Goal: Task Accomplishment & Management: Use online tool/utility

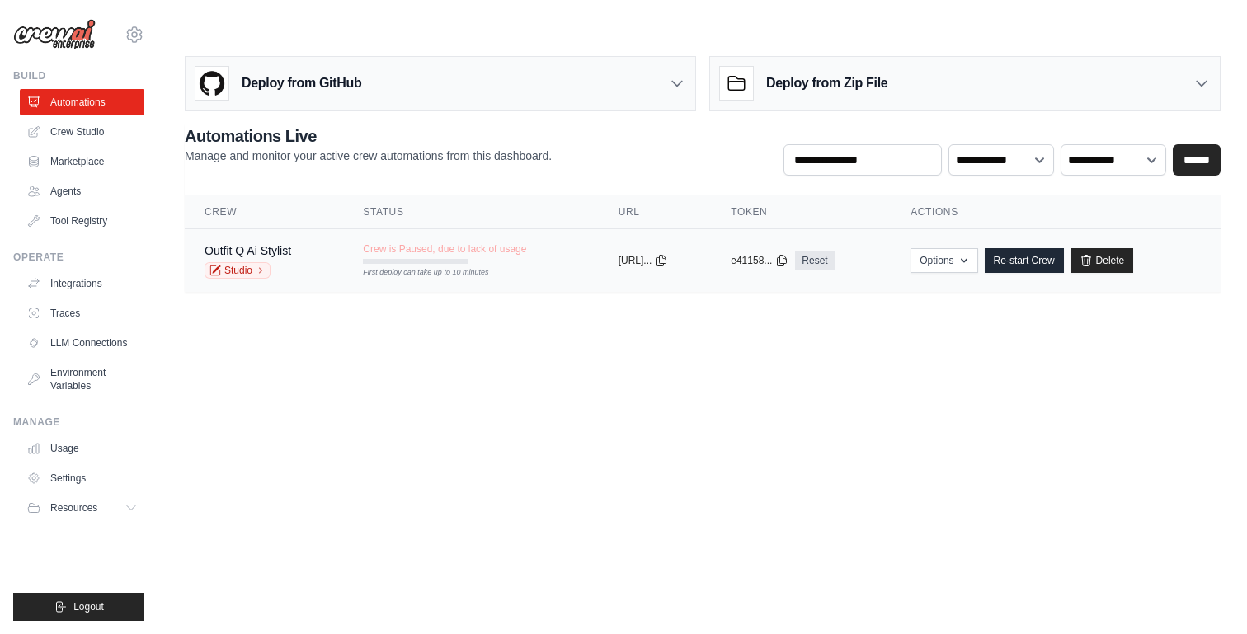
click at [545, 229] on td "Crew is Paused, due to lack of usage First deploy can take up to 10 minutes" at bounding box center [470, 253] width 255 height 48
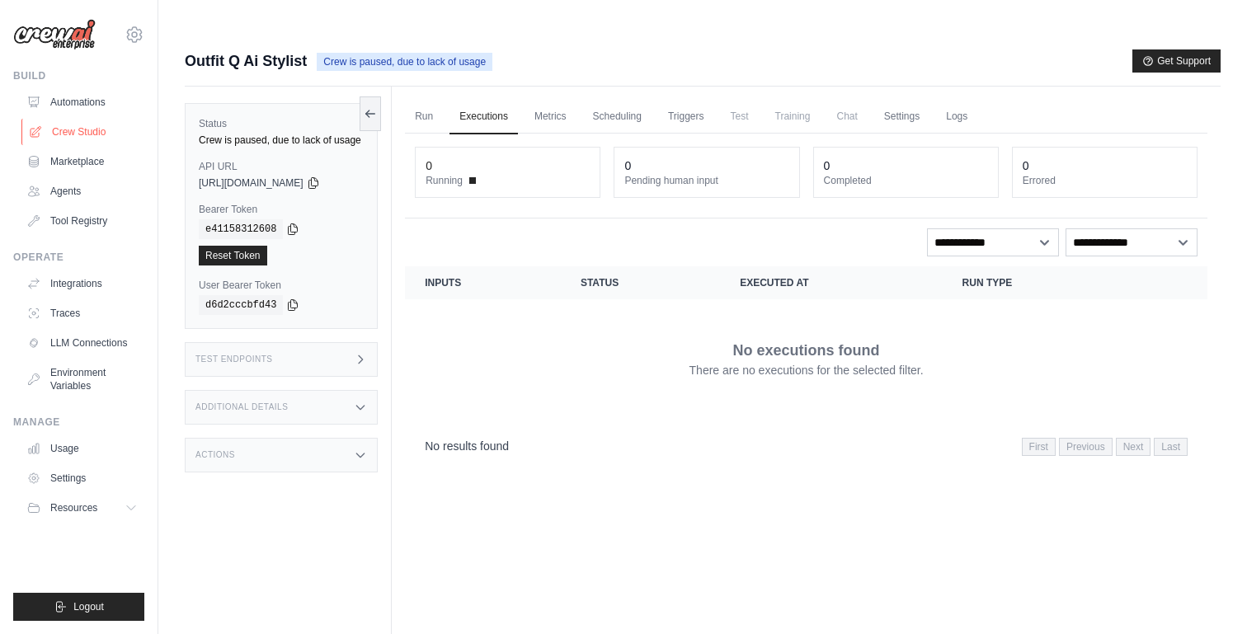
click at [92, 138] on link "Crew Studio" at bounding box center [83, 132] width 125 height 26
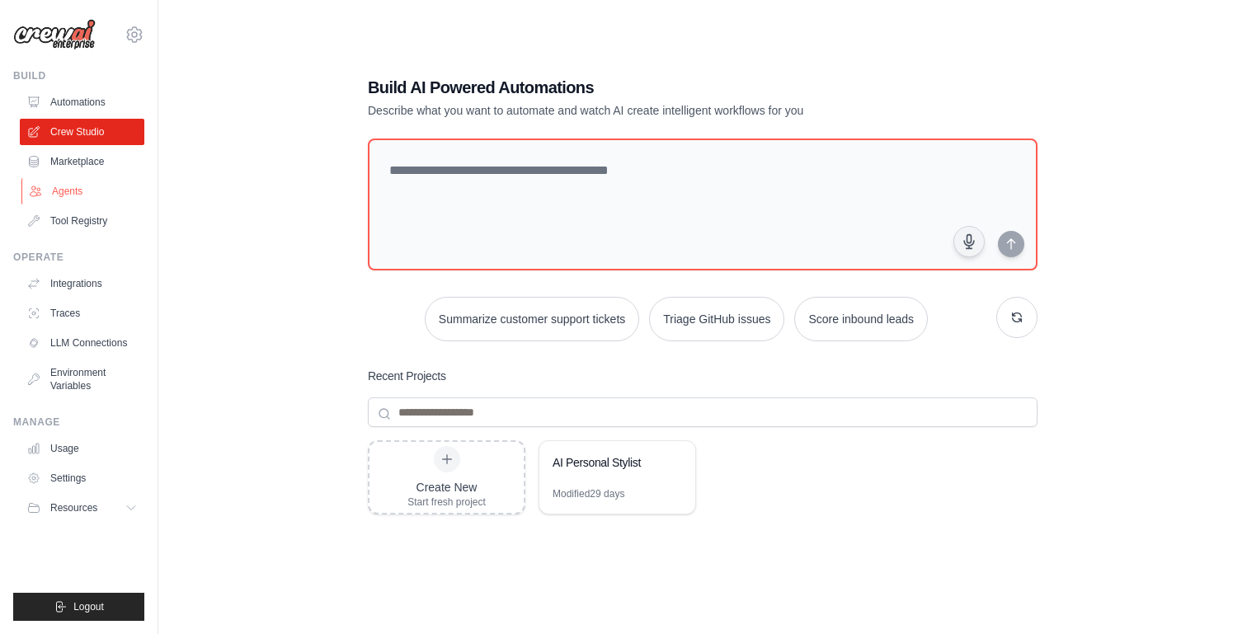
click at [66, 193] on link "Agents" at bounding box center [83, 191] width 125 height 26
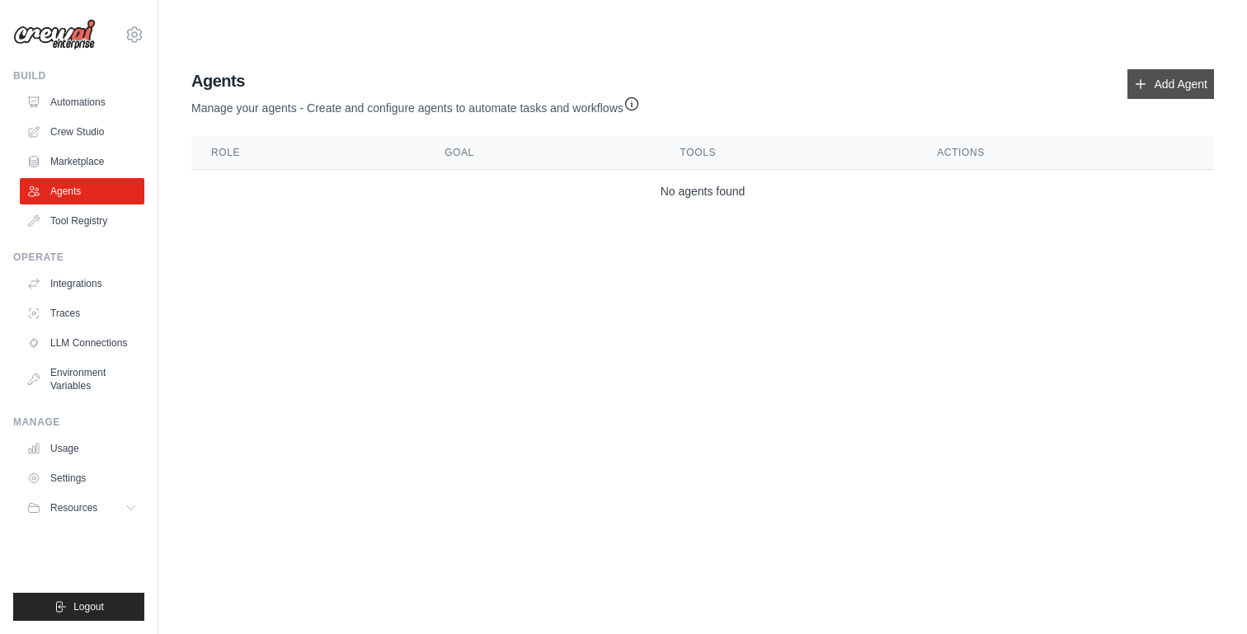
click at [1177, 69] on link "Add Agent" at bounding box center [1170, 84] width 87 height 30
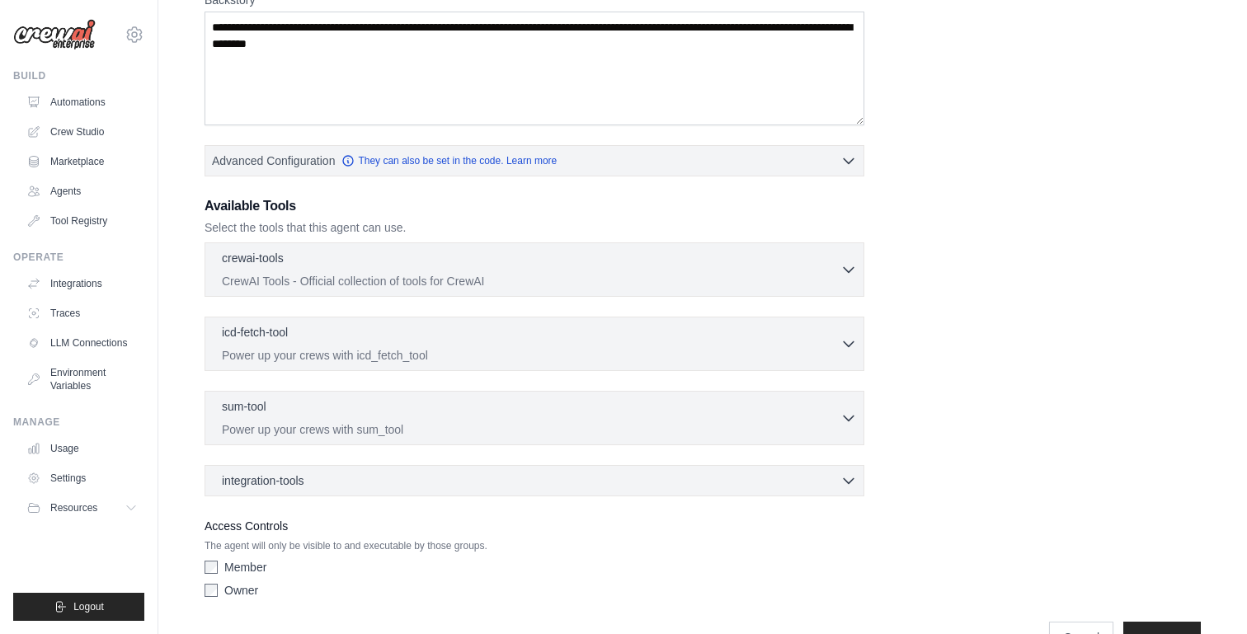
scroll to position [325, 0]
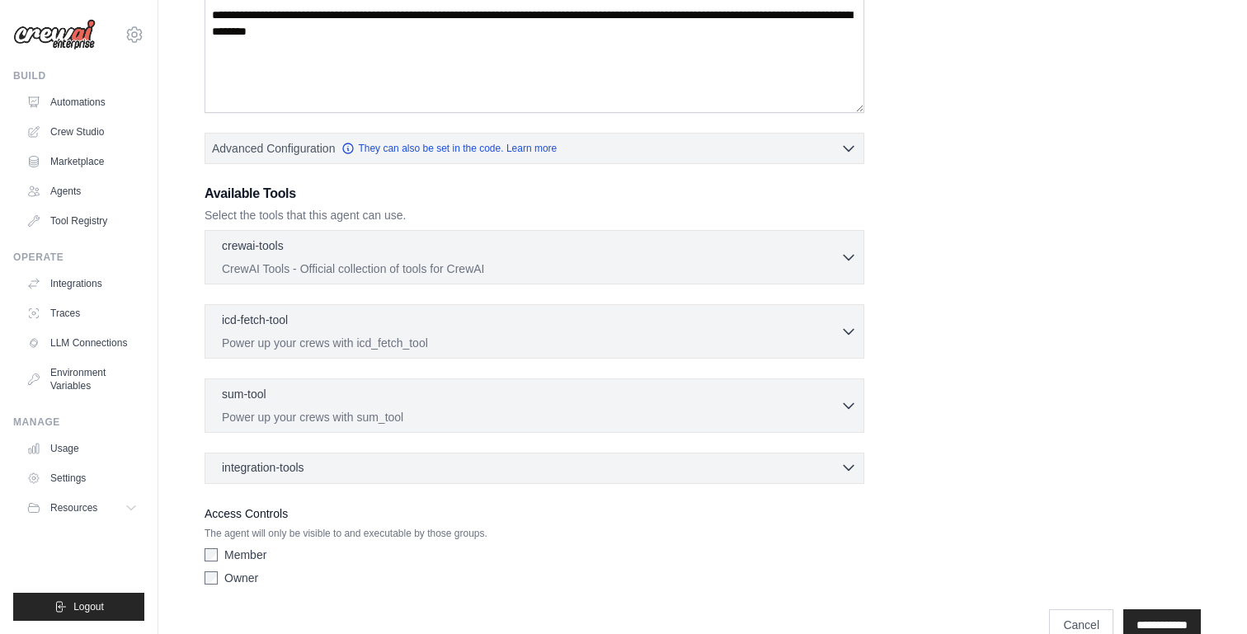
click at [612, 459] on div "integration-tools 0 selected" at bounding box center [539, 467] width 635 height 16
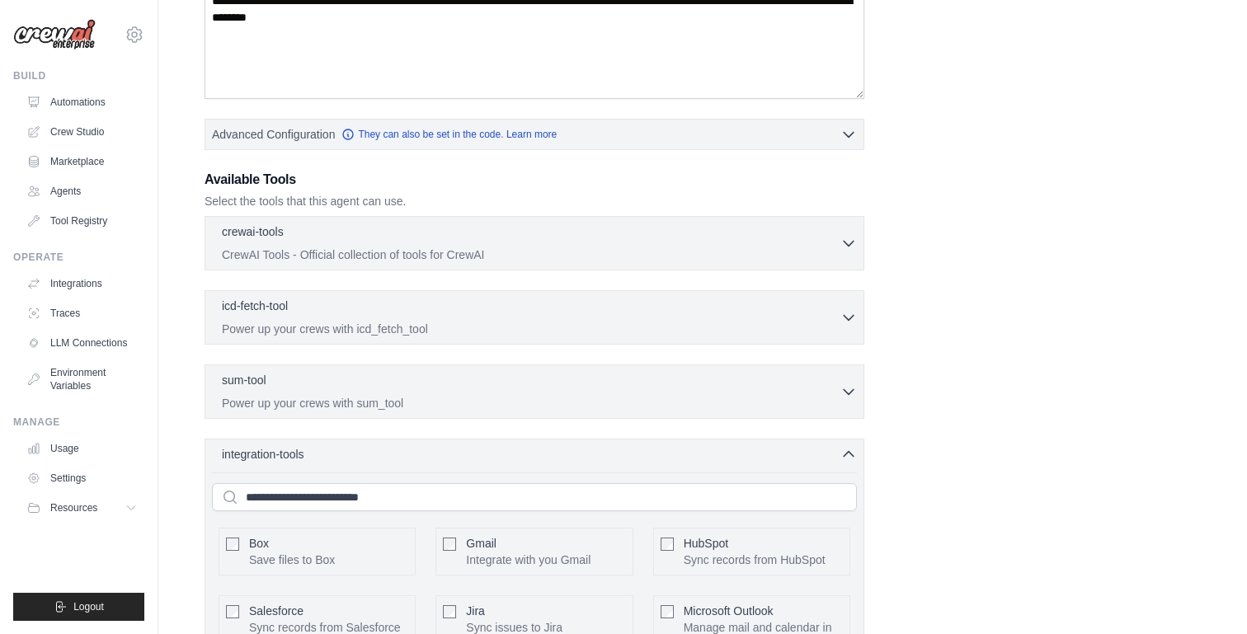
scroll to position [319, 0]
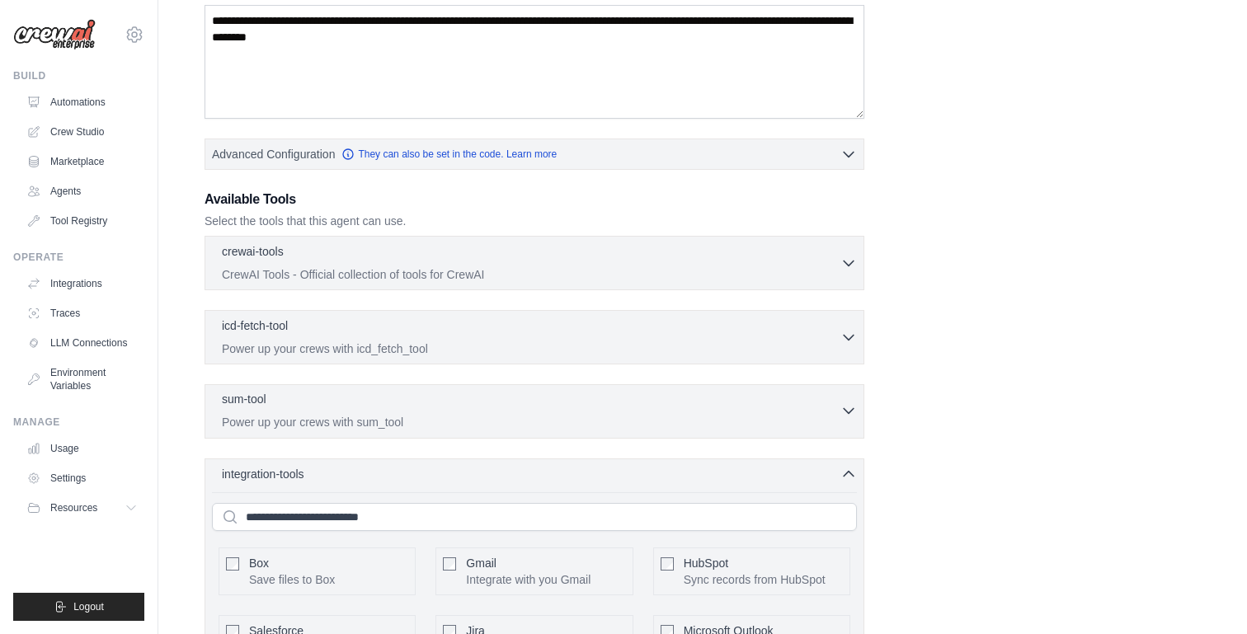
click at [525, 414] on p "Power up your crews with sum_tool" at bounding box center [531, 422] width 619 height 16
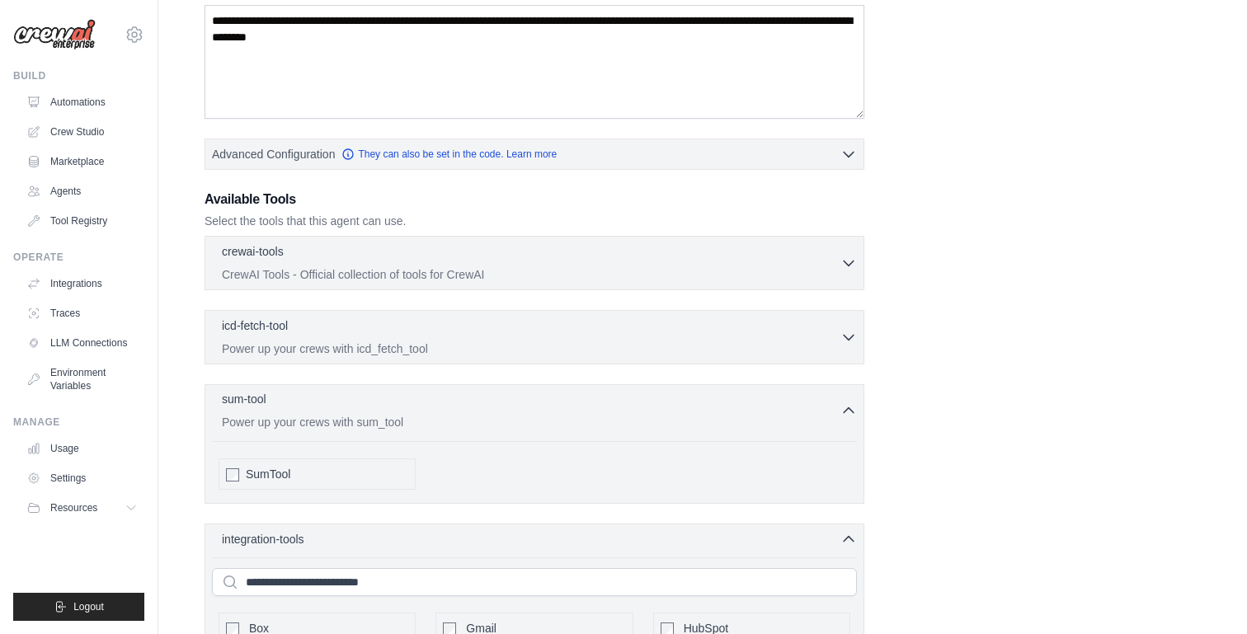
scroll to position [339, 0]
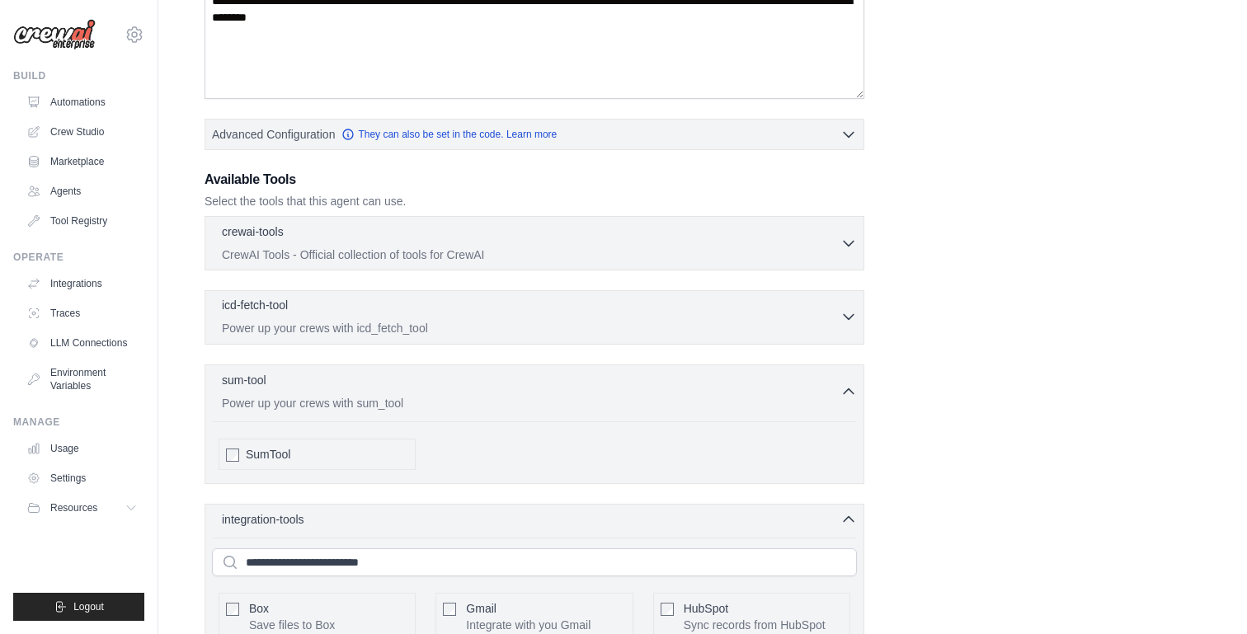
click at [546, 297] on div "icd-fetch-tool 0 selected" at bounding box center [531, 307] width 619 height 20
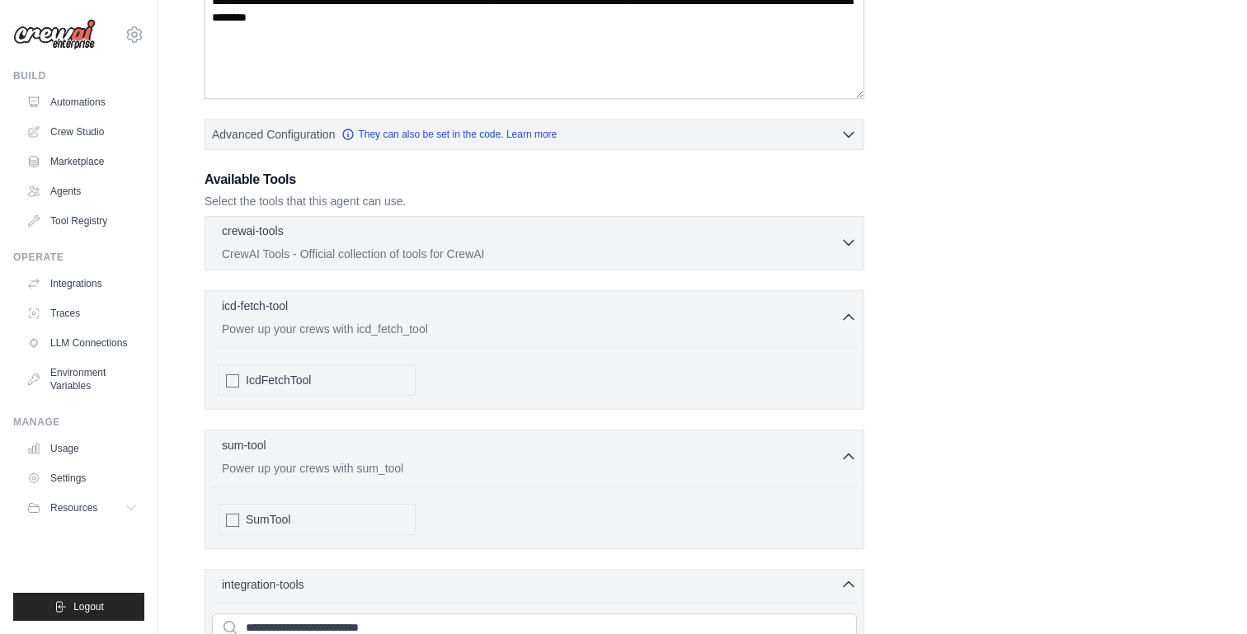
click at [576, 246] on p "CrewAI Tools - Official collection of tools for CrewAI" at bounding box center [531, 254] width 619 height 16
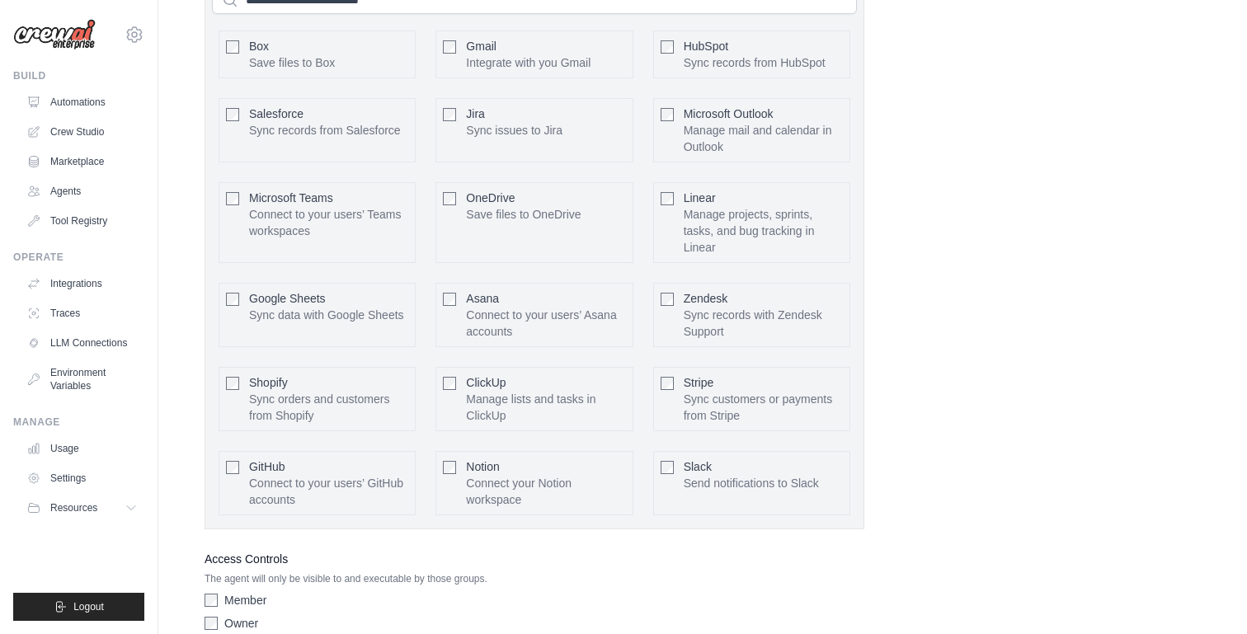
scroll to position [4178, 0]
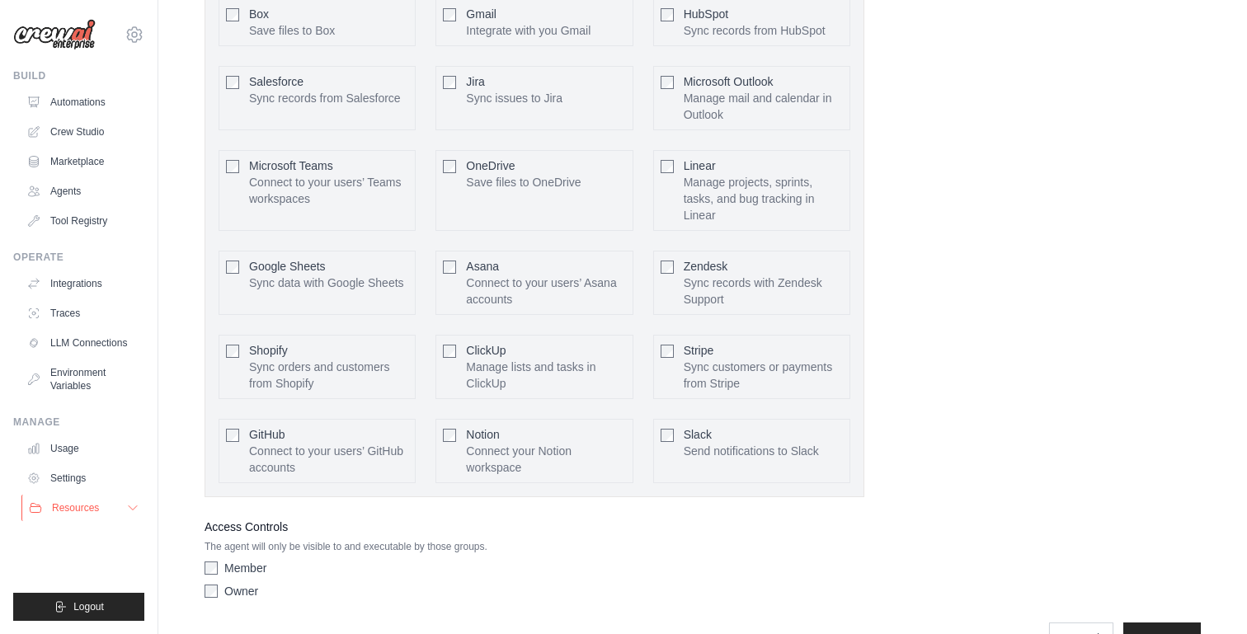
click at [87, 512] on span "Resources" at bounding box center [75, 507] width 47 height 13
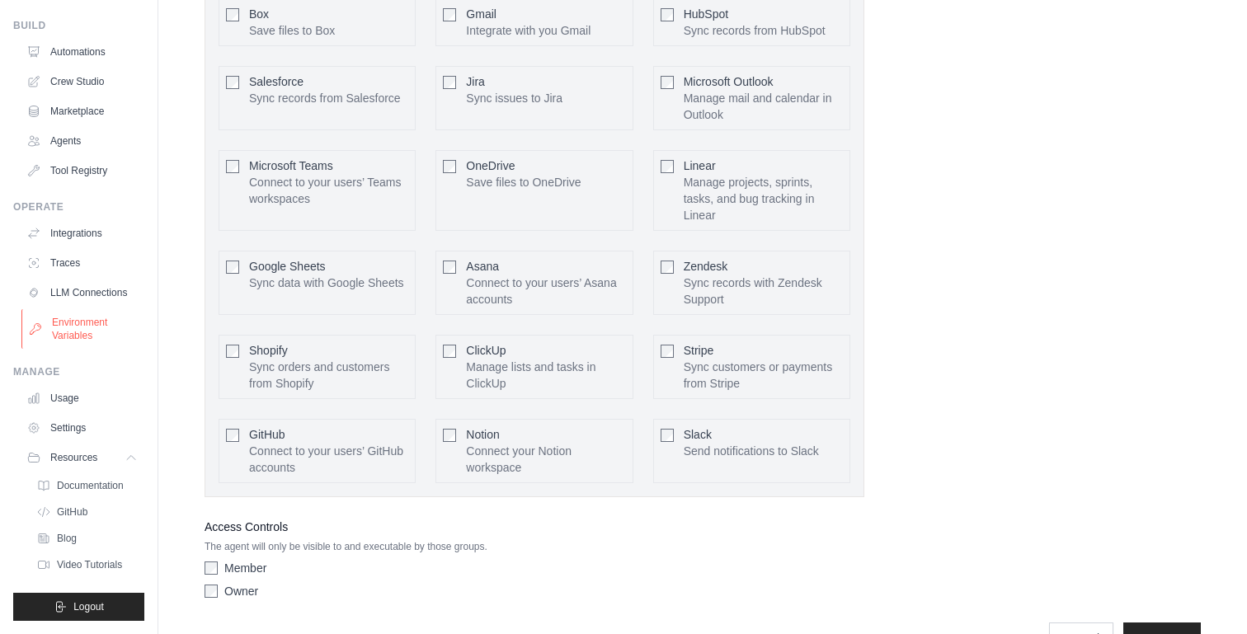
click at [62, 328] on link "Environment Variables" at bounding box center [83, 329] width 125 height 40
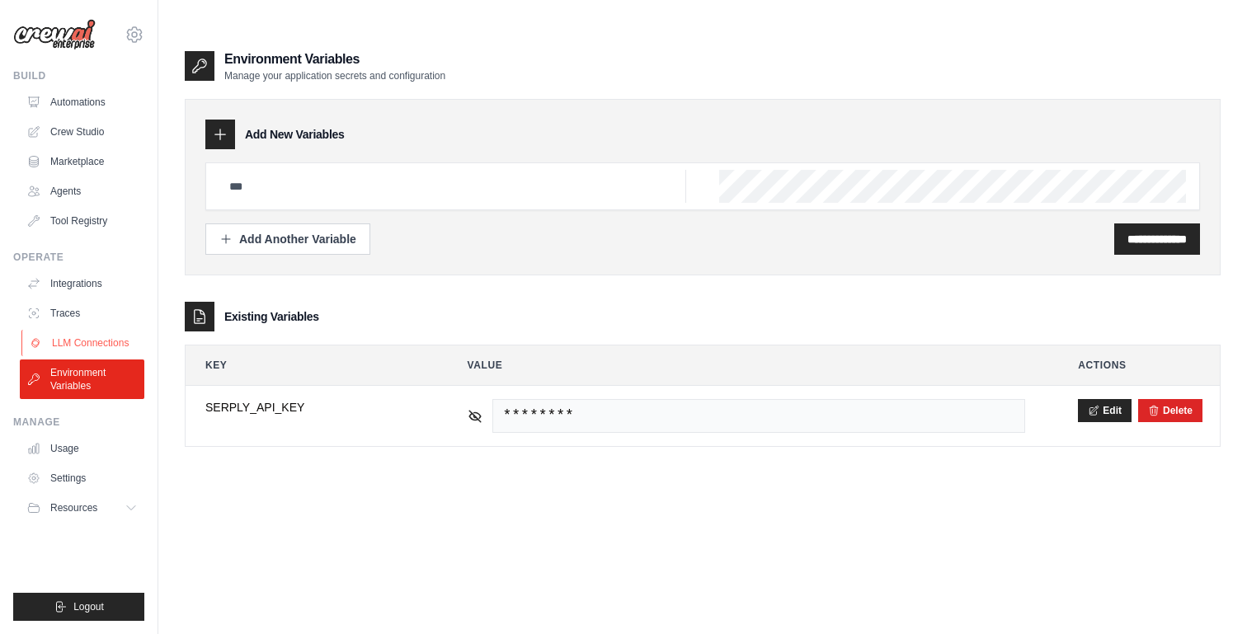
click at [73, 333] on link "LLM Connections" at bounding box center [83, 343] width 125 height 26
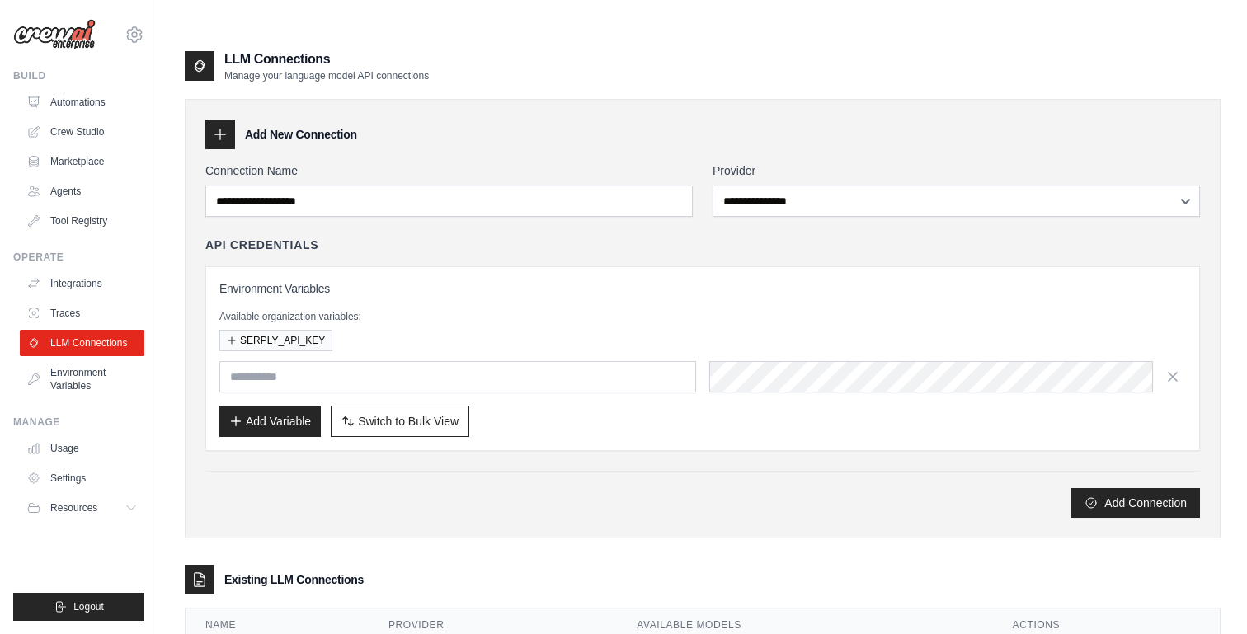
scroll to position [62, 0]
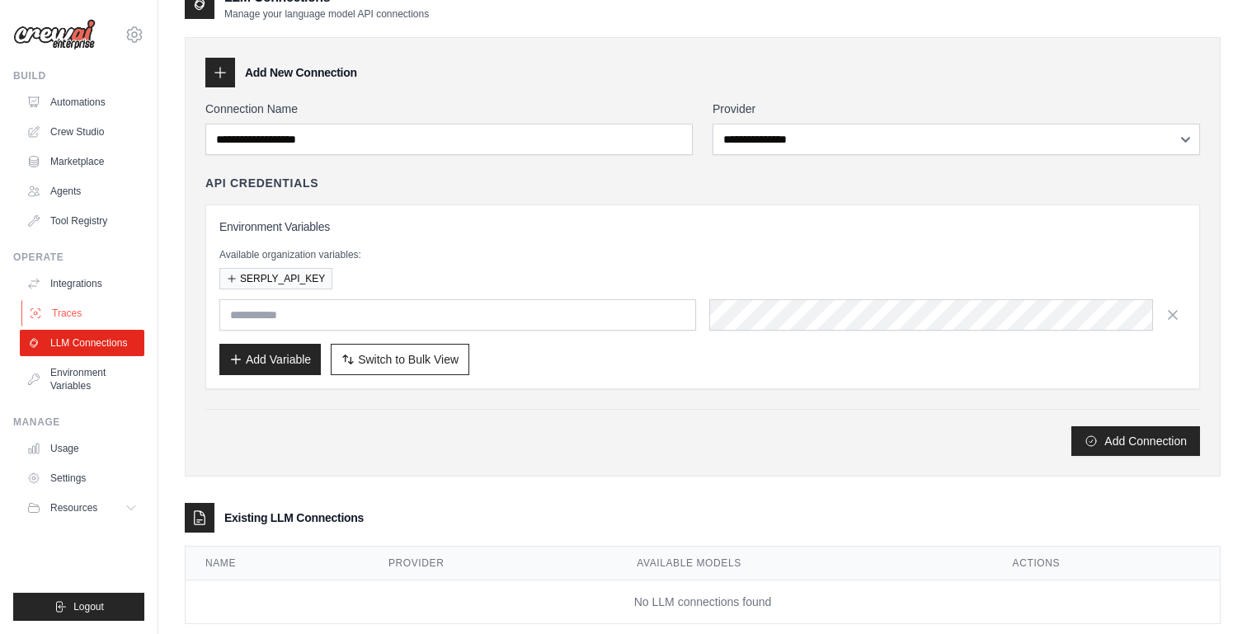
click at [52, 309] on link "Traces" at bounding box center [83, 313] width 125 height 26
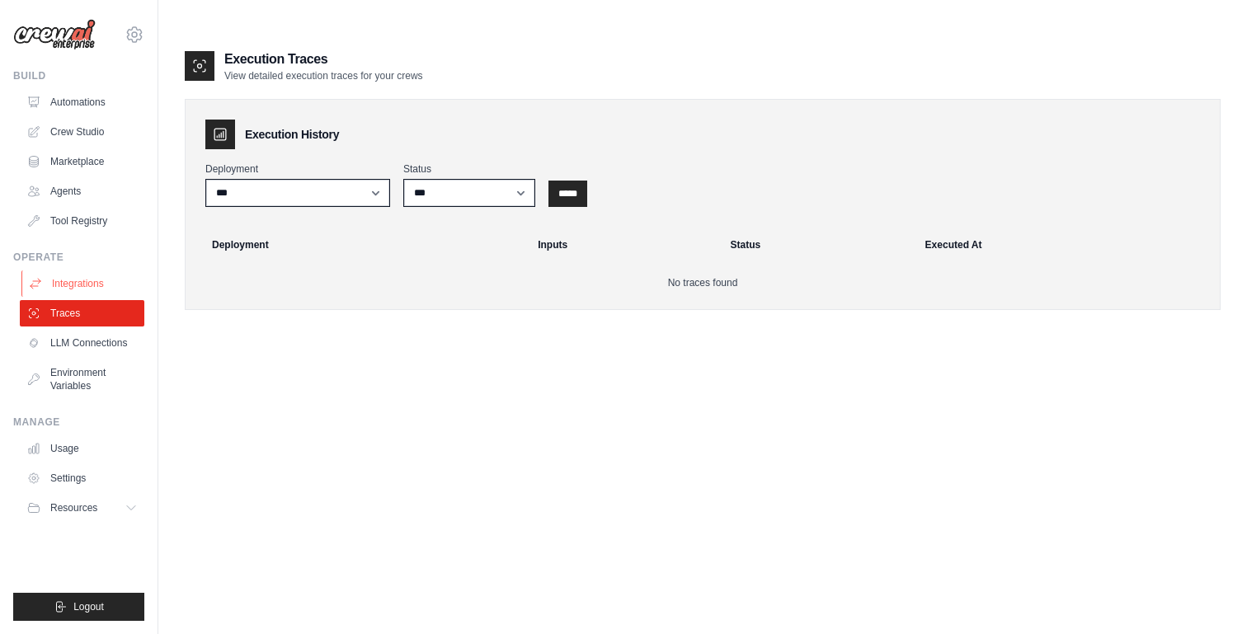
click at [103, 274] on link "Integrations" at bounding box center [83, 284] width 125 height 26
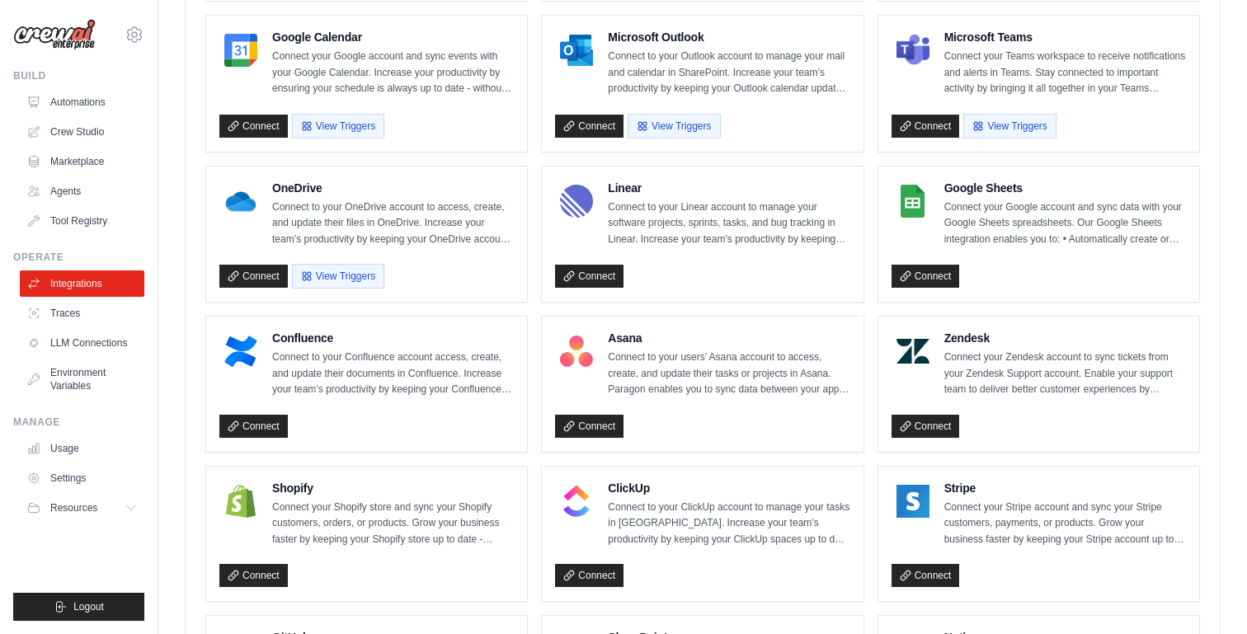
scroll to position [1116, 0]
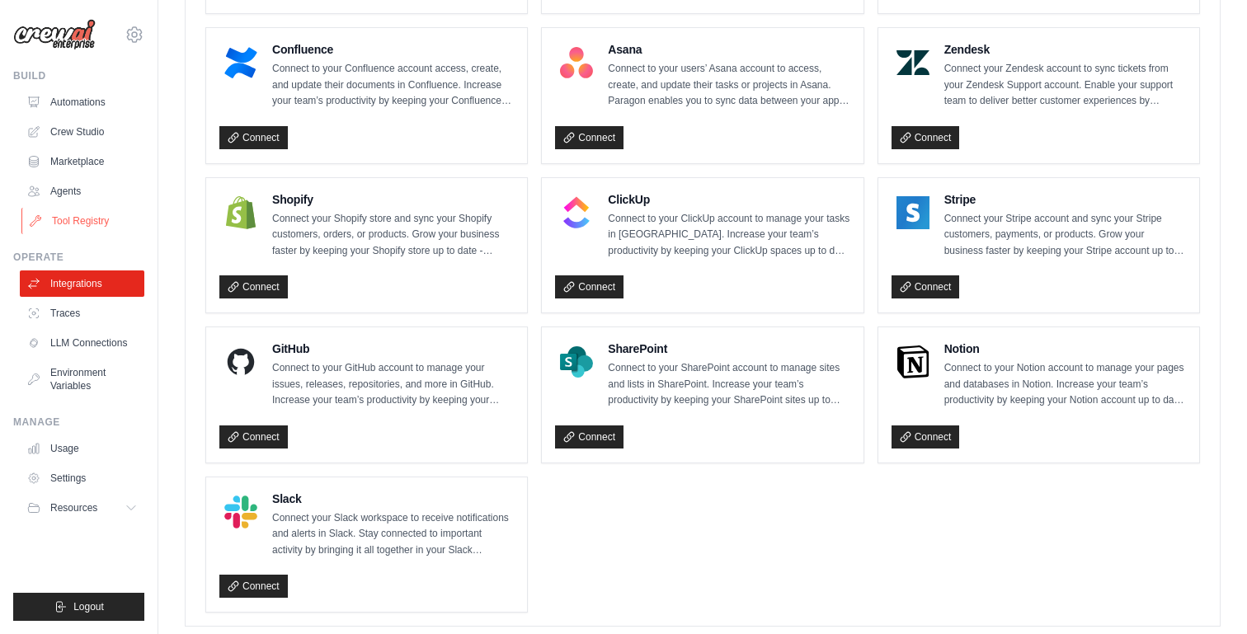
click at [87, 212] on link "Tool Registry" at bounding box center [83, 221] width 125 height 26
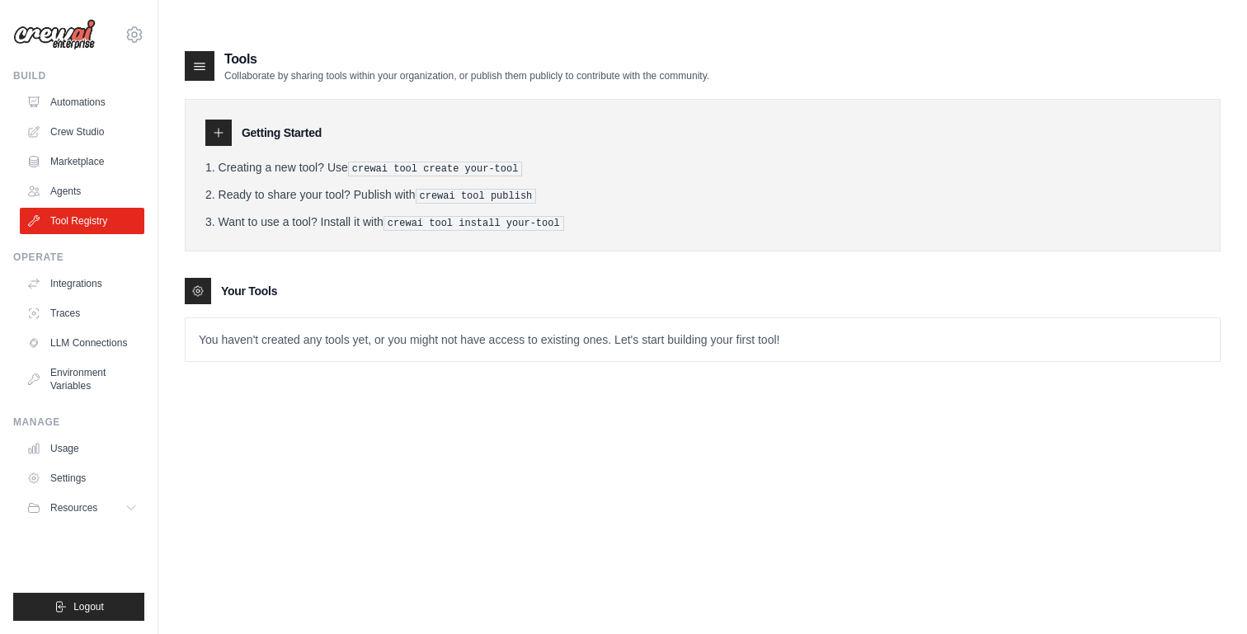
click at [214, 120] on div at bounding box center [218, 133] width 26 height 26
click at [420, 318] on p "You haven't created any tools yet, or you might not have access to existing one…" at bounding box center [703, 339] width 1034 height 43
click at [419, 318] on p "You haven't created any tools yet, or you might not have access to existing one…" at bounding box center [703, 339] width 1034 height 43
click at [93, 191] on link "Agents" at bounding box center [83, 191] width 125 height 26
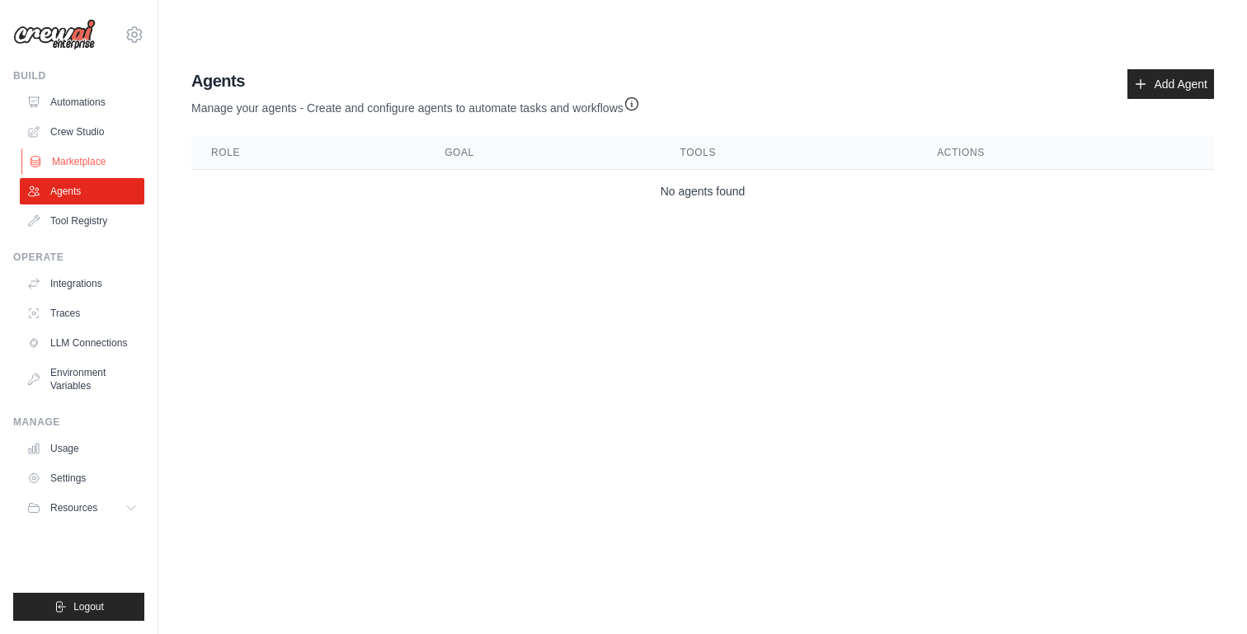
click at [105, 162] on link "Marketplace" at bounding box center [83, 161] width 125 height 26
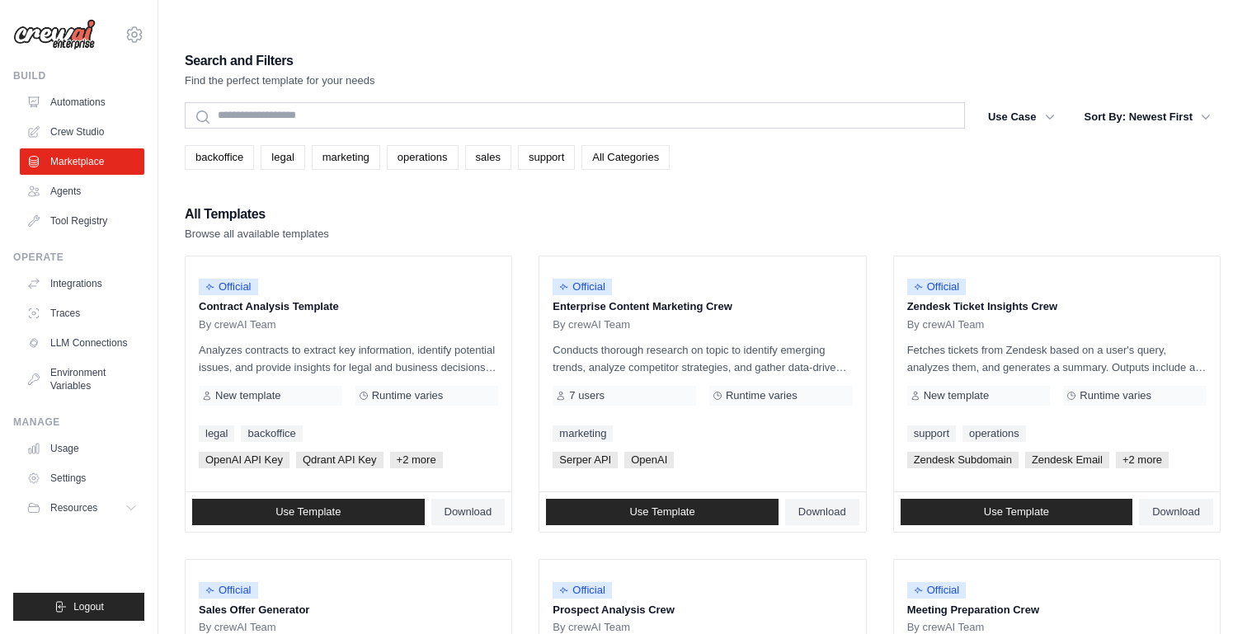
click at [618, 145] on link "All Categories" at bounding box center [625, 157] width 88 height 25
click at [650, 145] on link "All Categories" at bounding box center [625, 157] width 88 height 25
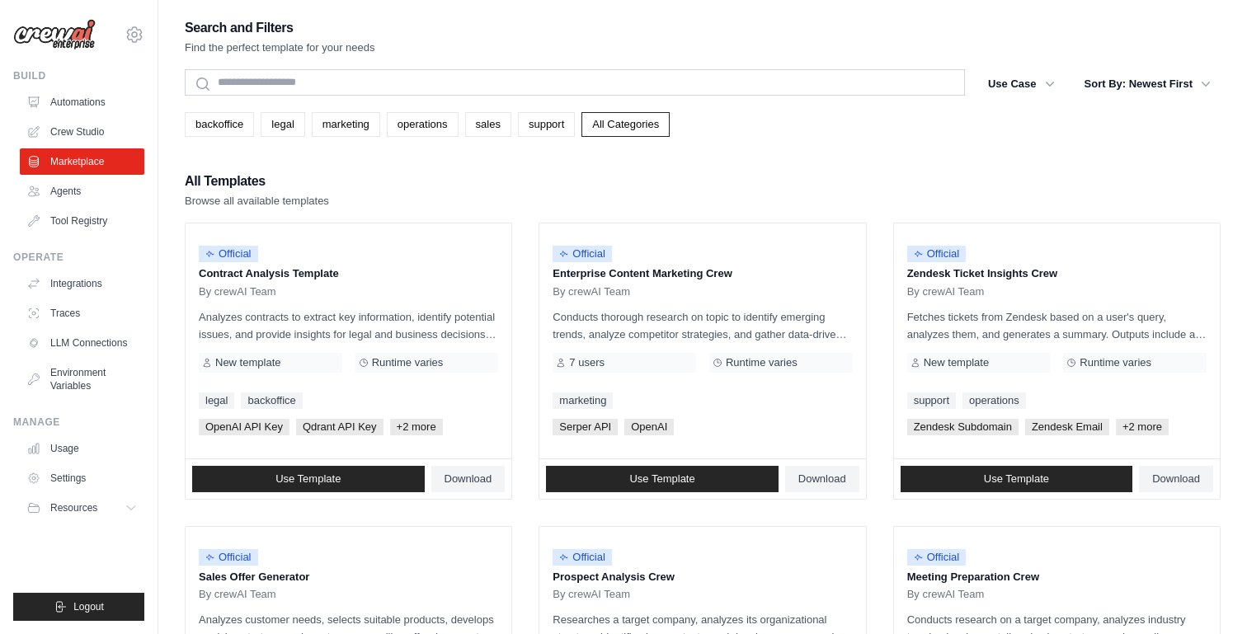
click at [650, 125] on link "All Categories" at bounding box center [625, 124] width 88 height 25
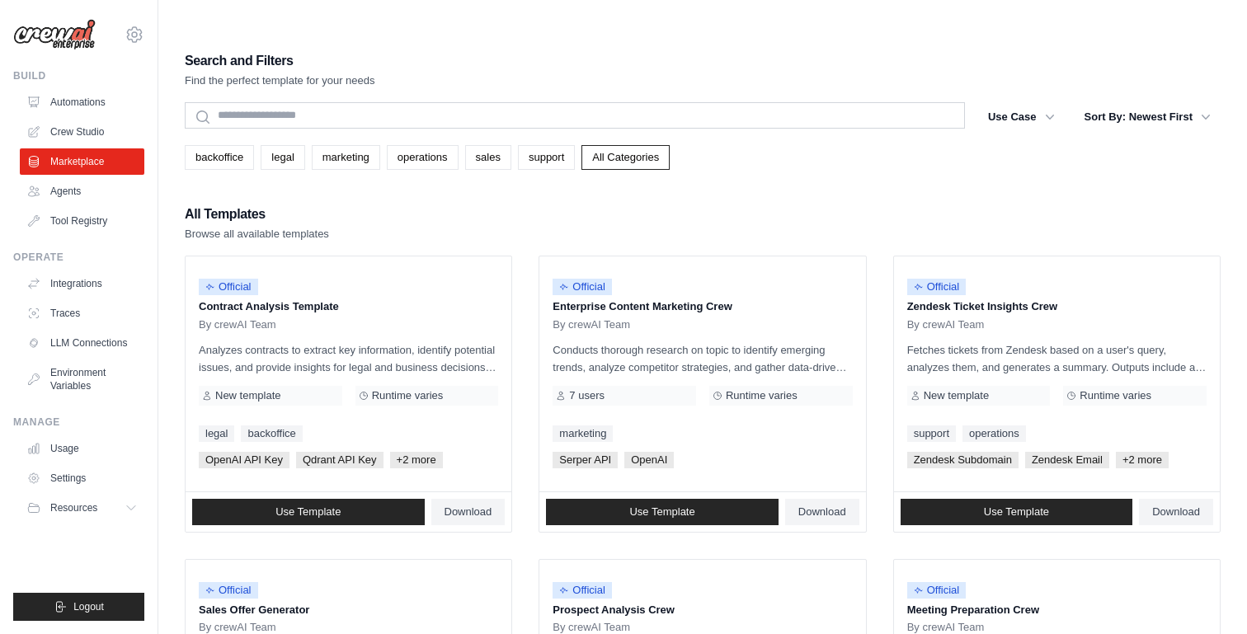
click at [650, 145] on link "All Categories" at bounding box center [625, 157] width 88 height 25
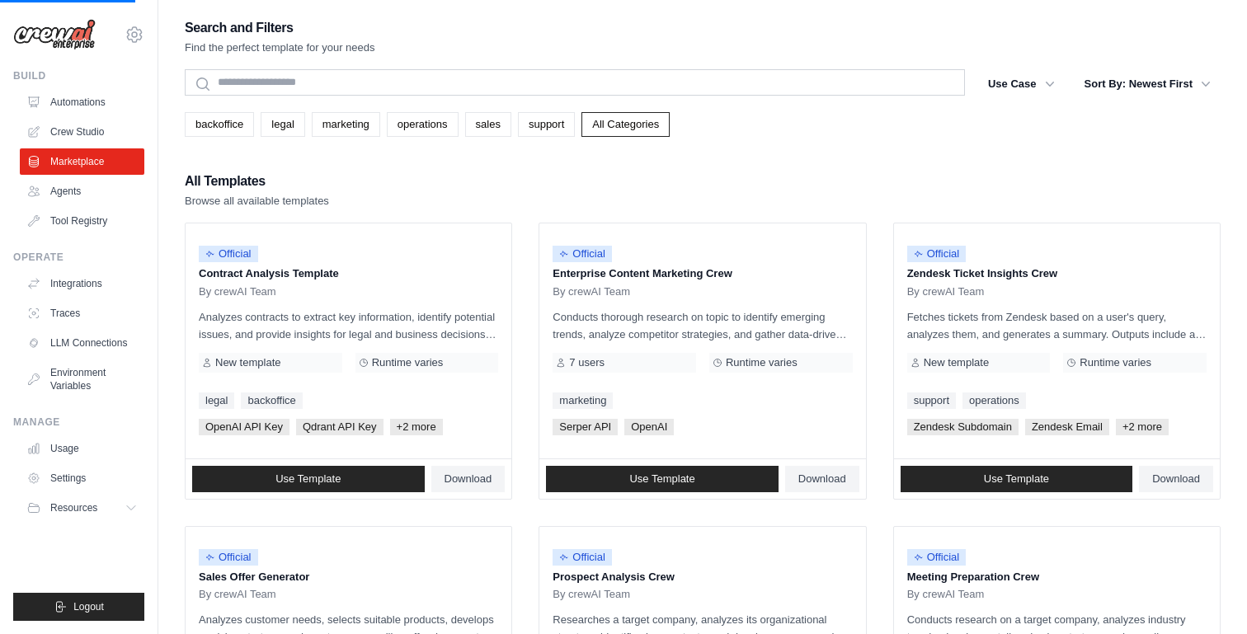
click at [650, 125] on link "All Categories" at bounding box center [625, 124] width 88 height 25
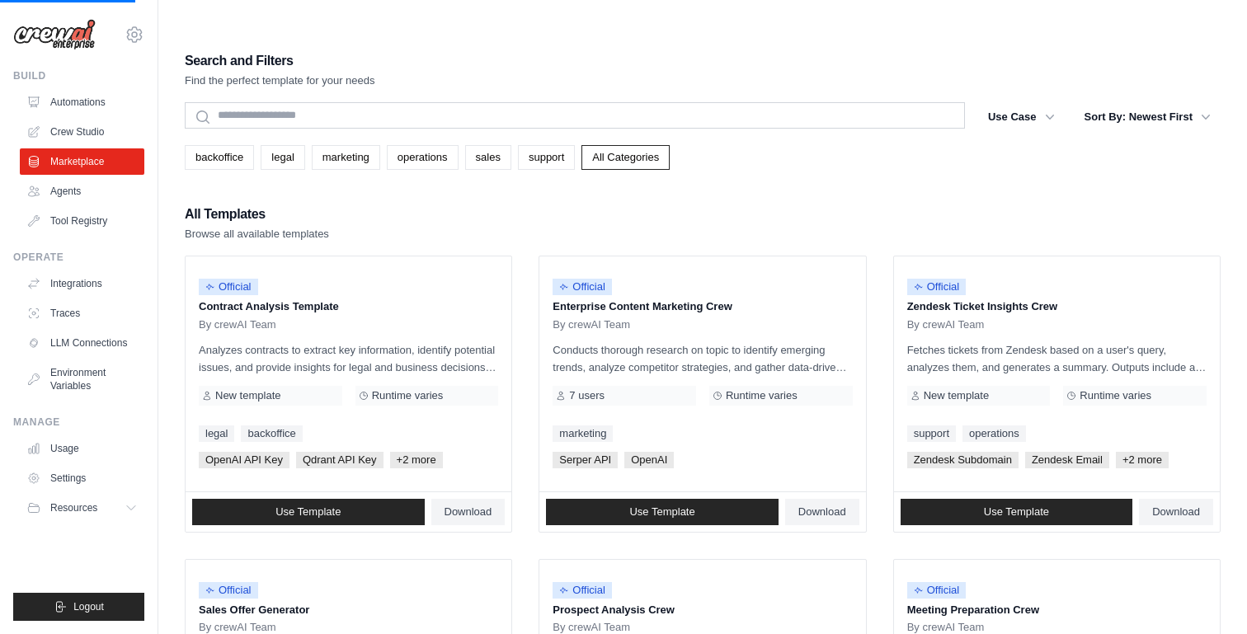
click at [650, 145] on link "All Categories" at bounding box center [625, 157] width 88 height 25
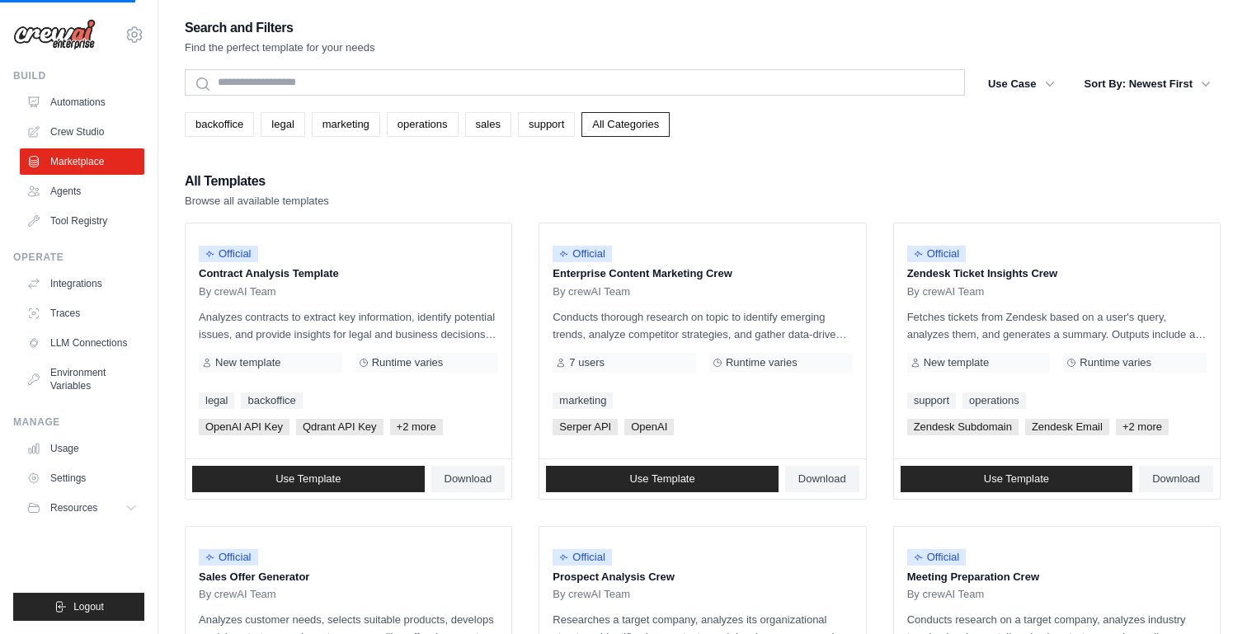
click at [650, 125] on link "All Categories" at bounding box center [625, 124] width 88 height 25
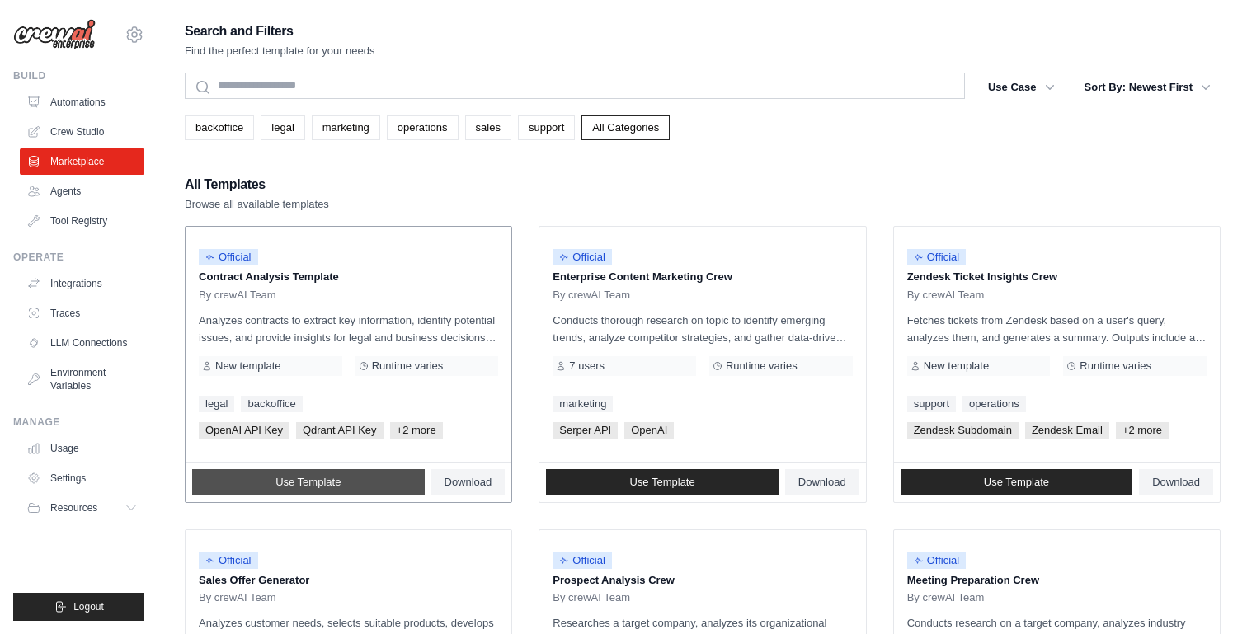
click at [325, 476] on span "Use Template" at bounding box center [307, 482] width 65 height 13
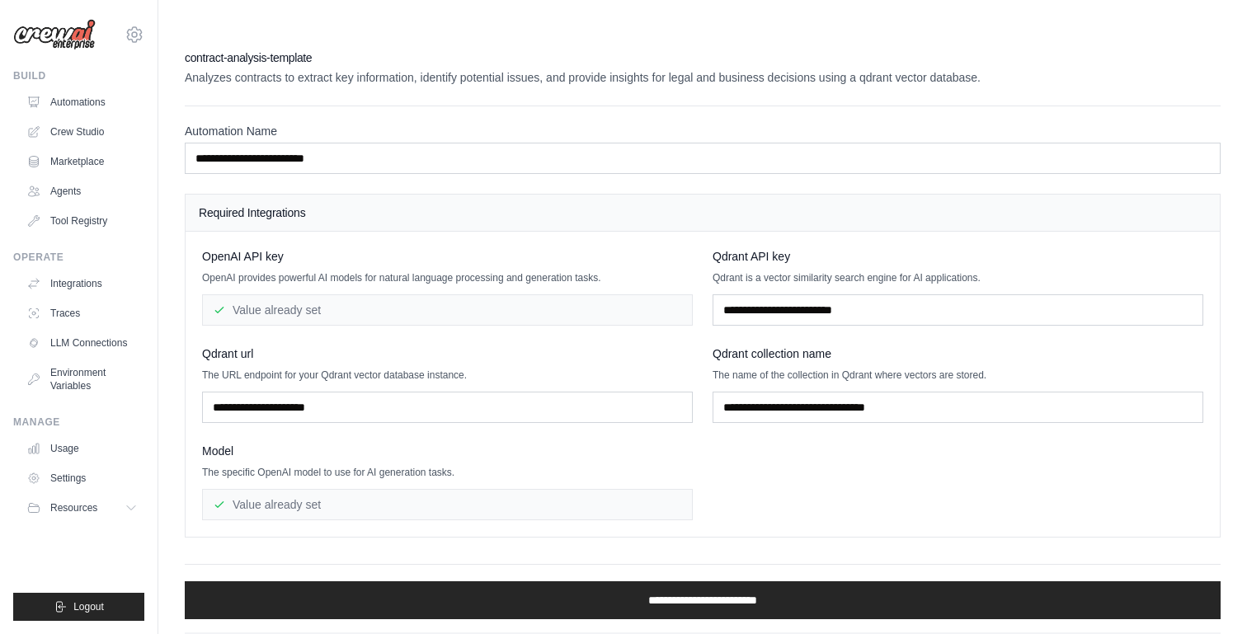
scroll to position [8, 0]
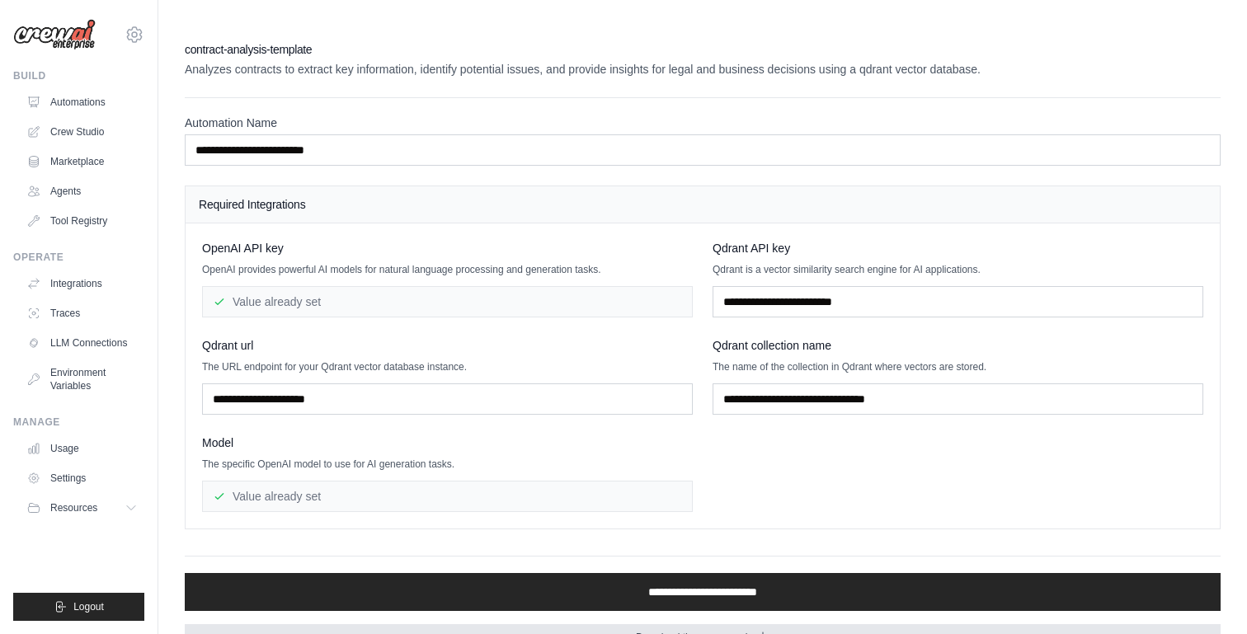
click at [697, 624] on link "Download the source code" at bounding box center [703, 637] width 1036 height 26
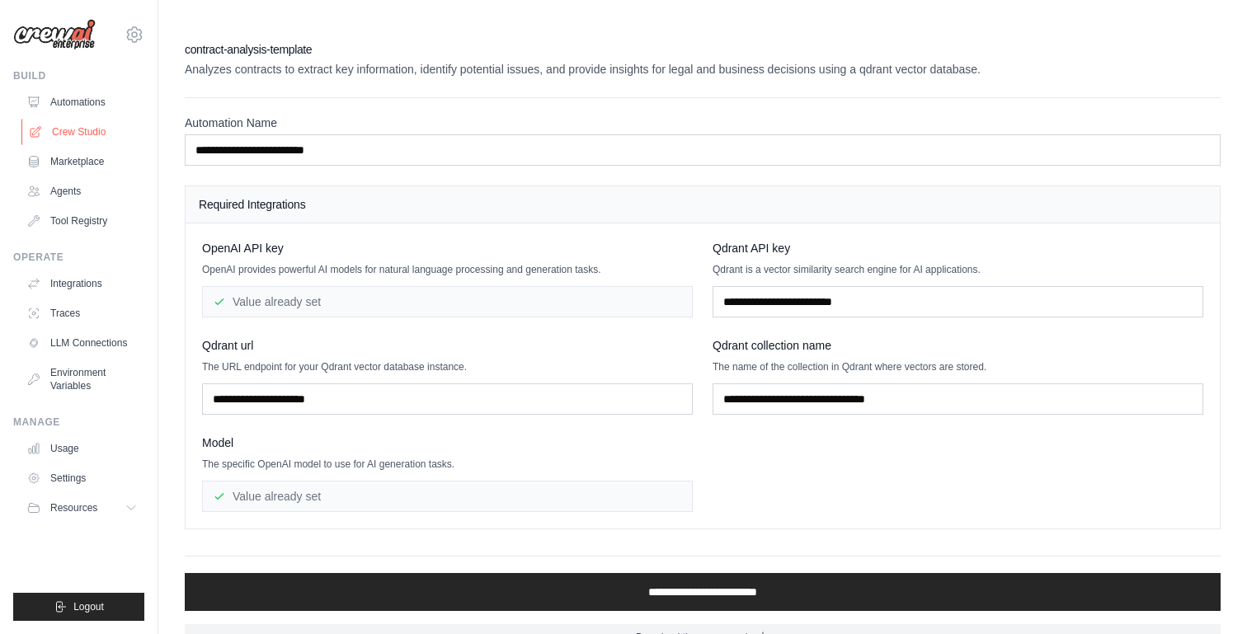
click at [73, 126] on link "Crew Studio" at bounding box center [83, 132] width 125 height 26
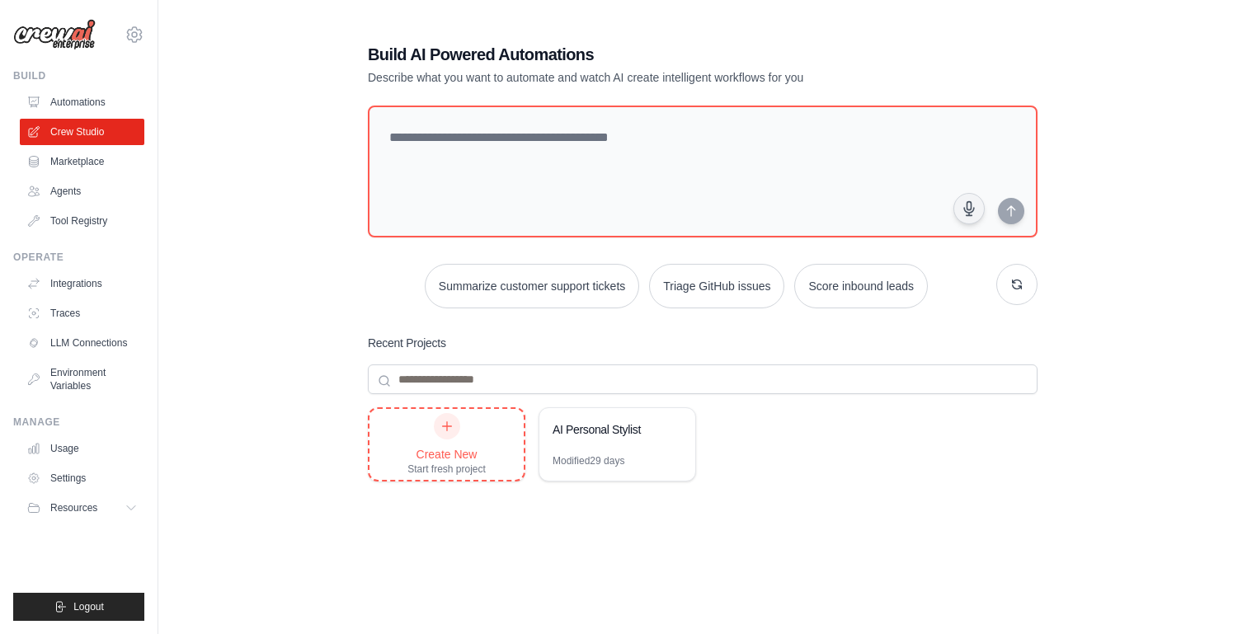
click at [449, 453] on div "Create New" at bounding box center [446, 454] width 78 height 16
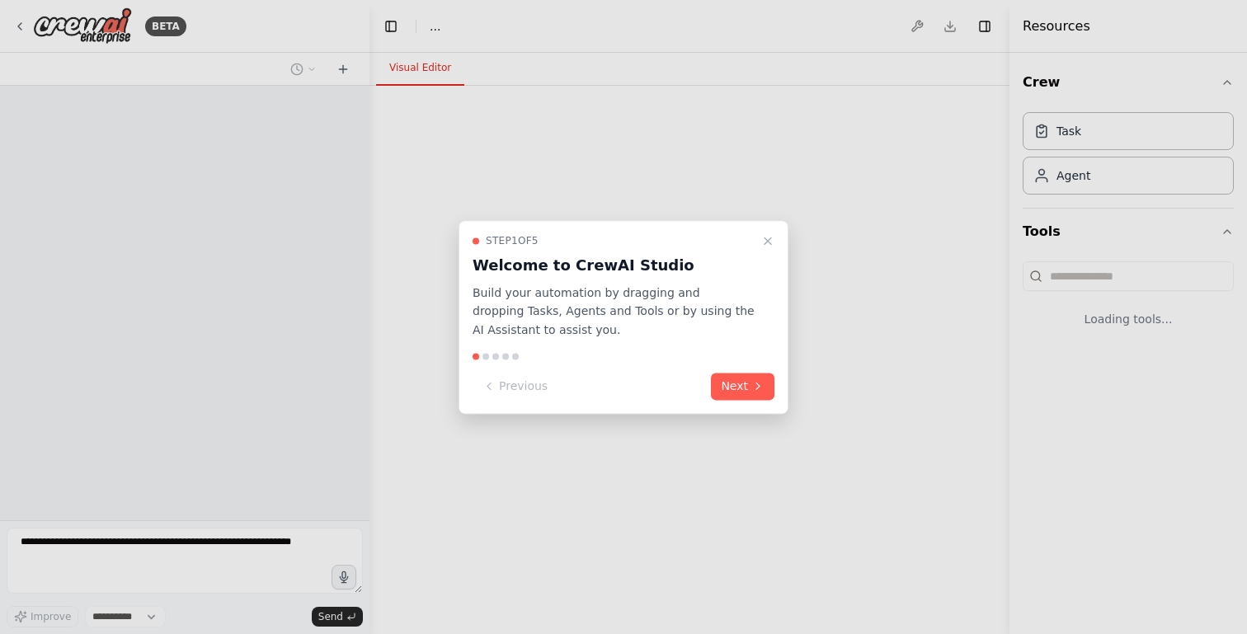
select select "****"
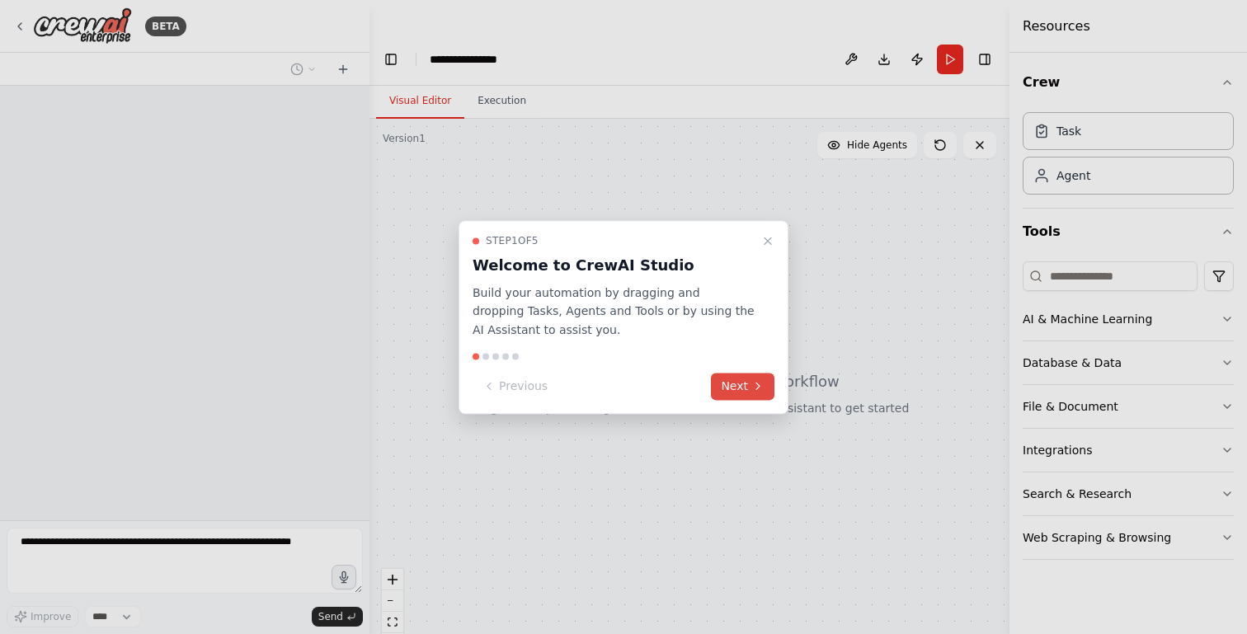
click at [755, 382] on icon at bounding box center [757, 386] width 13 height 13
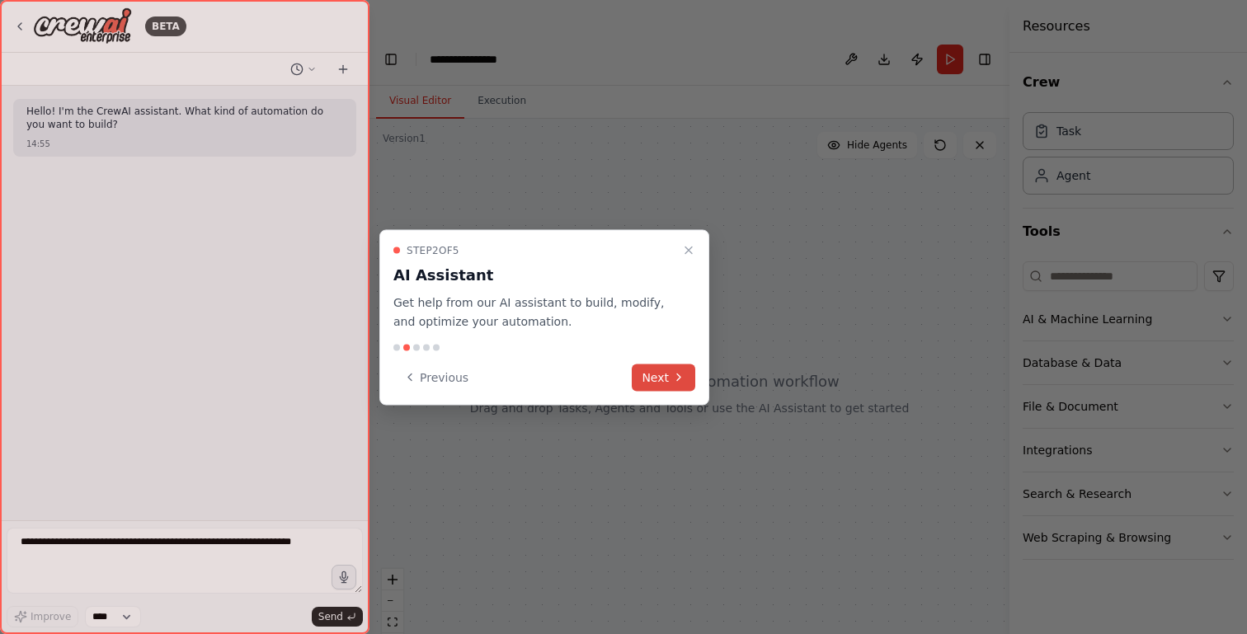
click at [673, 380] on icon at bounding box center [678, 377] width 13 height 13
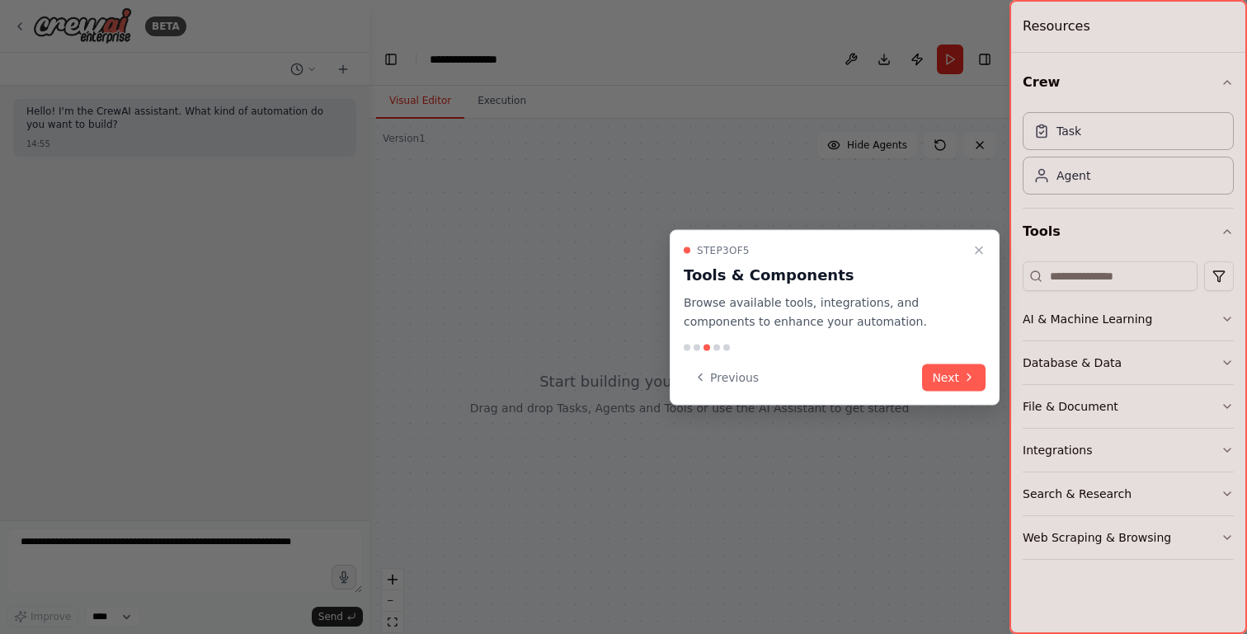
click at [953, 392] on div "Step 3 of 5 Tools & Components Browse available tools, integrations, and compon…" at bounding box center [835, 318] width 330 height 176
click at [947, 378] on button "Next" at bounding box center [954, 377] width 64 height 27
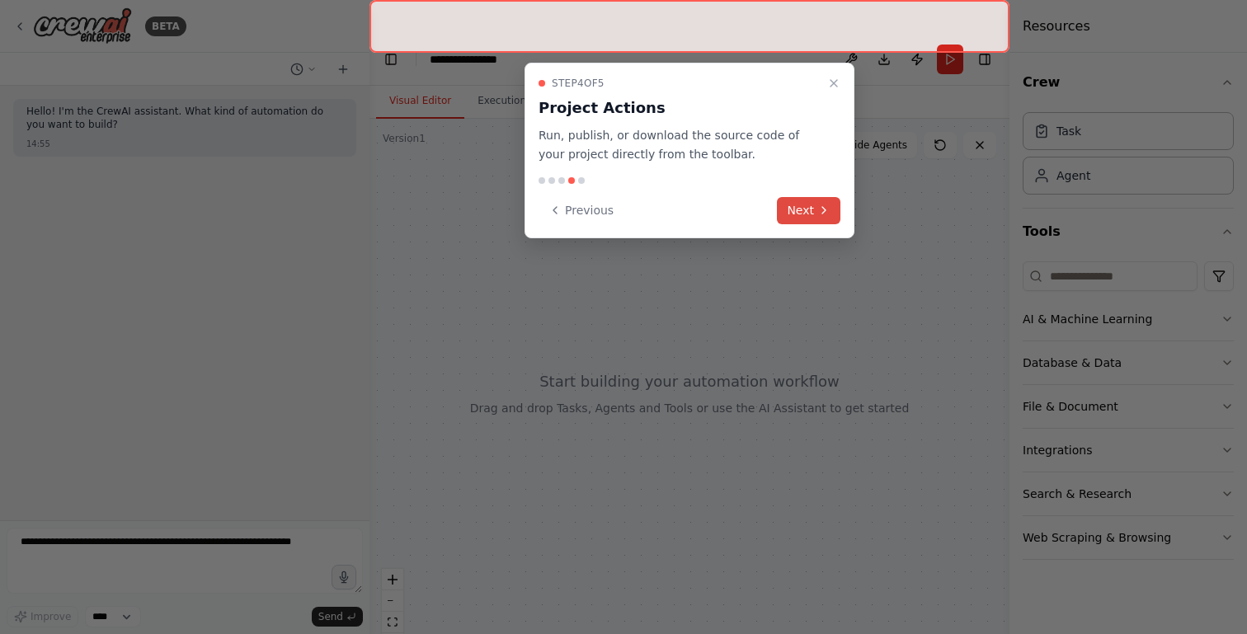
click at [804, 218] on button "Next" at bounding box center [809, 210] width 64 height 27
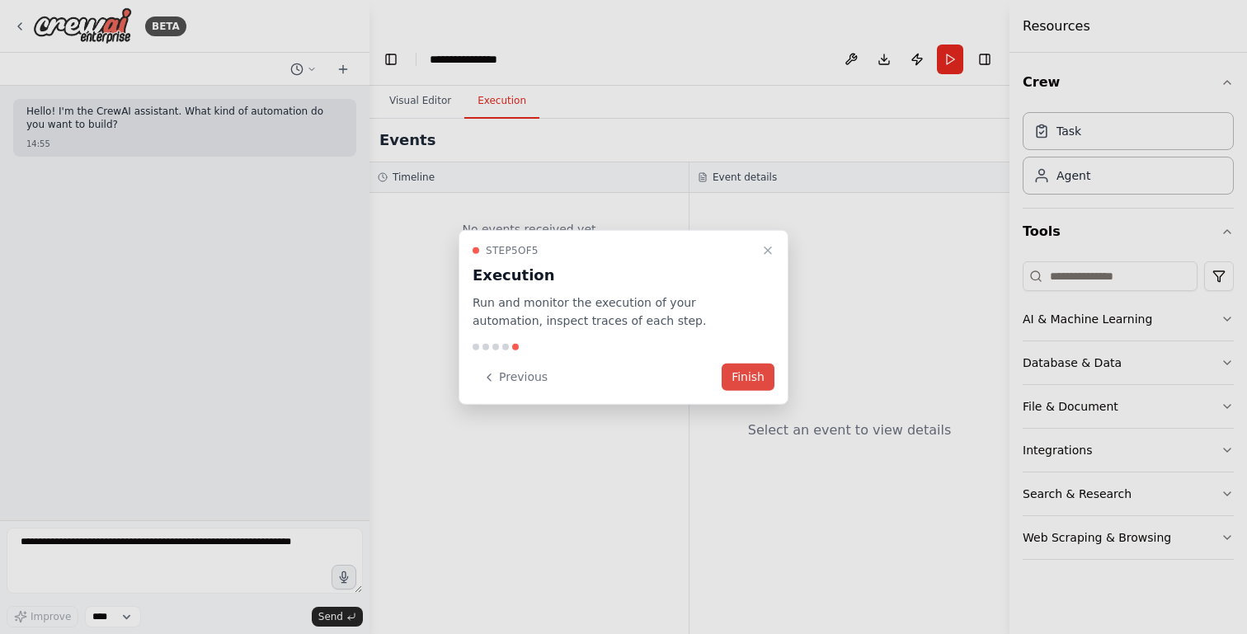
click at [740, 374] on button "Finish" at bounding box center [748, 377] width 53 height 27
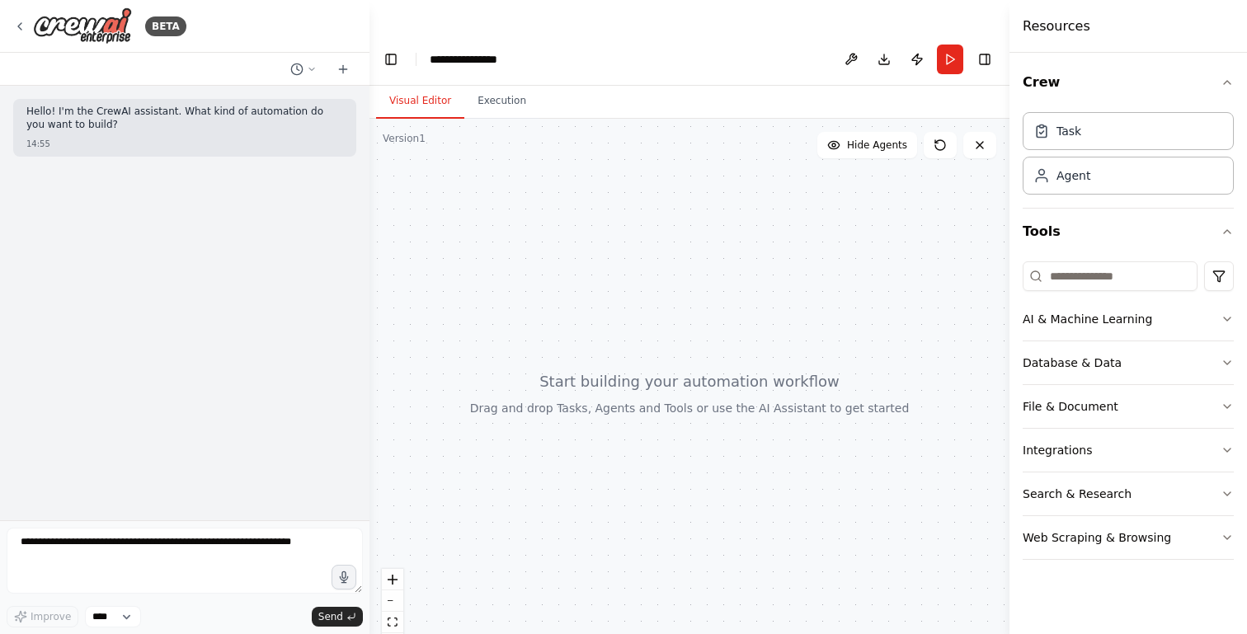
click at [633, 388] on div at bounding box center [689, 393] width 640 height 548
click at [396, 575] on icon "zoom in" at bounding box center [393, 580] width 10 height 10
drag, startPoint x: 540, startPoint y: 389, endPoint x: 433, endPoint y: 389, distance: 107.2
click at [433, 389] on div at bounding box center [689, 393] width 640 height 548
click at [859, 45] on button at bounding box center [851, 60] width 26 height 30
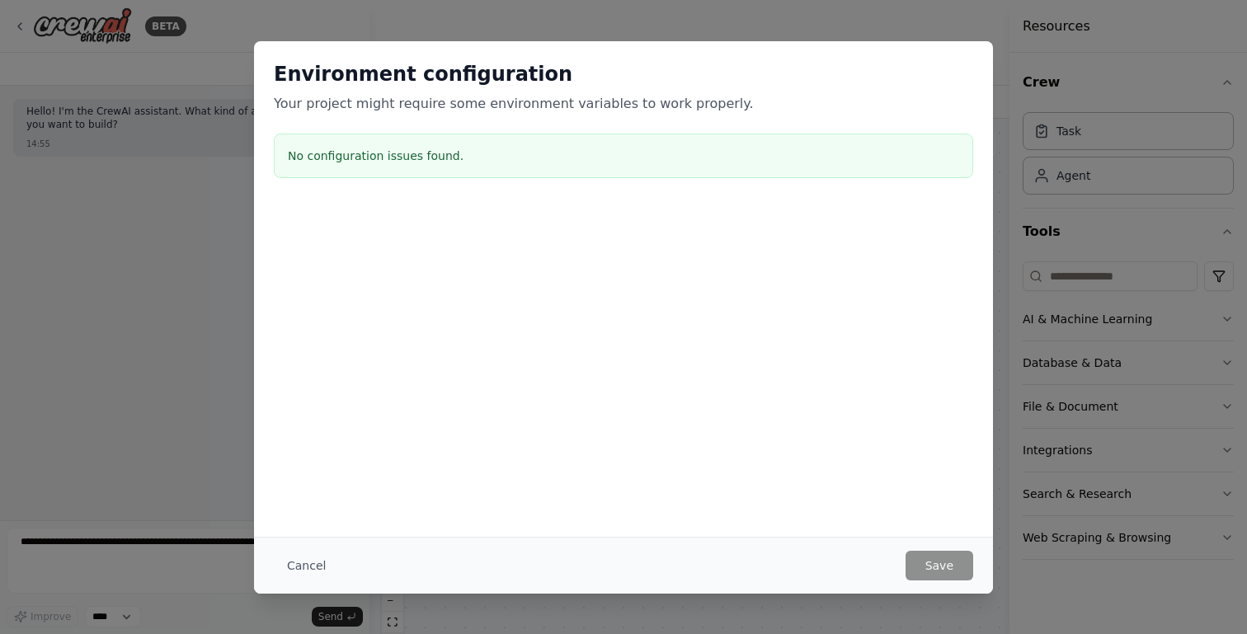
click at [1063, 182] on div "Environment configuration Your project might require some environment variables…" at bounding box center [623, 317] width 1247 height 634
click at [286, 563] on button "Cancel" at bounding box center [306, 566] width 65 height 30
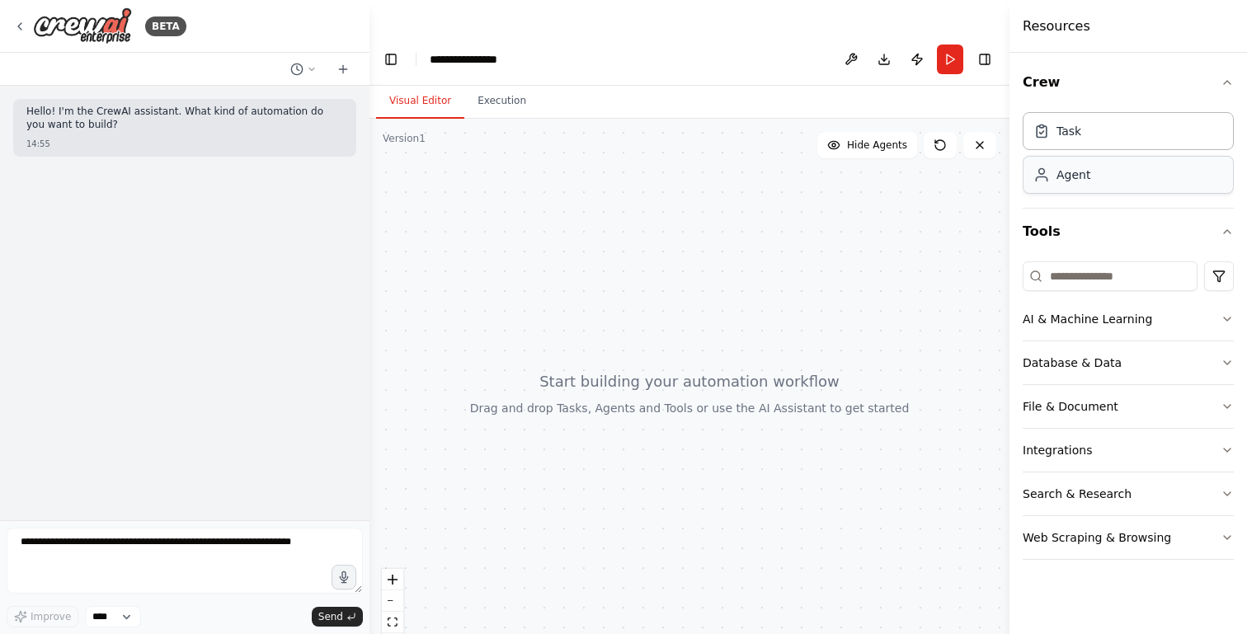
click at [1062, 183] on div "Agent" at bounding box center [1128, 175] width 211 height 38
click at [1075, 181] on div "Agent" at bounding box center [1073, 175] width 34 height 16
click at [1133, 183] on div "Agent" at bounding box center [1128, 175] width 211 height 38
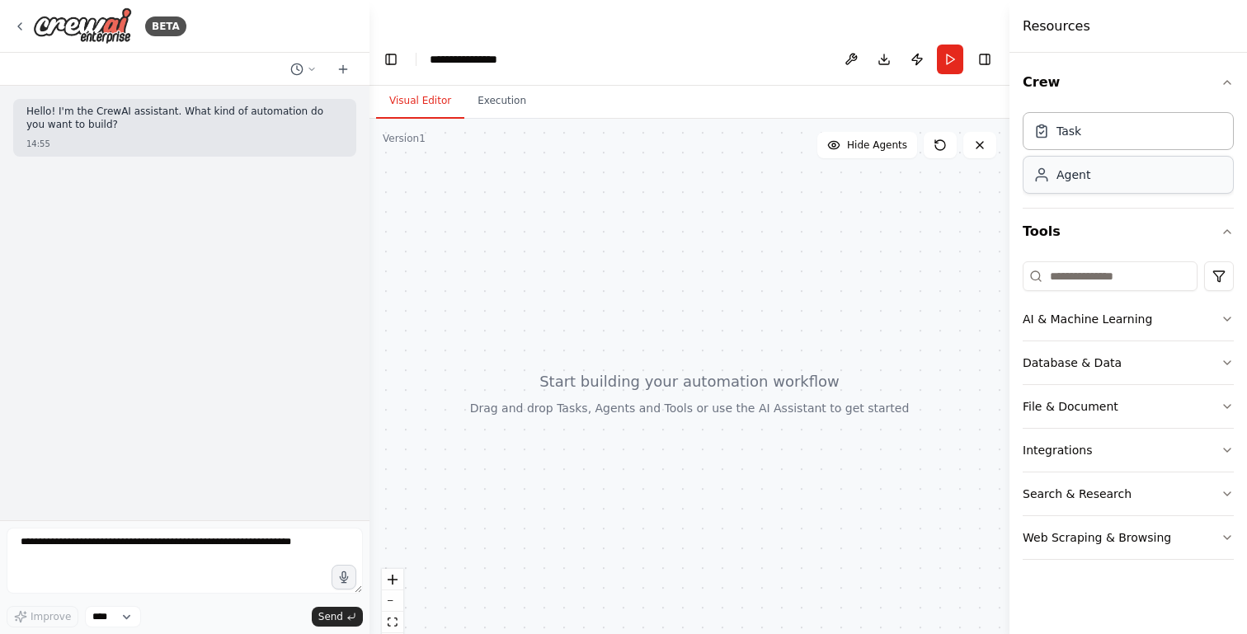
click at [1133, 183] on div "Agent" at bounding box center [1128, 175] width 211 height 38
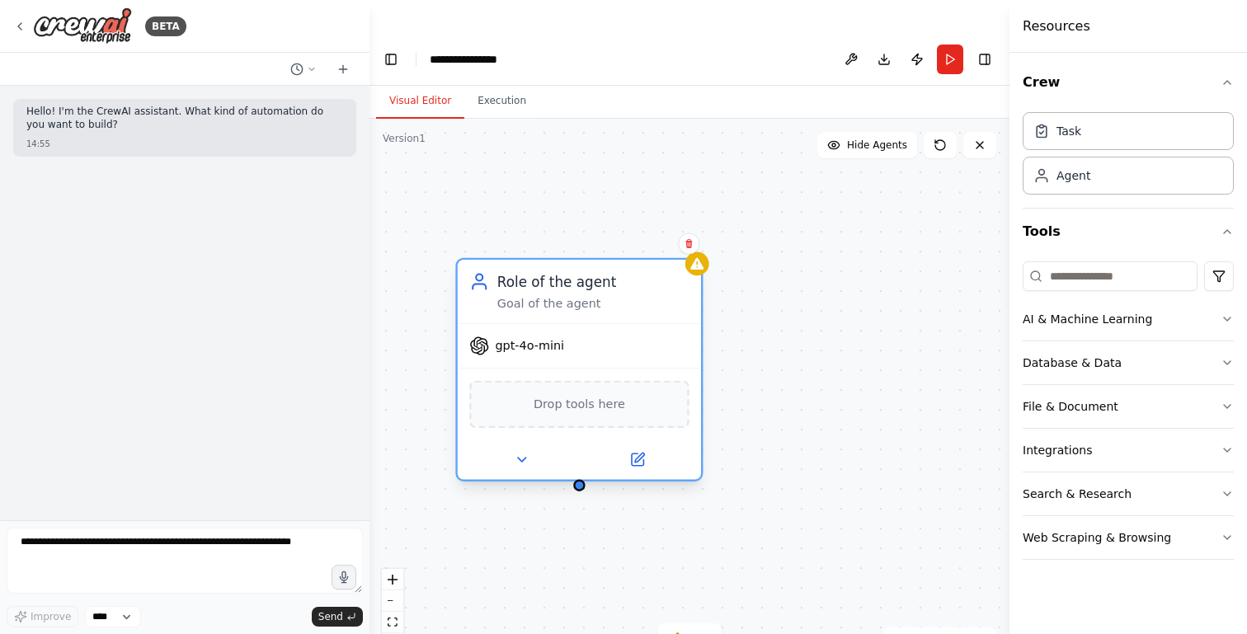
drag, startPoint x: 743, startPoint y: 402, endPoint x: 556, endPoint y: 258, distance: 235.9
click at [556, 272] on div "Role of the agent Goal of the agent" at bounding box center [593, 292] width 192 height 40
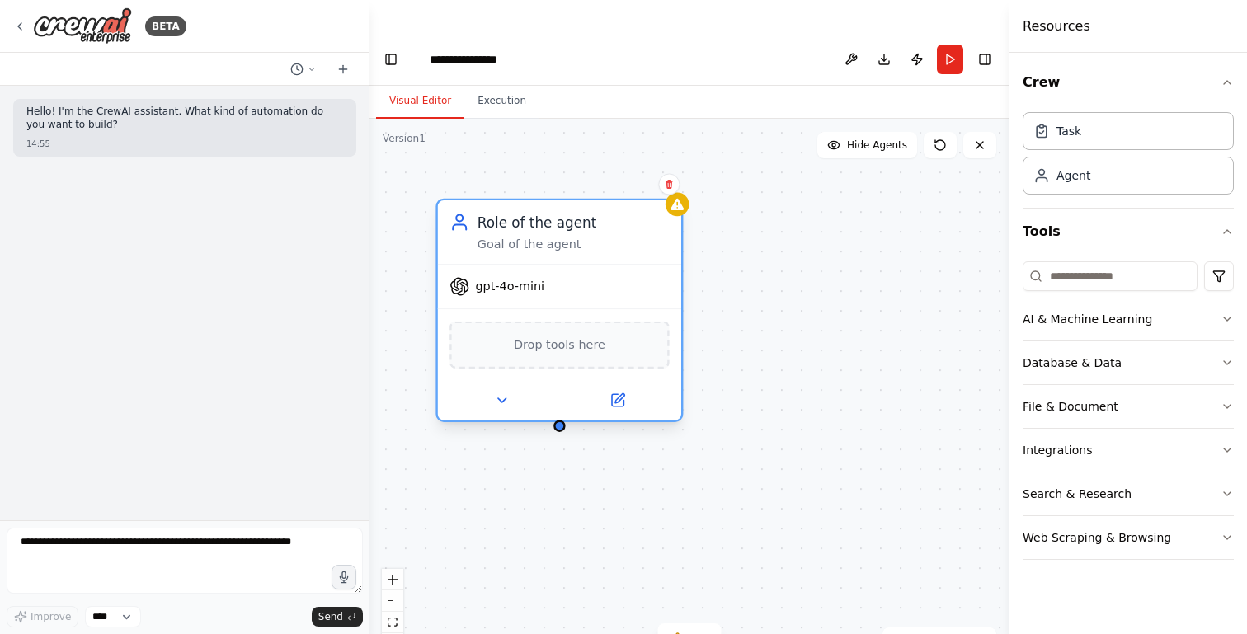
drag, startPoint x: 543, startPoint y: 256, endPoint x: 527, endPoint y: 192, distance: 65.4
click at [527, 213] on div "Role of the agent" at bounding box center [574, 223] width 192 height 20
click at [510, 213] on div "Role of the agent" at bounding box center [574, 223] width 192 height 20
click at [501, 393] on icon at bounding box center [502, 401] width 16 height 16
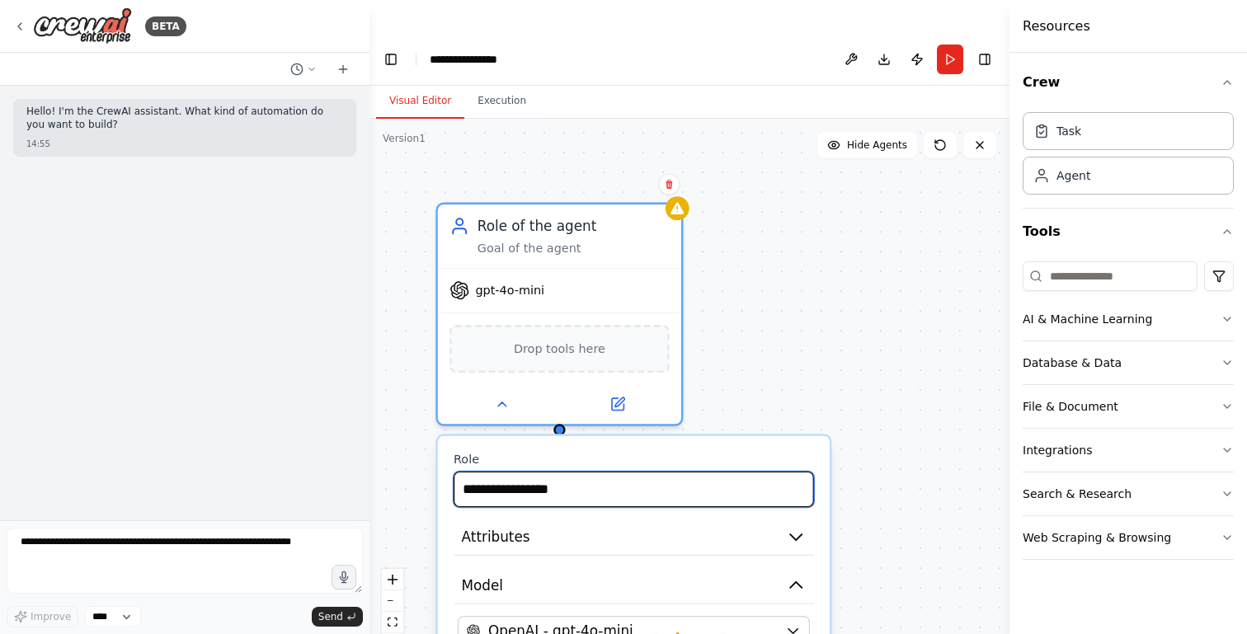
click at [496, 472] on input "**********" at bounding box center [634, 489] width 360 height 35
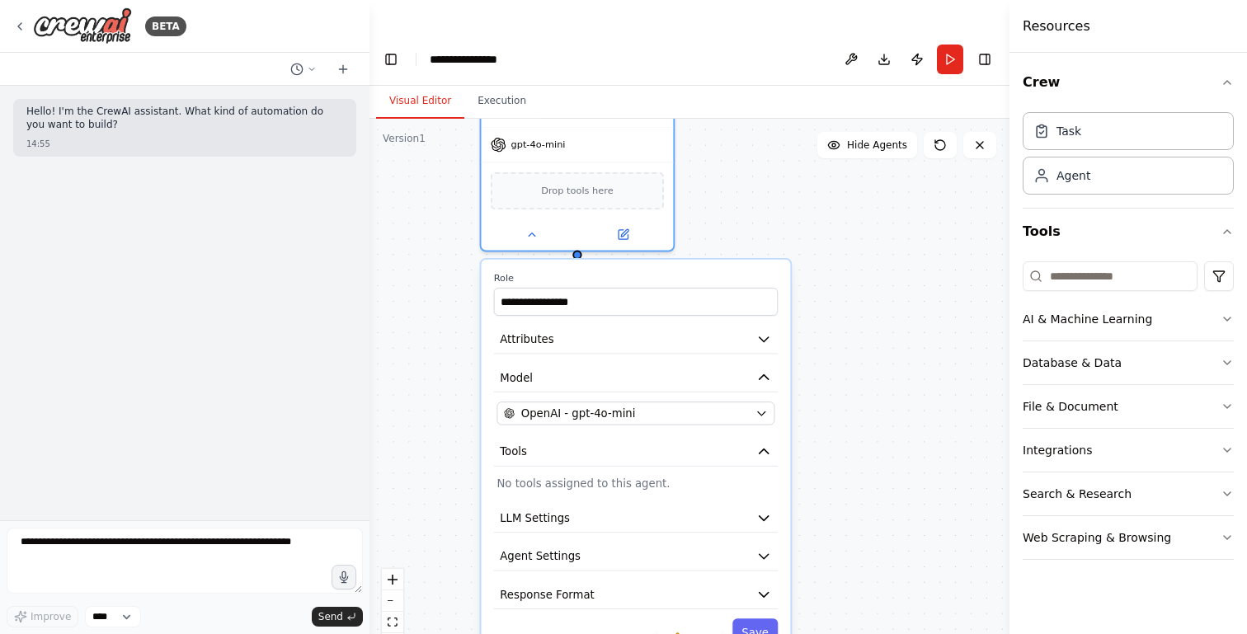
drag, startPoint x: 532, startPoint y: 425, endPoint x: 559, endPoint y: 238, distance: 189.2
click at [559, 260] on div "**********" at bounding box center [635, 460] width 309 height 400
click at [574, 288] on input "**********" at bounding box center [636, 302] width 285 height 28
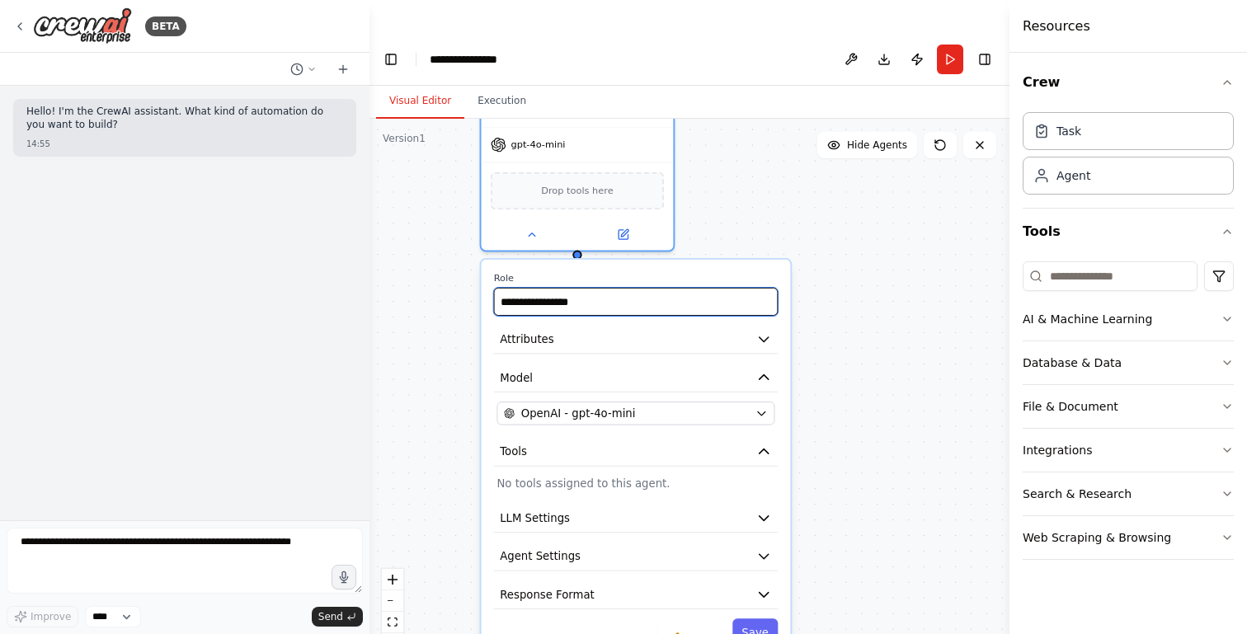
paste input "**********"
type input "**********"
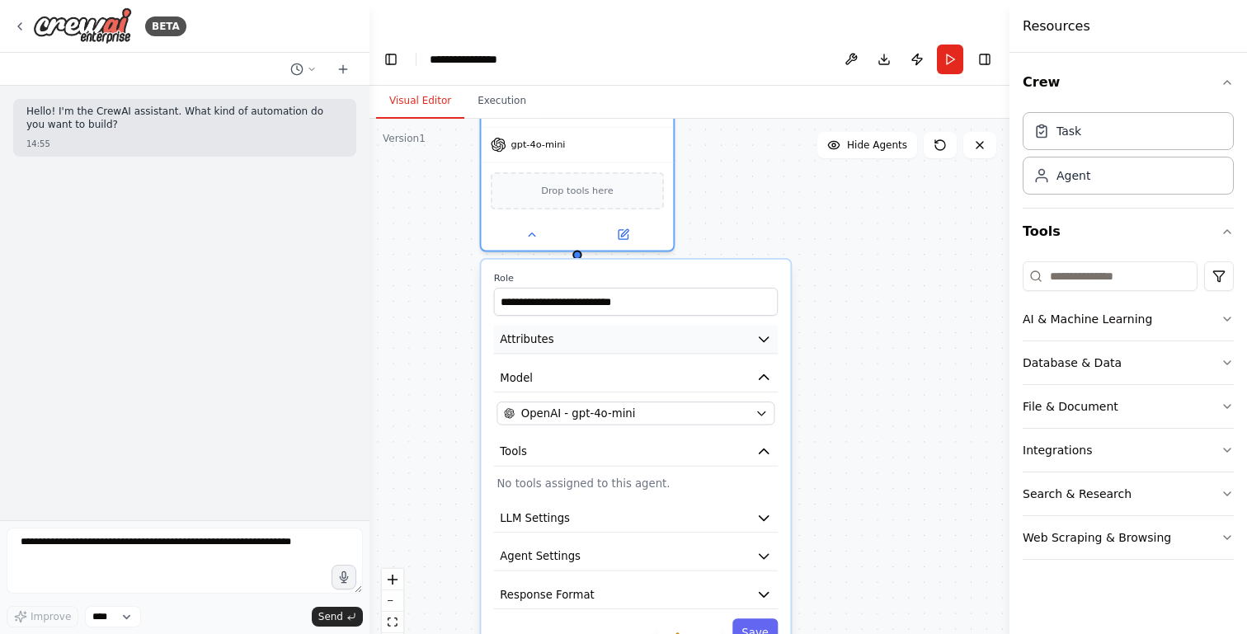
click at [576, 325] on button "Attributes" at bounding box center [636, 339] width 285 height 29
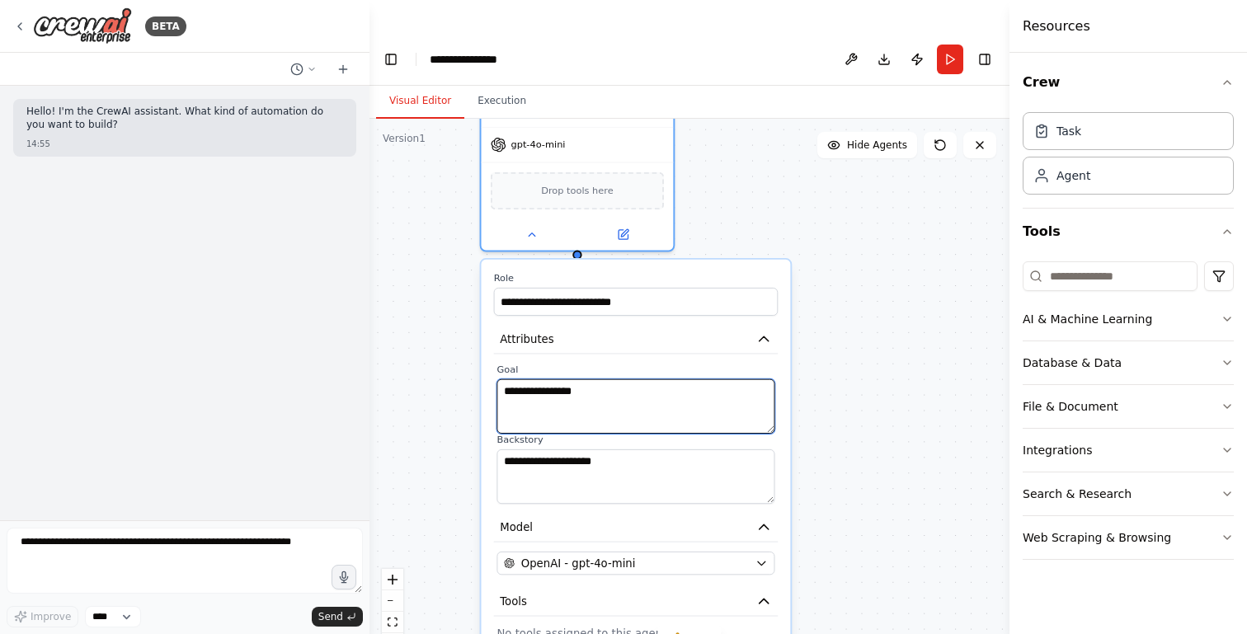
click at [610, 379] on textarea "**********" at bounding box center [635, 406] width 278 height 54
paste textarea "**********"
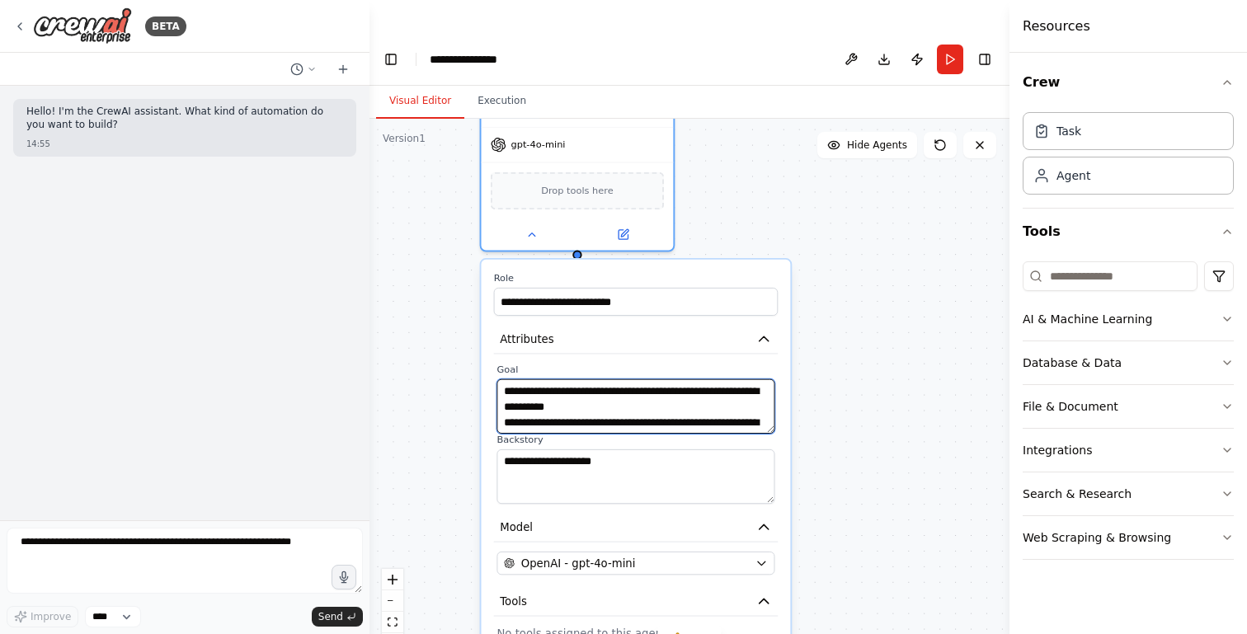
scroll to position [209, 0]
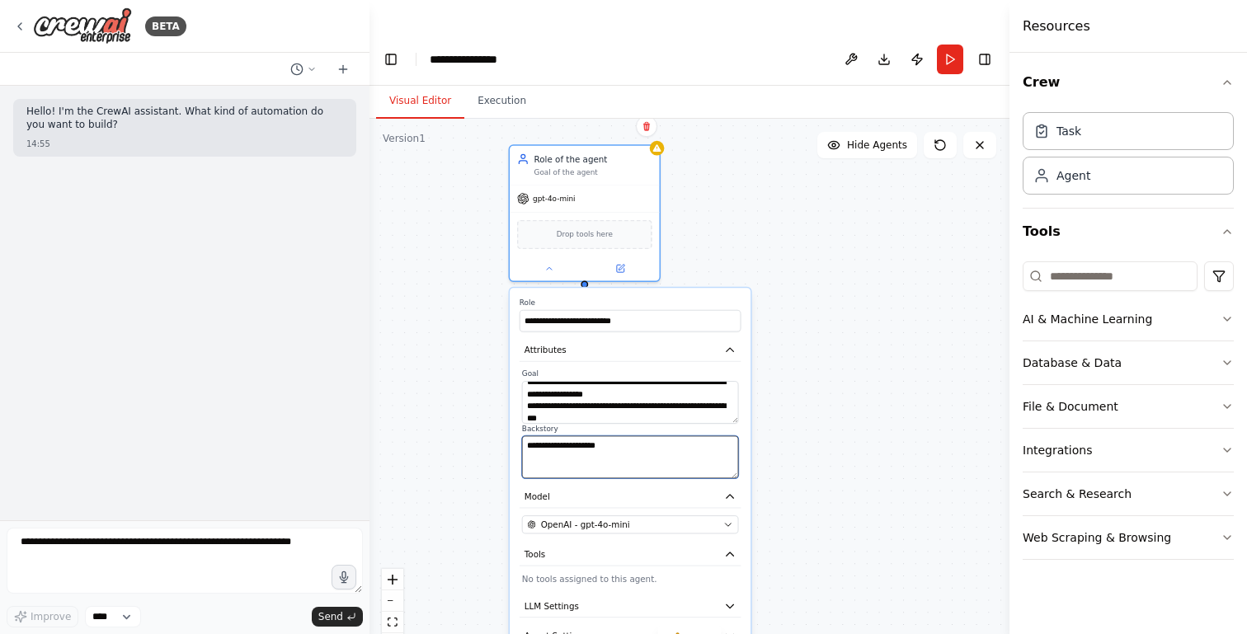
click at [645, 436] on textarea "**********" at bounding box center [630, 457] width 217 height 43
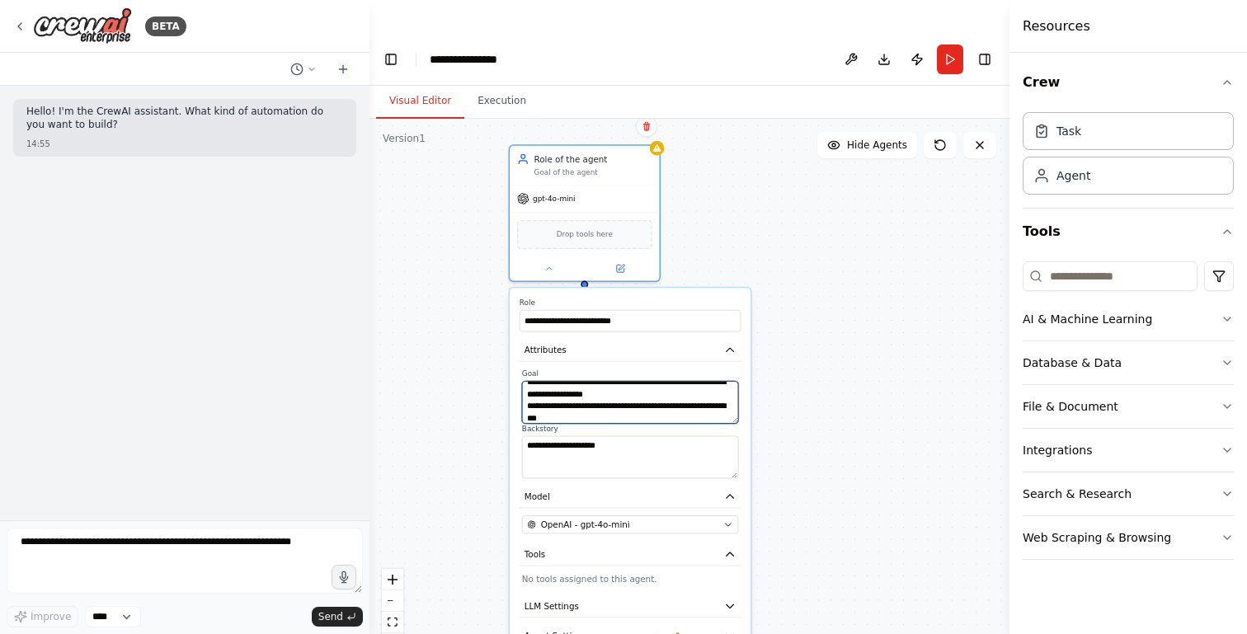
click at [638, 389] on textarea "**********" at bounding box center [630, 402] width 217 height 43
paste textarea "**********"
type textarea "**********"
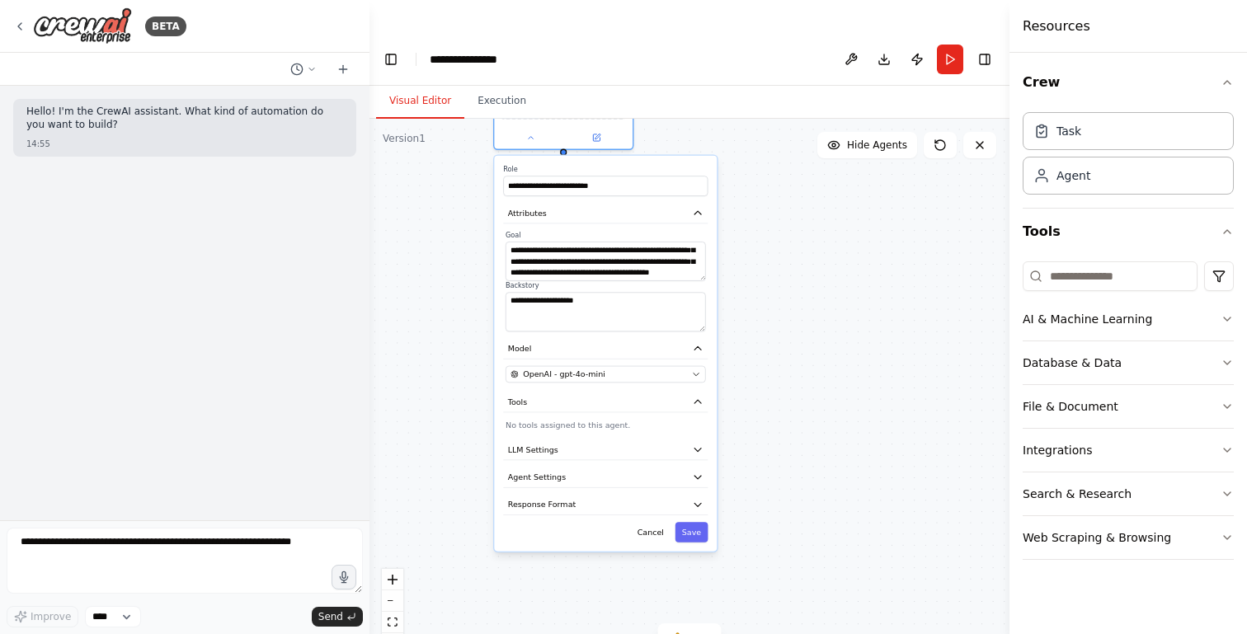
drag, startPoint x: 562, startPoint y: 548, endPoint x: 539, endPoint y: 408, distance: 141.3
click at [539, 408] on div "**********" at bounding box center [605, 354] width 223 height 396
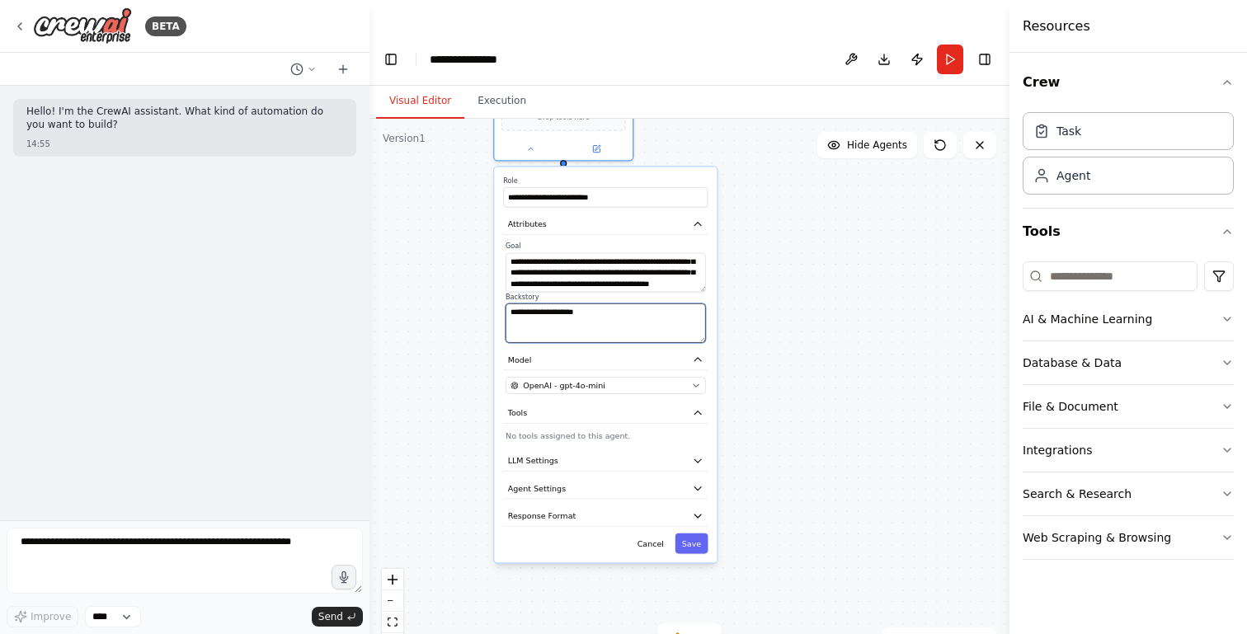
click at [607, 303] on textarea "**********" at bounding box center [606, 323] width 200 height 40
paste textarea "**********"
paste textarea
paste textarea "**********"
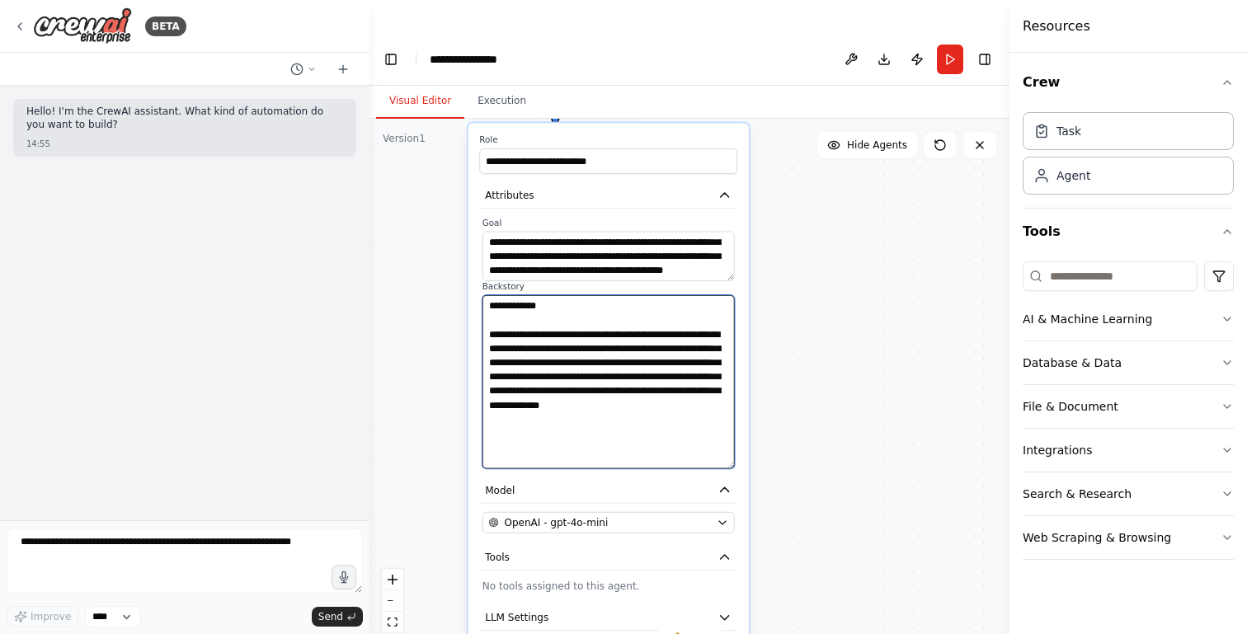
scroll to position [0, 0]
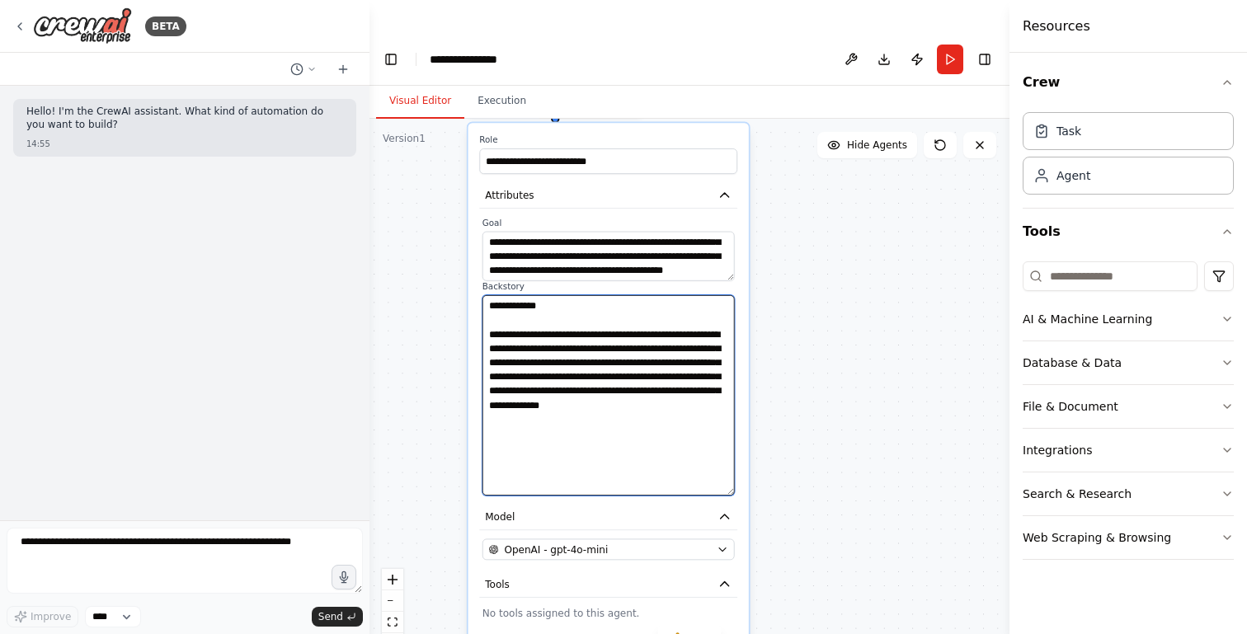
drag, startPoint x: 730, startPoint y: 309, endPoint x: 708, endPoint y: 461, distance: 153.3
click at [708, 461] on textarea "**********" at bounding box center [608, 395] width 252 height 200
drag, startPoint x: 638, startPoint y: 299, endPoint x: 638, endPoint y: 369, distance: 70.1
click at [638, 304] on textarea "**********" at bounding box center [608, 395] width 252 height 200
type textarea "**********"
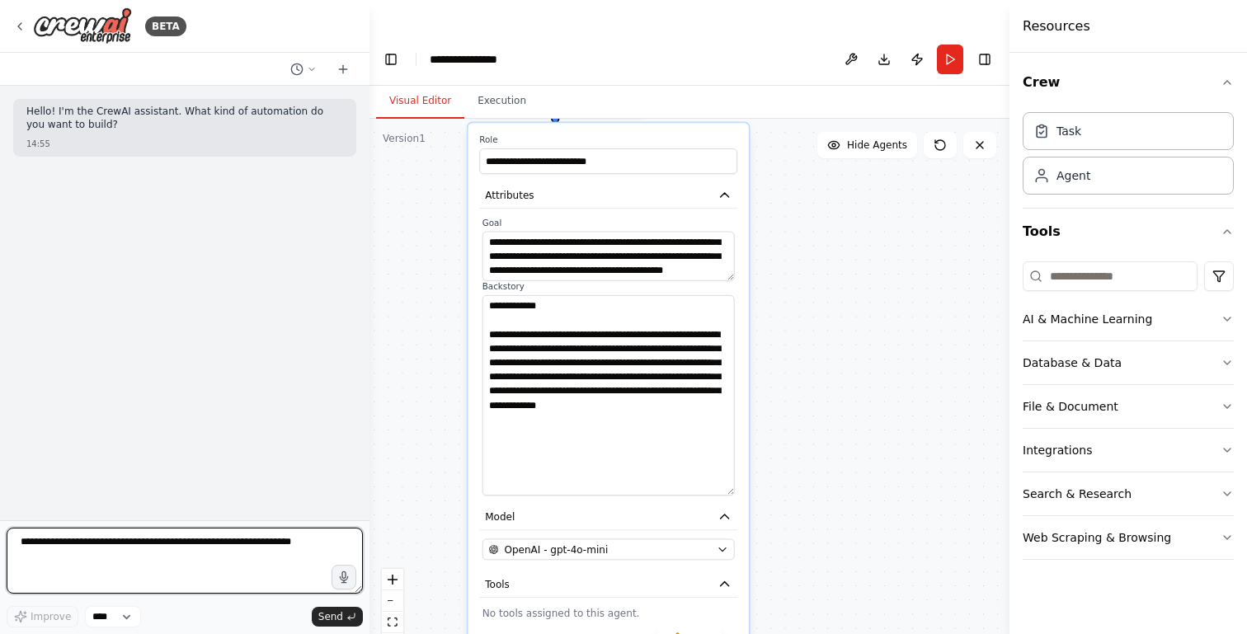
click at [114, 544] on textarea at bounding box center [185, 561] width 356 height 66
type textarea "**********"
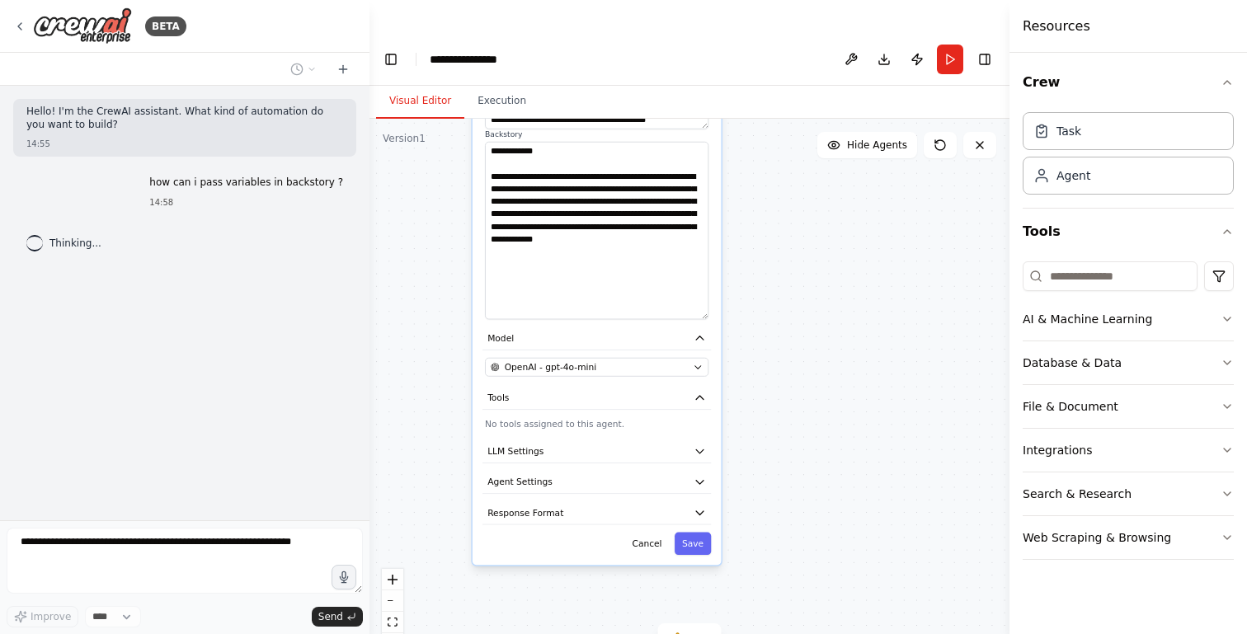
drag, startPoint x: 506, startPoint y: 570, endPoint x: 509, endPoint y: 388, distance: 182.3
click at [509, 388] on div "**********" at bounding box center [597, 277] width 249 height 576
click at [563, 440] on button "LLM Settings" at bounding box center [596, 451] width 228 height 23
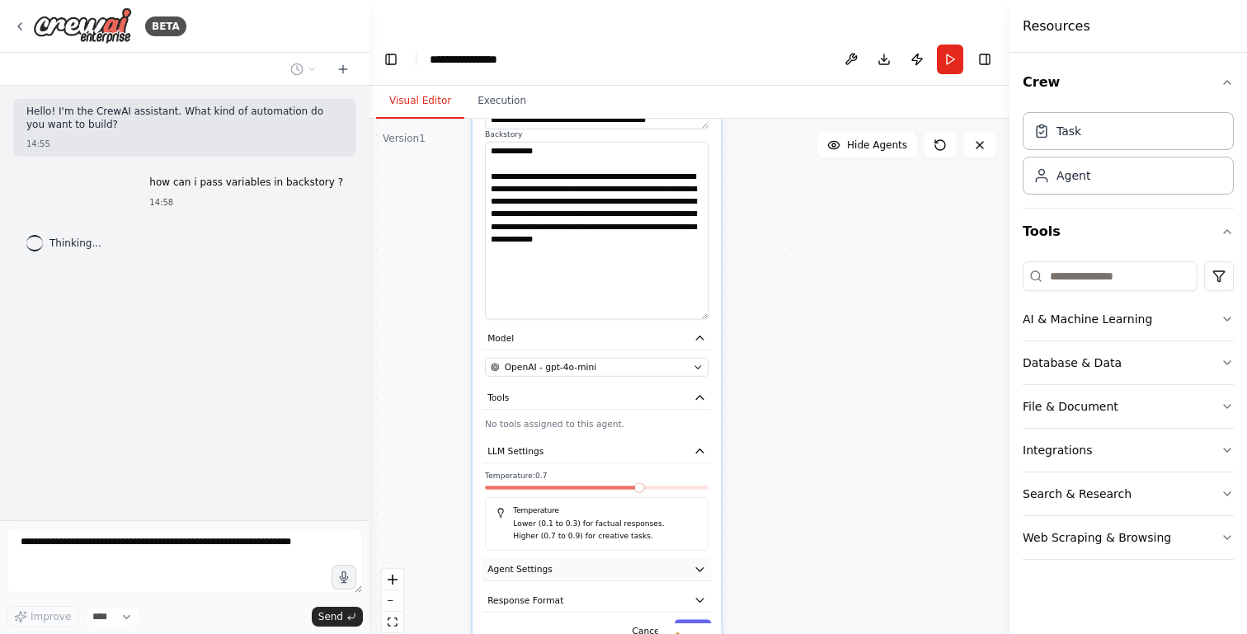
click at [555, 558] on button "Agent Settings" at bounding box center [596, 569] width 228 height 23
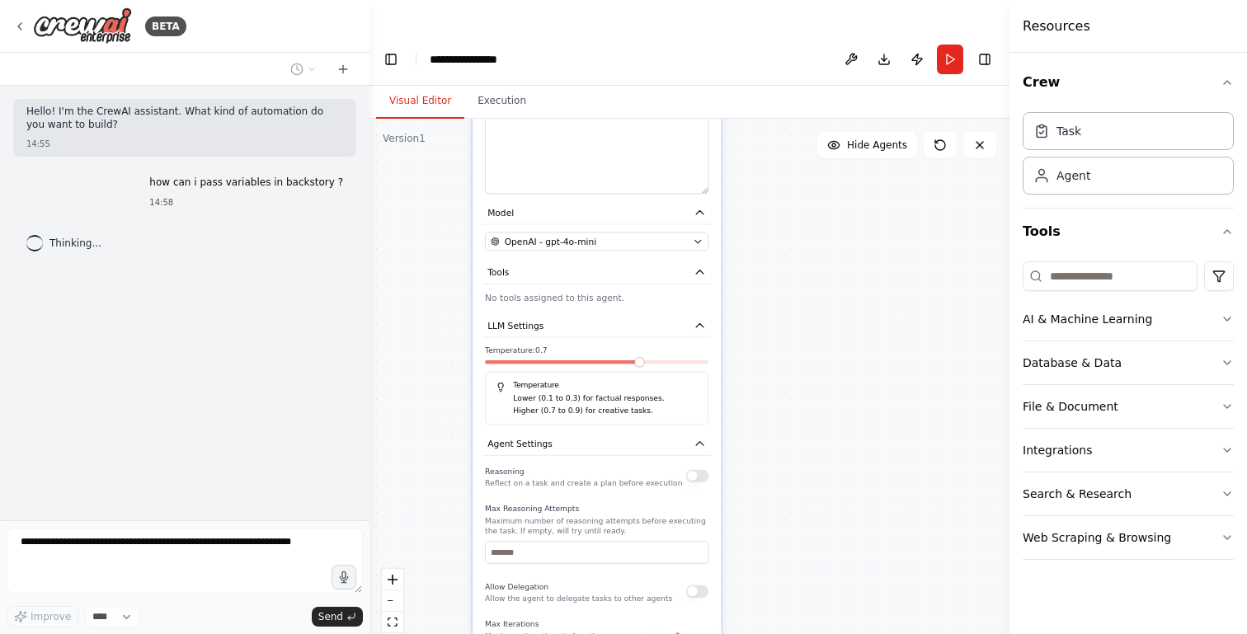
drag, startPoint x: 545, startPoint y: 587, endPoint x: 540, endPoint y: 465, distance: 122.2
click at [542, 465] on div "Reasoning Reflect on a task and create a plan before execution Max Reasoning At…" at bounding box center [596, 636] width 223 height 346
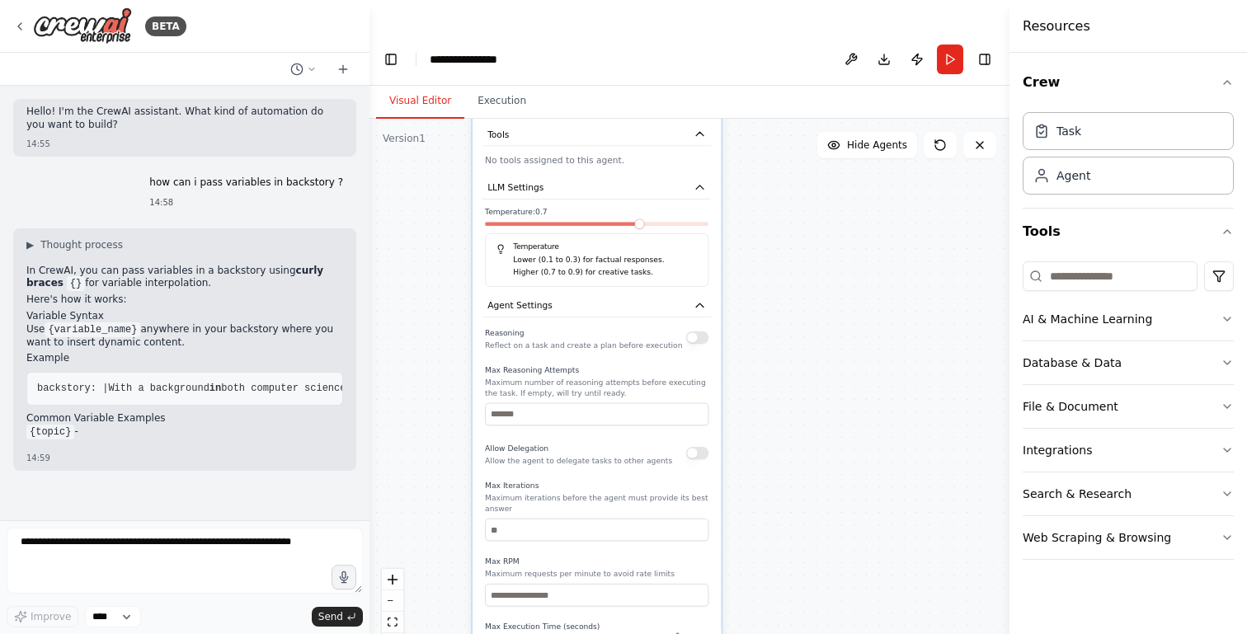
drag, startPoint x: 540, startPoint y: 465, endPoint x: 540, endPoint y: 323, distance: 141.9
click at [540, 325] on div "Reasoning Reflect on a task and create a plan before execution Max Reasoning At…" at bounding box center [596, 498] width 223 height 346
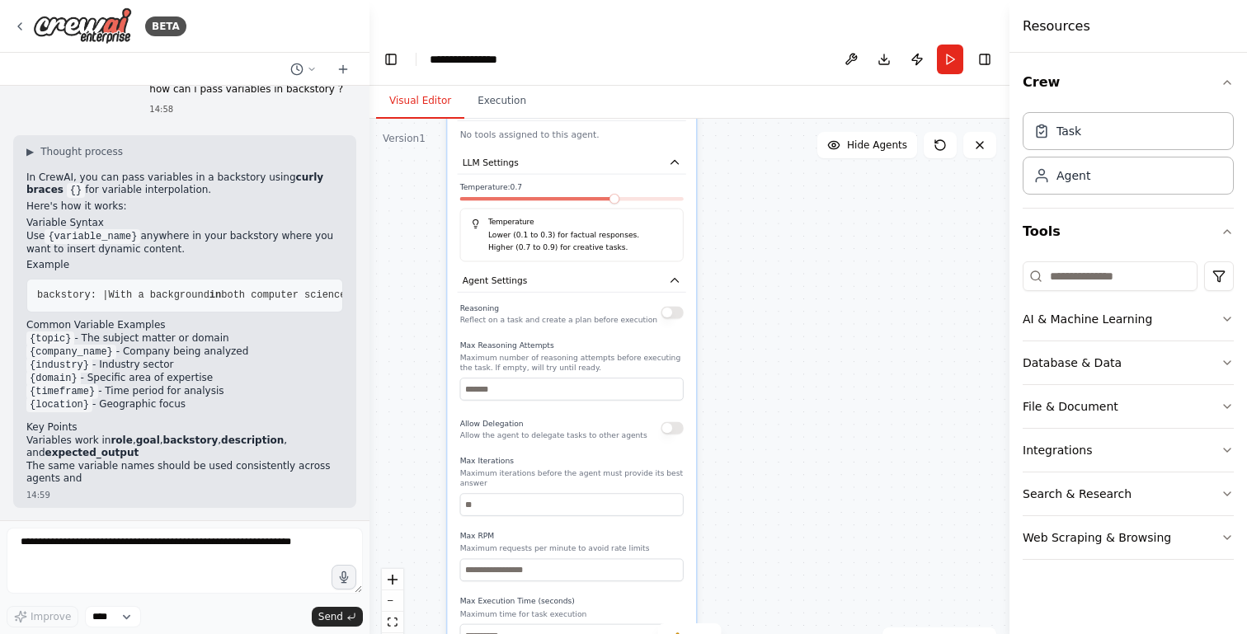
drag, startPoint x: 553, startPoint y: 440, endPoint x: 522, endPoint y: 408, distance: 44.3
click at [522, 408] on div "Reasoning Reflect on a task and create a plan before execution Max Reasoning At…" at bounding box center [571, 473] width 223 height 346
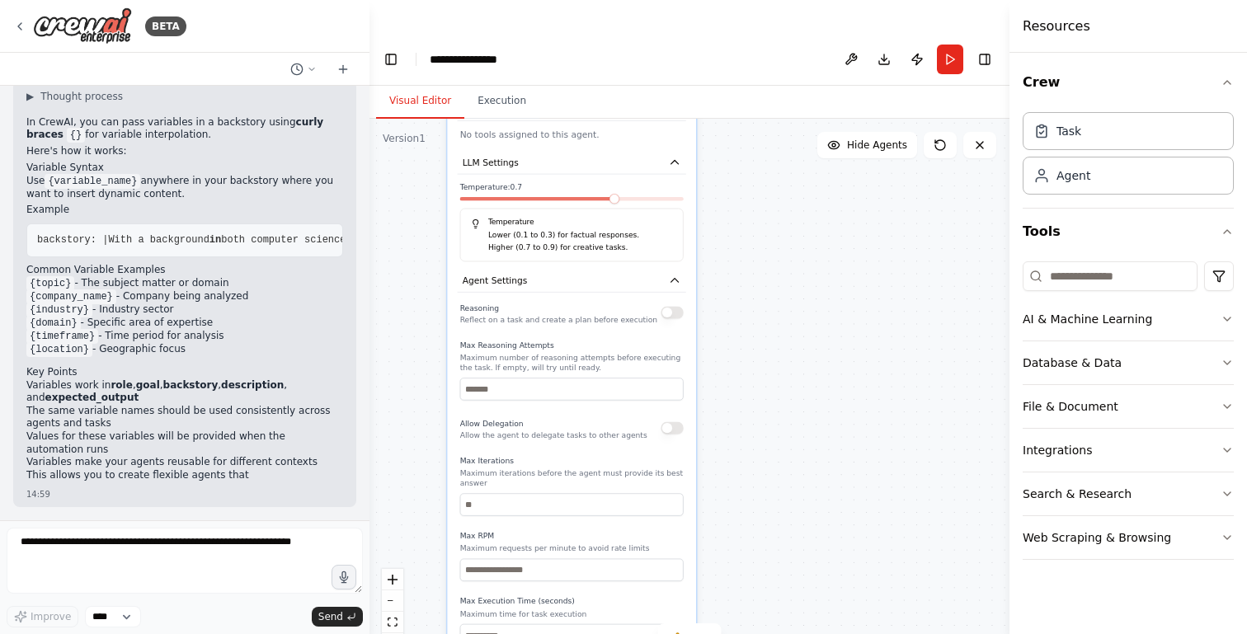
click at [675, 422] on button "button" at bounding box center [672, 428] width 22 height 12
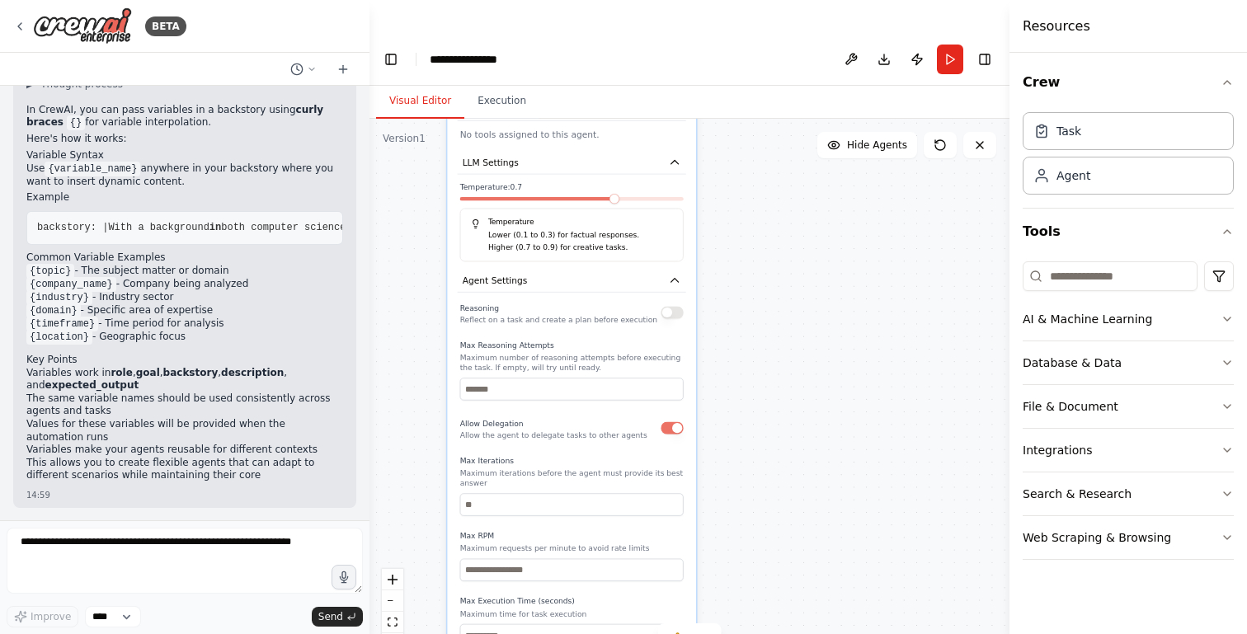
scroll to position [173, 0]
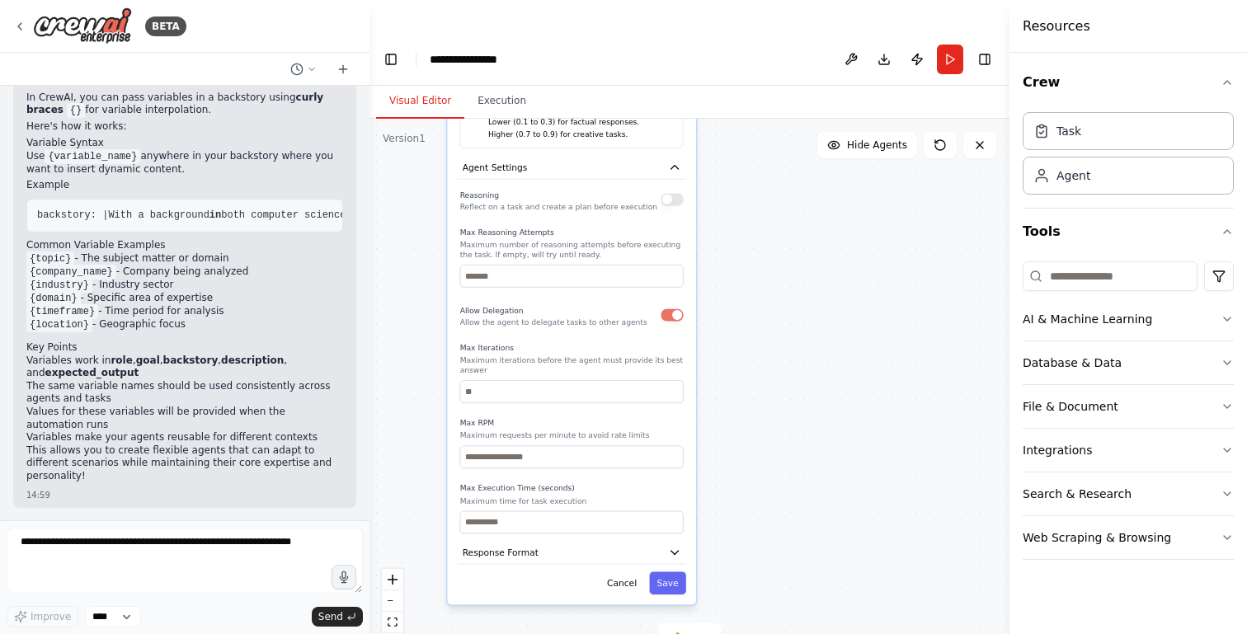
drag, startPoint x: 578, startPoint y: 435, endPoint x: 579, endPoint y: 324, distance: 111.3
click at [579, 355] on p "Maximum iterations before the agent must provide its best answer" at bounding box center [571, 365] width 223 height 20
click at [488, 541] on button "Response Format" at bounding box center [572, 552] width 228 height 23
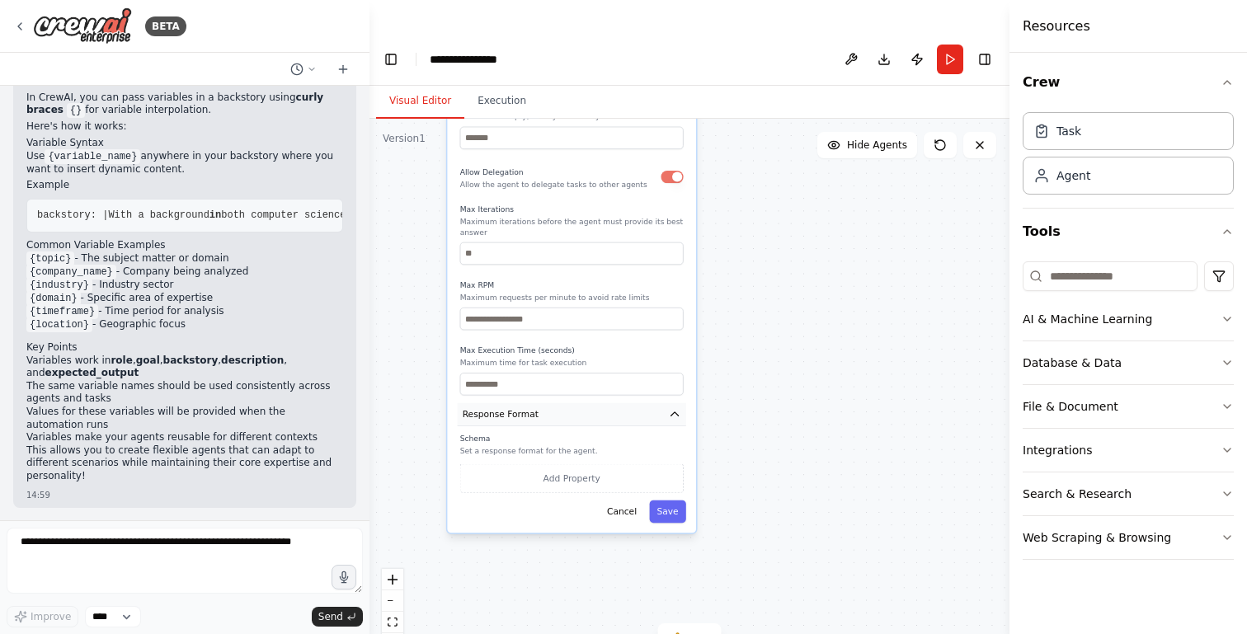
drag, startPoint x: 518, startPoint y: 533, endPoint x: 524, endPoint y: 388, distance: 144.4
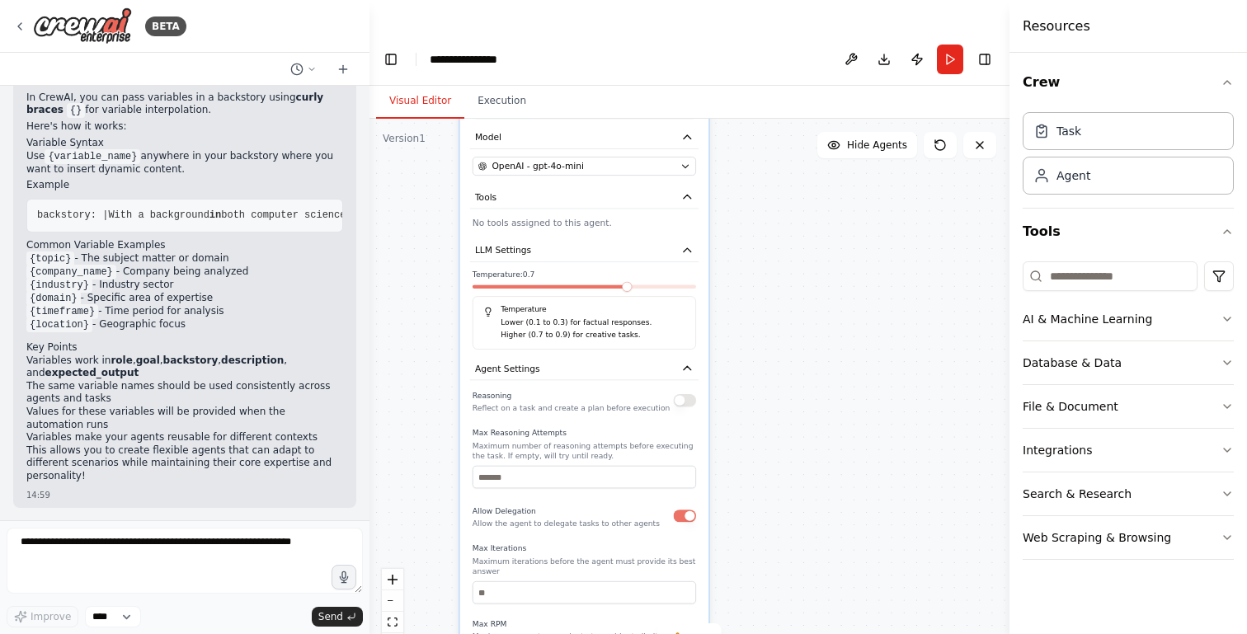
drag, startPoint x: 573, startPoint y: 162, endPoint x: 581, endPoint y: 502, distance: 340.7
click at [581, 502] on div "Reasoning Reflect on a task and create a plan before execution Max Reasoning At…" at bounding box center [584, 561] width 223 height 346
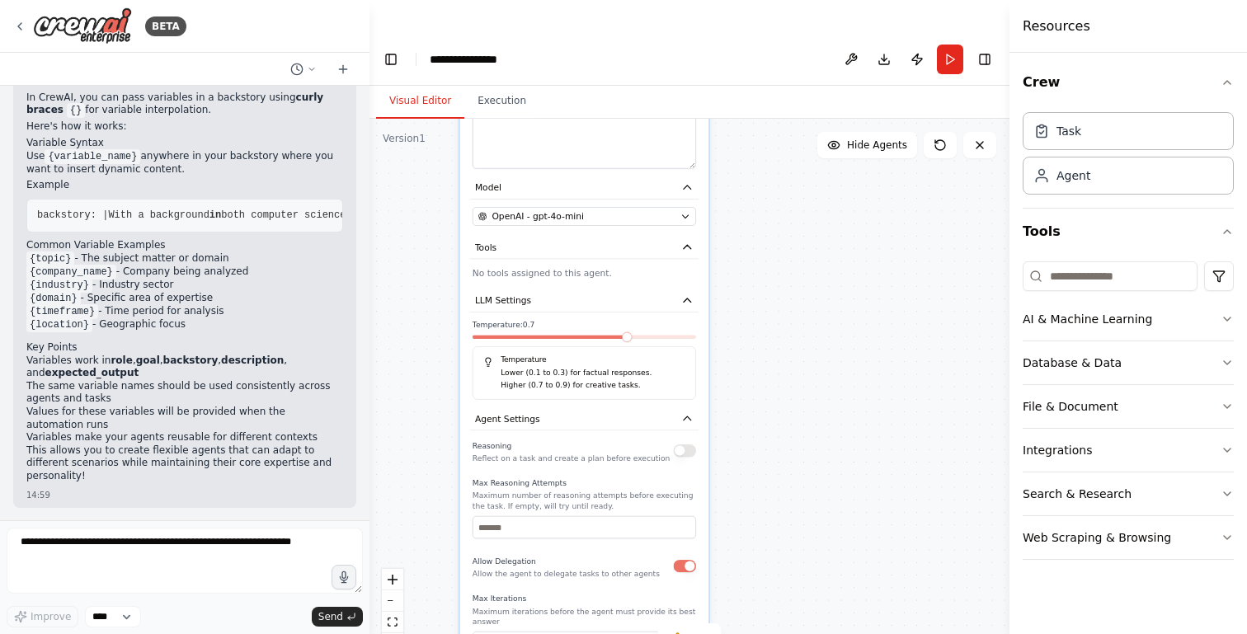
drag, startPoint x: 558, startPoint y: 496, endPoint x: 557, endPoint y: 545, distance: 48.7
click at [557, 545] on div "Reasoning Reflect on a task and create a plan before execution Max Reasoning At…" at bounding box center [584, 611] width 223 height 346
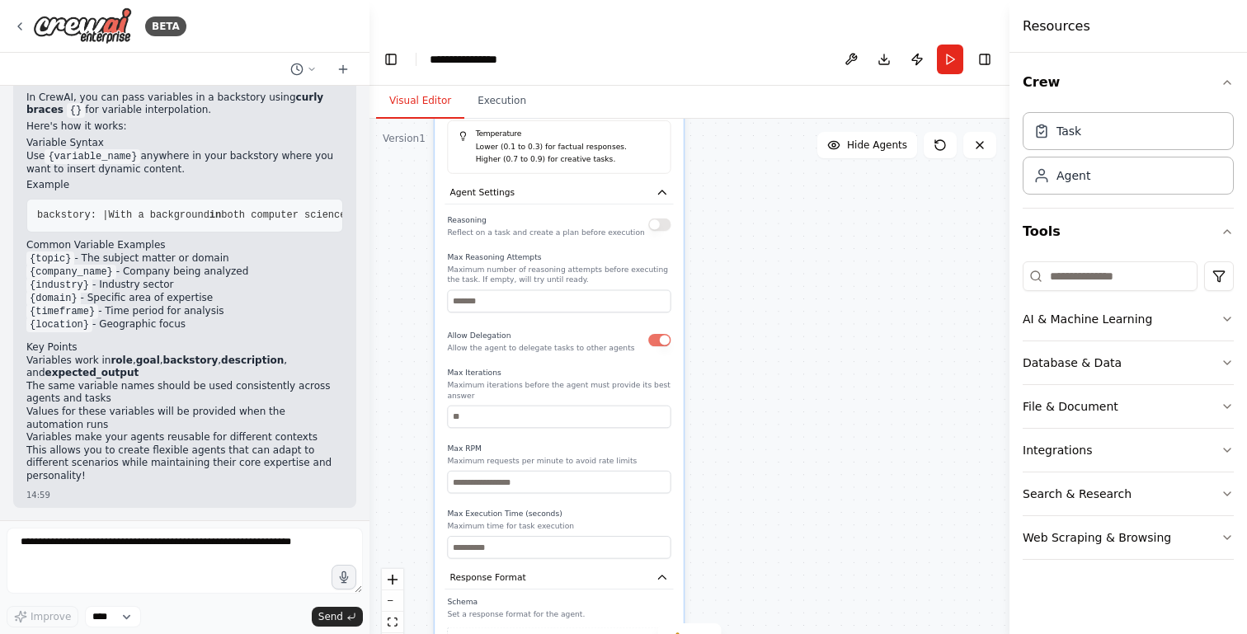
drag, startPoint x: 588, startPoint y: 558, endPoint x: 562, endPoint y: 336, distance: 222.5
click at [562, 368] on label "Max Iterations" at bounding box center [558, 373] width 223 height 10
drag, startPoint x: 579, startPoint y: 511, endPoint x: 576, endPoint y: 322, distance: 189.7
click at [576, 322] on div "Reasoning Reflect on a task and create a plan before execution Max Reasoning At…" at bounding box center [558, 385] width 223 height 346
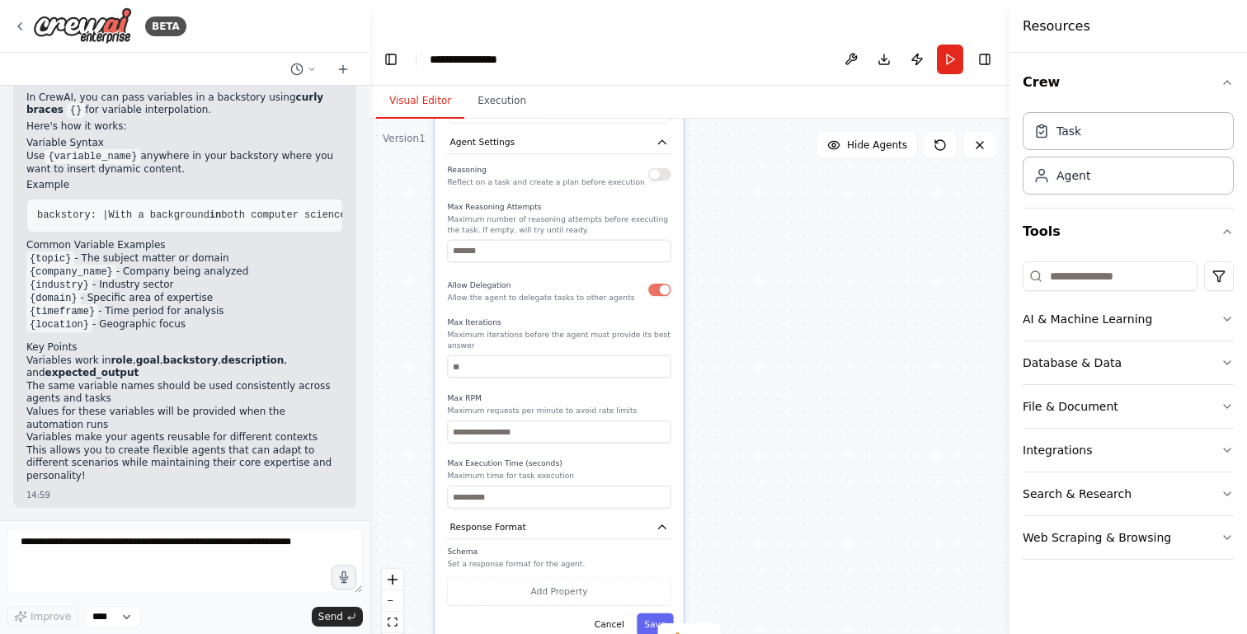
drag, startPoint x: 542, startPoint y: 562, endPoint x: 548, endPoint y: 459, distance: 102.5
click at [548, 459] on div "**********" at bounding box center [559, 104] width 249 height 1084
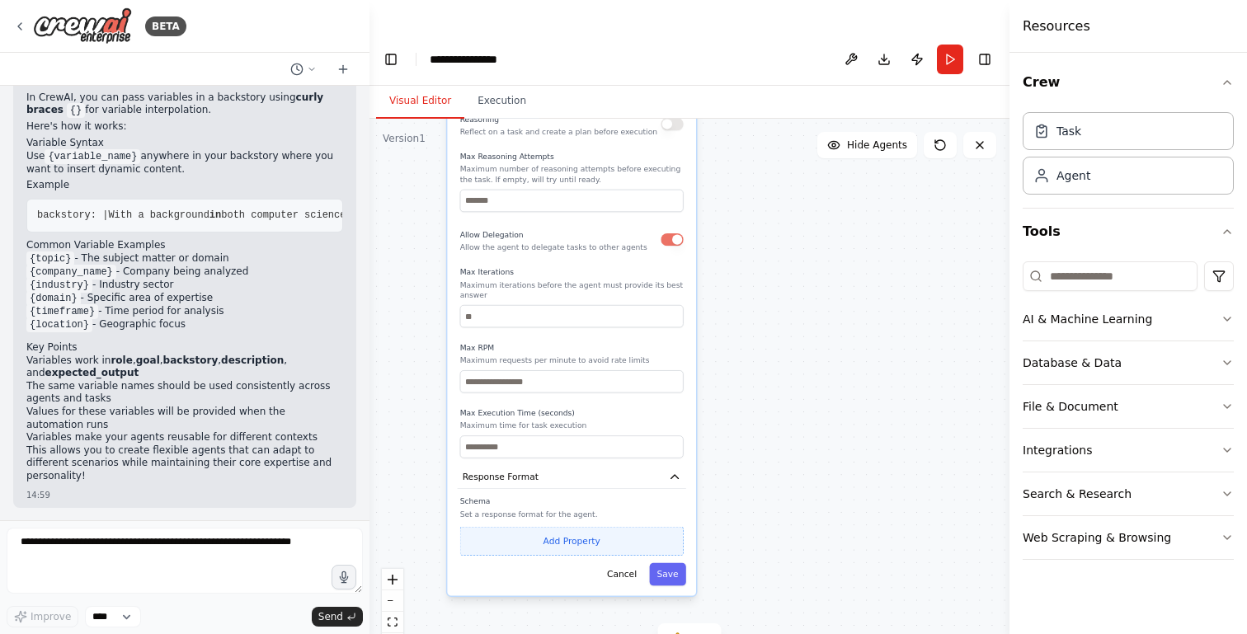
click at [530, 527] on button "Add Property" at bounding box center [571, 541] width 223 height 29
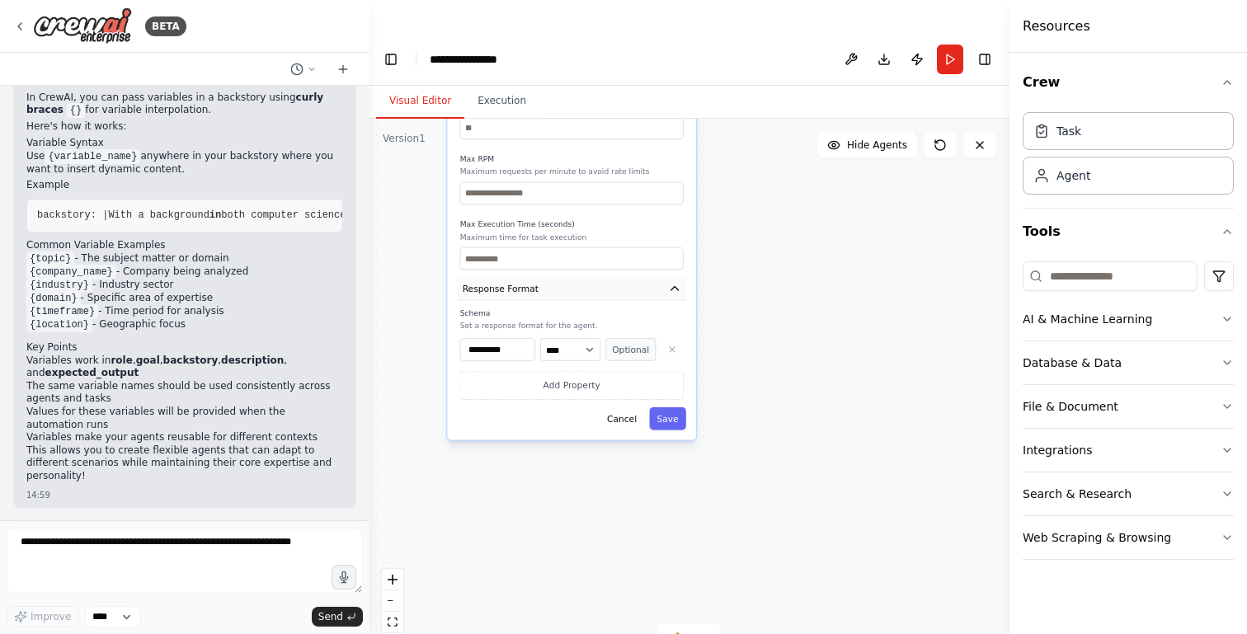
drag, startPoint x: 558, startPoint y: 452, endPoint x: 554, endPoint y: 261, distance: 190.5
click at [554, 277] on button "Response Format" at bounding box center [572, 288] width 228 height 23
click at [492, 338] on input "**********" at bounding box center [497, 349] width 75 height 22
paste input
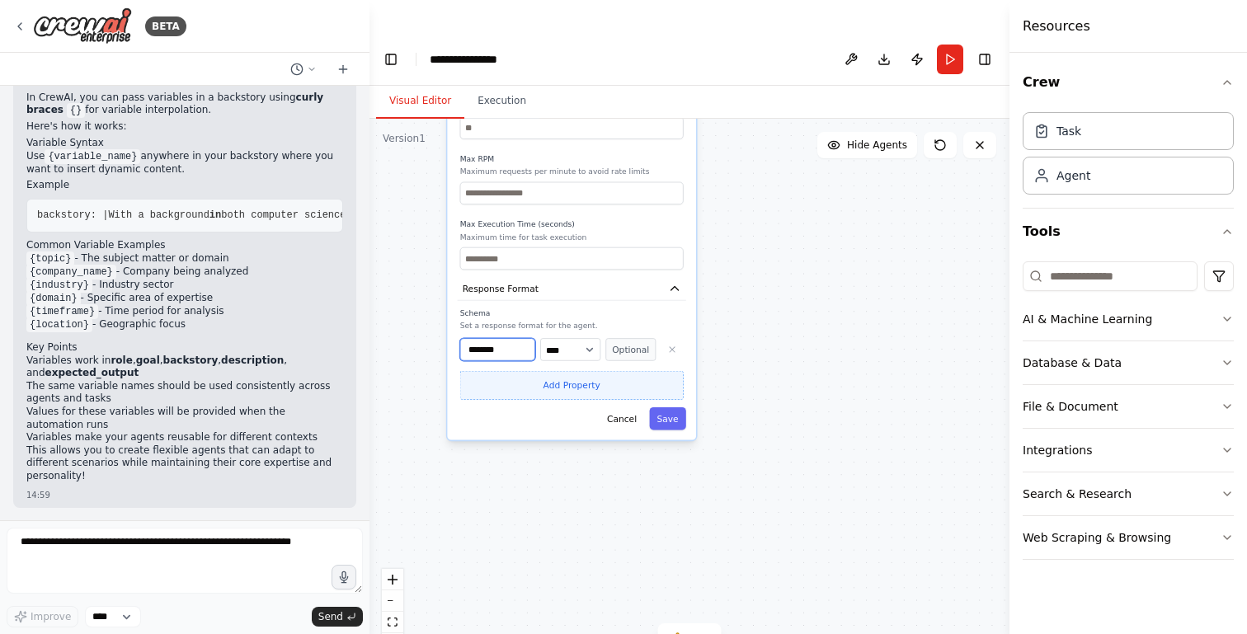
type input "********"
click at [554, 371] on button "Add Property" at bounding box center [571, 385] width 223 height 29
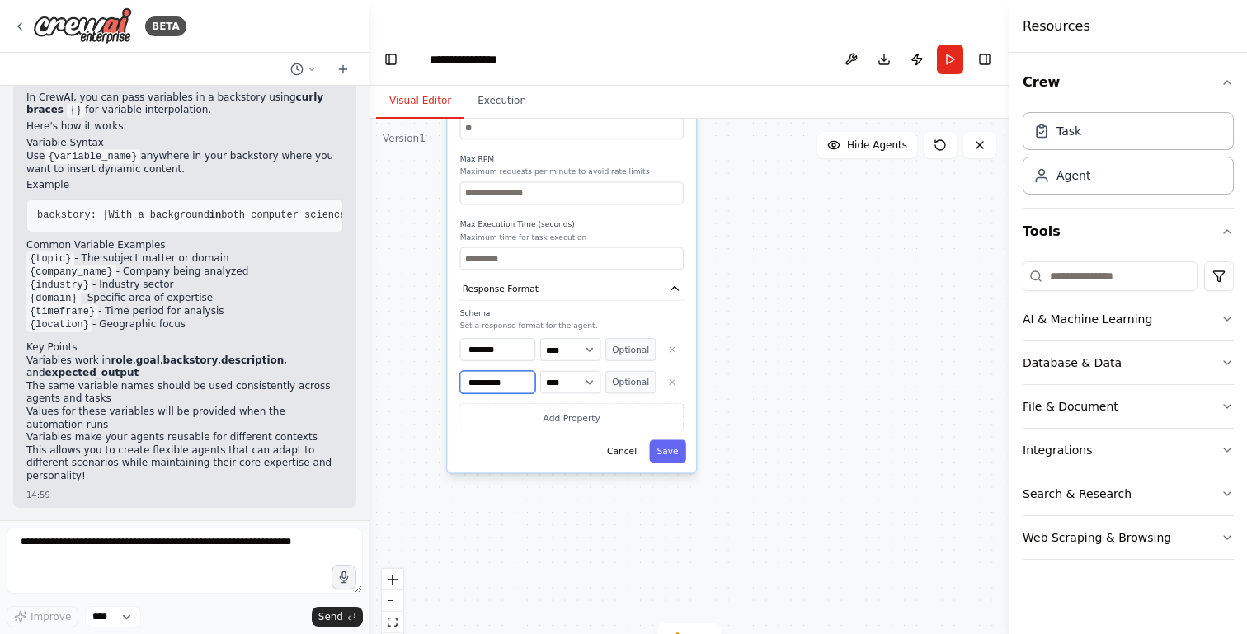
click at [503, 371] on input "**********" at bounding box center [497, 382] width 75 height 22
paste input
type input "*****"
click at [577, 371] on select "**** ******* ******* **** ******" at bounding box center [570, 382] width 60 height 22
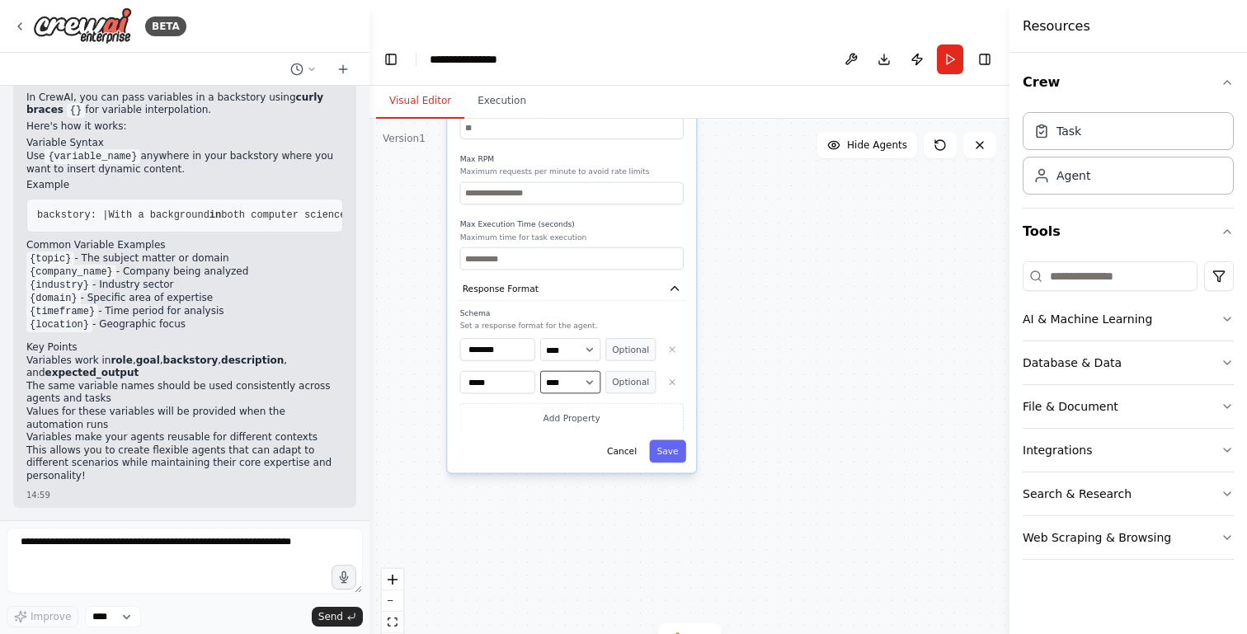
select select "*****"
click at [540, 371] on select "**** ******* ******* **** ******" at bounding box center [570, 382] width 60 height 22
click at [643, 371] on button "Optional" at bounding box center [630, 382] width 50 height 22
click at [643, 371] on button "Required" at bounding box center [630, 382] width 50 height 22
click at [551, 403] on button "Add Property" at bounding box center [571, 417] width 223 height 29
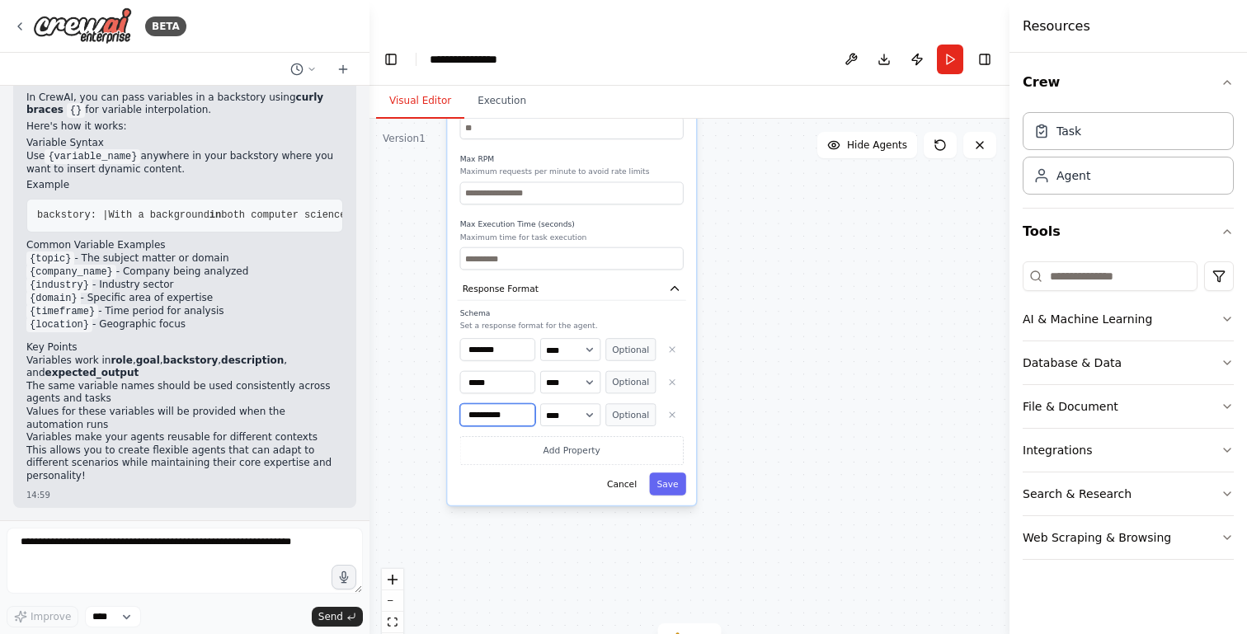
click at [482, 403] on input "**********" at bounding box center [497, 414] width 75 height 22
paste input
type input "*******"
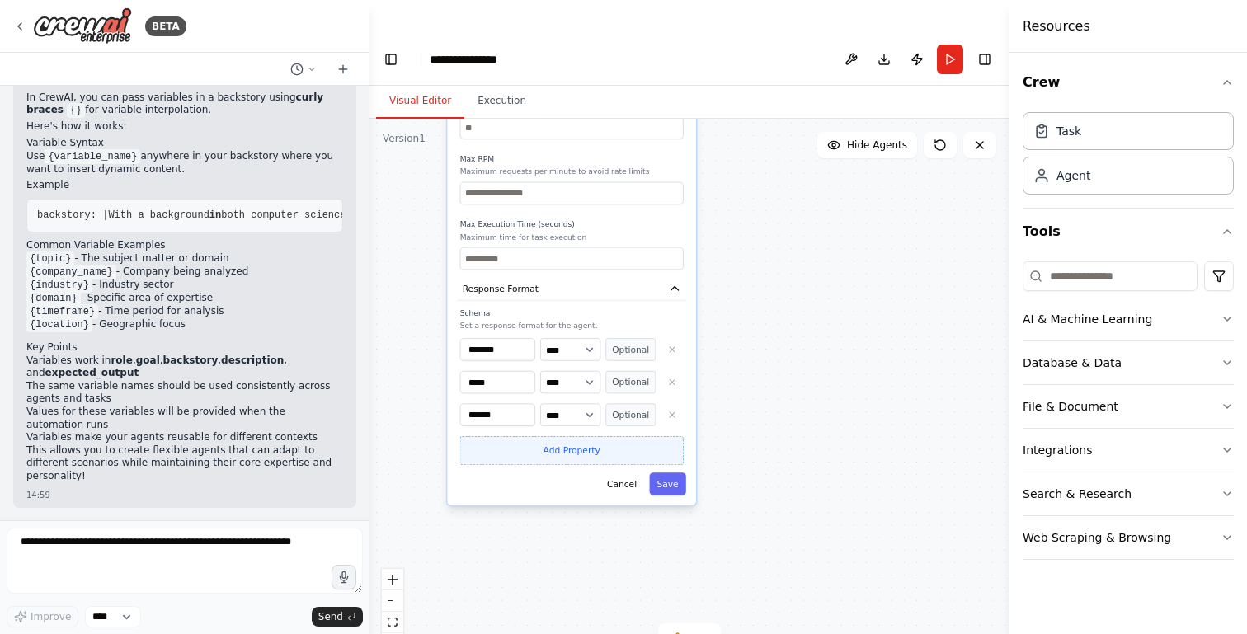
click at [552, 436] on button "Add Property" at bounding box center [571, 450] width 223 height 29
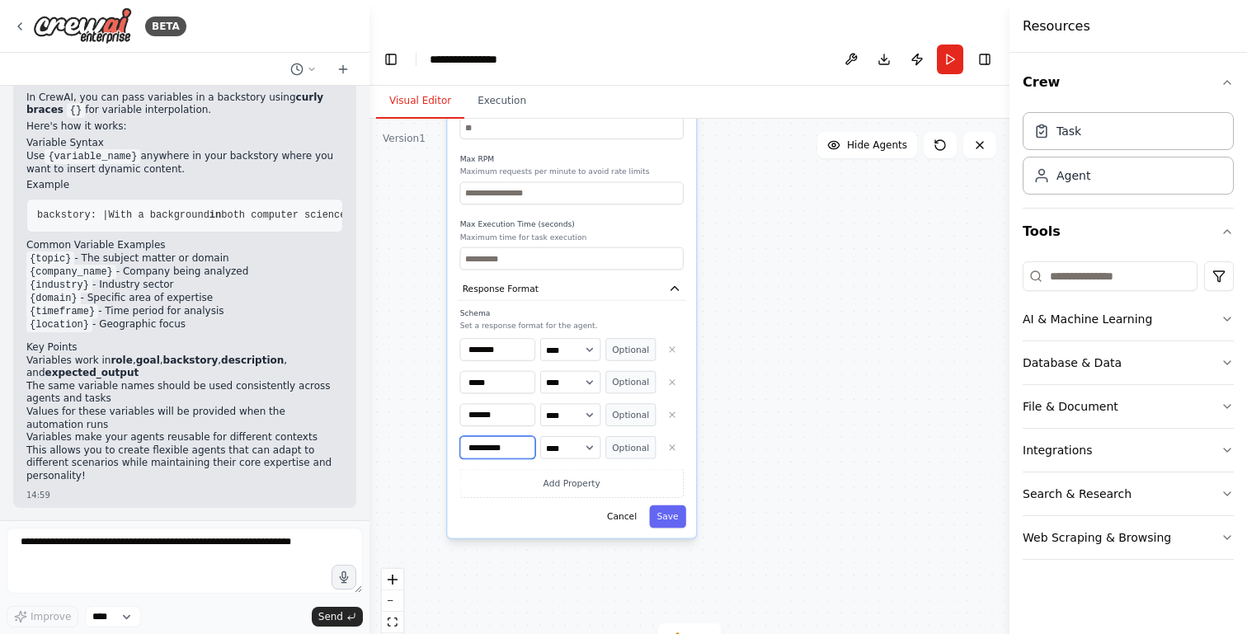
click at [495, 436] on input "**********" at bounding box center [497, 447] width 75 height 22
click at [507, 436] on input "**********" at bounding box center [497, 447] width 75 height 22
paste input "***"
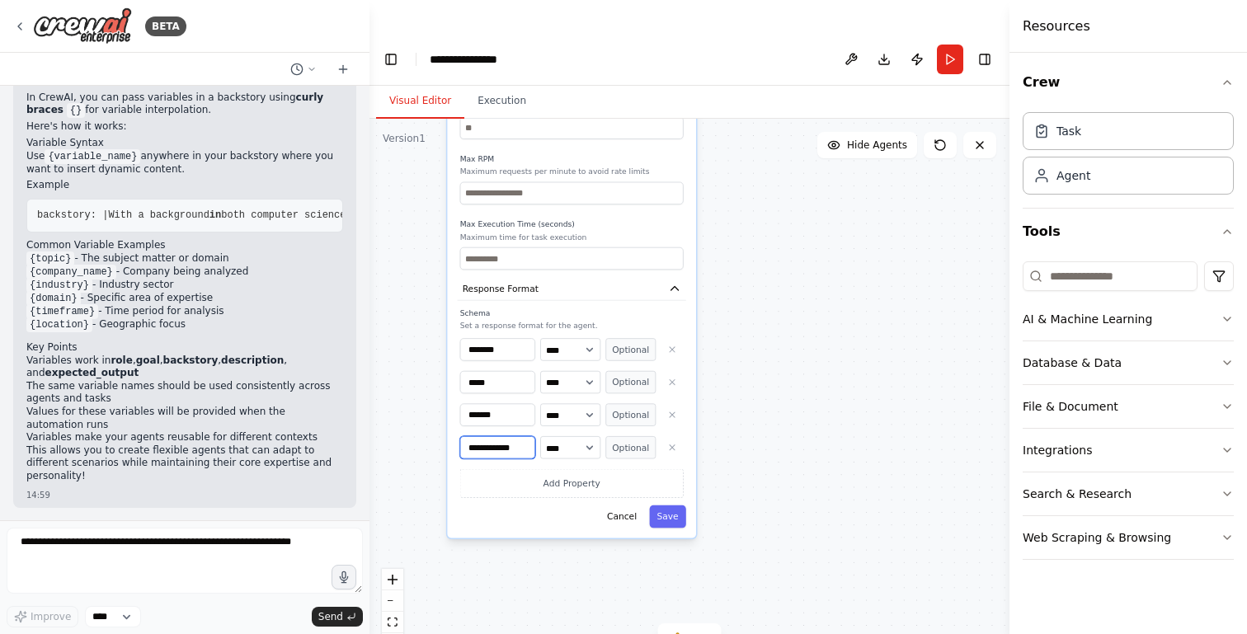
scroll to position [0, 2]
type input "**********"
click at [642, 436] on button "Optional" at bounding box center [630, 447] width 50 height 22
click at [572, 371] on select "**** ******* ******* **** ******" at bounding box center [570, 382] width 60 height 22
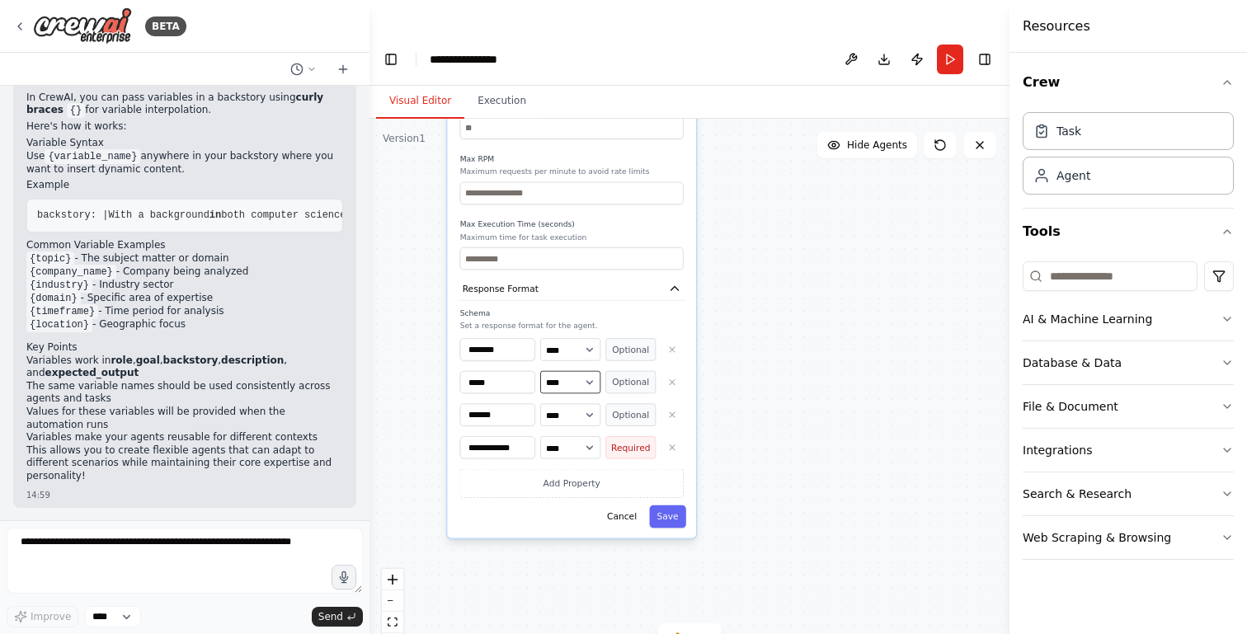
click at [540, 371] on select "**** ******* ******* **** ******" at bounding box center [570, 382] width 60 height 22
click at [674, 506] on button "Save" at bounding box center [667, 517] width 36 height 22
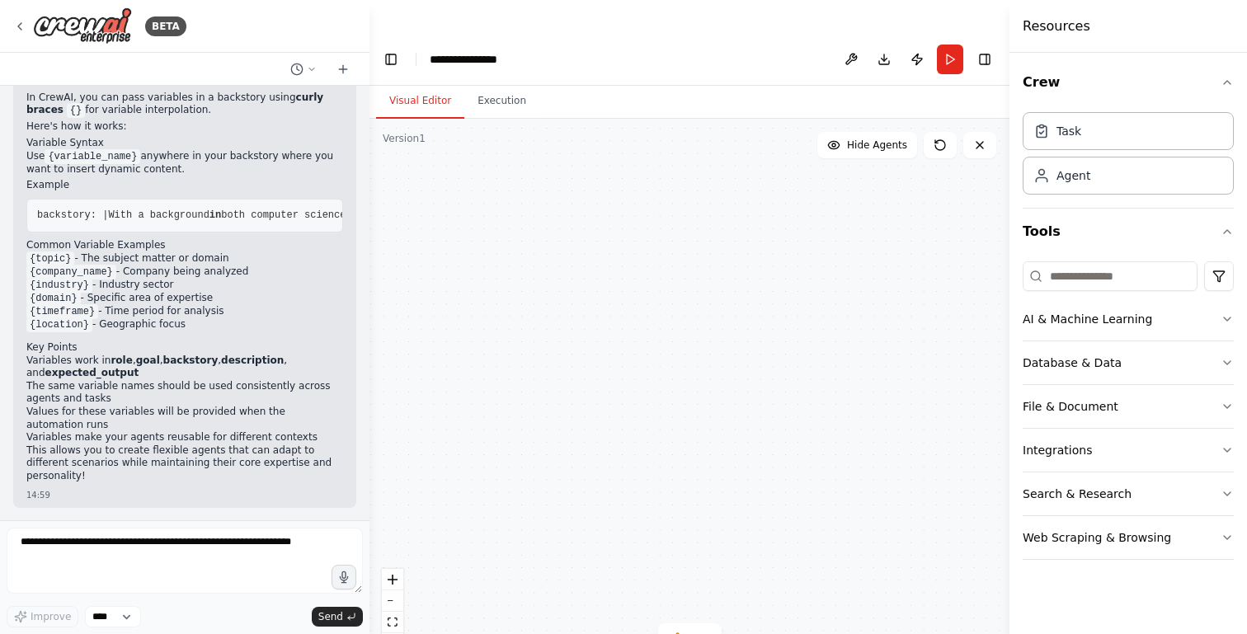
drag, startPoint x: 633, startPoint y: 477, endPoint x: 605, endPoint y: 252, distance: 227.0
click at [605, 252] on div "Master SEO Coordinator Agent ChatGPT said: Act as the central orchestrator on t…" at bounding box center [689, 393] width 640 height 548
click at [681, 633] on icon at bounding box center [677, 638] width 11 height 10
click at [704, 339] on div "Master SEO Coordinator Agent ChatGPT said: Act as the central orchestrator on t…" at bounding box center [689, 393] width 640 height 548
click at [845, 211] on div "Master SEO Coordinator Agent ChatGPT said: Act as the central orchestrator on t…" at bounding box center [689, 393] width 640 height 548
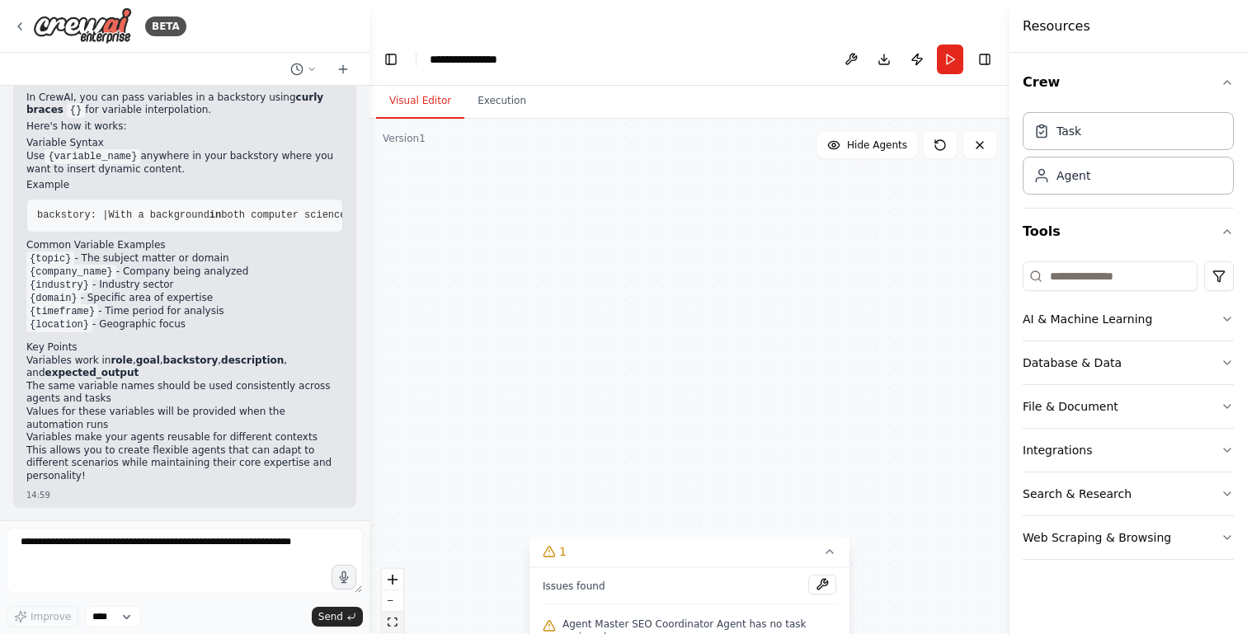
click at [390, 612] on button "fit view" at bounding box center [392, 622] width 21 height 21
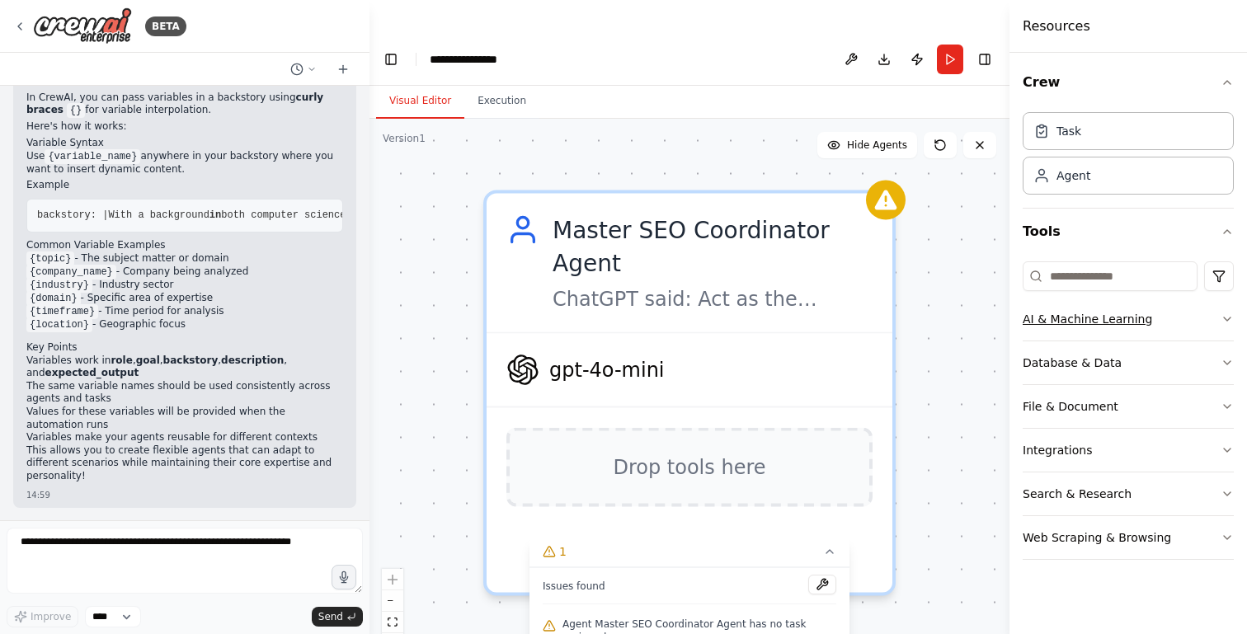
click at [1089, 318] on div "AI & Machine Learning" at bounding box center [1087, 319] width 129 height 16
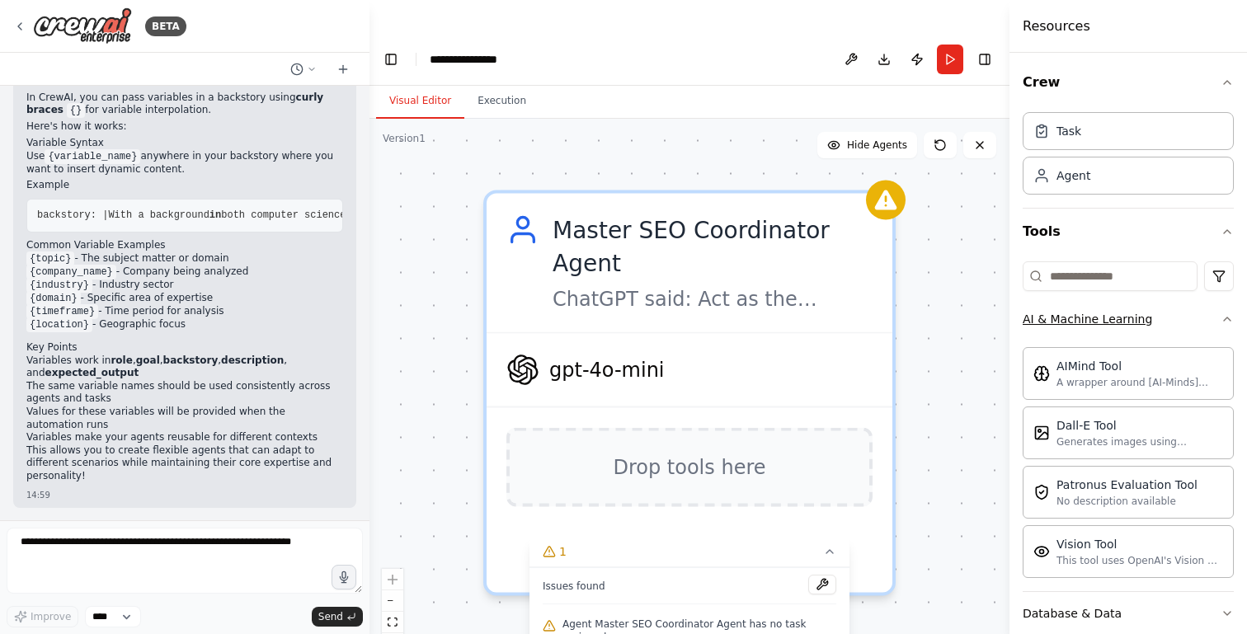
click at [1089, 318] on div "AI & Machine Learning" at bounding box center [1087, 319] width 129 height 16
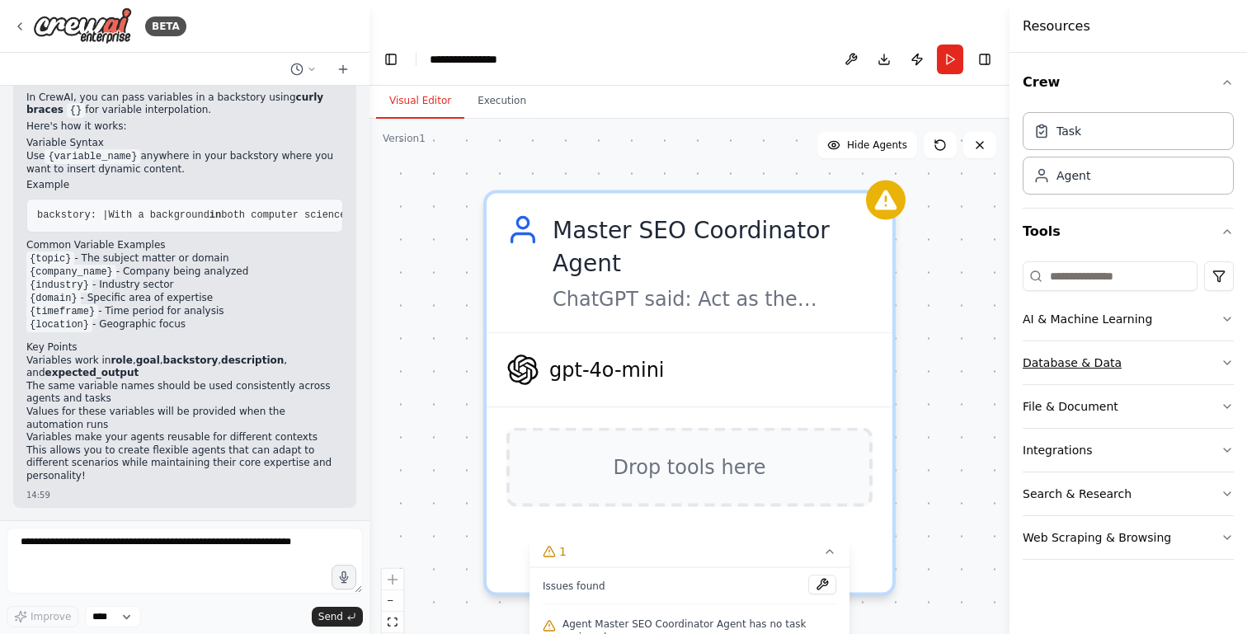
click at [1072, 380] on button "Database & Data" at bounding box center [1128, 362] width 211 height 43
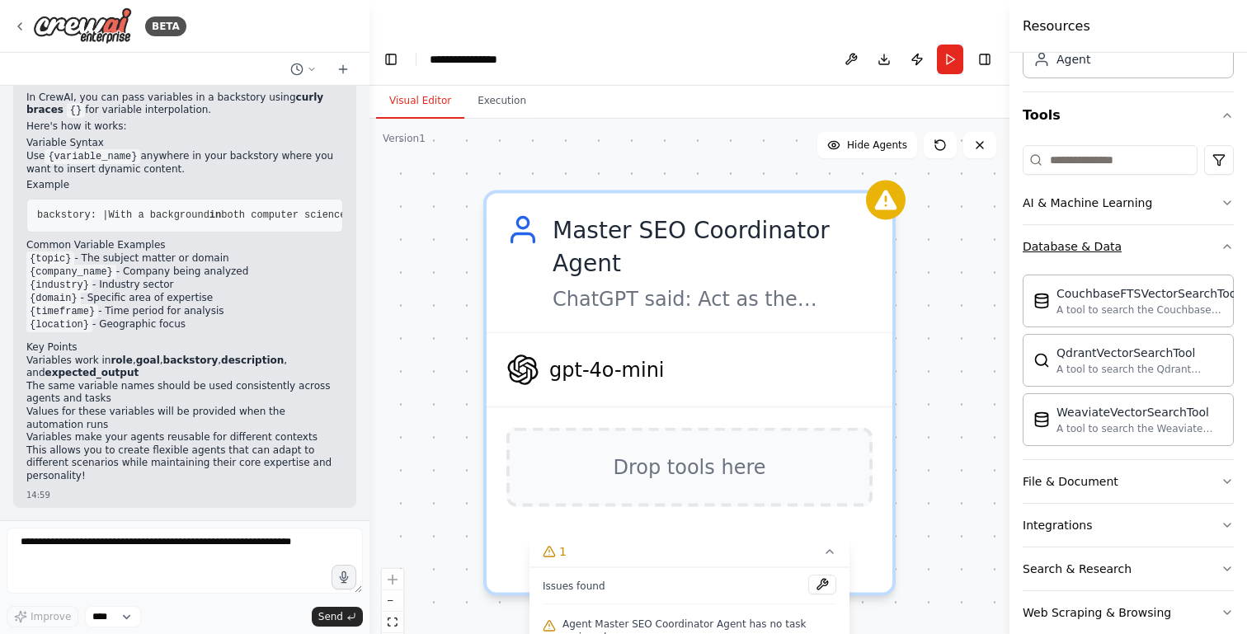
scroll to position [144, 0]
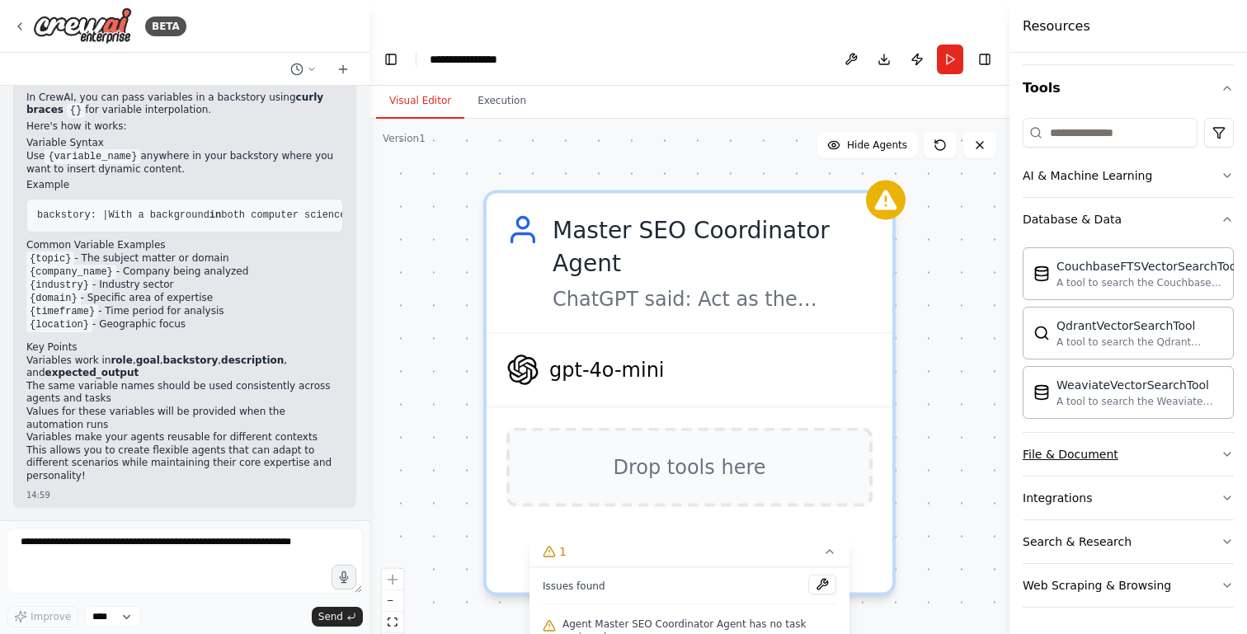
click at [1058, 451] on div "File & Document" at bounding box center [1071, 454] width 96 height 16
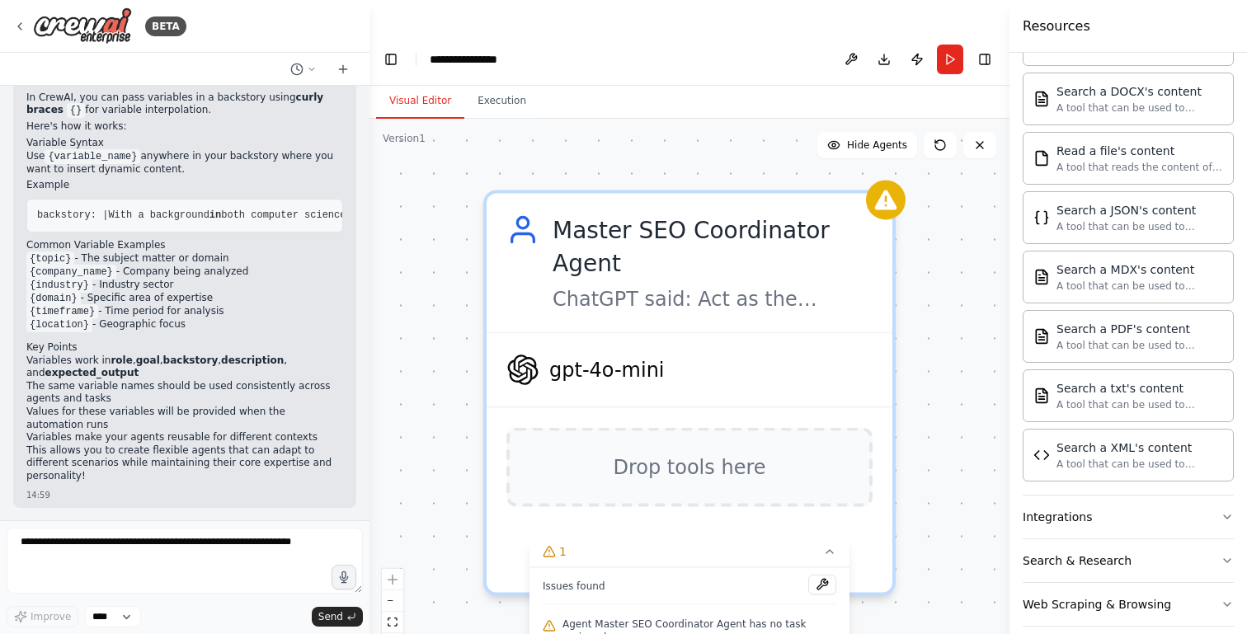
scroll to position [632, 0]
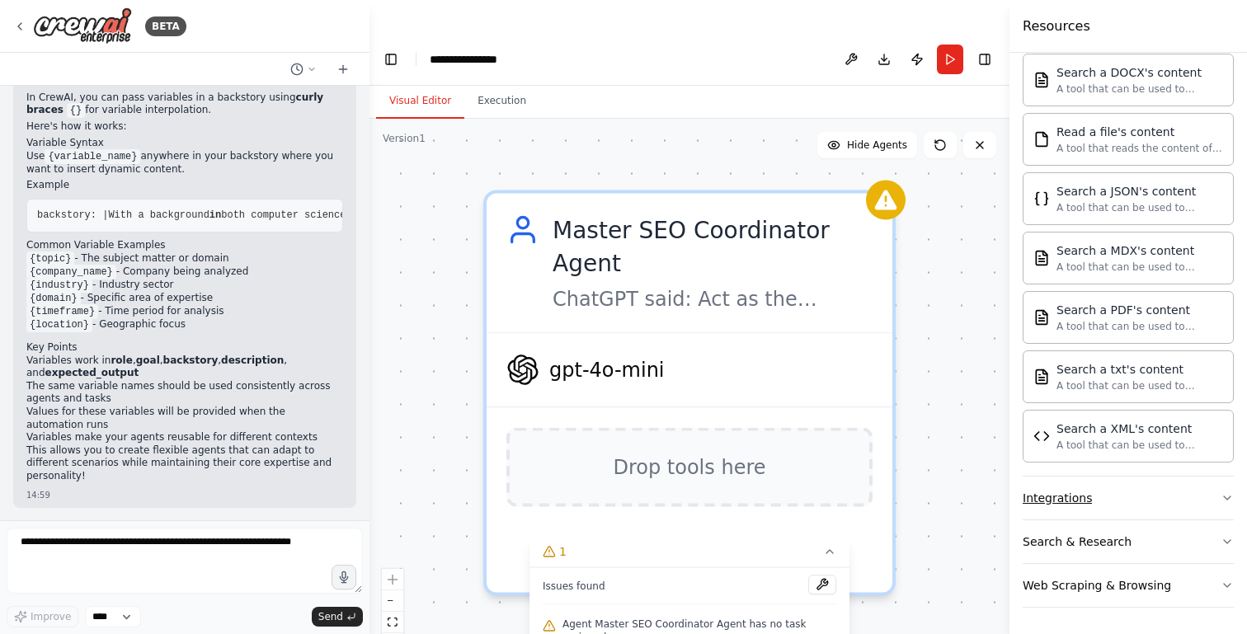
click at [1046, 498] on div "Integrations" at bounding box center [1057, 498] width 69 height 16
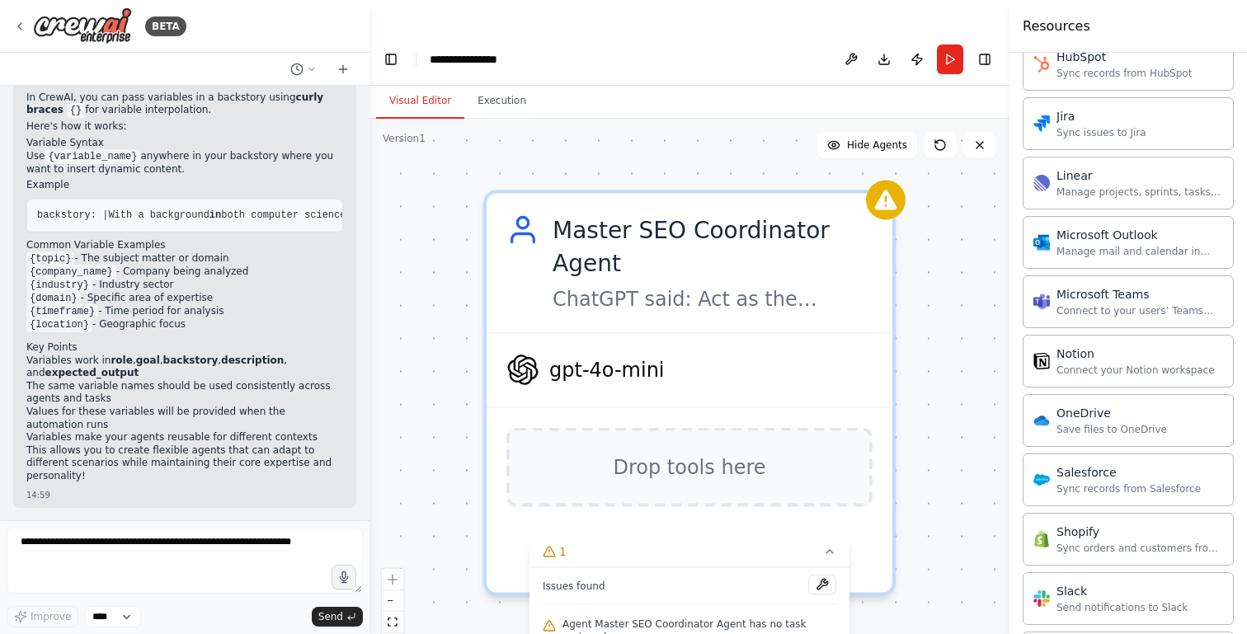
scroll to position [1892, 0]
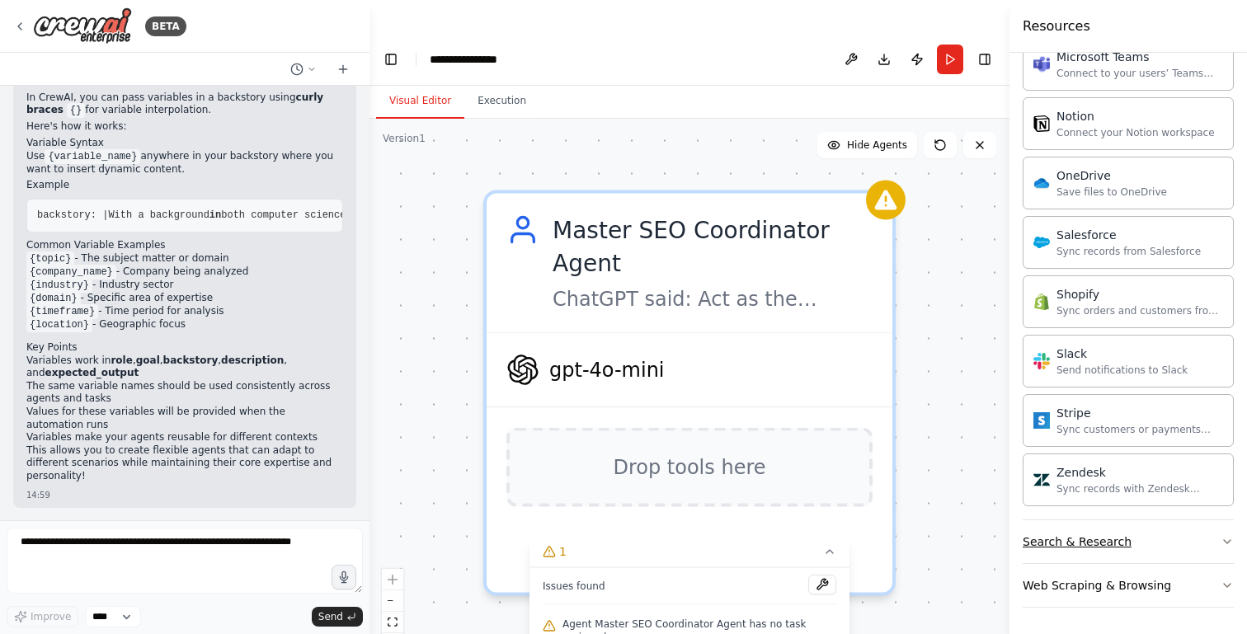
click at [1048, 556] on button "Search & Research" at bounding box center [1128, 541] width 211 height 43
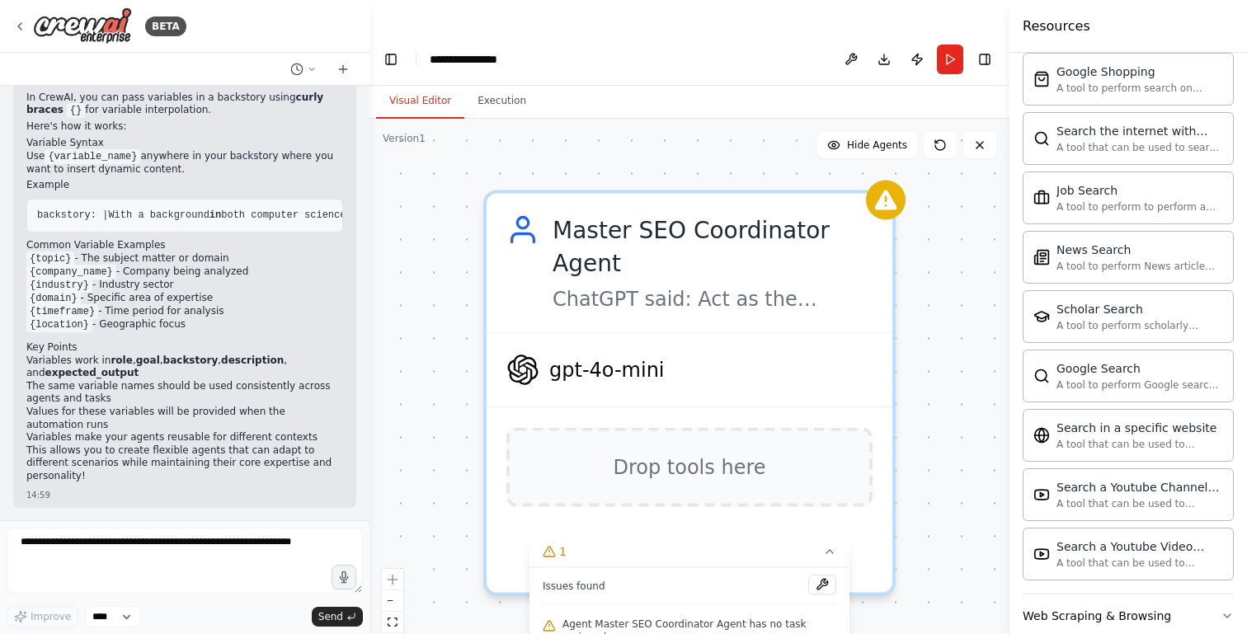
scroll to position [2736, 0]
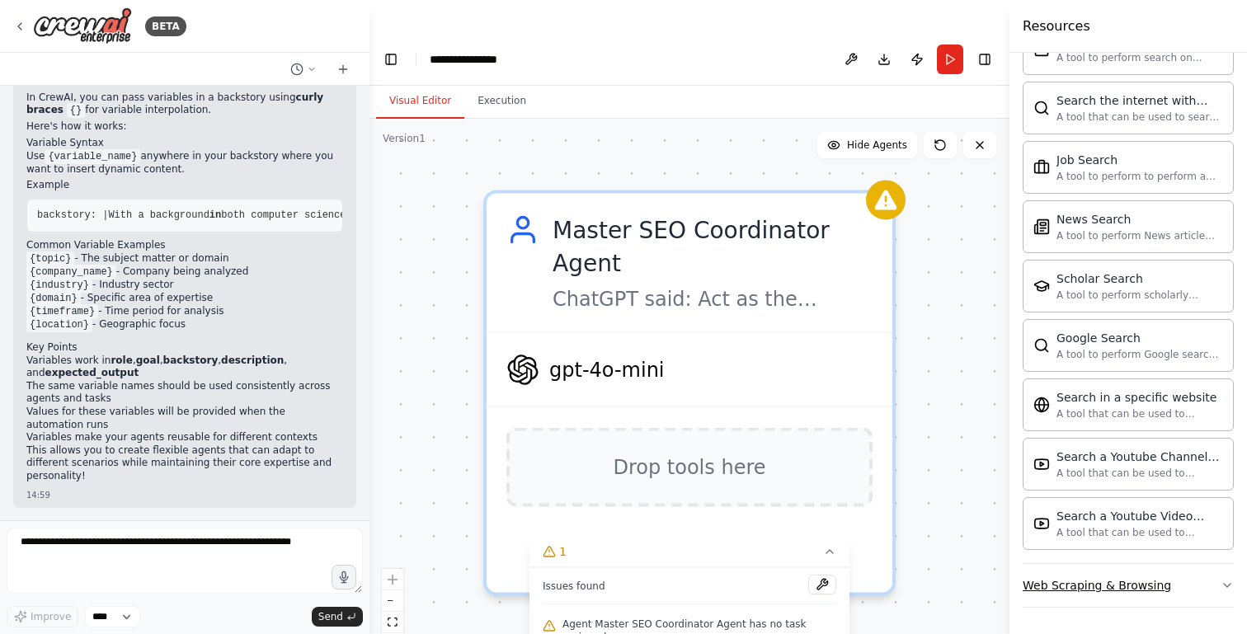
click at [1062, 583] on div "Web Scraping & Browsing" at bounding box center [1097, 585] width 148 height 16
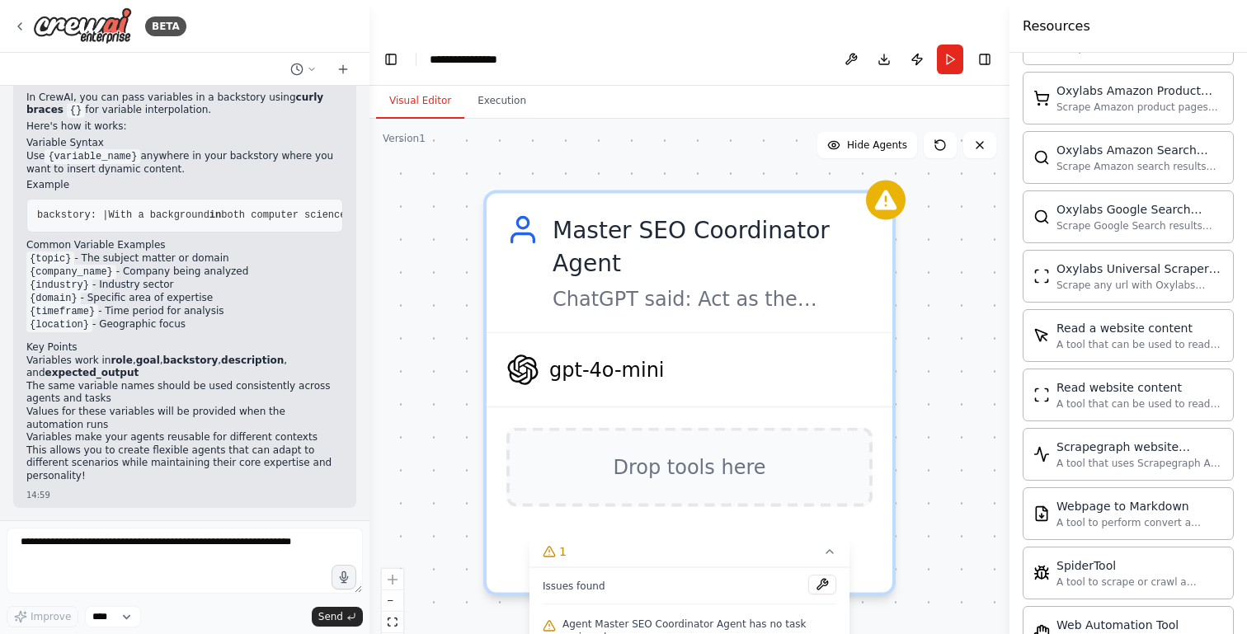
scroll to position [3580, 0]
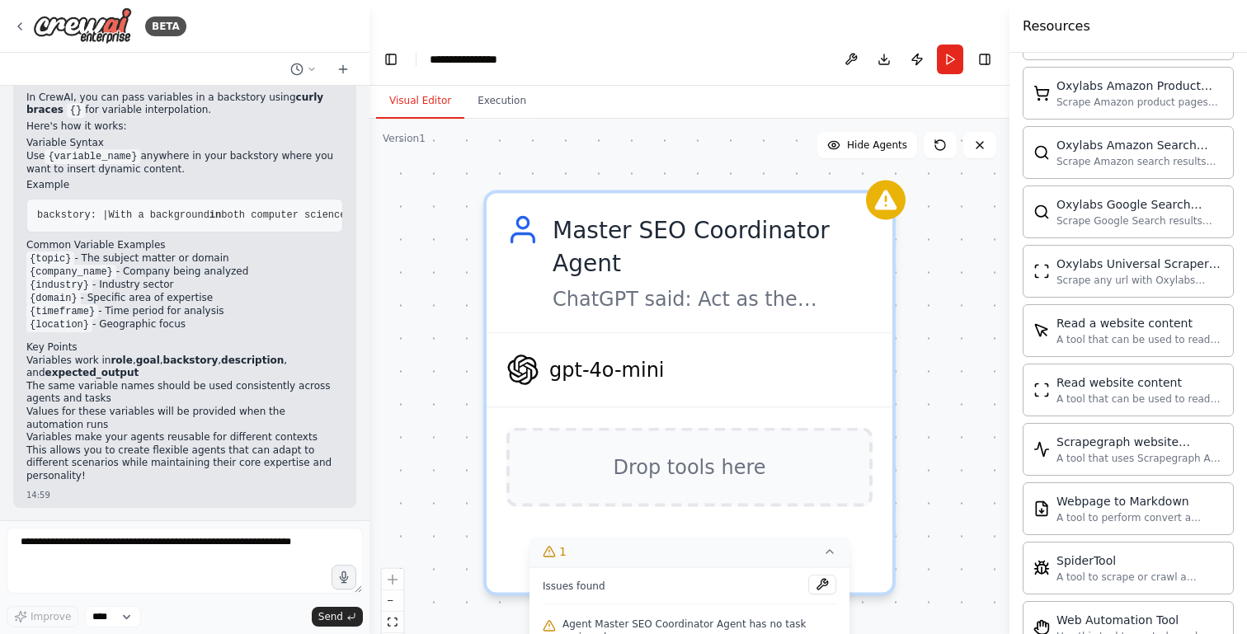
click at [835, 545] on icon at bounding box center [829, 551] width 13 height 13
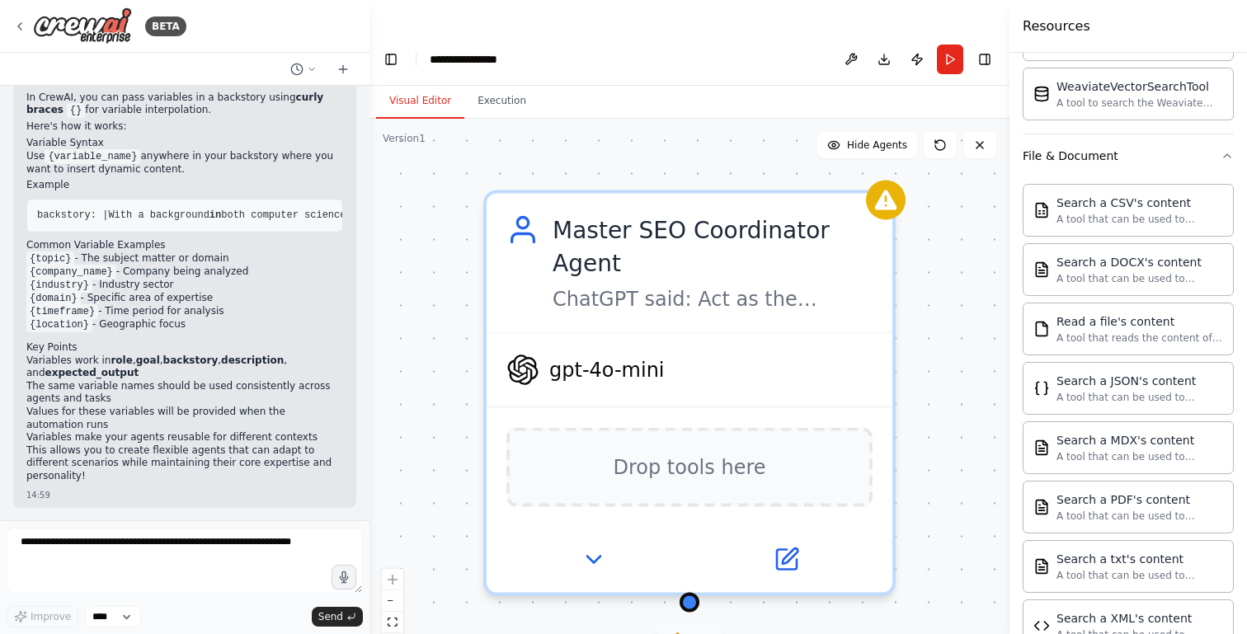
scroll to position [0, 0]
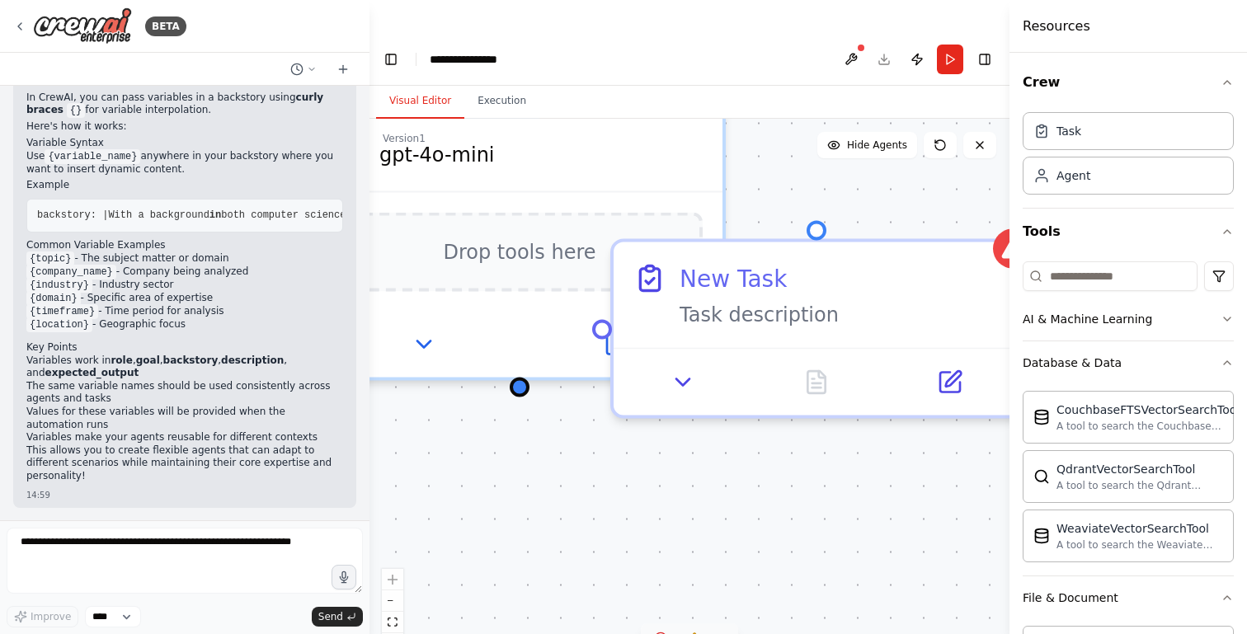
drag, startPoint x: 613, startPoint y: 587, endPoint x: 453, endPoint y: 370, distance: 269.5
click at [454, 370] on div "Master SEO Coordinator Agent ChatGPT said: Act as the central orchestrator on t…" at bounding box center [689, 393] width 640 height 548
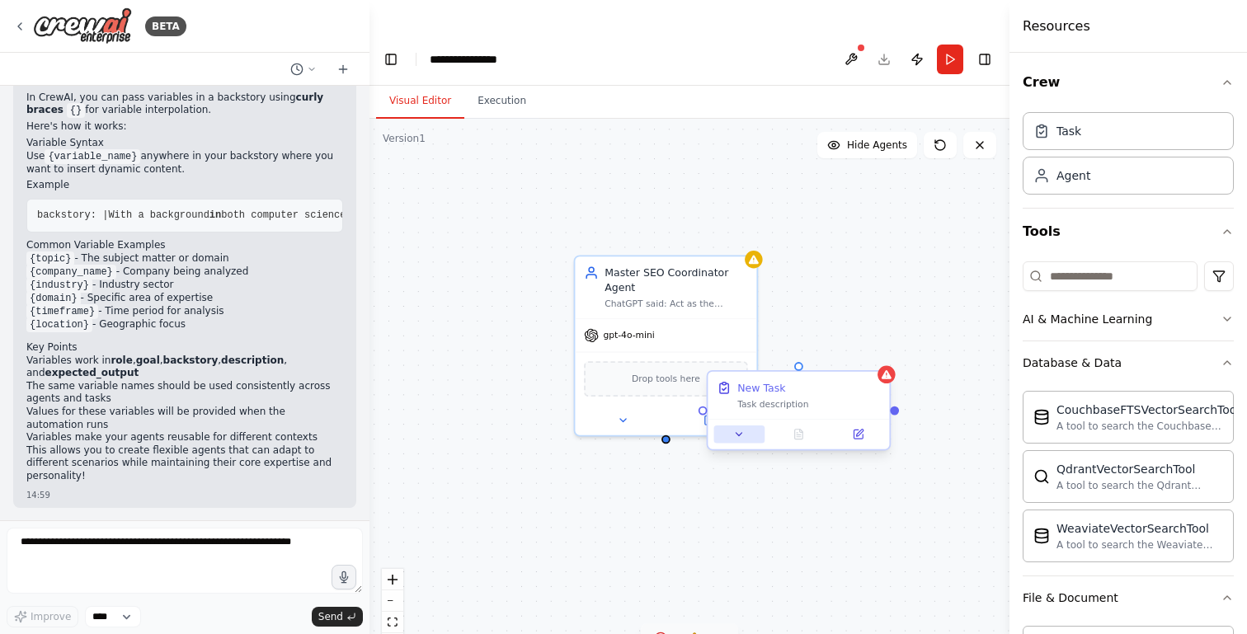
click at [739, 426] on button at bounding box center [739, 434] width 50 height 17
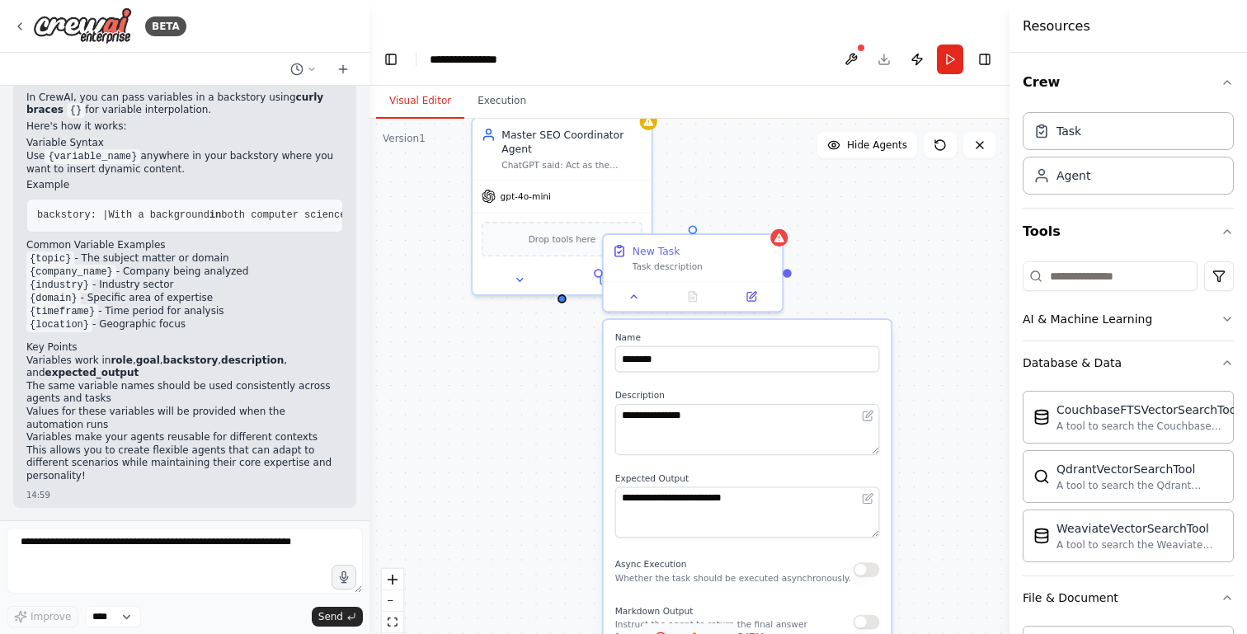
drag, startPoint x: 610, startPoint y: 537, endPoint x: 501, endPoint y: 390, distance: 182.8
click at [502, 390] on div "**********" at bounding box center [689, 393] width 640 height 548
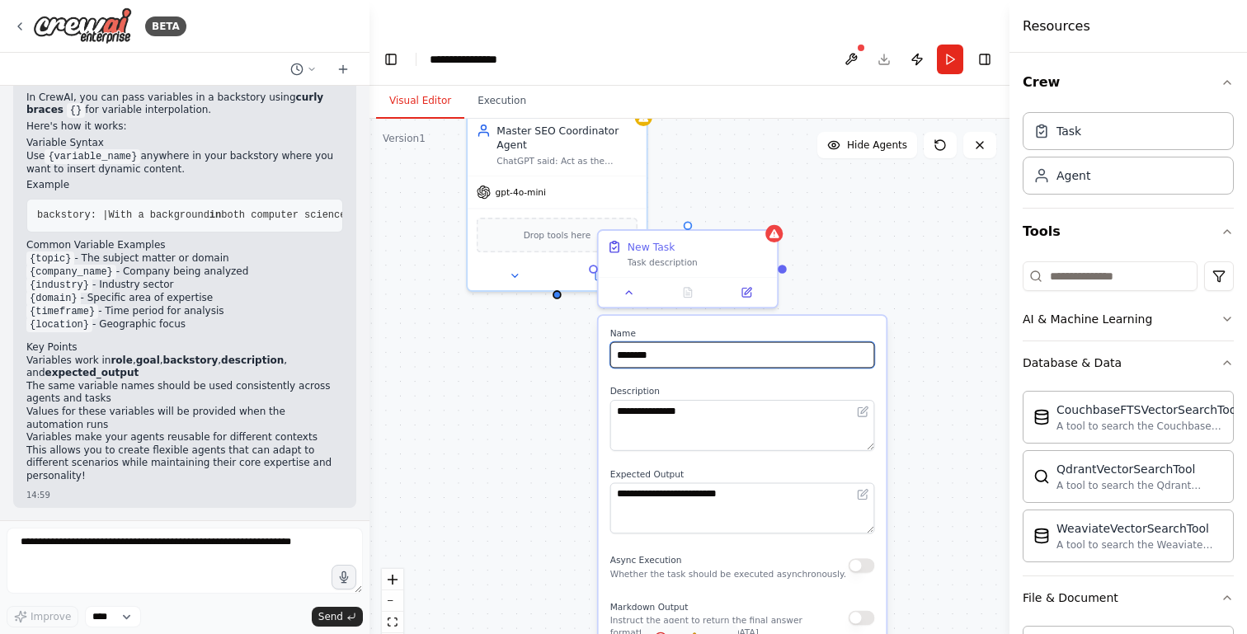
click at [673, 342] on input "********" at bounding box center [742, 355] width 265 height 26
paste input "**********"
type input "**********"
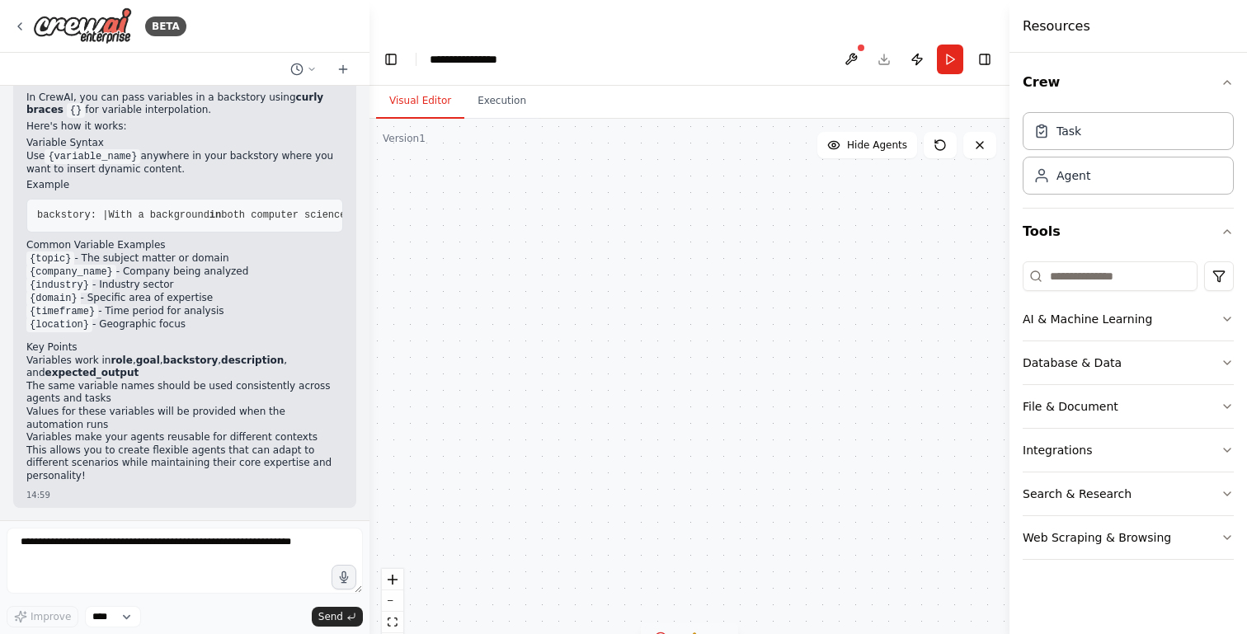
click at [695, 633] on icon at bounding box center [694, 638] width 11 height 10
click at [393, 618] on icon "fit view" at bounding box center [393, 622] width 10 height 9
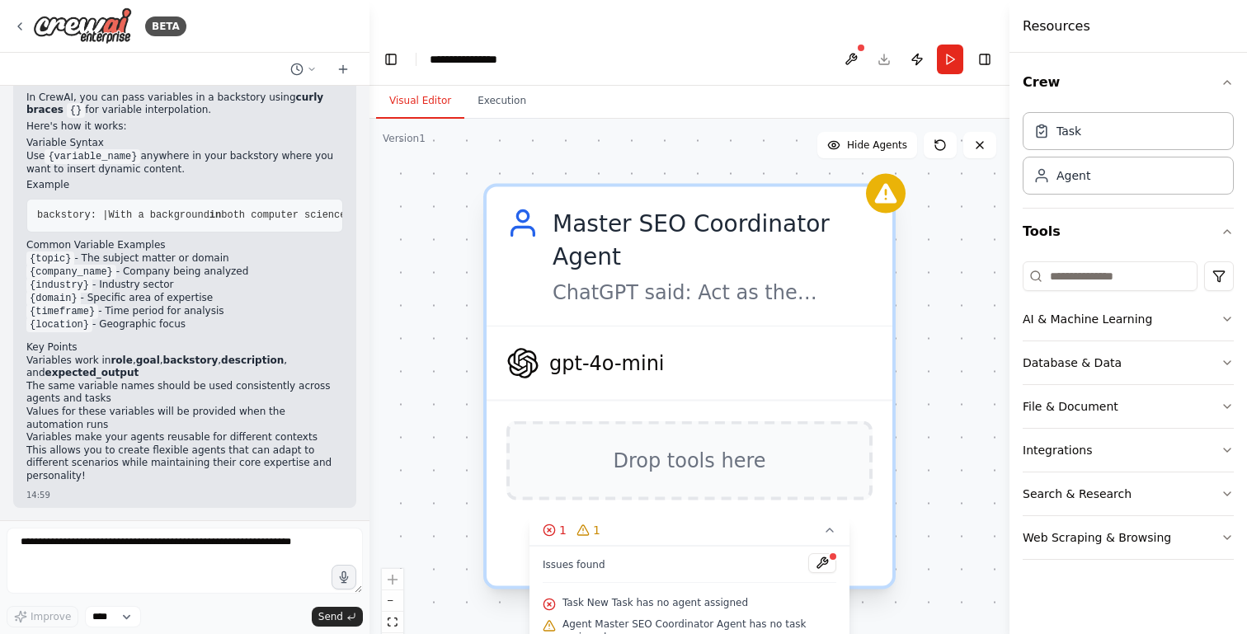
drag, startPoint x: 718, startPoint y: 286, endPoint x: 673, endPoint y: 198, distance: 99.2
click at [673, 198] on div "Master SEO Coordinator Agent [PERSON_NAME] said: Act as the central orchestrato…" at bounding box center [689, 387] width 412 height 406
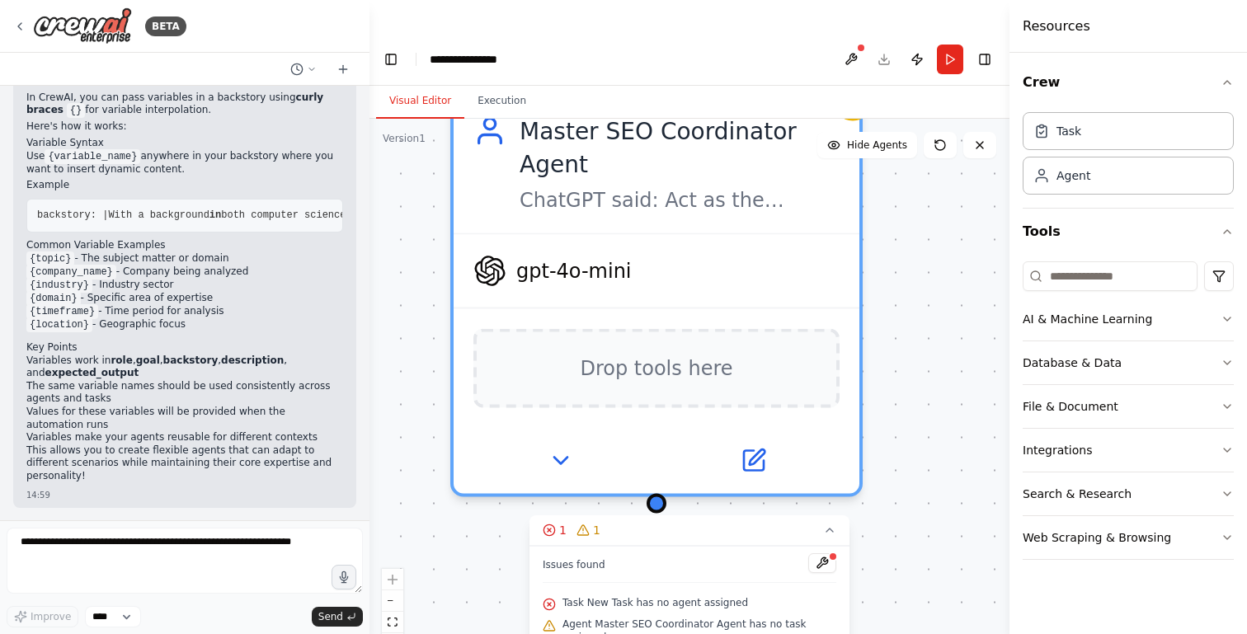
click at [615, 596] on span "Task New Task has no agent assigned" at bounding box center [655, 602] width 186 height 13
click at [826, 524] on icon at bounding box center [829, 530] width 13 height 13
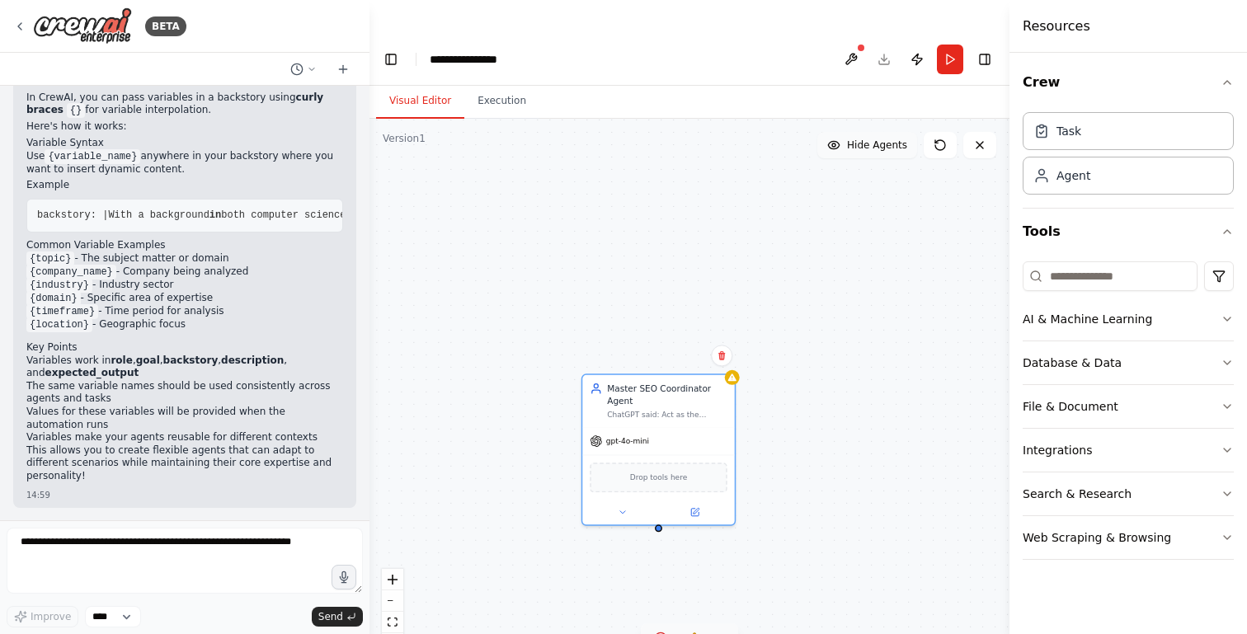
click at [898, 139] on span "Hide Agents" at bounding box center [877, 145] width 60 height 13
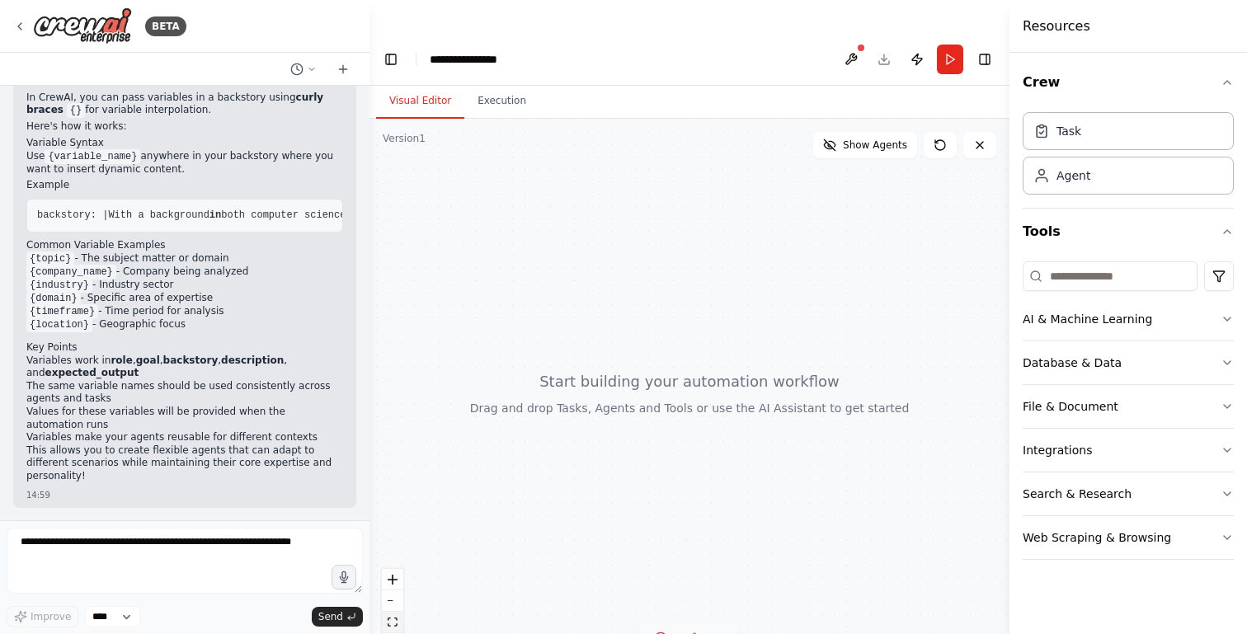
click at [398, 612] on button "fit view" at bounding box center [392, 622] width 21 height 21
click at [851, 139] on span "Show Agents" at bounding box center [875, 145] width 64 height 13
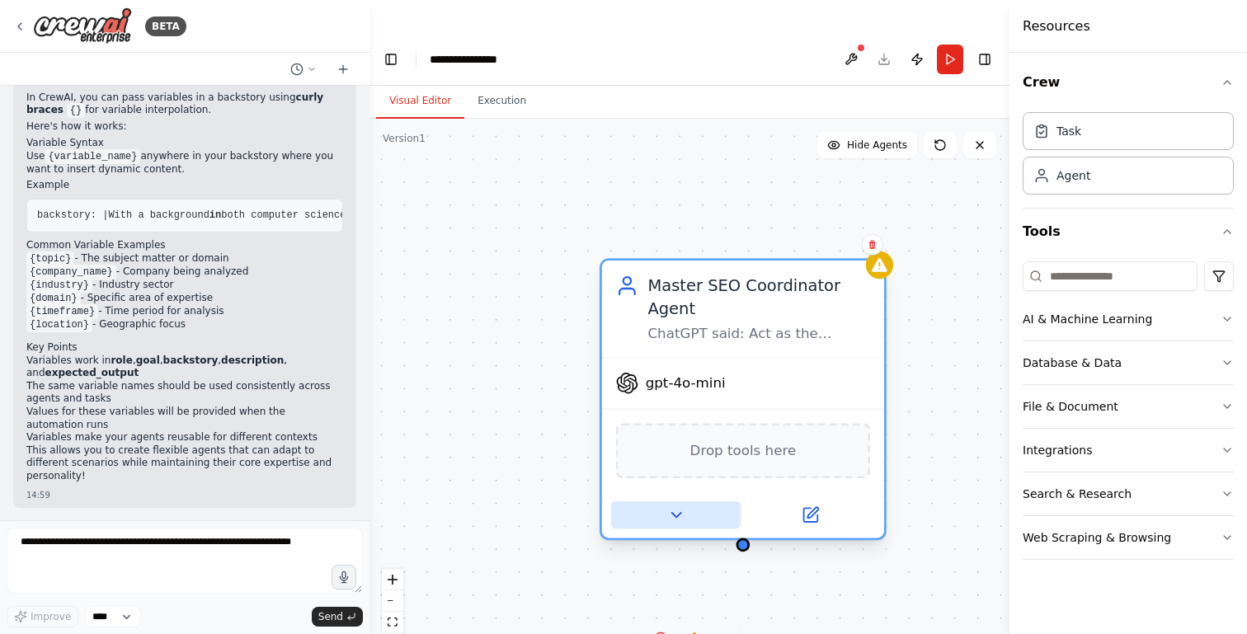
click at [684, 506] on icon at bounding box center [675, 515] width 18 height 18
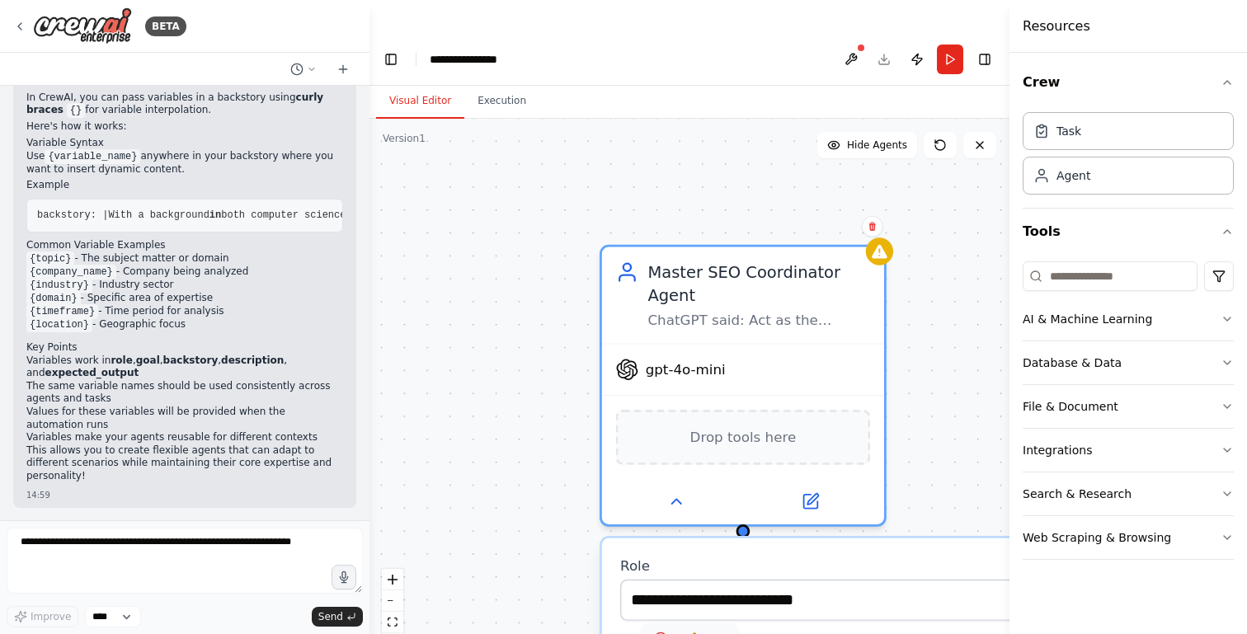
drag, startPoint x: 502, startPoint y: 546, endPoint x: 501, endPoint y: 166, distance: 380.2
click at [501, 167] on div "**********" at bounding box center [689, 393] width 640 height 548
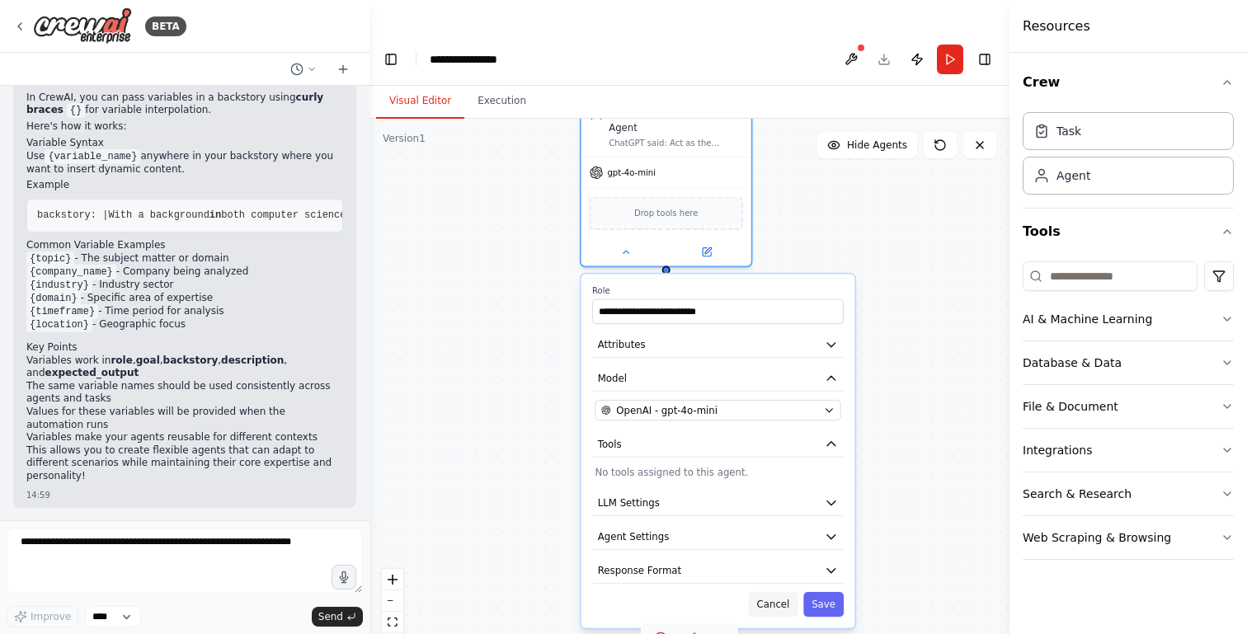
click at [779, 592] on button "Cancel" at bounding box center [773, 604] width 49 height 25
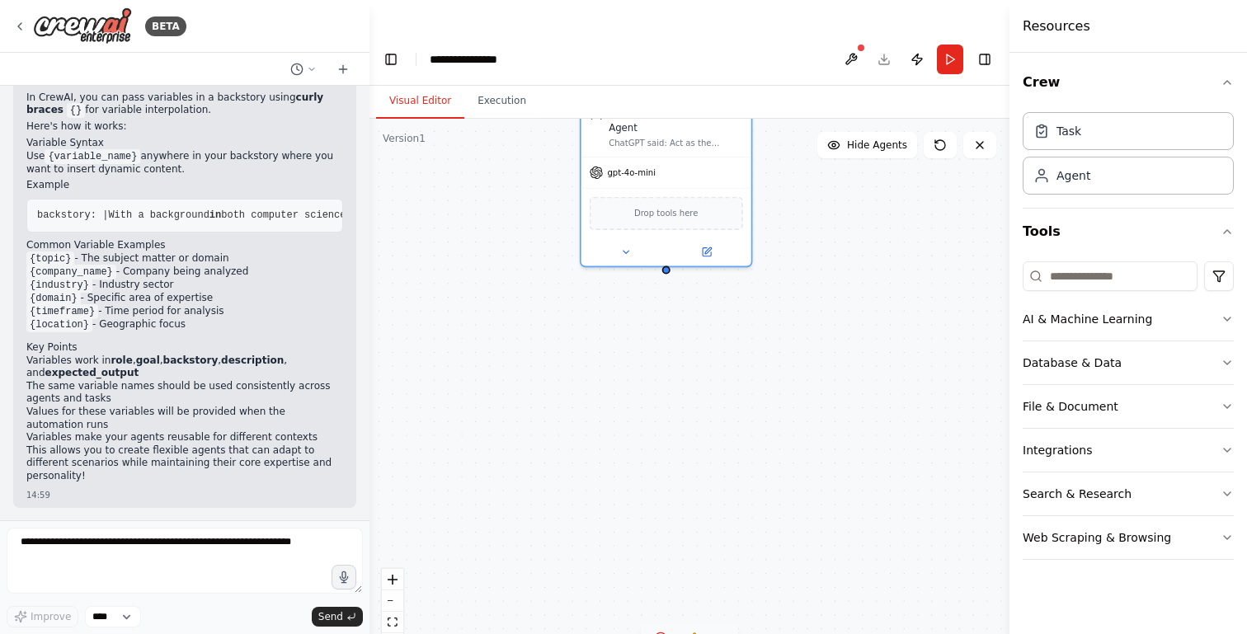
click at [670, 630] on div "1" at bounding box center [666, 638] width 24 height 16
click at [647, 596] on span "Task New Task has no agent assigned" at bounding box center [655, 602] width 186 height 13
click at [821, 553] on button at bounding box center [822, 563] width 28 height 20
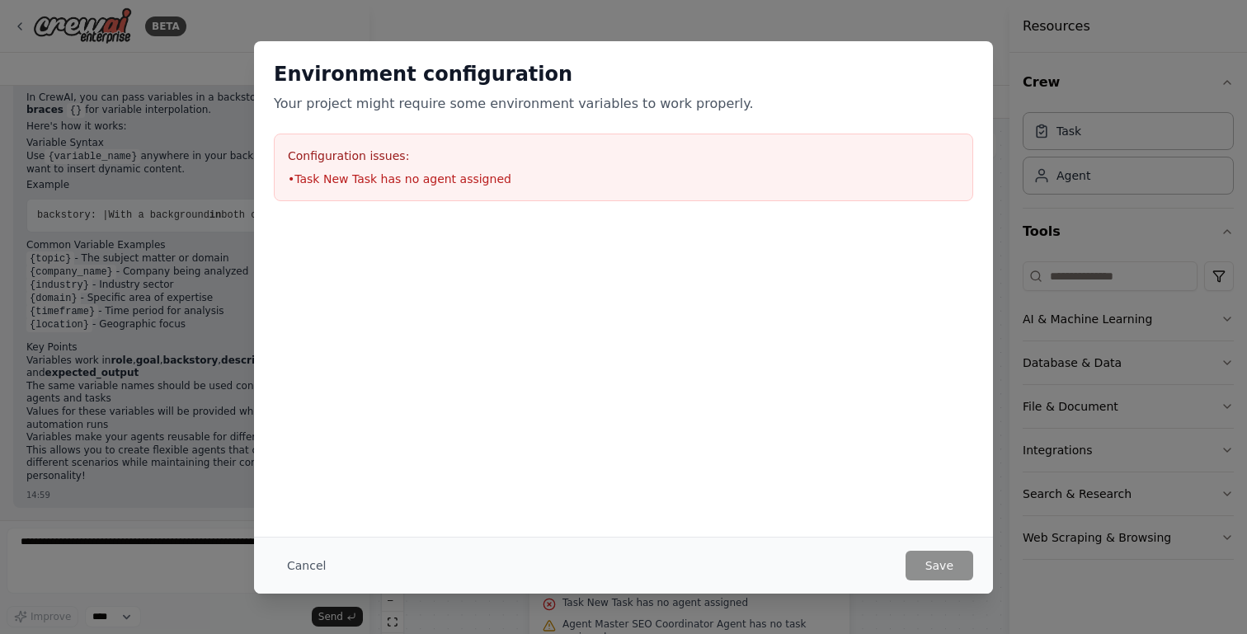
drag, startPoint x: 781, startPoint y: 247, endPoint x: 660, endPoint y: 323, distance: 143.5
click at [660, 323] on body "BETA Hello! I'm the CrewAI assistant. What kind of automation do you want to bu…" at bounding box center [623, 333] width 1247 height 667
click at [317, 569] on button "Cancel" at bounding box center [306, 566] width 65 height 30
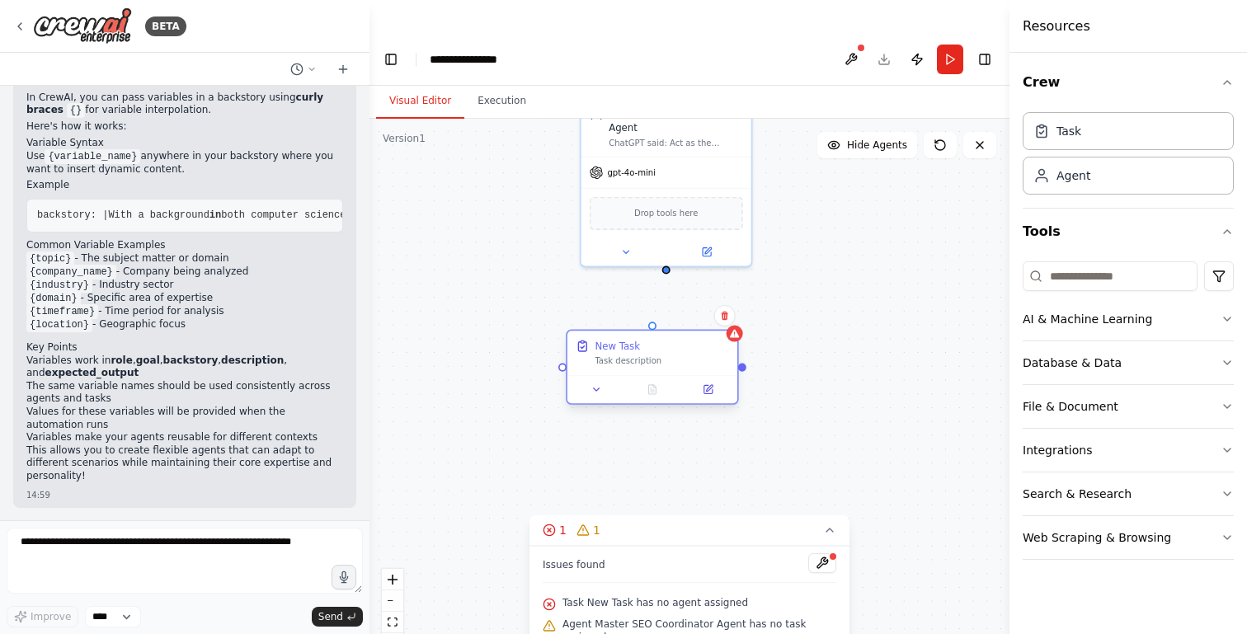
drag, startPoint x: 699, startPoint y: 336, endPoint x: 663, endPoint y: 343, distance: 36.1
click at [663, 343] on div "New Task Task description" at bounding box center [652, 367] width 172 height 75
click at [636, 339] on div "New Task" at bounding box center [617, 346] width 45 height 14
click at [594, 384] on icon at bounding box center [596, 389] width 11 height 11
drag, startPoint x: 742, startPoint y: 469, endPoint x: 755, endPoint y: 336, distance: 134.3
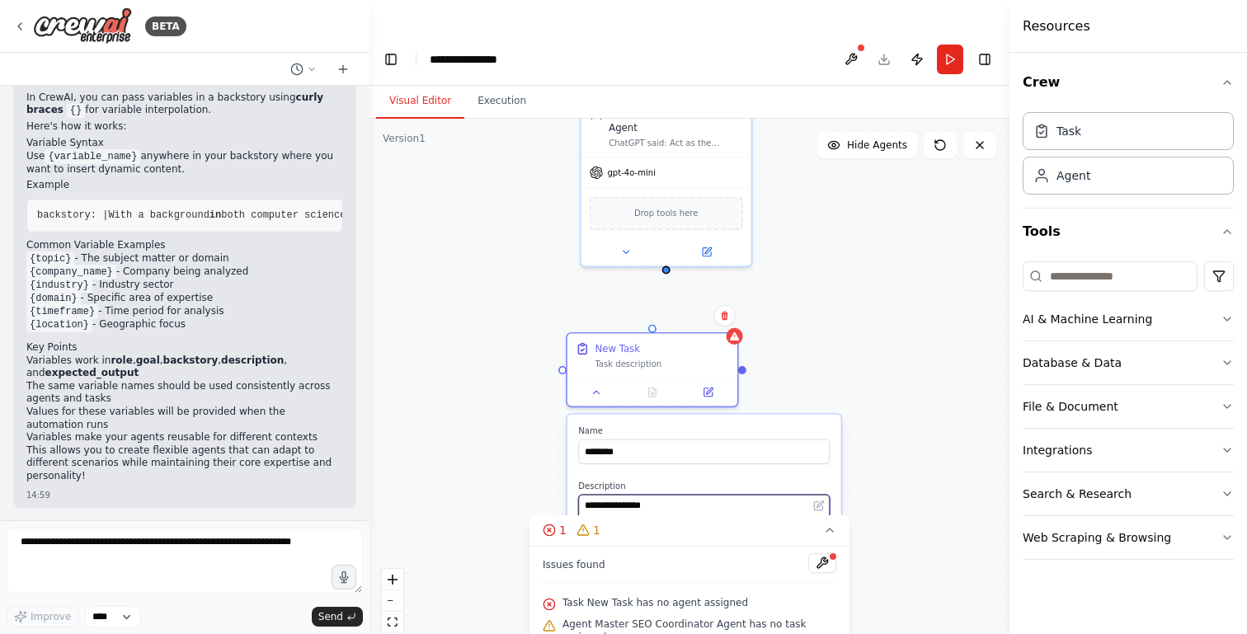
click at [755, 316] on div "**********" at bounding box center [689, 393] width 640 height 548
click at [827, 529] on icon at bounding box center [829, 530] width 7 height 3
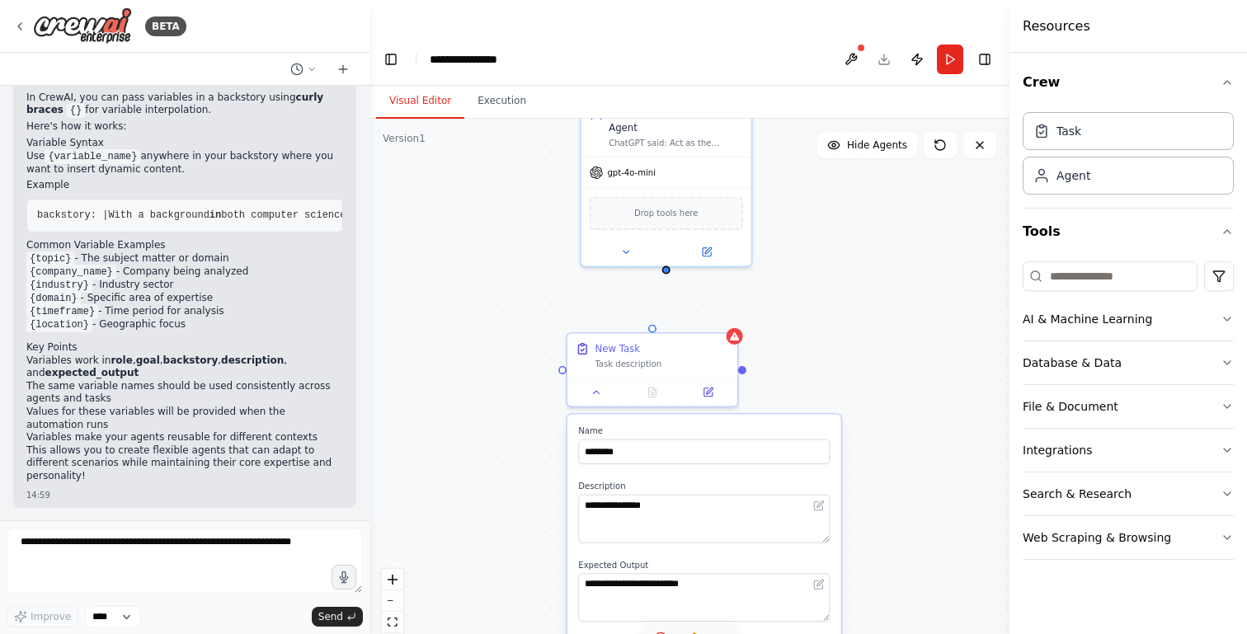
click at [661, 426] on label "Name" at bounding box center [704, 431] width 252 height 11
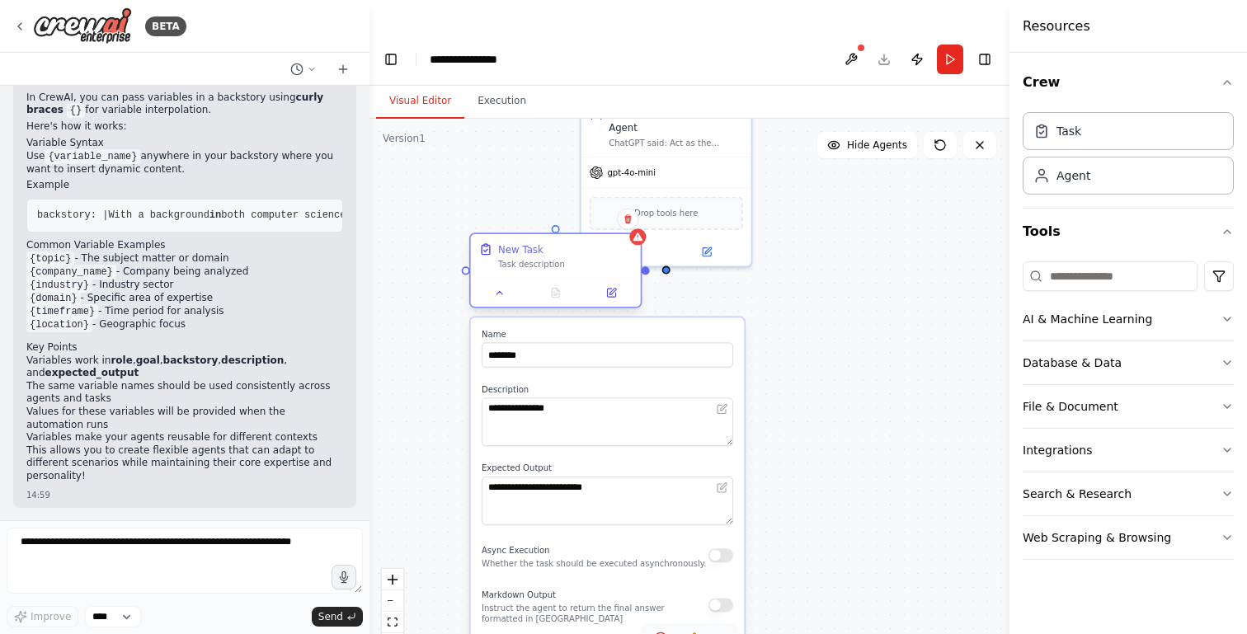
drag, startPoint x: 643, startPoint y: 316, endPoint x: 541, endPoint y: 193, distance: 159.9
click at [541, 242] on div "New Task" at bounding box center [565, 249] width 134 height 14
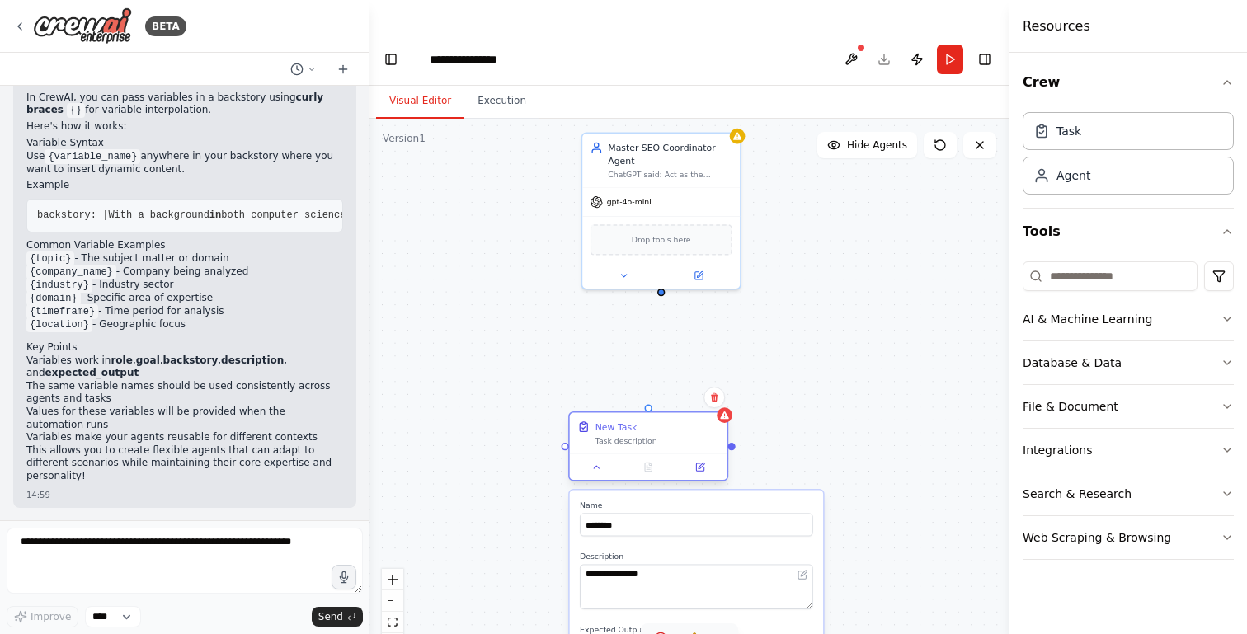
drag, startPoint x: 539, startPoint y: 219, endPoint x: 630, endPoint y: 401, distance: 204.0
click at [630, 421] on div "New Task Task description" at bounding box center [657, 434] width 125 height 26
click at [661, 263] on div "**********" at bounding box center [689, 393] width 640 height 548
drag, startPoint x: 661, startPoint y: 259, endPoint x: 648, endPoint y: 377, distance: 118.7
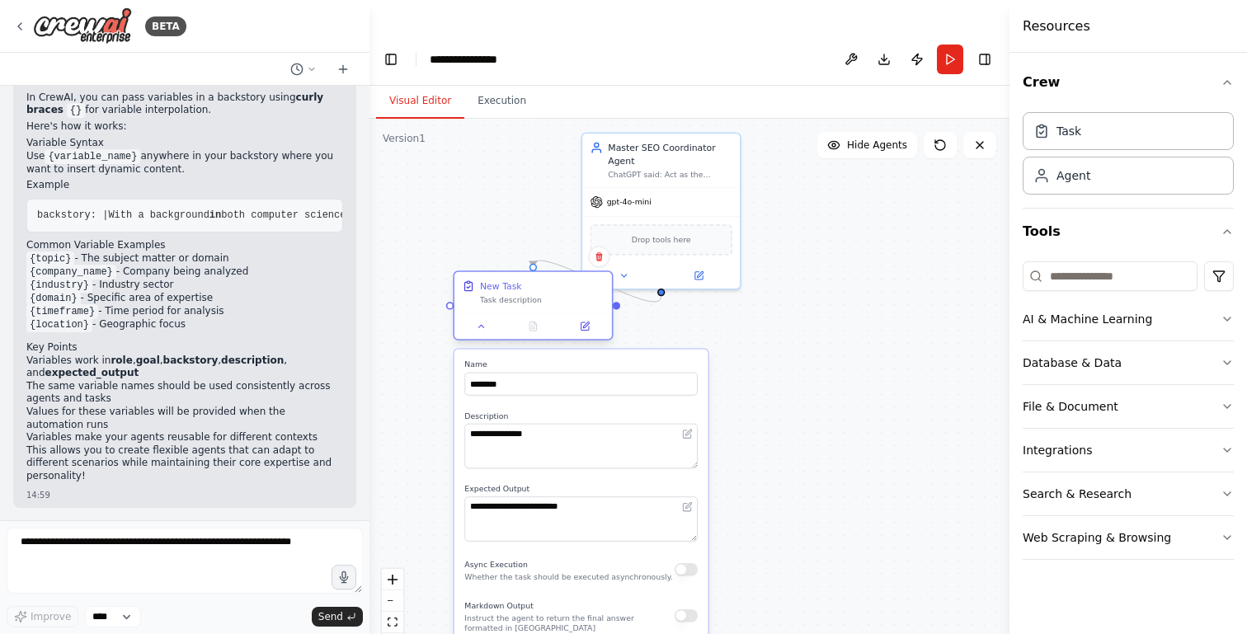
drag, startPoint x: 670, startPoint y: 409, endPoint x: 548, endPoint y: 265, distance: 189.6
click at [548, 295] on div "Task description" at bounding box center [542, 300] width 125 height 10
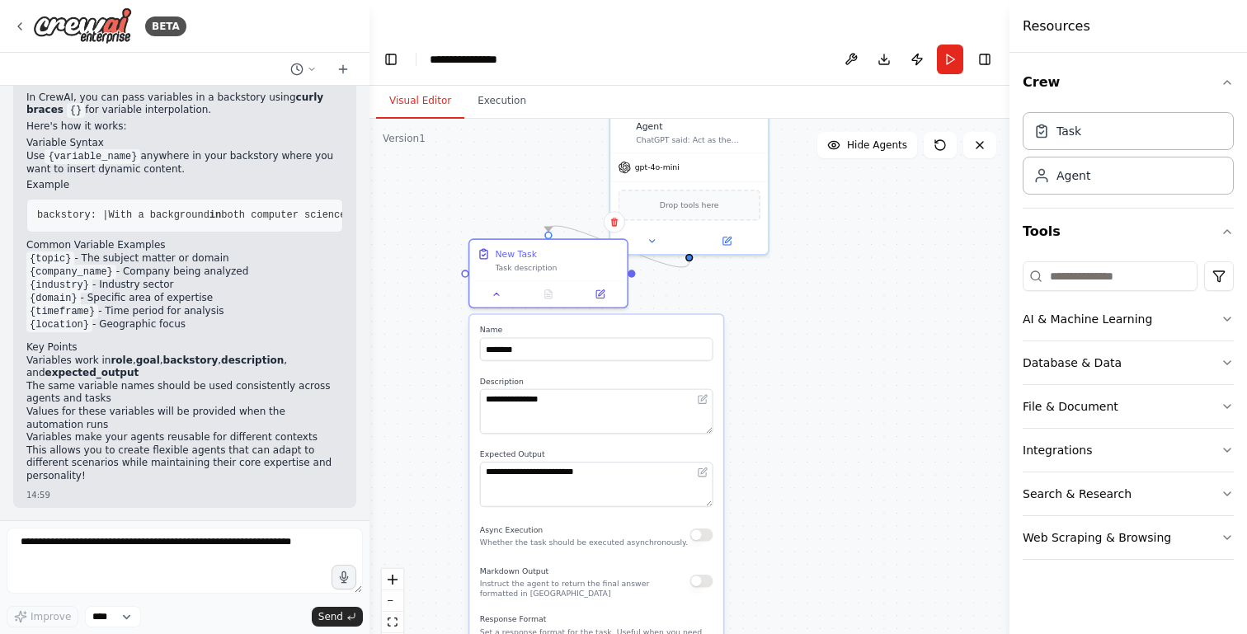
drag, startPoint x: 780, startPoint y: 549, endPoint x: 812, endPoint y: 516, distance: 45.5
click at [812, 516] on div ".deletable-edge-delete-btn { width: 20px; height: 20px; border: 0px solid #ffff…" at bounding box center [689, 393] width 640 height 548
click at [568, 339] on input "********" at bounding box center [599, 350] width 233 height 23
paste input "**********"
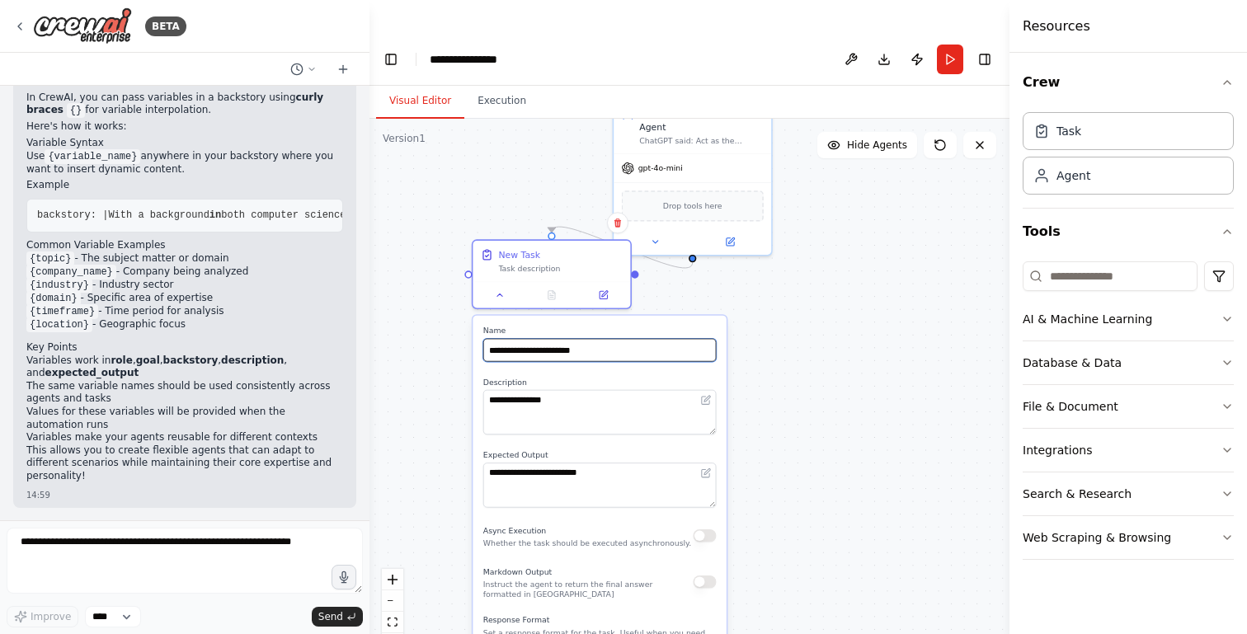
type input "**********"
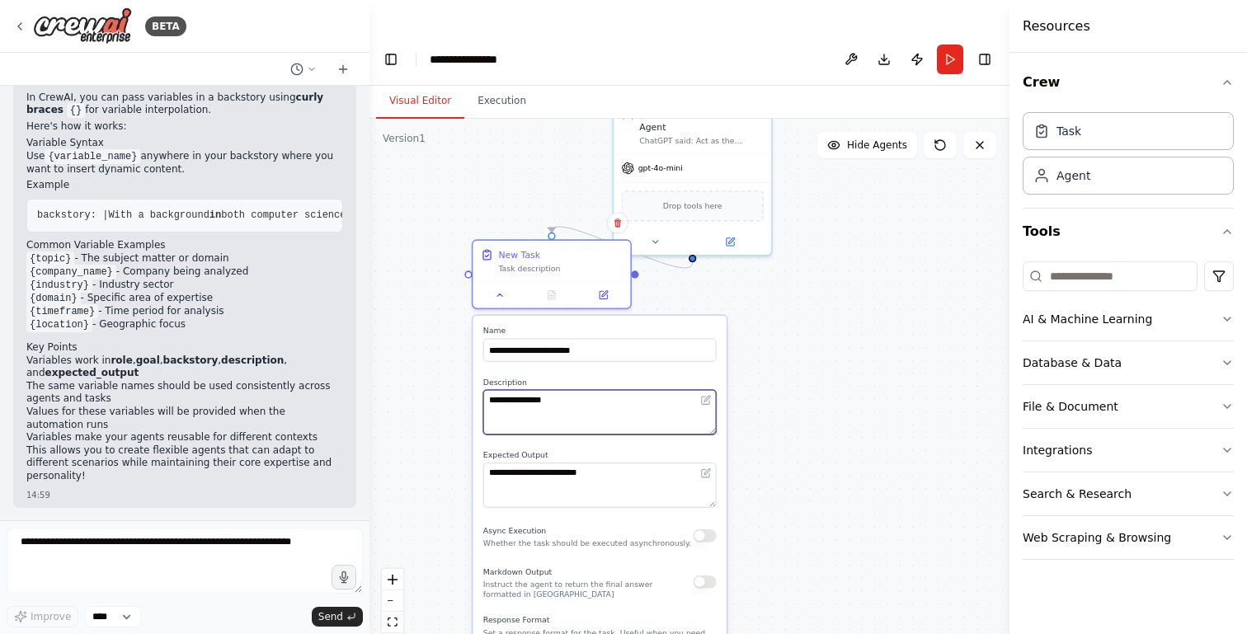
click at [553, 390] on textarea "**********" at bounding box center [599, 412] width 233 height 45
paste textarea "**********"
type textarea "**********"
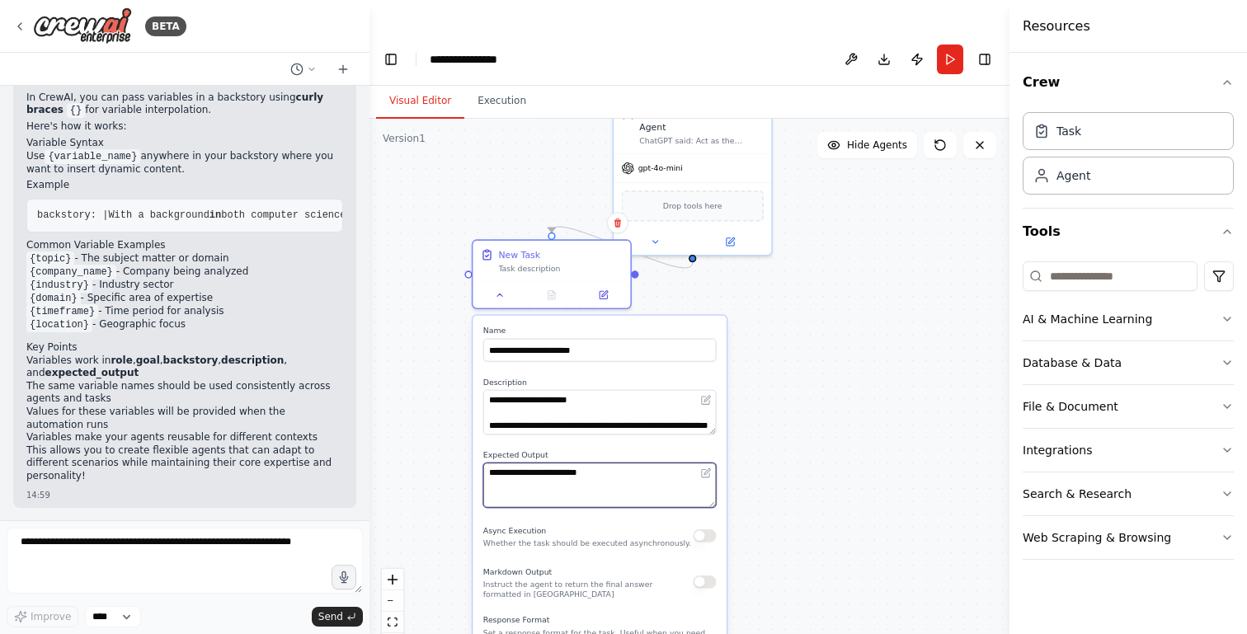
click at [593, 463] on textarea "**********" at bounding box center [599, 485] width 233 height 45
paste textarea "**********"
type textarea "**********"
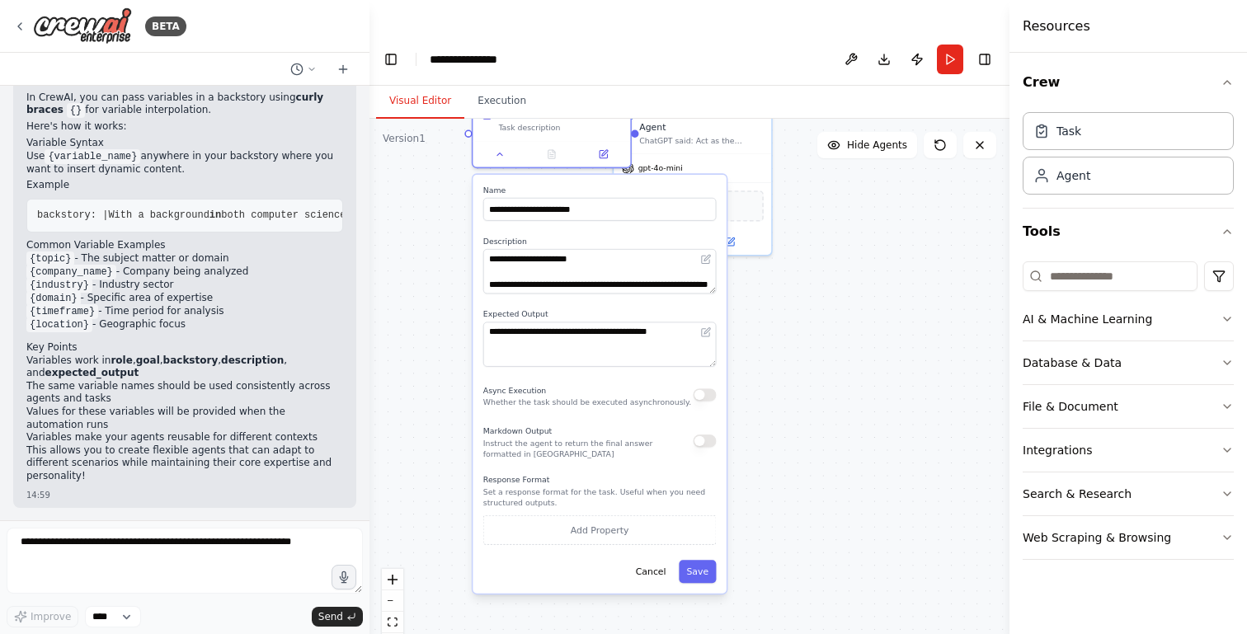
drag, startPoint x: 586, startPoint y: 564, endPoint x: 591, endPoint y: 421, distance: 142.8
click at [591, 439] on p "Instruct the agent to return the final answer formatted in [GEOGRAPHIC_DATA]" at bounding box center [588, 449] width 210 height 21
click at [694, 560] on button "Save" at bounding box center [697, 571] width 37 height 23
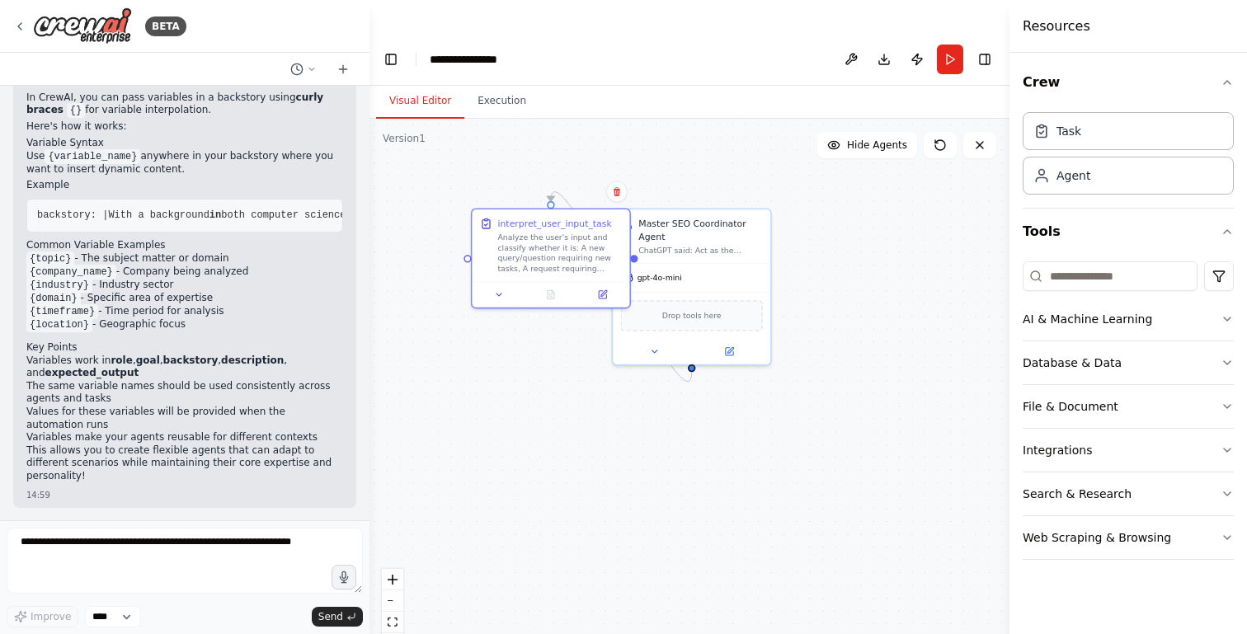
drag, startPoint x: 680, startPoint y: 306, endPoint x: 679, endPoint y: 464, distance: 158.3
click at [679, 464] on div ".deletable-edge-delete-btn { width: 20px; height: 20px; border: 0px solid #ffff…" at bounding box center [689, 393] width 640 height 548
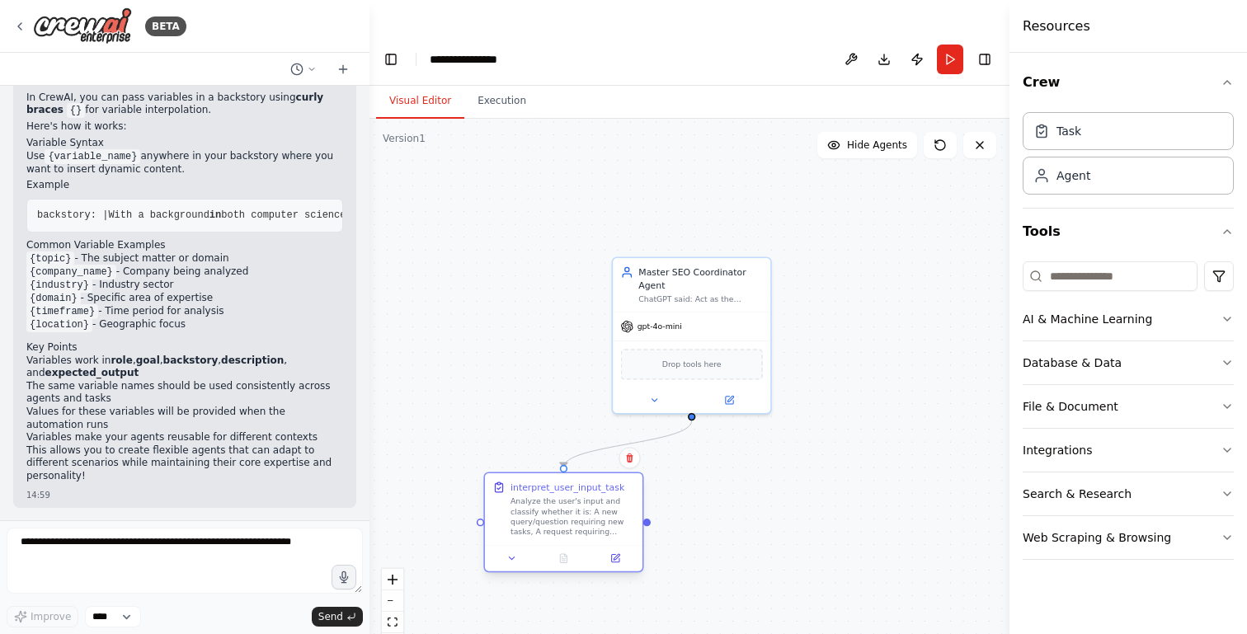
drag, startPoint x: 551, startPoint y: 244, endPoint x: 564, endPoint y: 474, distance: 230.5
click at [564, 481] on div "interpret_user_input_task Analyze the user's input and classify whether it is: …" at bounding box center [572, 509] width 125 height 56
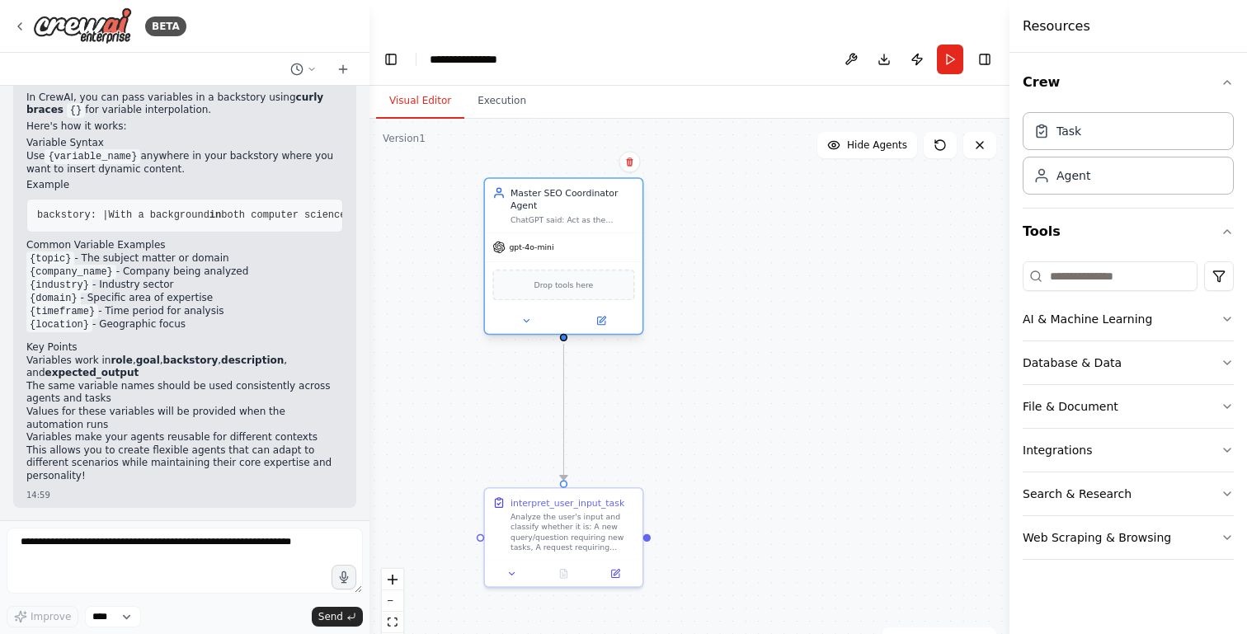
drag, startPoint x: 672, startPoint y: 250, endPoint x: 547, endPoint y: 172, distance: 147.8
click at [547, 186] on div "Master SEO Coordinator Agent" at bounding box center [572, 199] width 125 height 26
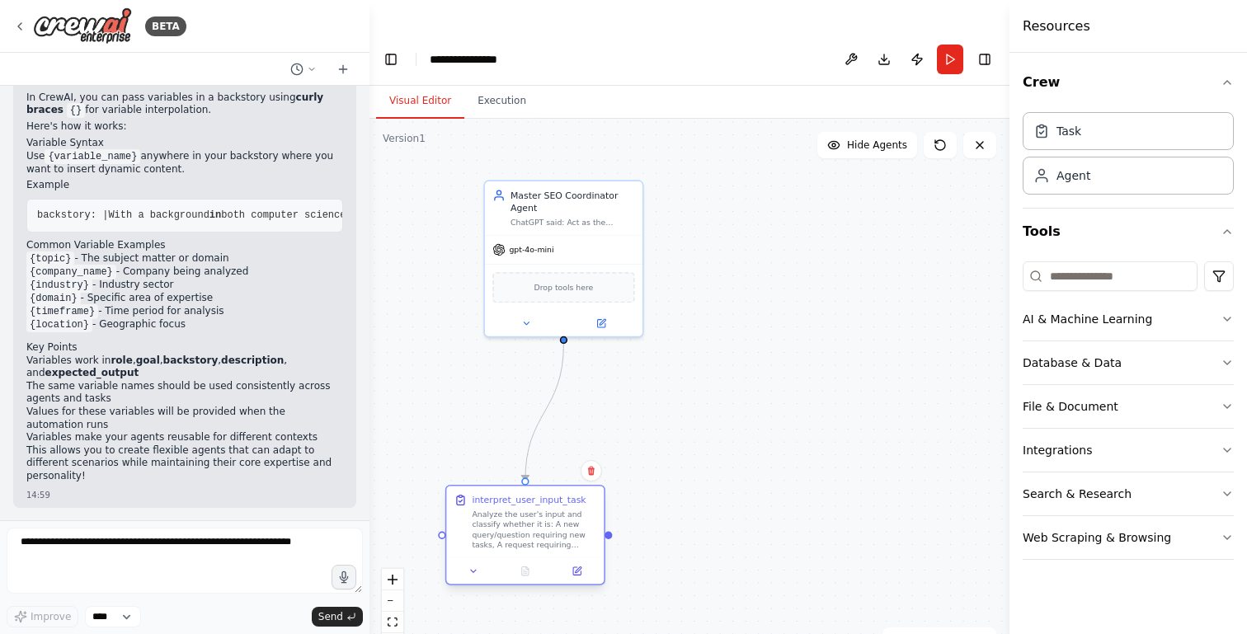
drag, startPoint x: 562, startPoint y: 487, endPoint x: 515, endPoint y: 487, distance: 46.2
click at [515, 509] on div "Analyze the user's input and classify whether it is: A new query/question requi…" at bounding box center [534, 529] width 125 height 41
click at [565, 334] on div at bounding box center [563, 337] width 7 height 7
drag, startPoint x: 565, startPoint y: 305, endPoint x: 782, endPoint y: 387, distance: 231.8
click at [782, 387] on div ".deletable-edge-delete-btn { width: 20px; height: 20px; border: 0px solid #ffff…" at bounding box center [689, 393] width 640 height 548
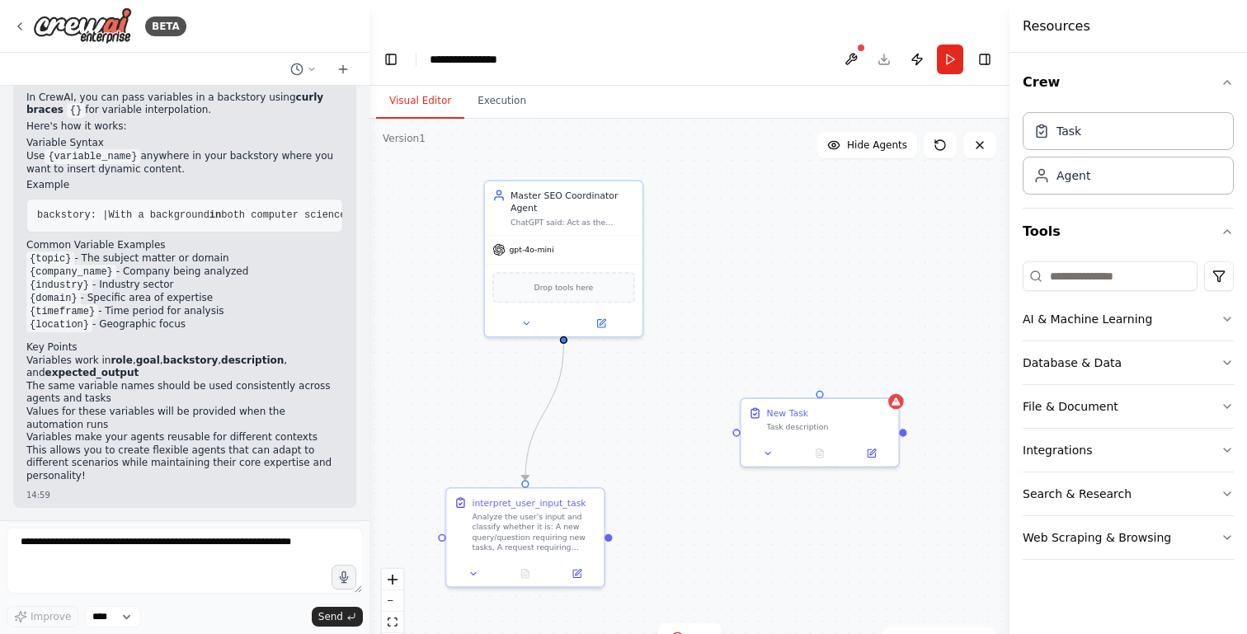
click at [564, 309] on div ".deletable-edge-delete-btn { width: 20px; height: 20px; border: 0px solid #ffff…" at bounding box center [689, 393] width 640 height 548
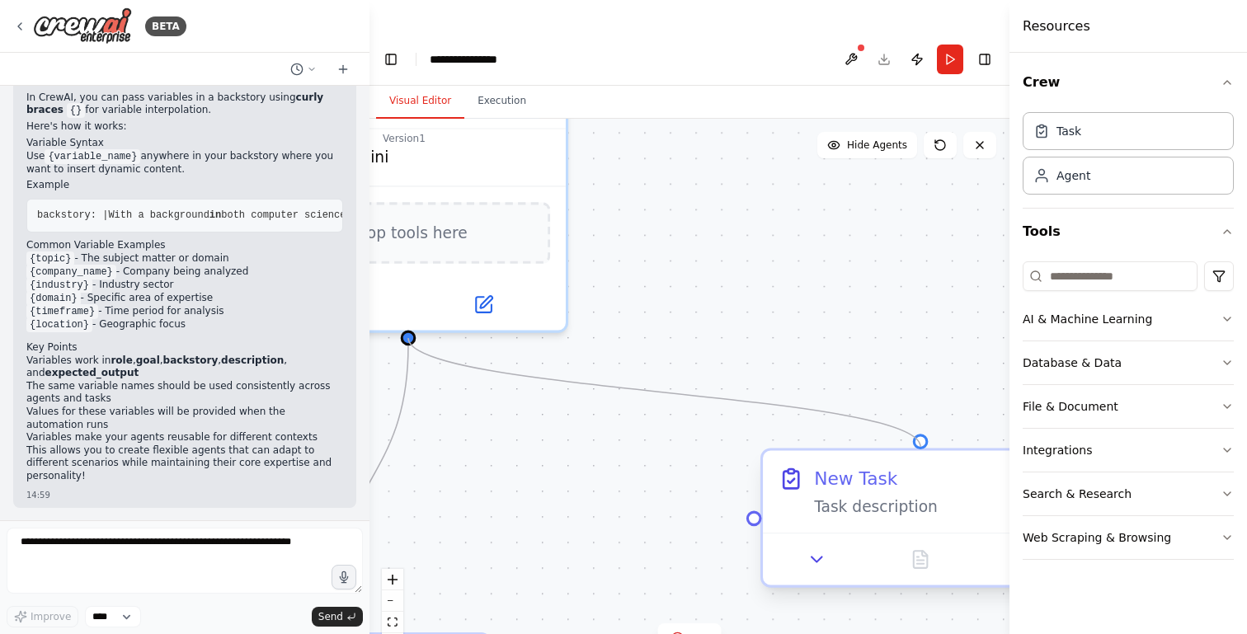
drag, startPoint x: 564, startPoint y: 306, endPoint x: 919, endPoint y: 410, distance: 369.5
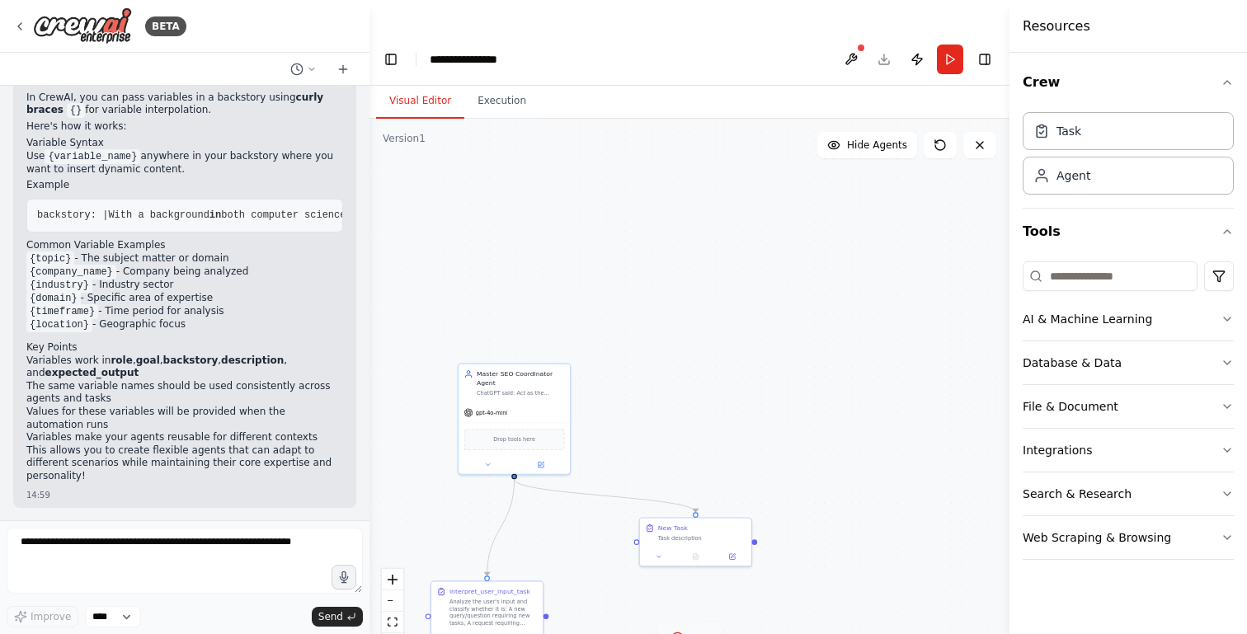
click at [681, 632] on icon at bounding box center [677, 638] width 13 height 13
drag, startPoint x: 694, startPoint y: 500, endPoint x: 736, endPoint y: 449, distance: 65.7
click at [736, 478] on div "Task description" at bounding box center [747, 481] width 88 height 7
click at [757, 557] on icon at bounding box center [762, 563] width 13 height 13
drag, startPoint x: 721, startPoint y: 451, endPoint x: 629, endPoint y: 593, distance: 168.8
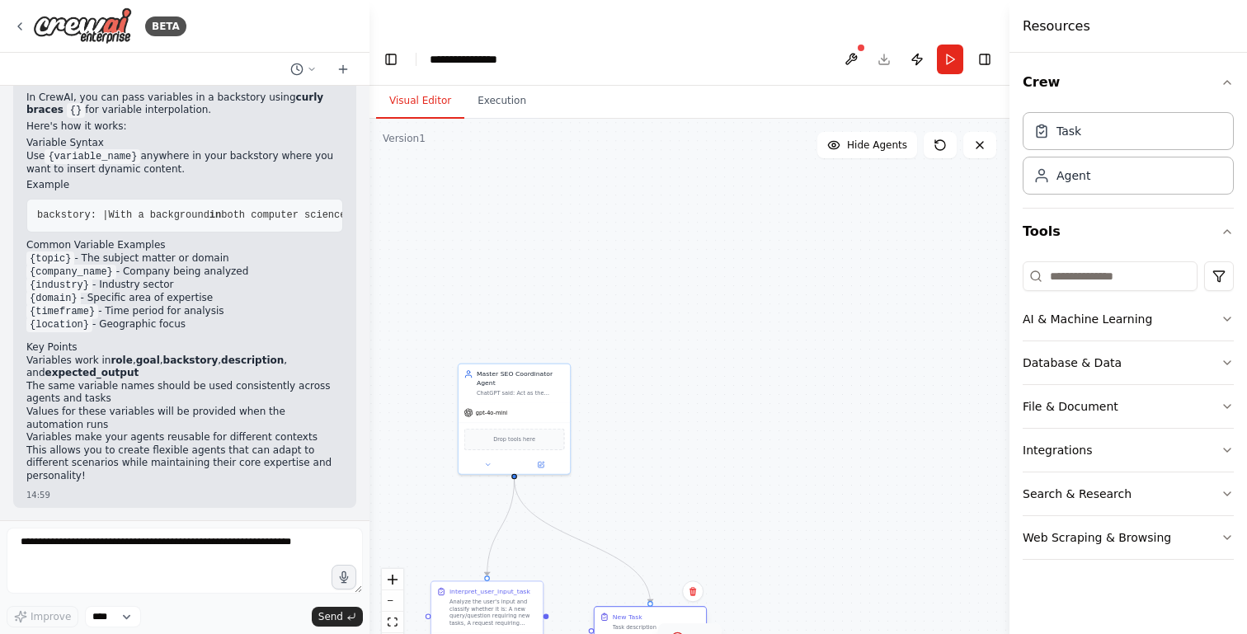
click at [629, 607] on div "New Task Task description" at bounding box center [650, 621] width 111 height 29
drag, startPoint x: 683, startPoint y: 400, endPoint x: 786, endPoint y: 287, distance: 152.9
click at [786, 287] on div ".deletable-edge-delete-btn { width: 20px; height: 20px; border: 0px solid #ffff…" at bounding box center [689, 393] width 640 height 548
click at [683, 633] on circle at bounding box center [677, 638] width 11 height 11
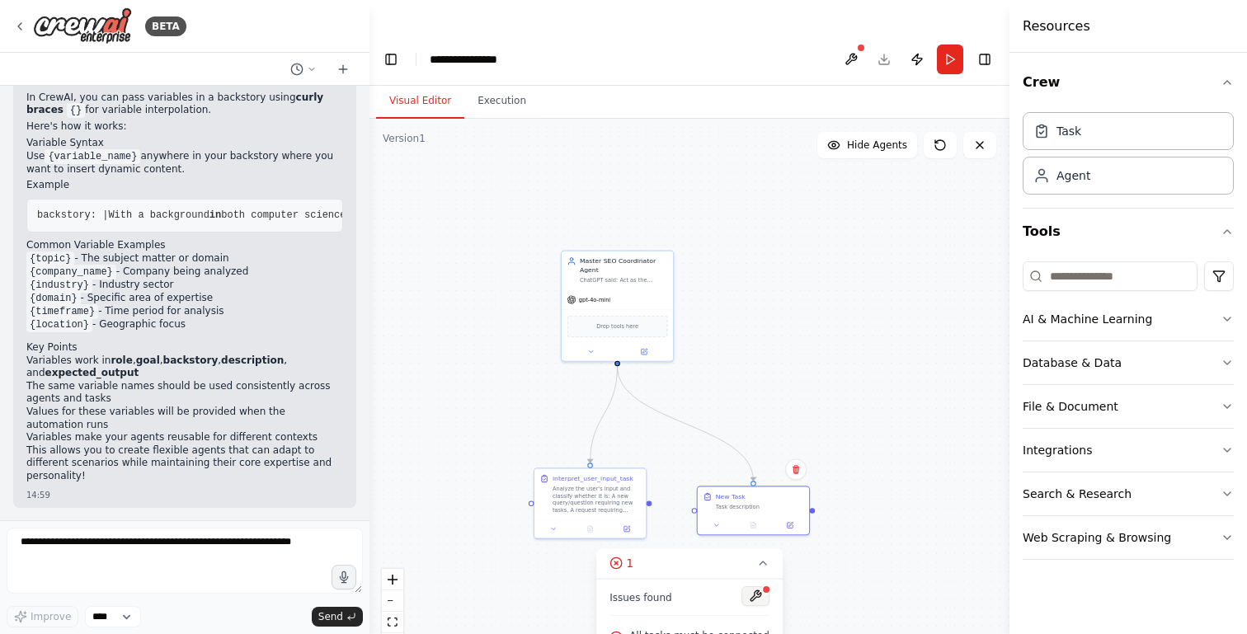
click at [752, 586] on button at bounding box center [755, 596] width 28 height 20
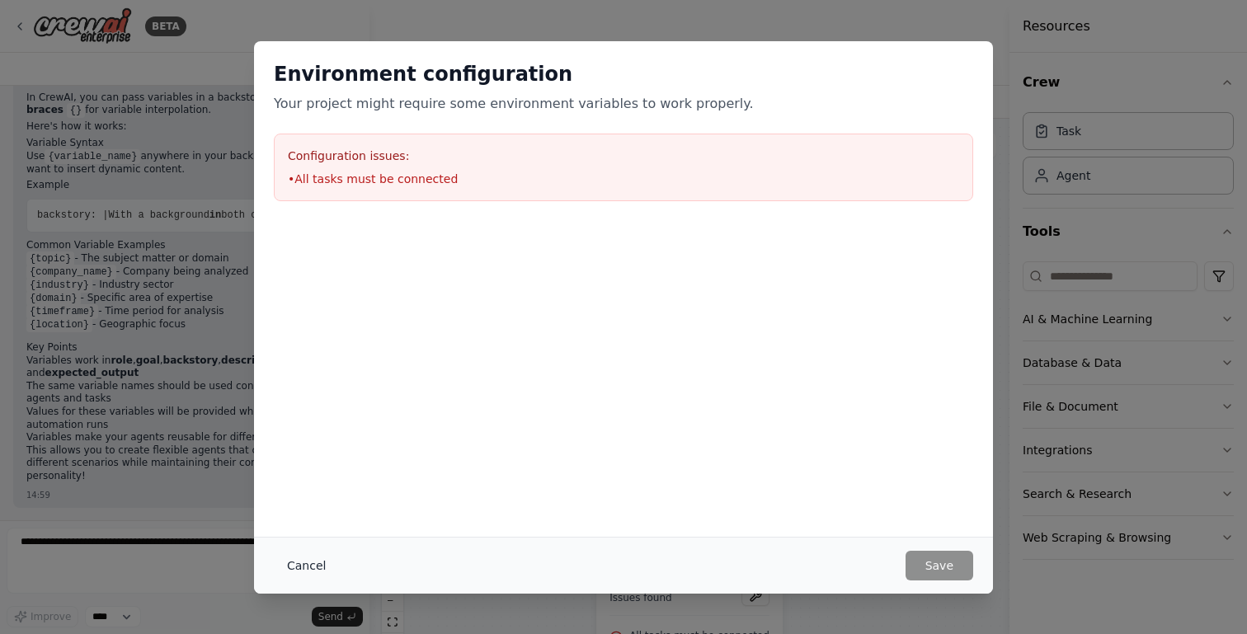
click at [292, 570] on button "Cancel" at bounding box center [306, 566] width 65 height 30
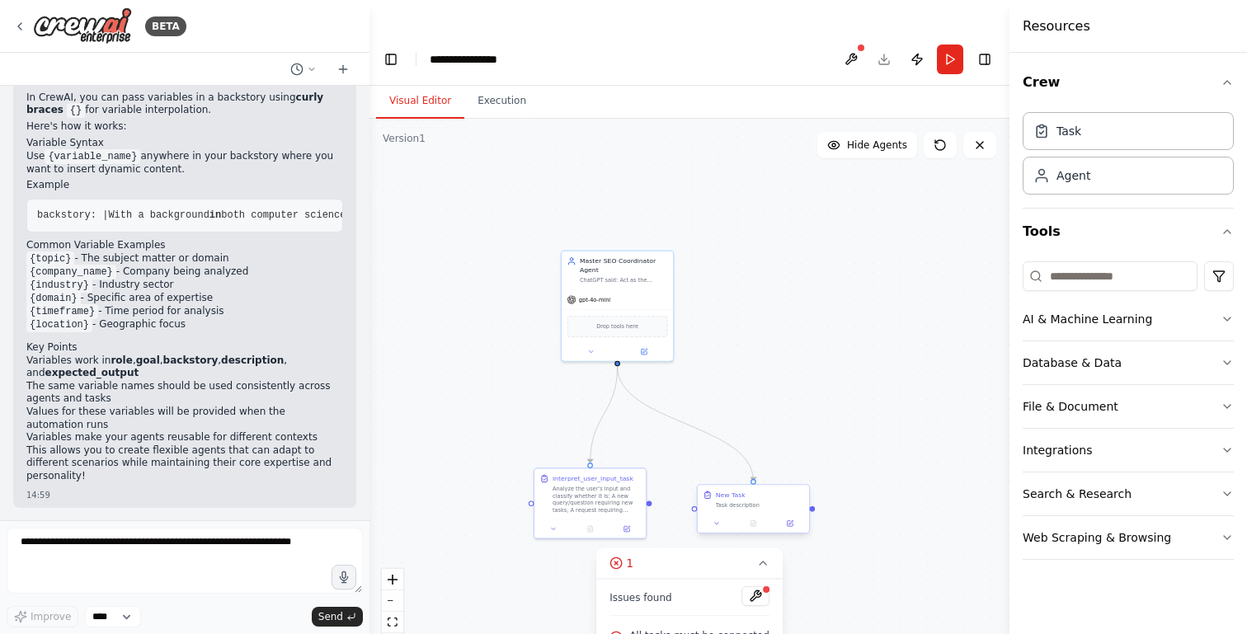
click at [747, 501] on div "Task description" at bounding box center [760, 504] width 88 height 7
click at [716, 514] on div at bounding box center [753, 523] width 111 height 19
click at [716, 523] on icon at bounding box center [716, 524] width 3 height 2
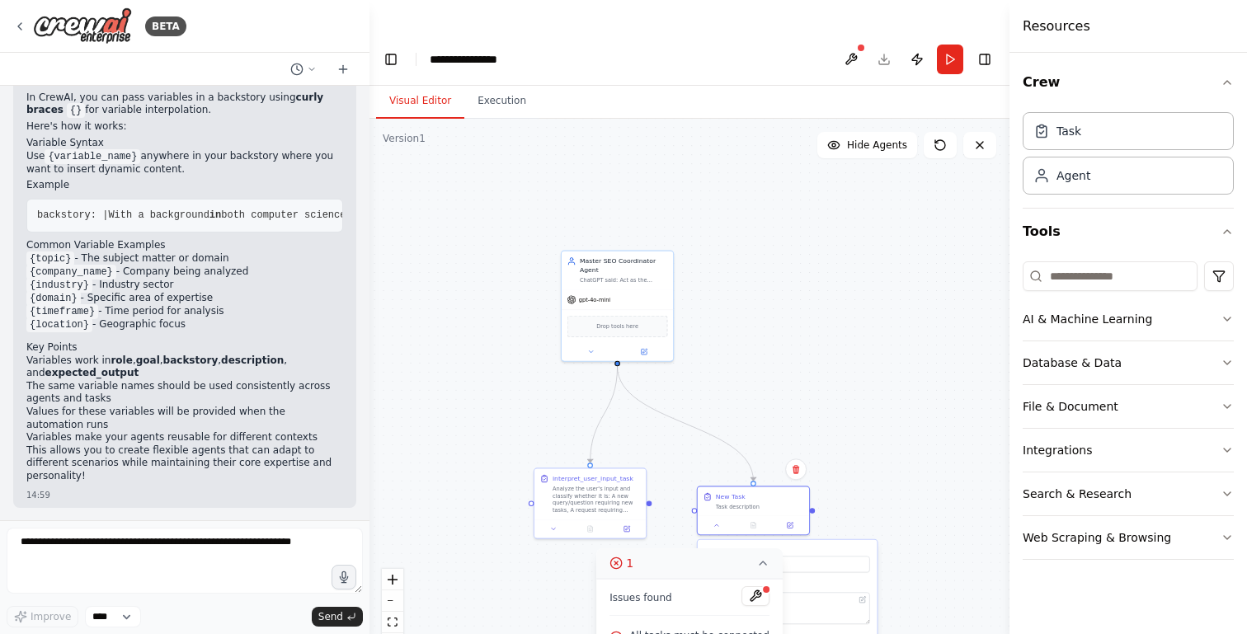
click at [762, 562] on icon at bounding box center [763, 563] width 7 height 3
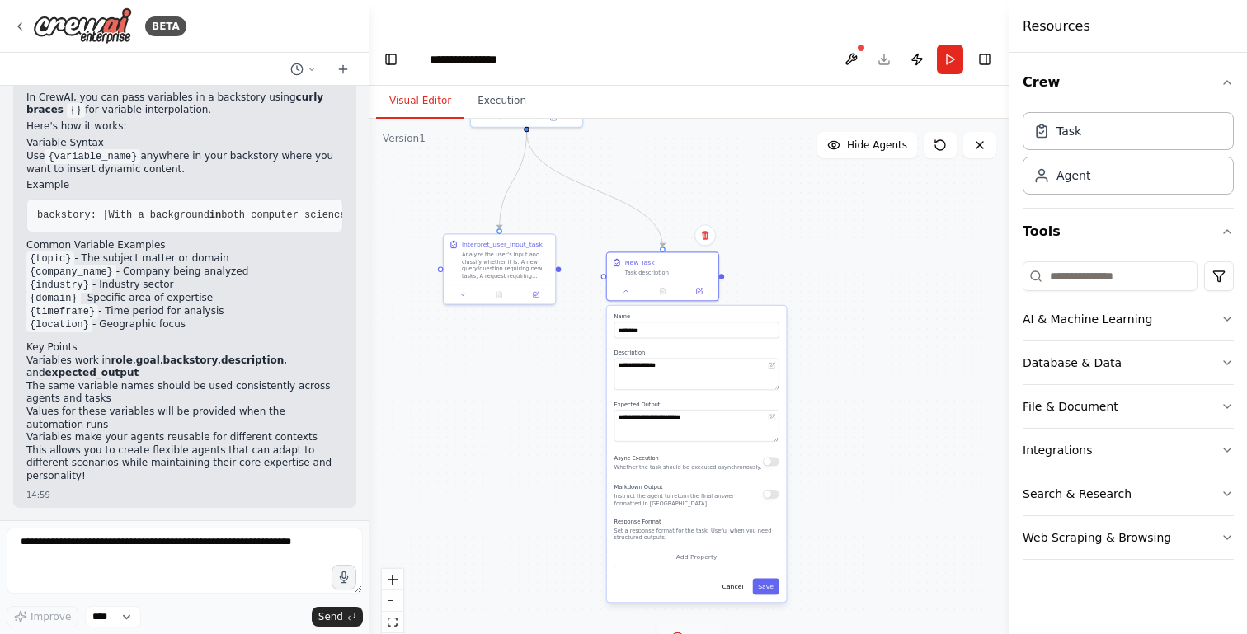
drag, startPoint x: 818, startPoint y: 396, endPoint x: 725, endPoint y: 162, distance: 252.1
click at [726, 162] on div ".deletable-edge-delete-btn { width: 20px; height: 20px; border: 0px solid #ffff…" at bounding box center [689, 393] width 640 height 548
click at [651, 322] on input "********" at bounding box center [695, 330] width 165 height 16
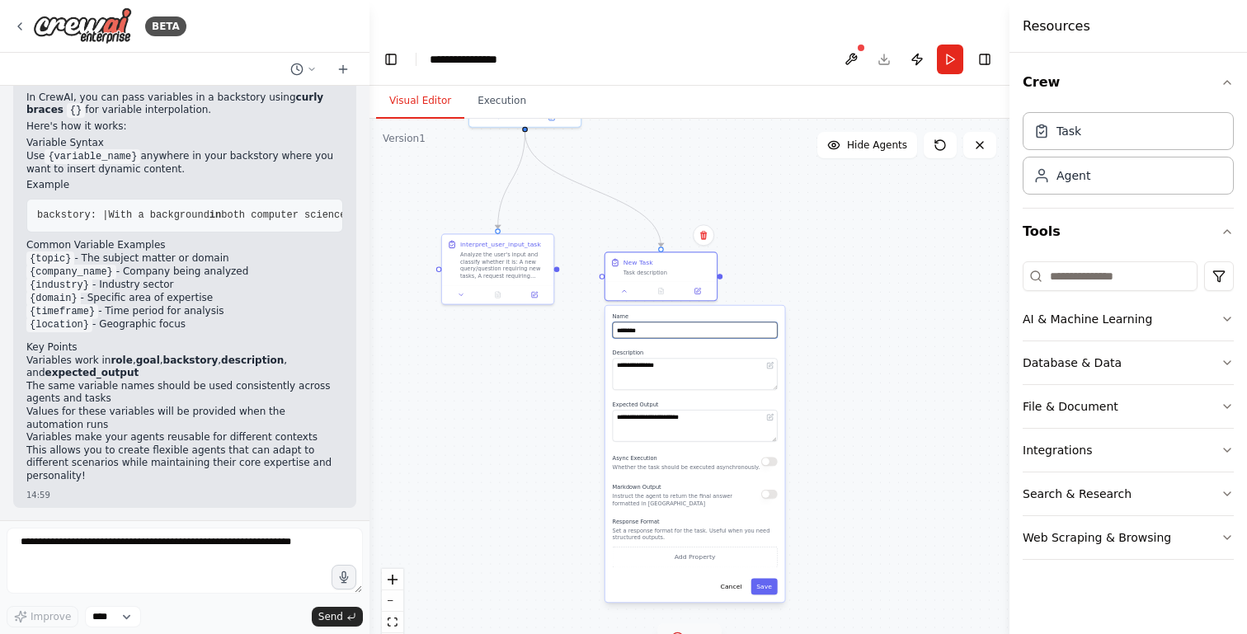
paste input "**********"
type input "**********"
click at [687, 358] on textarea "**********" at bounding box center [695, 373] width 165 height 31
paste textarea "**********"
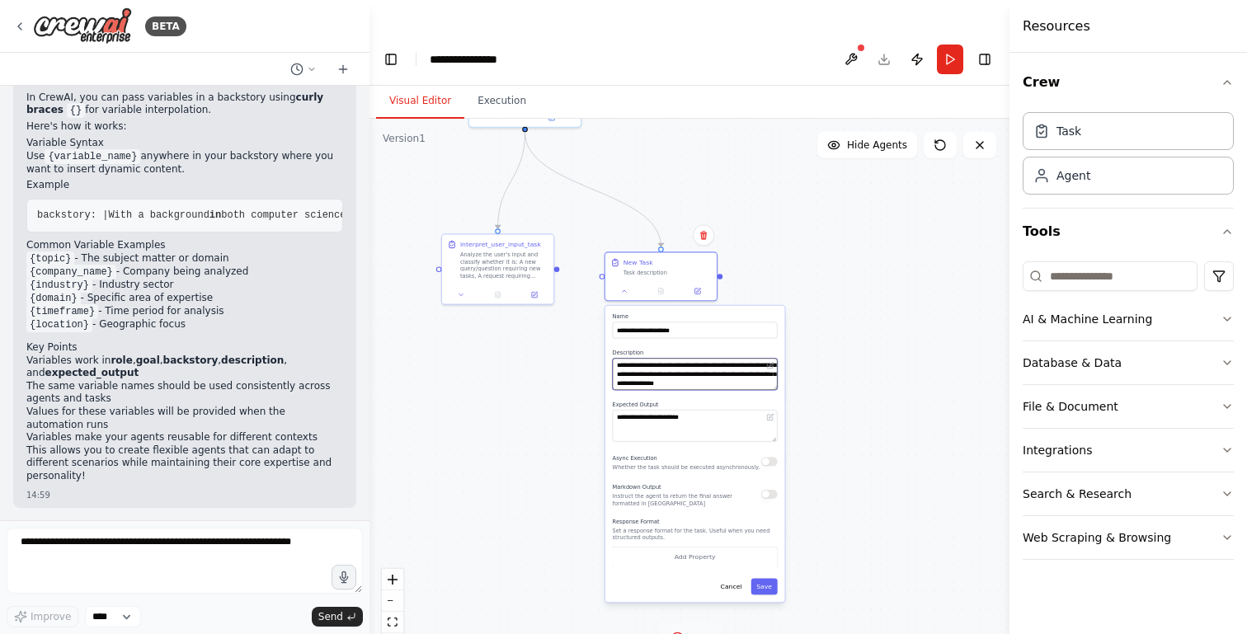
type textarea "**********"
click at [706, 410] on textarea "**********" at bounding box center [695, 425] width 165 height 31
paste textarea "**********"
type textarea "**********"
click at [768, 579] on button "Save" at bounding box center [764, 587] width 26 height 16
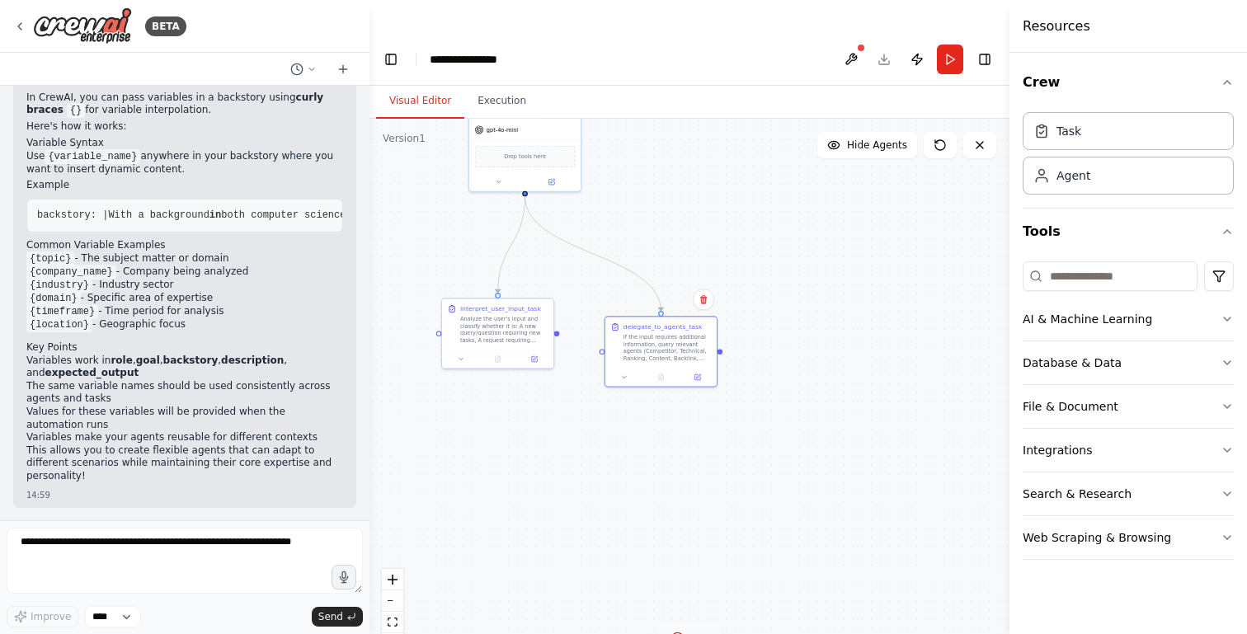
drag, startPoint x: 565, startPoint y: 195, endPoint x: 567, endPoint y: 369, distance: 174.8
click at [567, 369] on div ".deletable-edge-delete-btn { width: 20px; height: 20px; border: 0px solid #ffff…" at bounding box center [689, 393] width 640 height 548
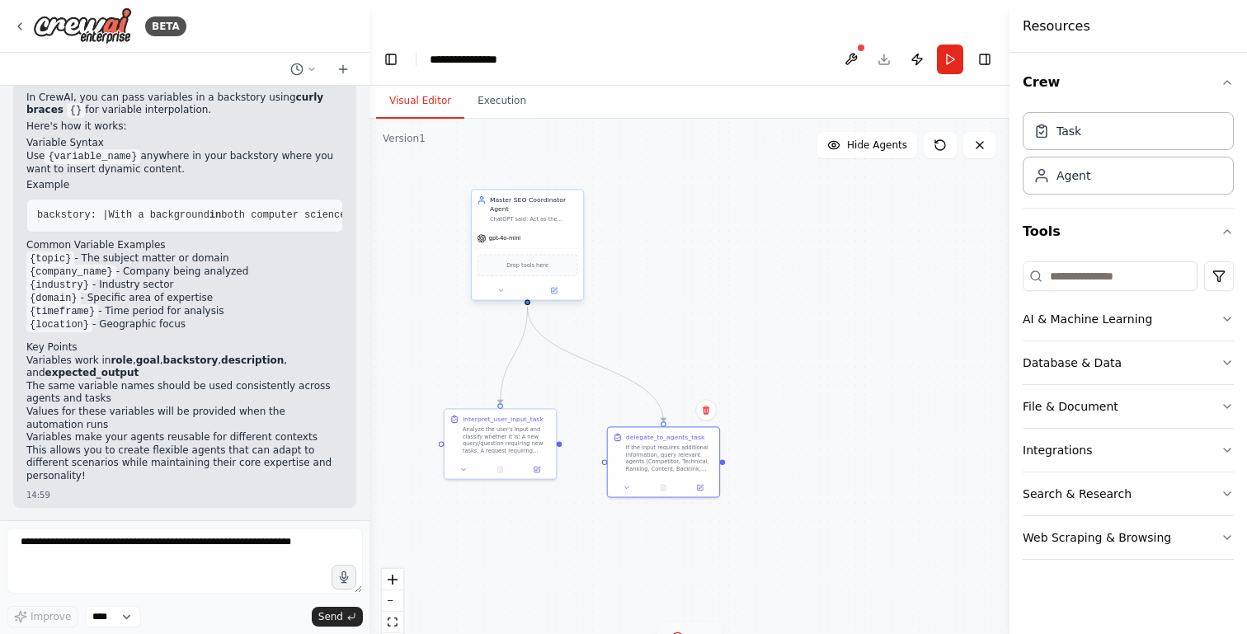
click at [544, 228] on div "gpt-4o-mini" at bounding box center [527, 238] width 111 height 20
click at [499, 287] on icon at bounding box center [500, 290] width 7 height 7
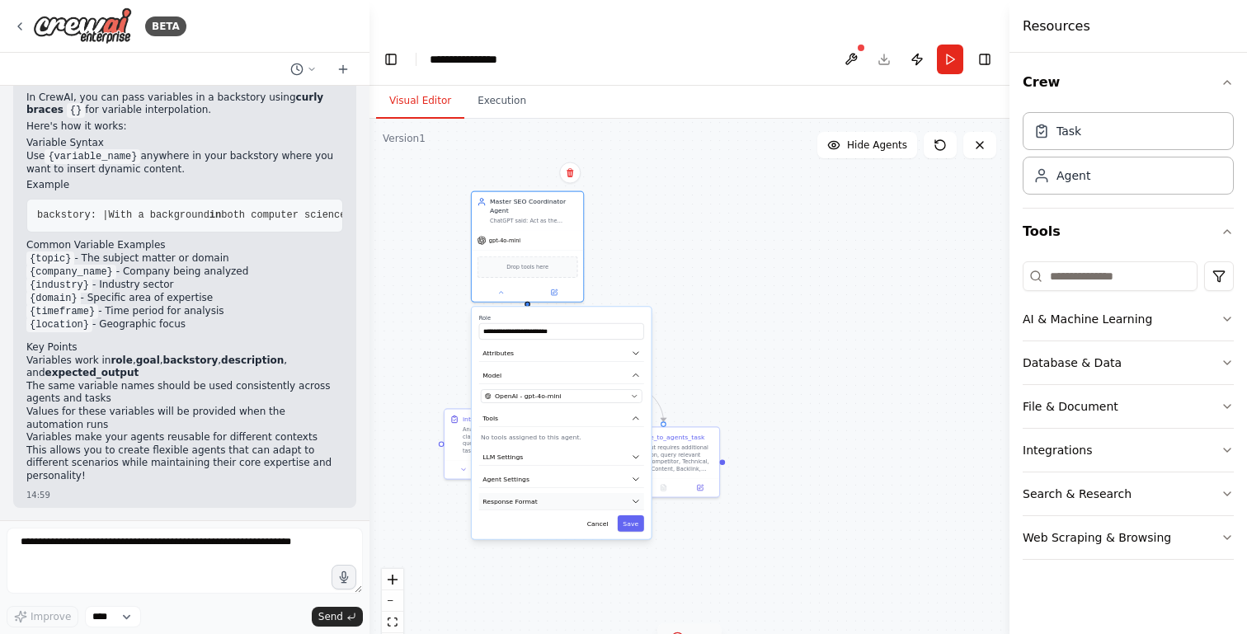
click at [525, 497] on span "Response Format" at bounding box center [509, 501] width 55 height 9
select select "*****"
click at [525, 497] on span "Response Format" at bounding box center [509, 501] width 55 height 9
click at [735, 191] on div ".deletable-edge-delete-btn { width: 20px; height: 20px; border: 0px solid #ffff…" at bounding box center [689, 393] width 640 height 548
click at [501, 285] on button at bounding box center [500, 290] width 51 height 11
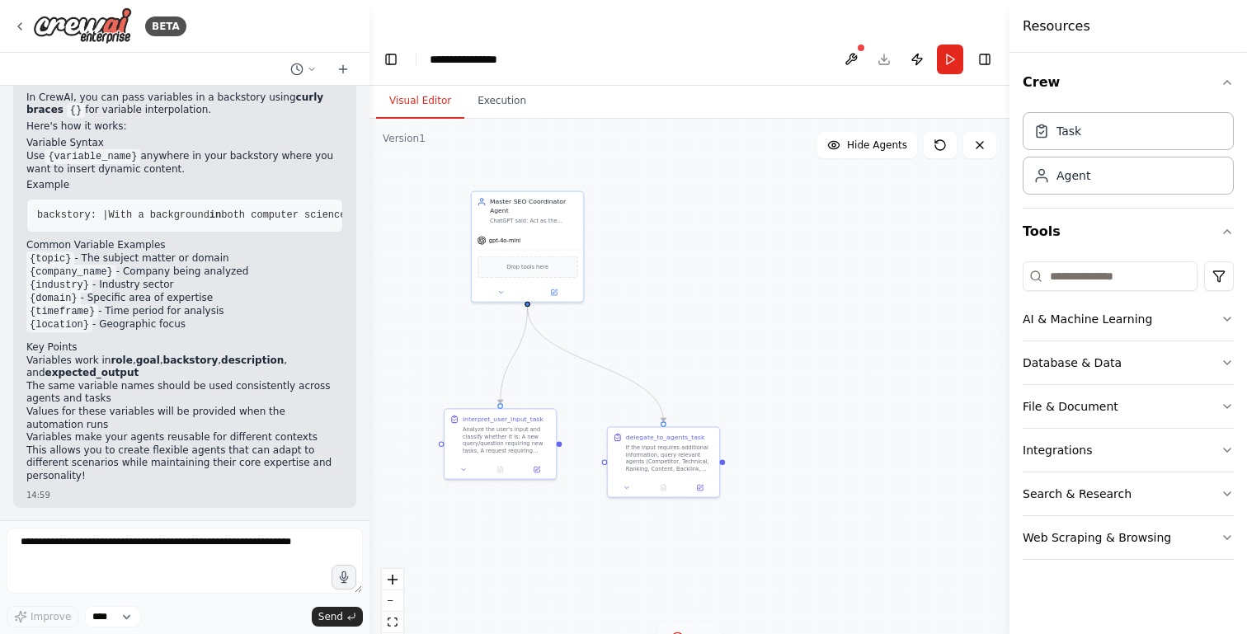
drag, startPoint x: 707, startPoint y: 256, endPoint x: 722, endPoint y: 218, distance: 41.5
click at [723, 219] on div ".deletable-edge-delete-btn { width: 20px; height: 20px; border: 0px solid #ffff…" at bounding box center [689, 393] width 640 height 548
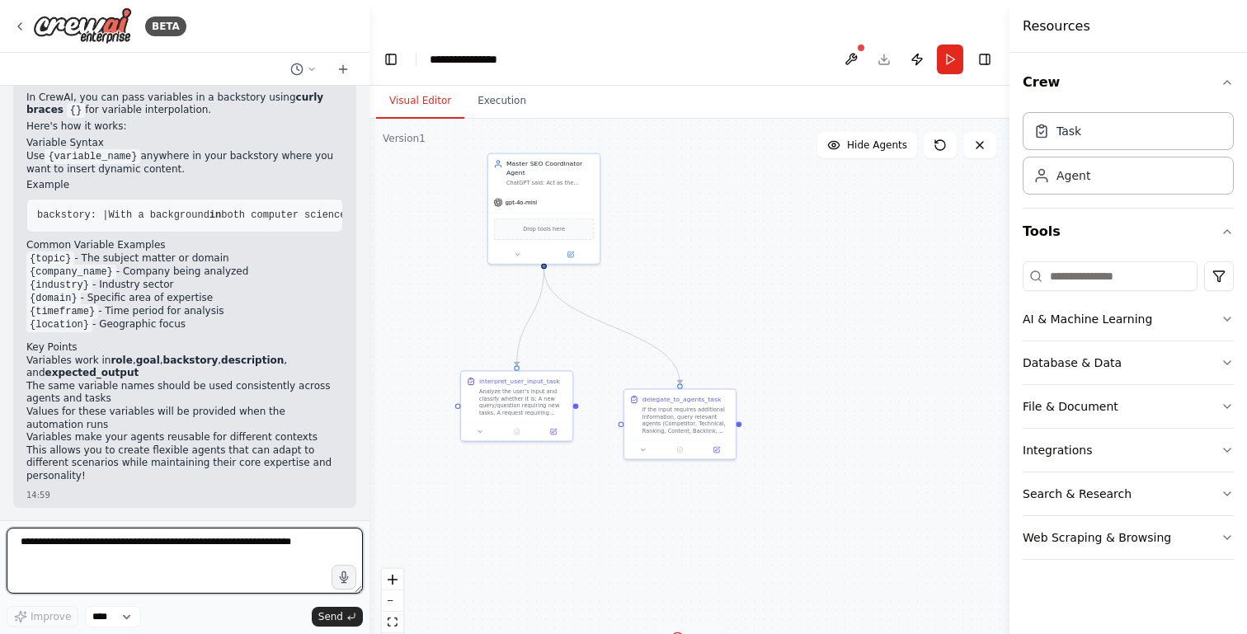
click at [195, 570] on textarea at bounding box center [185, 561] width 356 height 66
type textarea "*"
type textarea "**********"
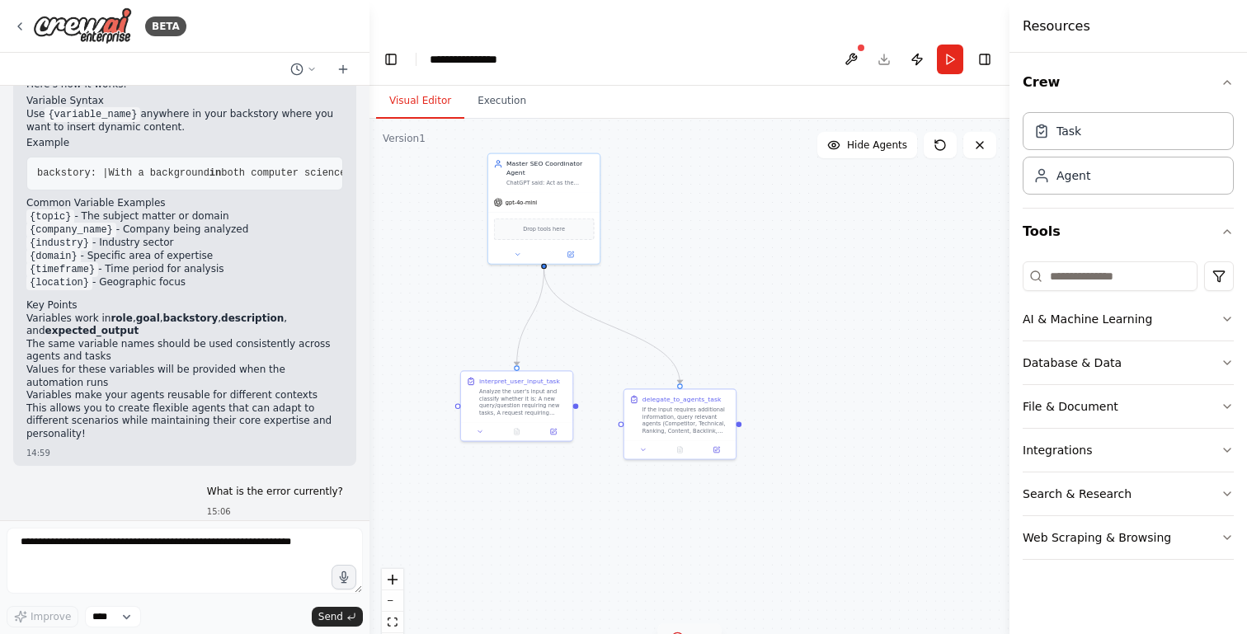
scroll to position [275, 0]
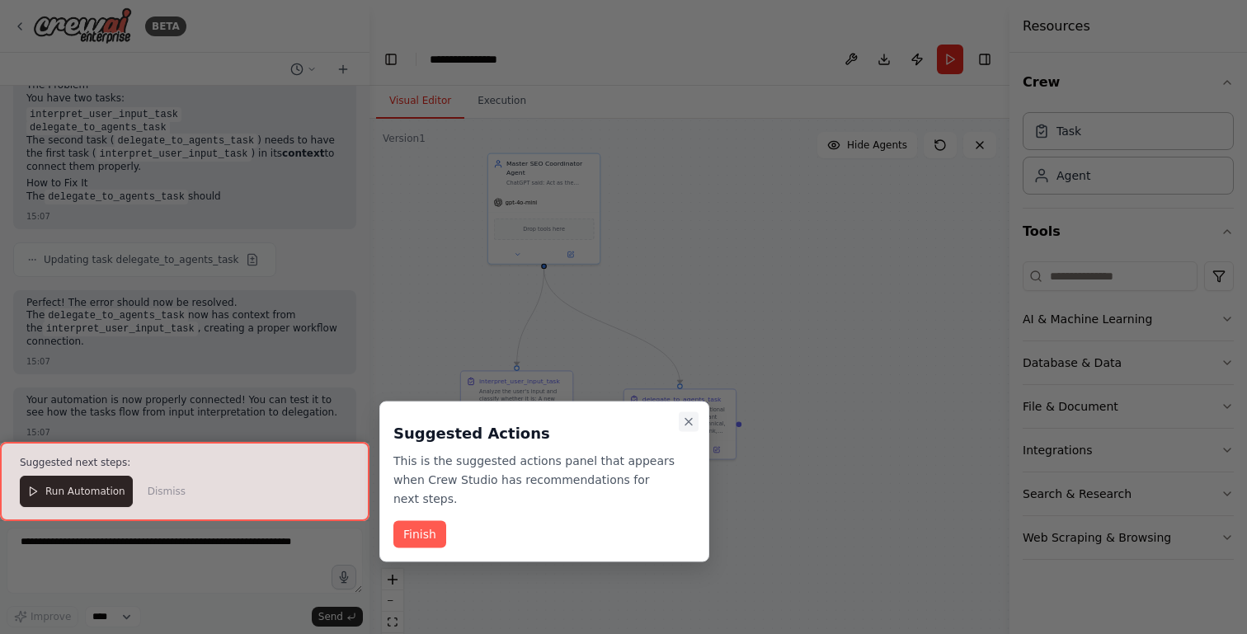
click at [694, 425] on icon "Close walkthrough" at bounding box center [688, 422] width 13 height 13
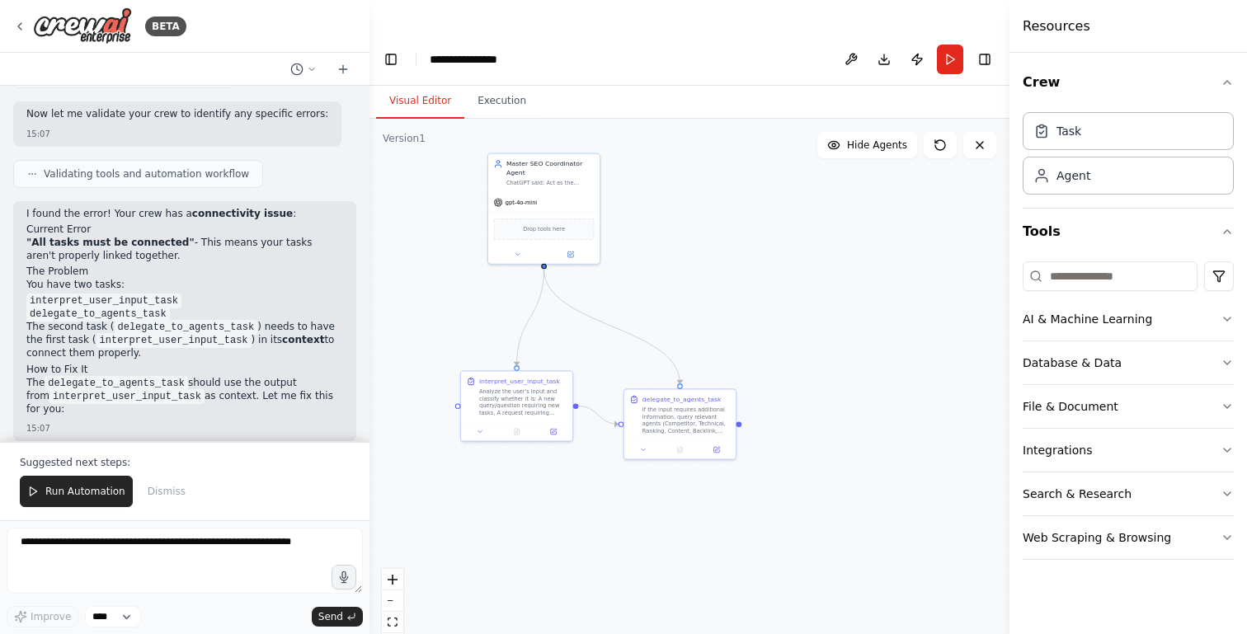
scroll to position [792, 0]
drag, startPoint x: 525, startPoint y: 362, endPoint x: 499, endPoint y: 383, distance: 34.0
click at [499, 404] on div "Analyze the user's input and classify whether it is: A new query/question requi…" at bounding box center [496, 418] width 88 height 29
drag, startPoint x: 669, startPoint y: 380, endPoint x: 633, endPoint y: 383, distance: 35.6
click at [633, 404] on div "If the input requires additional information, query relevant agents (Competitor…" at bounding box center [650, 418] width 88 height 29
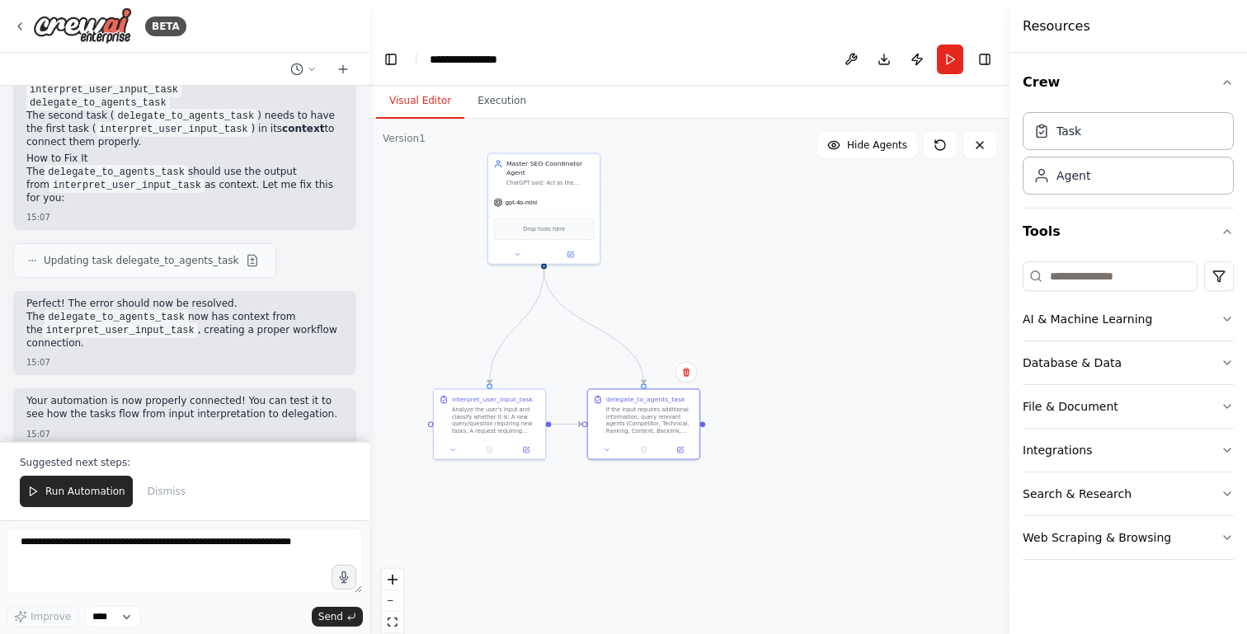
scroll to position [1009, 0]
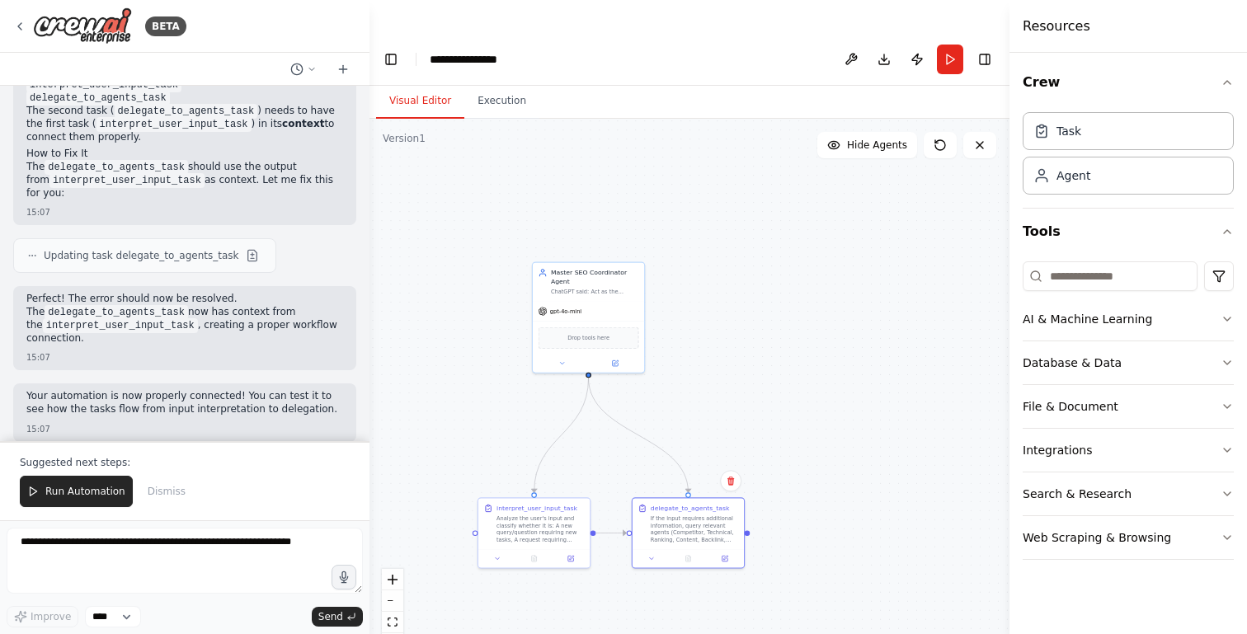
drag, startPoint x: 684, startPoint y: 198, endPoint x: 736, endPoint y: 312, distance: 125.5
click at [736, 312] on div ".deletable-edge-delete-btn { width: 20px; height: 20px; border: 0px solid #ffff…" at bounding box center [689, 393] width 640 height 548
click at [815, 464] on icon at bounding box center [814, 467] width 7 height 7
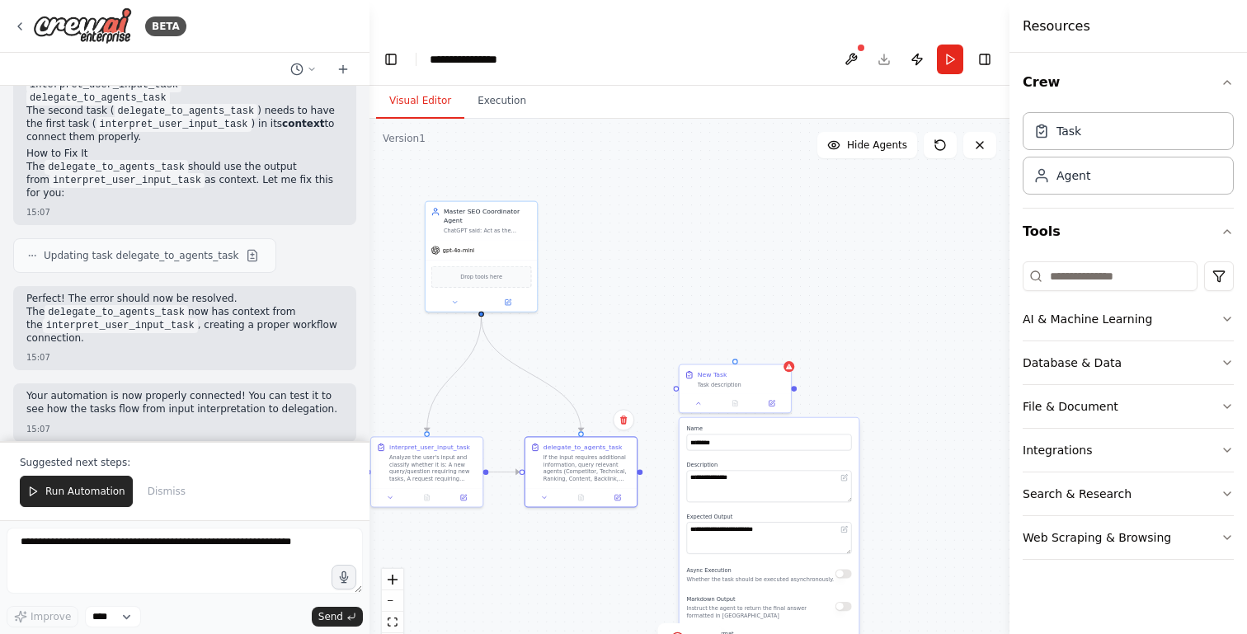
drag, startPoint x: 863, startPoint y: 271, endPoint x: 741, endPoint y: 197, distance: 142.9
click at [741, 197] on div ".deletable-edge-delete-btn { width: 20px; height: 20px; border: 0px solid #ffff…" at bounding box center [689, 393] width 640 height 548
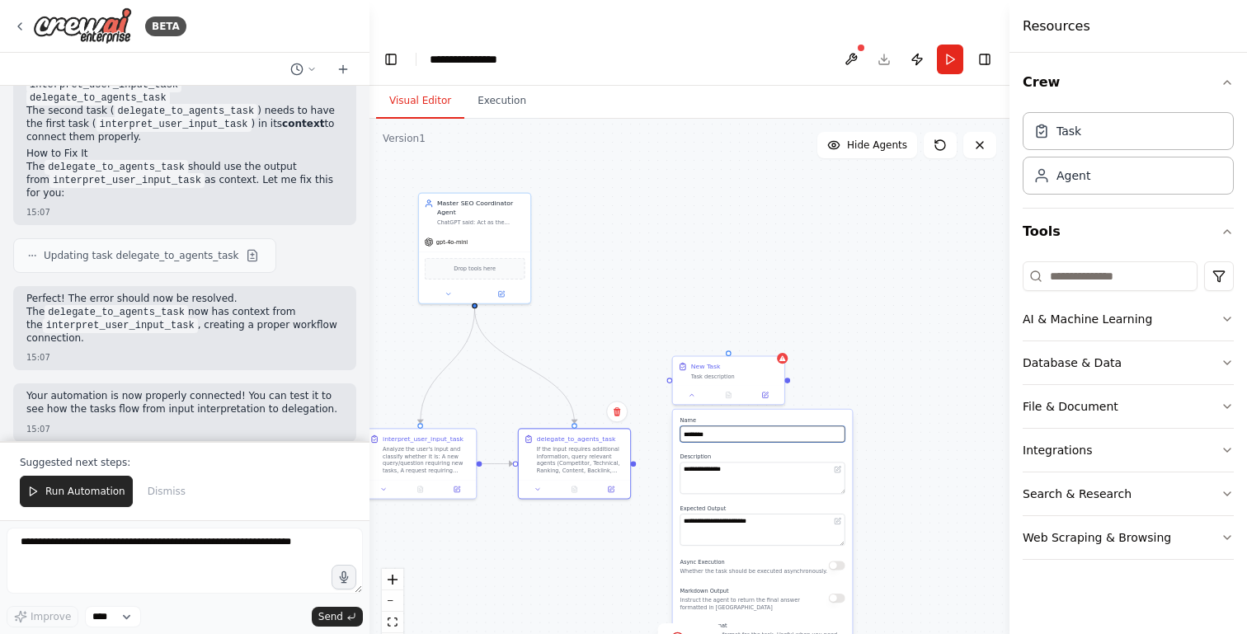
click at [741, 426] on input "********" at bounding box center [762, 434] width 165 height 16
paste input "**********"
type input "**********"
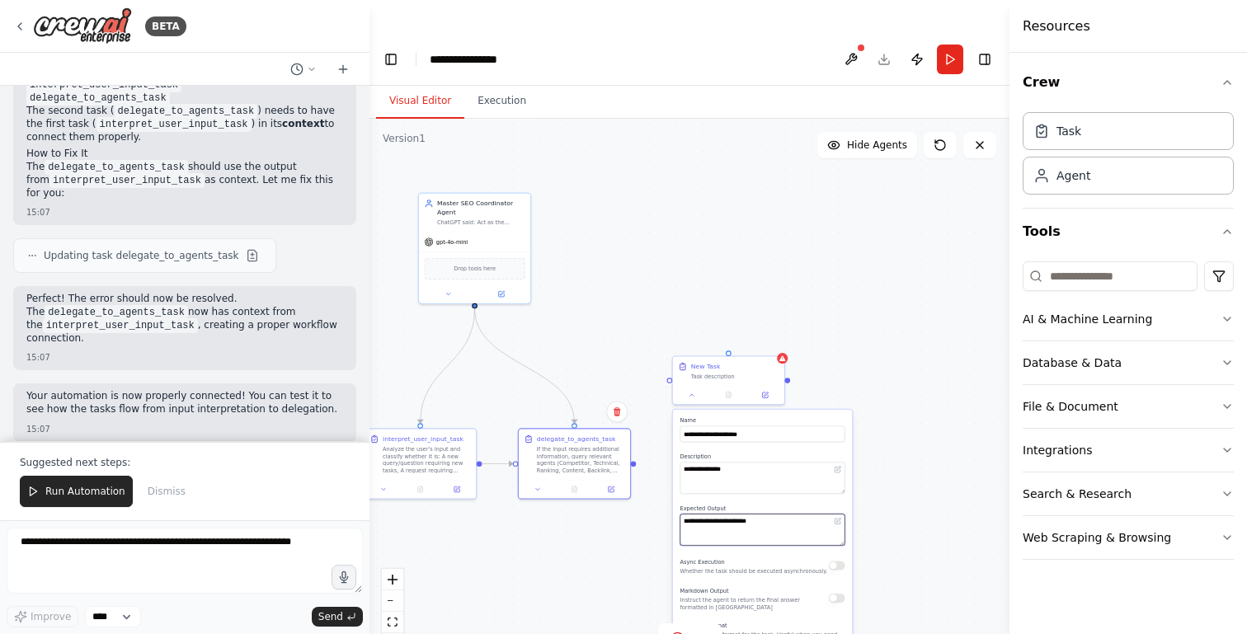
click at [749, 514] on textarea "**********" at bounding box center [762, 529] width 165 height 31
paste textarea "**********"
type textarea "**********"
click at [721, 463] on textarea "**********" at bounding box center [762, 478] width 165 height 31
paste textarea "**********"
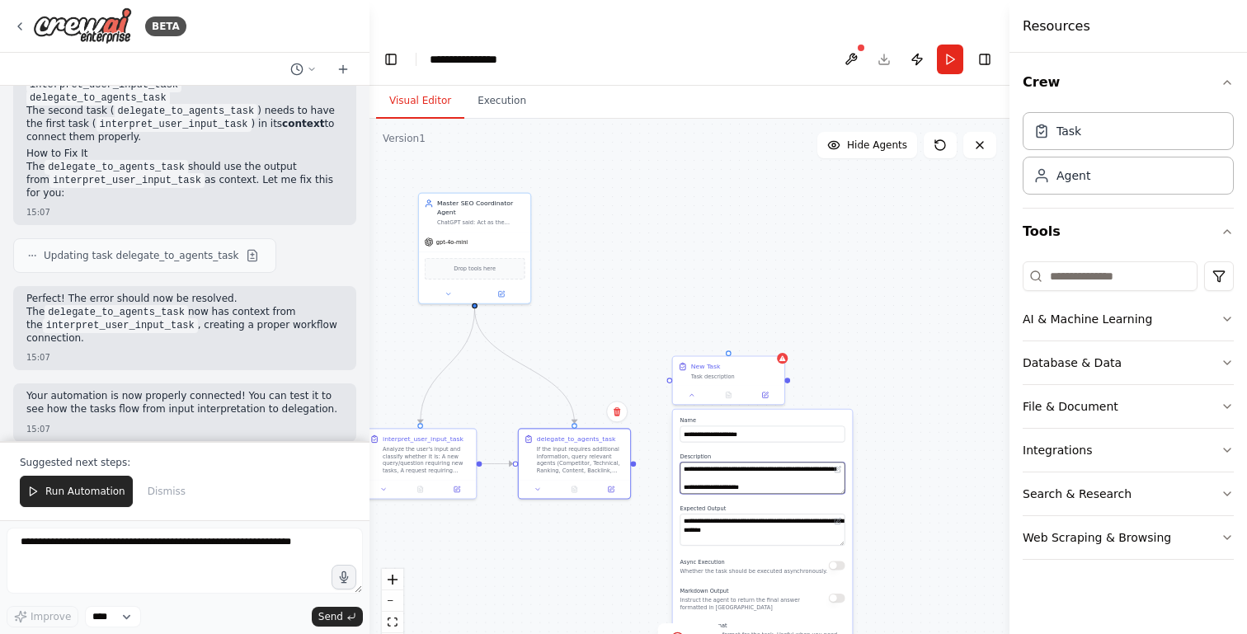
scroll to position [326, 0]
type textarea "**********"
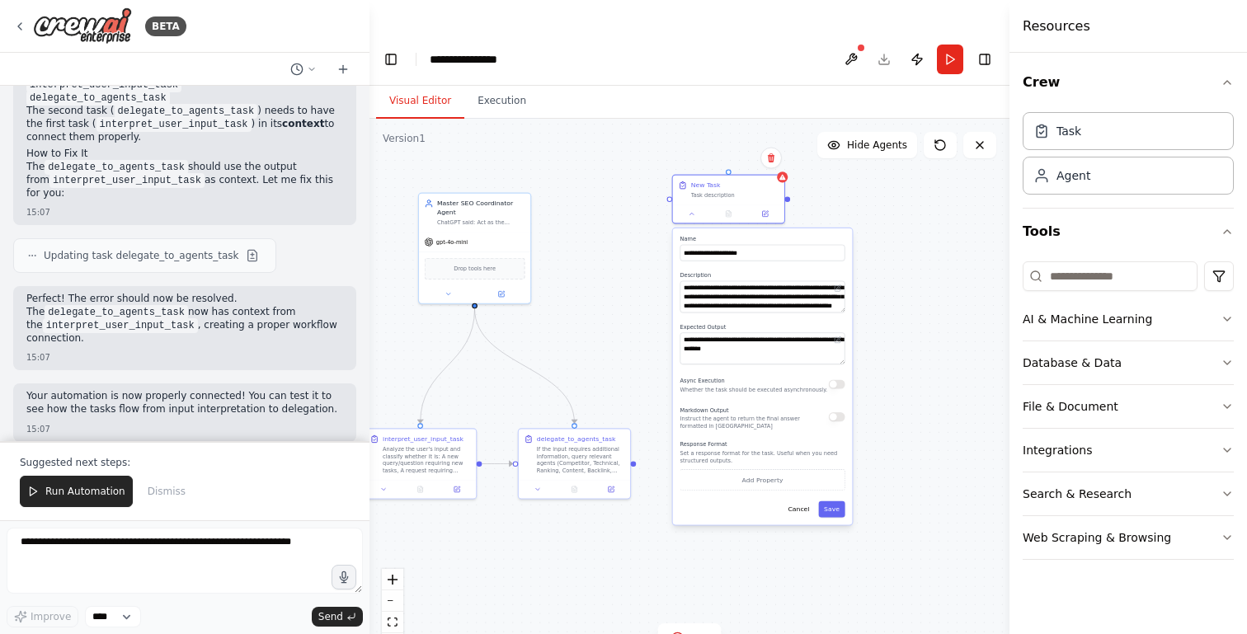
drag, startPoint x: 773, startPoint y: 572, endPoint x: 777, endPoint y: 385, distance: 186.4
click at [777, 415] on p "Instruct the agent to return the final answer formatted in [GEOGRAPHIC_DATA]" at bounding box center [754, 422] width 148 height 15
click at [836, 501] on button "Save" at bounding box center [831, 509] width 26 height 16
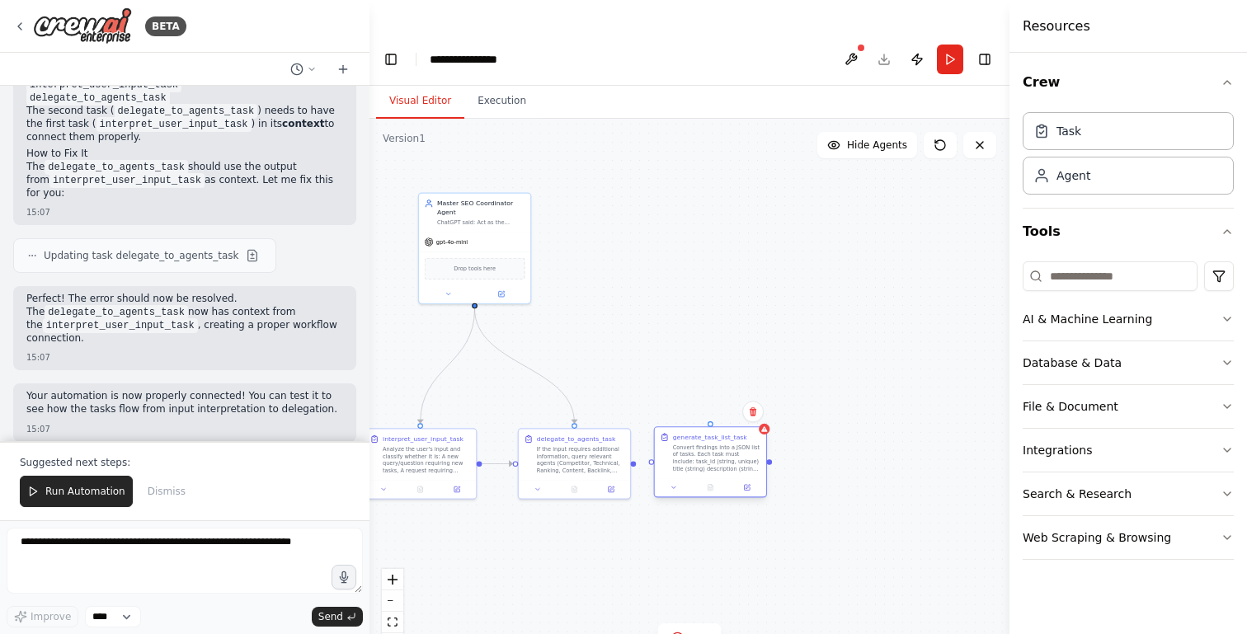
drag, startPoint x: 725, startPoint y: 192, endPoint x: 709, endPoint y: 428, distance: 236.4
click at [709, 444] on div "Convert findings into a JSON list of tasks. Each task must include: task_id (st…" at bounding box center [717, 458] width 88 height 29
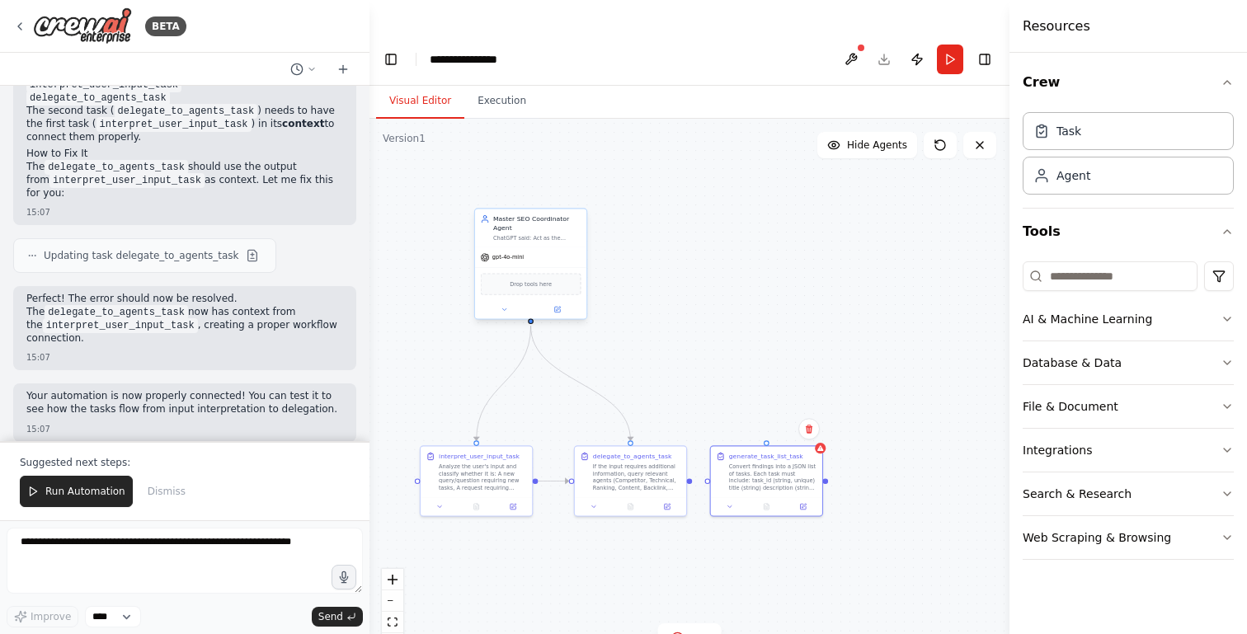
drag, startPoint x: 476, startPoint y: 273, endPoint x: 532, endPoint y: 289, distance: 58.5
click at [532, 289] on div ".deletable-edge-delete-btn { width: 20px; height: 20px; border: 0px solid #ffff…" at bounding box center [689, 393] width 640 height 548
drag, startPoint x: 532, startPoint y: 289, endPoint x: 769, endPoint y: 408, distance: 264.8
drag, startPoint x: 771, startPoint y: 448, endPoint x: 783, endPoint y: 448, distance: 12.4
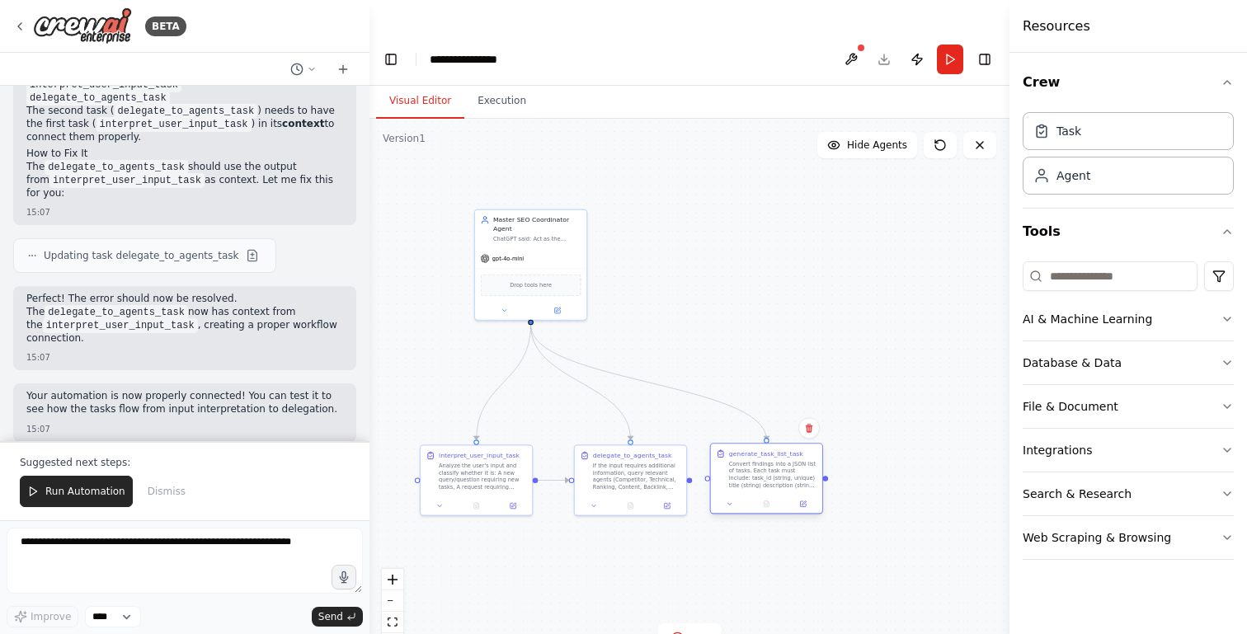
click at [783, 460] on div "Convert findings into a JSON list of tasks. Each task must include: task_id (st…" at bounding box center [773, 474] width 88 height 29
drag, startPoint x: 691, startPoint y: 445, endPoint x: 722, endPoint y: 445, distance: 30.5
click at [1075, 135] on div "Task" at bounding box center [1068, 130] width 25 height 16
click at [747, 251] on button at bounding box center [747, 256] width 31 height 11
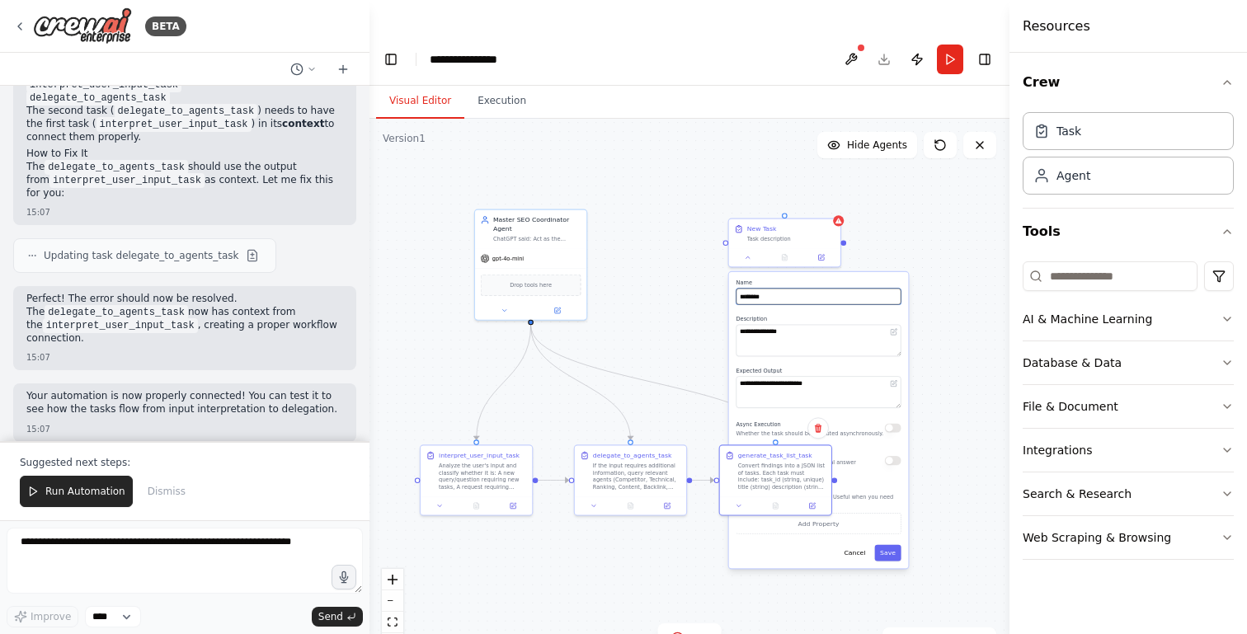
click at [773, 289] on input "********" at bounding box center [818, 297] width 165 height 16
paste input "**********"
type input "**********"
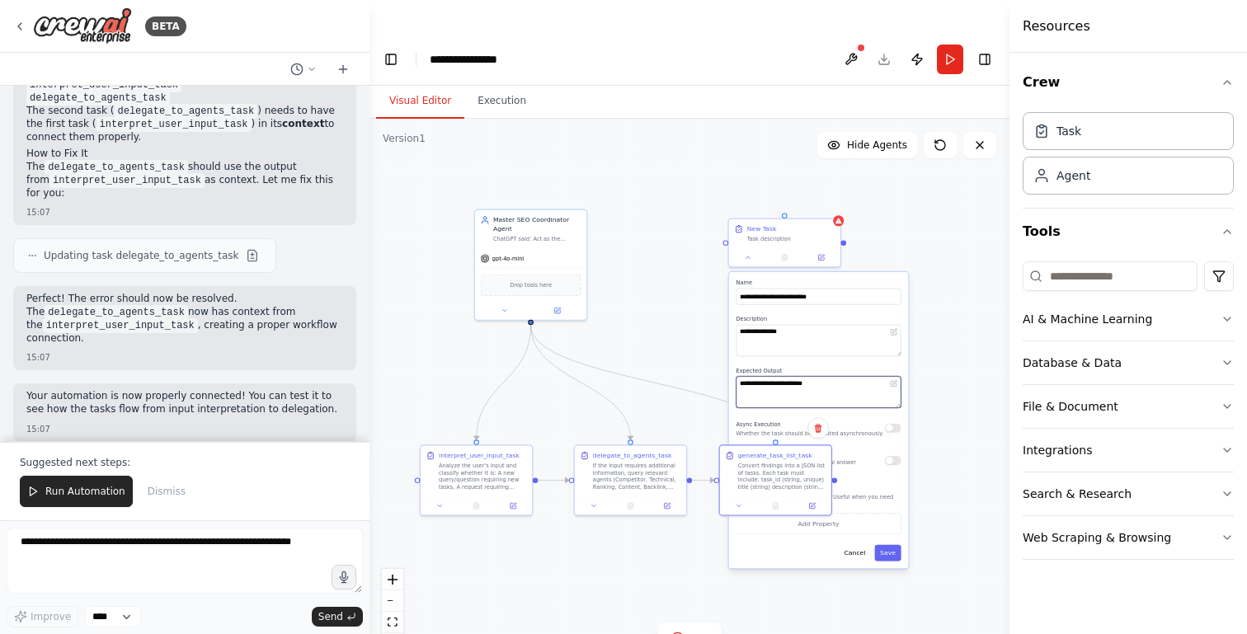
click at [804, 376] on textarea "**********" at bounding box center [818, 391] width 165 height 31
paste textarea "**********"
type textarea "**********"
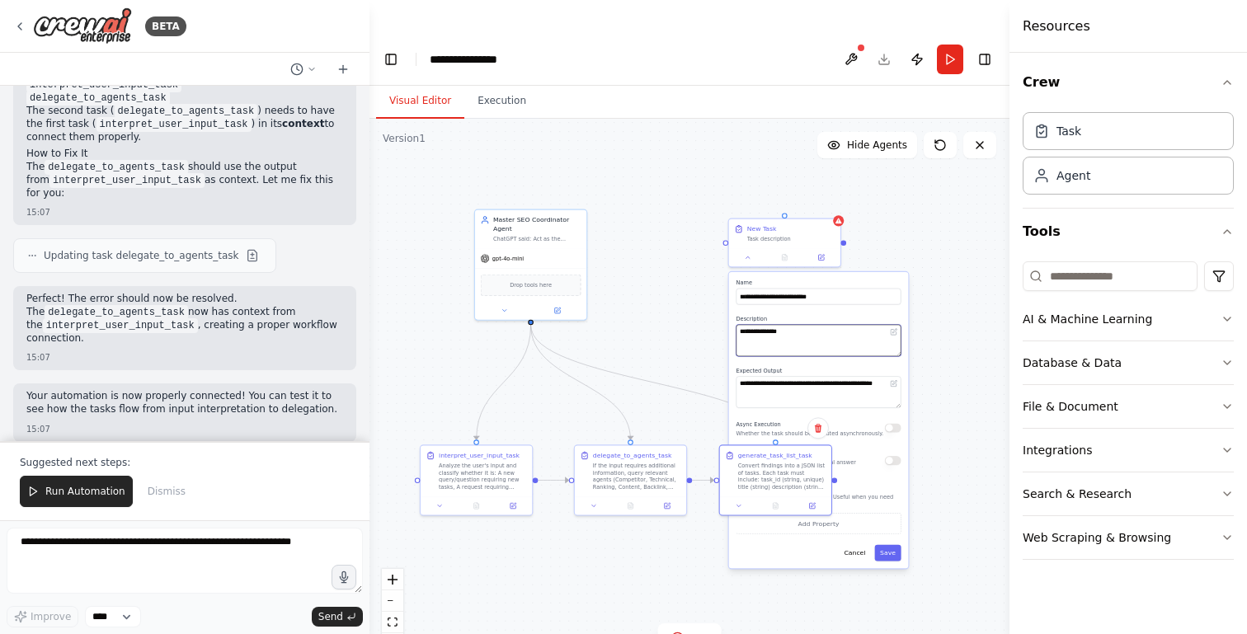
click at [779, 325] on textarea "**********" at bounding box center [818, 340] width 165 height 31
paste textarea "**********"
type textarea "**********"
click at [893, 529] on div "**********" at bounding box center [819, 420] width 180 height 296
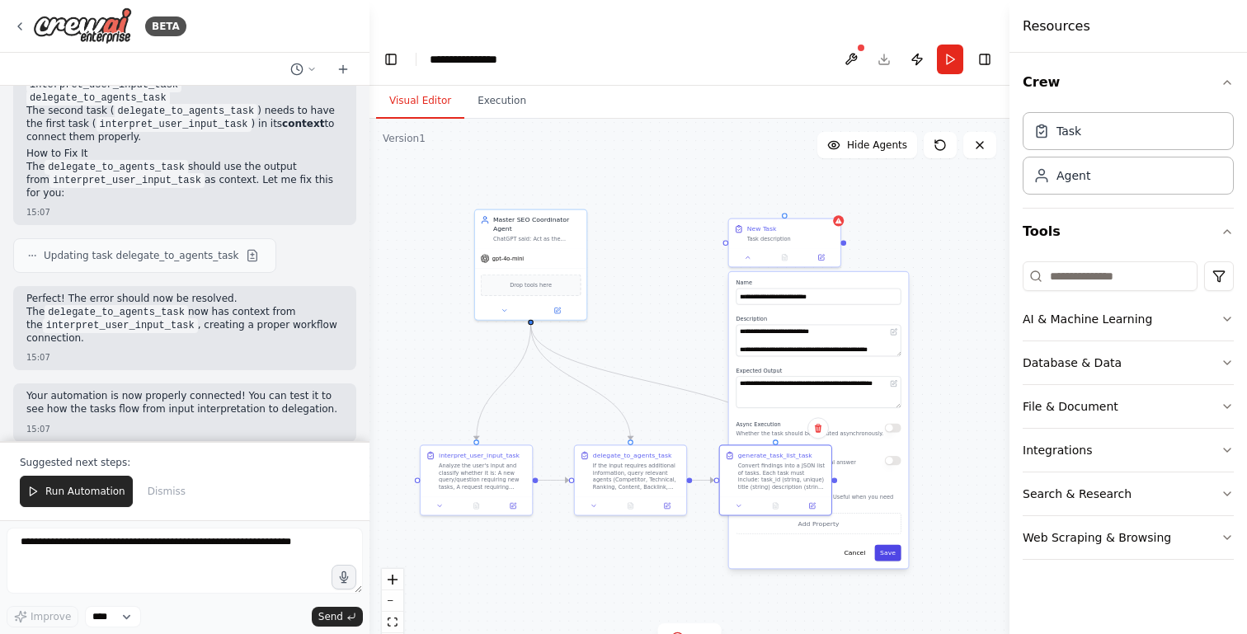
click at [892, 545] on button "Save" at bounding box center [887, 553] width 26 height 16
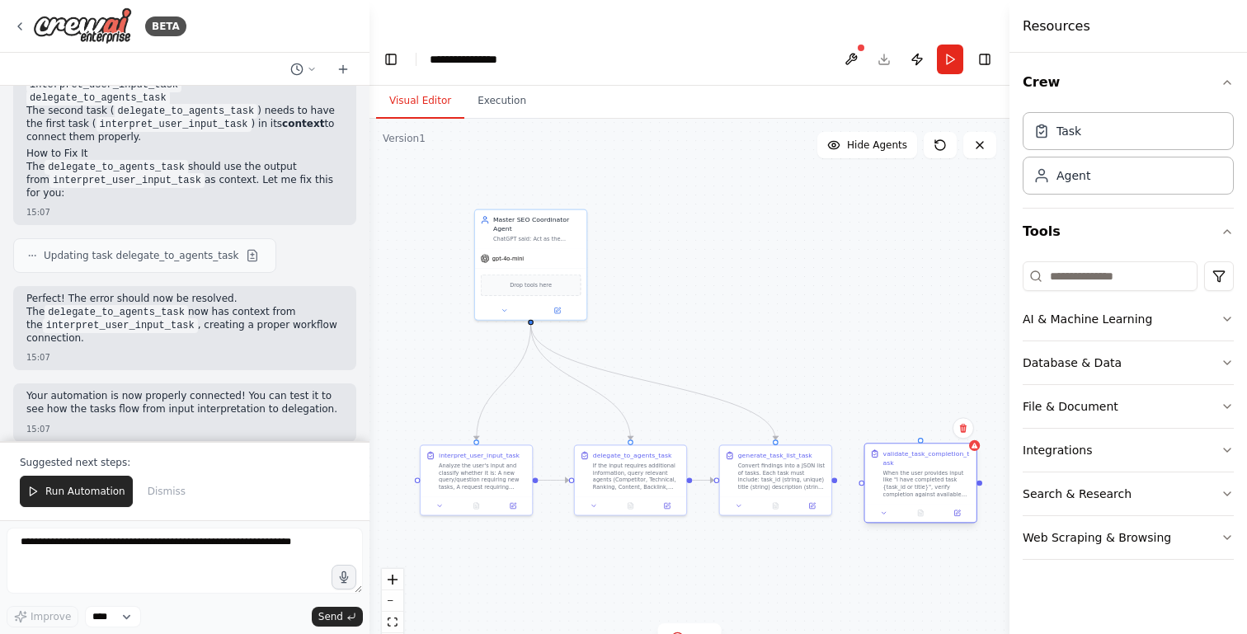
drag, startPoint x: 775, startPoint y: 195, endPoint x: 912, endPoint y: 426, distance: 268.5
click at [912, 449] on div "validate_task_completion_task" at bounding box center [927, 458] width 88 height 18
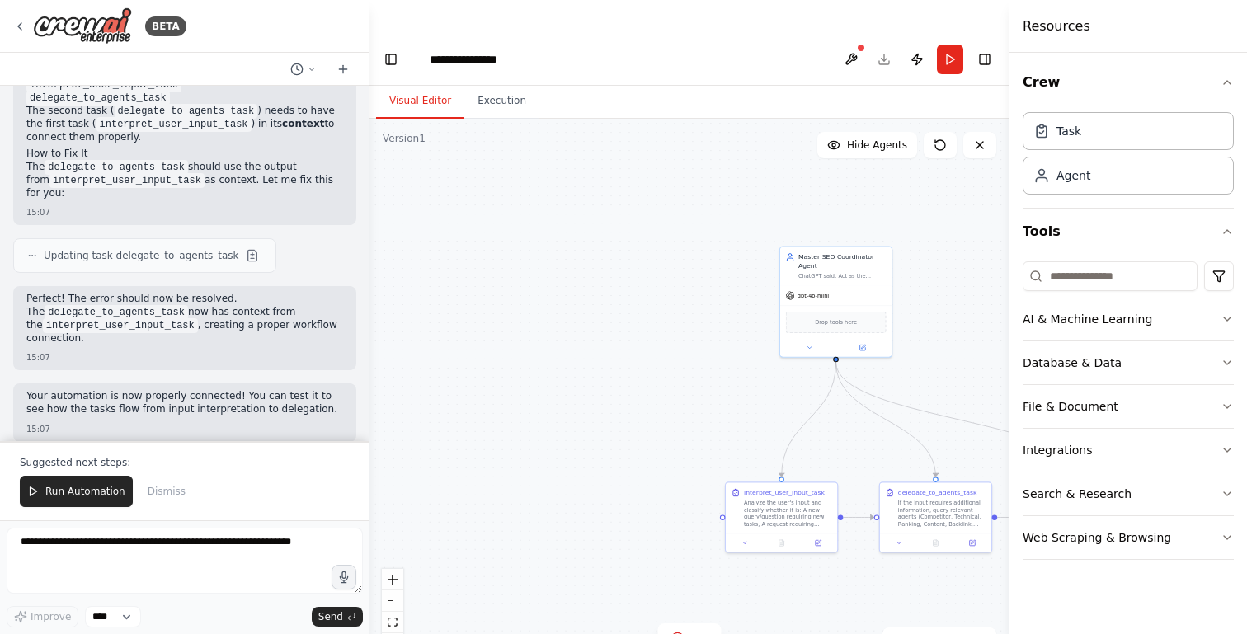
drag, startPoint x: 530, startPoint y: 291, endPoint x: 910, endPoint y: 352, distance: 385.1
click at [910, 352] on div ".deletable-edge-delete-btn { width: 20px; height: 20px; border: 0px solid #ffff…" at bounding box center [689, 393] width 640 height 548
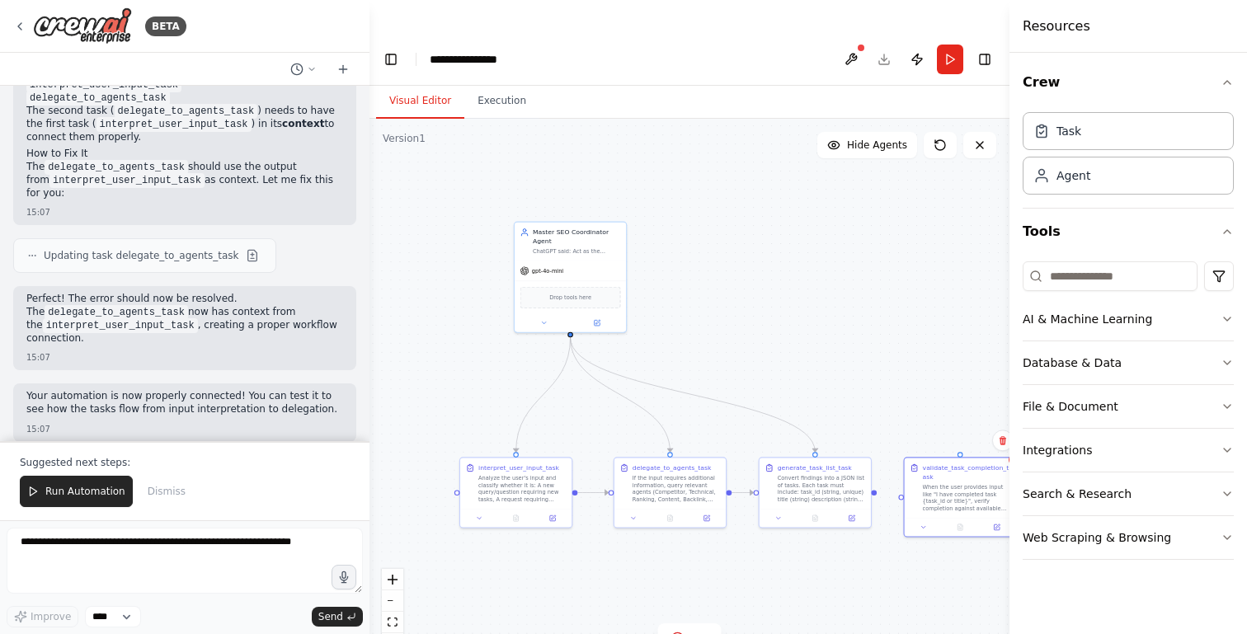
drag, startPoint x: 783, startPoint y: 400, endPoint x: 384, endPoint y: 336, distance: 404.3
click at [384, 336] on div ".deletable-edge-delete-btn { width: 20px; height: 20px; border: 0px solid #ffff…" at bounding box center [689, 393] width 640 height 548
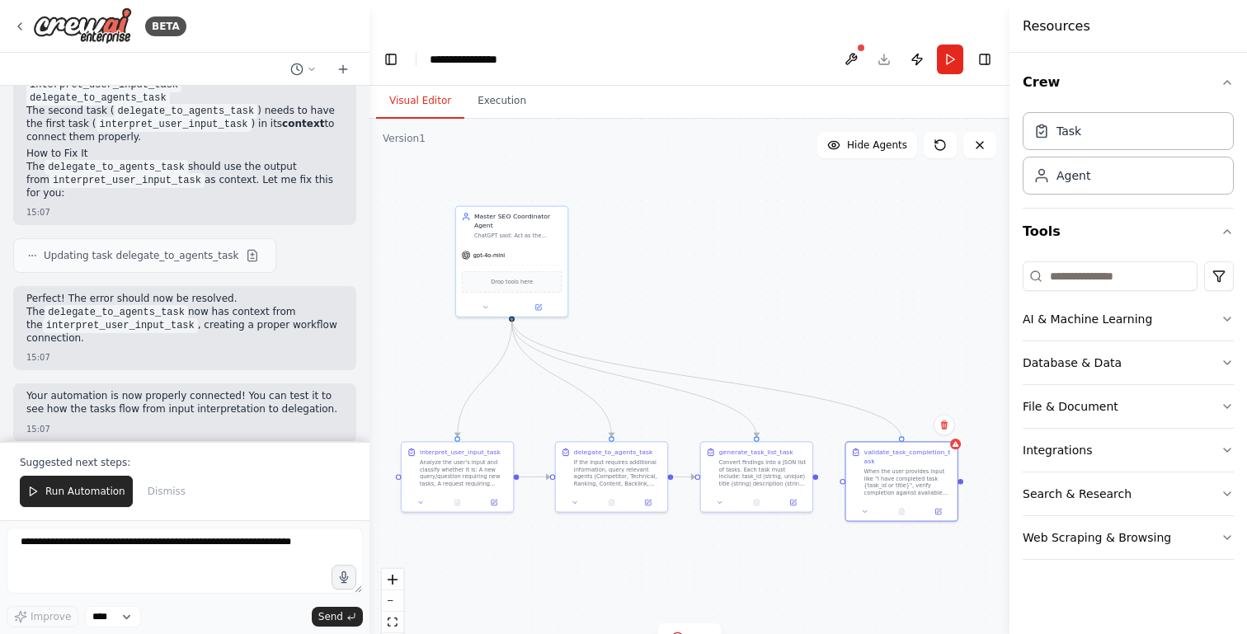
drag, startPoint x: 512, startPoint y: 286, endPoint x: 904, endPoint y: 404, distance: 409.1
click at [904, 404] on div ".deletable-edge-delete-btn { width: 20px; height: 20px; border: 0px solid #ffff…" at bounding box center [689, 393] width 640 height 548
drag, startPoint x: 816, startPoint y: 442, endPoint x: 841, endPoint y: 450, distance: 26.1
click at [886, 437] on div "validate_task_completion_task When the user provides input like "I have complet…" at bounding box center [908, 461] width 88 height 49
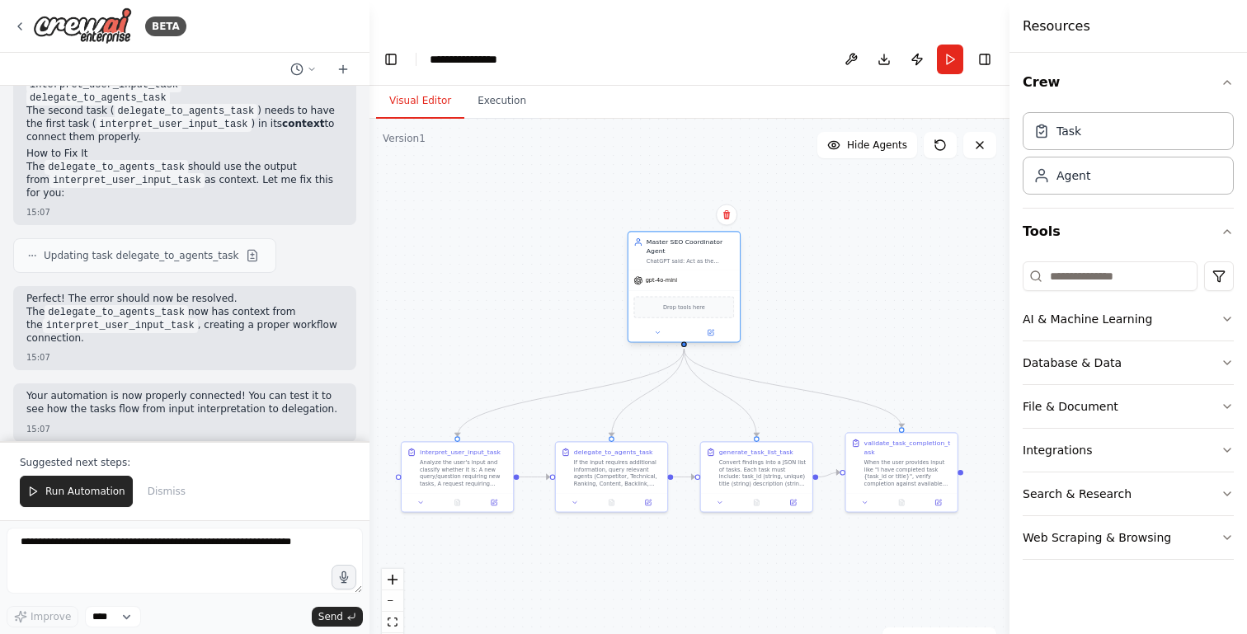
drag, startPoint x: 500, startPoint y: 213, endPoint x: 666, endPoint y: 242, distance: 169.1
click at [667, 271] on div "gpt-4o-mini" at bounding box center [683, 281] width 111 height 20
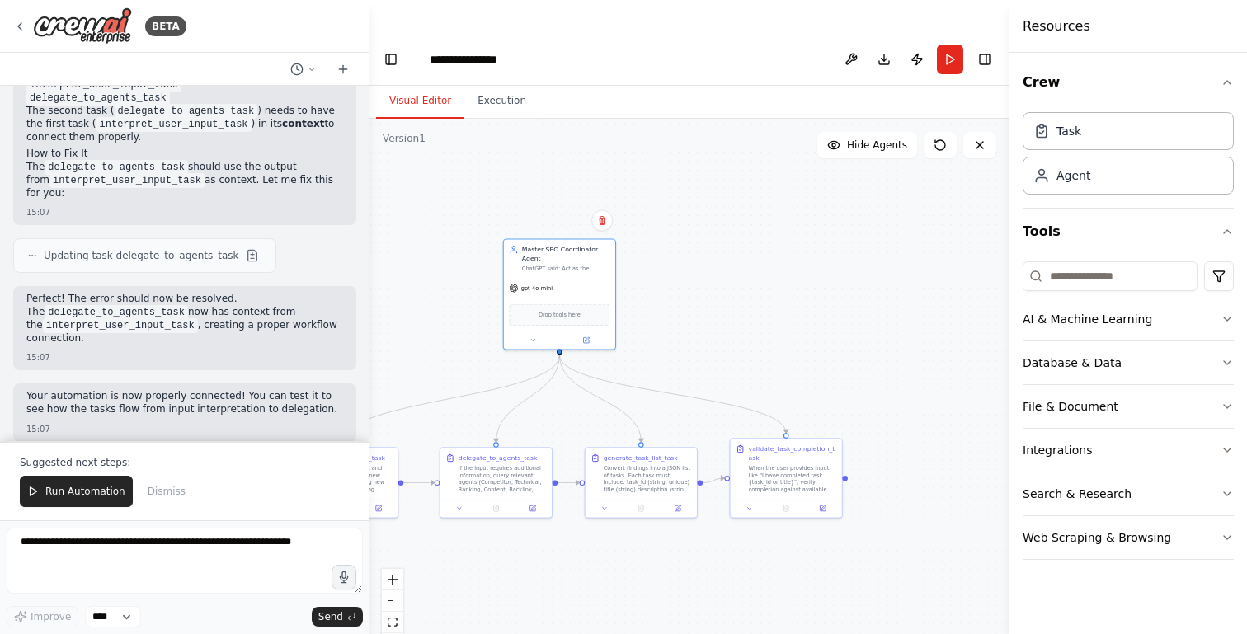
drag, startPoint x: 870, startPoint y: 318, endPoint x: 755, endPoint y: 323, distance: 115.6
click at [755, 323] on div ".deletable-edge-delete-btn { width: 20px; height: 20px; border: 0px solid #ffff…" at bounding box center [689, 393] width 640 height 548
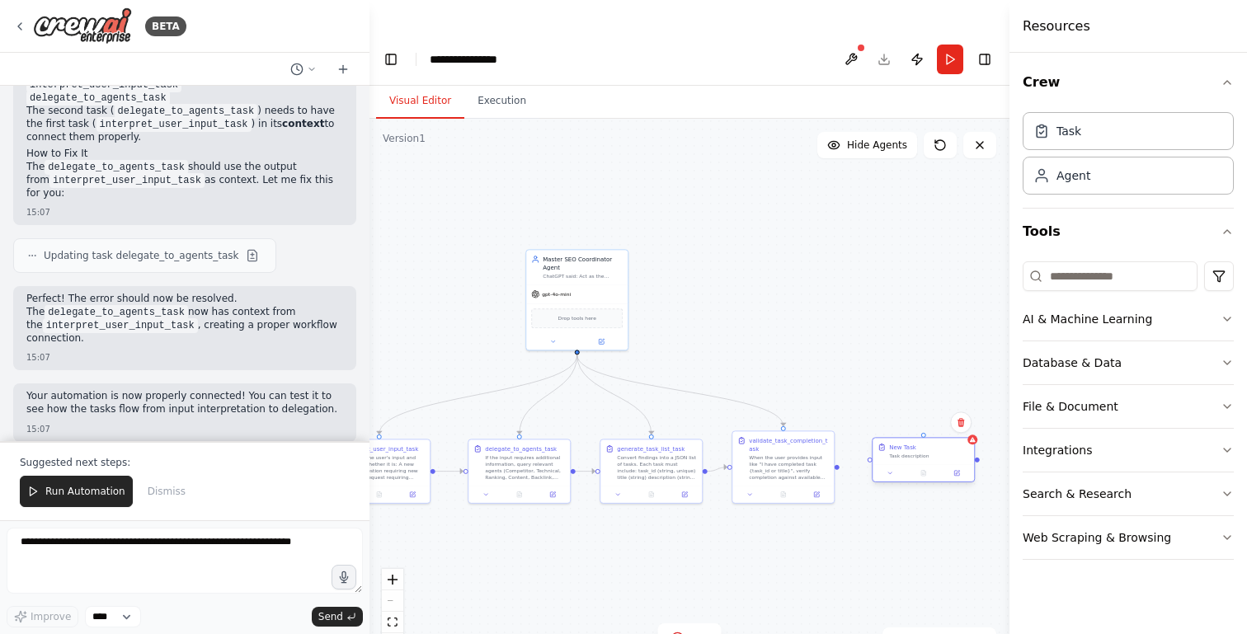
drag, startPoint x: 978, startPoint y: 437, endPoint x: 891, endPoint y: 418, distance: 89.5
click at [891, 443] on div "New Task Task description" at bounding box center [929, 451] width 80 height 16
click at [894, 468] on button at bounding box center [890, 473] width 28 height 10
click at [920, 503] on input "********" at bounding box center [954, 510] width 150 height 15
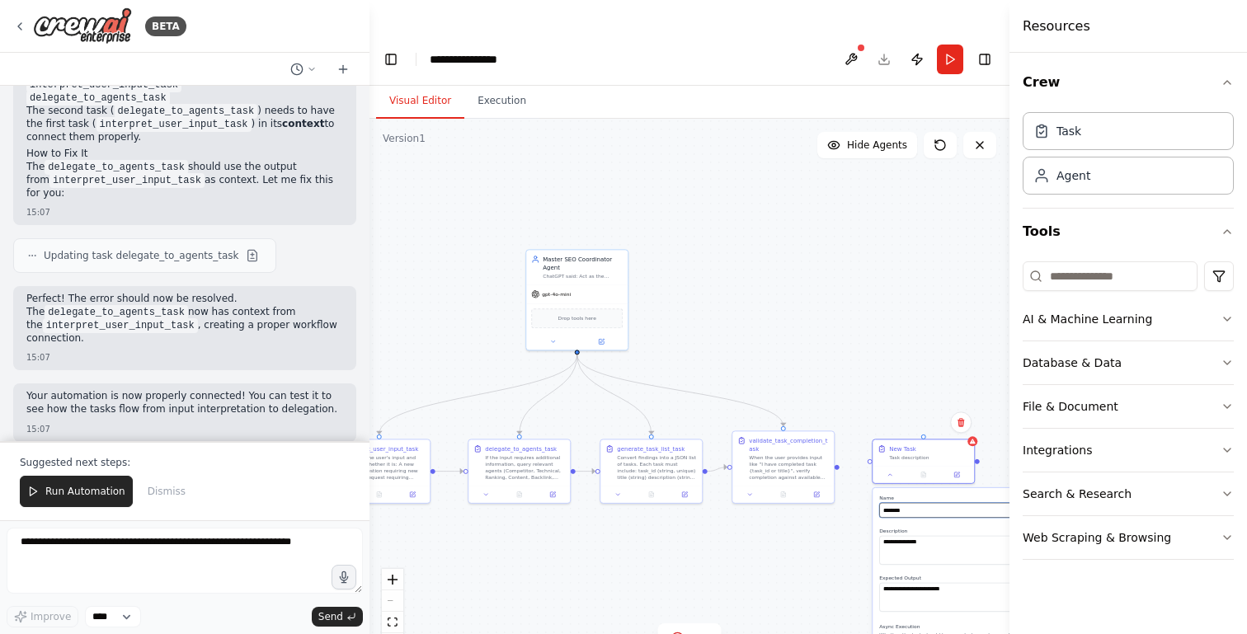
paste input "**********"
type input "**********"
click at [917, 583] on textarea "**********" at bounding box center [954, 597] width 150 height 29
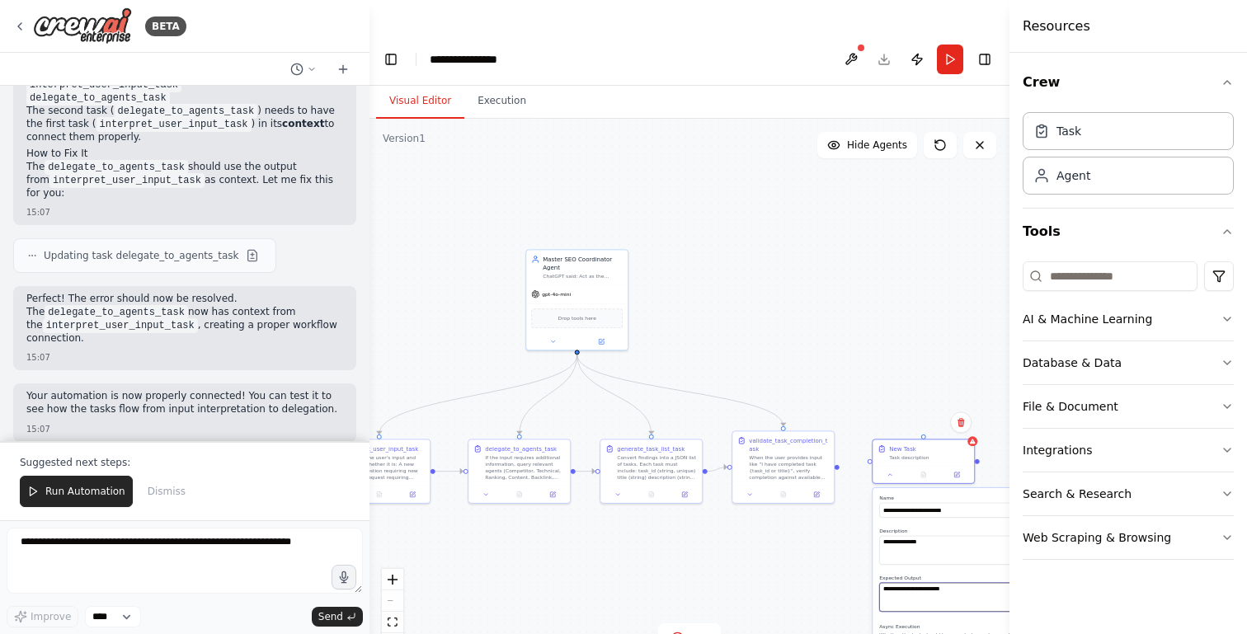
paste textarea "**********"
type textarea "**********"
click at [911, 536] on textarea "**********" at bounding box center [954, 550] width 150 height 29
paste textarea "**********"
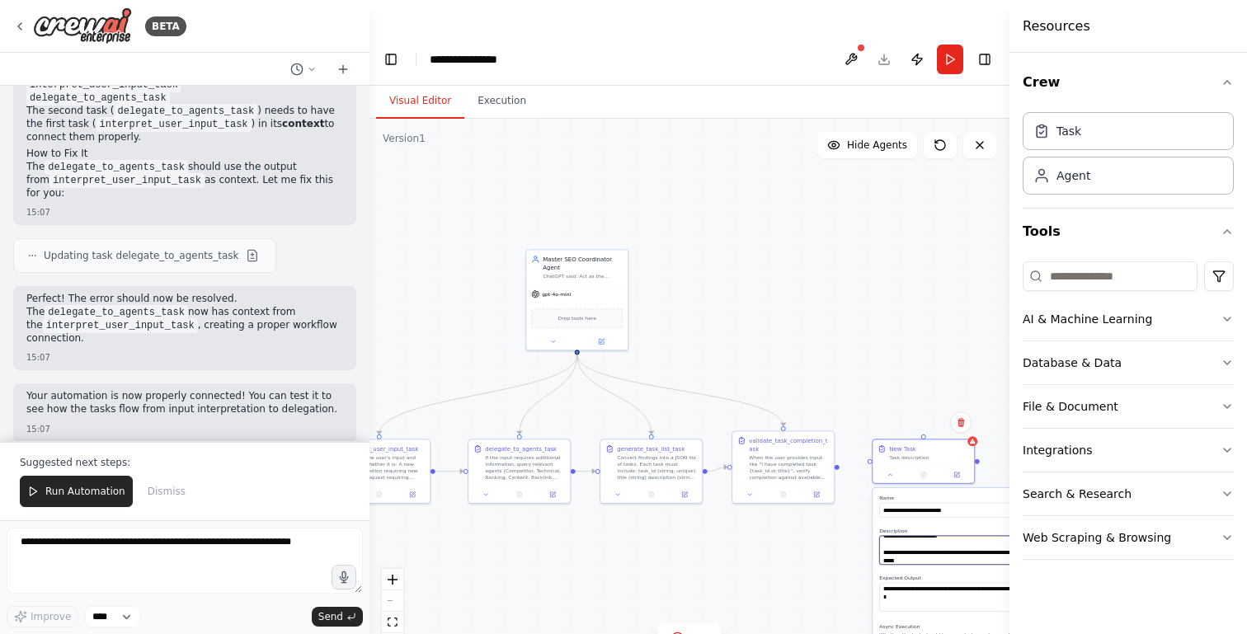
type textarea "**********"
click at [915, 503] on input "**********" at bounding box center [954, 510] width 150 height 15
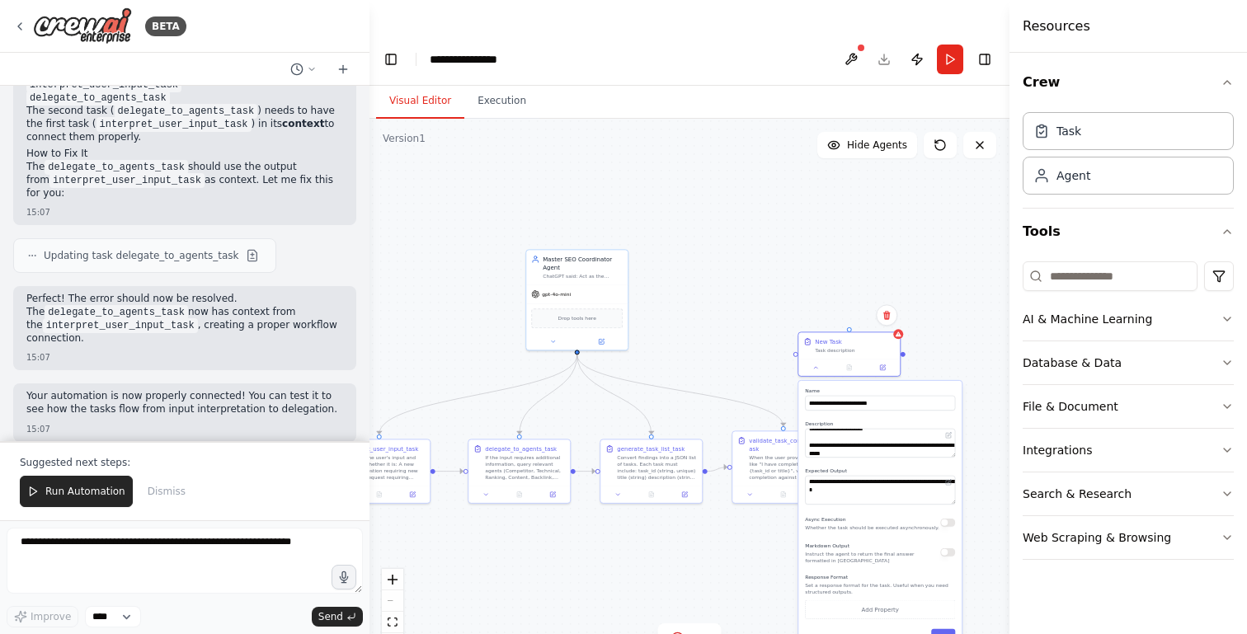
drag, startPoint x: 915, startPoint y: 460, endPoint x: 830, endPoint y: 348, distance: 140.7
click at [830, 381] on div "**********" at bounding box center [879, 516] width 163 height 270
click at [938, 633] on span "Saving positions" at bounding box center [949, 640] width 81 height 13
click at [937, 629] on button "Save" at bounding box center [935, 636] width 24 height 15
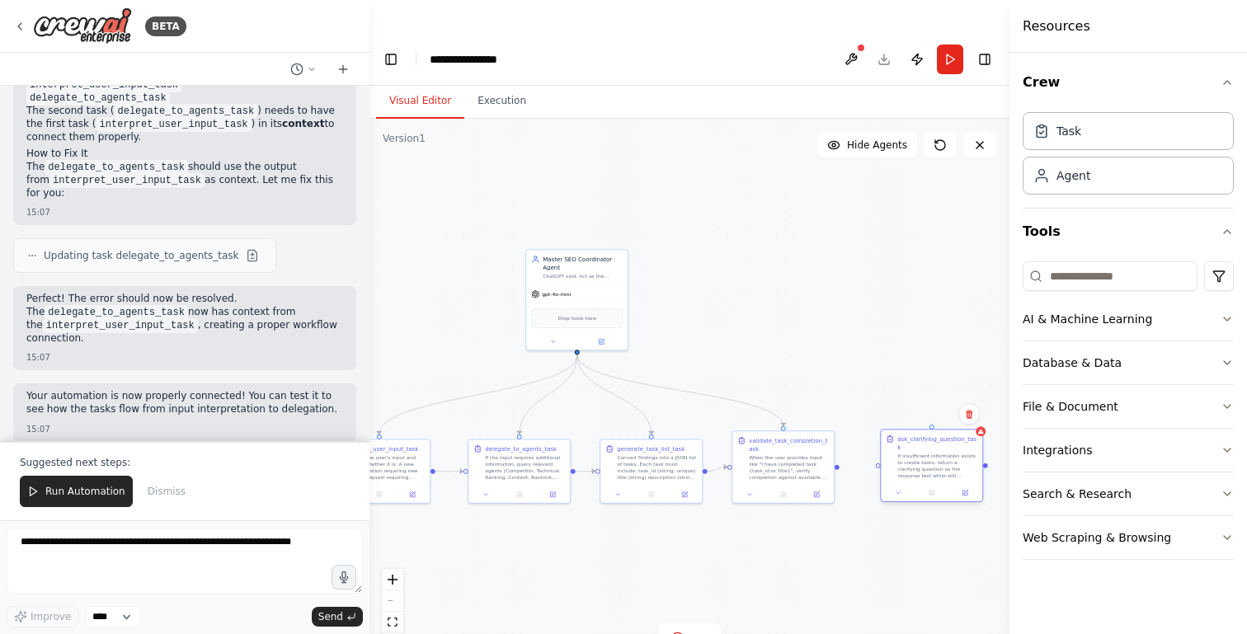
drag, startPoint x: 829, startPoint y: 312, endPoint x: 920, endPoint y: 414, distance: 136.7
click at [920, 435] on div "ask_clarifying_question_task If insufficient information exists to create tasks…" at bounding box center [937, 457] width 80 height 45
drag, startPoint x: 578, startPoint y: 318, endPoint x: 933, endPoint y: 396, distance: 363.2
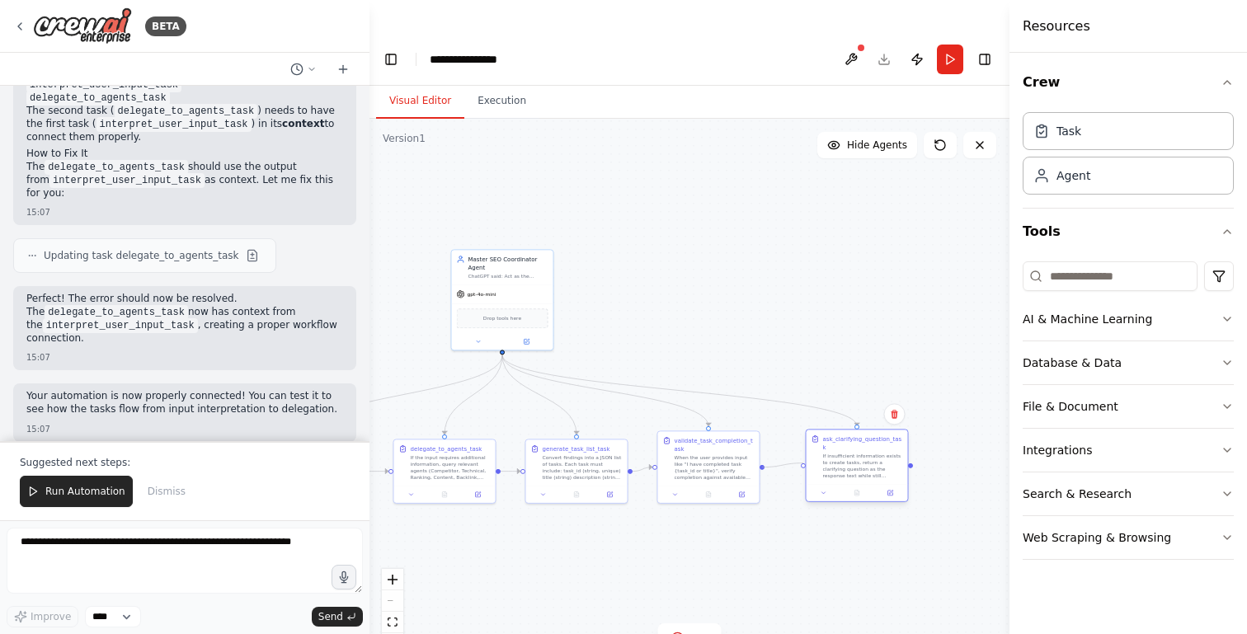
drag, startPoint x: 839, startPoint y: 433, endPoint x: 807, endPoint y: 433, distance: 31.3
drag, startPoint x: 858, startPoint y: 416, endPoint x: 858, endPoint y: 430, distance: 14.0
click at [858, 469] on div "If insufficient information exists to create tasks, return a clarifying questio…" at bounding box center [863, 482] width 80 height 26
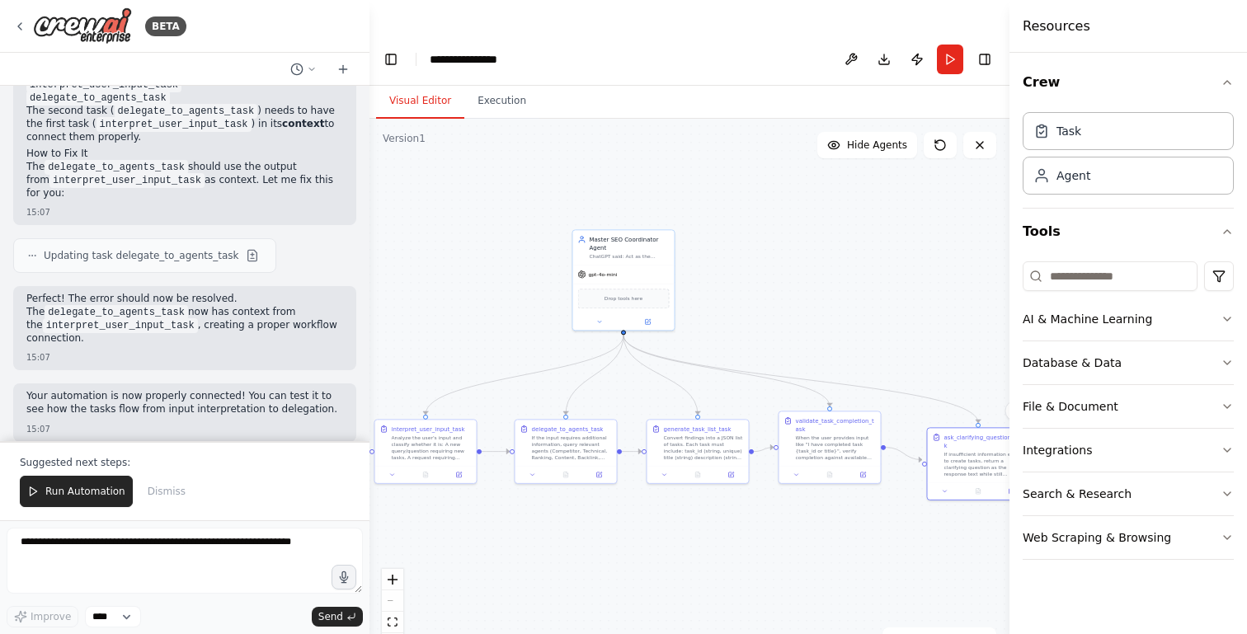
drag, startPoint x: 707, startPoint y: 539, endPoint x: 821, endPoint y: 520, distance: 116.2
click at [825, 520] on div ".deletable-edge-delete-btn { width: 20px; height: 20px; border: 0px solid #ffff…" at bounding box center [689, 393] width 640 height 548
click at [391, 618] on icon "fit view" at bounding box center [393, 622] width 10 height 9
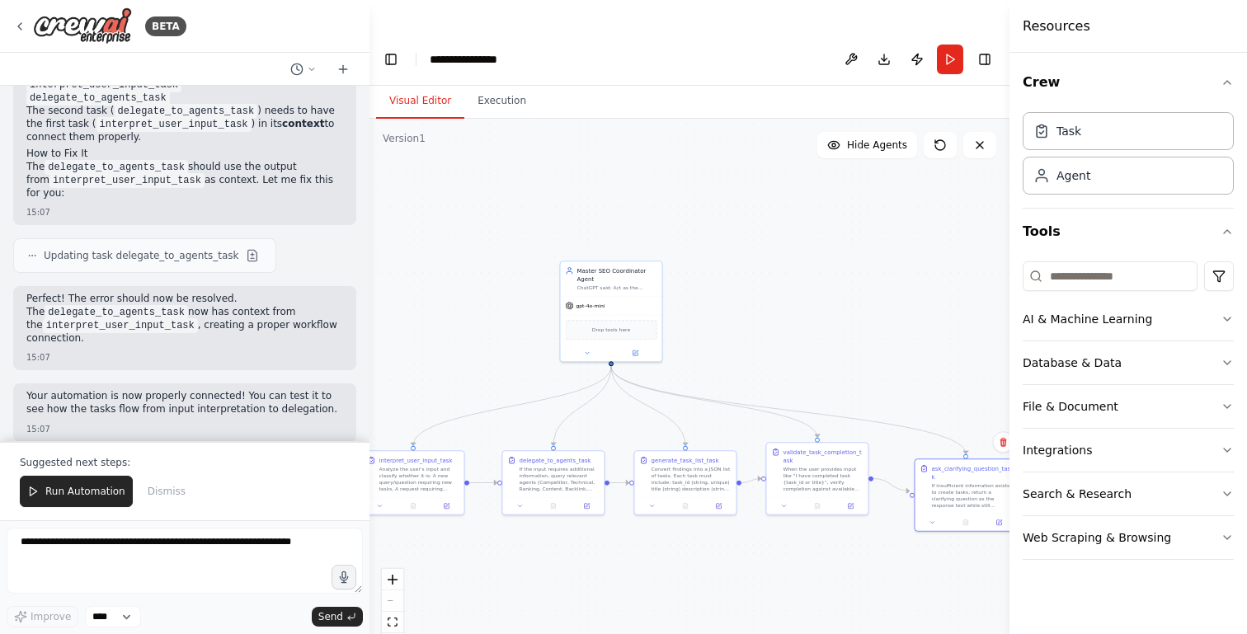
drag, startPoint x: 774, startPoint y: 261, endPoint x: 783, endPoint y: 219, distance: 42.9
click at [781, 223] on div ".deletable-edge-delete-btn { width: 20px; height: 20px; border: 0px solid #ffff…" at bounding box center [689, 393] width 640 height 548
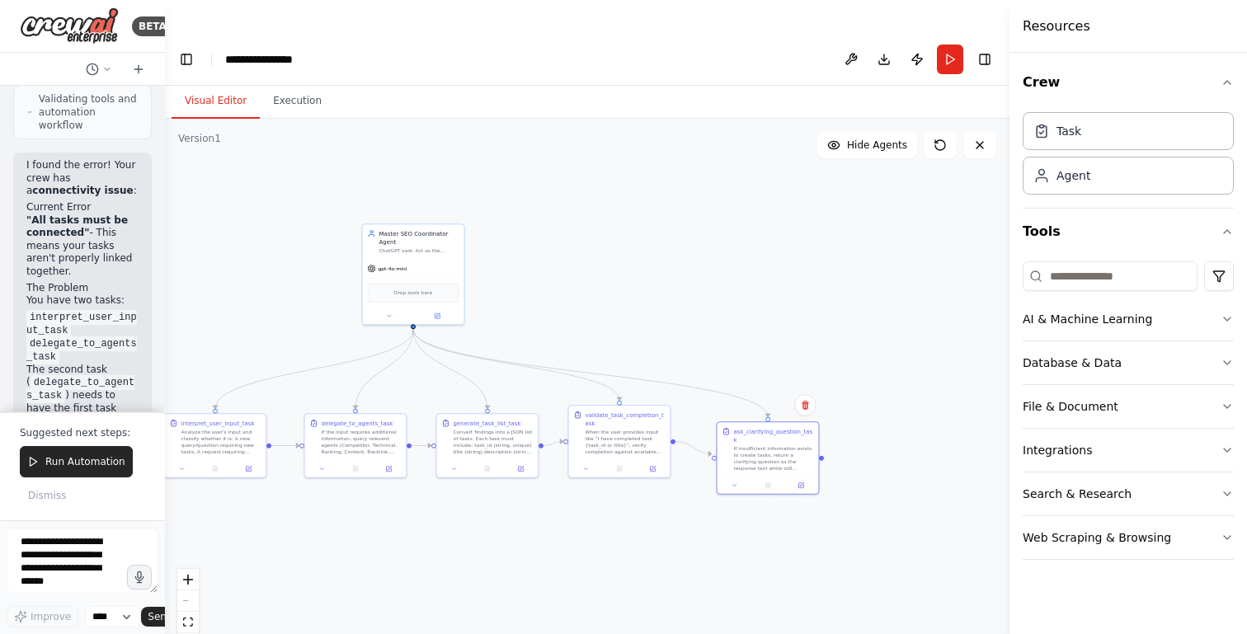
scroll to position [1576, 0]
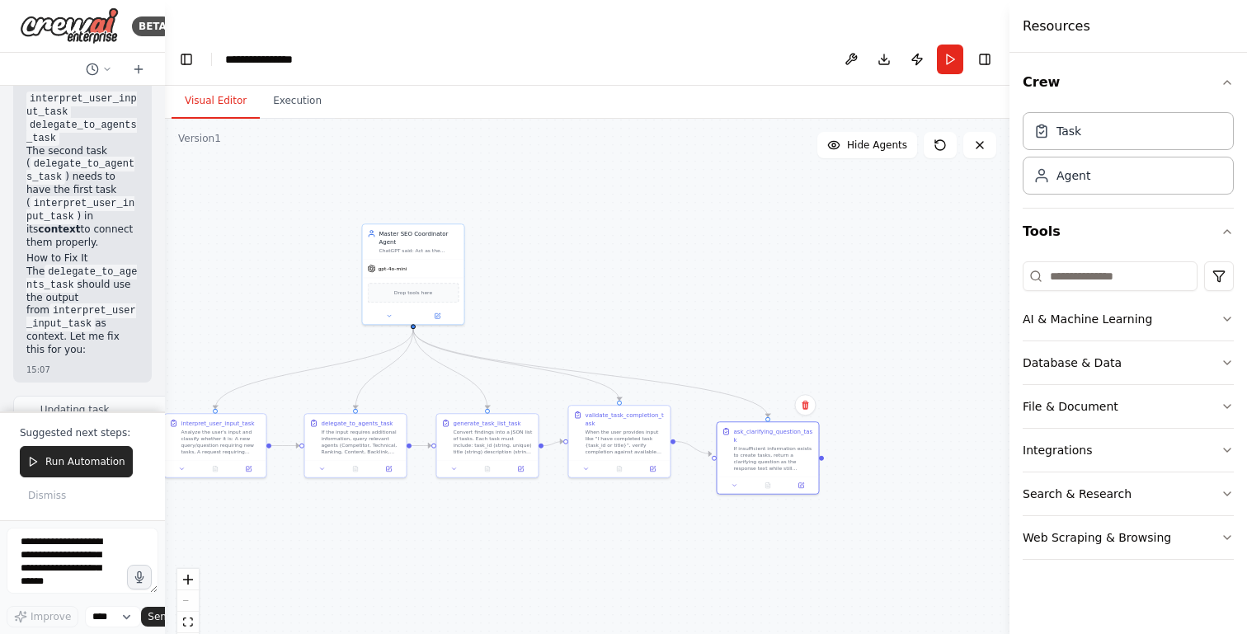
drag, startPoint x: 368, startPoint y: 576, endPoint x: 158, endPoint y: 562, distance: 210.8
click at [158, 562] on div "BETA Hello! I'm the CrewAI assistant. What kind of automation do you want to bu…" at bounding box center [82, 317] width 165 height 634
drag, startPoint x: 347, startPoint y: 489, endPoint x: 453, endPoint y: 492, distance: 105.6
click at [455, 492] on div ".deletable-edge-delete-btn { width: 20px; height: 20px; border: 0px solid #ffff…" at bounding box center [587, 393] width 845 height 548
click at [186, 569] on div "React Flow controls" at bounding box center [187, 612] width 21 height 86
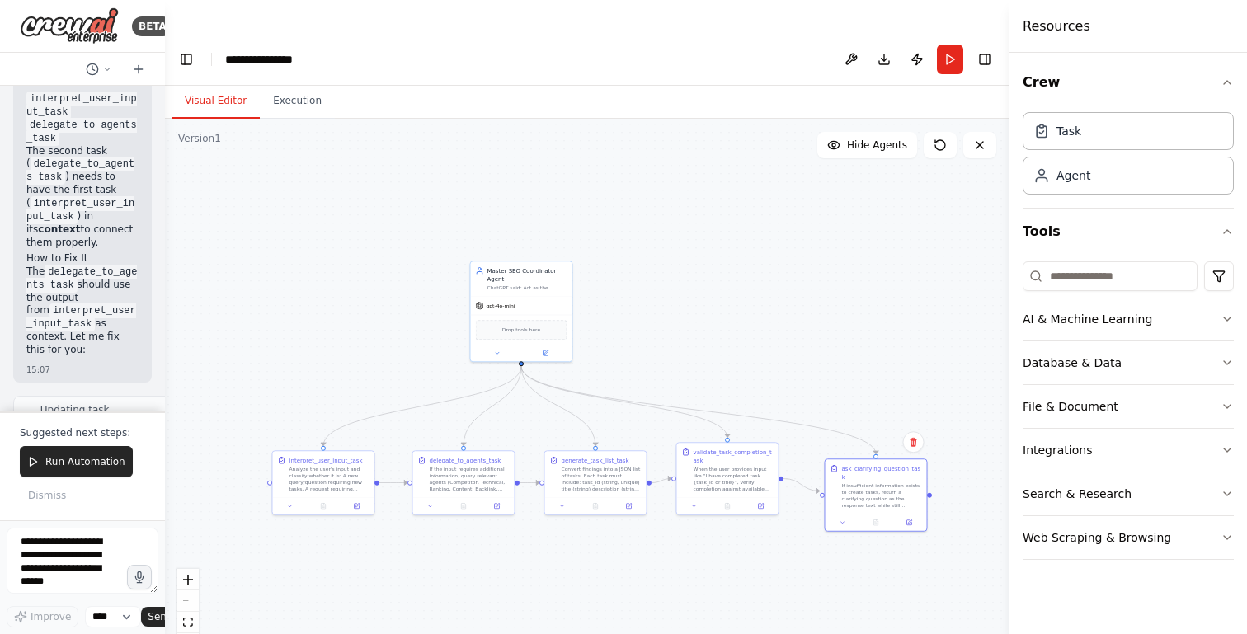
drag, startPoint x: 768, startPoint y: 314, endPoint x: 767, endPoint y: 389, distance: 75.1
click at [768, 388] on div ".deletable-edge-delete-btn { width: 20px; height: 20px; border: 0px solid #ffff…" at bounding box center [587, 393] width 845 height 548
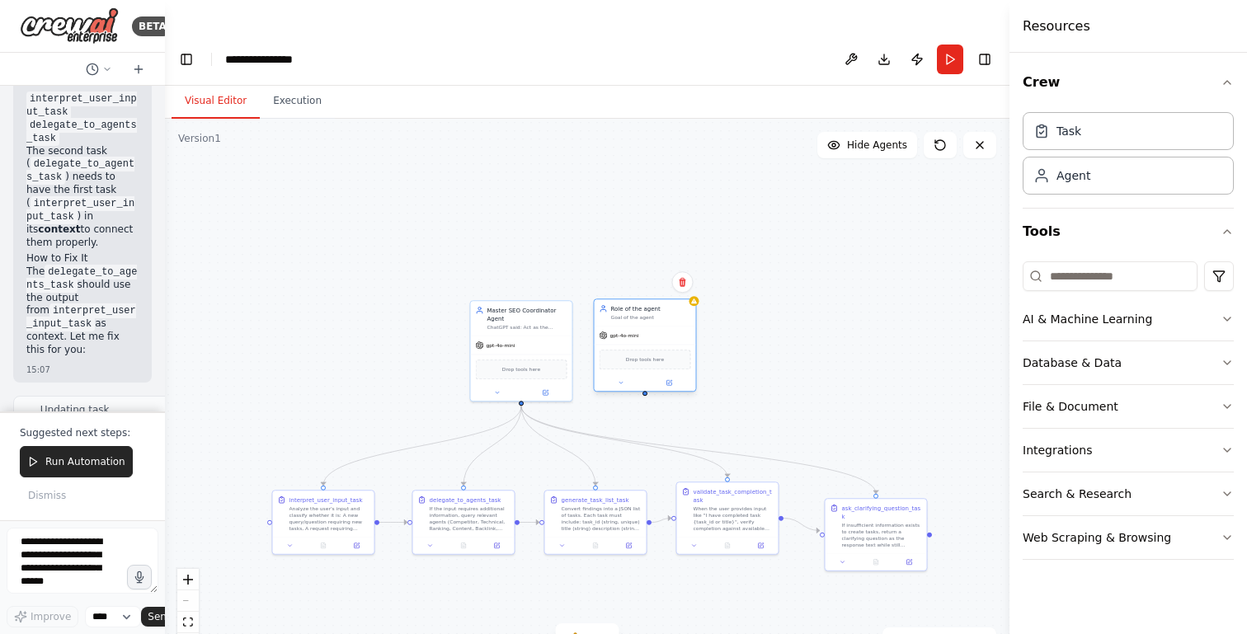
drag, startPoint x: 821, startPoint y: 348, endPoint x: 628, endPoint y: 284, distance: 202.6
click at [628, 314] on div "Goal of the agent" at bounding box center [651, 317] width 80 height 7
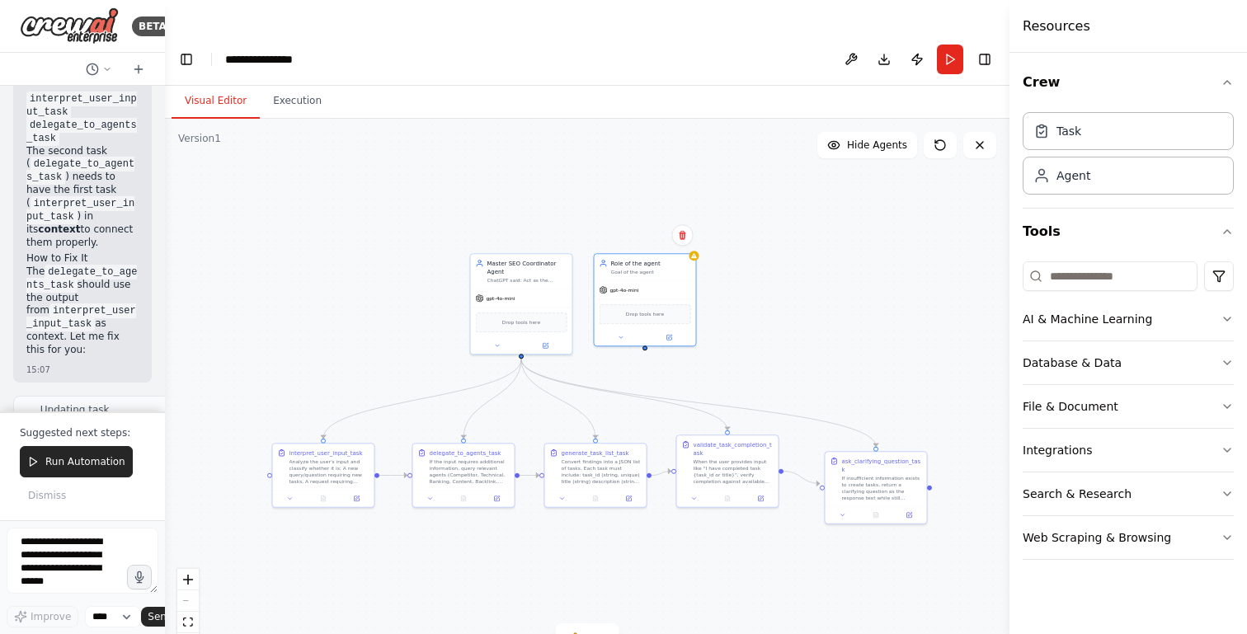
drag, startPoint x: 742, startPoint y: 218, endPoint x: 742, endPoint y: 171, distance: 47.0
click at [742, 171] on div ".deletable-edge-delete-btn { width: 20px; height: 20px; border: 0px solid #ffff…" at bounding box center [587, 393] width 845 height 548
click at [510, 275] on div "ChatGPT said: Act as the central orchestrator on top of all six specialized SEO…" at bounding box center [527, 278] width 80 height 7
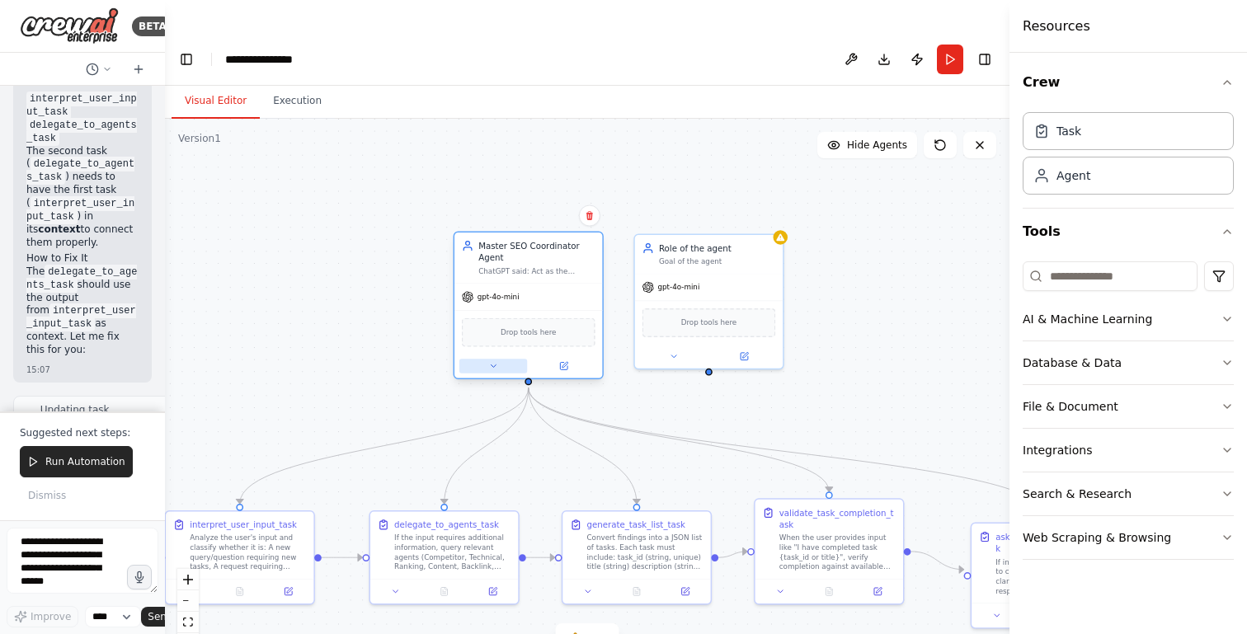
click at [487, 359] on button at bounding box center [493, 366] width 68 height 15
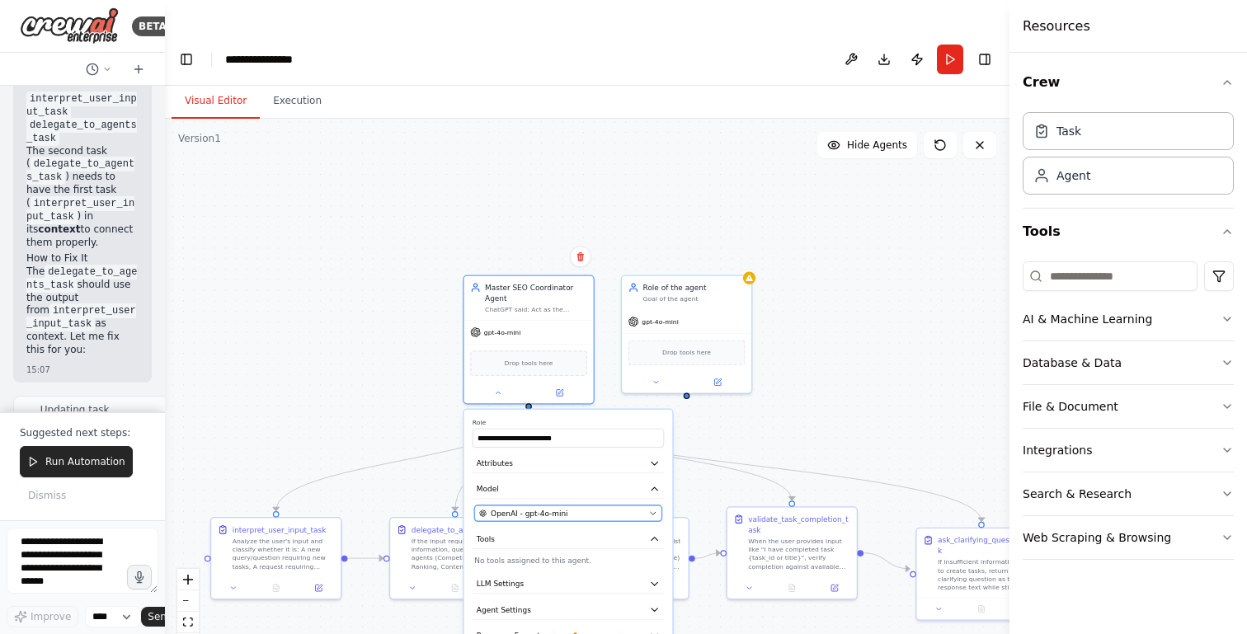
click at [538, 508] on span "OpenAI - gpt-4o-mini" at bounding box center [529, 513] width 77 height 11
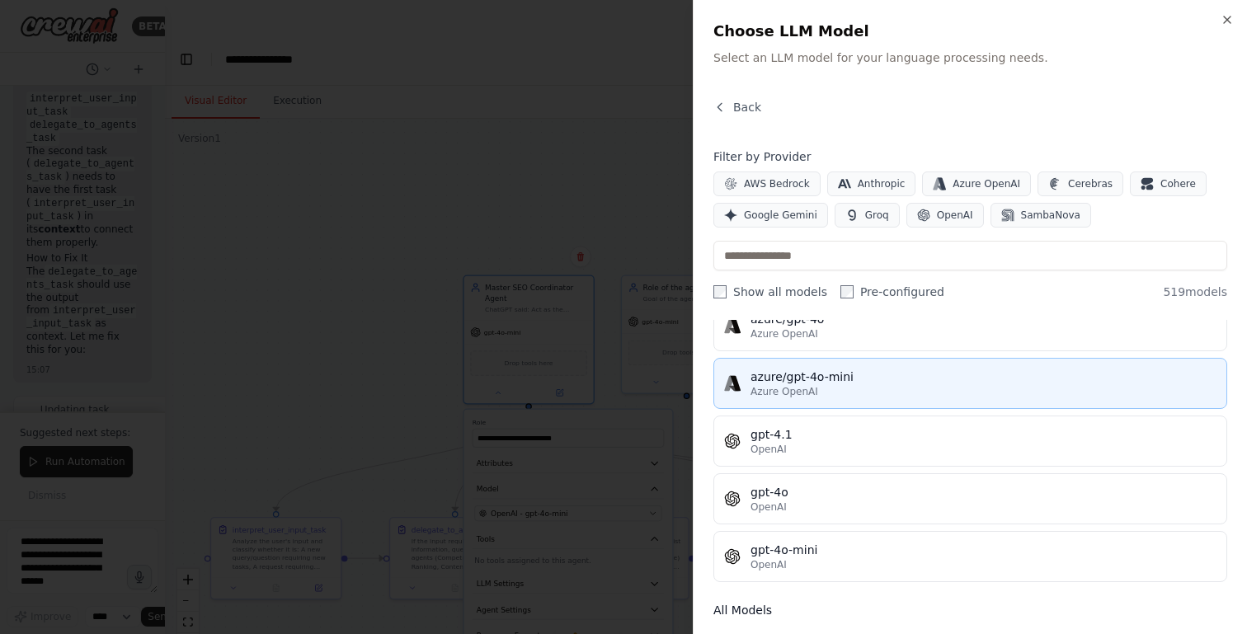
scroll to position [199, 0]
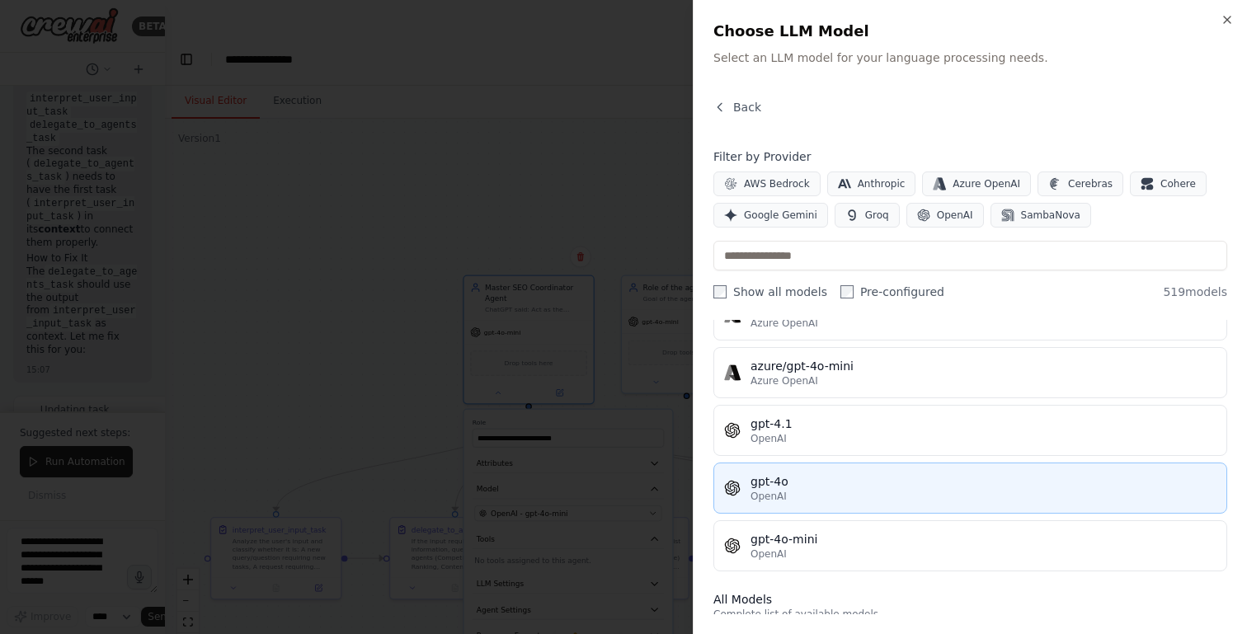
click at [804, 482] on div "gpt-4o" at bounding box center [983, 481] width 466 height 16
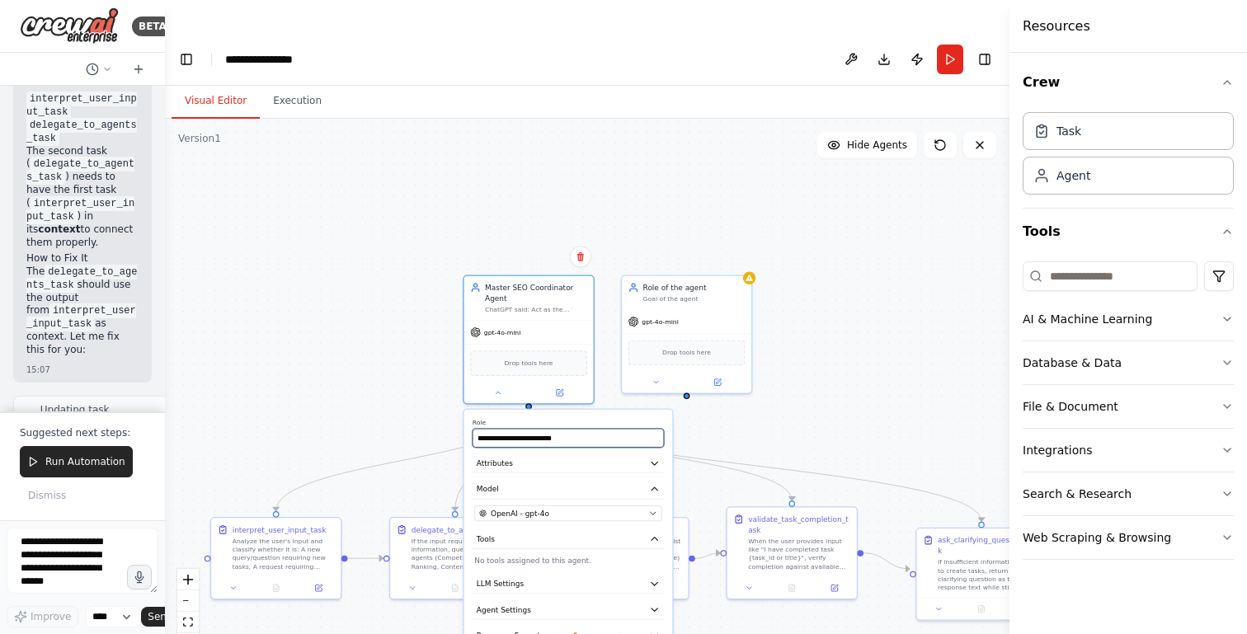
click at [576, 429] on input "**********" at bounding box center [568, 438] width 191 height 19
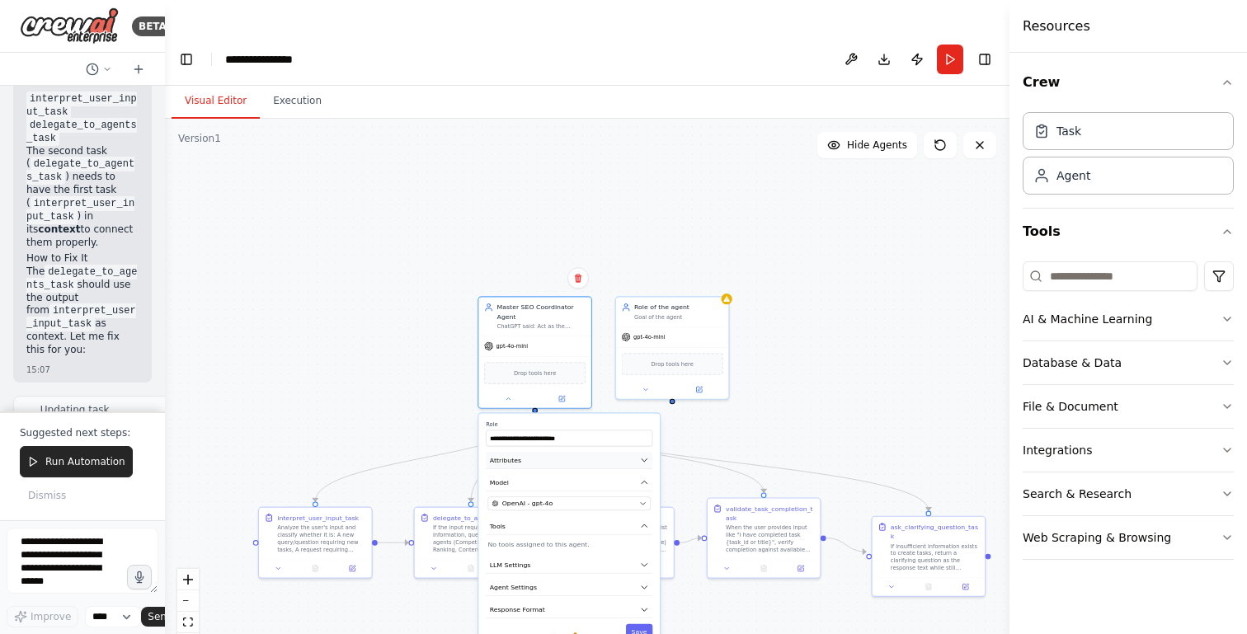
click at [561, 452] on button "Attributes" at bounding box center [569, 460] width 167 height 17
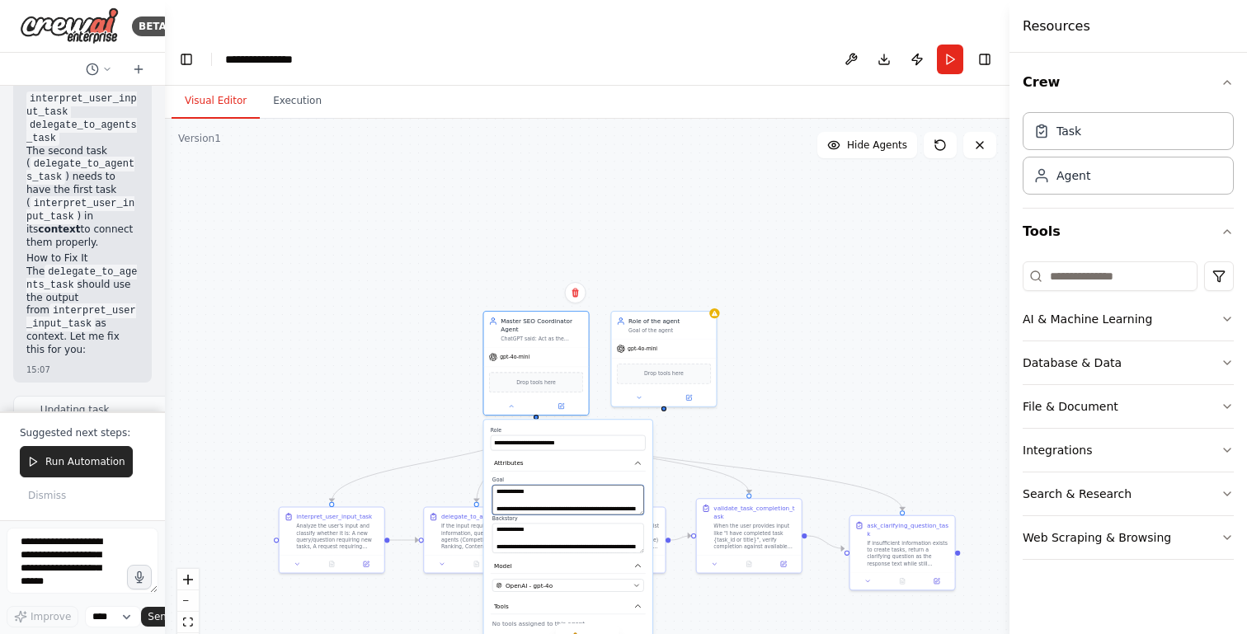
click at [552, 485] on textarea "**********" at bounding box center [568, 500] width 152 height 30
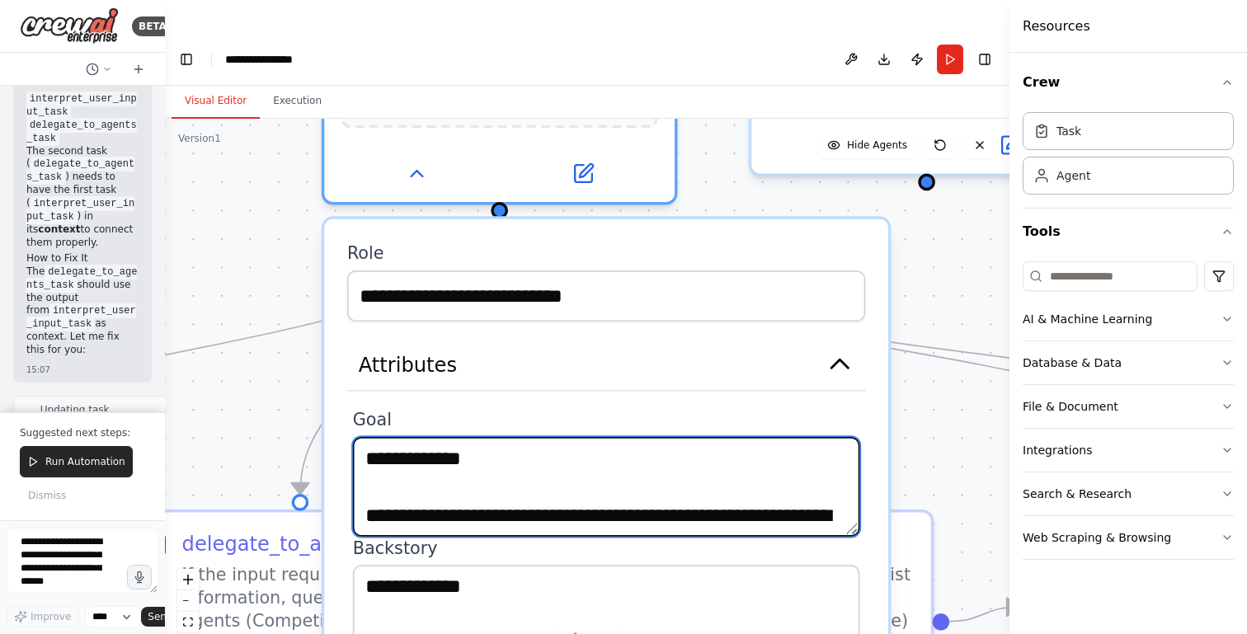
drag, startPoint x: 365, startPoint y: 484, endPoint x: 365, endPoint y: 429, distance: 55.3
click at [365, 437] on textarea "**********" at bounding box center [606, 487] width 507 height 100
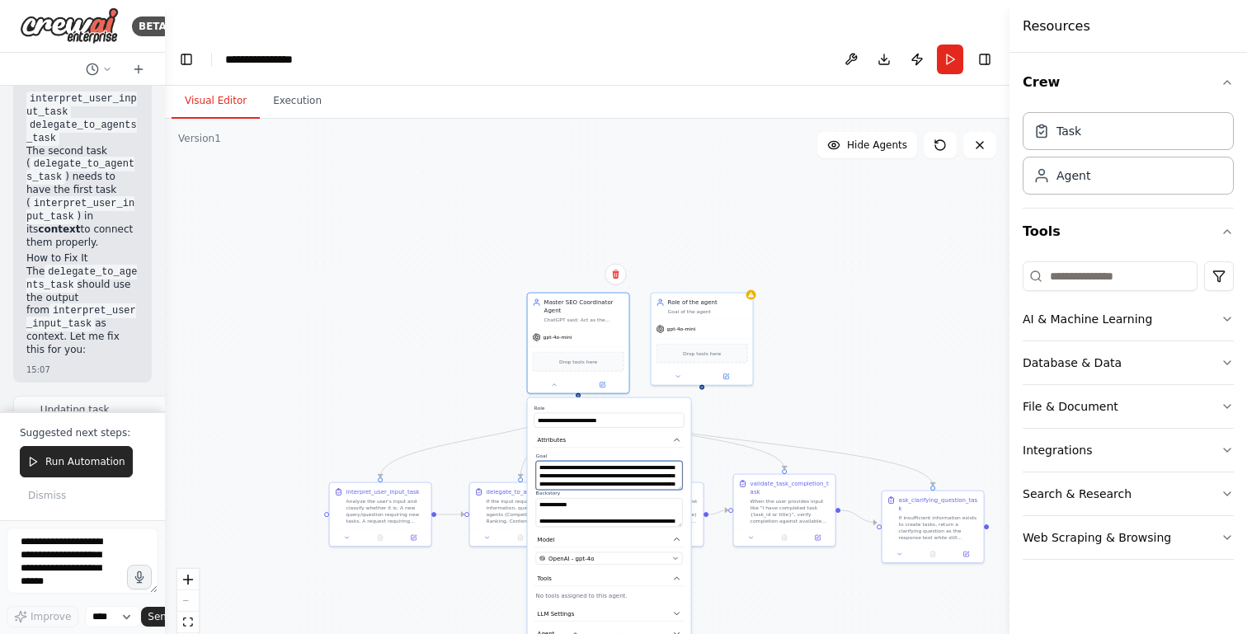
type textarea "**********"
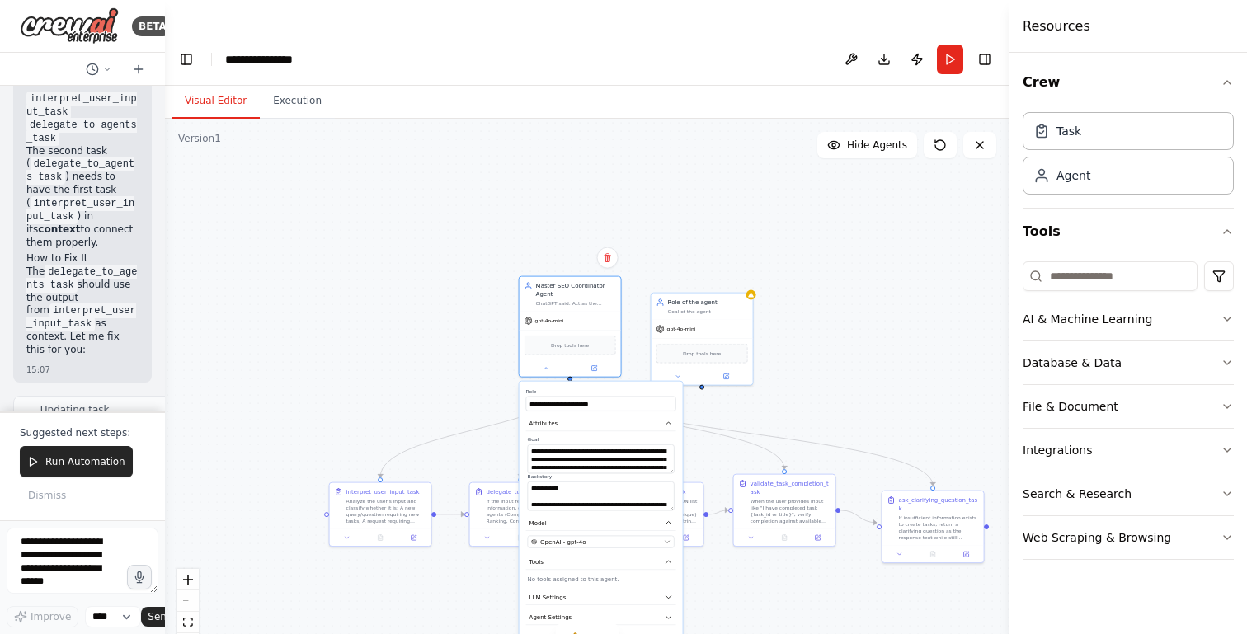
drag, startPoint x: 628, startPoint y: 376, endPoint x: 593, endPoint y: 268, distance: 113.5
click at [593, 382] on div "**********" at bounding box center [601, 527] width 163 height 290
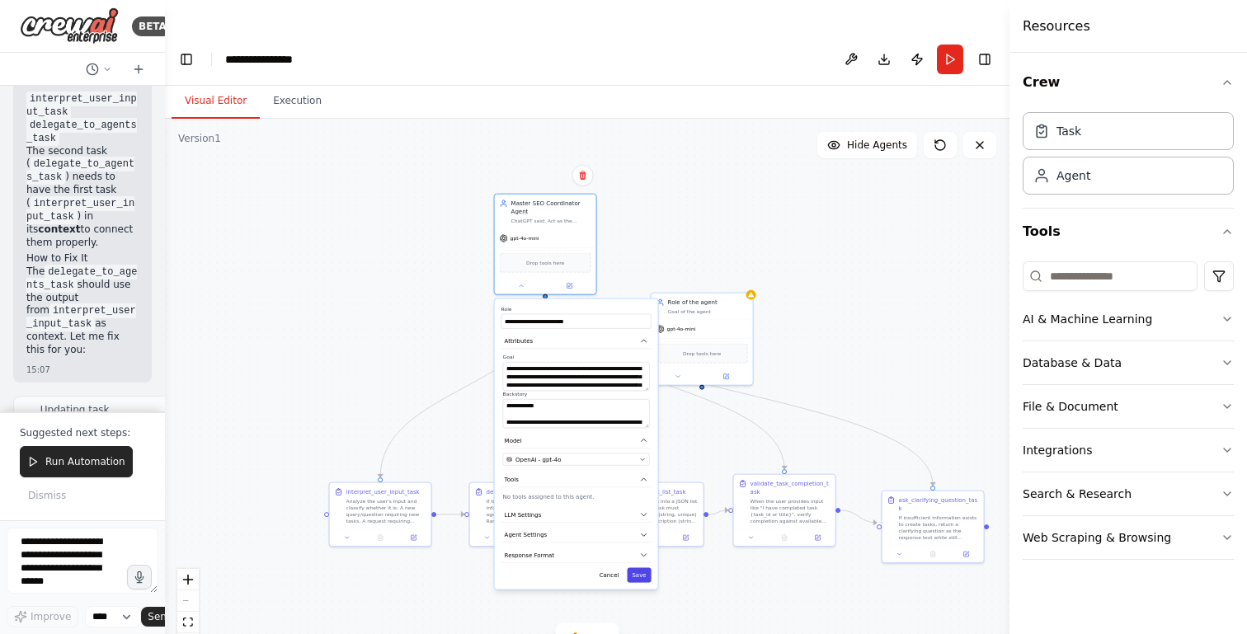
click at [646, 568] on button "Save" at bounding box center [639, 575] width 24 height 15
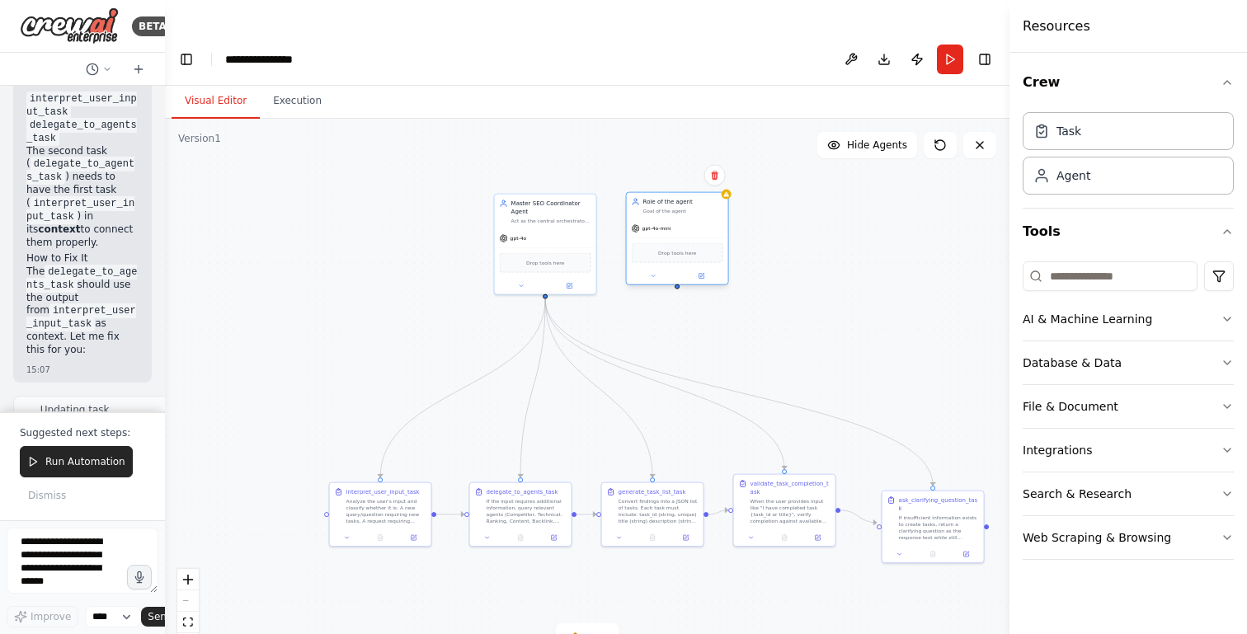
drag, startPoint x: 685, startPoint y: 274, endPoint x: 653, endPoint y: 164, distance: 114.3
click at [653, 198] on div "Role of the agent Goal of the agent" at bounding box center [683, 206] width 80 height 16
click at [642, 273] on icon at bounding box center [645, 276] width 7 height 7
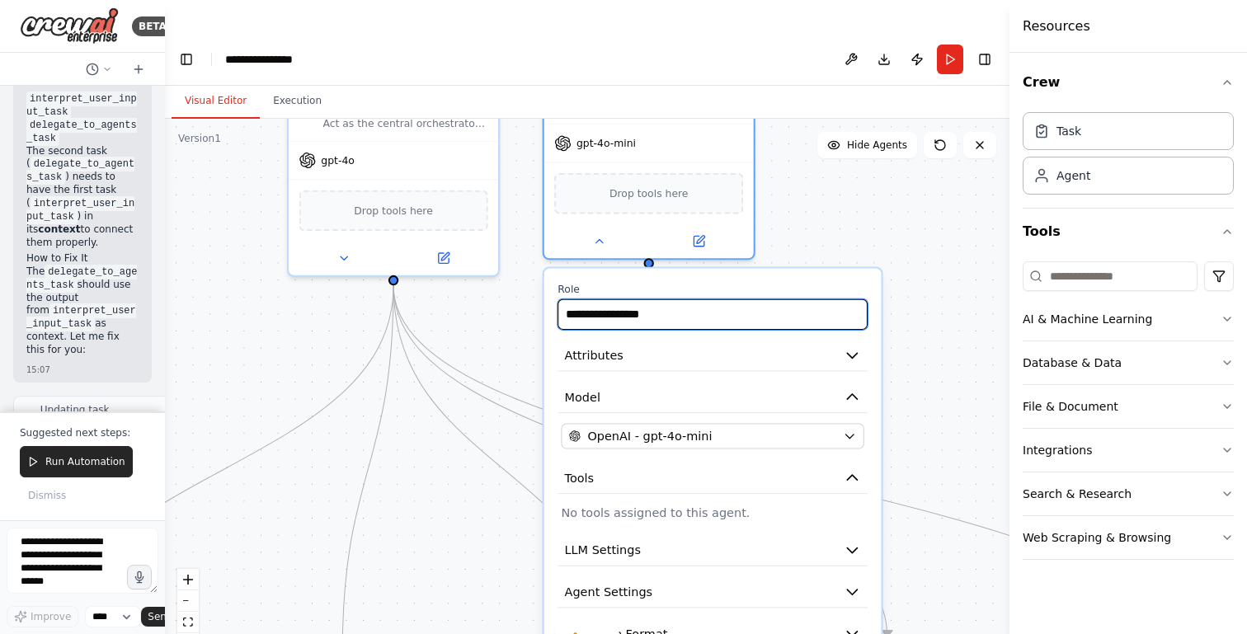
click at [675, 299] on input "**********" at bounding box center [713, 314] width 310 height 31
paste input "**********"
type input "**********"
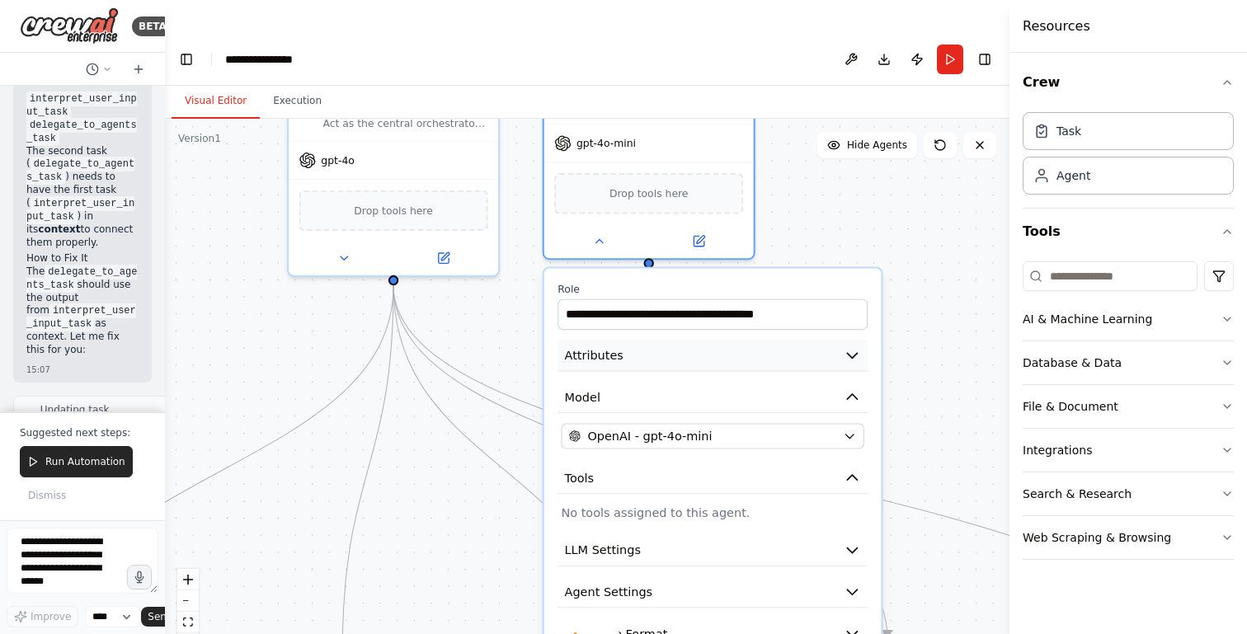
click at [661, 340] on button "Attributes" at bounding box center [713, 355] width 310 height 31
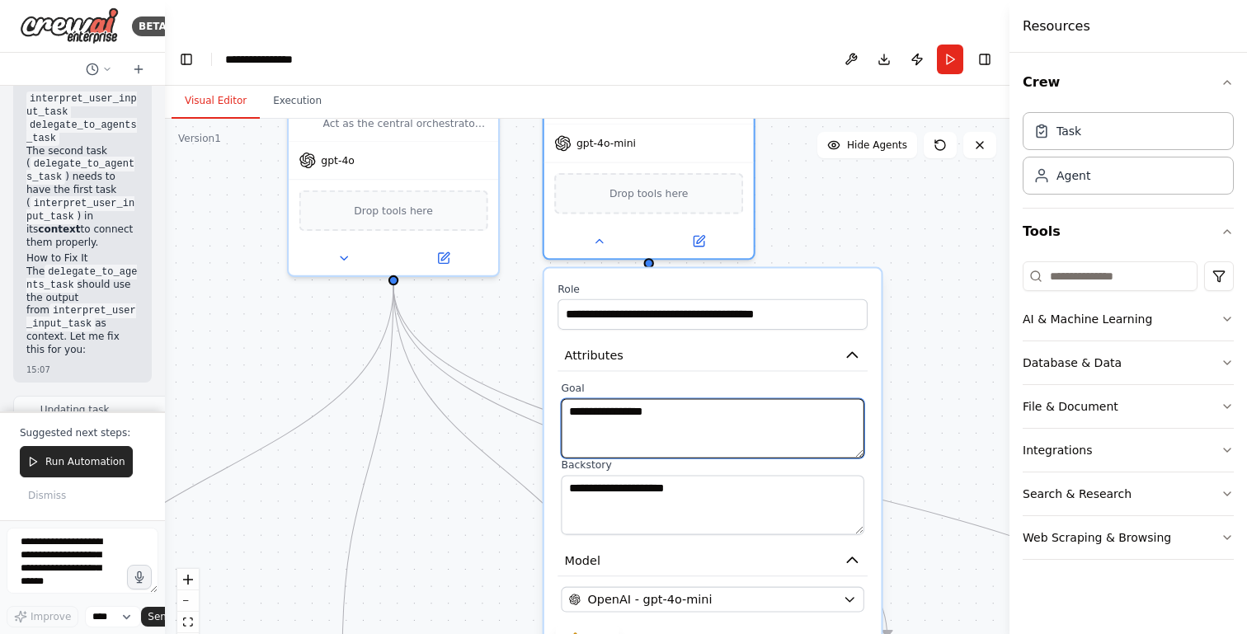
click at [661, 399] on textarea "**********" at bounding box center [712, 428] width 303 height 59
paste textarea "**********"
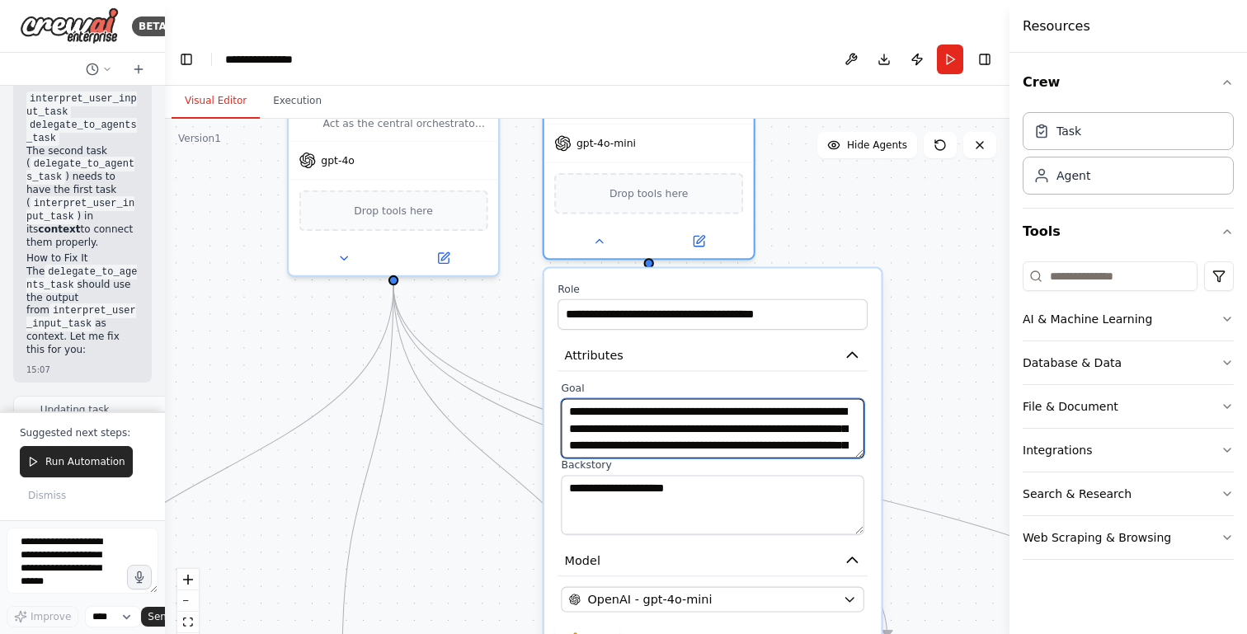
scroll to position [28, 0]
type textarea "**********"
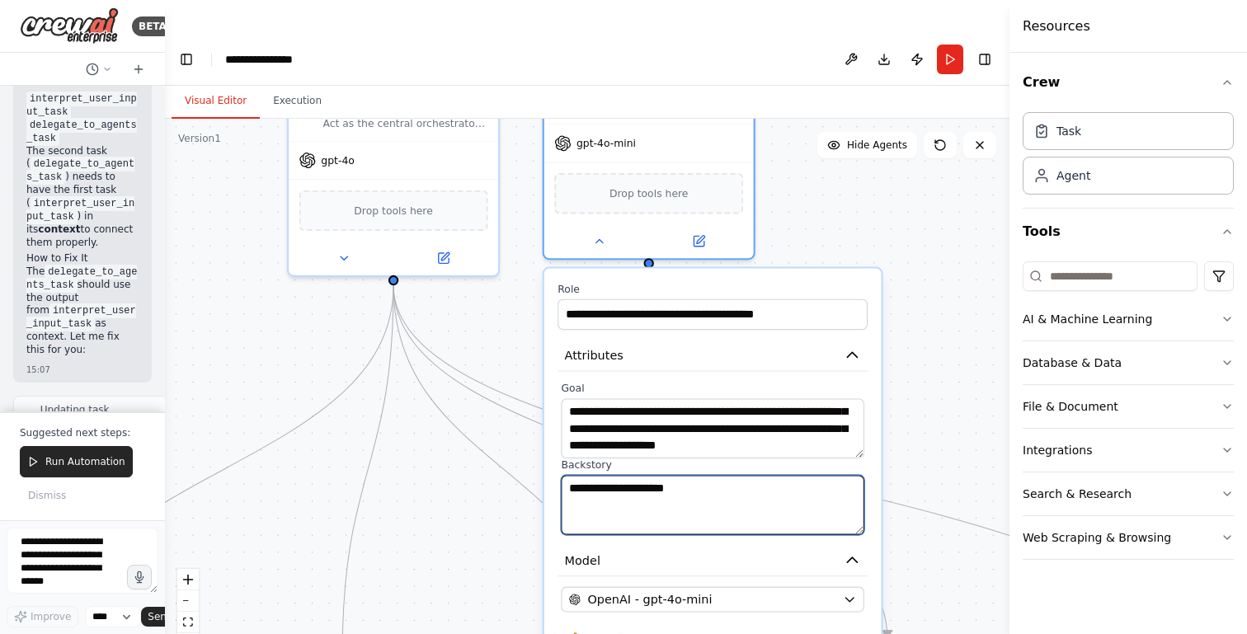
click at [679, 475] on textarea "**********" at bounding box center [712, 504] width 303 height 59
paste textarea "**********"
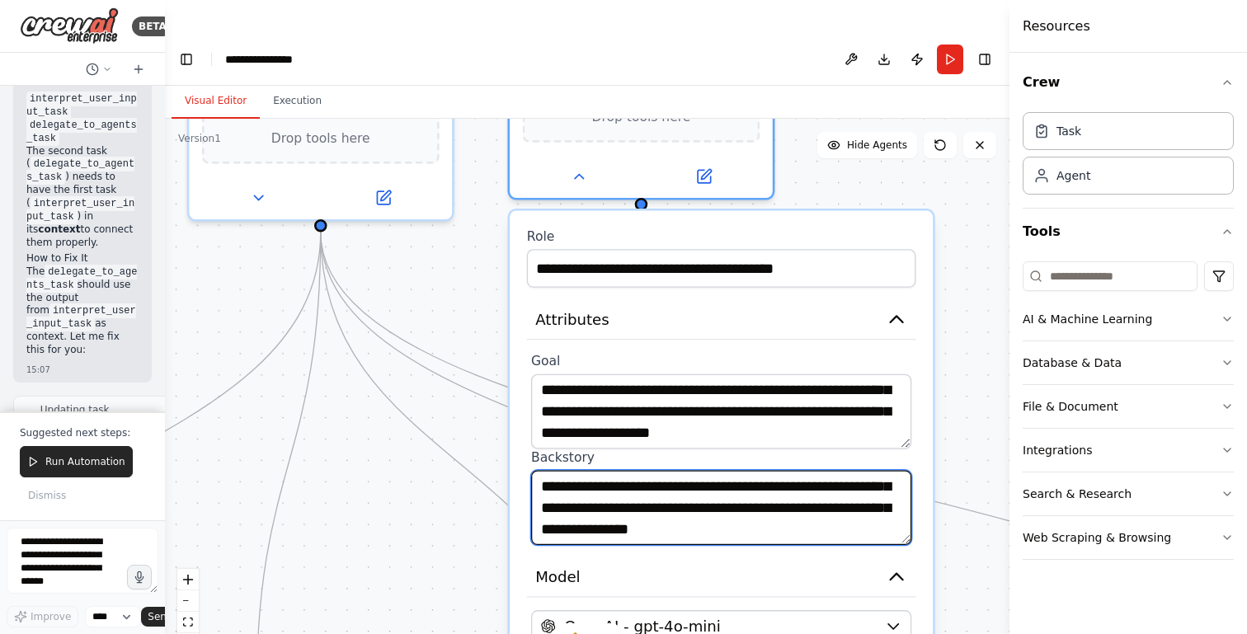
type textarea "**********"
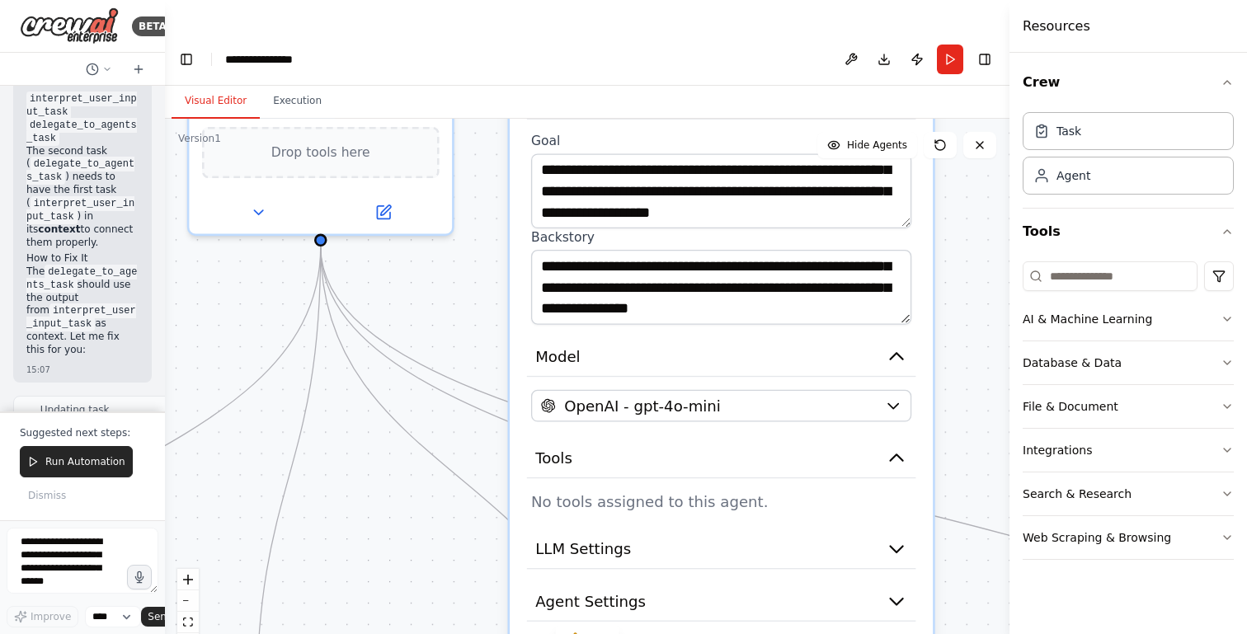
drag, startPoint x: 706, startPoint y: 316, endPoint x: 713, endPoint y: 42, distance: 273.9
click at [713, 43] on main "**********" at bounding box center [587, 350] width 845 height 634
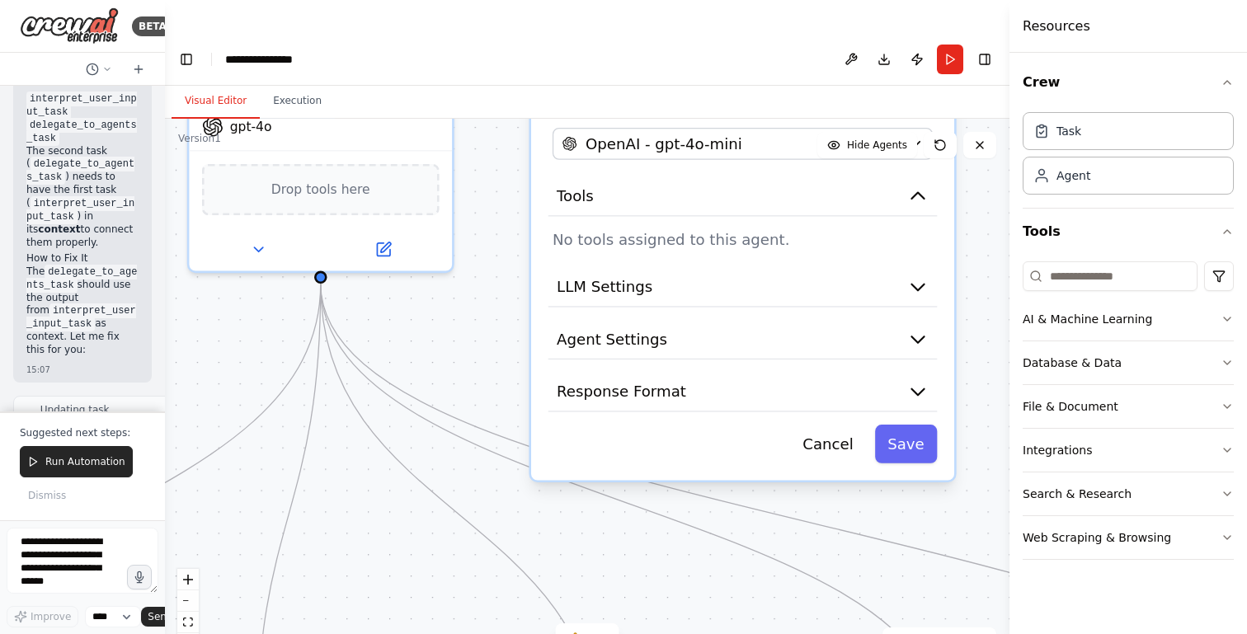
drag, startPoint x: 677, startPoint y: 454, endPoint x: 698, endPoint y: 230, distance: 225.3
click at [698, 230] on div "**********" at bounding box center [742, 104] width 423 height 752
click at [930, 177] on button "Tools" at bounding box center [742, 197] width 389 height 40
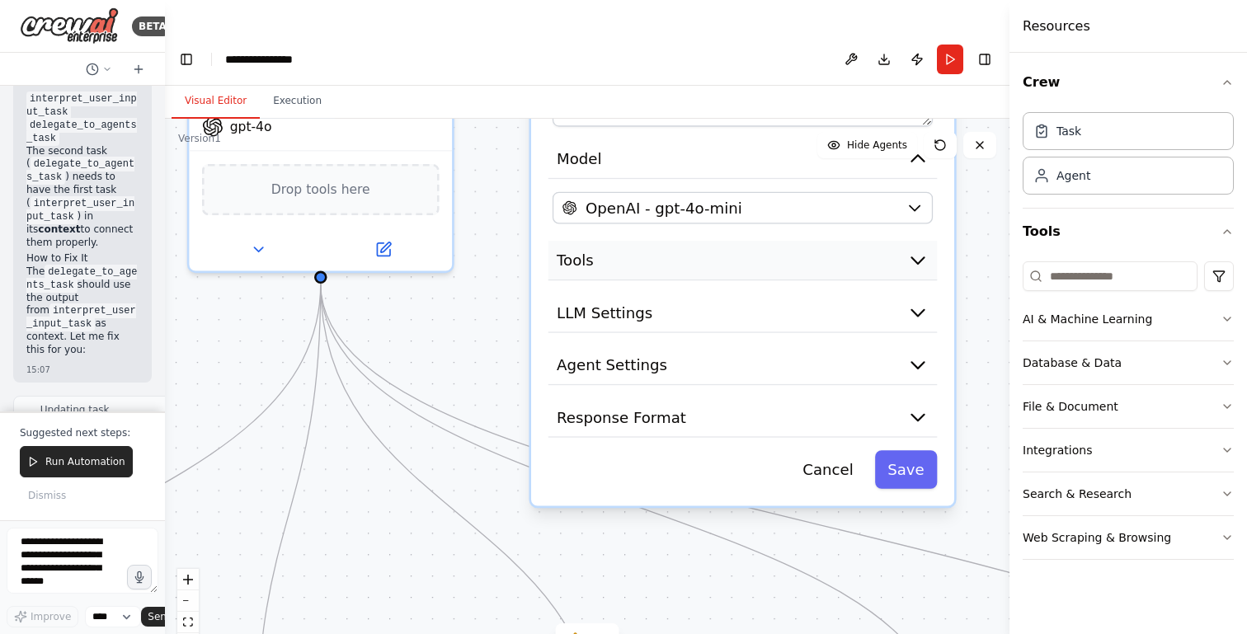
drag, startPoint x: 754, startPoint y: 165, endPoint x: 750, endPoint y: 229, distance: 64.4
click at [750, 241] on button "Tools" at bounding box center [742, 261] width 389 height 40
click at [734, 294] on button "LLM Settings" at bounding box center [742, 314] width 389 height 40
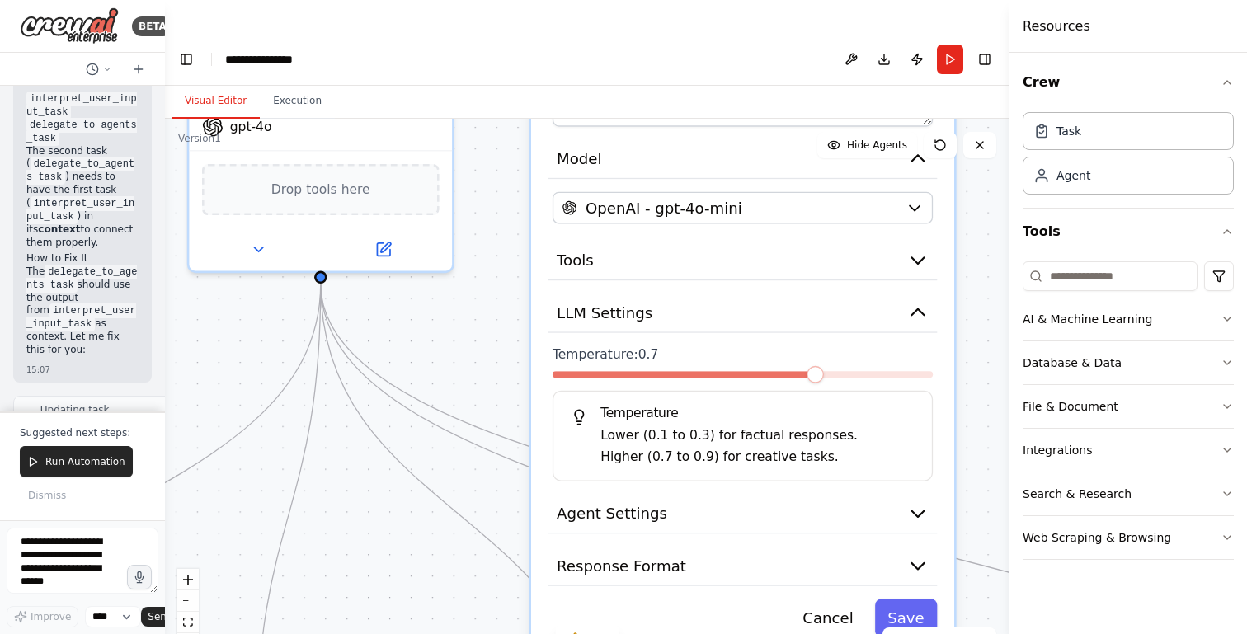
click at [679, 460] on div "**********" at bounding box center [742, 223] width 423 height 863
click at [669, 494] on button "Agent Settings" at bounding box center [742, 514] width 389 height 40
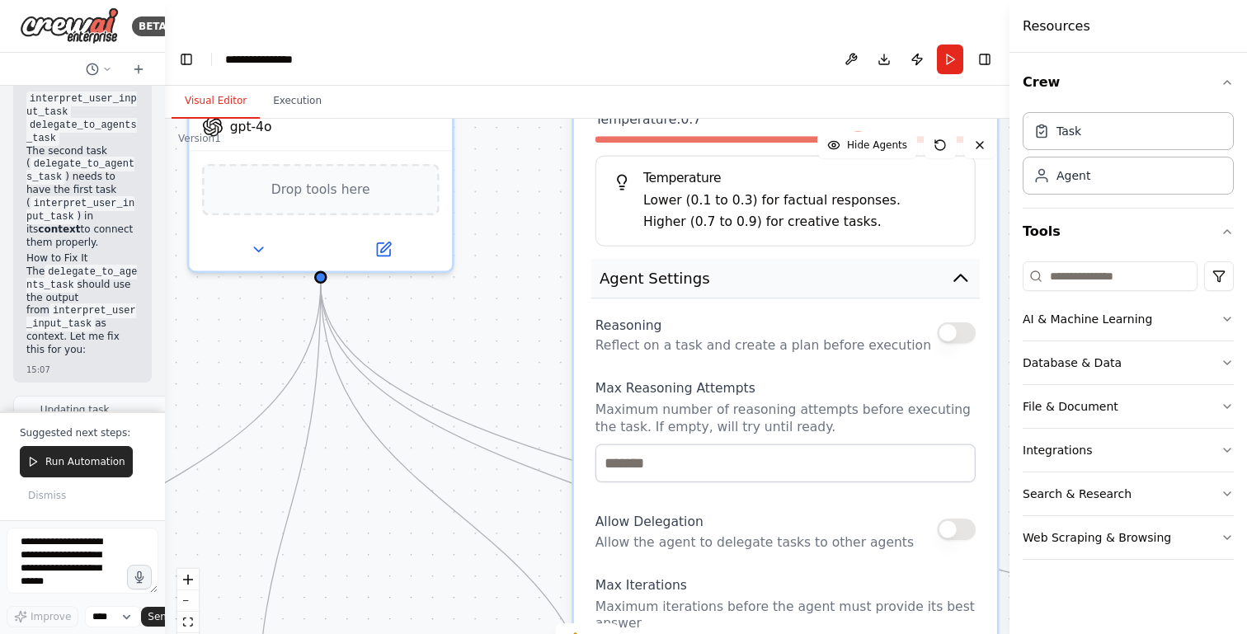
drag, startPoint x: 669, startPoint y: 488, endPoint x: 677, endPoint y: 211, distance: 277.2
click at [677, 259] on button "Agent Settings" at bounding box center [785, 279] width 389 height 40
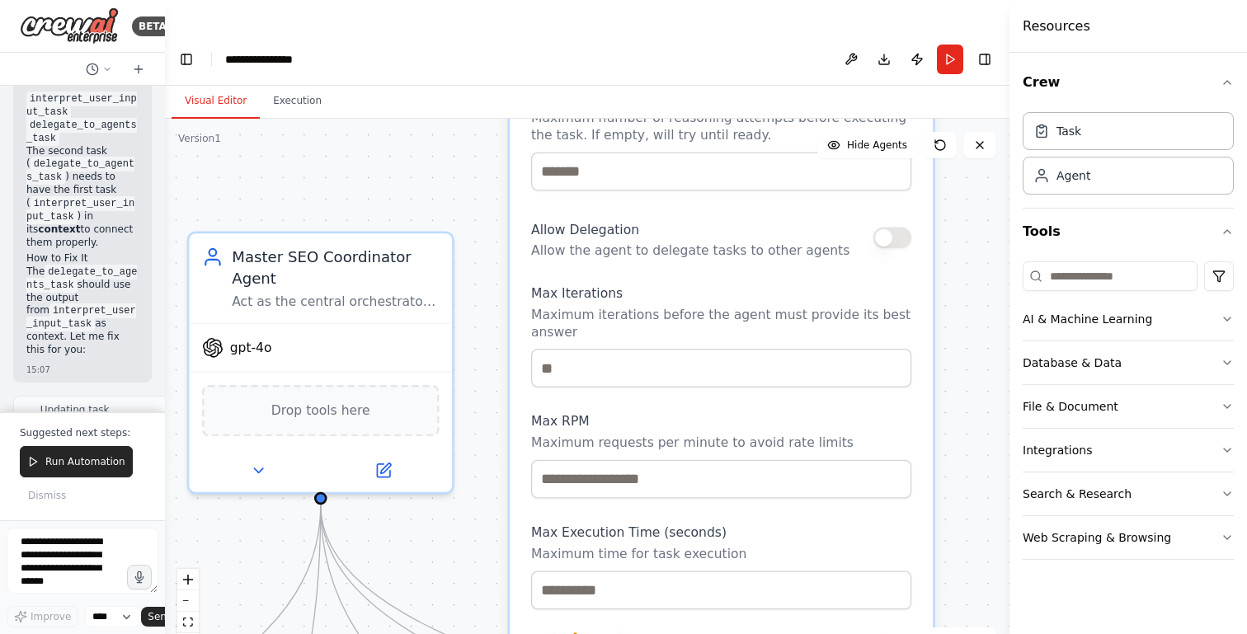
drag, startPoint x: 661, startPoint y: 332, endPoint x: 640, endPoint y: 84, distance: 248.3
click at [640, 86] on div "Visual Editor Execution Version 1 Show Tools Hide Agents .deletable-edge-delete…" at bounding box center [587, 376] width 845 height 581
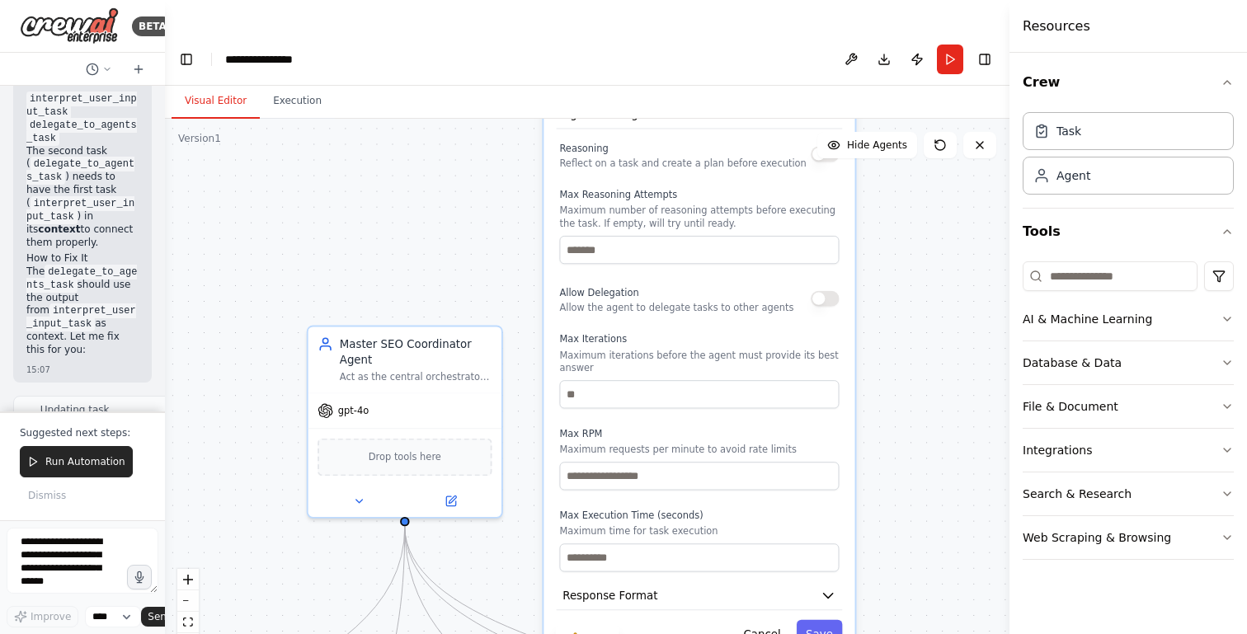
click at [817, 139] on div "Reasoning Reflect on a task and create a plan before execution" at bounding box center [699, 154] width 280 height 31
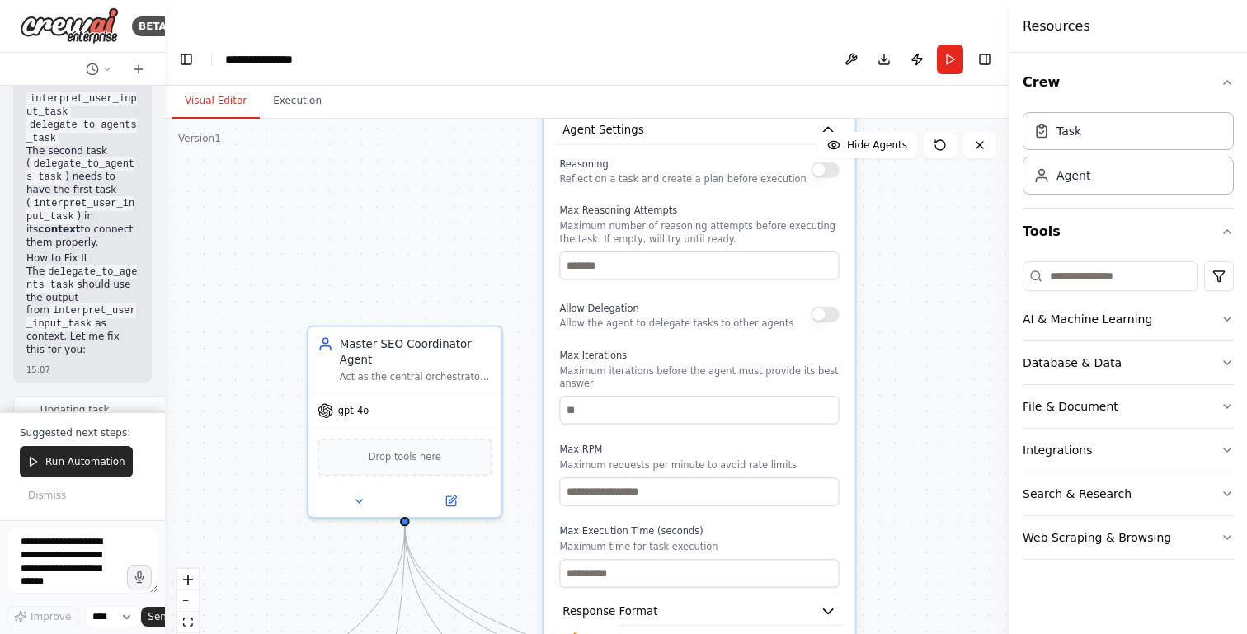
drag, startPoint x: 779, startPoint y: 176, endPoint x: 779, endPoint y: 219, distance: 42.9
click at [779, 220] on p "Maximum number of reasoning attempts before executing the task. If empty, will …" at bounding box center [699, 232] width 280 height 25
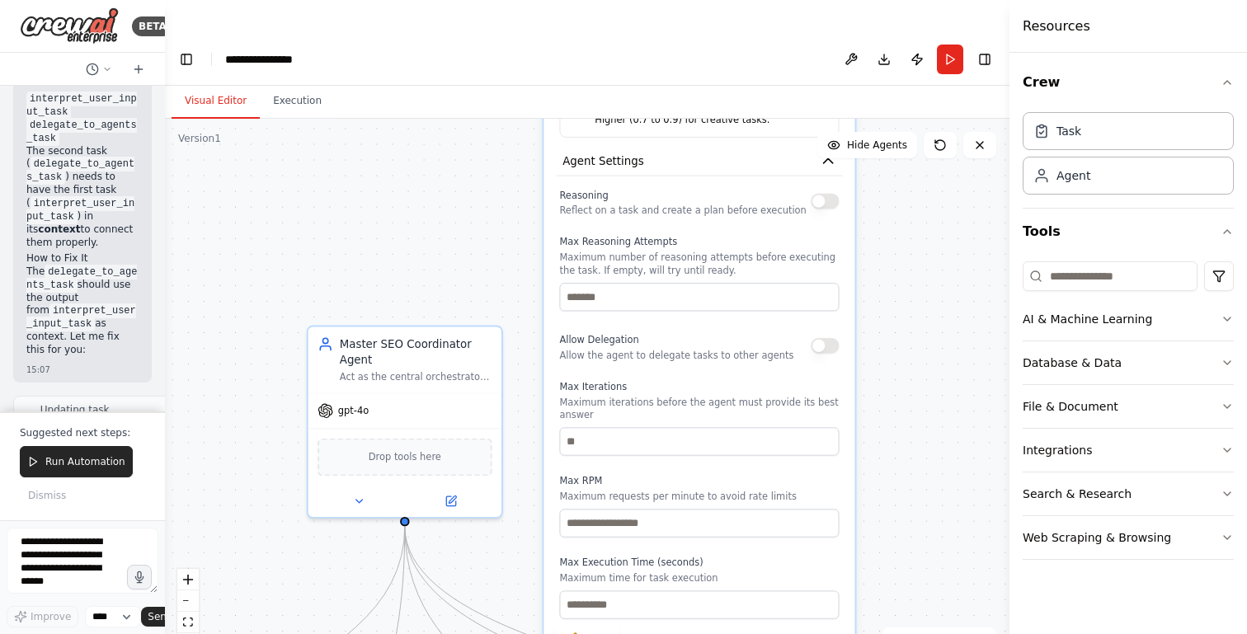
click at [826, 194] on button "button" at bounding box center [825, 202] width 28 height 16
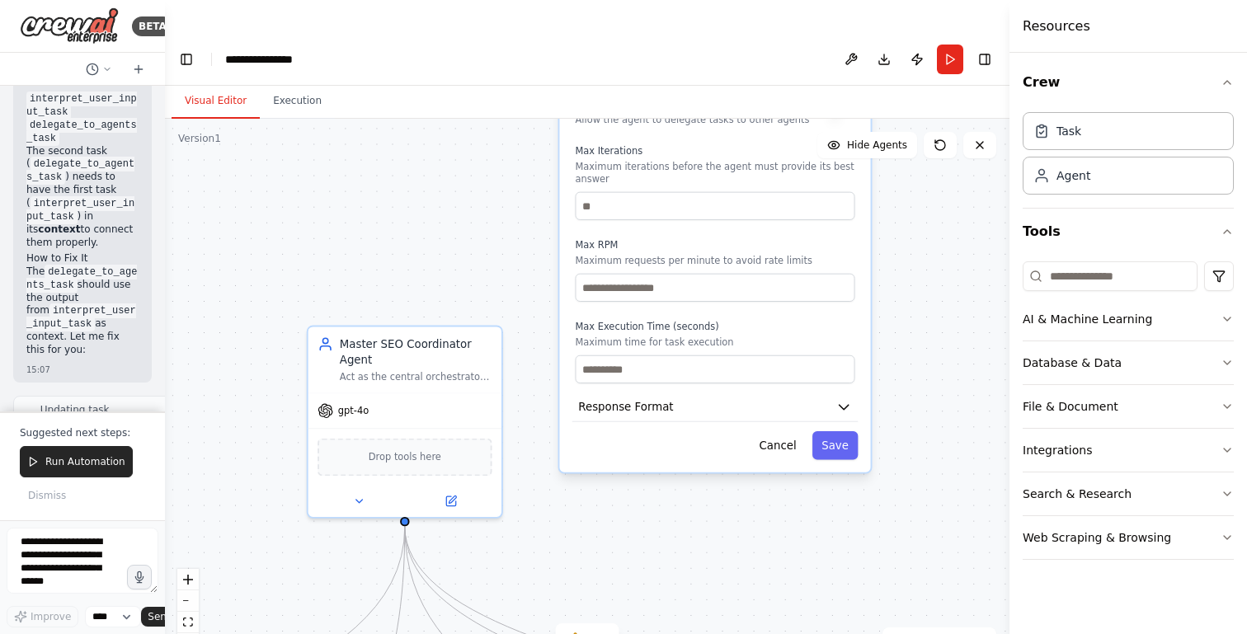
drag, startPoint x: 760, startPoint y: 363, endPoint x: 773, endPoint y: 127, distance: 236.2
click at [773, 161] on p "Maximum iterations before the agent must provide its best answer" at bounding box center [715, 173] width 280 height 25
click at [838, 431] on button "Save" at bounding box center [835, 445] width 46 height 28
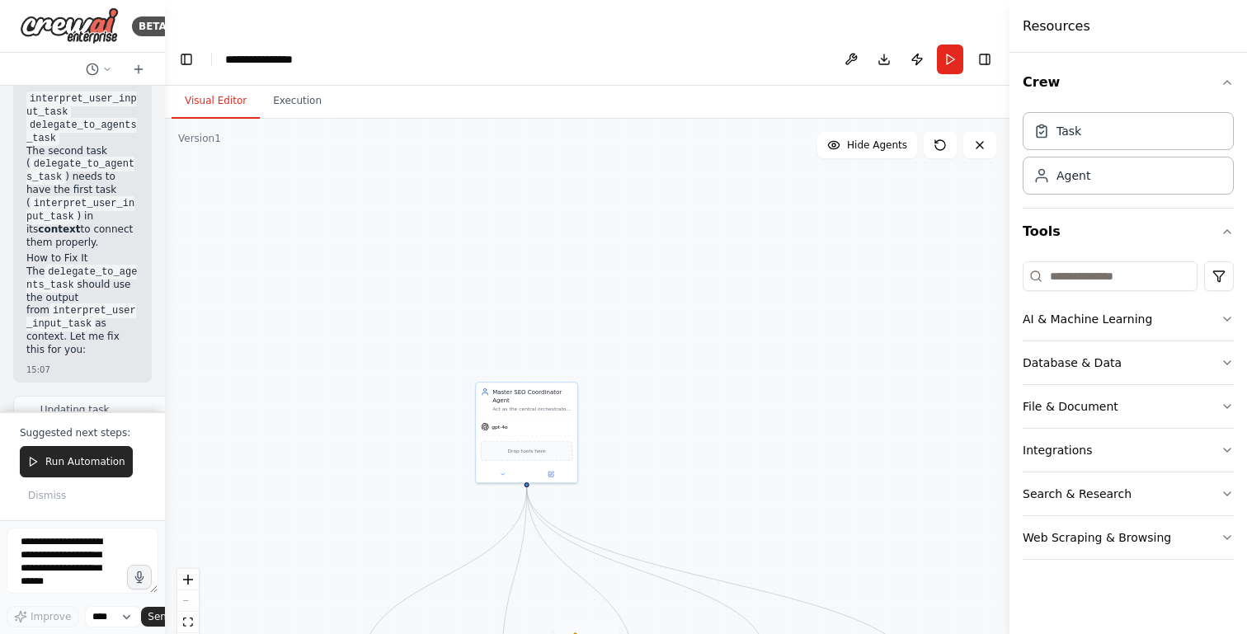
click at [586, 630] on div "1" at bounding box center [581, 638] width 24 height 16
click at [727, 361] on div ".deletable-edge-delete-btn { width: 20px; height: 20px; border: 0px solid #ffff…" at bounding box center [587, 393] width 845 height 548
drag, startPoint x: 661, startPoint y: 407, endPoint x: 590, endPoint y: 233, distance: 188.7
click at [590, 233] on div ".deletable-edge-delete-btn { width: 20px; height: 20px; border: 0px solid #ffff…" at bounding box center [587, 393] width 845 height 548
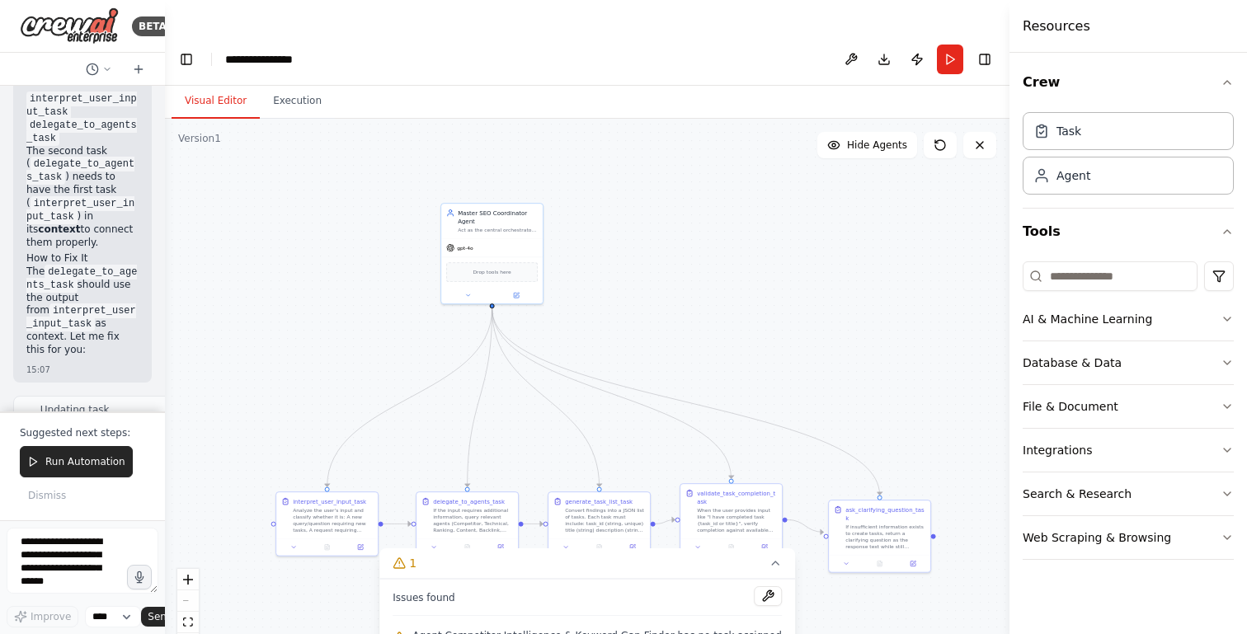
drag, startPoint x: 779, startPoint y: 308, endPoint x: 816, endPoint y: 314, distance: 38.5
click at [817, 315] on div ".deletable-edge-delete-btn { width: 20px; height: 20px; border: 0px solid #ffff…" at bounding box center [587, 393] width 845 height 548
click at [436, 591] on span "Issues found" at bounding box center [424, 597] width 63 height 13
click at [755, 586] on button at bounding box center [768, 596] width 28 height 20
click at [181, 612] on button "fit view" at bounding box center [187, 622] width 21 height 21
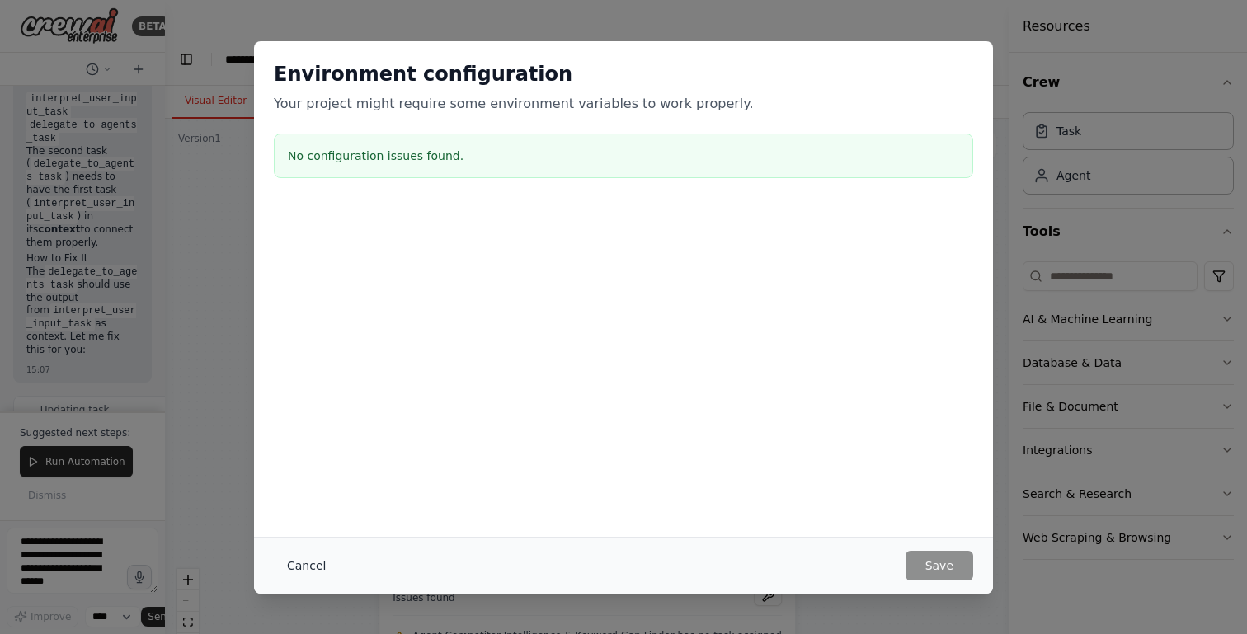
click at [297, 566] on button "Cancel" at bounding box center [306, 566] width 65 height 30
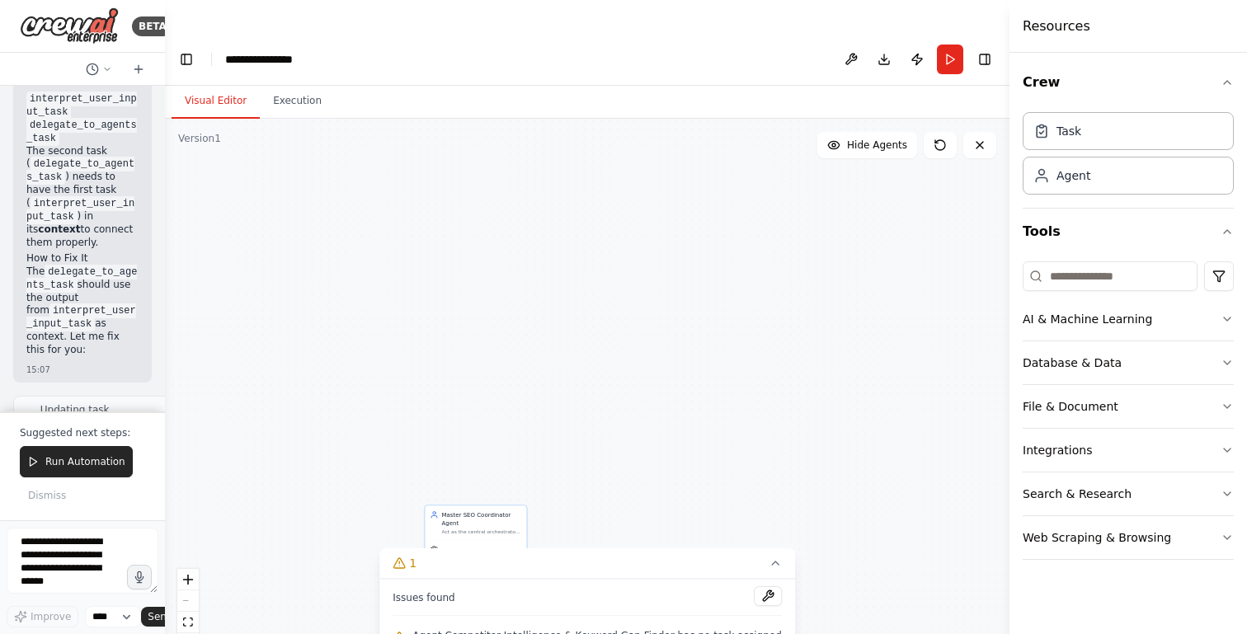
click at [817, 269] on div ".deletable-edge-delete-btn { width: 20px; height: 20px; border: 0px solid #ffff…" at bounding box center [587, 393] width 845 height 548
drag, startPoint x: 778, startPoint y: 418, endPoint x: 700, endPoint y: 92, distance: 335.7
click at [701, 119] on div ".deletable-edge-delete-btn { width: 20px; height: 20px; border: 0px solid #ffff…" at bounding box center [587, 393] width 845 height 548
click at [1070, 118] on div "Task" at bounding box center [1128, 130] width 211 height 38
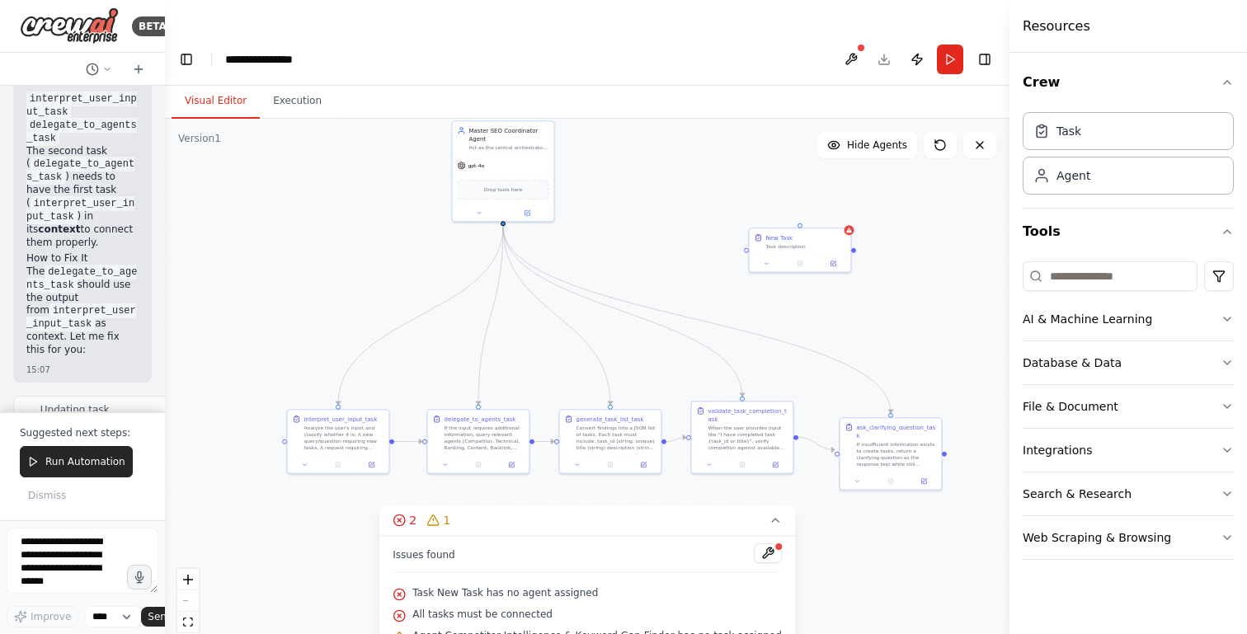
drag, startPoint x: 587, startPoint y: 206, endPoint x: 778, endPoint y: 112, distance: 212.4
click at [777, 119] on div ".deletable-edge-delete-btn { width: 20px; height: 20px; border: 0px solid #ffff…" at bounding box center [587, 393] width 845 height 548
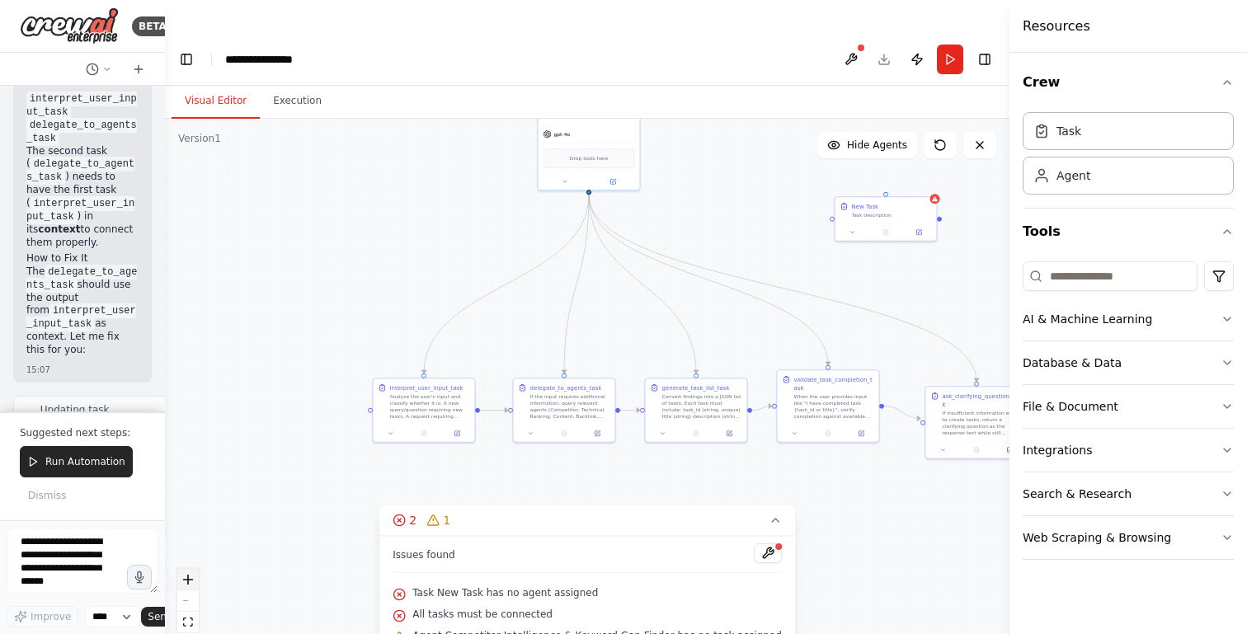
click at [188, 569] on button "zoom in" at bounding box center [187, 579] width 21 height 21
click at [190, 569] on button "zoom in" at bounding box center [187, 579] width 21 height 21
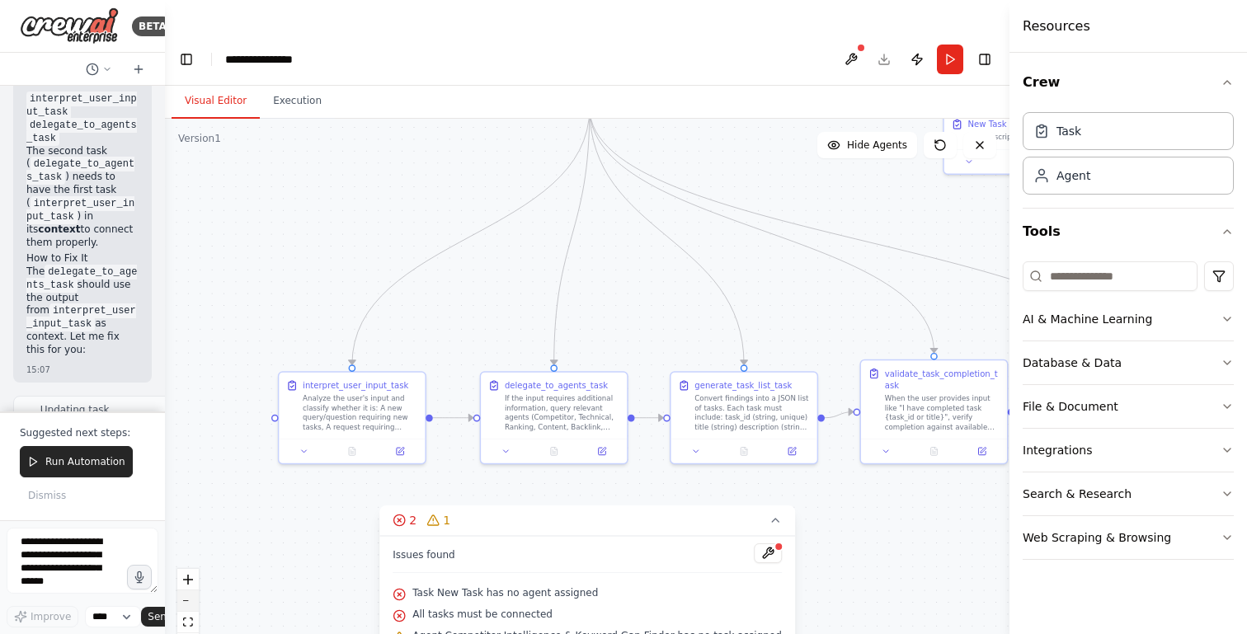
click at [186, 590] on button "zoom out" at bounding box center [187, 600] width 21 height 21
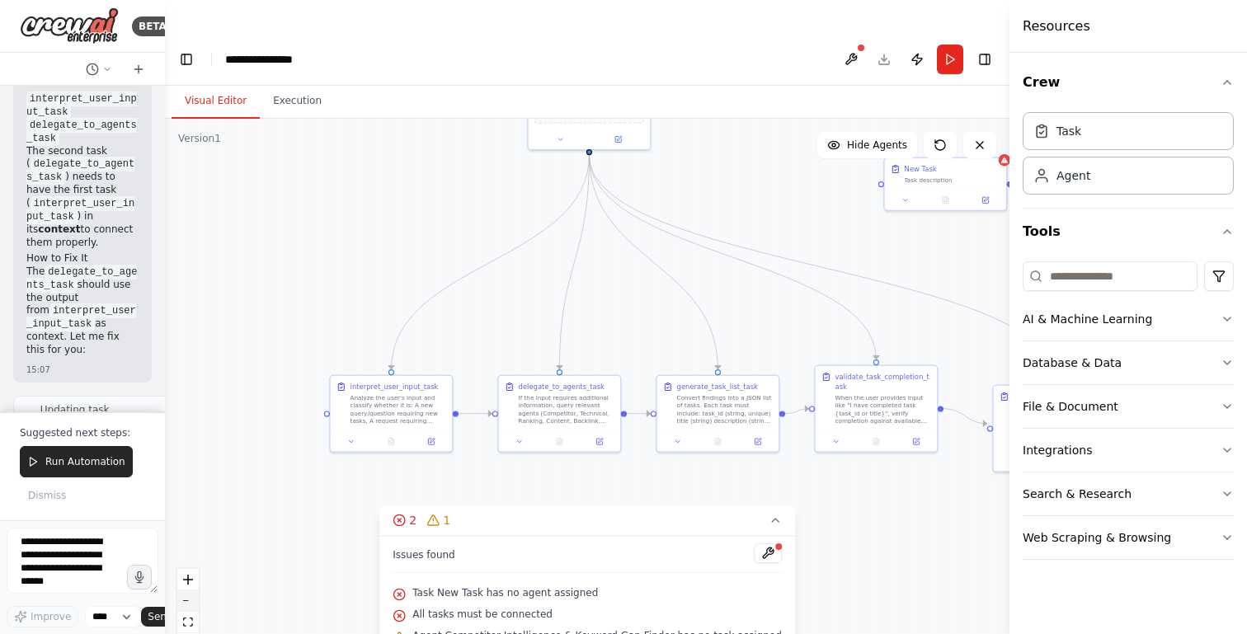
click at [186, 590] on button "zoom out" at bounding box center [187, 600] width 21 height 21
click at [186, 569] on div "React Flow controls" at bounding box center [187, 612] width 21 height 86
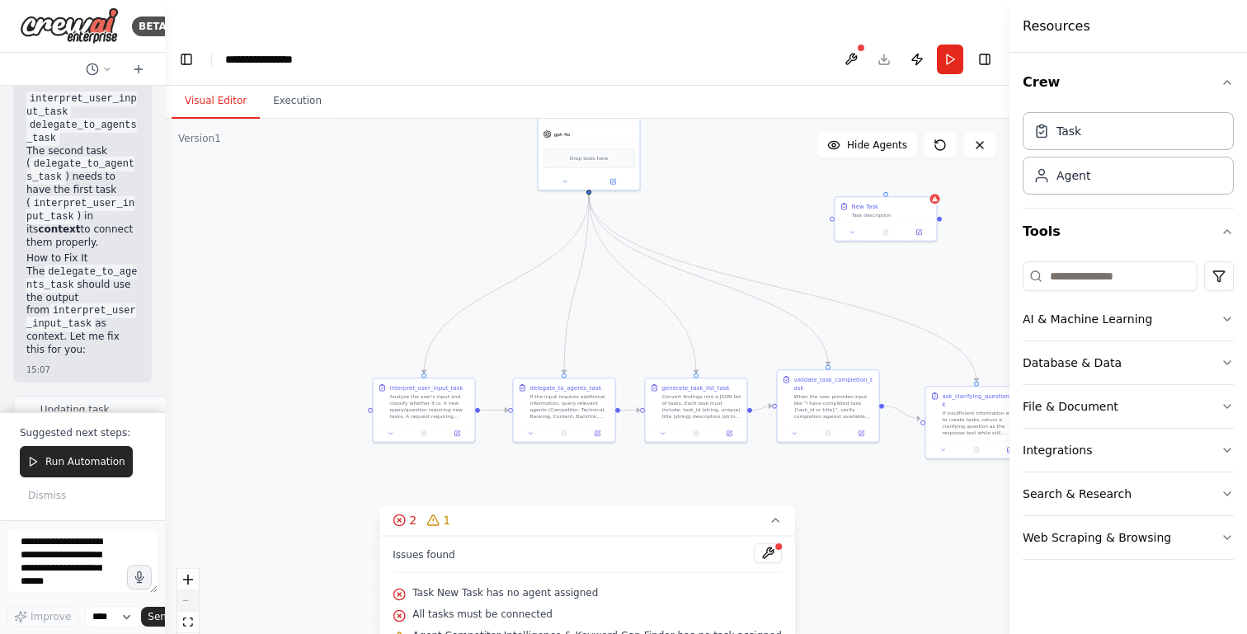
click at [186, 569] on div "React Flow controls" at bounding box center [187, 612] width 21 height 86
click at [691, 547] on div "Issues found Task New Task has no agent assigned All tasks must be connected Ag…" at bounding box center [587, 595] width 416 height 118
drag, startPoint x: 699, startPoint y: 421, endPoint x: 479, endPoint y: 216, distance: 299.9
click at [479, 220] on div ".deletable-edge-delete-btn { width: 20px; height: 20px; border: 0px solid #ffff…" at bounding box center [587, 393] width 845 height 548
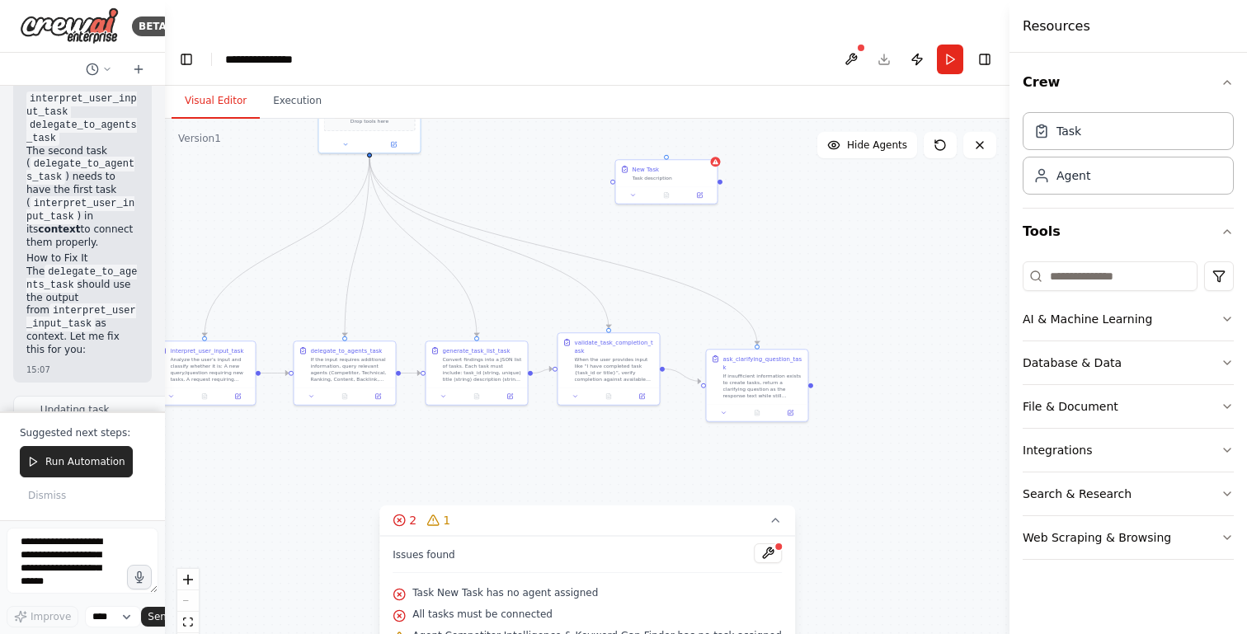
drag, startPoint x: 844, startPoint y: 336, endPoint x: 839, endPoint y: 524, distance: 188.1
click at [840, 524] on div ".deletable-edge-delete-btn { width: 20px; height: 20px; border: 0px solid #ffff…" at bounding box center [587, 393] width 845 height 548
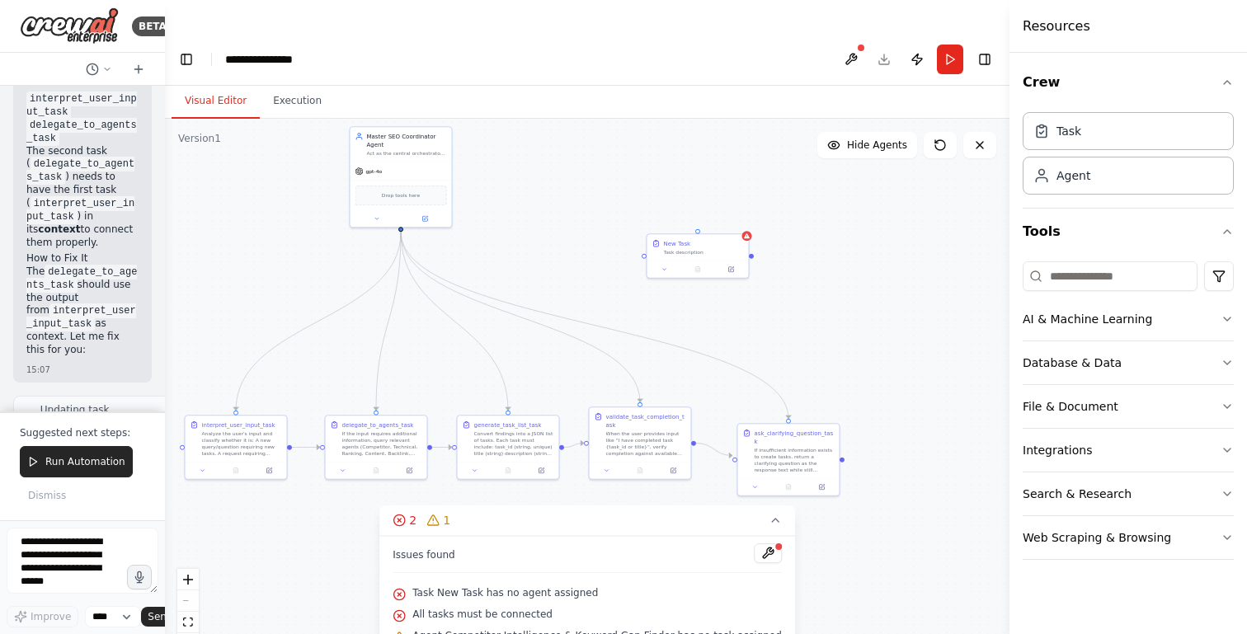
drag, startPoint x: 586, startPoint y: 177, endPoint x: 696, endPoint y: 321, distance: 180.6
click at [697, 321] on div ".deletable-edge-delete-btn { width: 20px; height: 20px; border: 0px solid #ffff…" at bounding box center [587, 393] width 845 height 548
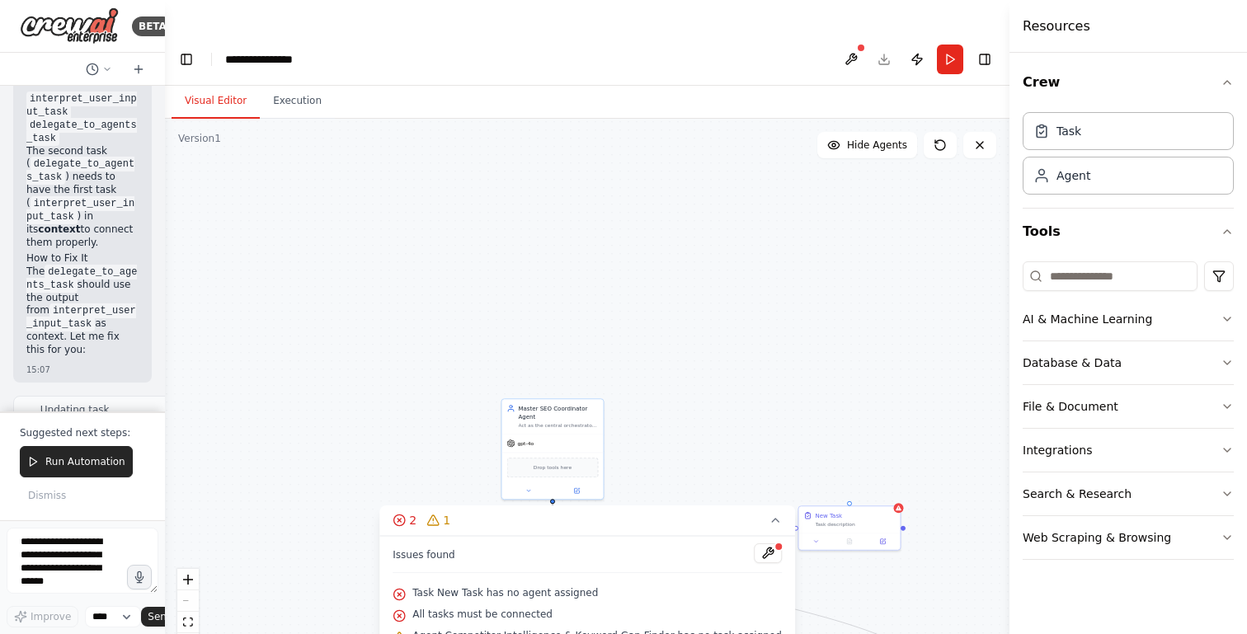
drag, startPoint x: 588, startPoint y: 195, endPoint x: 727, endPoint y: 292, distance: 170.0
click at [727, 292] on div ".deletable-edge-delete-btn { width: 20px; height: 20px; border: 0px solid #ffff…" at bounding box center [587, 393] width 845 height 548
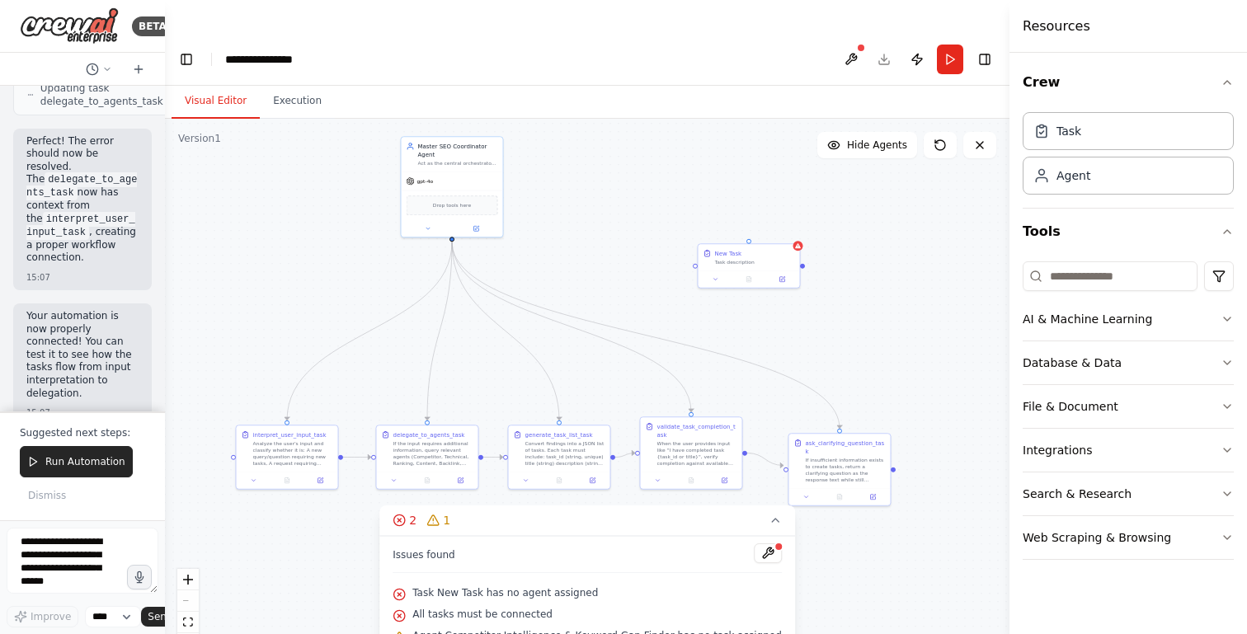
drag, startPoint x: 819, startPoint y: 286, endPoint x: 656, endPoint y: 103, distance: 245.3
click at [656, 119] on div ".deletable-edge-delete-btn { width: 20px; height: 20px; border: 0px solid #ffff…" at bounding box center [587, 393] width 845 height 548
click at [775, 257] on div "Task description" at bounding box center [755, 260] width 80 height 7
click at [802, 212] on div ".deletable-edge-delete-btn { width: 20px; height: 20px; border: 0px solid #ffff…" at bounding box center [587, 393] width 845 height 548
click at [799, 242] on div "New Task Task description" at bounding box center [749, 255] width 101 height 26
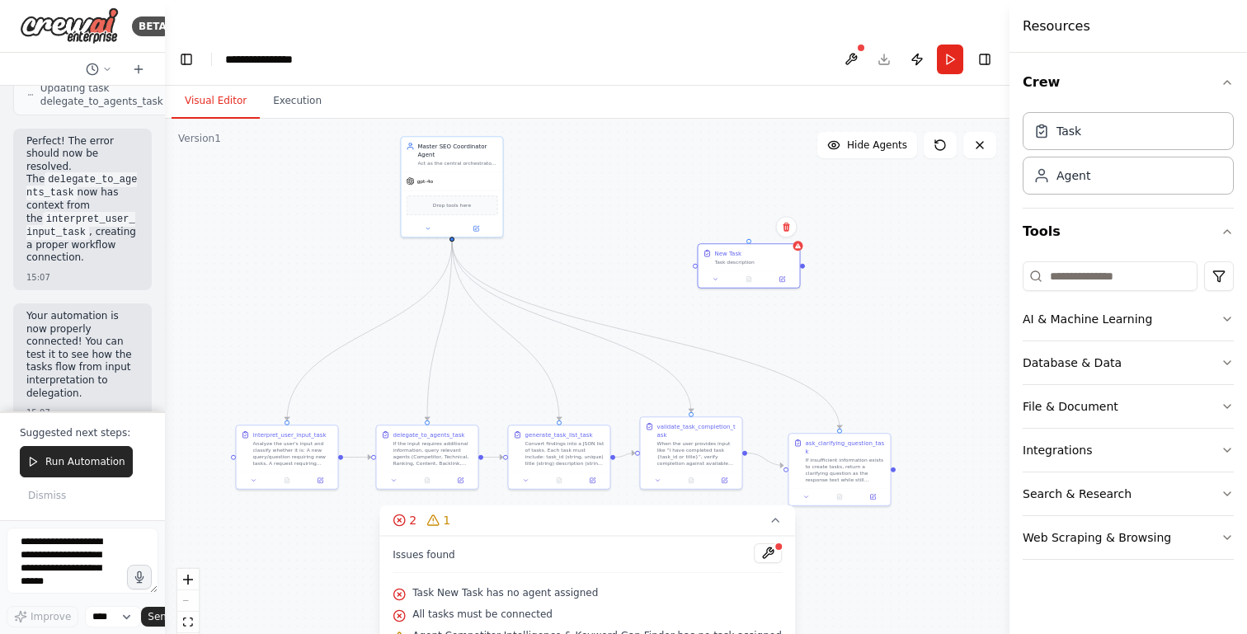
click at [859, 302] on div ".deletable-edge-delete-btn { width: 20px; height: 20px; border: 0px solid #ffff…" at bounding box center [587, 393] width 845 height 548
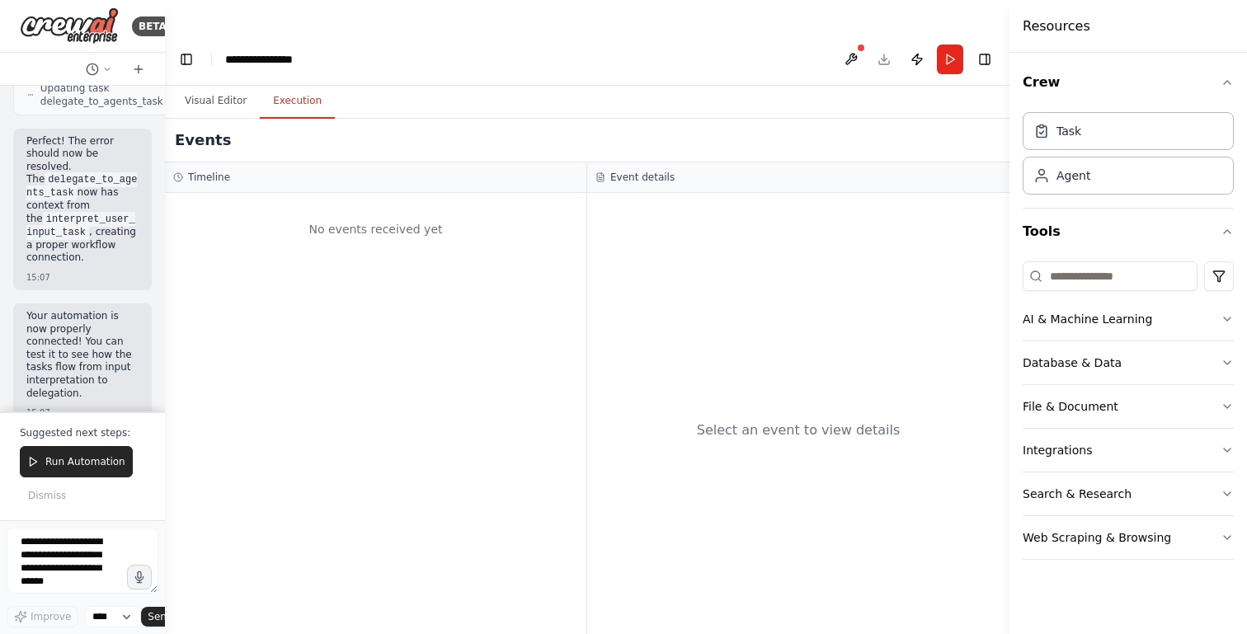
click at [289, 84] on button "Execution" at bounding box center [297, 101] width 75 height 35
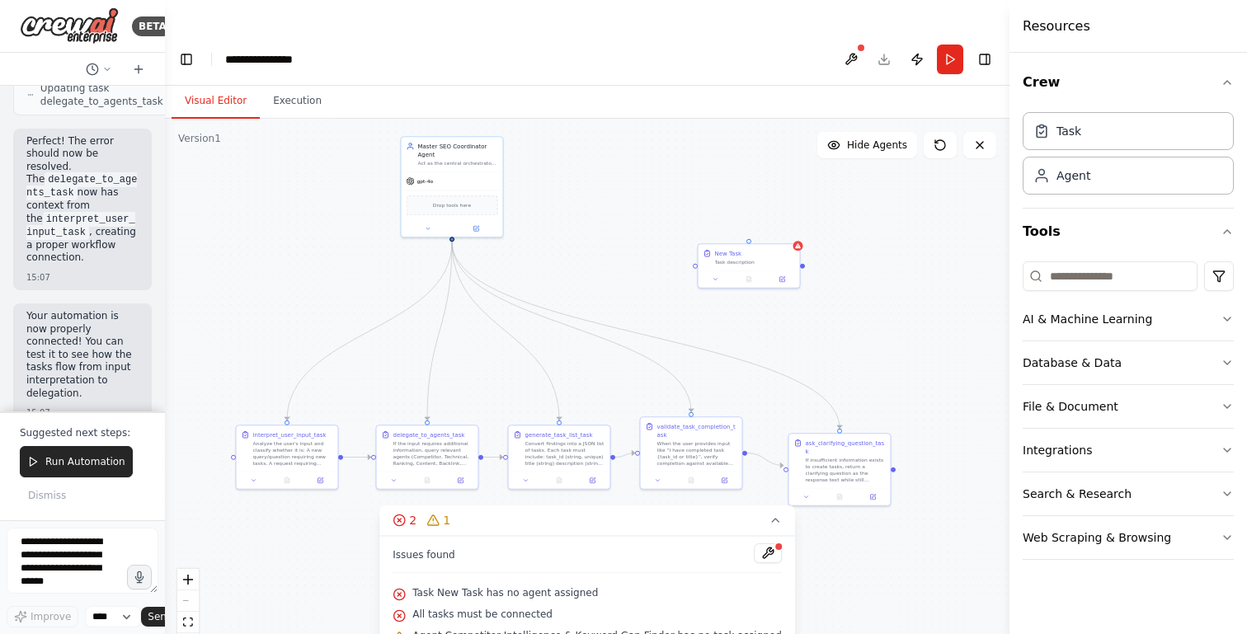
click at [196, 84] on button "Visual Editor" at bounding box center [216, 101] width 88 height 35
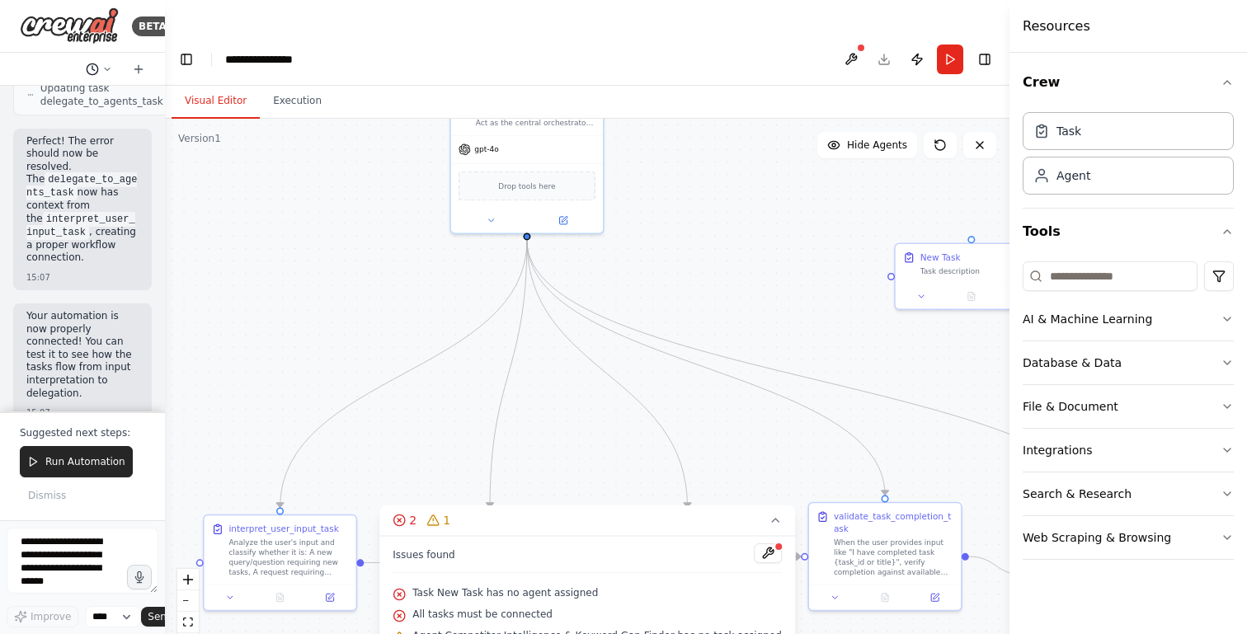
click at [98, 64] on icon at bounding box center [92, 69] width 13 height 13
click at [40, 96] on span "Untitled" at bounding box center [78, 102] width 122 height 13
click at [40, 96] on div "Updating task delegate_to_agents_task" at bounding box center [108, 94] width 191 height 41
click at [853, 45] on button at bounding box center [851, 60] width 26 height 30
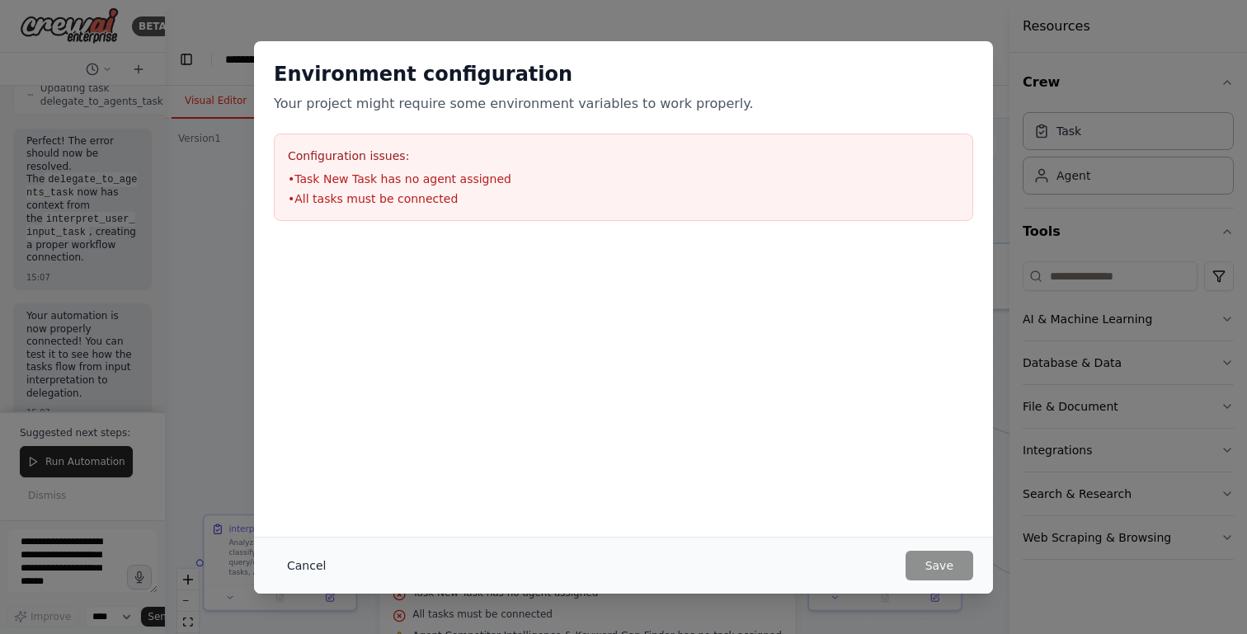
click at [303, 569] on button "Cancel" at bounding box center [306, 566] width 65 height 30
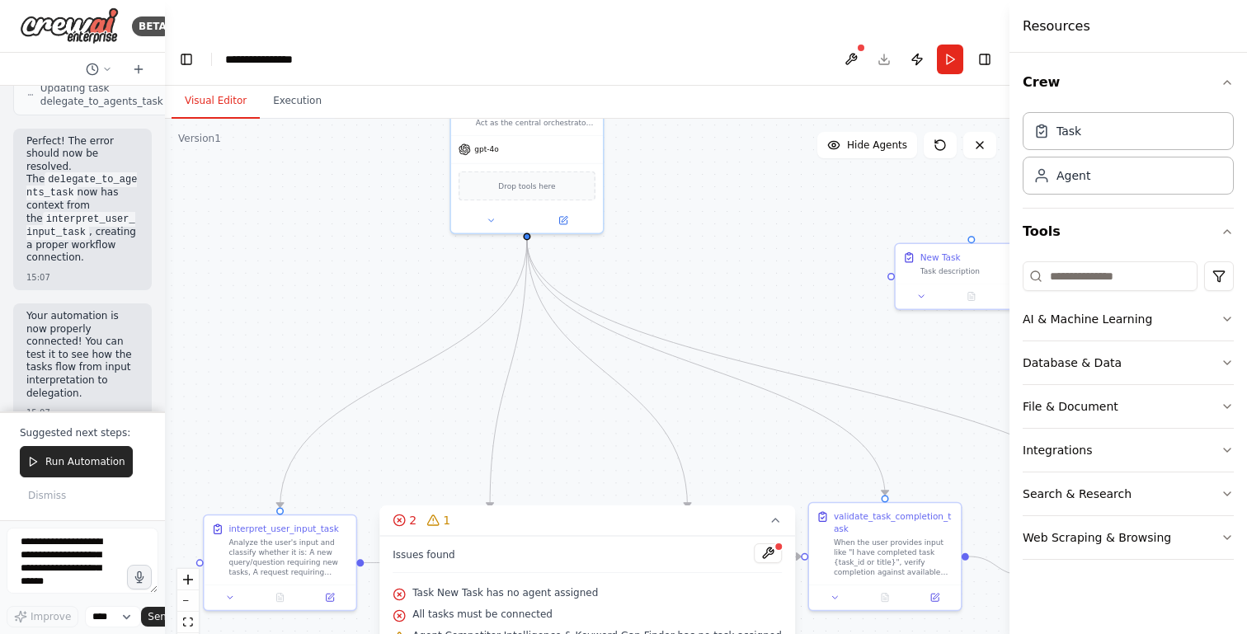
click at [473, 629] on span "Agent Competitor Intelligence & Keyword Gap Finder has no task assigned" at bounding box center [596, 635] width 369 height 13
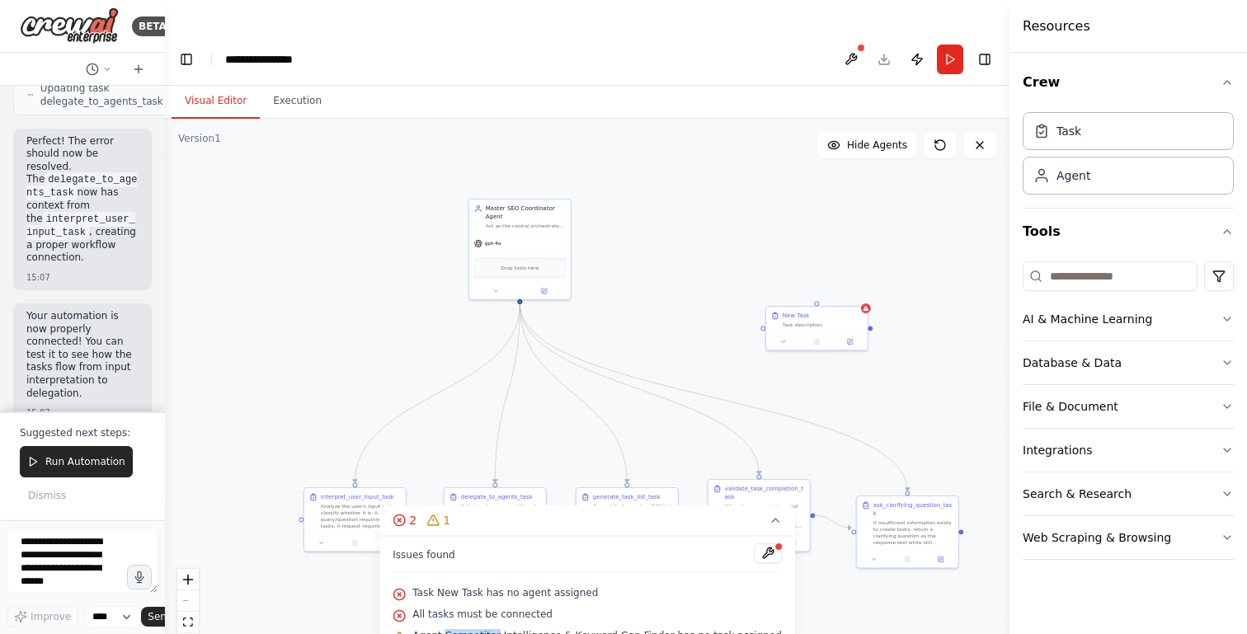
drag, startPoint x: 701, startPoint y: 298, endPoint x: 639, endPoint y: 108, distance: 199.5
click at [642, 119] on div ".deletable-edge-delete-btn { width: 20px; height: 20px; border: 0px solid #ffff…" at bounding box center [587, 393] width 845 height 548
drag, startPoint x: 639, startPoint y: 109, endPoint x: 972, endPoint y: 435, distance: 466.6
click at [969, 433] on div ".deletable-edge-delete-btn { width: 20px; height: 20px; border: 0px solid #ffff…" at bounding box center [587, 393] width 845 height 548
click at [956, 451] on div ".deletable-edge-delete-btn { width: 20px; height: 20px; border: 0px solid #ffff…" at bounding box center [587, 393] width 845 height 548
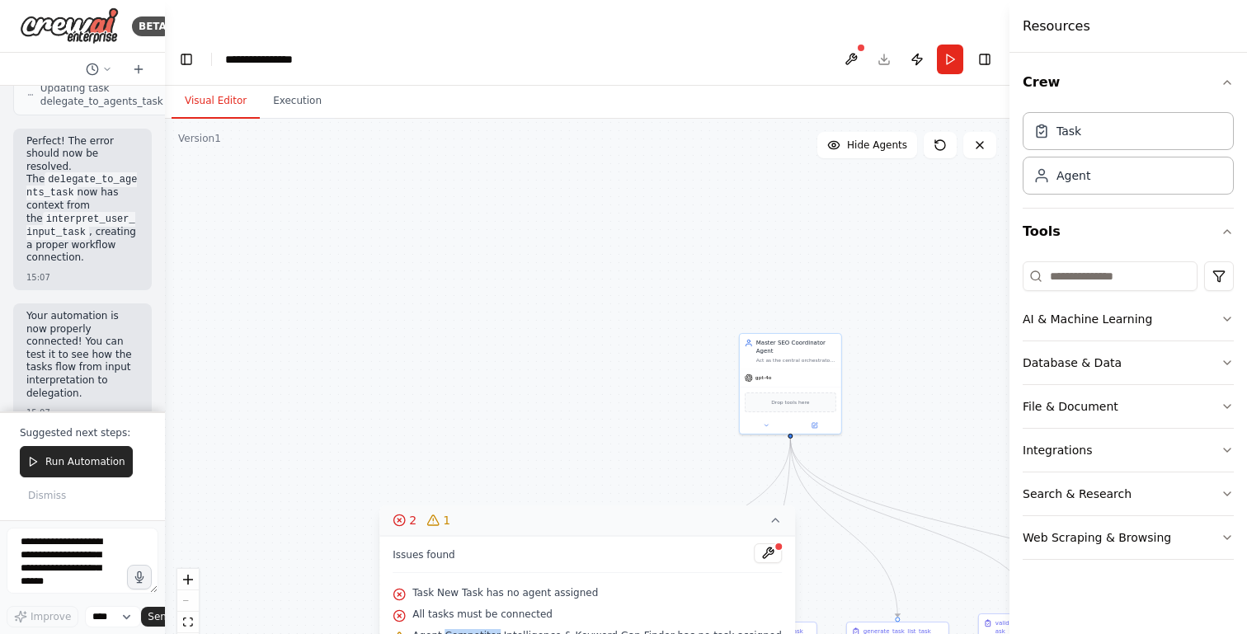
click at [769, 514] on icon at bounding box center [775, 520] width 13 height 13
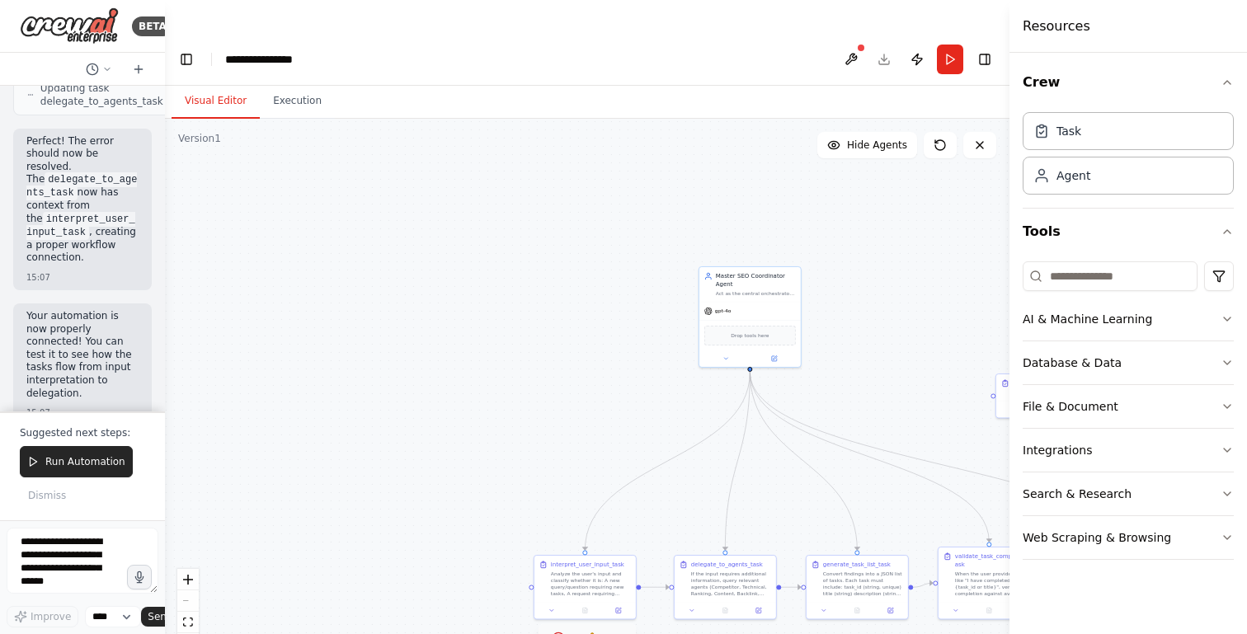
drag, startPoint x: 859, startPoint y: 586, endPoint x: 678, endPoint y: 292, distance: 344.7
click at [681, 296] on div ".deletable-edge-delete-btn { width: 20px; height: 20px; border: 0px solid #ffff…" at bounding box center [587, 393] width 845 height 548
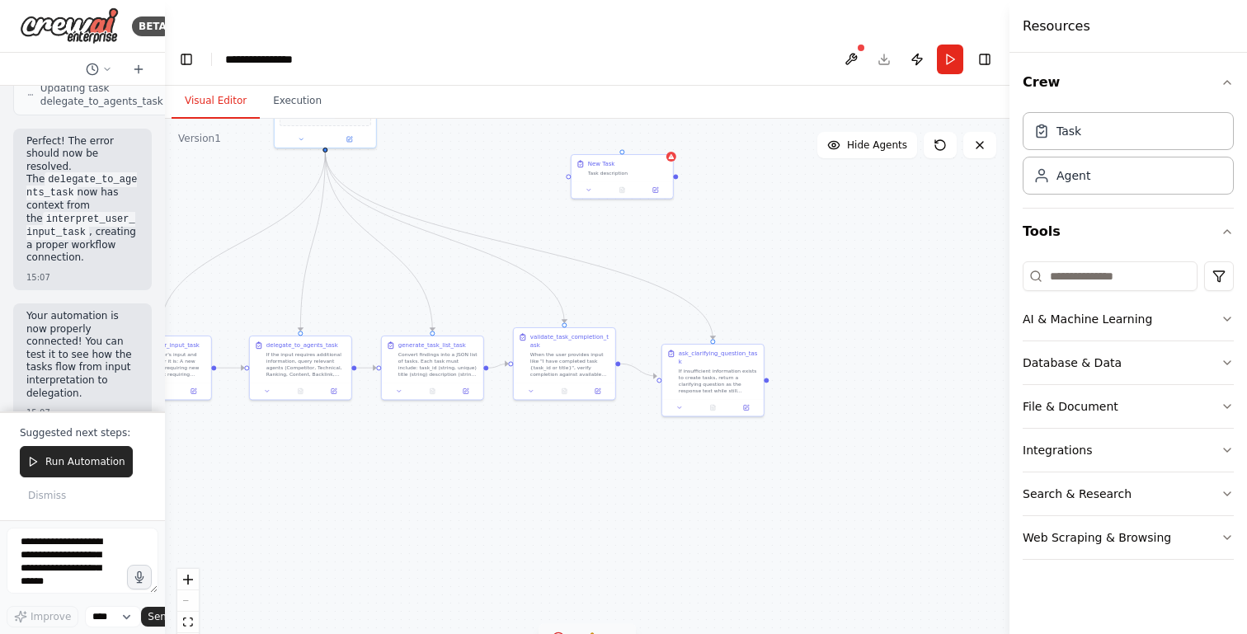
drag, startPoint x: 883, startPoint y: 471, endPoint x: 545, endPoint y: 474, distance: 338.1
click at [552, 474] on div ".deletable-edge-delete-btn { width: 20px; height: 20px; border: 0px solid #ffff…" at bounding box center [587, 393] width 845 height 548
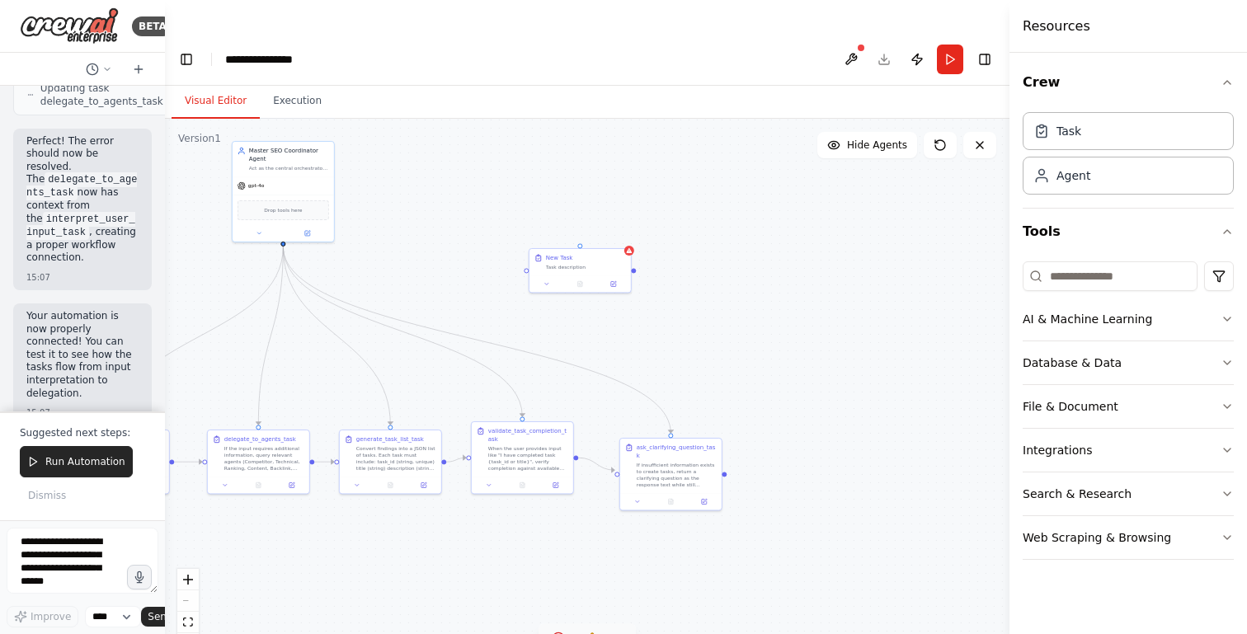
drag, startPoint x: 765, startPoint y: 375, endPoint x: 791, endPoint y: 578, distance: 204.6
click at [791, 578] on div ".deletable-edge-delete-btn { width: 20px; height: 20px; border: 0px solid #ffff…" at bounding box center [587, 393] width 845 height 548
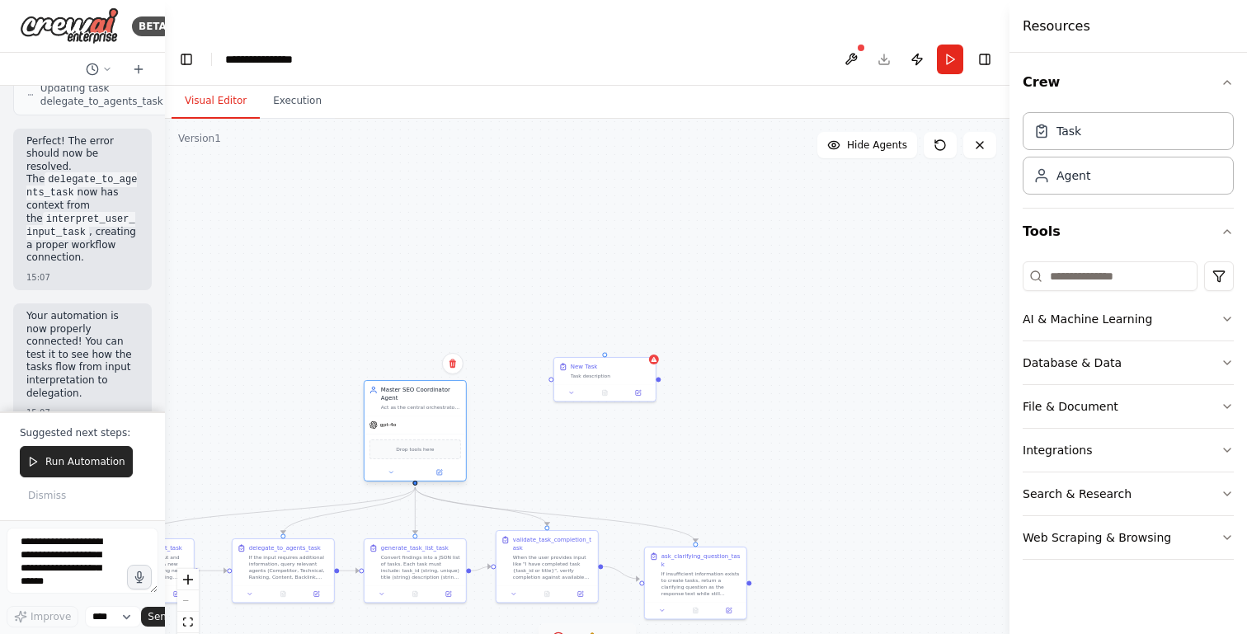
drag, startPoint x: 290, startPoint y: 242, endPoint x: 409, endPoint y: 329, distance: 147.5
click at [409, 386] on div "Master SEO Coordinator Agent Act as the central orchestrator on top of all six …" at bounding box center [421, 398] width 80 height 25
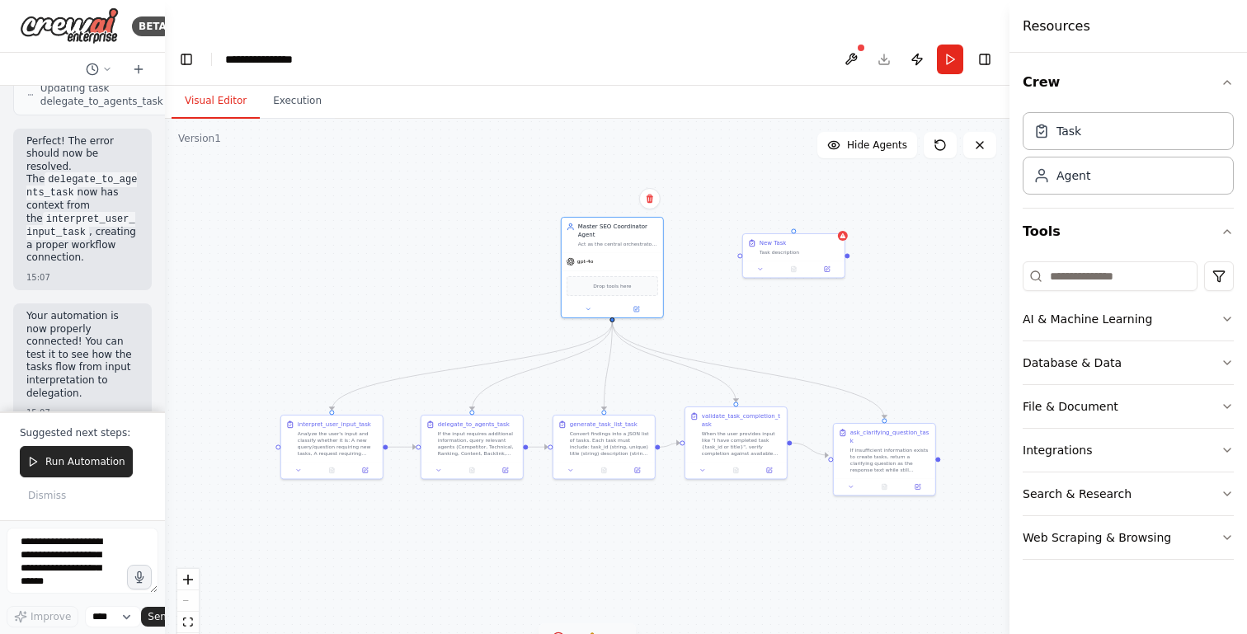
drag, startPoint x: 522, startPoint y: 319, endPoint x: 793, endPoint y: 181, distance: 303.5
click at [793, 181] on div ".deletable-edge-delete-btn { width: 20px; height: 20px; border: 0px solid #ffff…" at bounding box center [587, 393] width 845 height 548
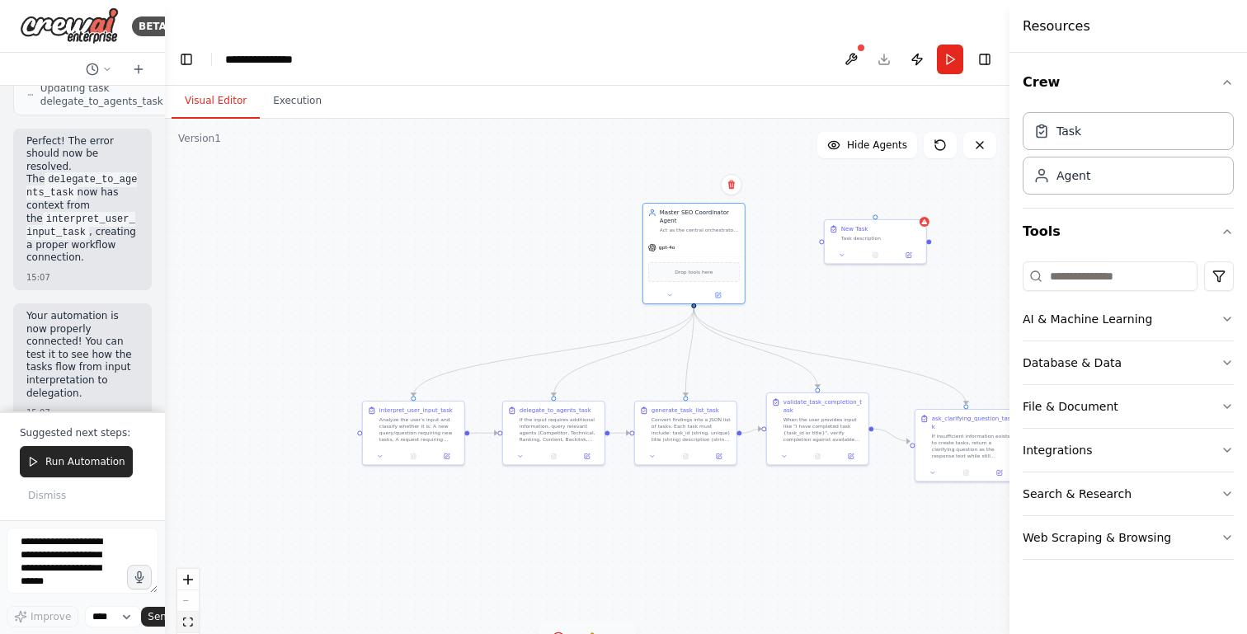
click at [188, 618] on icon "fit view" at bounding box center [188, 622] width 10 height 9
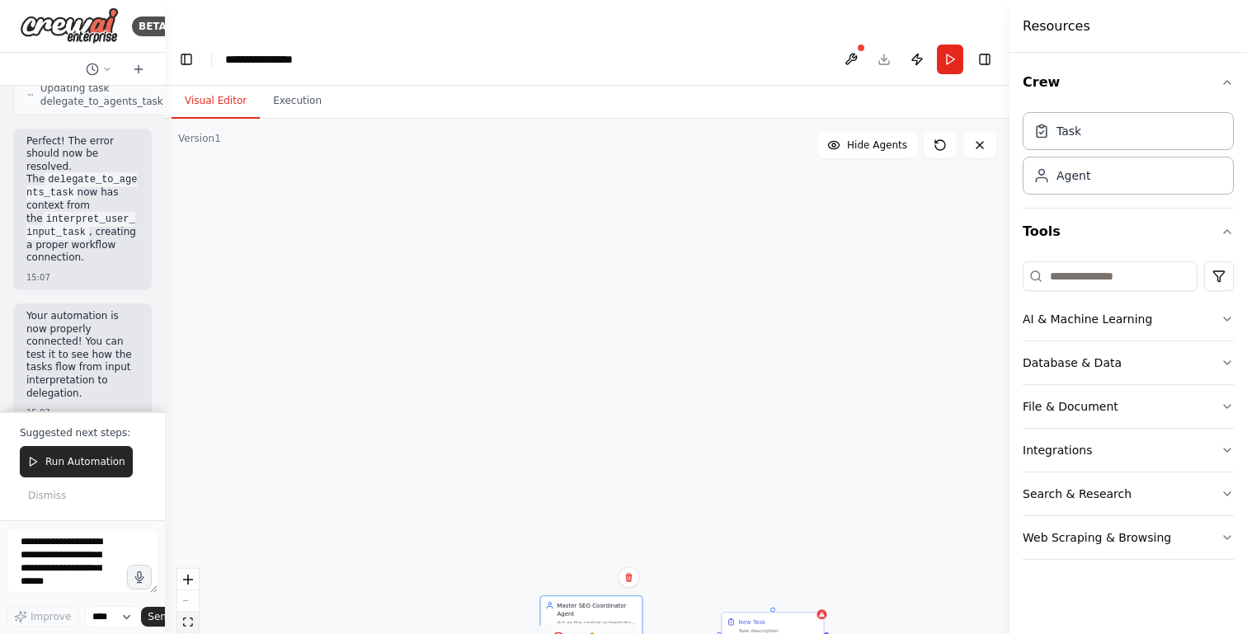
click at [188, 618] on icon "fit view" at bounding box center [188, 622] width 10 height 9
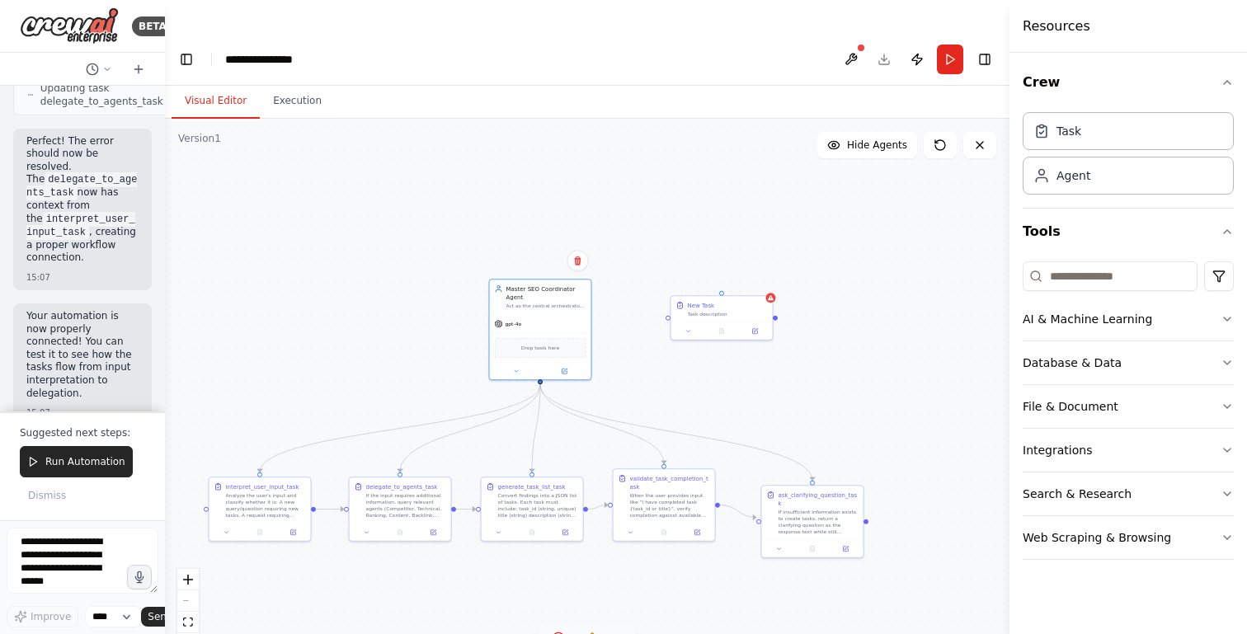
drag, startPoint x: 652, startPoint y: 549, endPoint x: 600, endPoint y: 233, distance: 320.8
click at [600, 233] on div ".deletable-edge-delete-btn { width: 20px; height: 20px; border: 0px solid #ffff…" at bounding box center [587, 393] width 845 height 548
click at [867, 139] on span "Hide Agents" at bounding box center [877, 145] width 60 height 13
click at [867, 139] on span "Show Agents" at bounding box center [875, 145] width 64 height 13
click at [183, 618] on icon "fit view" at bounding box center [188, 622] width 10 height 9
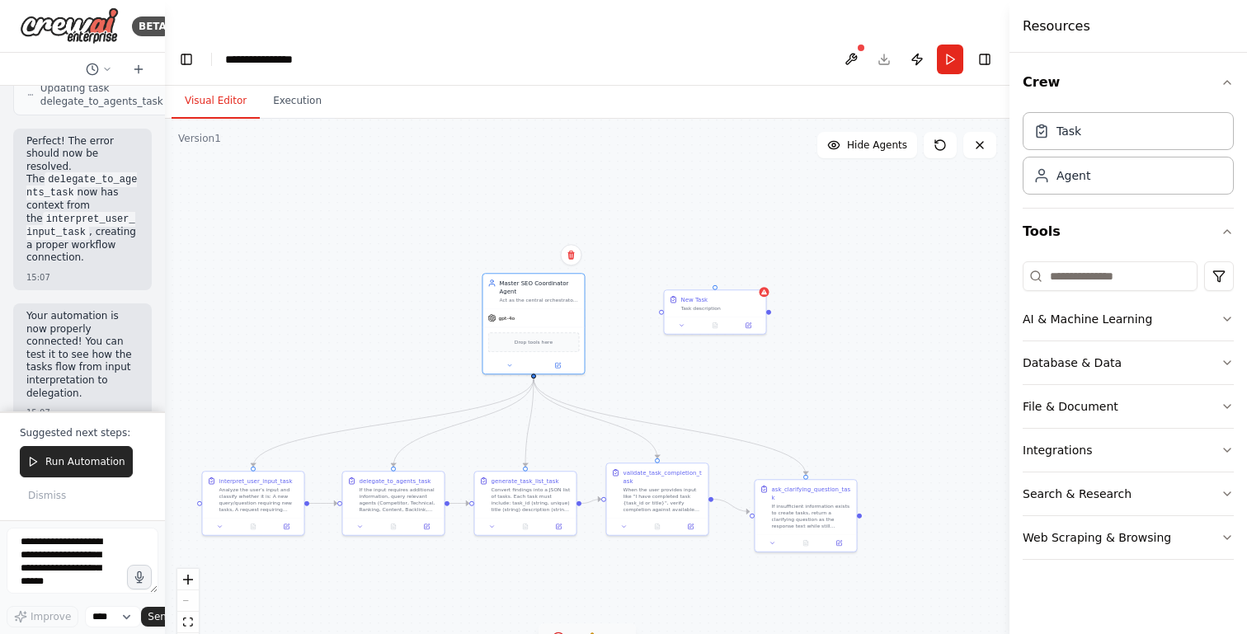
drag, startPoint x: 699, startPoint y: 548, endPoint x: 637, endPoint y: 220, distance: 333.2
click at [637, 221] on div ".deletable-edge-delete-btn { width: 20px; height: 20px; border: 0px solid #ffff…" at bounding box center [587, 393] width 845 height 548
click at [720, 289] on div "New Task Task description" at bounding box center [718, 297] width 80 height 16
click at [750, 258] on button at bounding box center [749, 268] width 21 height 21
click at [717, 259] on button "Confirm" at bounding box center [702, 269] width 59 height 20
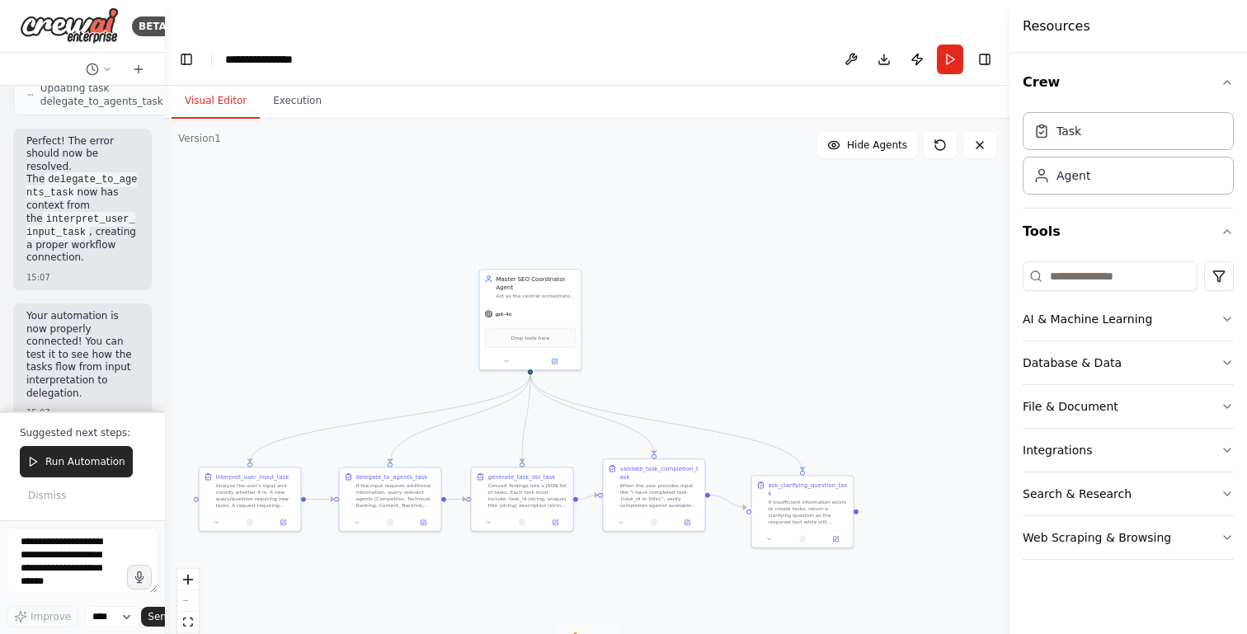
drag, startPoint x: 682, startPoint y: 274, endPoint x: 884, endPoint y: 258, distance: 202.7
click at [886, 257] on div ".deletable-edge-delete-btn { width: 20px; height: 20px; border: 0px solid #ffff…" at bounding box center [587, 393] width 845 height 548
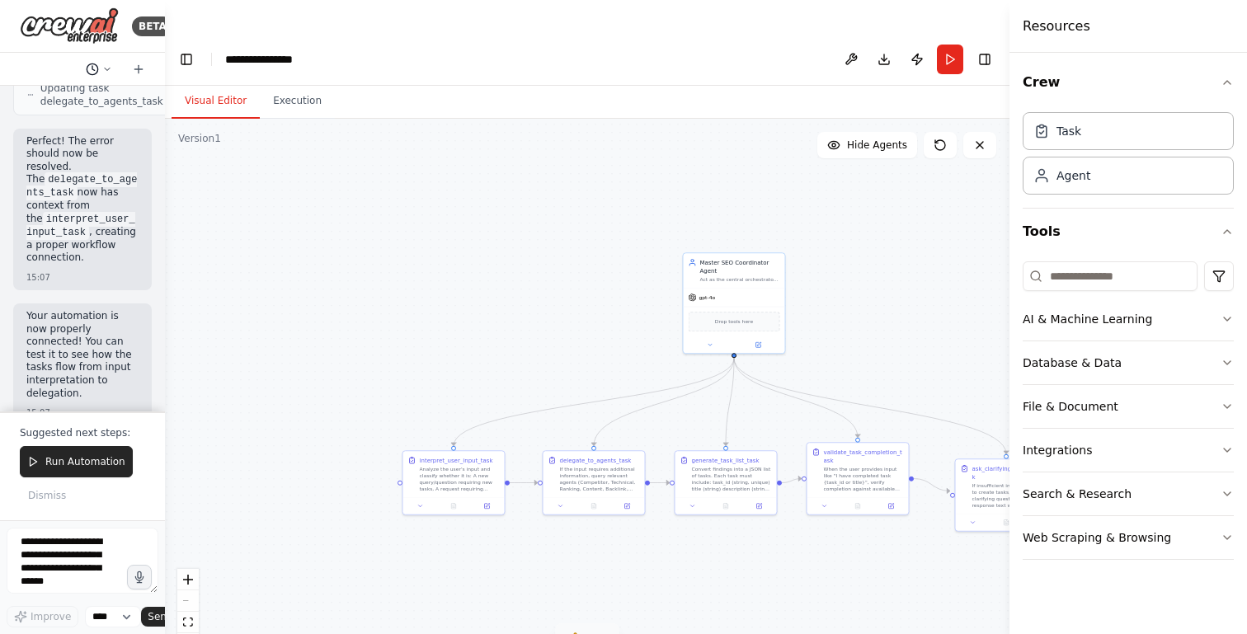
click at [99, 69] on button at bounding box center [99, 69] width 40 height 20
click at [29, 100] on span "Untitled" at bounding box center [78, 102] width 122 height 13
click at [135, 72] on icon at bounding box center [138, 69] width 13 height 13
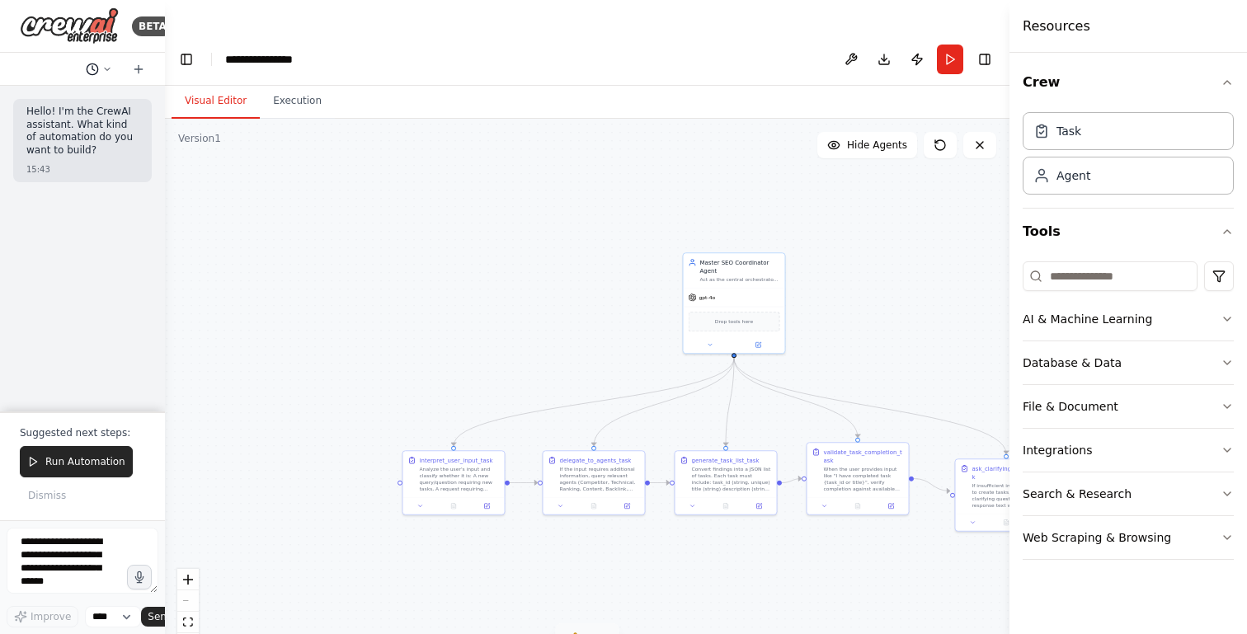
click at [92, 66] on polyline at bounding box center [93, 68] width 2 height 4
click at [513, 300] on div ".deletable-edge-delete-btn { width: 20px; height: 20px; border: 0px solid #ffff…" at bounding box center [587, 393] width 845 height 548
click at [879, 45] on button "Download" at bounding box center [884, 60] width 26 height 30
click at [57, 123] on span "What is the error currently?" at bounding box center [78, 129] width 122 height 13
click at [95, 54] on div at bounding box center [82, 69] width 165 height 33
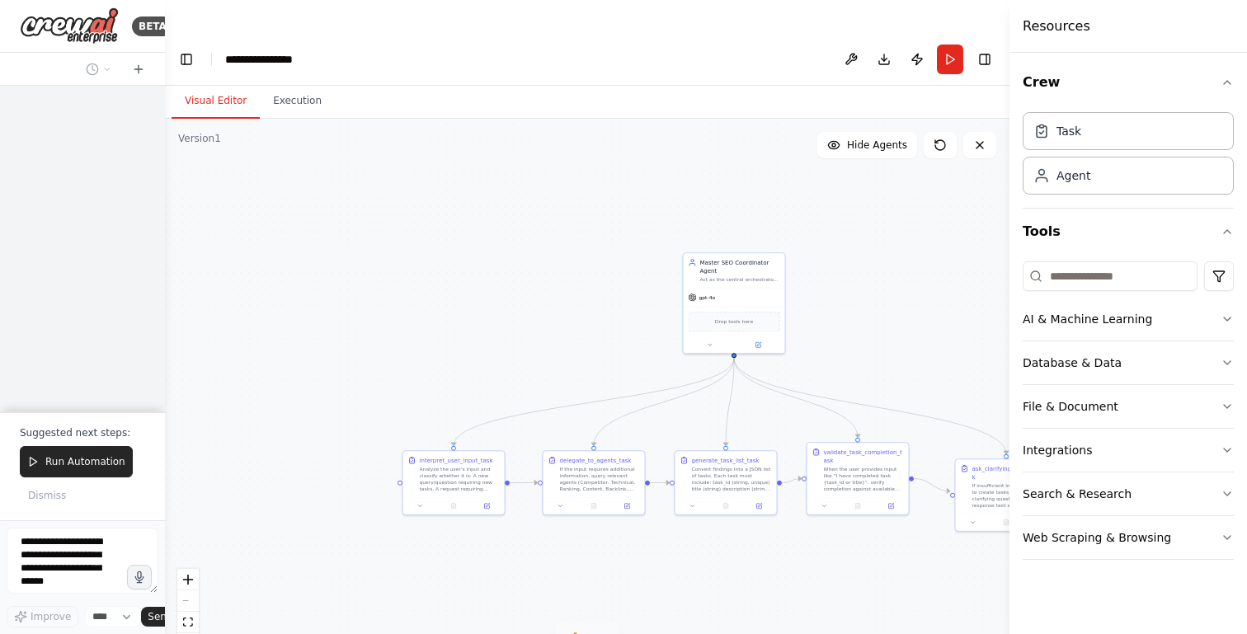
click at [295, 279] on div ".deletable-edge-delete-btn { width: 20px; height: 20px; border: 0px solid #ffff…" at bounding box center [587, 393] width 845 height 548
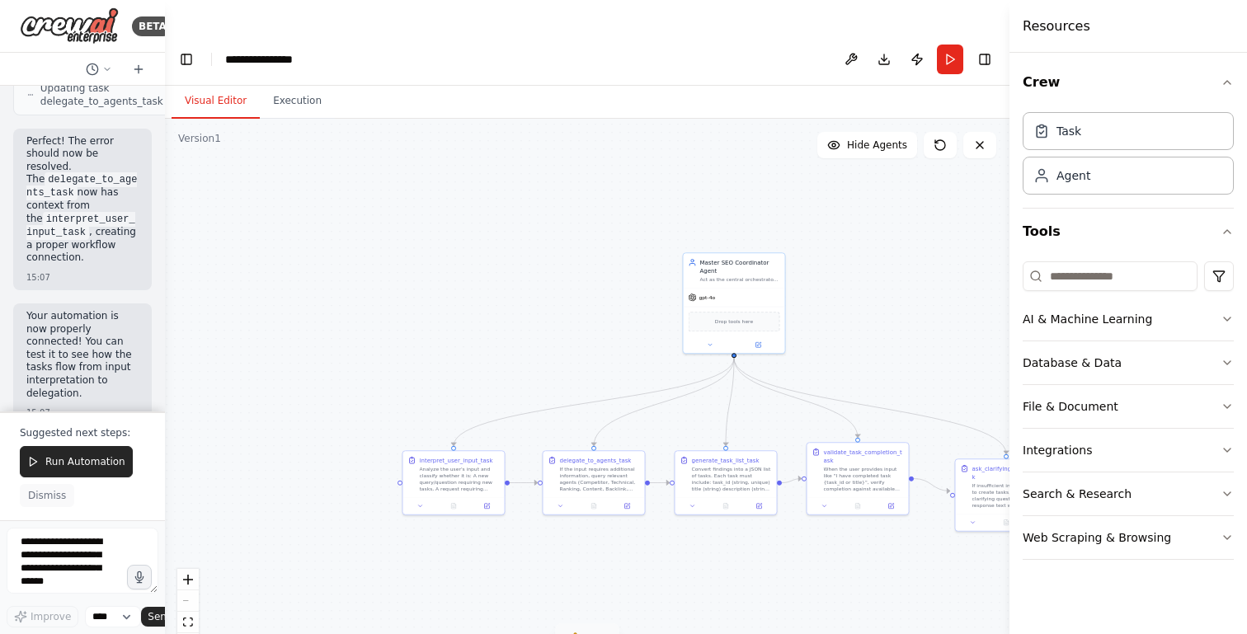
click at [44, 493] on span "Dismiss" at bounding box center [47, 495] width 38 height 13
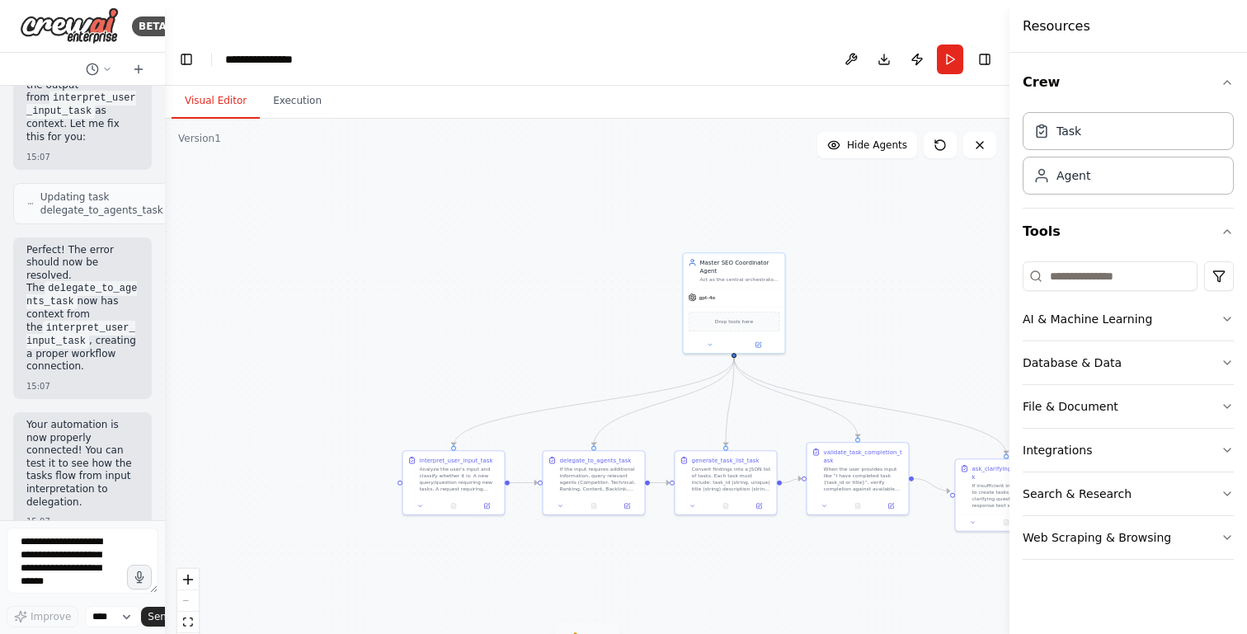
click at [581, 632] on icon at bounding box center [575, 638] width 13 height 13
click at [461, 626] on div "Agent Competitor Intelligence & Keyword Gap Finder has no task assigned" at bounding box center [587, 636] width 389 height 21
click at [405, 633] on icon at bounding box center [399, 638] width 11 height 10
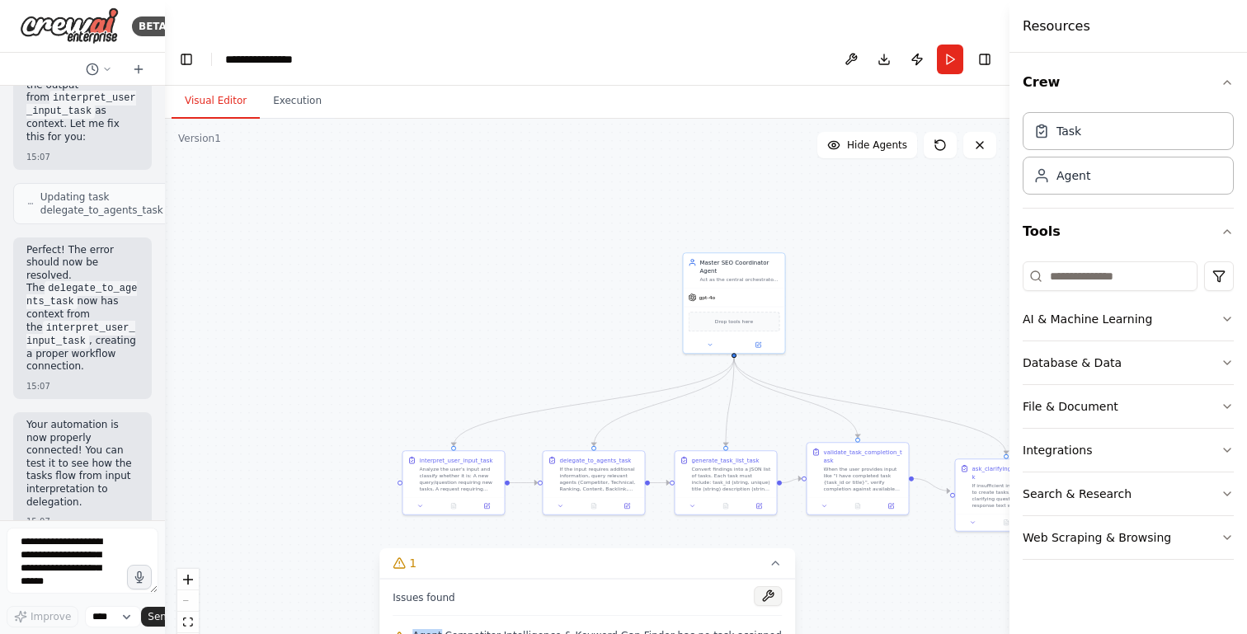
click at [754, 586] on button at bounding box center [768, 596] width 28 height 20
click at [754, 586] on div at bounding box center [768, 597] width 28 height 22
click at [690, 626] on div "Agent Competitor Intelligence & Keyword Gap Finder has no task assigned" at bounding box center [587, 636] width 389 height 21
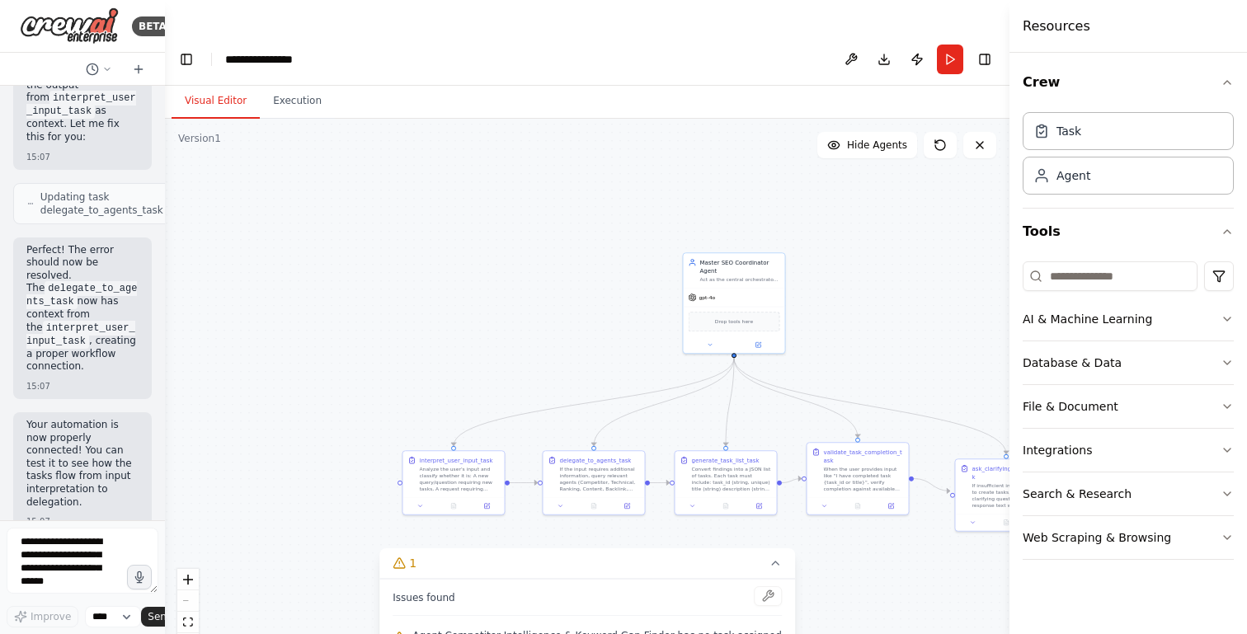
click at [690, 613] on body "BETA Hello! I'm the CrewAI assistant. What kind of automation do you want to bu…" at bounding box center [623, 333] width 1247 height 667
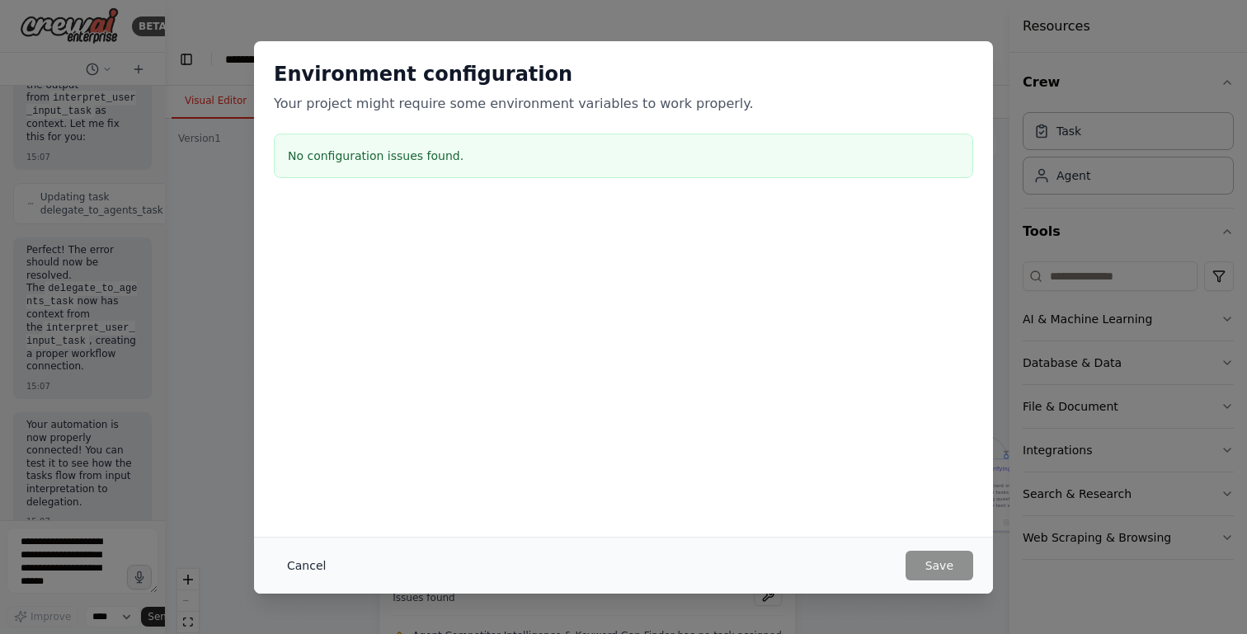
click at [296, 568] on button "Cancel" at bounding box center [306, 566] width 65 height 30
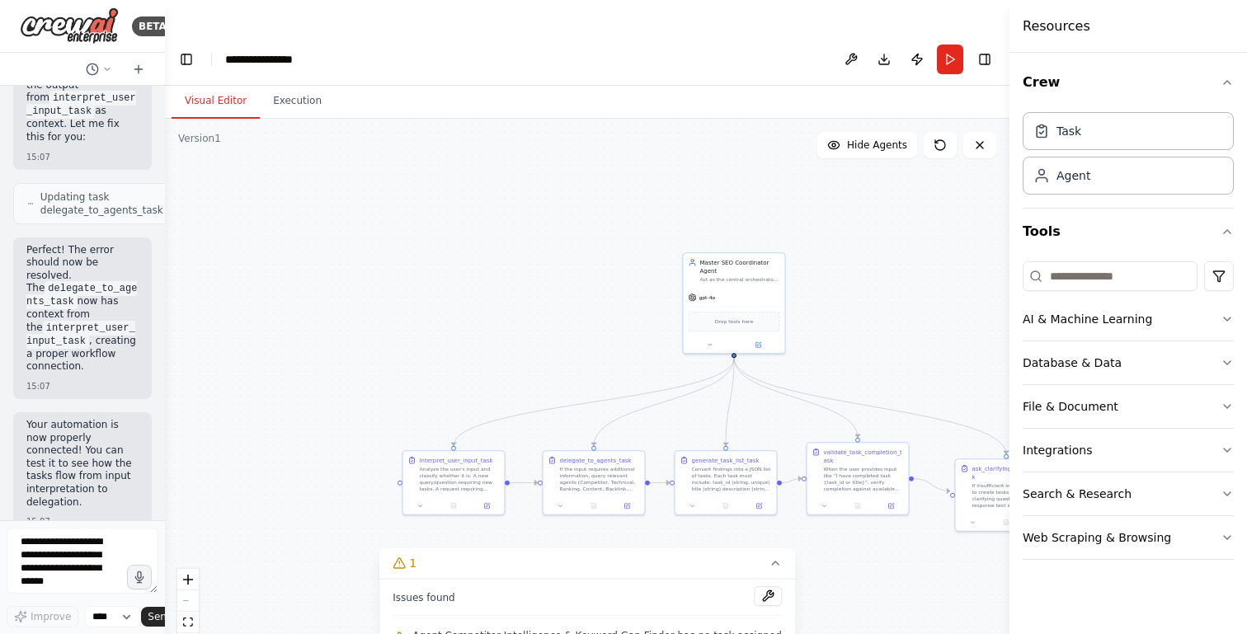
click at [479, 629] on span "Agent Competitor Intelligence & Keyword Gap Finder has no task assigned" at bounding box center [596, 635] width 369 height 13
click at [877, 127] on div ".deletable-edge-delete-btn { width: 20px; height: 20px; border: 0px solid #ffff…" at bounding box center [587, 393] width 845 height 548
click at [935, 140] on icon at bounding box center [940, 145] width 10 height 10
click at [940, 139] on icon at bounding box center [940, 145] width 13 height 13
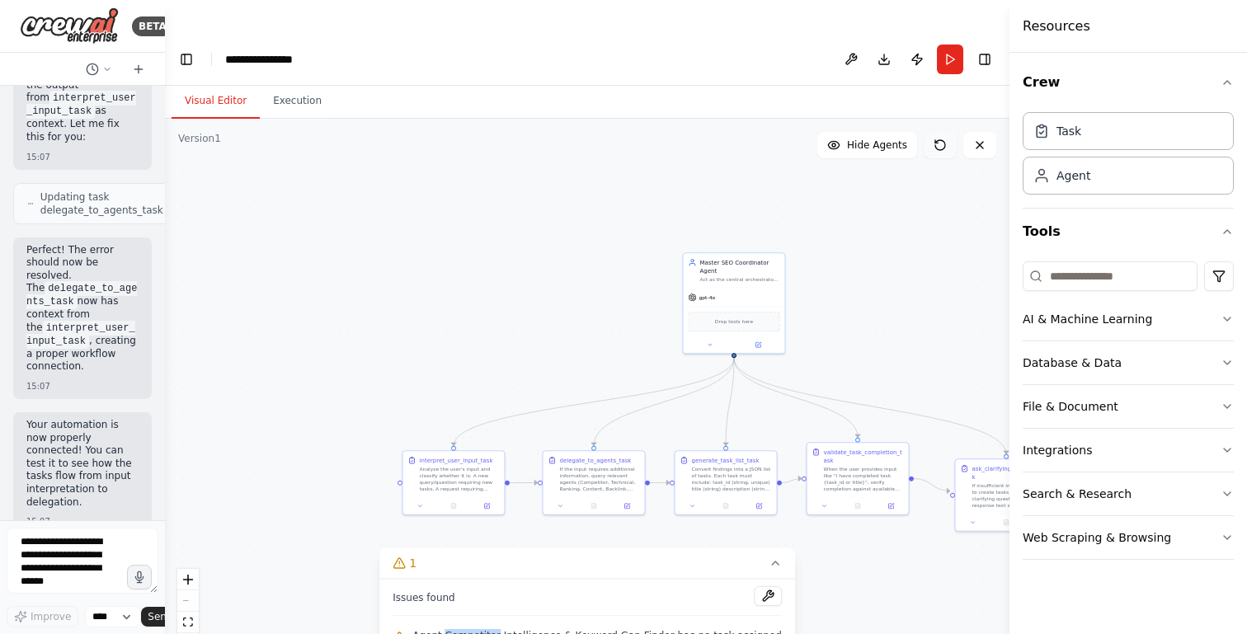
click at [940, 139] on icon at bounding box center [940, 145] width 13 height 13
click at [979, 132] on button at bounding box center [979, 145] width 33 height 26
click at [325, 54] on icon "breadcrumb" at bounding box center [323, 59] width 11 height 11
click at [327, 33] on header "**********" at bounding box center [587, 59] width 845 height 53
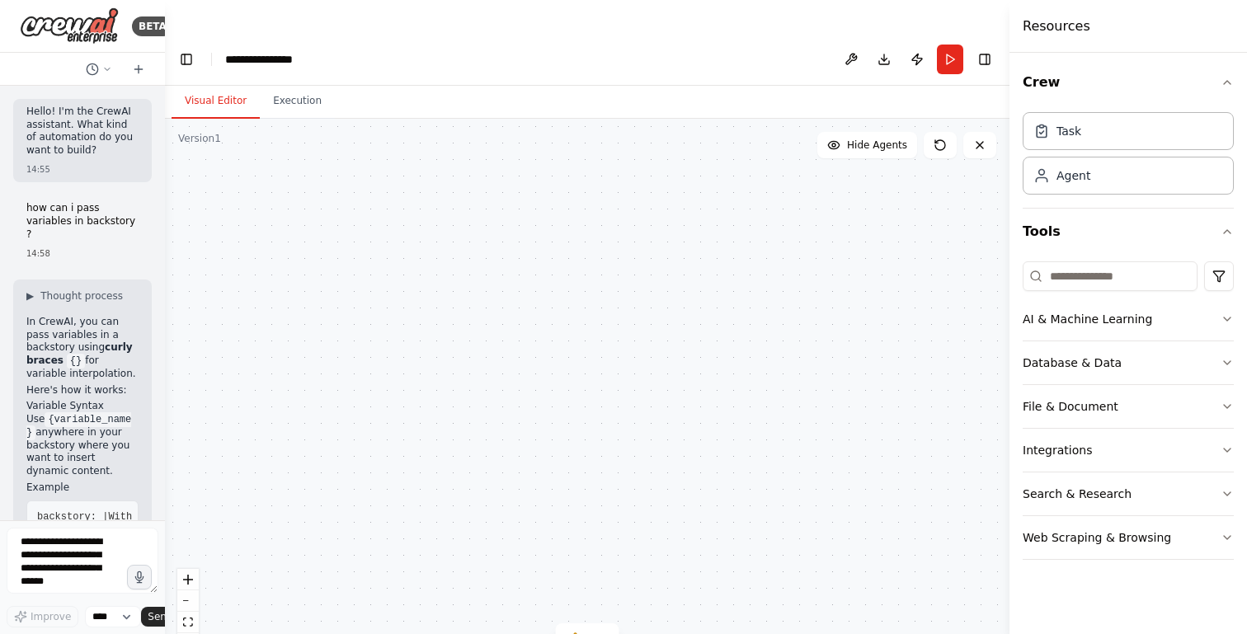
scroll to position [1789, 0]
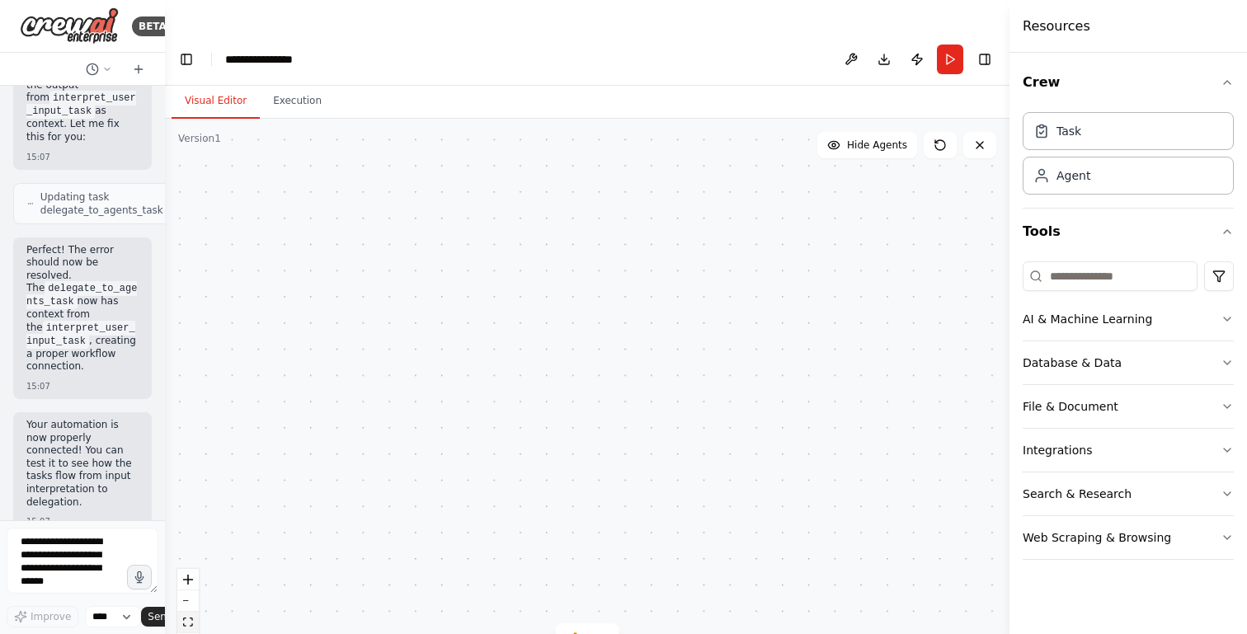
click at [188, 618] on icon "fit view" at bounding box center [188, 622] width 10 height 9
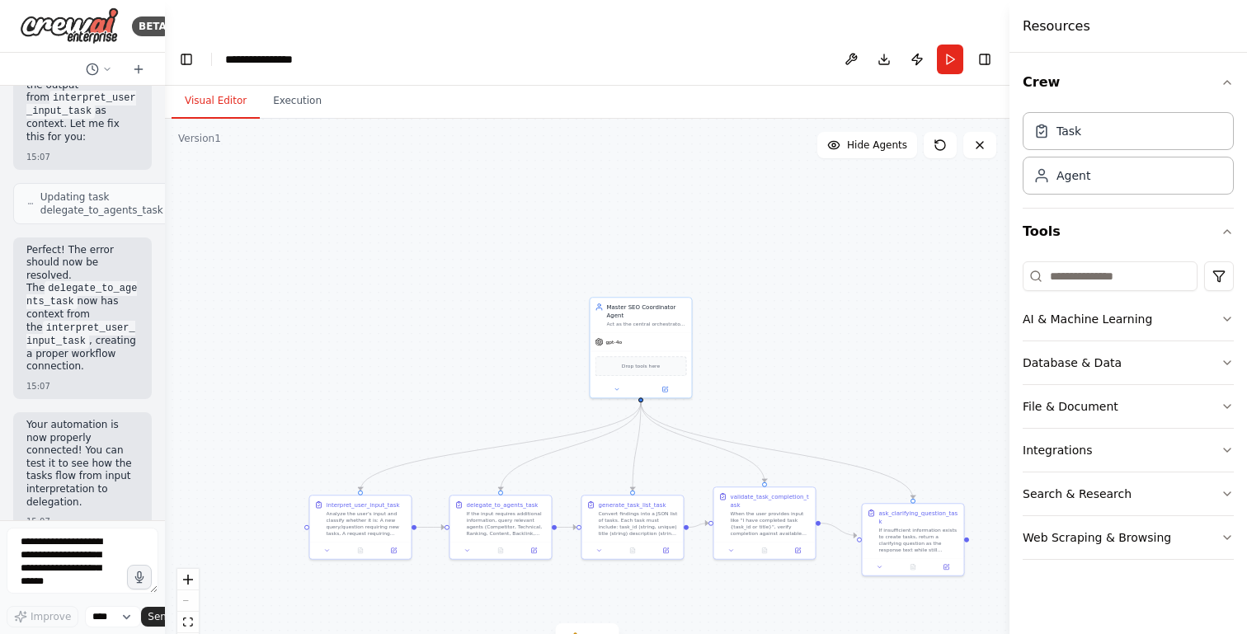
drag, startPoint x: 454, startPoint y: 541, endPoint x: 506, endPoint y: 241, distance: 304.7
click at [506, 241] on div ".deletable-edge-delete-btn { width: 20px; height: 20px; border: 0px solid #ffff…" at bounding box center [587, 393] width 845 height 548
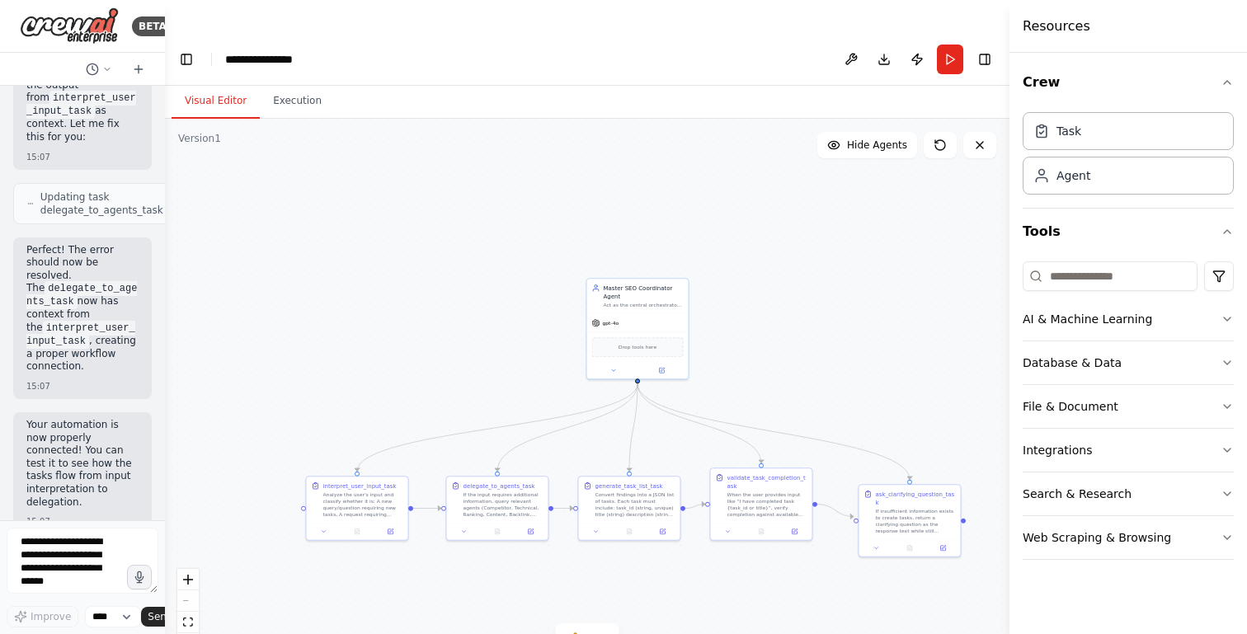
drag, startPoint x: 437, startPoint y: 359, endPoint x: 392, endPoint y: 687, distance: 331.4
click at [392, 633] on html "BETA Hello! I'm the CrewAI assistant. What kind of automation do you want to bu…" at bounding box center [623, 333] width 1247 height 667
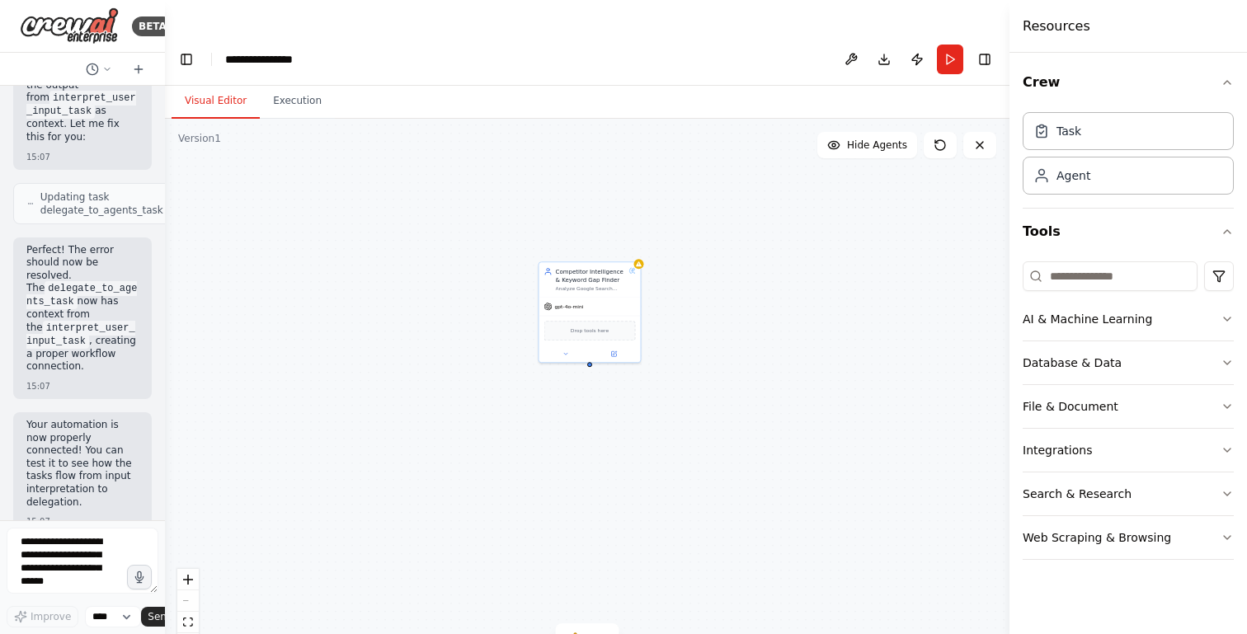
drag, startPoint x: 571, startPoint y: 430, endPoint x: 546, endPoint y: 706, distance: 277.4
click at [546, 633] on html "BETA Hello! I'm the CrewAI assistant. What kind of automation do you want to bu…" at bounding box center [623, 333] width 1247 height 667
drag, startPoint x: 585, startPoint y: 251, endPoint x: 764, endPoint y: 582, distance: 376.8
click at [764, 605] on div "Analyze Google Search Console data for our domain, collect competitor keyword r…" at bounding box center [772, 608] width 70 height 7
drag, startPoint x: 591, startPoint y: 517, endPoint x: 579, endPoint y: 129, distance: 388.6
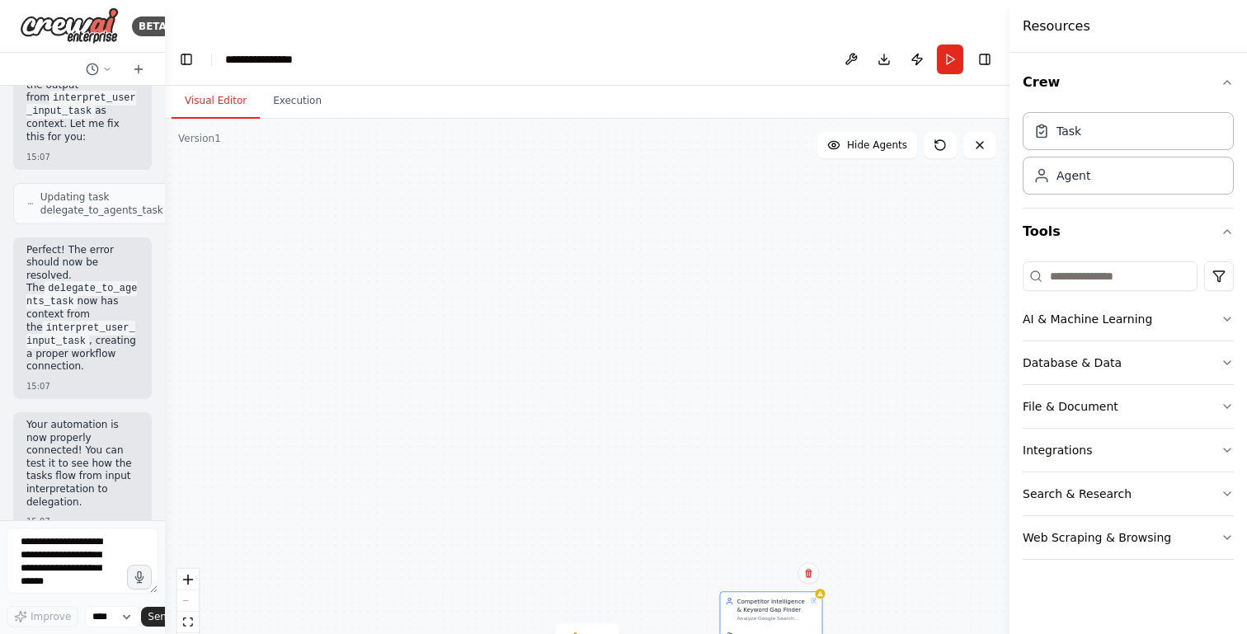
click at [579, 131] on div ".deletable-edge-delete-btn { width: 20px; height: 20px; border: 0px solid #ffff…" at bounding box center [587, 393] width 845 height 548
drag, startPoint x: 736, startPoint y: 205, endPoint x: 796, endPoint y: 520, distance: 320.6
click at [796, 520] on div "Competitor Intelligence & Keyword Gap Finder Analyze Google Search Console data…" at bounding box center [816, 551] width 103 height 101
drag, startPoint x: 637, startPoint y: 390, endPoint x: 534, endPoint y: 68, distance: 338.3
click at [534, 86] on div "Visual Editor Execution Version 1 Show Tools Hide Agents .deletable-edge-delete…" at bounding box center [587, 376] width 845 height 581
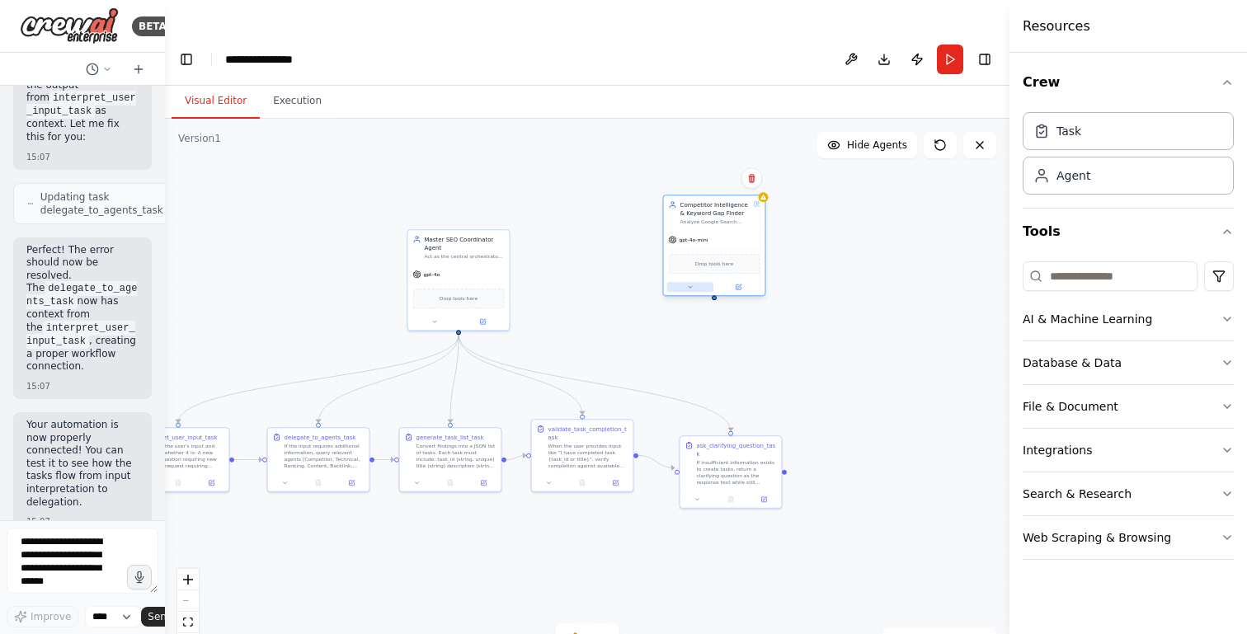
click at [689, 282] on button at bounding box center [690, 287] width 47 height 10
click at [686, 340] on span "Attributes" at bounding box center [688, 344] width 29 height 8
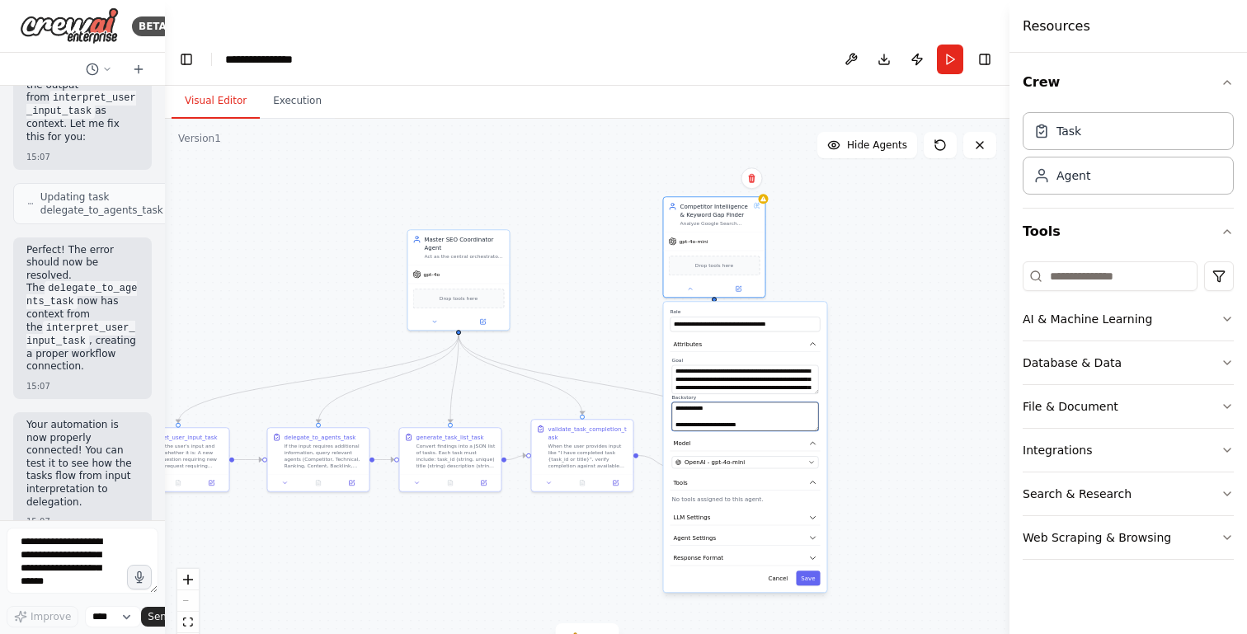
drag, startPoint x: 676, startPoint y: 394, endPoint x: 673, endPoint y: 369, distance: 25.0
click at [673, 402] on textarea "**********" at bounding box center [745, 416] width 147 height 29
type textarea "**********"
click at [811, 571] on button "Save" at bounding box center [808, 578] width 24 height 15
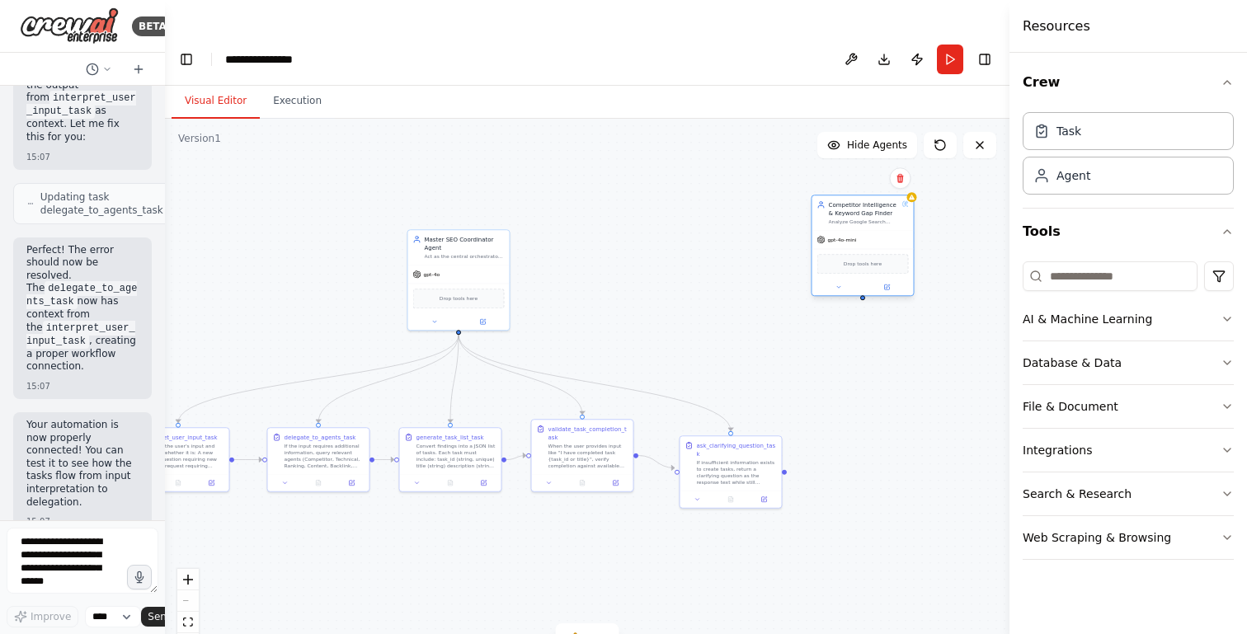
drag, startPoint x: 713, startPoint y: 172, endPoint x: 862, endPoint y: 172, distance: 148.4
click at [862, 200] on div "Competitor Intelligence & Keyword Gap Finder" at bounding box center [864, 208] width 70 height 16
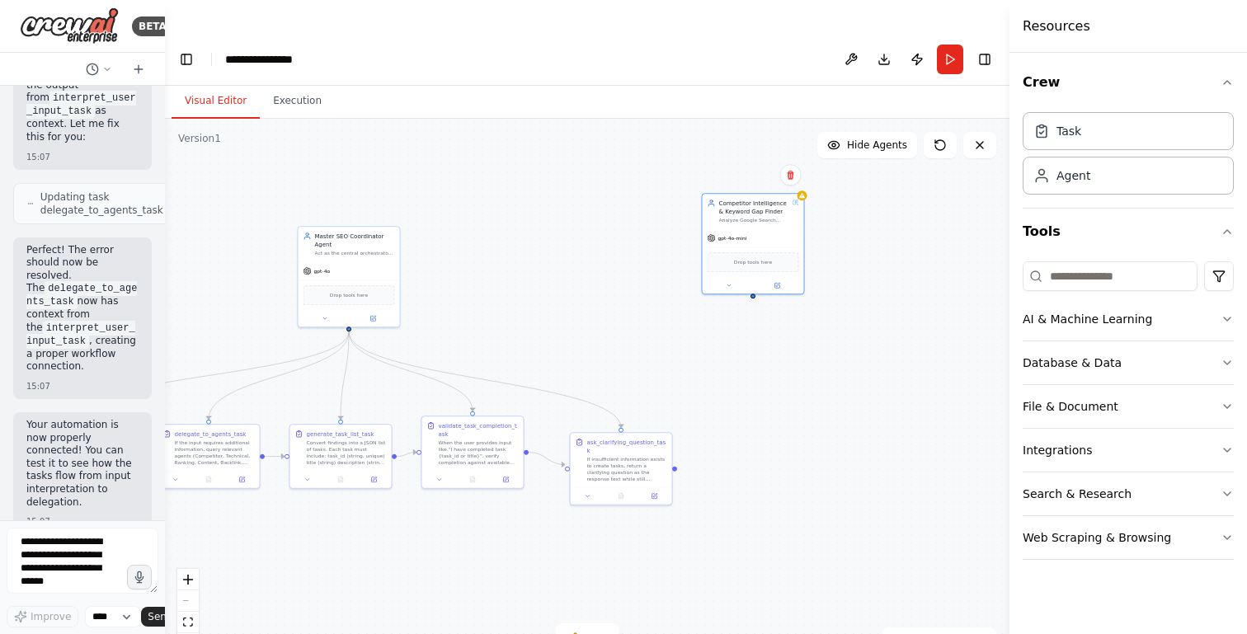
drag, startPoint x: 844, startPoint y: 290, endPoint x: 627, endPoint y: 265, distance: 218.4
click at [628, 264] on div ".deletable-edge-delete-btn { width: 20px; height: 20px; border: 0px solid #ffff…" at bounding box center [587, 393] width 845 height 548
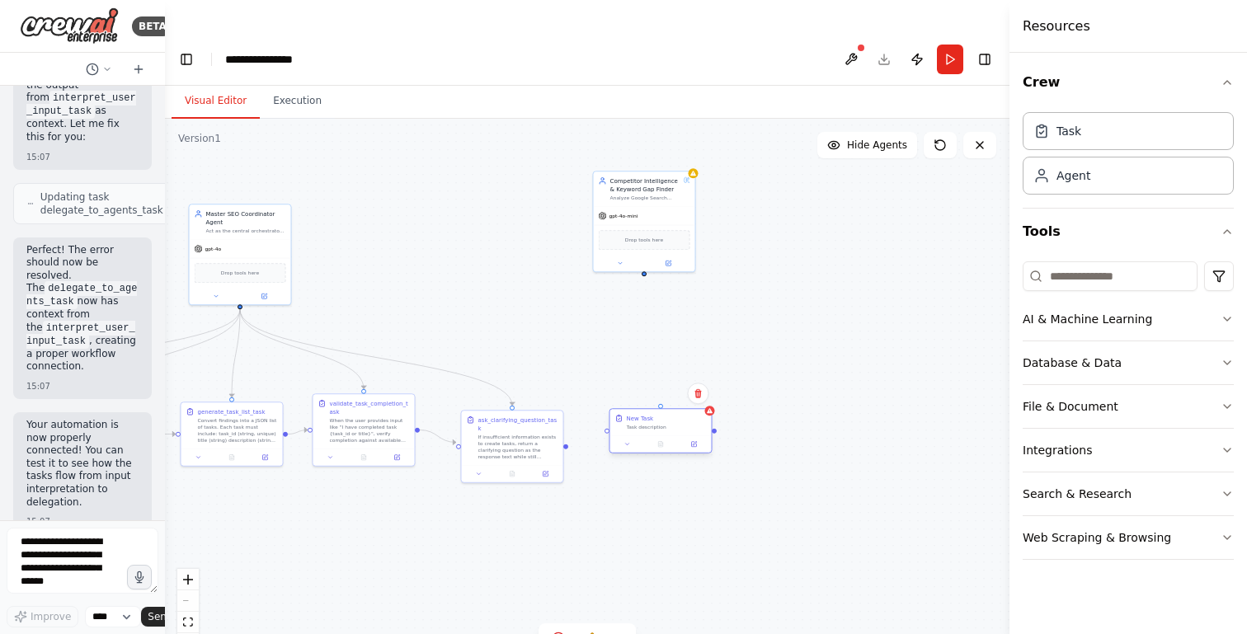
drag, startPoint x: 722, startPoint y: 407, endPoint x: 642, endPoint y: 390, distance: 82.5
click at [642, 414] on div "New Task Task description" at bounding box center [667, 422] width 80 height 16
click at [616, 440] on button at bounding box center [619, 445] width 28 height 10
click at [650, 474] on input "********" at bounding box center [684, 481] width 150 height 15
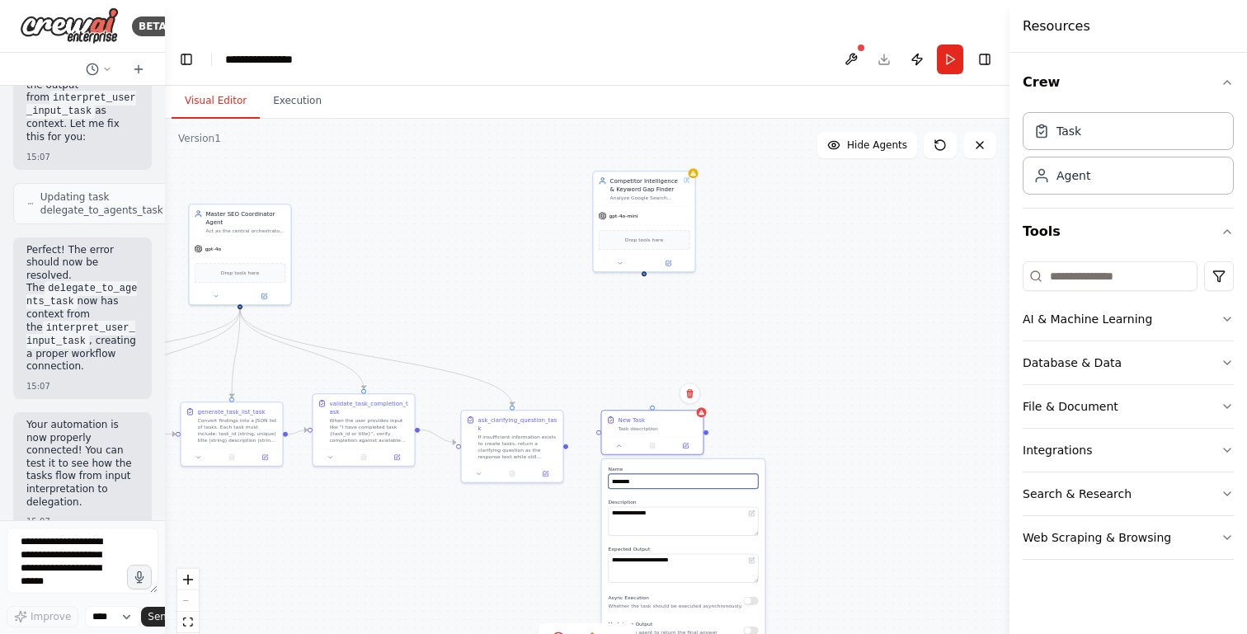
click at [650, 474] on input "********" at bounding box center [684, 481] width 150 height 15
click at [653, 474] on input "********" at bounding box center [684, 481] width 150 height 15
paste input "**********"
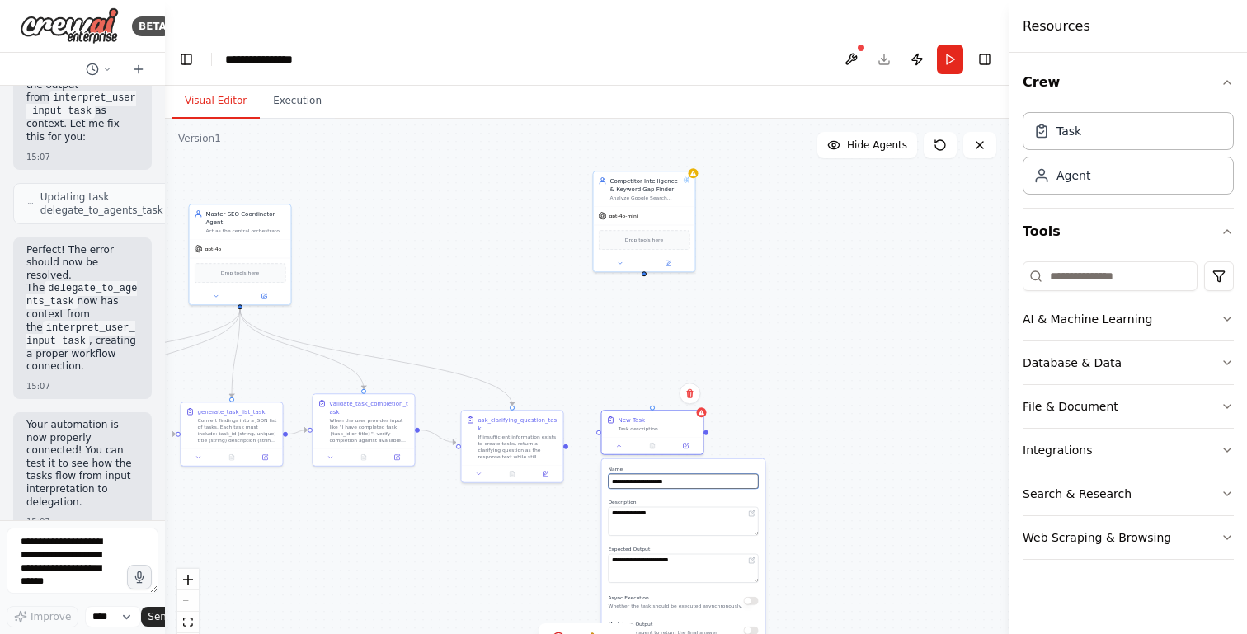
type input "**********"
click at [652, 507] on textarea "**********" at bounding box center [684, 521] width 150 height 29
paste textarea "**********"
type textarea "**********"
click at [647, 554] on textarea "**********" at bounding box center [684, 568] width 150 height 29
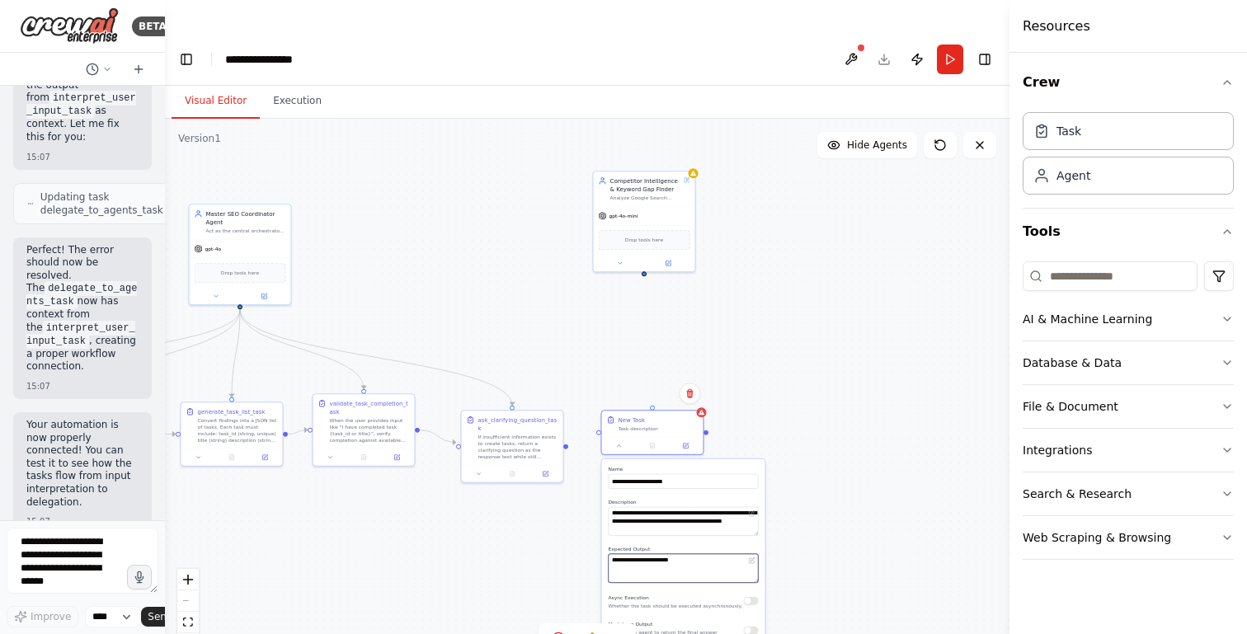
paste textarea "**********"
type textarea "**********"
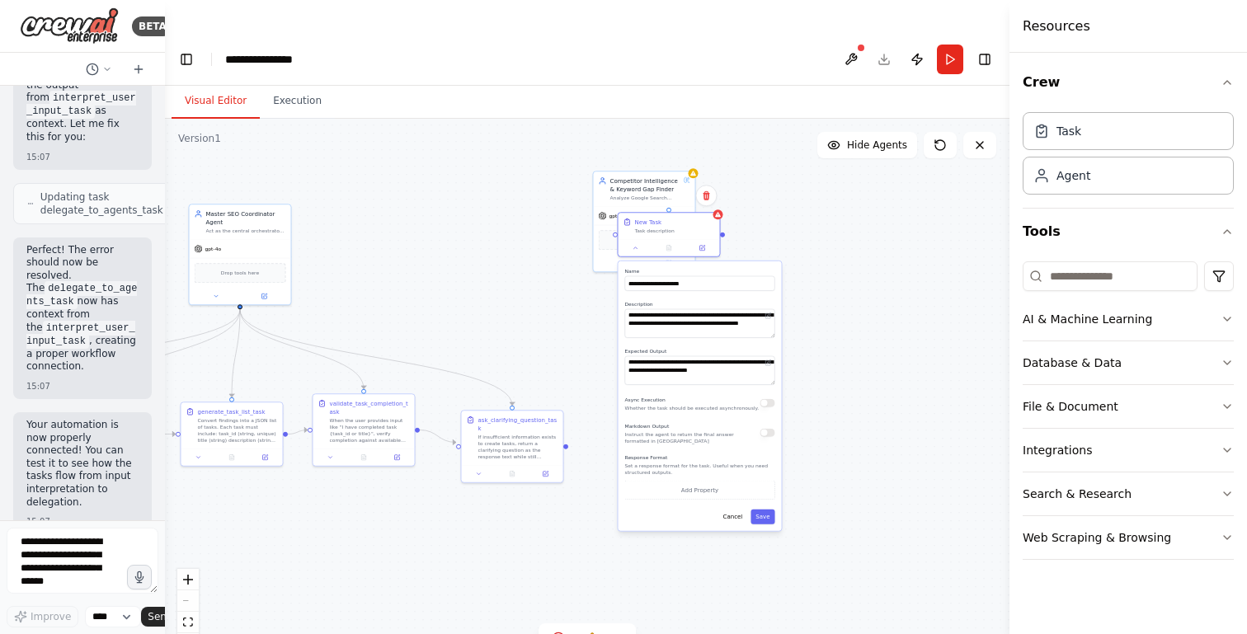
drag, startPoint x: 673, startPoint y: 601, endPoint x: 687, endPoint y: 398, distance: 203.4
click at [687, 431] on p "Instruct the agent to return the final answer formatted in [GEOGRAPHIC_DATA]" at bounding box center [692, 437] width 135 height 13
click at [760, 510] on button "Save" at bounding box center [762, 517] width 24 height 15
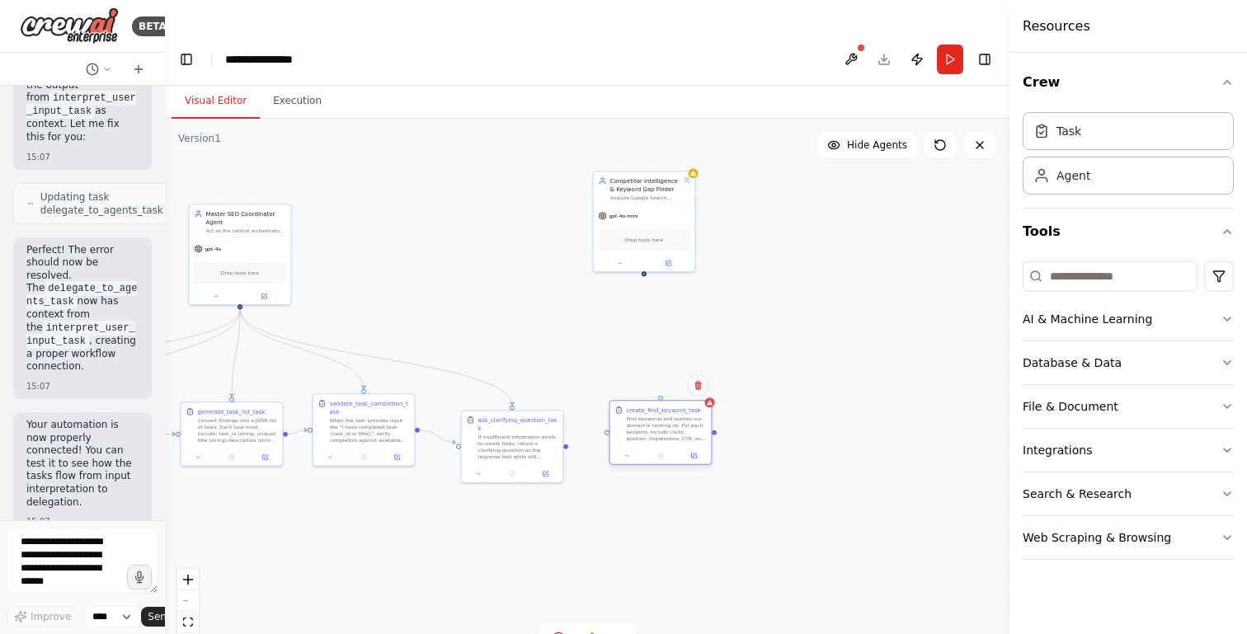
drag, startPoint x: 656, startPoint y: 194, endPoint x: 647, endPoint y: 381, distance: 187.4
click at [647, 406] on div "create_find_keyword_task Find keywords and queries our domain is ranking on. Fo…" at bounding box center [667, 424] width 80 height 36
drag, startPoint x: 645, startPoint y: 238, endPoint x: 659, endPoint y: 364, distance: 127.0
click at [586, 623] on button "1" at bounding box center [588, 638] width 64 height 31
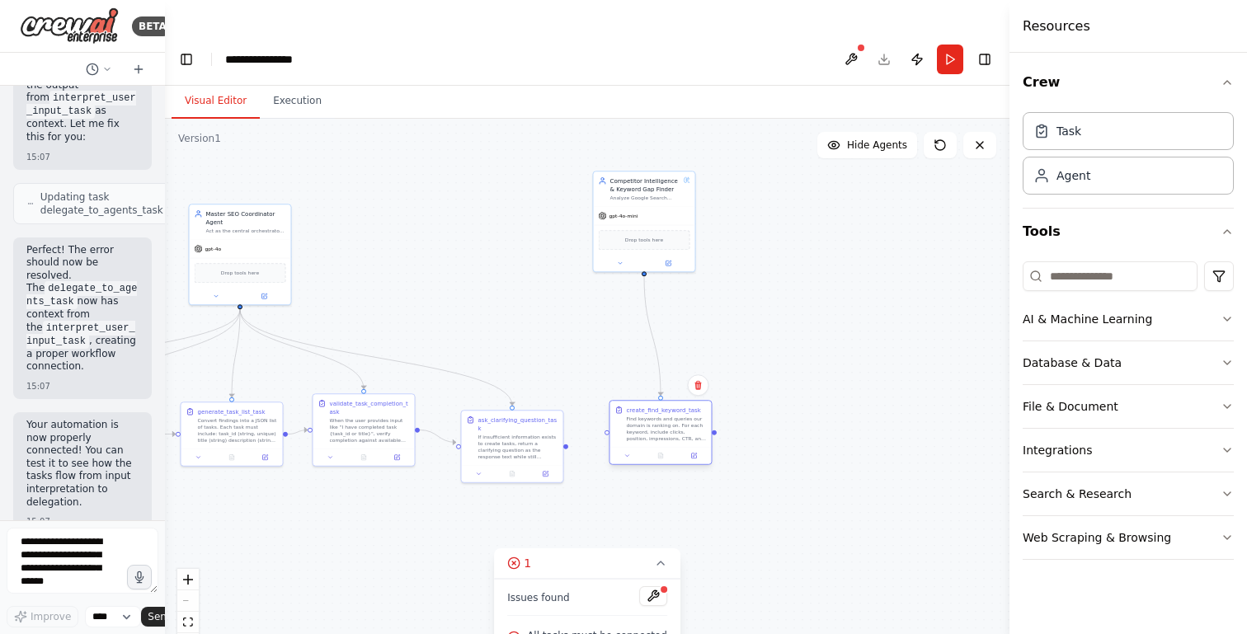
drag, startPoint x: 654, startPoint y: 395, endPoint x: 666, endPoint y: 415, distance: 23.3
click at [666, 416] on div "Find keywords and queries our domain is ranking on. For each keyword, include c…" at bounding box center [667, 429] width 80 height 26
drag, startPoint x: 254, startPoint y: 211, endPoint x: 432, endPoint y: 172, distance: 182.3
click at [432, 197] on div "gpt-4o" at bounding box center [421, 206] width 101 height 18
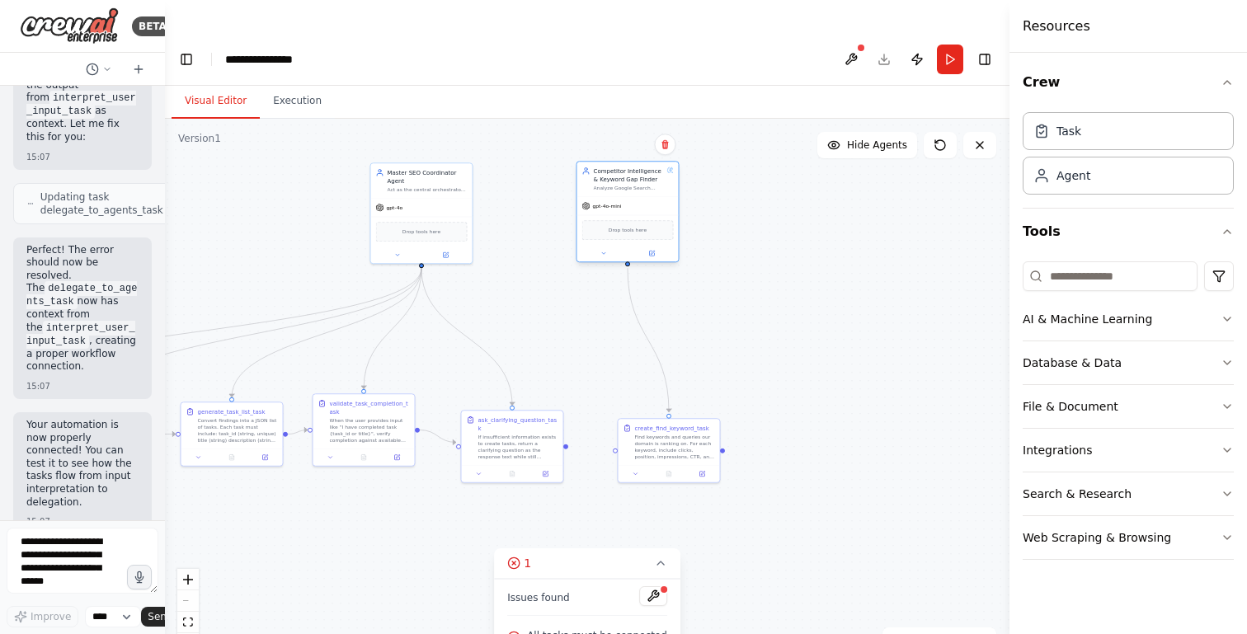
drag, startPoint x: 652, startPoint y: 158, endPoint x: 638, endPoint y: 151, distance: 15.9
click at [638, 167] on div "Competitor Intelligence & Keyword Gap Finder Analyze Google Search Console data…" at bounding box center [629, 179] width 70 height 25
drag, startPoint x: 670, startPoint y: 398, endPoint x: 669, endPoint y: 388, distance: 9.1
click at [669, 414] on div "create_find_keyword_task Find keywords and queries our domain is ranking on. Fo…" at bounding box center [675, 432] width 80 height 36
drag, startPoint x: 787, startPoint y: 493, endPoint x: 806, endPoint y: 493, distance: 19.0
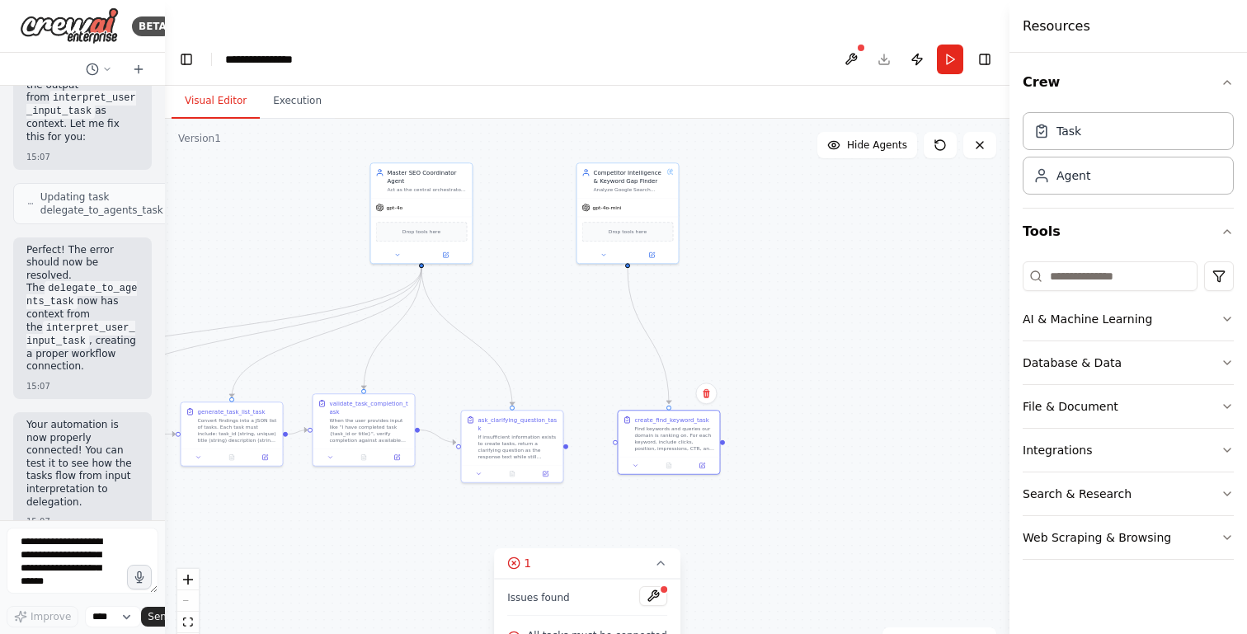
click at [791, 493] on div ".deletable-edge-delete-btn { width: 20px; height: 20px; border: 0px solid #ffff…" at bounding box center [587, 393] width 845 height 548
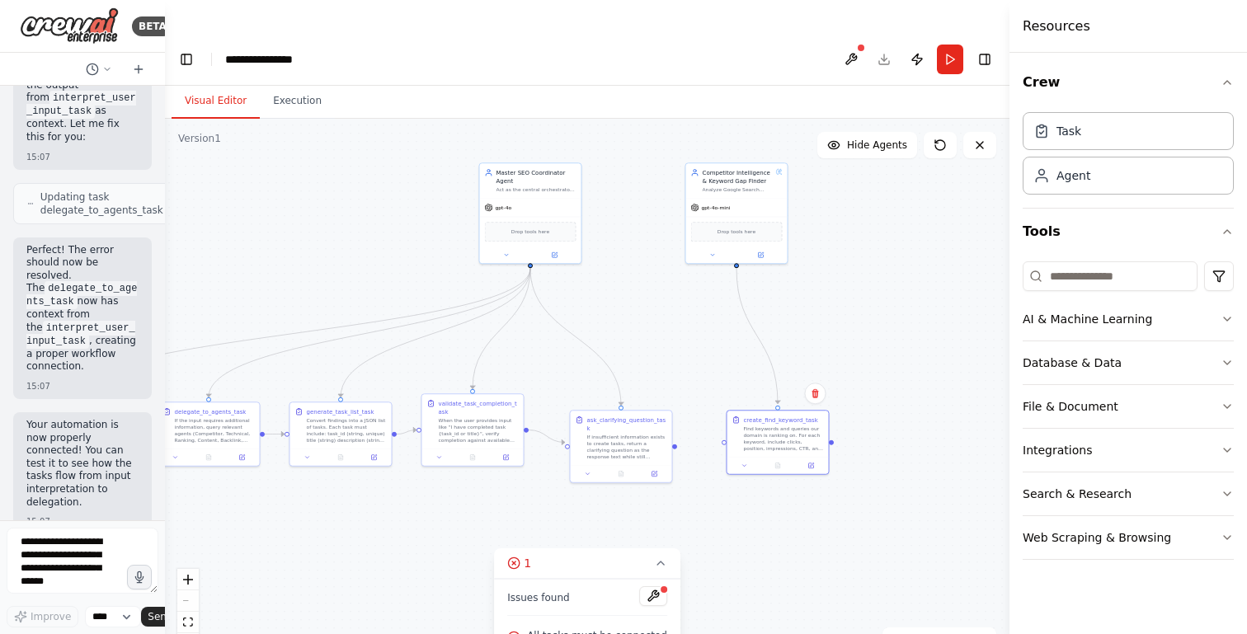
drag, startPoint x: 799, startPoint y: 476, endPoint x: 906, endPoint y: 477, distance: 107.2
click at [913, 477] on div ".deletable-edge-delete-btn { width: 20px; height: 20px; border: 0px solid #ffff…" at bounding box center [587, 393] width 845 height 548
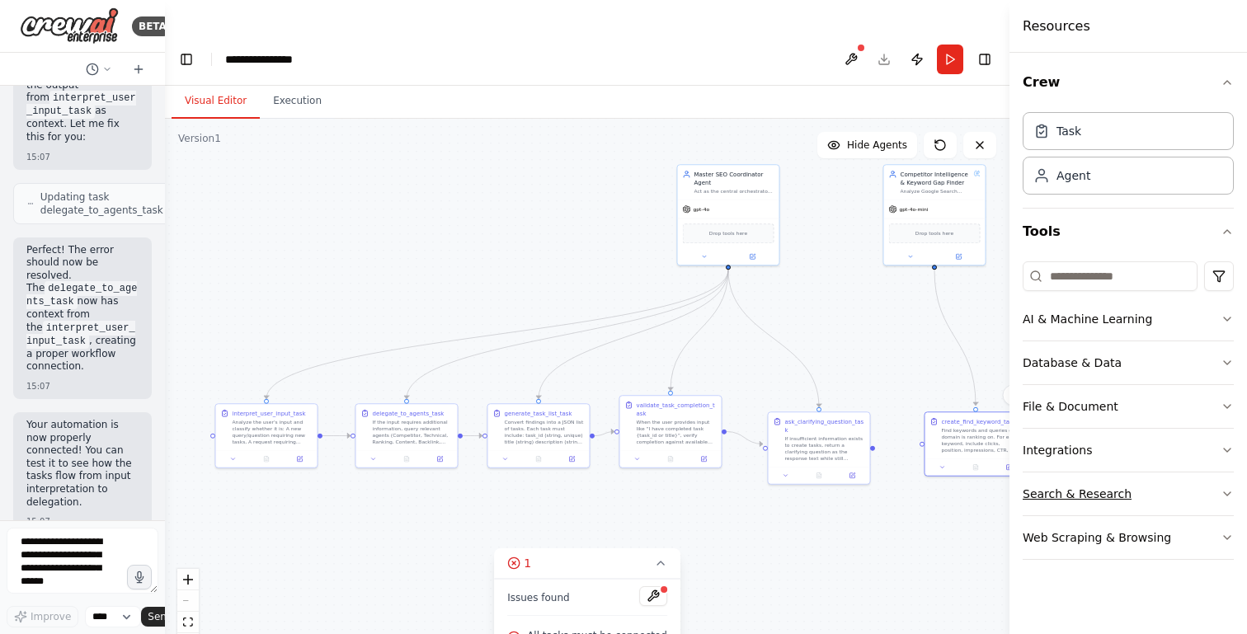
drag, startPoint x: 900, startPoint y: 472, endPoint x: 1076, endPoint y: 476, distance: 176.5
click at [1093, 475] on div "BETA Hello! I'm the CrewAI assistant. What kind of automation do you want to bu…" at bounding box center [623, 350] width 1247 height 634
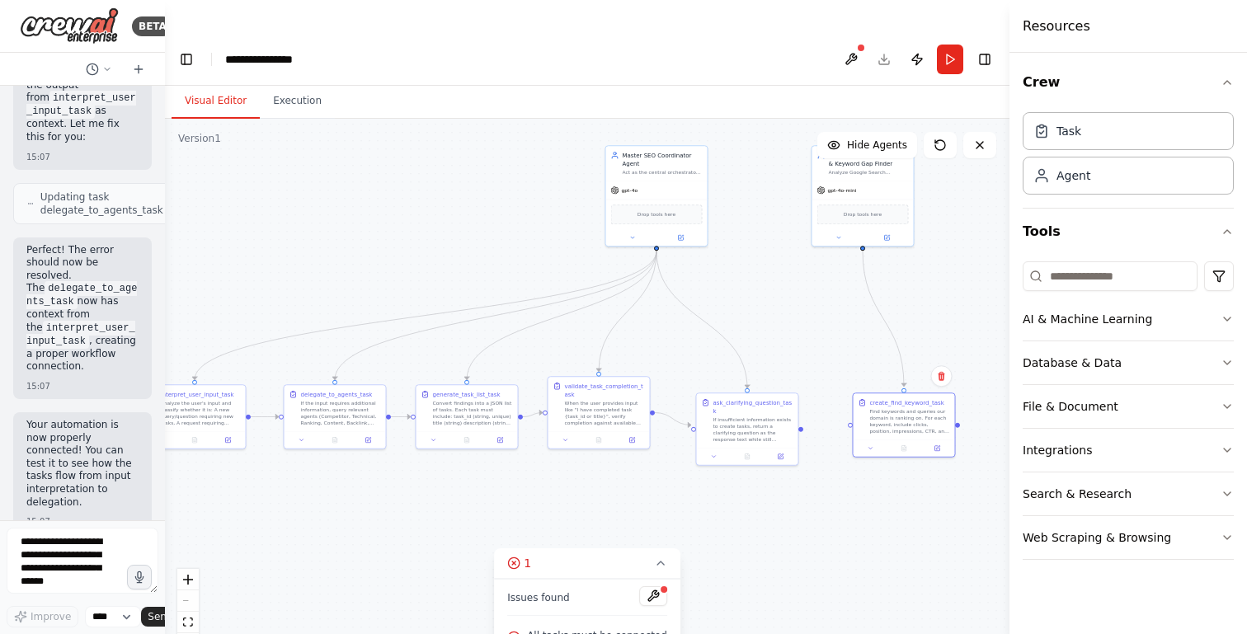
drag, startPoint x: 849, startPoint y: 518, endPoint x: 722, endPoint y: 494, distance: 129.2
click at [723, 494] on div ".deletable-edge-delete-btn { width: 20px; height: 20px; border: 0px solid #ffff…" at bounding box center [587, 393] width 845 height 548
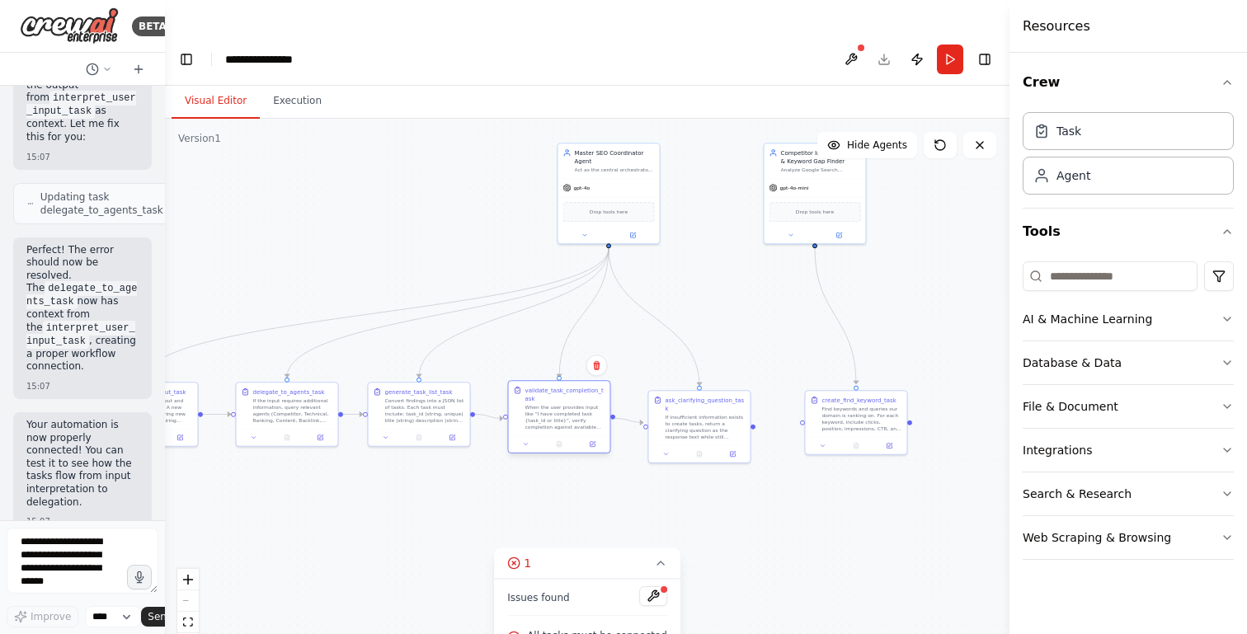
drag, startPoint x: 550, startPoint y: 369, endPoint x: 559, endPoint y: 380, distance: 14.7
click at [559, 404] on div "When the user provides input like "I have completed task {task_id or title}", v…" at bounding box center [565, 417] width 80 height 26
drag, startPoint x: 703, startPoint y: 372, endPoint x: 696, endPoint y: 363, distance: 11.2
click at [696, 404] on div "If insufficient information exists to create tasks, return a clarifying questio…" at bounding box center [697, 417] width 80 height 26
drag, startPoint x: 893, startPoint y: 460, endPoint x: 752, endPoint y: 633, distance: 222.7
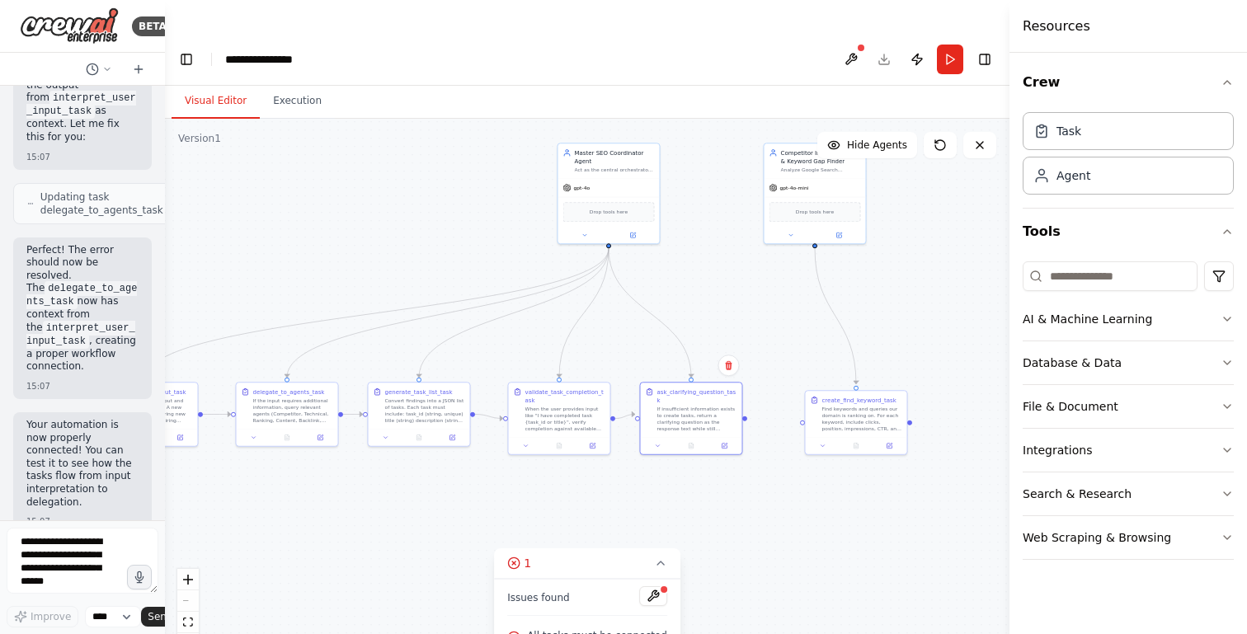
click at [752, 633] on div ".deletable-edge-delete-btn { width: 20px; height: 20px; border: 0px solid #ffff…" at bounding box center [587, 393] width 845 height 548
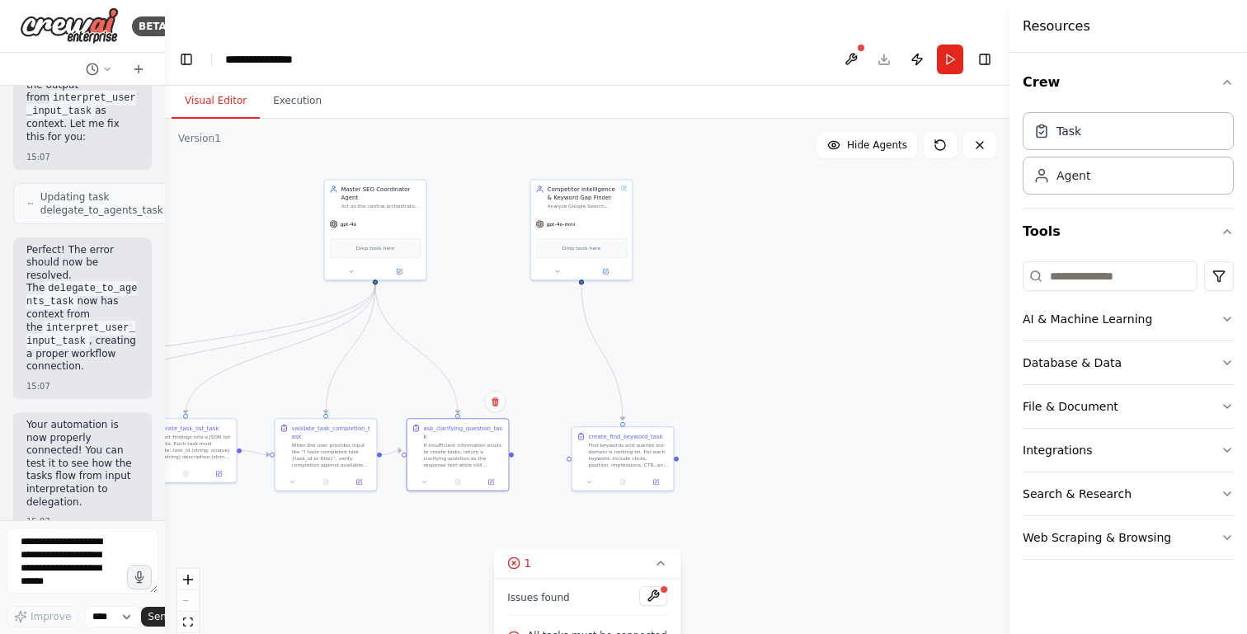
drag, startPoint x: 761, startPoint y: 451, endPoint x: 666, endPoint y: 315, distance: 165.9
click at [667, 315] on div ".deletable-edge-delete-btn { width: 20px; height: 20px; border: 0px solid #ffff…" at bounding box center [587, 393] width 845 height 548
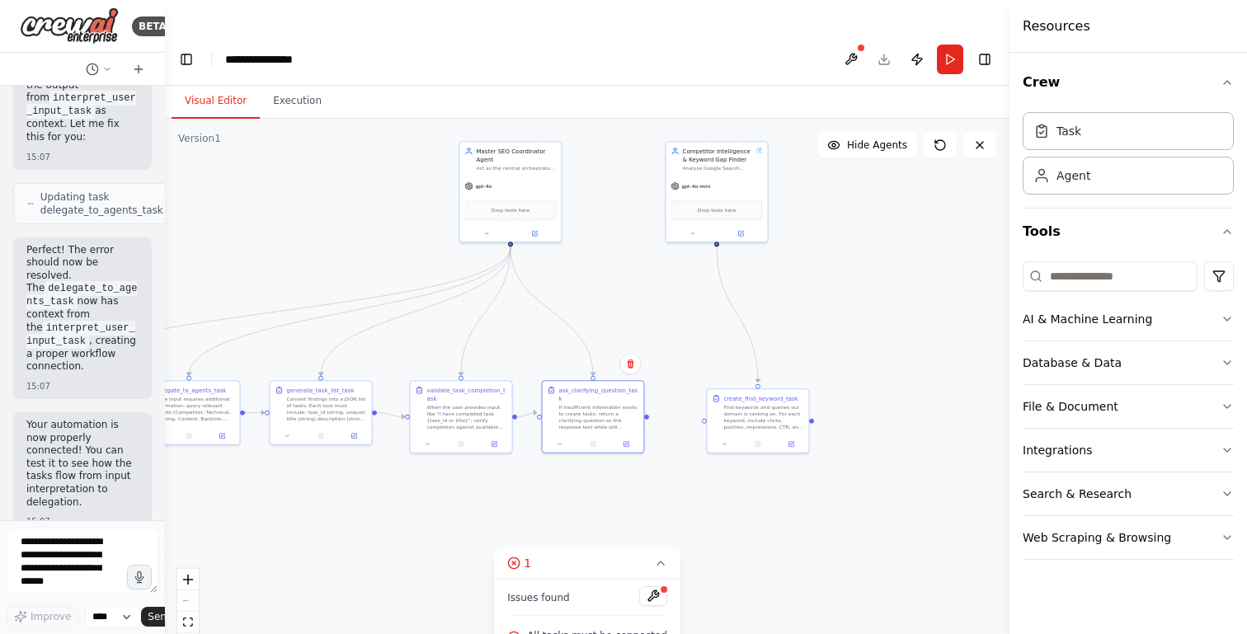
drag, startPoint x: 374, startPoint y: 512, endPoint x: 667, endPoint y: 435, distance: 302.7
click at [667, 435] on div ".deletable-edge-delete-btn { width: 20px; height: 20px; border: 0px solid #ffff…" at bounding box center [587, 393] width 845 height 548
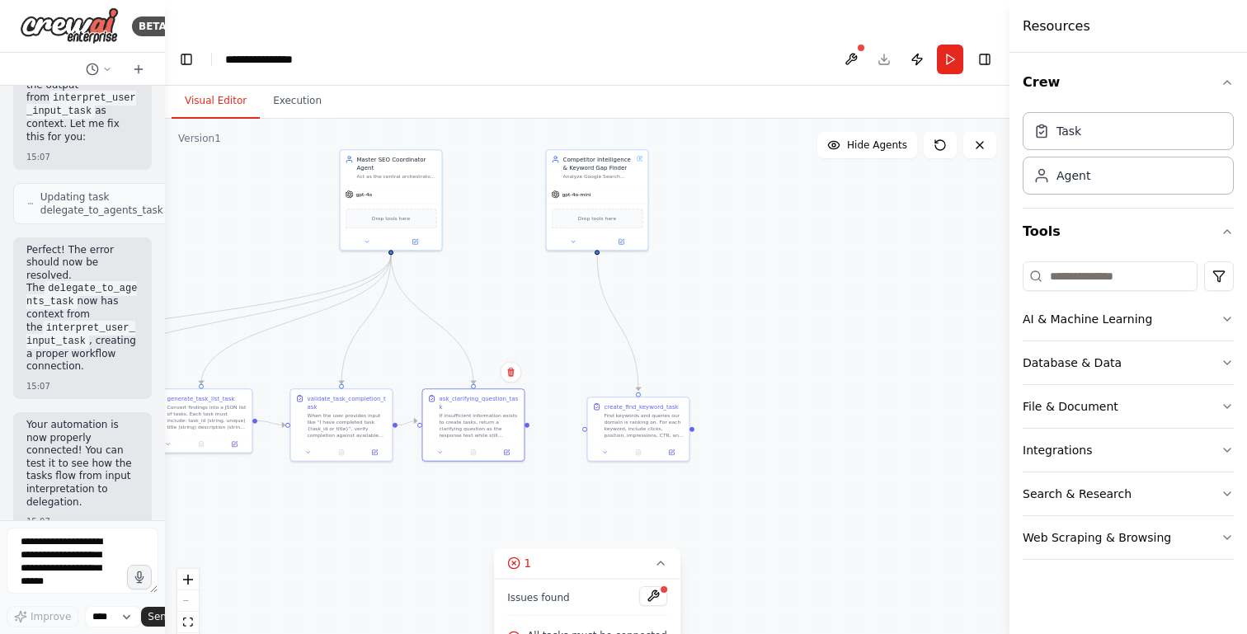
drag, startPoint x: 855, startPoint y: 210, endPoint x: 564, endPoint y: 263, distance: 295.9
click at [564, 263] on div ".deletable-edge-delete-btn { width: 20px; height: 20px; border: 0px solid #ffff…" at bounding box center [587, 393] width 845 height 548
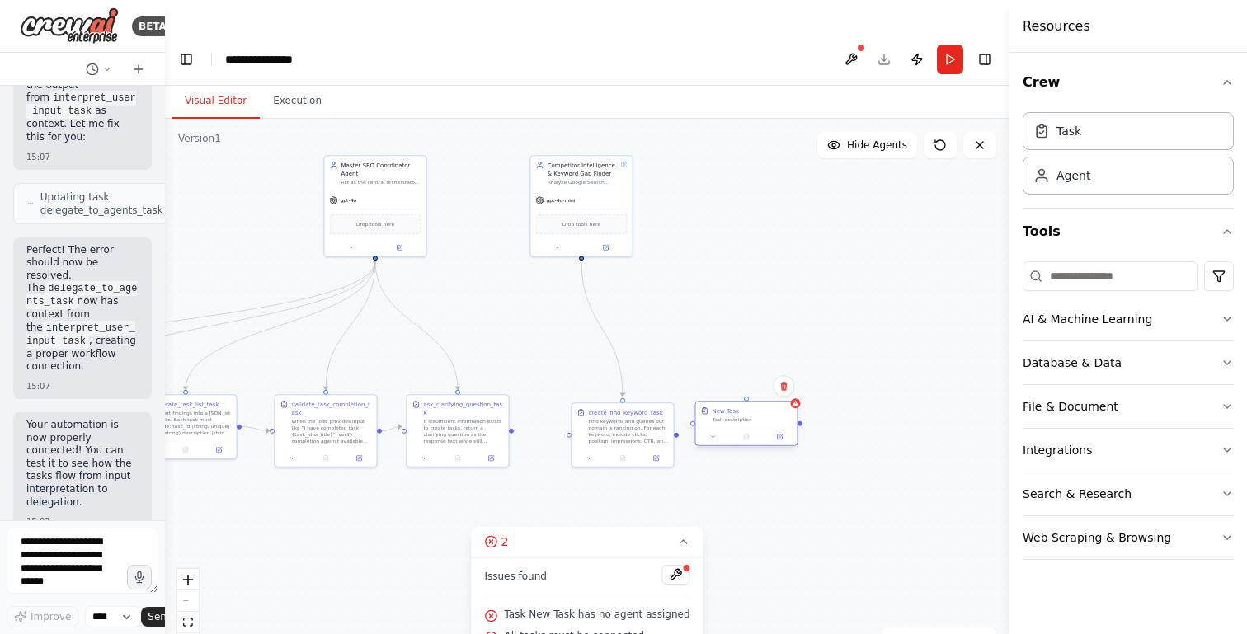
drag, startPoint x: 830, startPoint y: 379, endPoint x: 740, endPoint y: 388, distance: 91.2
click at [740, 416] on div "Task description" at bounding box center [753, 419] width 80 height 7
click at [709, 428] on div at bounding box center [746, 436] width 101 height 17
click at [714, 434] on icon at bounding box center [713, 437] width 7 height 7
click at [730, 467] on input "********" at bounding box center [778, 474] width 150 height 15
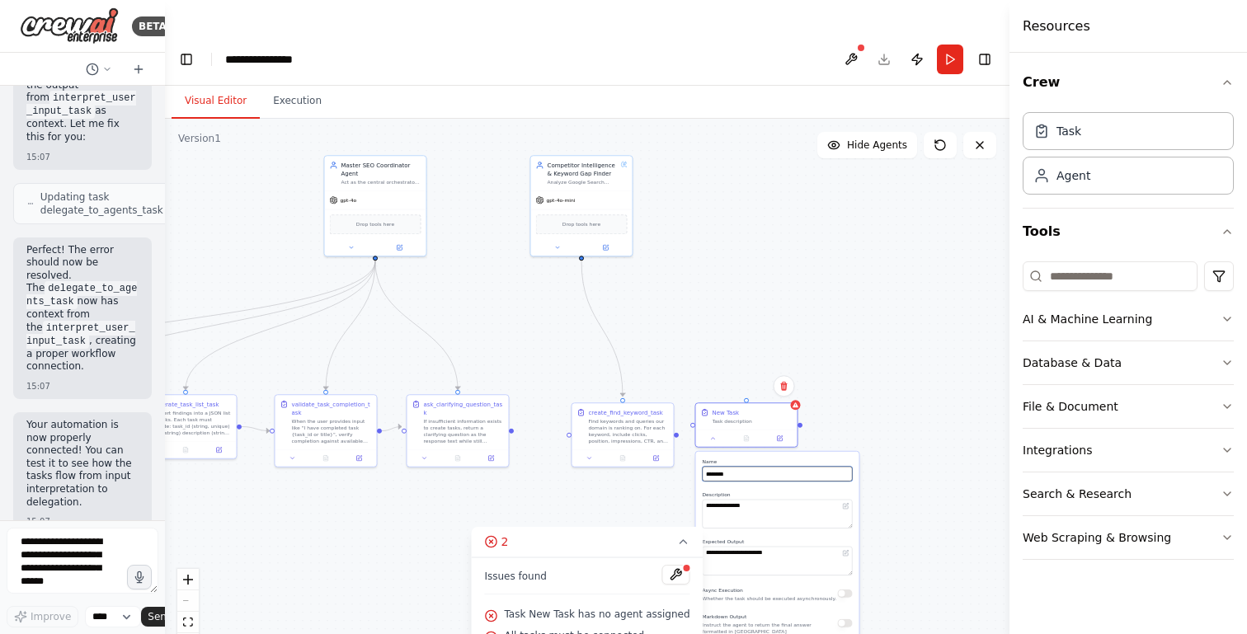
click at [730, 467] on input "********" at bounding box center [778, 474] width 150 height 15
paste input "**********"
type input "**********"
click at [778, 500] on textarea "**********" at bounding box center [778, 514] width 150 height 29
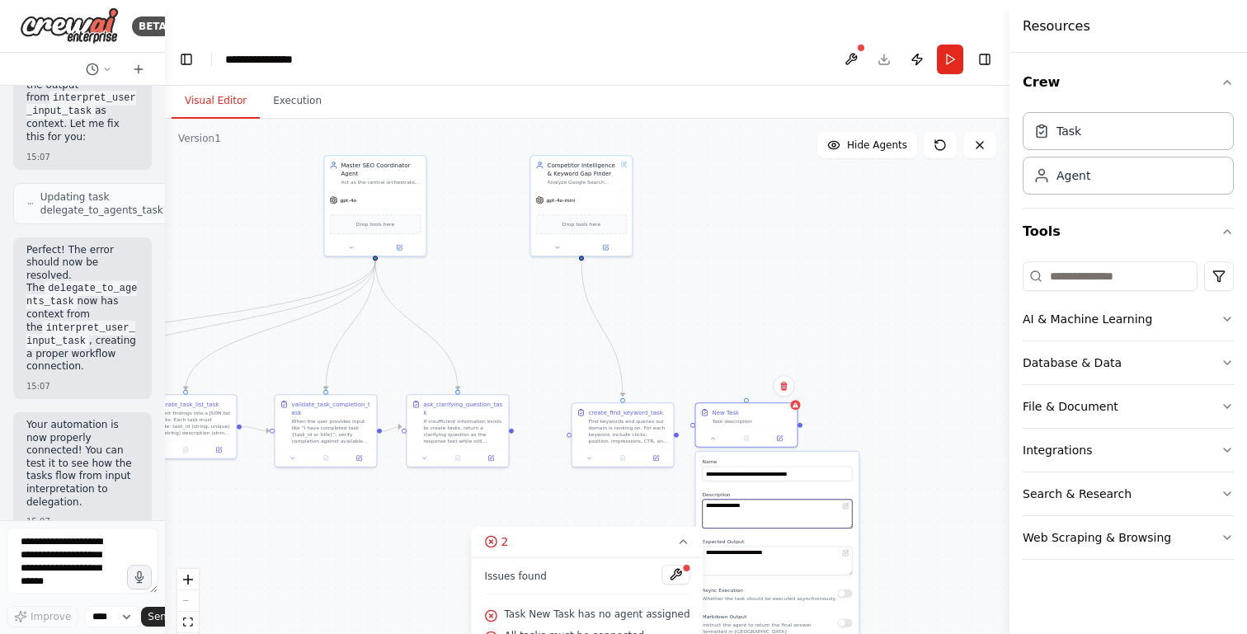
click at [778, 500] on textarea "**********" at bounding box center [778, 514] width 150 height 29
paste textarea "**********"
type textarea "**********"
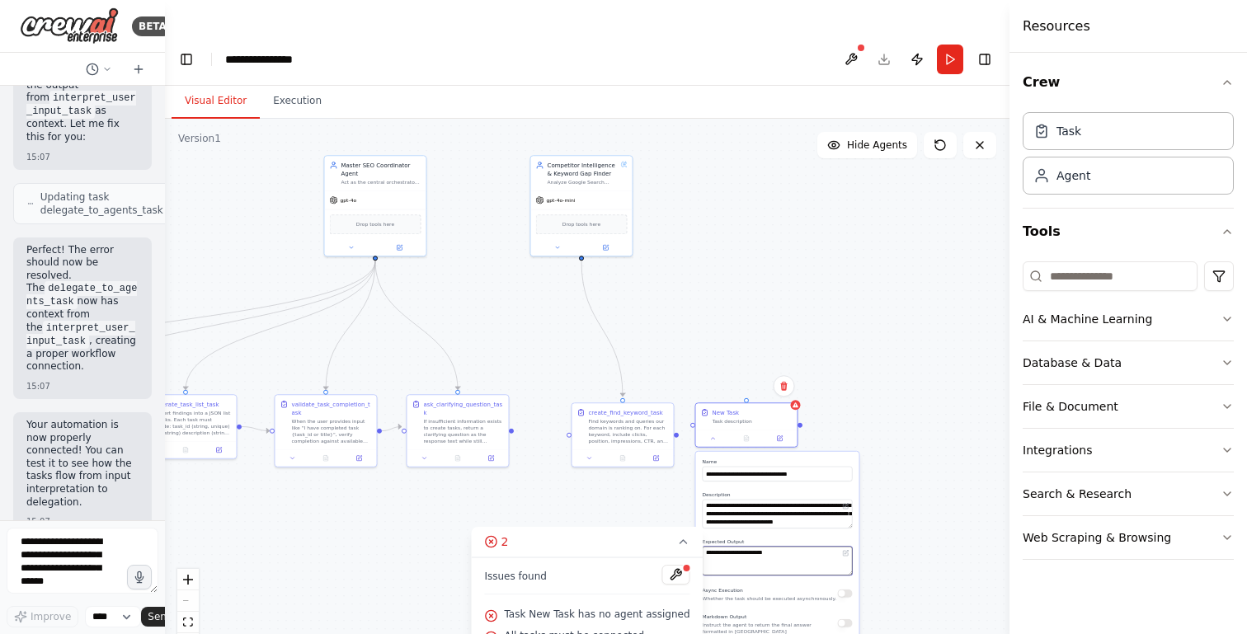
click at [759, 547] on textarea "**********" at bounding box center [778, 561] width 150 height 29
paste textarea "**********"
type textarea "**********"
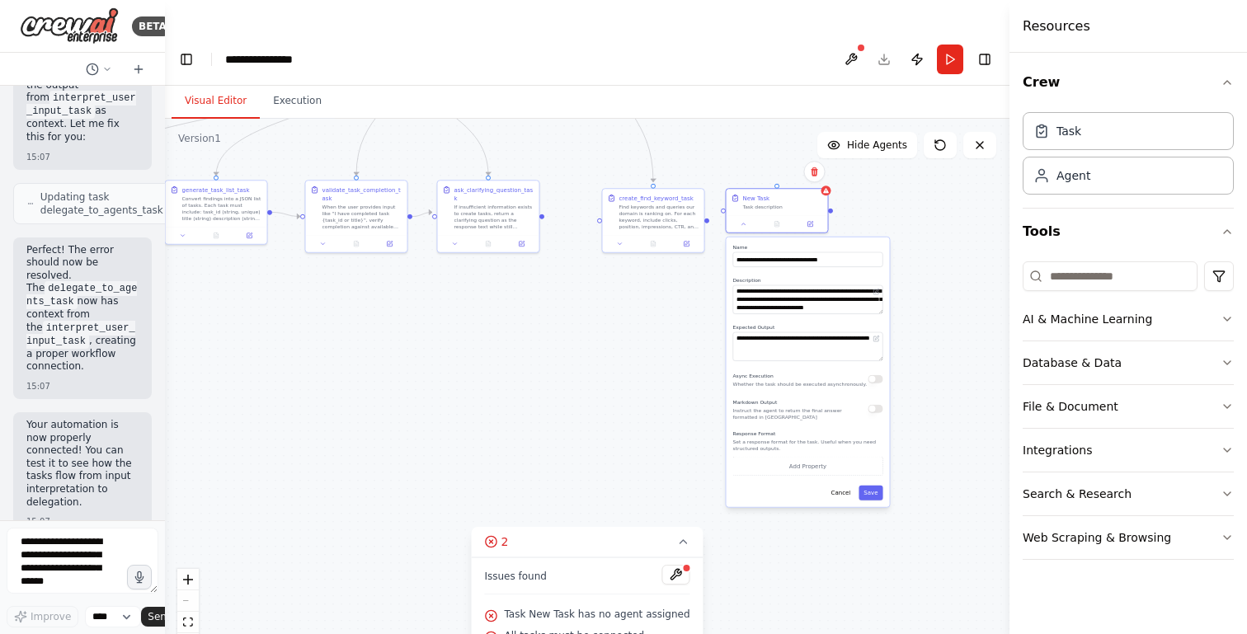
drag, startPoint x: 887, startPoint y: 528, endPoint x: 918, endPoint y: 313, distance: 216.6
click at [918, 313] on div ".deletable-edge-delete-btn { width: 20px; height: 20px; border: 0px solid #ffff…" at bounding box center [587, 393] width 845 height 548
click at [874, 486] on button "Save" at bounding box center [871, 493] width 24 height 15
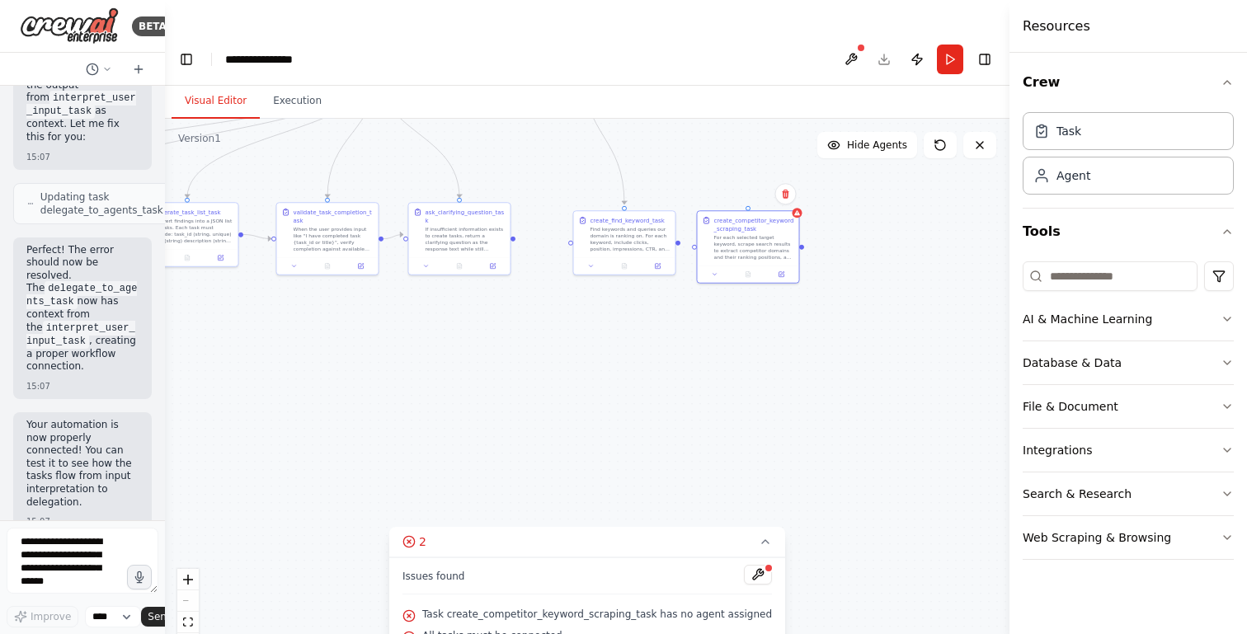
drag, startPoint x: 711, startPoint y: 329, endPoint x: 621, endPoint y: 411, distance: 121.4
click at [621, 410] on div ".deletable-edge-delete-btn { width: 20px; height: 20px; border: 0px solid #ffff…" at bounding box center [587, 393] width 845 height 548
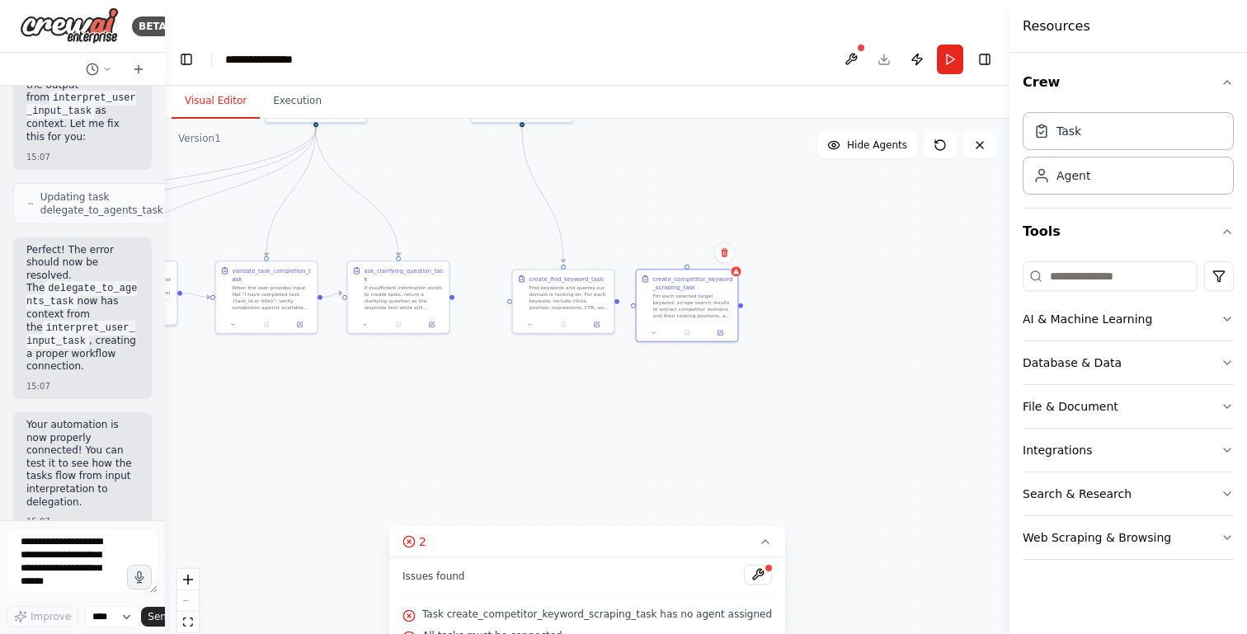
click at [618, 299] on div at bounding box center [616, 301] width 5 height 5
drag, startPoint x: 618, startPoint y: 270, endPoint x: 634, endPoint y: 276, distance: 17.8
click at [634, 276] on div ".deletable-edge-delete-btn { width: 20px; height: 20px; border: 0px solid #ffff…" at bounding box center [587, 393] width 845 height 548
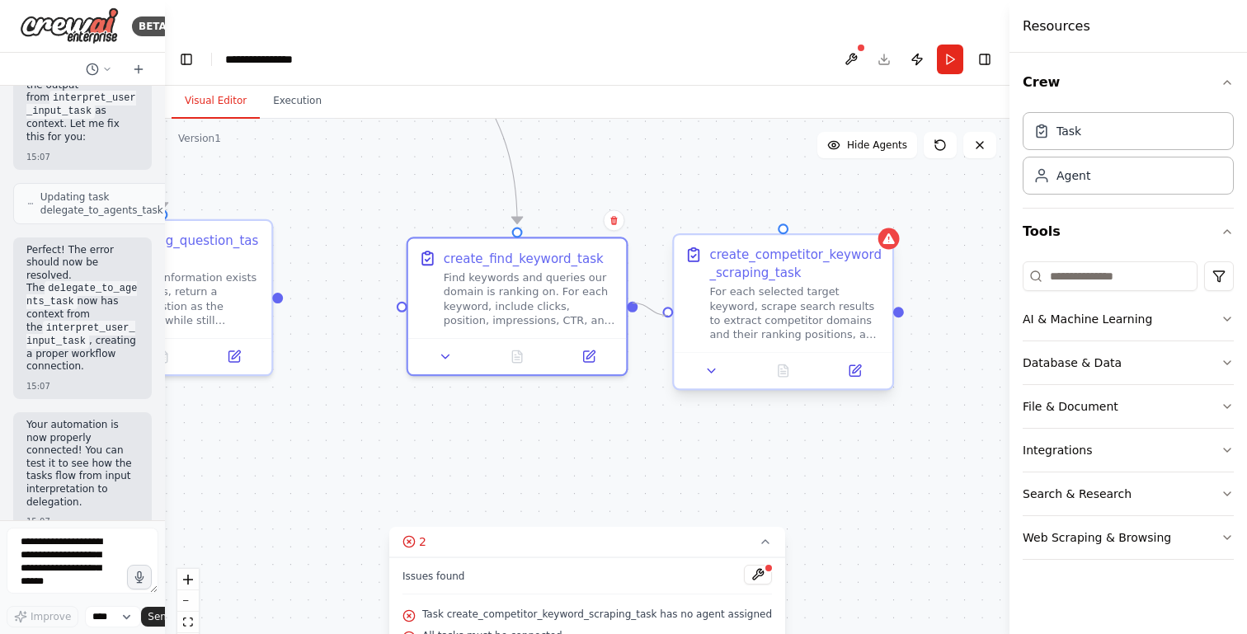
drag, startPoint x: 634, startPoint y: 271, endPoint x: 670, endPoint y: 280, distance: 37.4
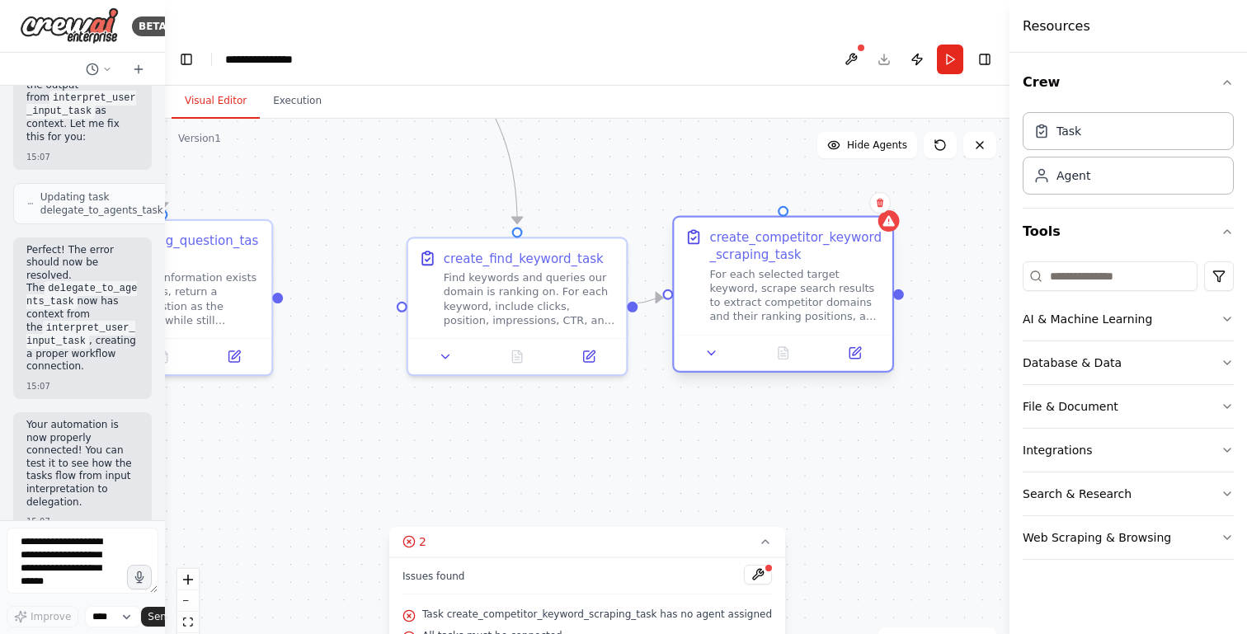
drag, startPoint x: 759, startPoint y: 263, endPoint x: 759, endPoint y: 232, distance: 31.3
click at [759, 267] on div "For each selected target keyword, scrape search results to extract competitor d…" at bounding box center [795, 295] width 172 height 57
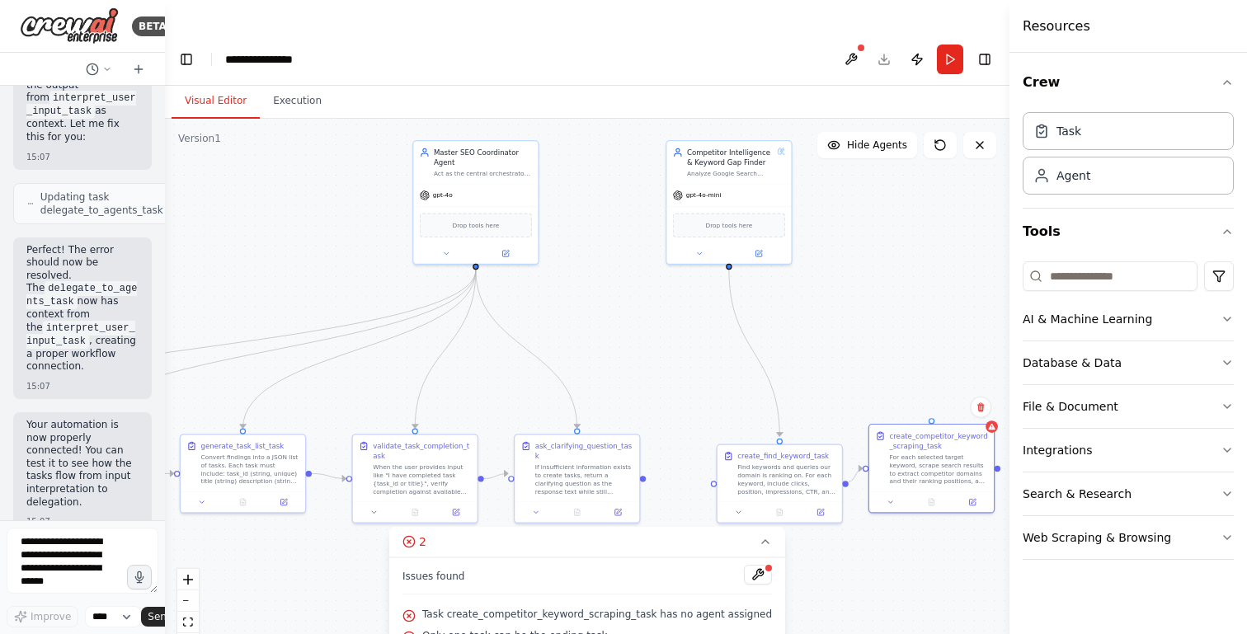
drag, startPoint x: 564, startPoint y: 111, endPoint x: 729, endPoint y: 235, distance: 206.2
click at [729, 235] on div ".deletable-edge-delete-btn { width: 20px; height: 20px; border: 0px solid #ffff…" at bounding box center [587, 393] width 845 height 548
drag, startPoint x: 729, startPoint y: 235, endPoint x: 925, endPoint y: 383, distance: 244.9
click at [925, 383] on div ".deletable-edge-delete-btn { width: 20px; height: 20px; border: 0px solid #ffff…" at bounding box center [587, 393] width 845 height 548
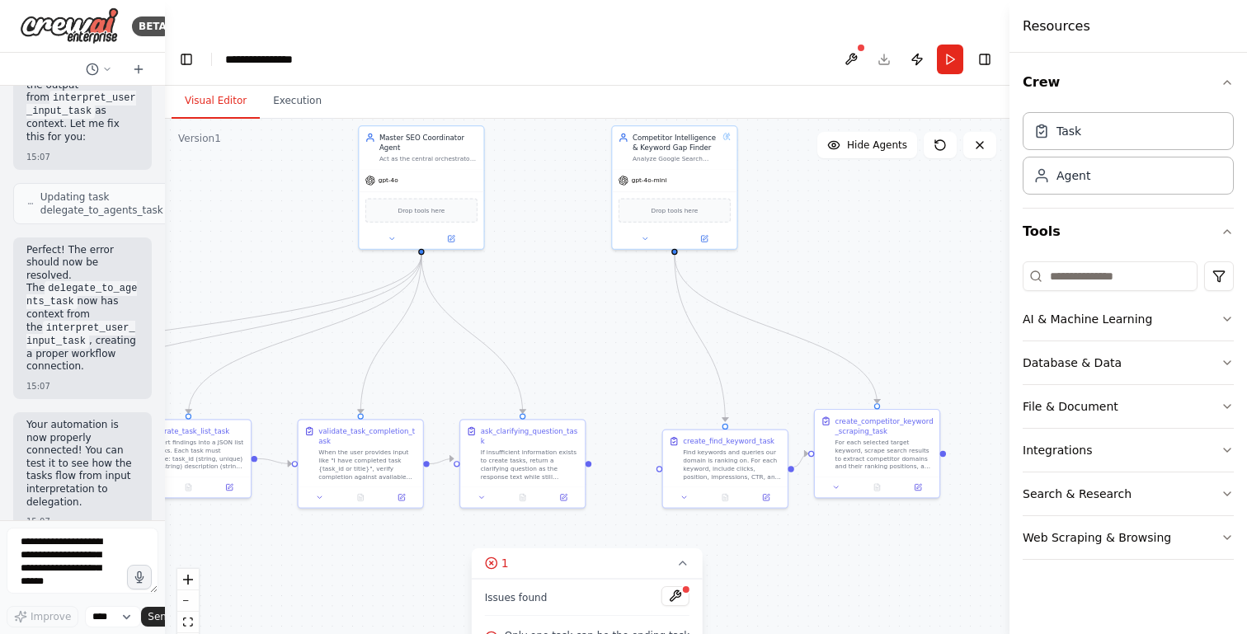
drag, startPoint x: 944, startPoint y: 265, endPoint x: 756, endPoint y: 195, distance: 200.7
click at [756, 195] on div ".deletable-edge-delete-btn { width: 20px; height: 20px; border: 0px solid #ffff…" at bounding box center [587, 393] width 845 height 548
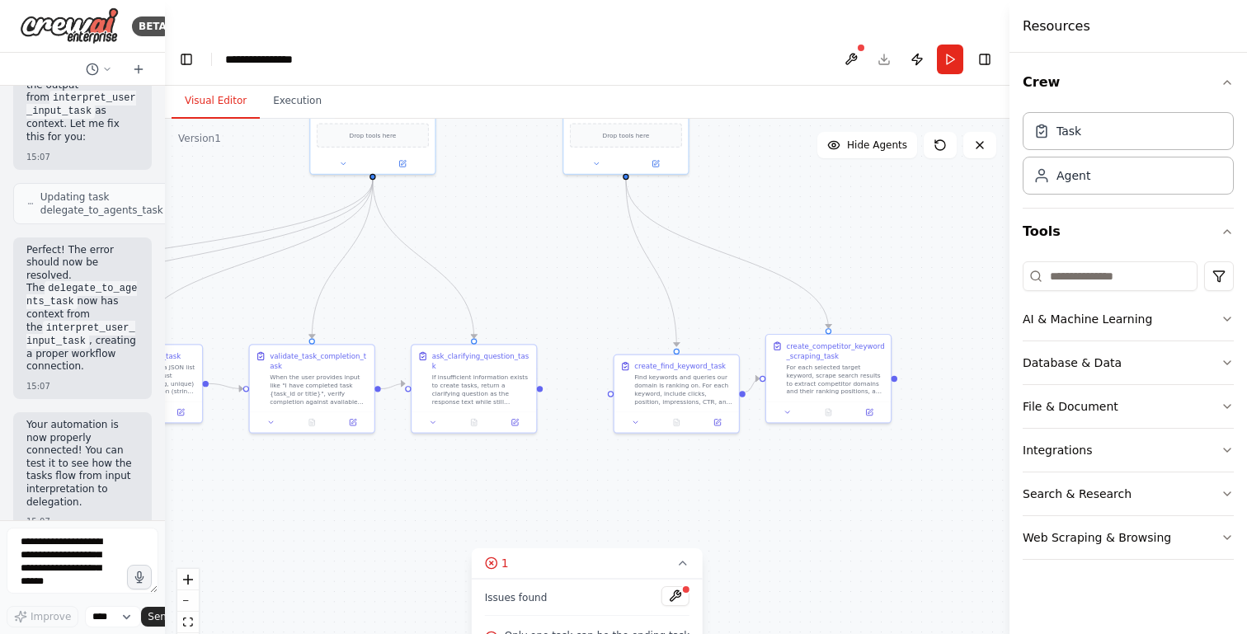
drag, startPoint x: 564, startPoint y: 457, endPoint x: 746, endPoint y: 434, distance: 182.9
click at [746, 433] on div ".deletable-edge-delete-btn { width: 20px; height: 20px; border: 0px solid #ffff…" at bounding box center [587, 393] width 845 height 548
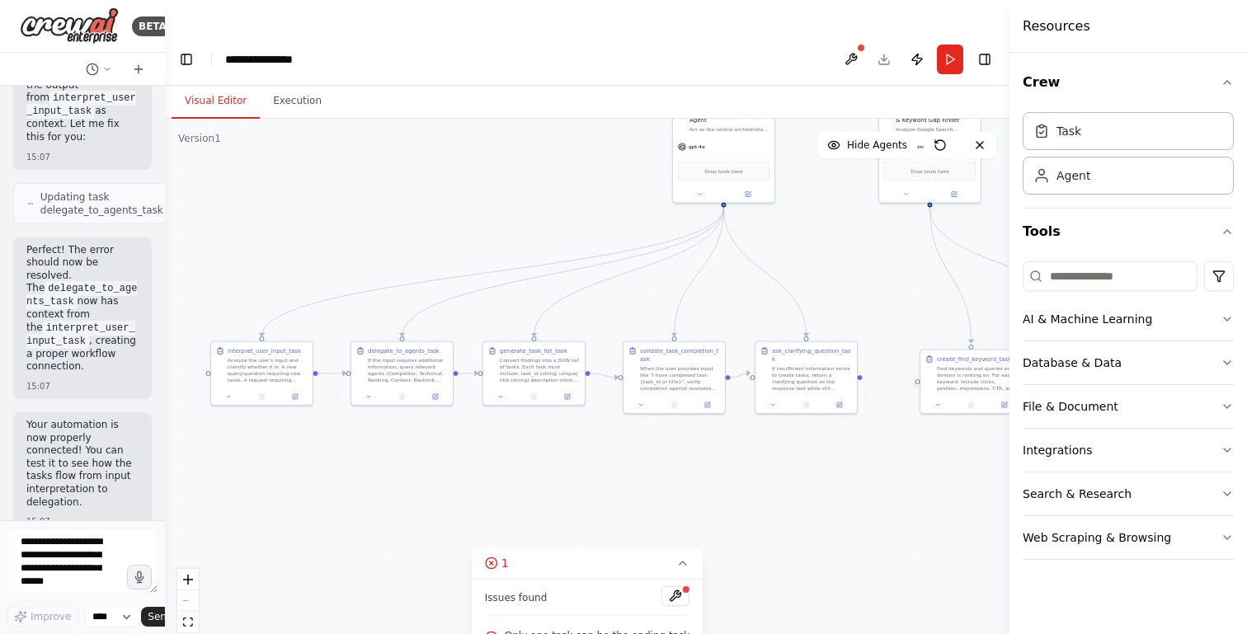
drag, startPoint x: 746, startPoint y: 434, endPoint x: 950, endPoint y: 411, distance: 205.8
click at [950, 411] on div ".deletable-edge-delete-btn { width: 20px; height: 20px; border: 0px solid #ffff…" at bounding box center [587, 393] width 845 height 548
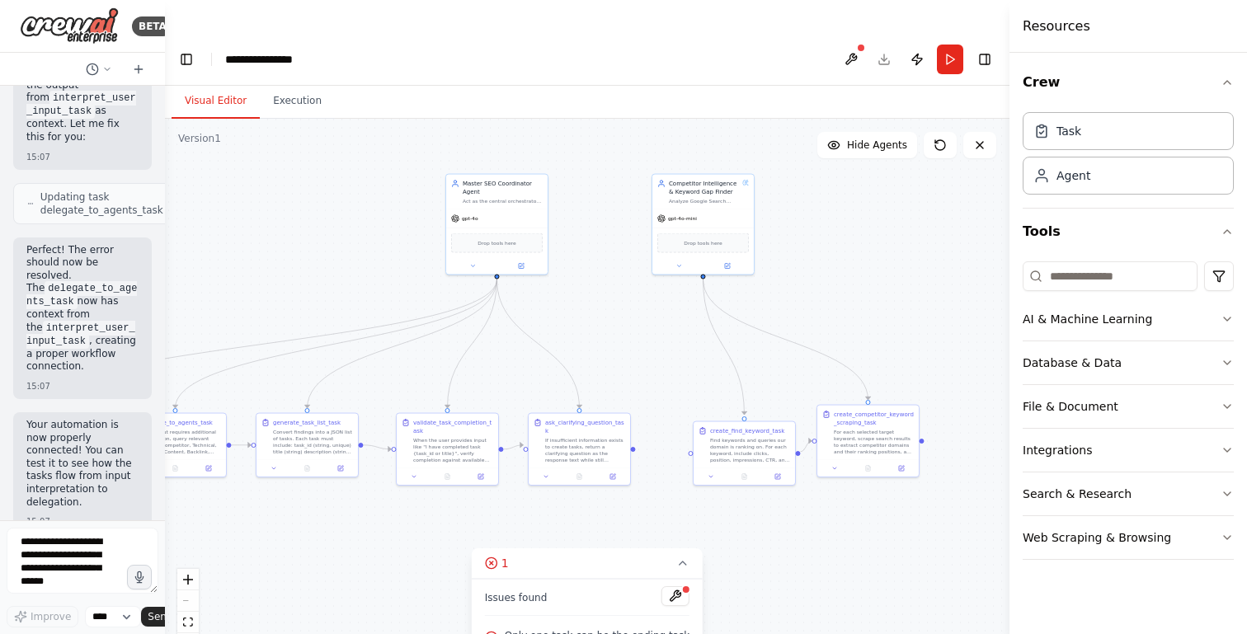
drag, startPoint x: 950, startPoint y: 411, endPoint x: 722, endPoint y: 482, distance: 239.4
click at [722, 482] on div ".deletable-edge-delete-btn { width: 20px; height: 20px; border: 0px solid #ffff…" at bounding box center [587, 393] width 845 height 548
drag, startPoint x: 822, startPoint y: 558, endPoint x: 915, endPoint y: 534, distance: 95.2
click at [915, 534] on div ".deletable-edge-delete-btn { width: 20px; height: 20px; border: 0px solid #ffff…" at bounding box center [587, 393] width 845 height 548
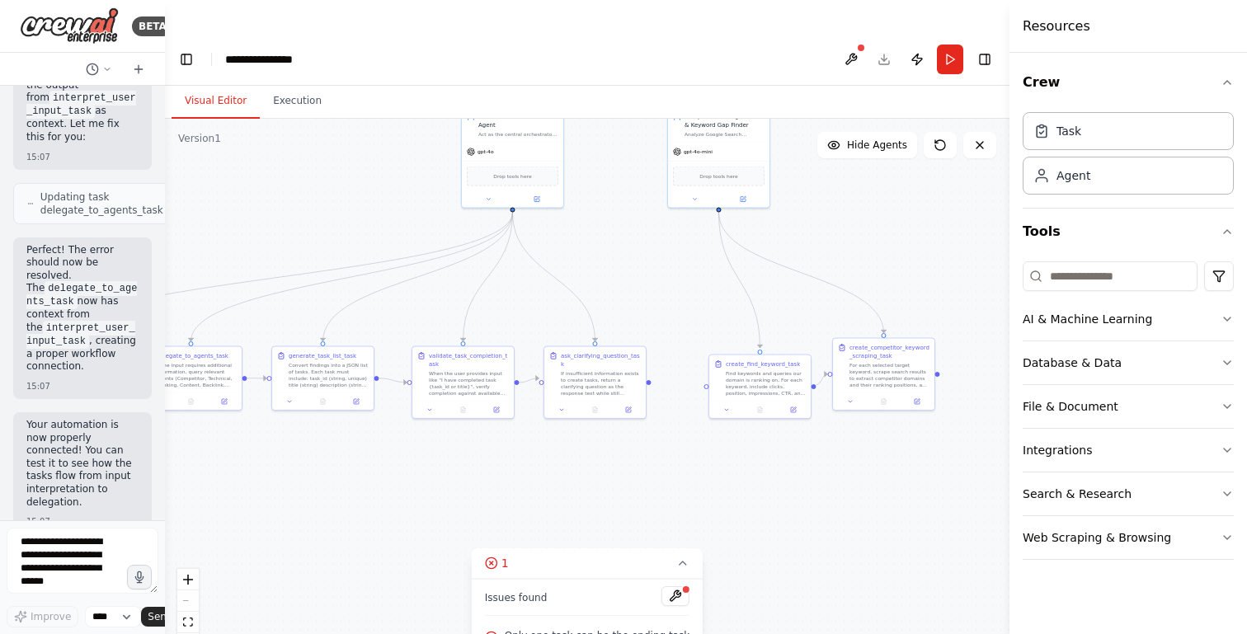
drag, startPoint x: 782, startPoint y: 512, endPoint x: 887, endPoint y: 429, distance: 134.5
click at [888, 428] on div ".deletable-edge-delete-btn { width: 20px; height: 20px; border: 0px solid #ffff…" at bounding box center [587, 393] width 845 height 548
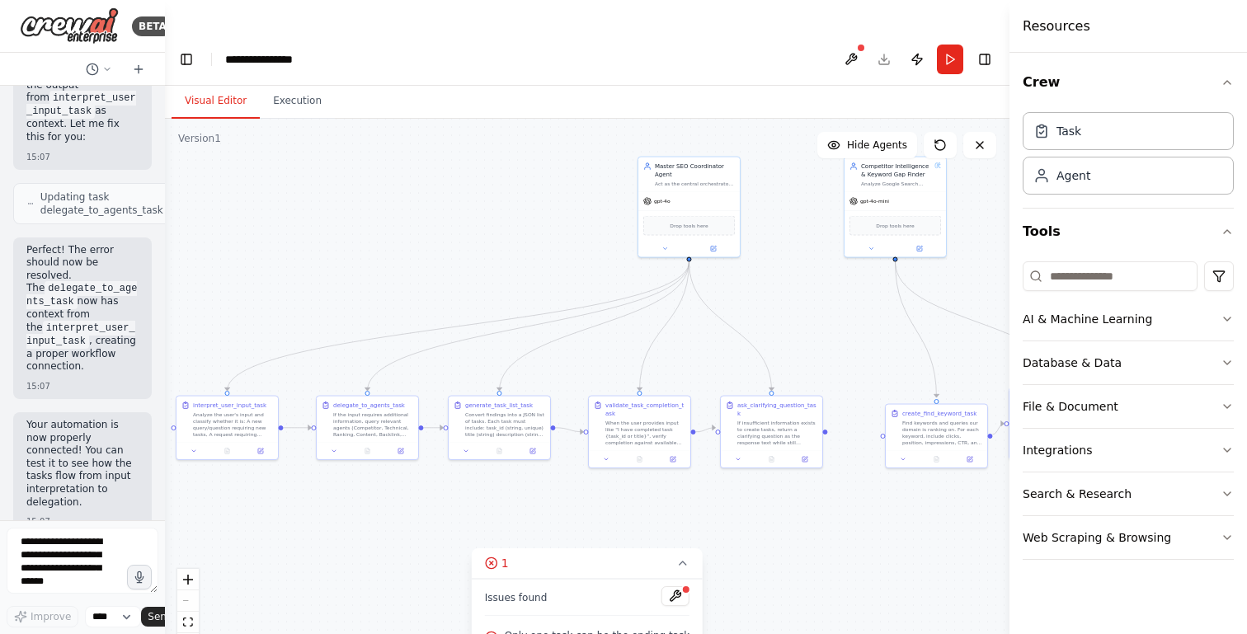
drag, startPoint x: 887, startPoint y: 429, endPoint x: 845, endPoint y: 608, distance: 183.8
click at [845, 608] on div ".deletable-edge-delete-btn { width: 20px; height: 20px; border: 0px solid #ffff…" at bounding box center [587, 393] width 845 height 548
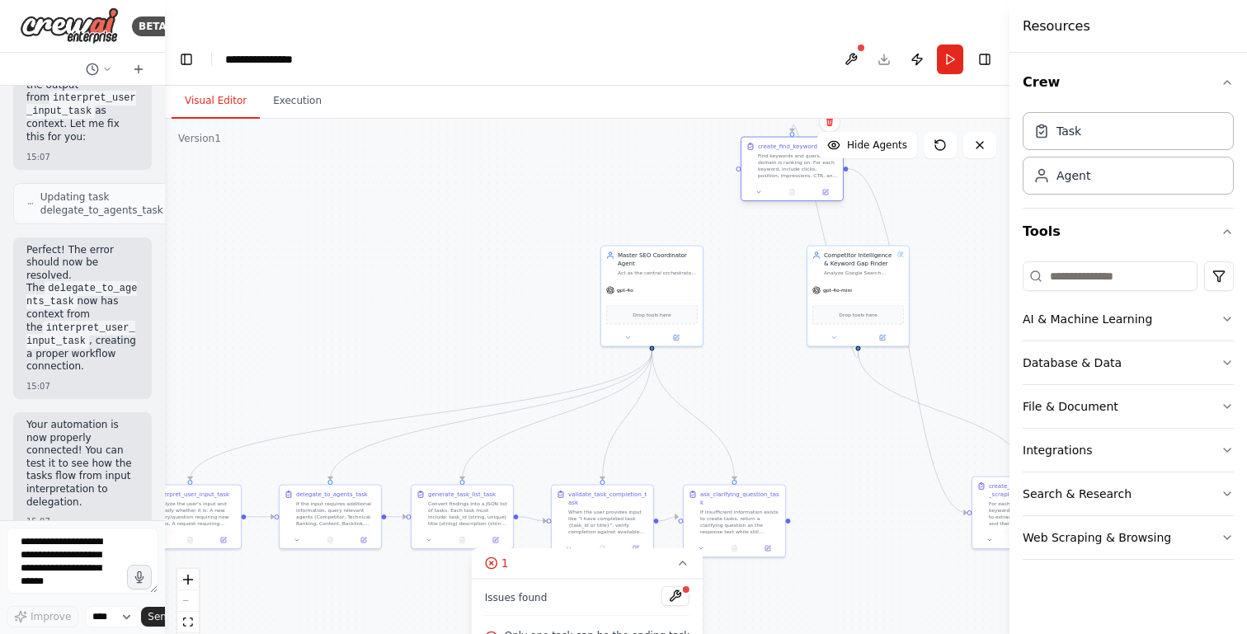
drag, startPoint x: 888, startPoint y: 506, endPoint x: 781, endPoint y: 152, distance: 370.5
click at [781, 184] on div at bounding box center [791, 192] width 101 height 17
drag, startPoint x: 798, startPoint y: 148, endPoint x: 801, endPoint y: 402, distance: 253.2
click at [802, 402] on div "create_find_keyword_task Find keywords and queries our domain is ranking on. Fo…" at bounding box center [783, 408] width 101 height 46
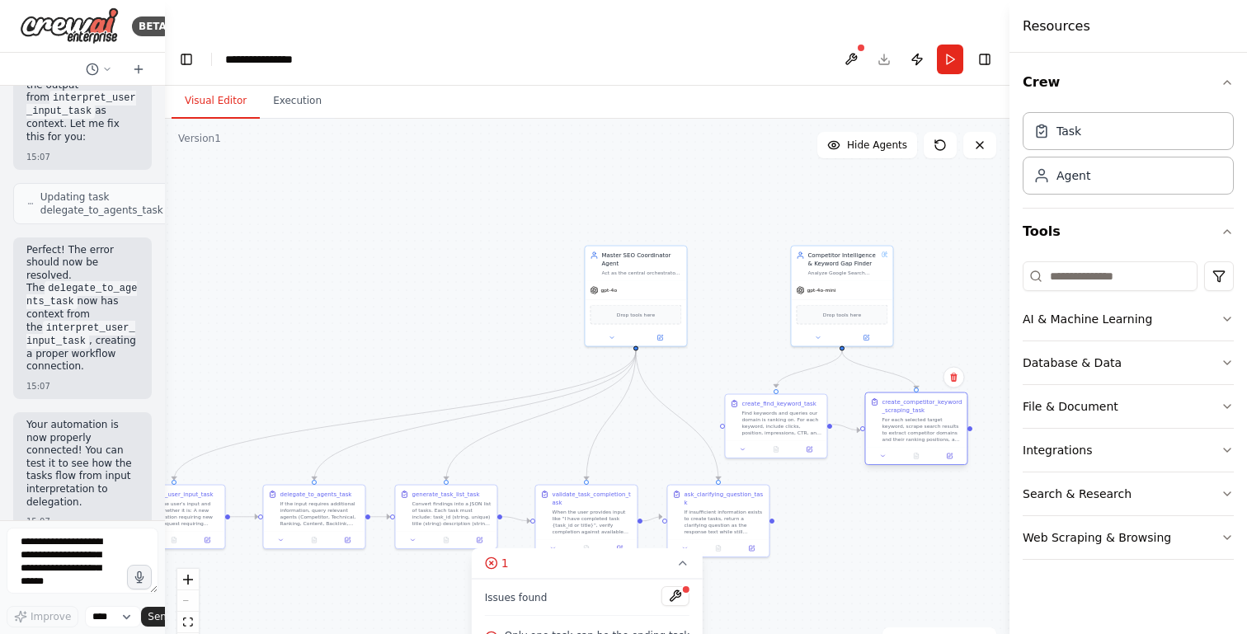
drag, startPoint x: 992, startPoint y: 461, endPoint x: 883, endPoint y: 374, distance: 139.1
click at [883, 398] on div "create_competitor_keyword_scraping_task" at bounding box center [922, 406] width 80 height 16
click at [697, 515] on div "If insufficient information exists to create tasks, return a clarifying questio…" at bounding box center [724, 528] width 80 height 26
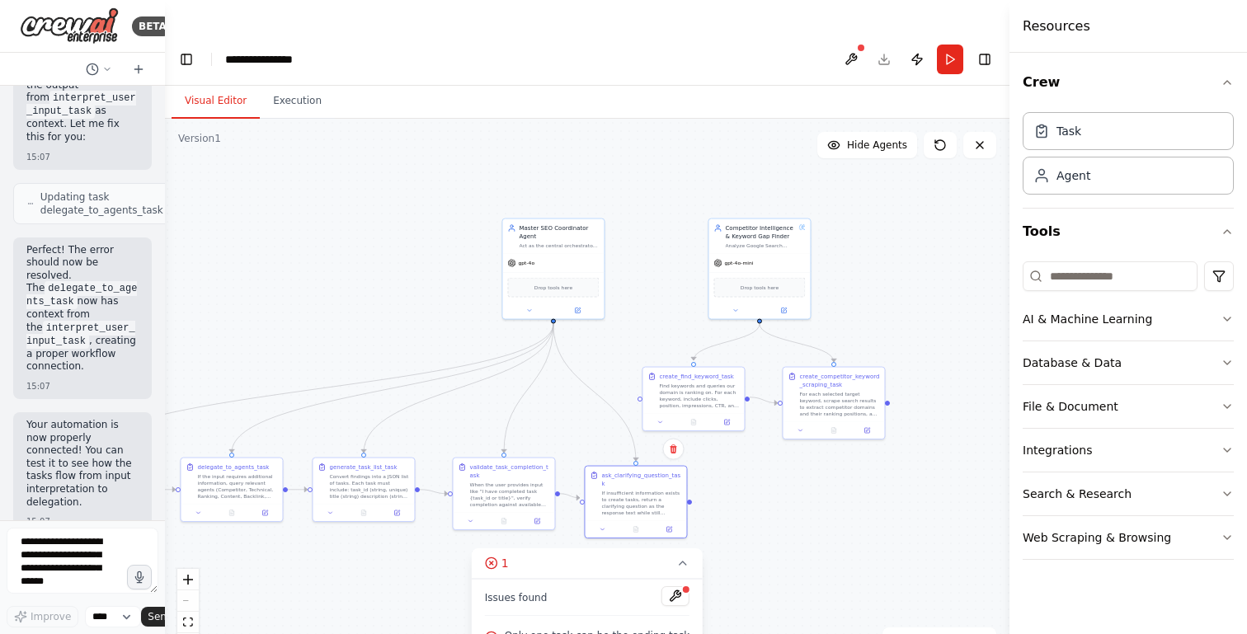
drag, startPoint x: 805, startPoint y: 579, endPoint x: 714, endPoint y: 547, distance: 96.3
click at [714, 547] on div ".deletable-edge-delete-btn { width: 20px; height: 20px; border: 0px solid #ffff…" at bounding box center [587, 393] width 845 height 548
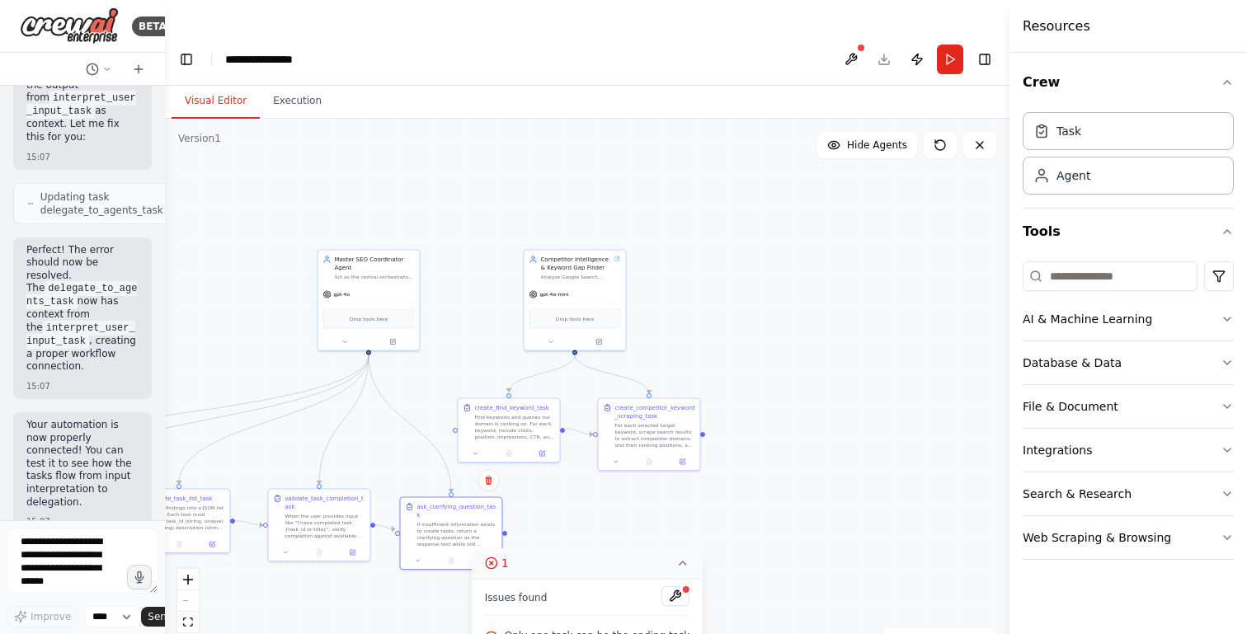
drag, startPoint x: 852, startPoint y: 488, endPoint x: 637, endPoint y: 524, distance: 218.2
click at [637, 524] on div "Version 1 Show Tools Hide Agents .deletable-edge-delete-btn { width: 20px; heig…" at bounding box center [587, 393] width 845 height 548
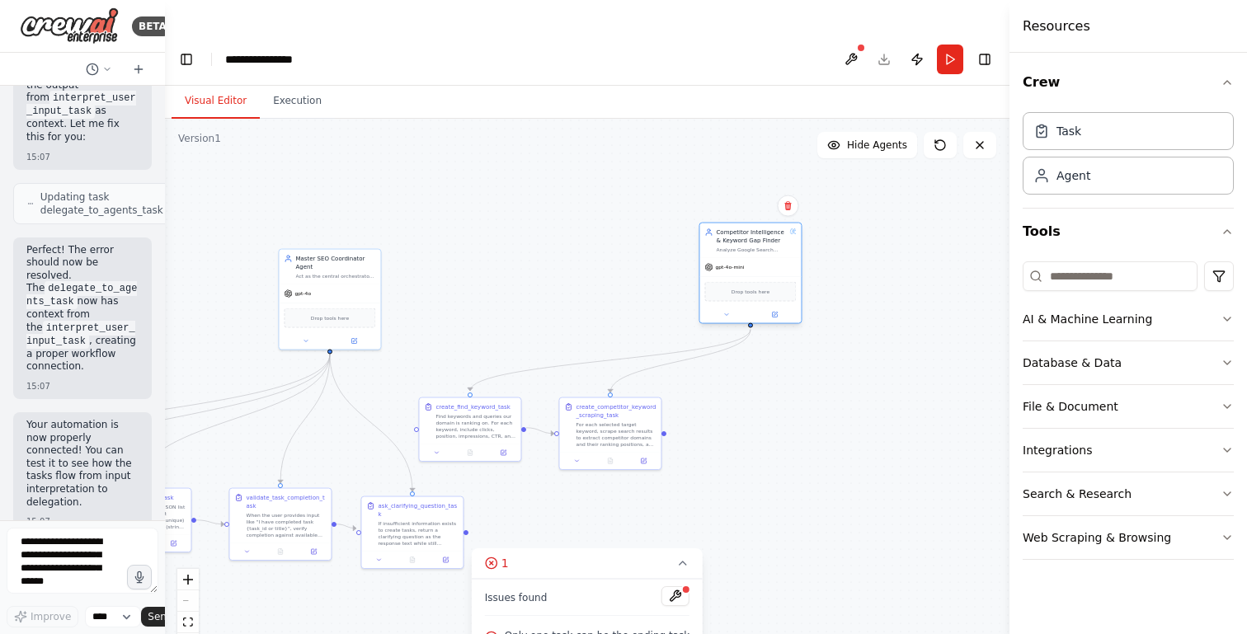
drag, startPoint x: 533, startPoint y: 263, endPoint x: 746, endPoint y: 238, distance: 214.2
click at [746, 258] on div "gpt-4o-mini" at bounding box center [749, 267] width 101 height 18
click at [745, 443] on button at bounding box center [750, 448] width 28 height 10
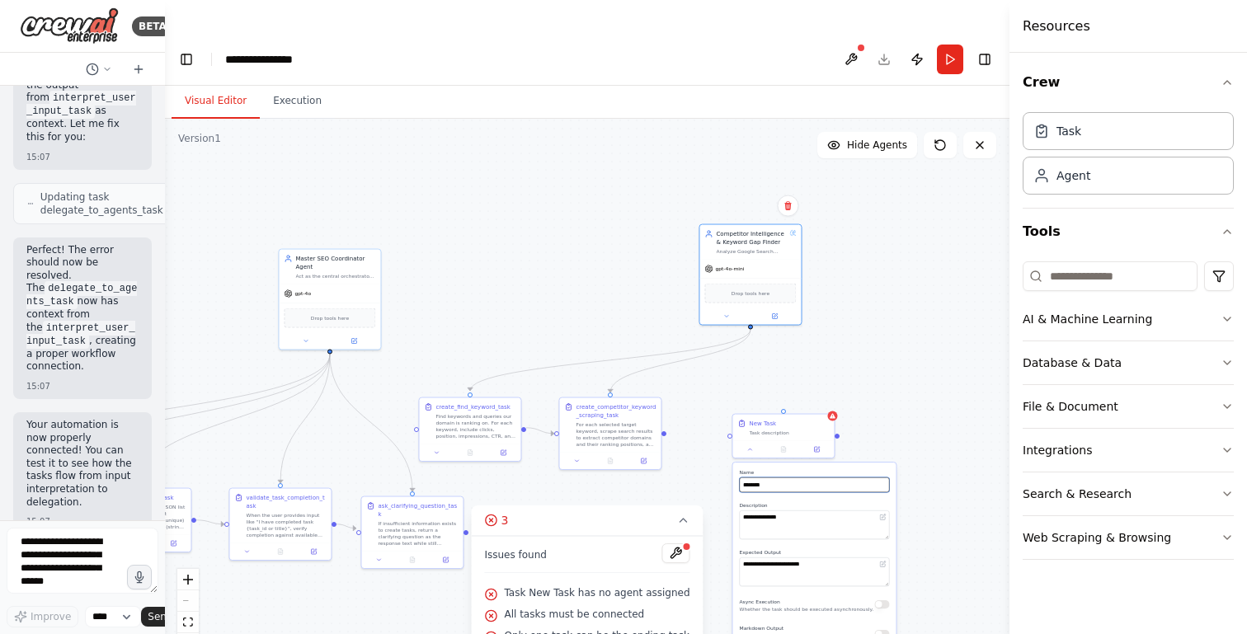
click at [776, 478] on input "********" at bounding box center [814, 485] width 150 height 15
paste input "**********"
type input "**********"
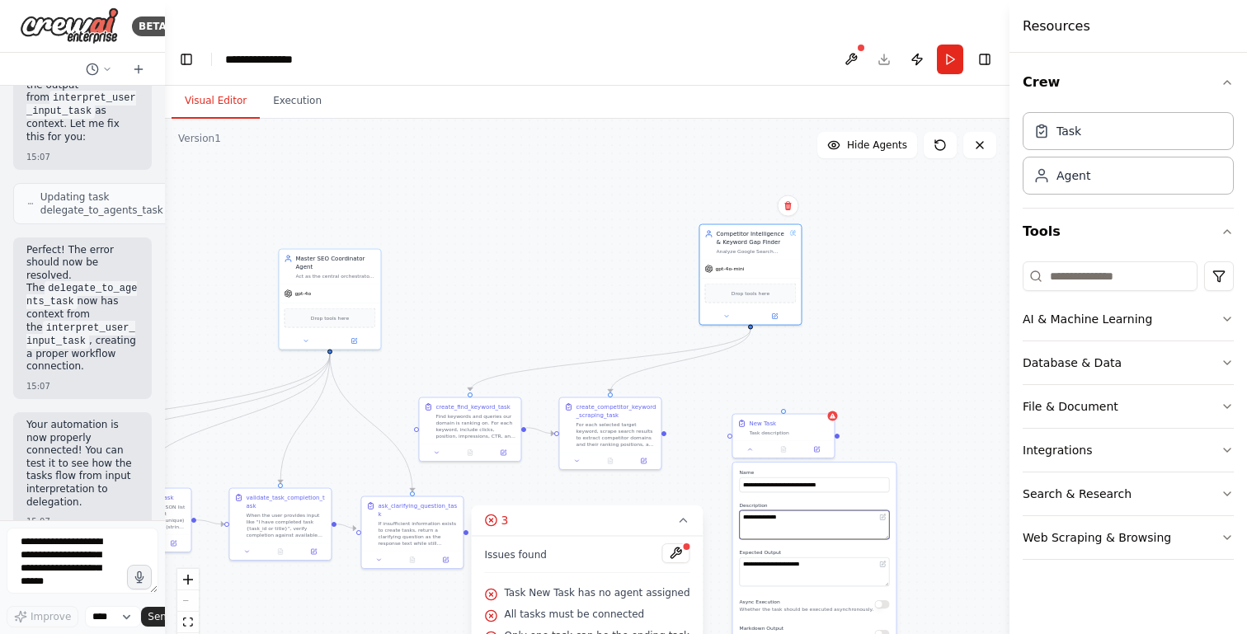
click at [797, 510] on textarea "**********" at bounding box center [814, 524] width 150 height 29
paste textarea "**********"
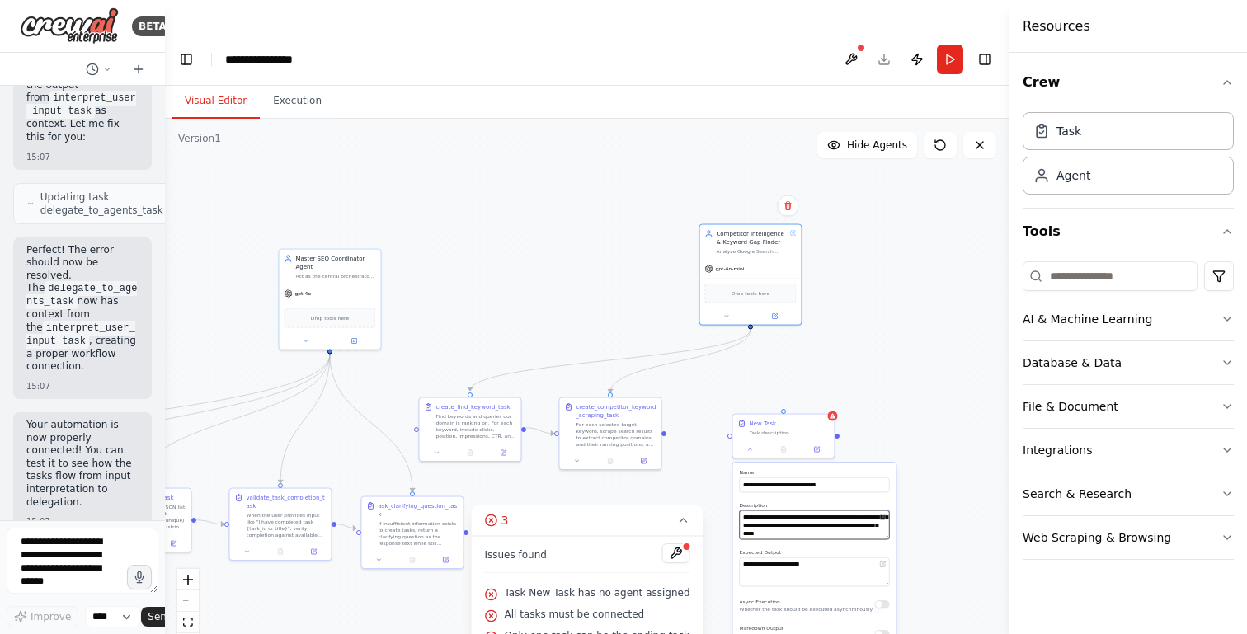
type textarea "**********"
click at [783, 558] on textarea "**********" at bounding box center [814, 572] width 150 height 29
paste textarea "**********"
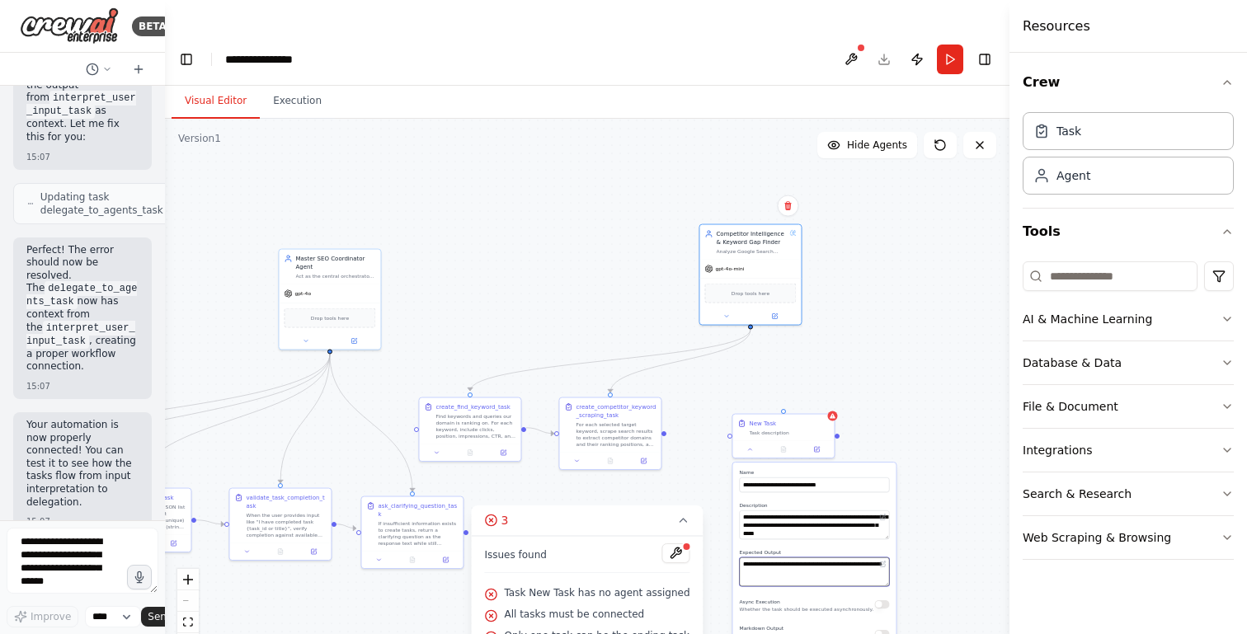
type textarea "**********"
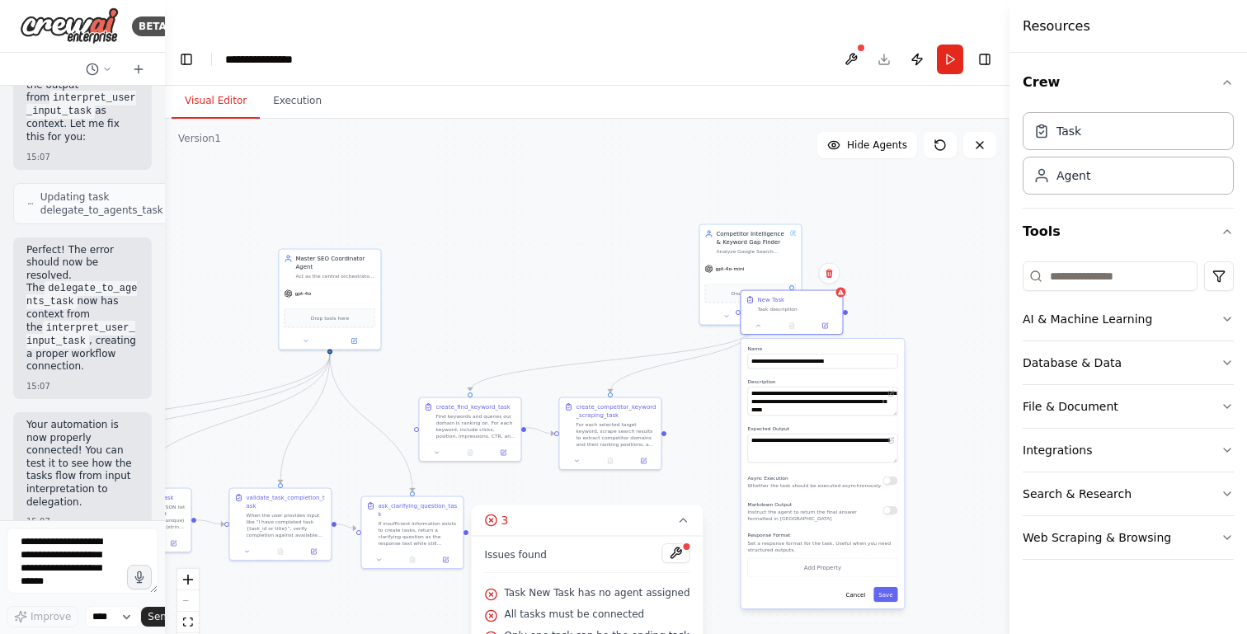
drag, startPoint x: 821, startPoint y: 439, endPoint x: 829, endPoint y: 294, distance: 145.3
click at [829, 346] on label "Name" at bounding box center [822, 349] width 150 height 7
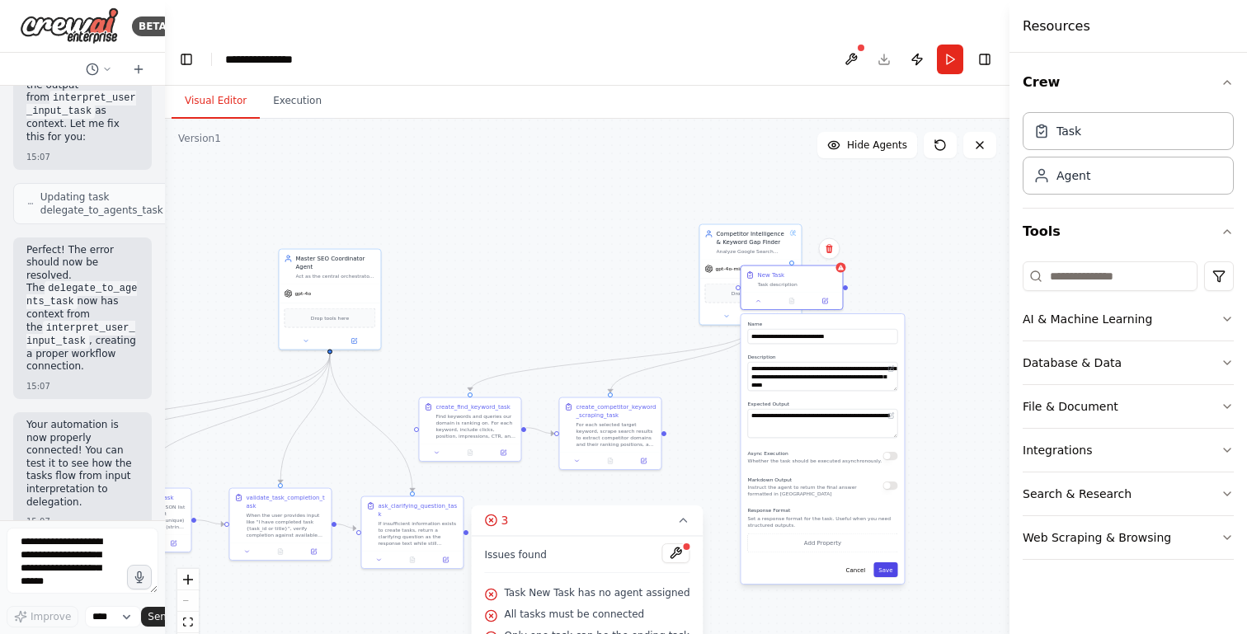
click at [894, 562] on button "Save" at bounding box center [885, 569] width 24 height 15
click at [888, 562] on button "Save" at bounding box center [885, 569] width 24 height 15
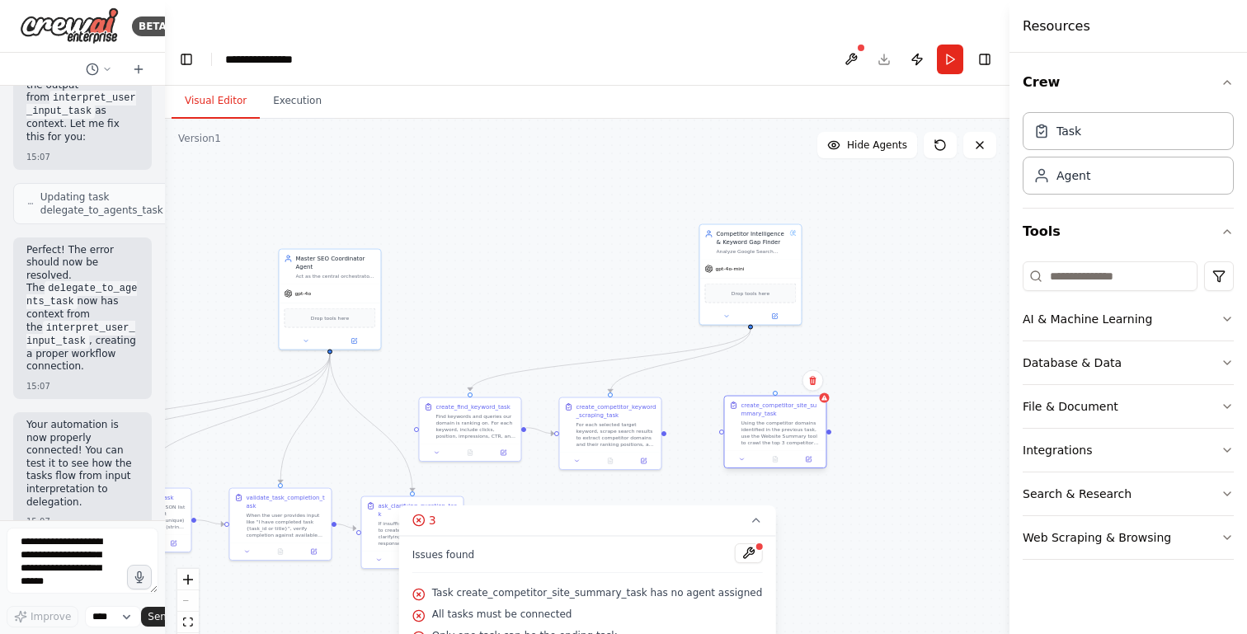
drag, startPoint x: 789, startPoint y: 254, endPoint x: 767, endPoint y: 383, distance: 131.4
click at [767, 402] on div "create_competitor_site_summary_task Using the competitor domains identified in …" at bounding box center [781, 424] width 80 height 45
click at [662, 402] on div ".deletable-edge-delete-btn { width: 20px; height: 20px; border: 0px solid #ffff…" at bounding box center [587, 393] width 845 height 548
click at [670, 401] on div ".deletable-edge-delete-btn { width: 20px; height: 20px; border: 0px solid #ffff…" at bounding box center [587, 393] width 845 height 548
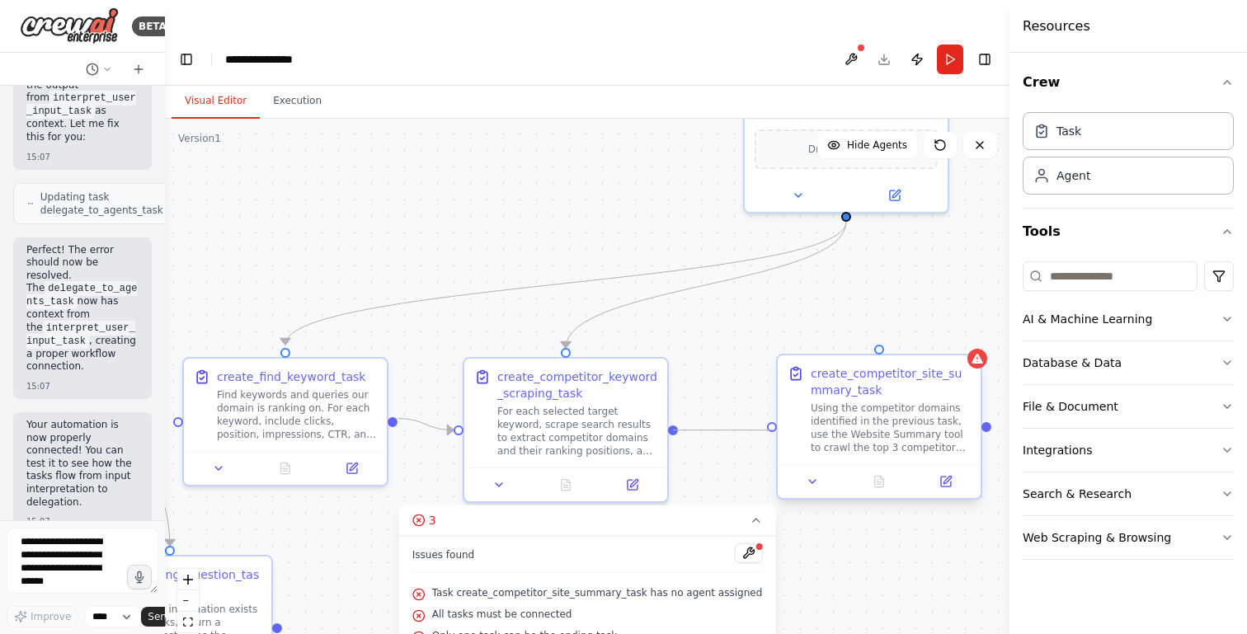
drag, startPoint x: 674, startPoint y: 398, endPoint x: 773, endPoint y: 398, distance: 99.0
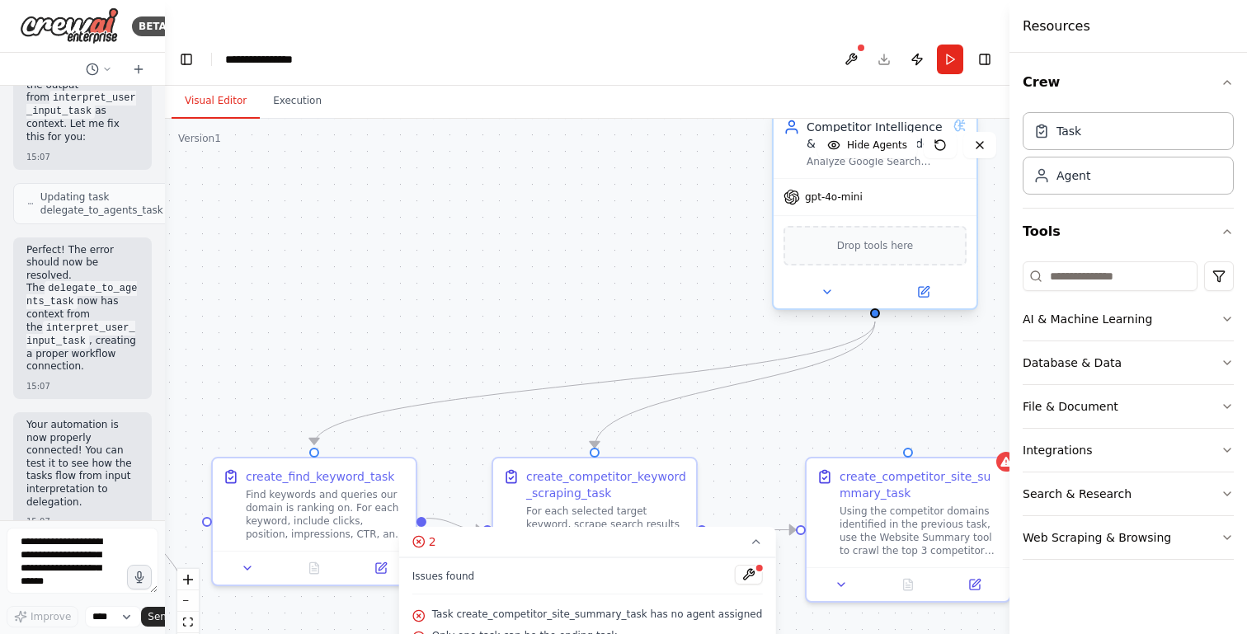
drag, startPoint x: 848, startPoint y: 188, endPoint x: 877, endPoint y: 288, distance: 103.9
click at [877, 288] on div ".deletable-edge-delete-btn { width: 20px; height: 20px; border: 0px solid #ffff…" at bounding box center [587, 393] width 845 height 548
click at [878, 322] on circle "Edge from 9031d3db-93a7-41c2-92a8-fe53923b8e2a to 65fdc579-1806-44e7-a24b-85084…" at bounding box center [875, 330] width 16 height 16
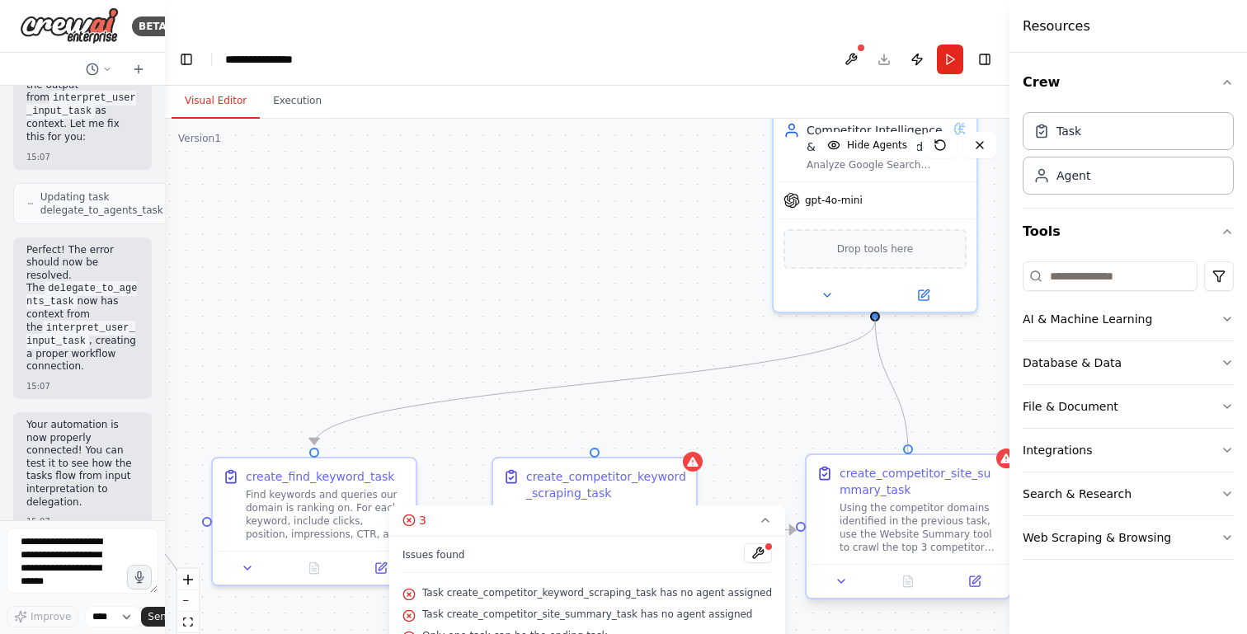
drag, startPoint x: 874, startPoint y: 283, endPoint x: 911, endPoint y: 425, distance: 146.6
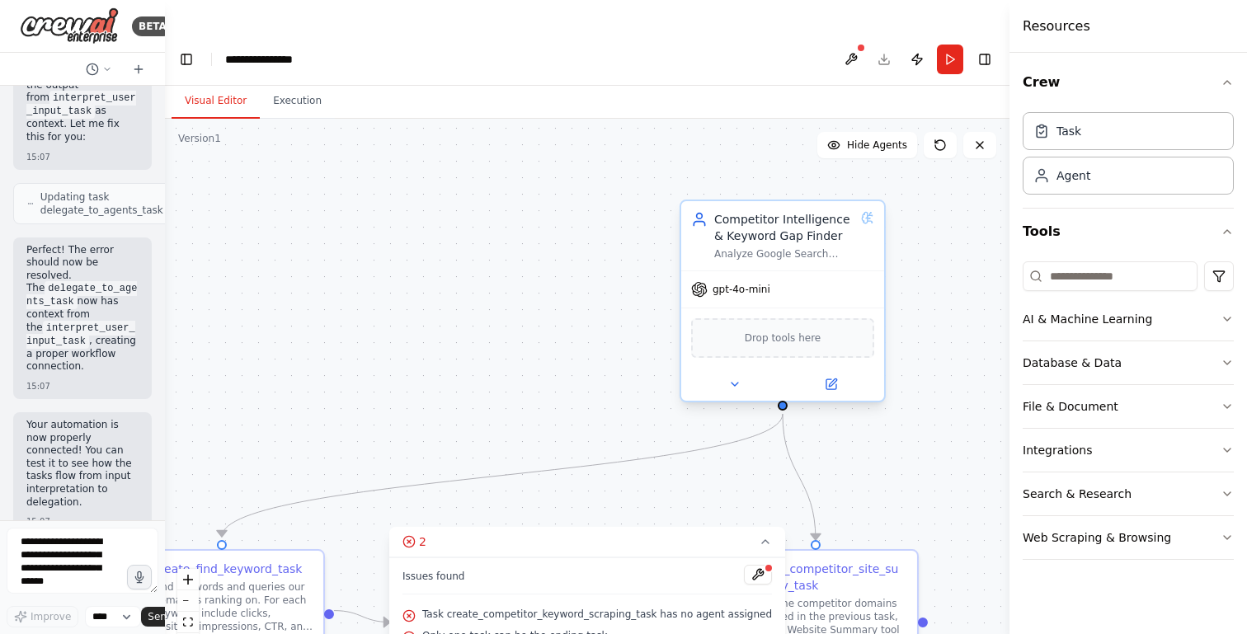
drag, startPoint x: 877, startPoint y: 285, endPoint x: 784, endPoint y: 378, distance: 130.6
click at [784, 378] on div ".deletable-edge-delete-btn { width: 20px; height: 20px; border: 0px solid #ffff…" at bounding box center [587, 393] width 845 height 548
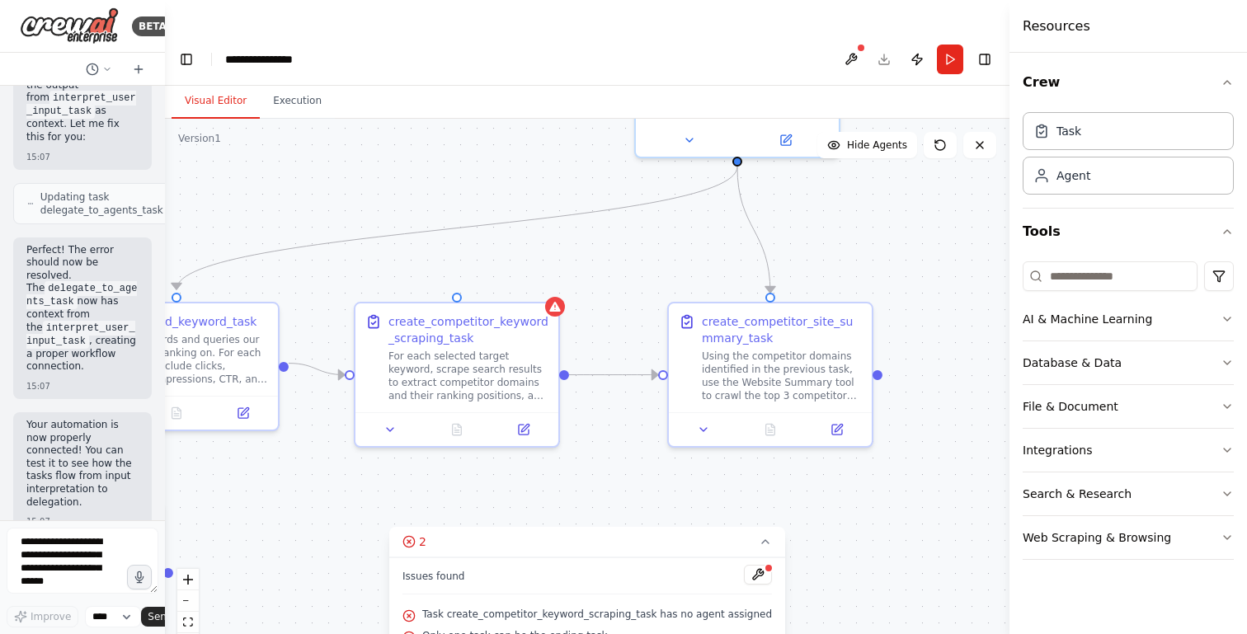
drag, startPoint x: 849, startPoint y: 414, endPoint x: 803, endPoint y: 167, distance: 251.5
click at [803, 167] on div ".deletable-edge-delete-btn { width: 20px; height: 20px; border: 0px solid #ffff…" at bounding box center [587, 393] width 845 height 548
drag, startPoint x: 736, startPoint y: 129, endPoint x: 455, endPoint y: 264, distance: 311.7
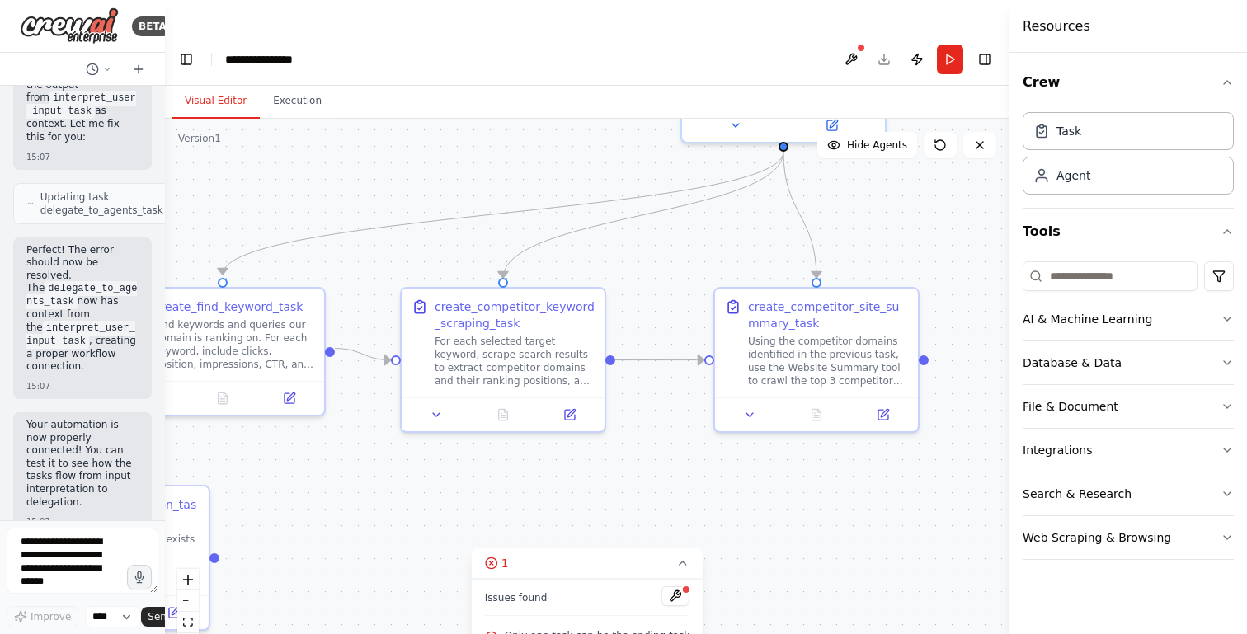
drag, startPoint x: 780, startPoint y: 476, endPoint x: 900, endPoint y: 455, distance: 121.3
click at [899, 455] on div ".deletable-edge-delete-btn { width: 20px; height: 20px; border: 0px solid #ffff…" at bounding box center [587, 393] width 845 height 548
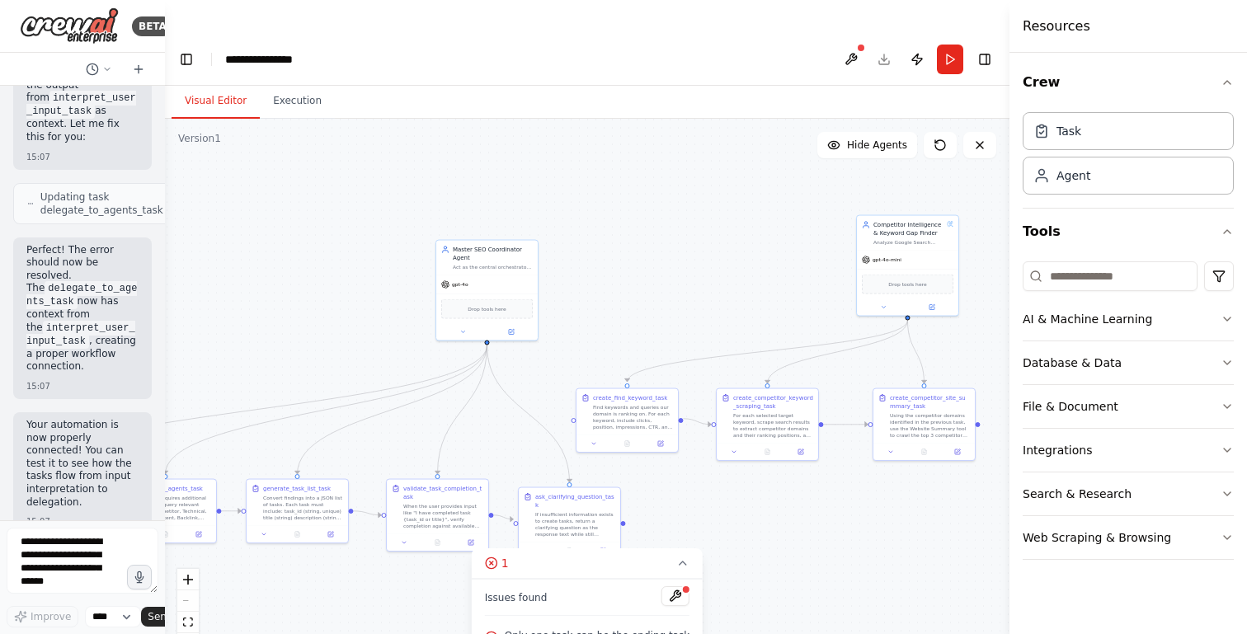
drag, startPoint x: 822, startPoint y: 195, endPoint x: 893, endPoint y: 335, distance: 156.4
click at [893, 335] on div ".deletable-edge-delete-btn { width: 20px; height: 20px; border: 0px solid #ffff…" at bounding box center [587, 393] width 845 height 548
drag, startPoint x: 908, startPoint y: 246, endPoint x: 786, endPoint y: 238, distance: 122.3
click at [786, 267] on div "Drop tools here" at bounding box center [786, 277] width 92 height 20
drag, startPoint x: 886, startPoint y: 568, endPoint x: 1023, endPoint y: 470, distance: 168.4
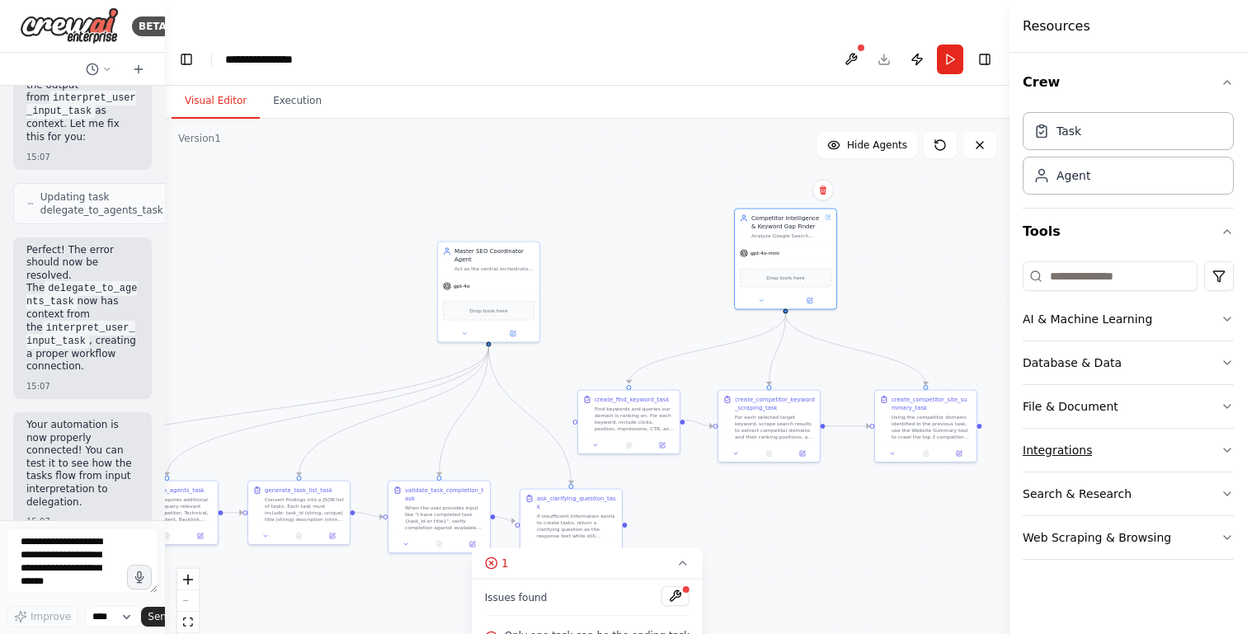
click at [1023, 469] on div "BETA Hello! I'm the CrewAI assistant. What kind of automation do you want to bu…" at bounding box center [623, 350] width 1247 height 634
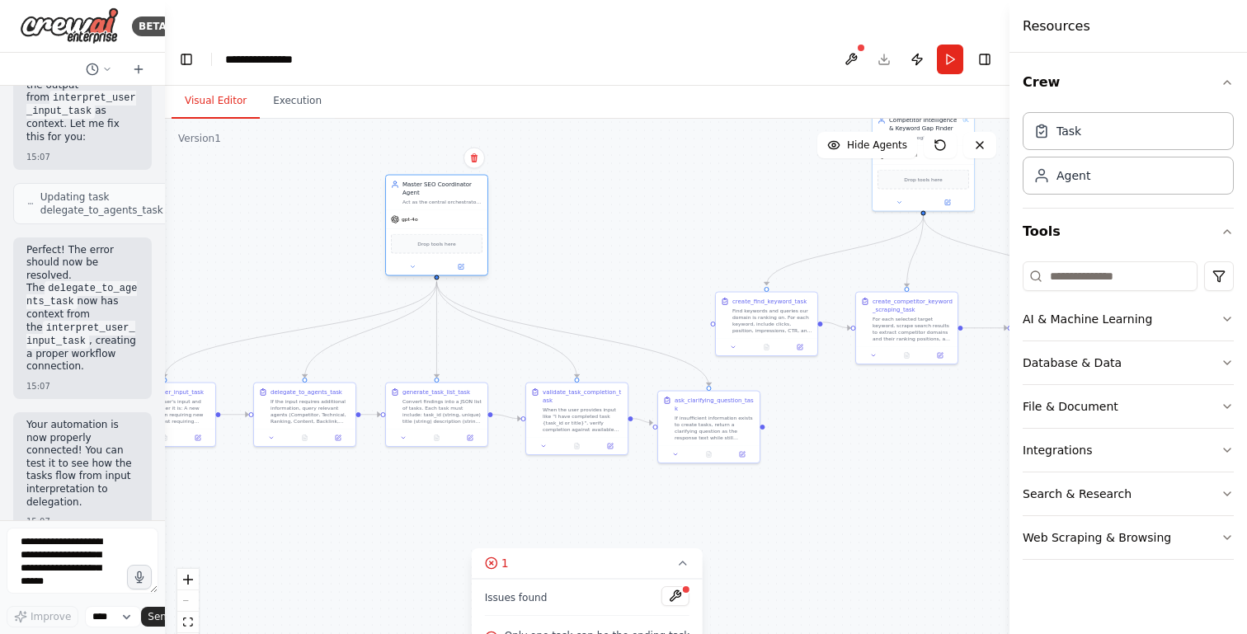
drag, startPoint x: 639, startPoint y: 135, endPoint x: 452, endPoint y: 168, distance: 190.1
click at [452, 199] on div "Act as the central orchestrator on top of all six specialized SEO agents (Compe…" at bounding box center [442, 202] width 80 height 7
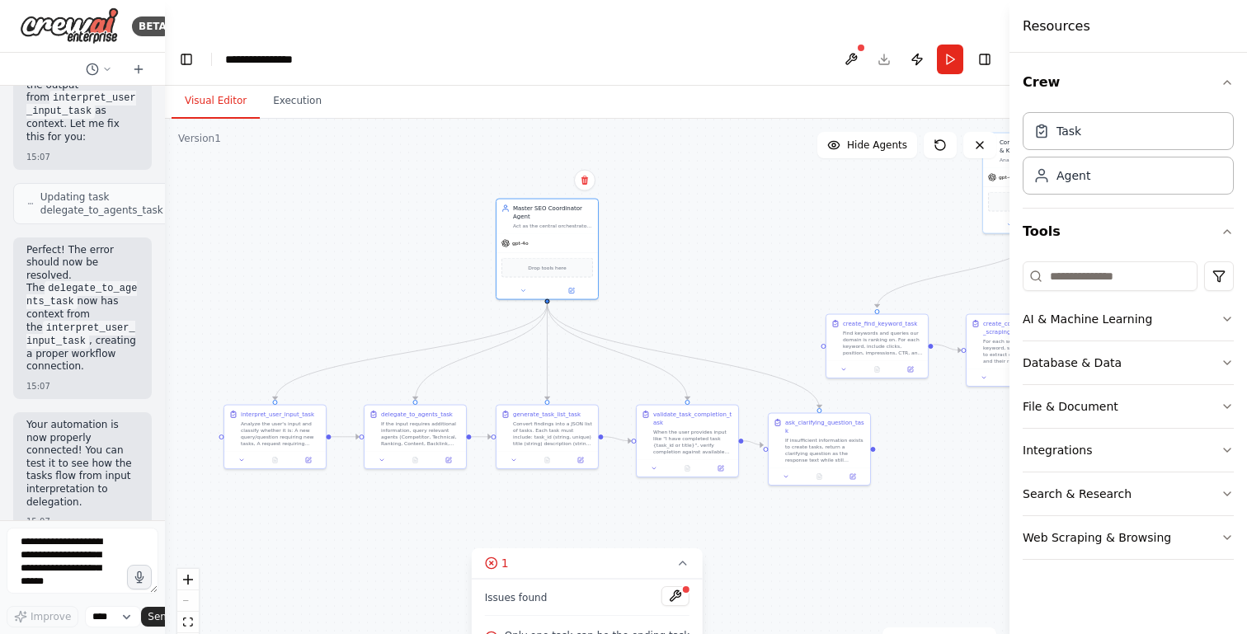
drag, startPoint x: 429, startPoint y: 477, endPoint x: 572, endPoint y: 483, distance: 143.7
click at [575, 484] on div ".deletable-edge-delete-btn { width: 20px; height: 20px; border: 0px solid #ffff…" at bounding box center [587, 393] width 845 height 548
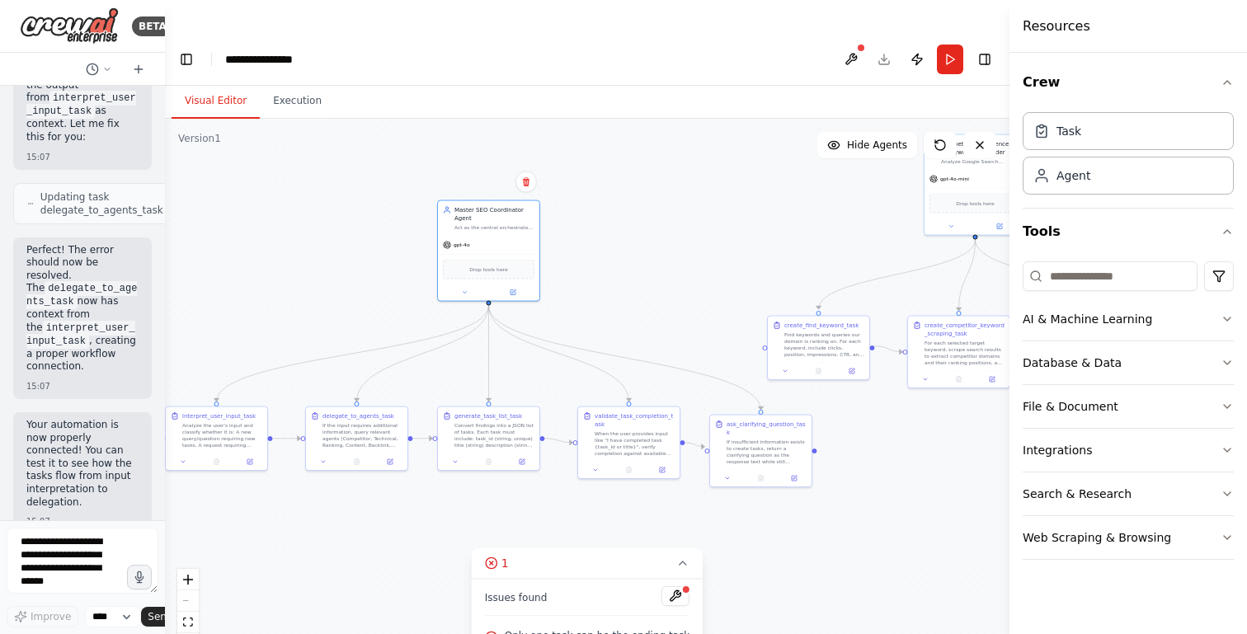
drag, startPoint x: 887, startPoint y: 463, endPoint x: 671, endPoint y: 480, distance: 215.9
click at [672, 480] on div ".deletable-edge-delete-btn { width: 20px; height: 20px; border: 0px solid #ffff…" at bounding box center [587, 393] width 845 height 548
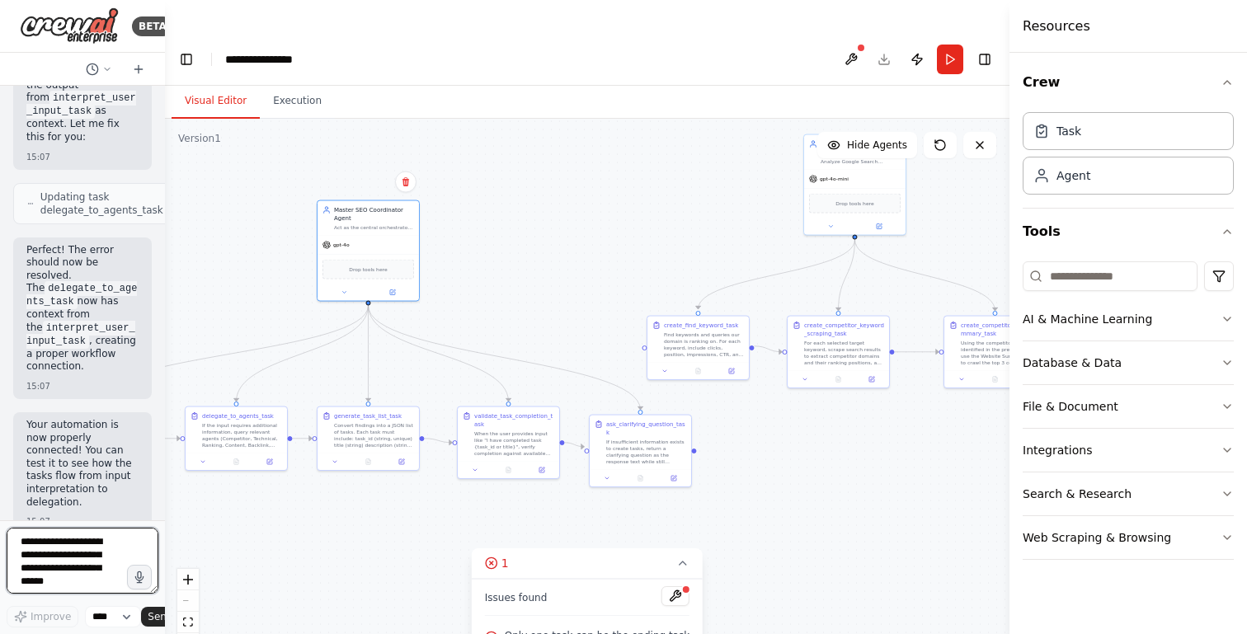
click at [71, 581] on textarea at bounding box center [83, 561] width 152 height 66
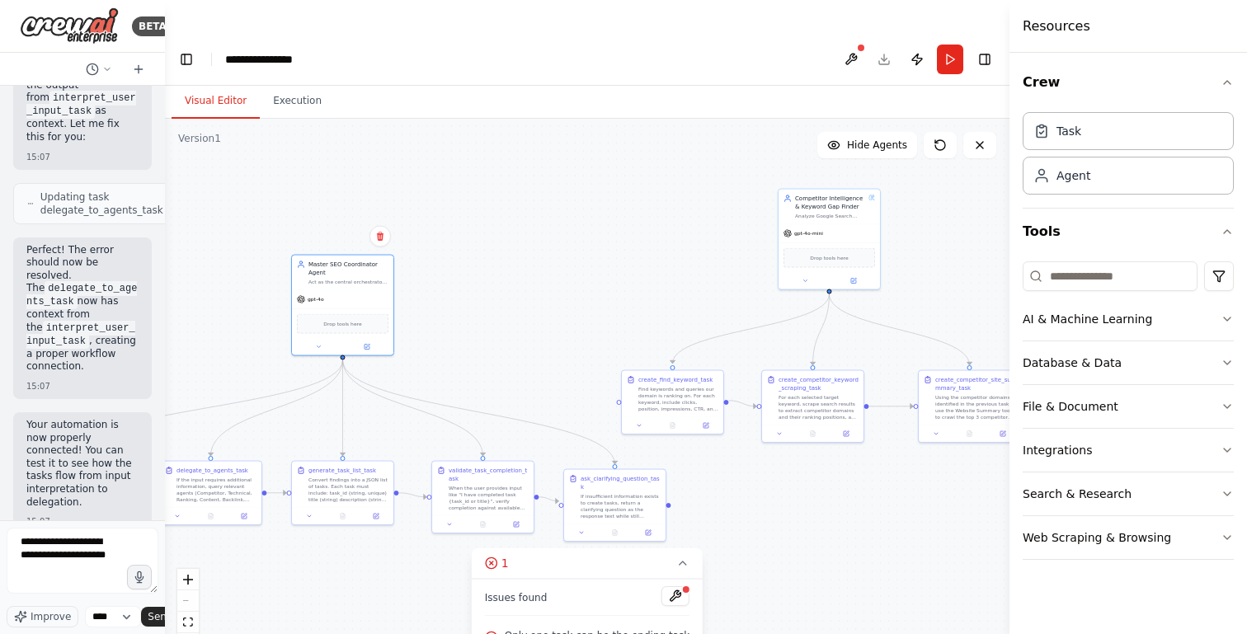
drag, startPoint x: 556, startPoint y: 192, endPoint x: 530, endPoint y: 247, distance: 60.1
click at [530, 247] on div ".deletable-edge-delete-btn { width: 20px; height: 20px; border: 0px solid #ffff…" at bounding box center [587, 393] width 845 height 548
click at [59, 569] on textarea "**********" at bounding box center [83, 561] width 152 height 66
type textarea "**********"
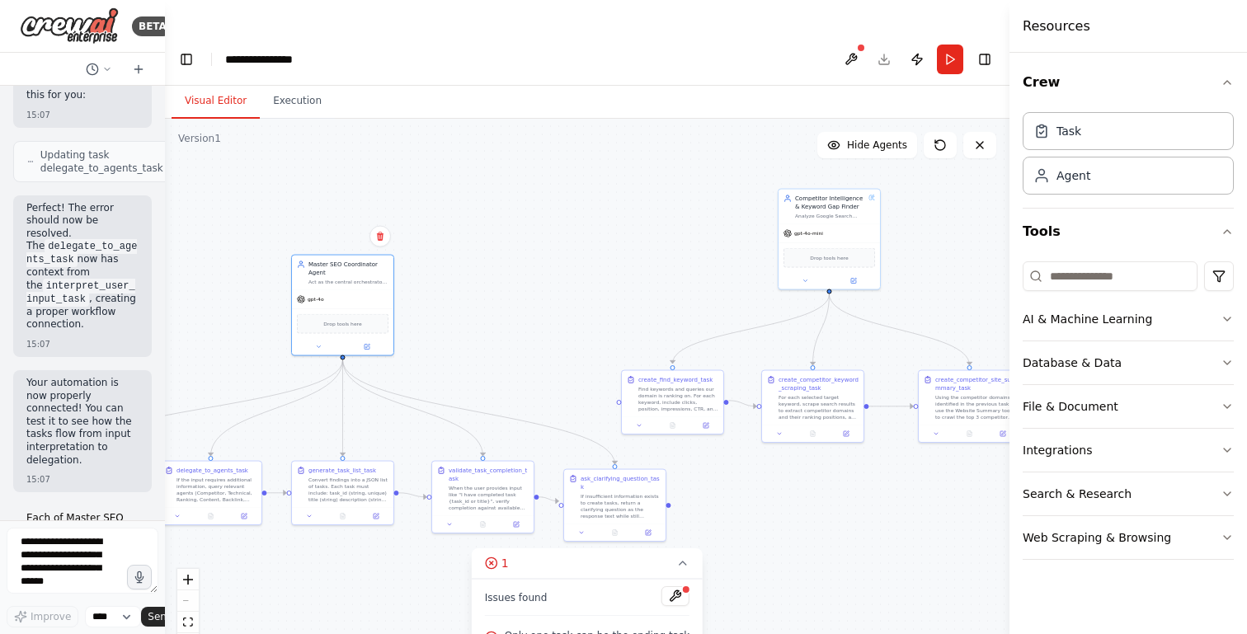
scroll to position [1980, 0]
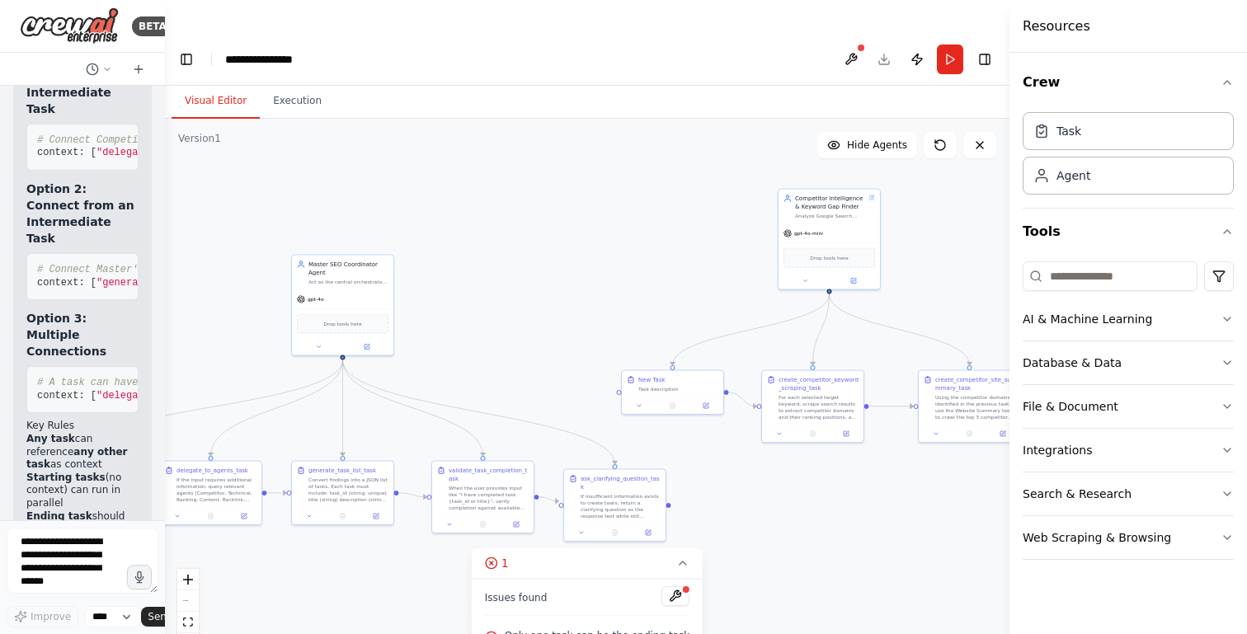
click at [165, 311] on div ".deletable-edge-delete-btn { width: 20px; height: 20px; border: 0px solid #ffff…" at bounding box center [587, 393] width 845 height 548
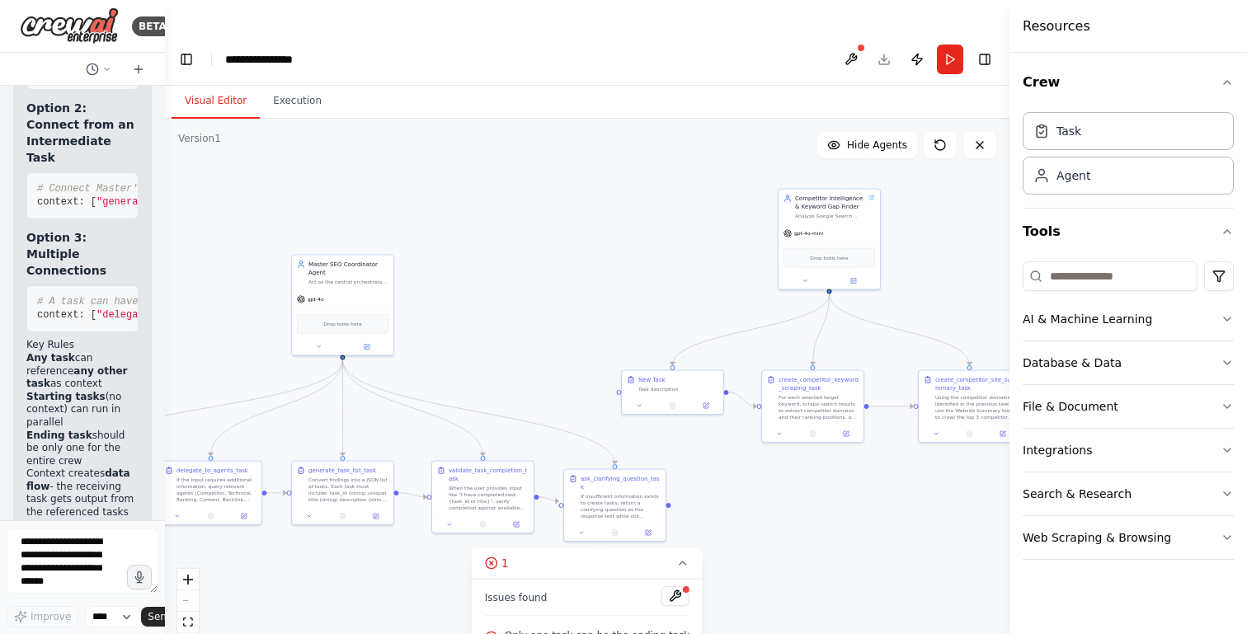
scroll to position [3315, 0]
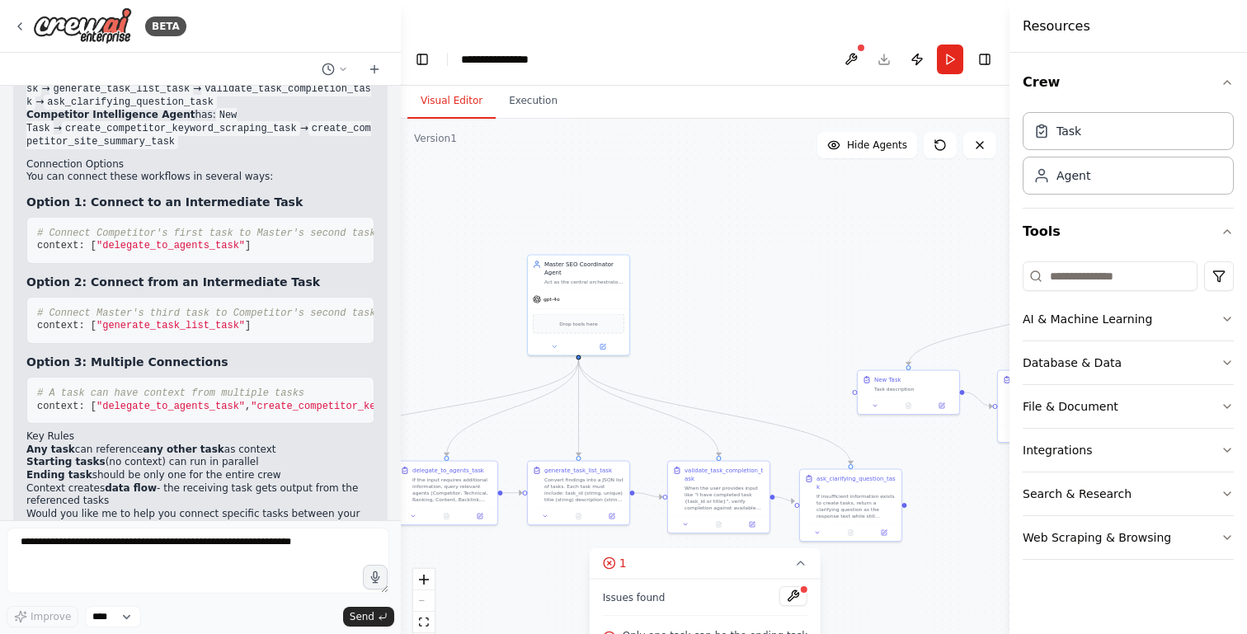
drag, startPoint x: 164, startPoint y: 303, endPoint x: 416, endPoint y: 256, distance: 255.9
click at [416, 256] on div "BETA Hello! I'm the CrewAI assistant. What kind of automation do you want to bu…" at bounding box center [623, 350] width 1247 height 634
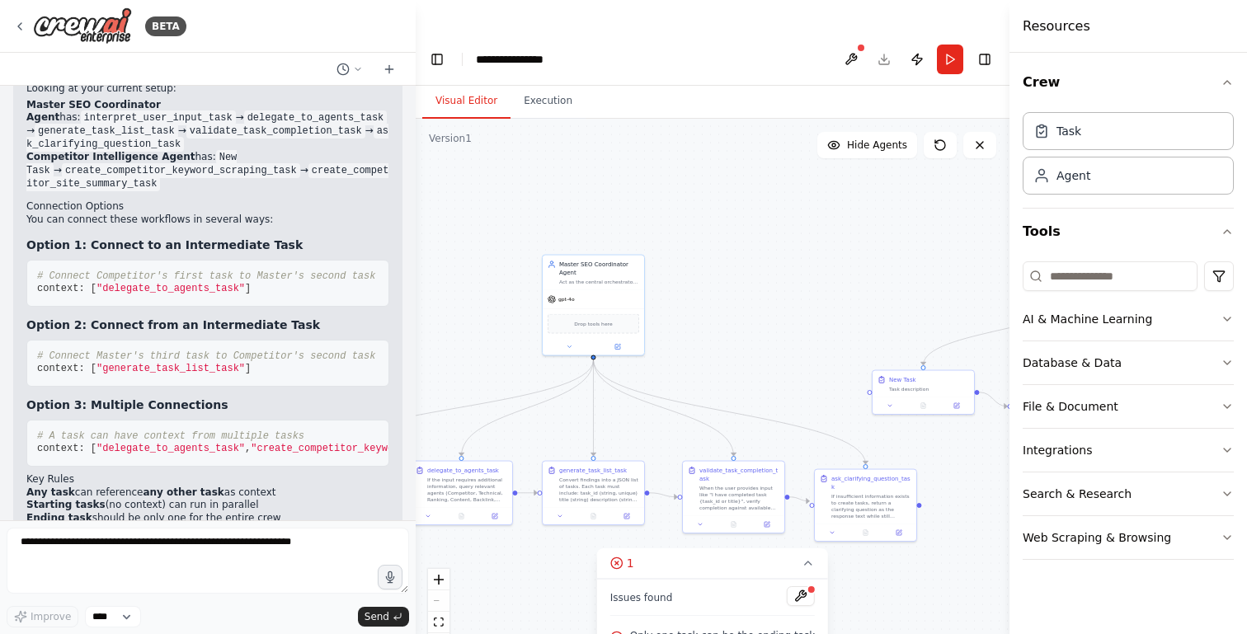
scroll to position [1689, 0]
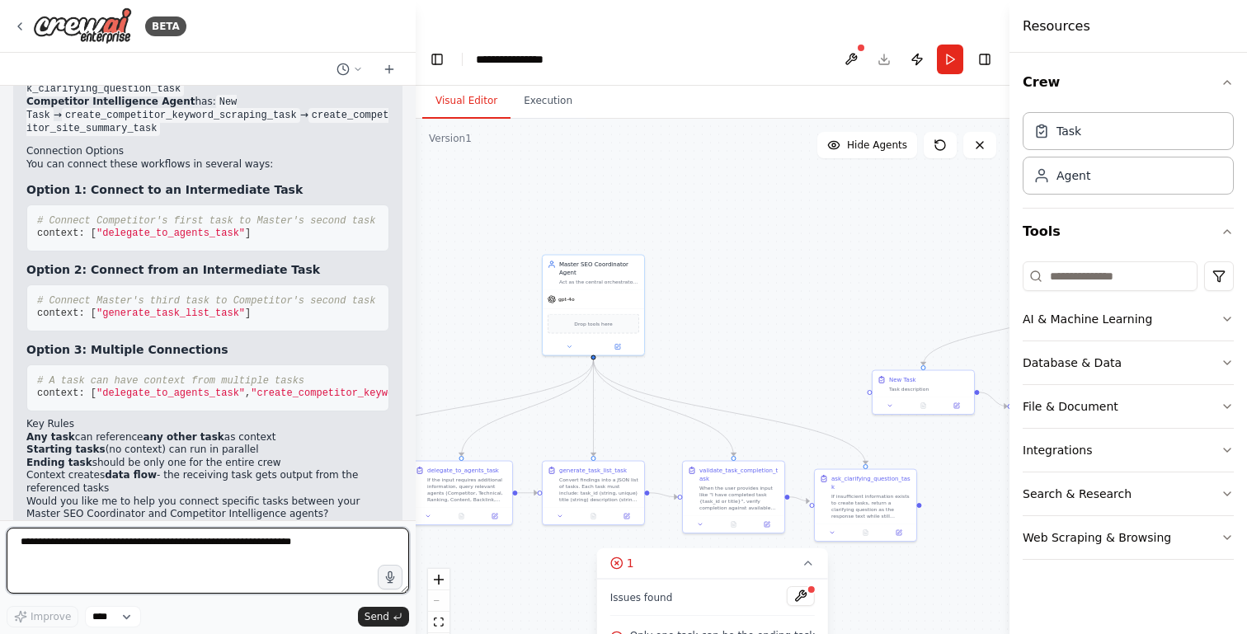
click at [145, 570] on textarea at bounding box center [208, 561] width 402 height 66
type textarea "**********"
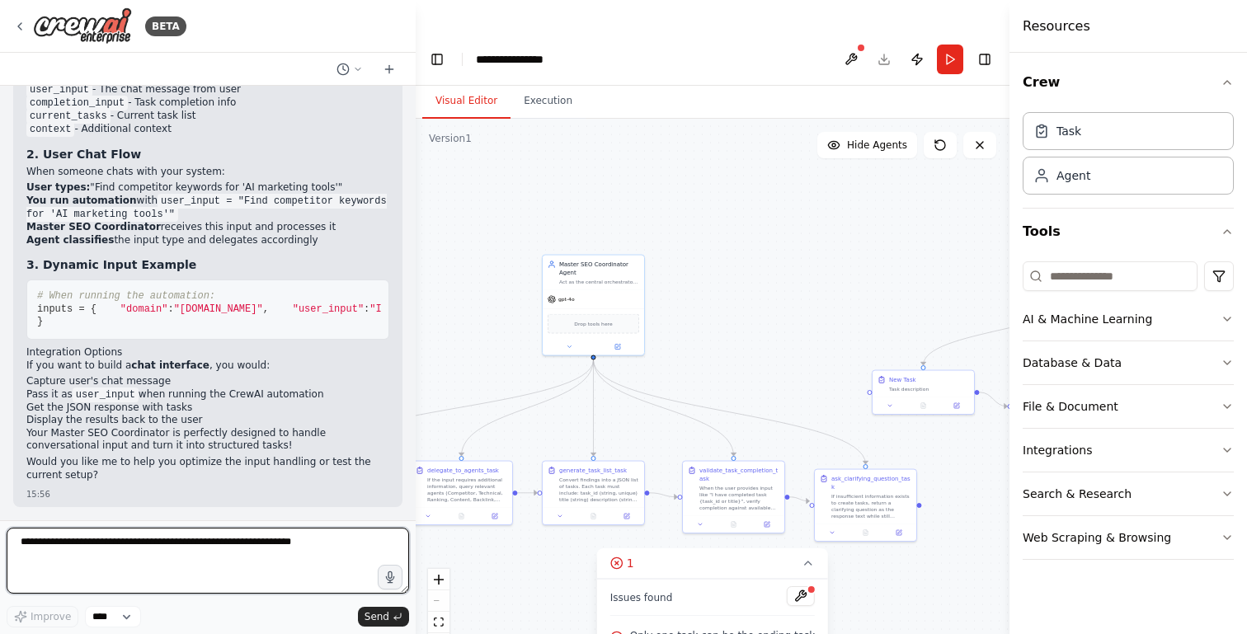
scroll to position [2563, 0]
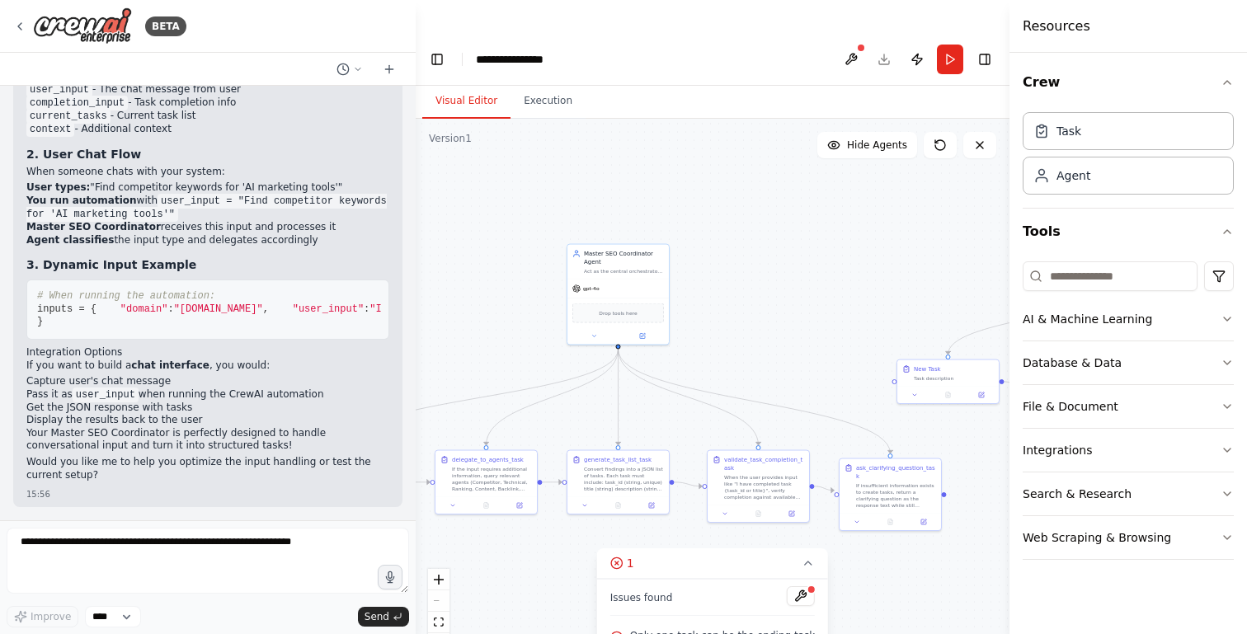
drag, startPoint x: 863, startPoint y: 256, endPoint x: 888, endPoint y: 246, distance: 27.0
click at [888, 246] on div ".deletable-edge-delete-btn { width: 20px; height: 20px; border: 0px solid #ffff…" at bounding box center [713, 393] width 594 height 548
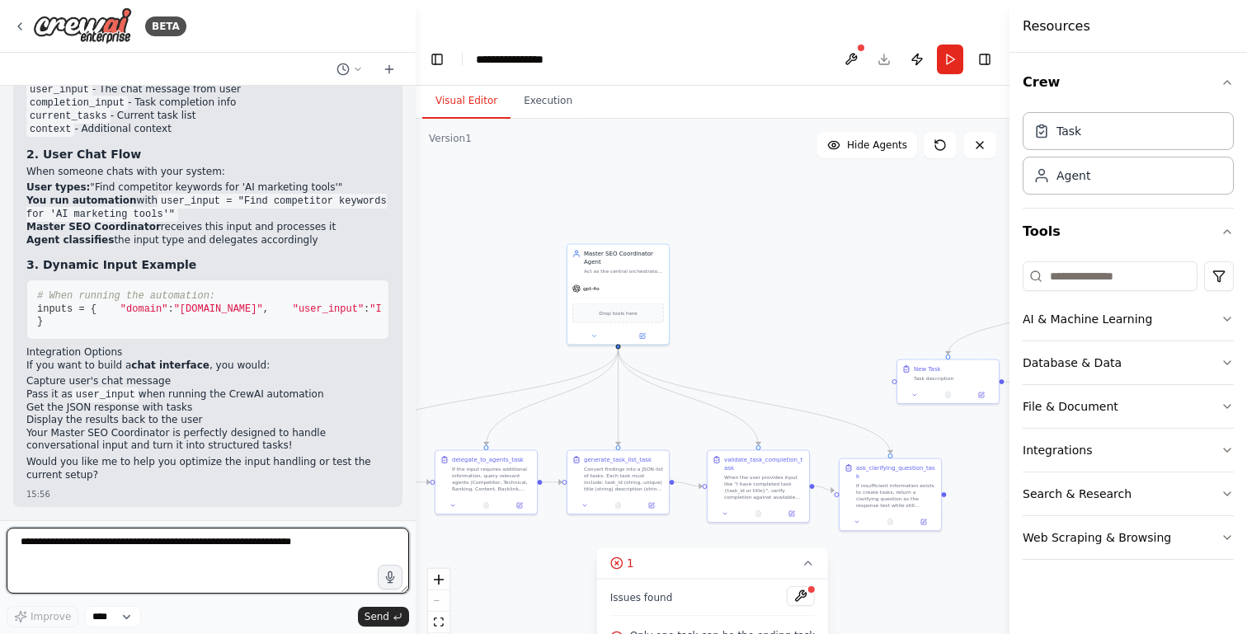
click at [189, 547] on textarea at bounding box center [208, 561] width 402 height 66
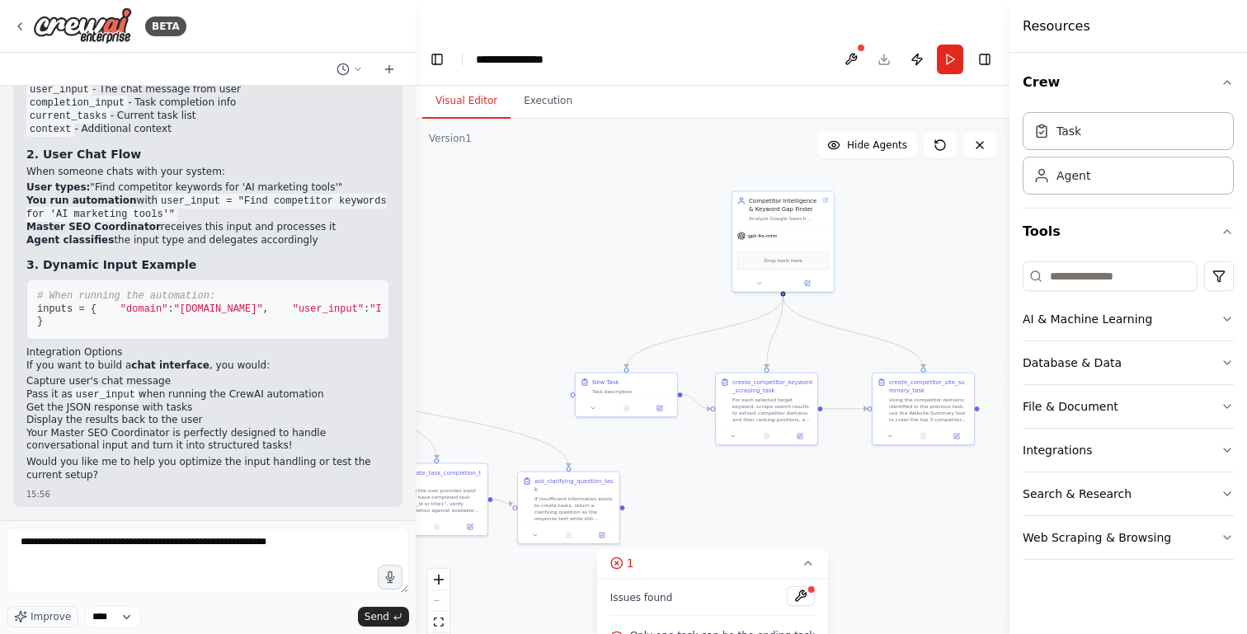
drag, startPoint x: 722, startPoint y: 322, endPoint x: 359, endPoint y: 336, distance: 364.0
click at [359, 336] on div "BETA Hello! I'm the CrewAI assistant. What kind of automation do you want to bu…" at bounding box center [623, 350] width 1247 height 634
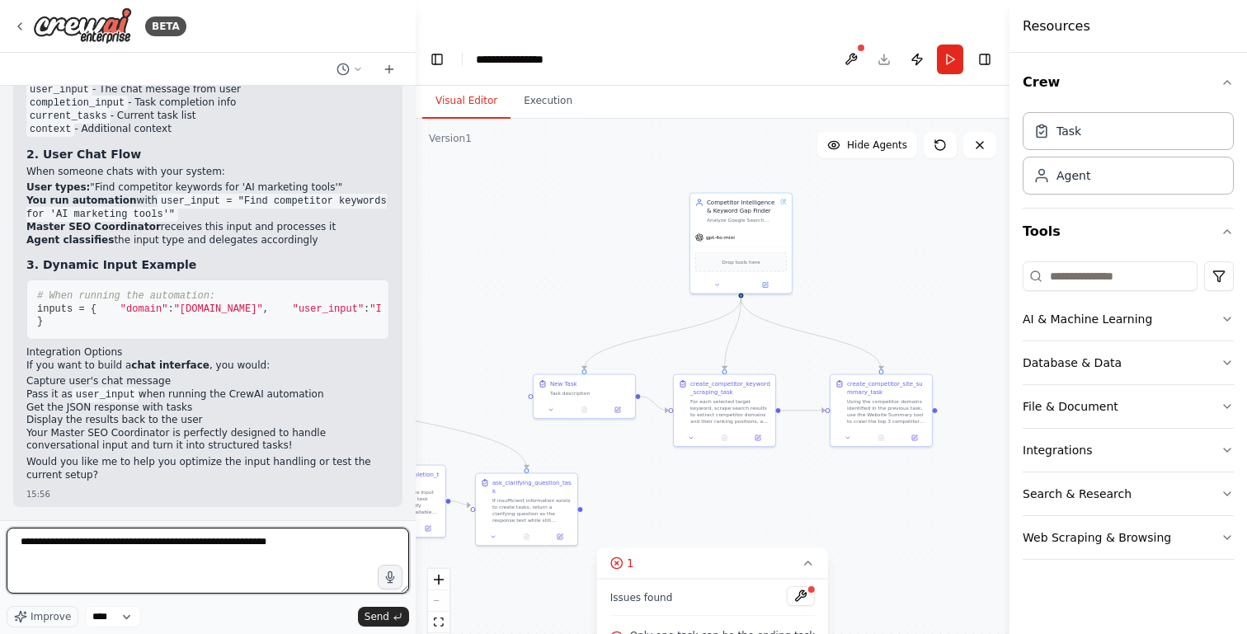
click at [315, 542] on textarea "**********" at bounding box center [208, 561] width 402 height 66
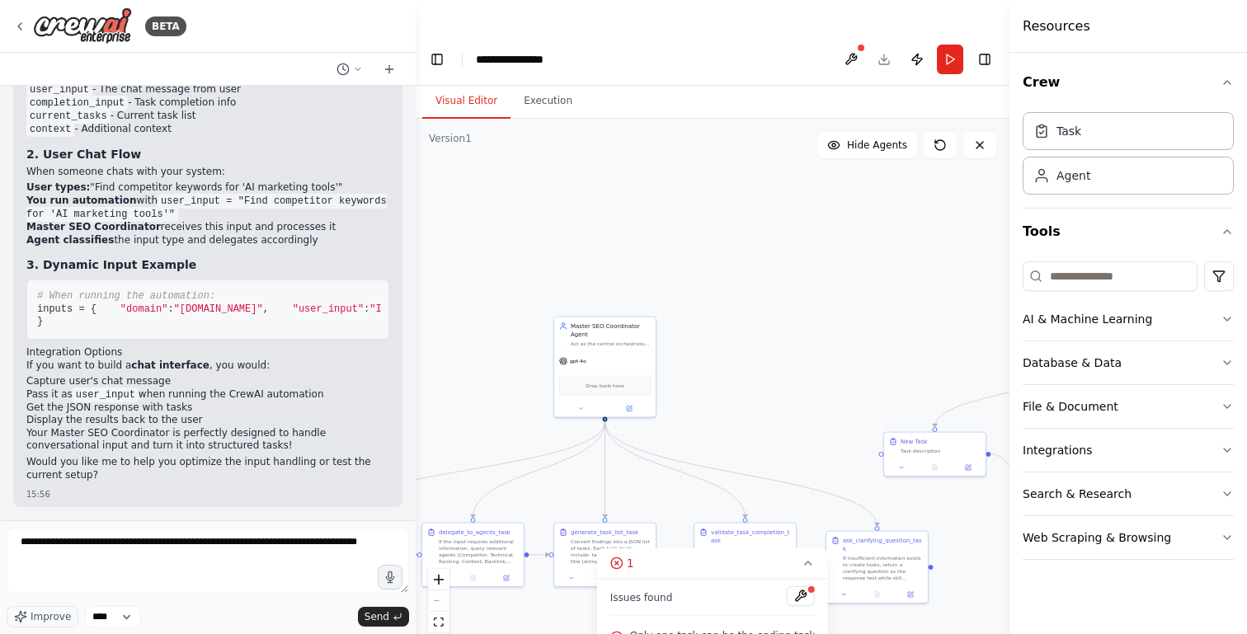
drag, startPoint x: 514, startPoint y: 279, endPoint x: 875, endPoint y: 340, distance: 366.3
click at [875, 340] on div ".deletable-edge-delete-btn { width: 20px; height: 20px; border: 0px solid #ffff…" at bounding box center [713, 393] width 594 height 548
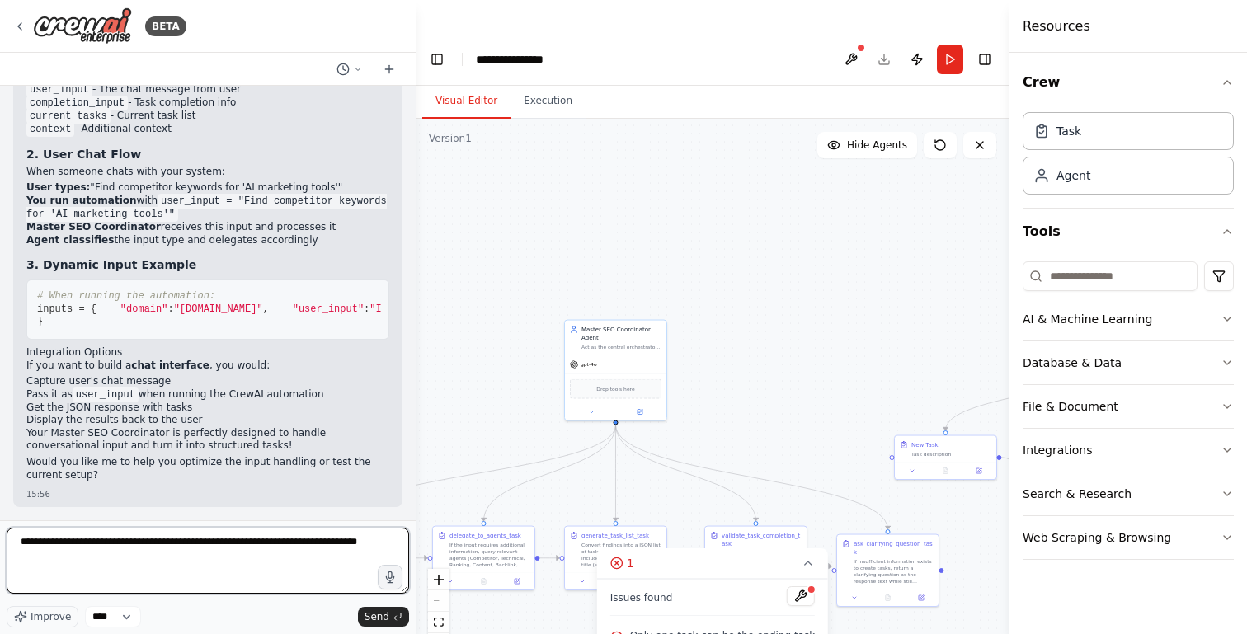
click at [122, 558] on textarea "**********" at bounding box center [208, 561] width 402 height 66
type textarea "**********"
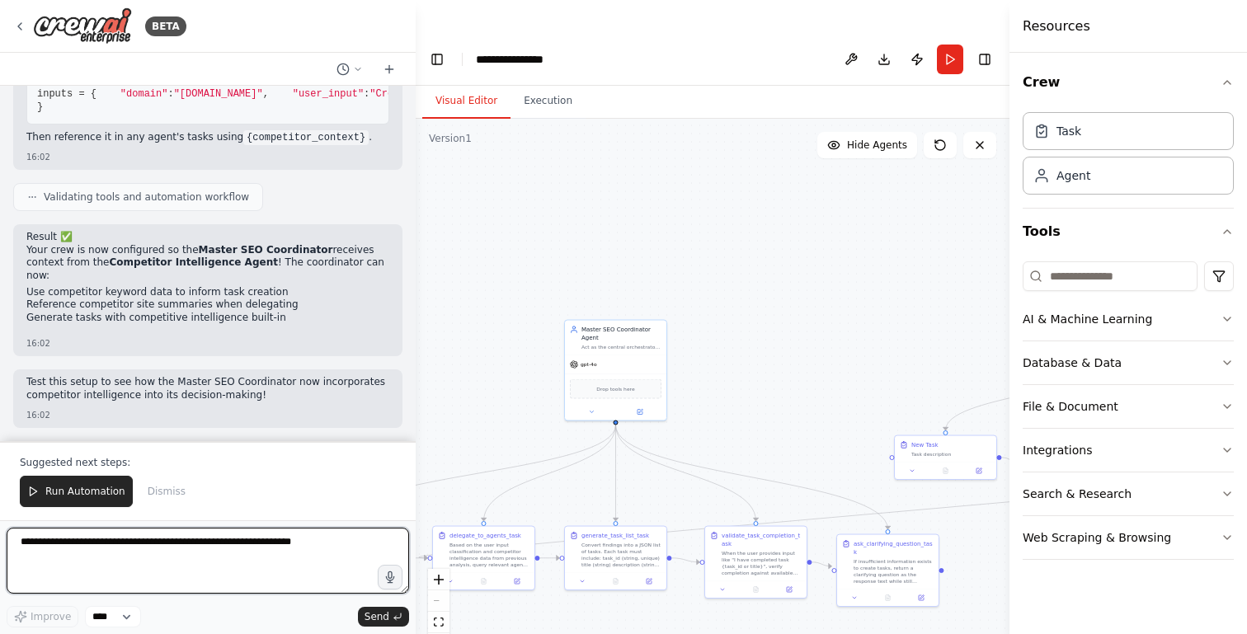
scroll to position [3921, 0]
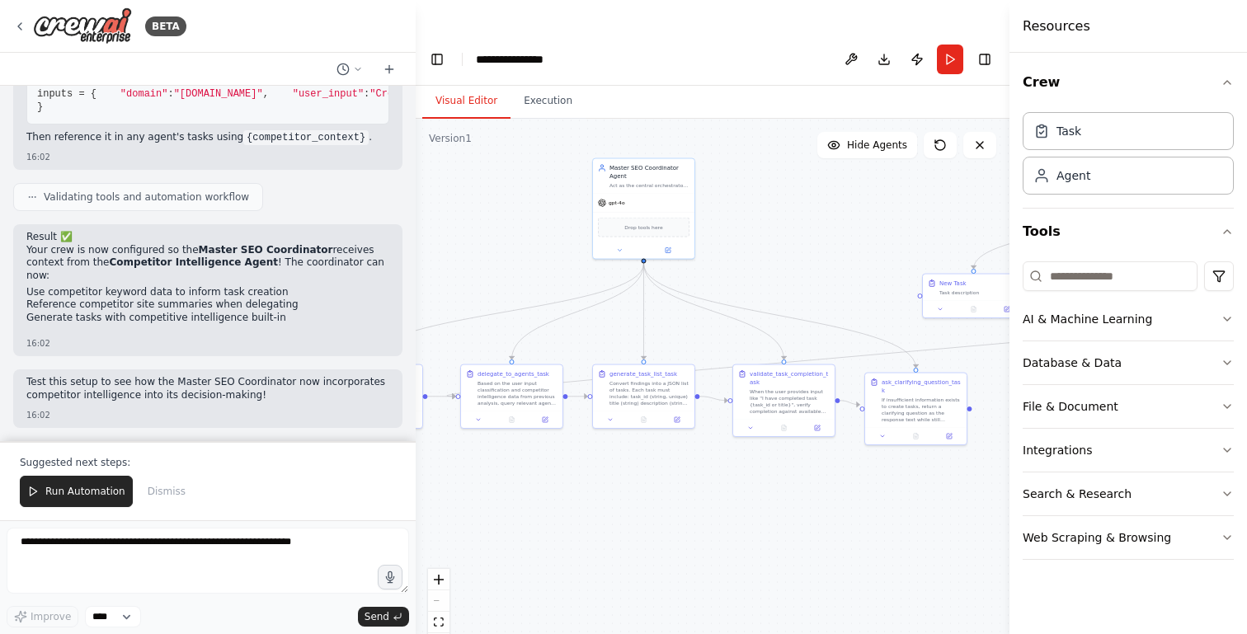
drag, startPoint x: 742, startPoint y: 378, endPoint x: 845, endPoint y: 224, distance: 184.8
click at [842, 224] on div ".deletable-edge-delete-btn { width: 20px; height: 20px; border: 0px solid #ffff…" at bounding box center [713, 393] width 594 height 548
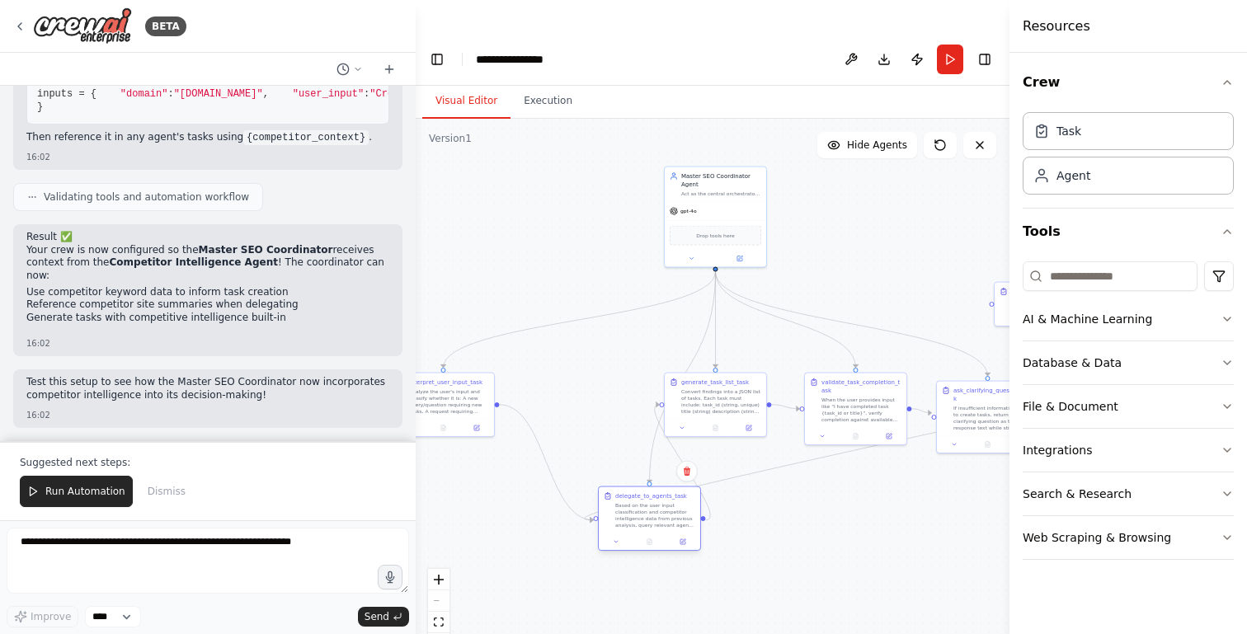
drag, startPoint x: 590, startPoint y: 355, endPoint x: 655, endPoint y: 472, distance: 134.0
click at [655, 502] on div "Based on the user input classification and competitor intelligence data from pr…" at bounding box center [655, 515] width 80 height 26
drag, startPoint x: 652, startPoint y: 474, endPoint x: 581, endPoint y: 340, distance: 152.0
click at [581, 370] on div "Based on the user input classification and competitor intelligence data from pr…" at bounding box center [581, 383] width 80 height 26
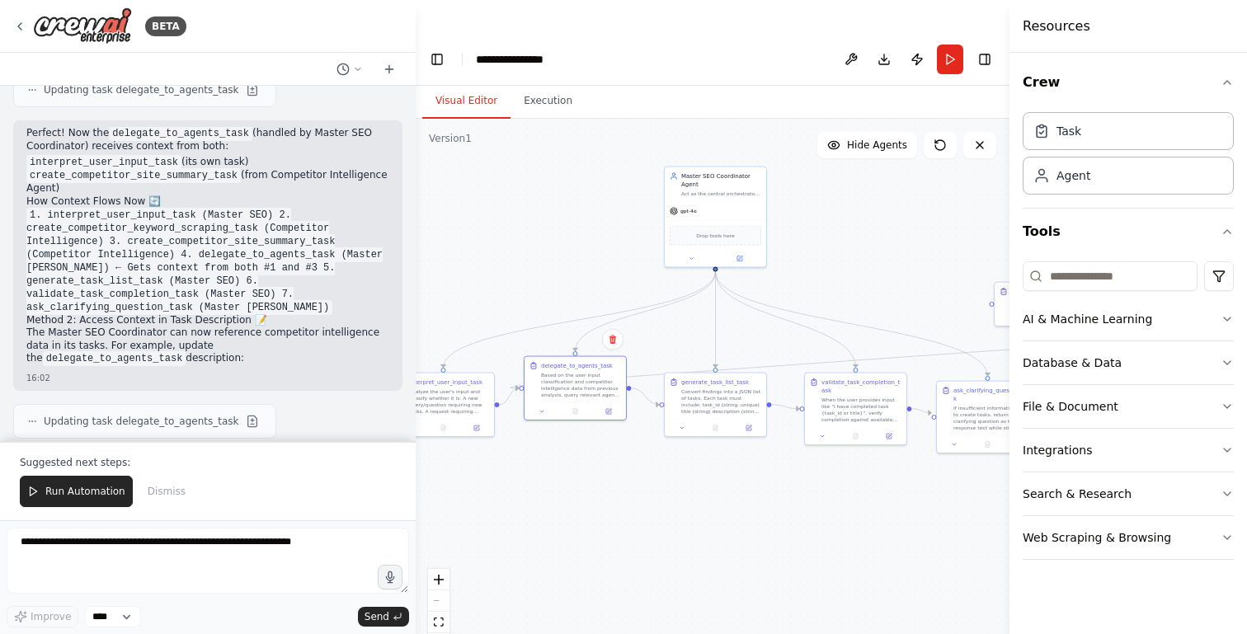
scroll to position [3376, 0]
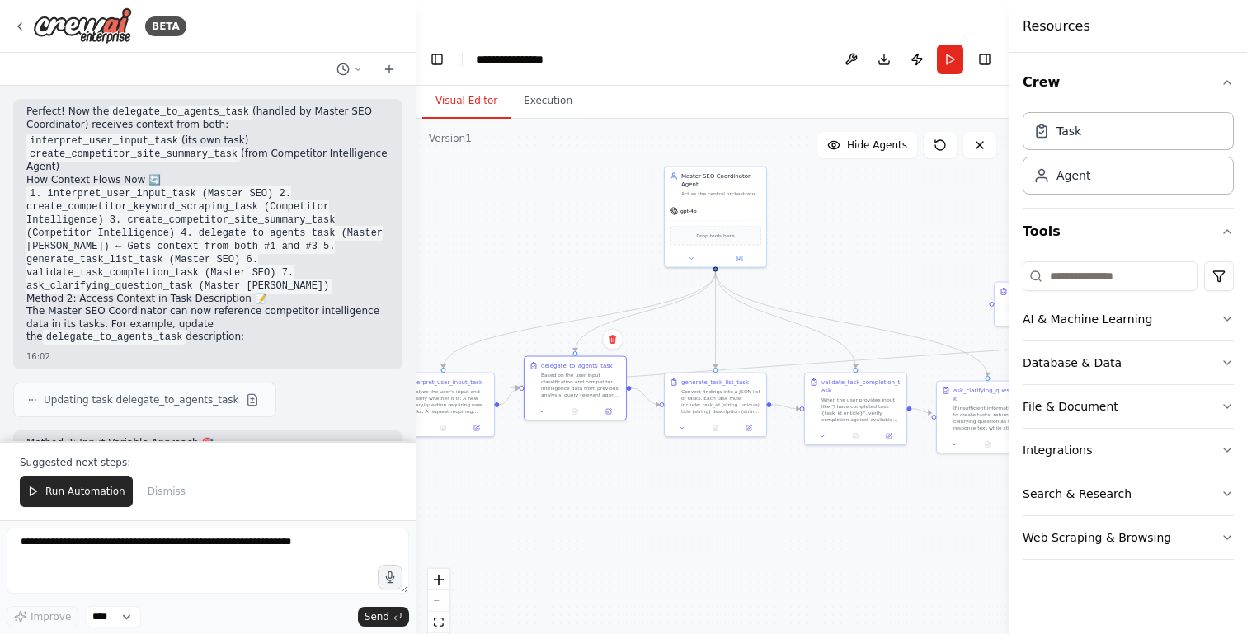
click at [205, 75] on span "Updating task delegate_to_agents_task" at bounding box center [141, 68] width 195 height 13
click at [543, 407] on icon at bounding box center [542, 410] width 7 height 7
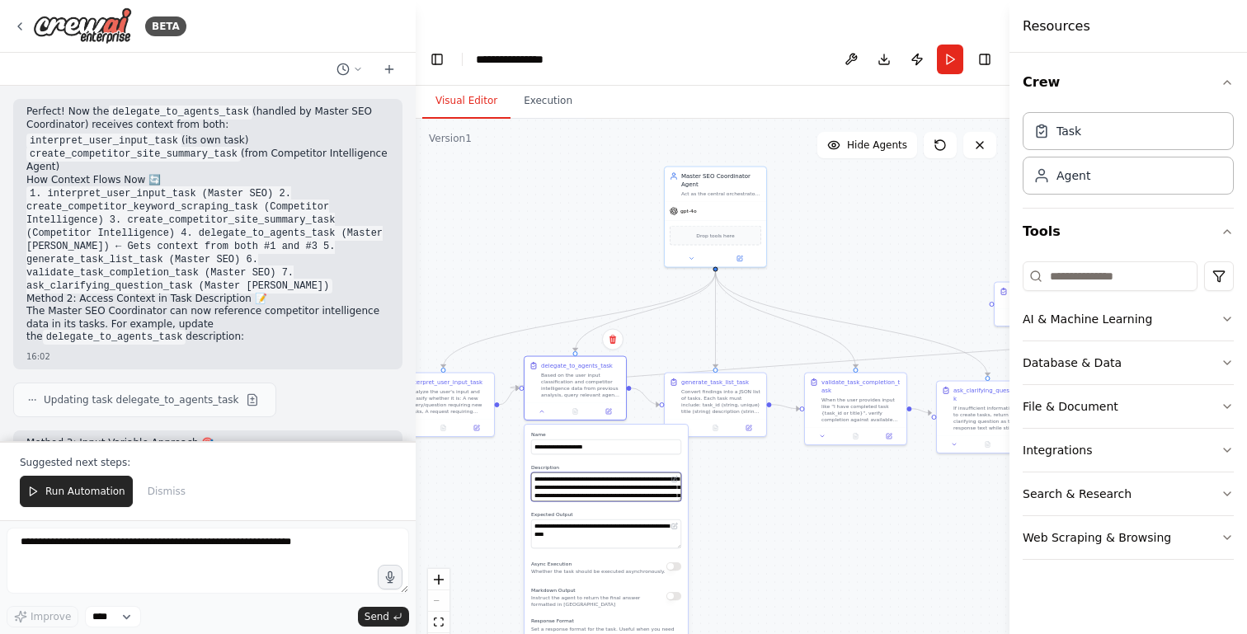
click at [613, 473] on textarea "**********" at bounding box center [606, 487] width 150 height 29
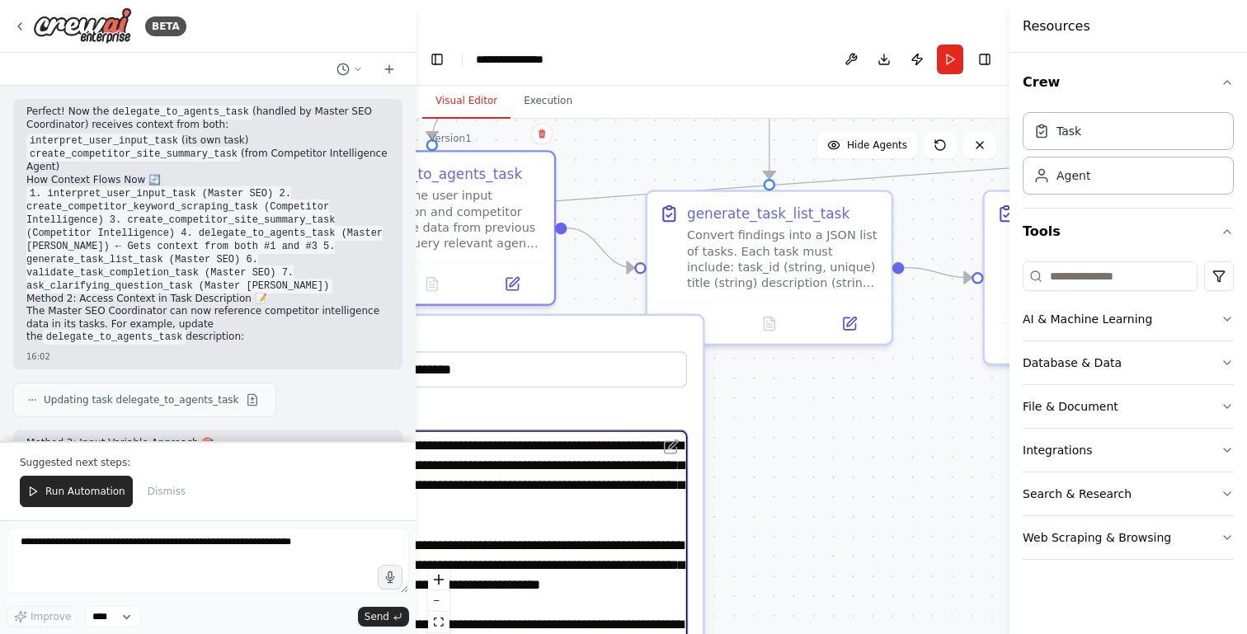
drag, startPoint x: 681, startPoint y: 464, endPoint x: 745, endPoint y: 661, distance: 207.1
click at [745, 633] on html "BETA Hello! I'm the CrewAI assistant. What kind of automation do you want to bu…" at bounding box center [623, 333] width 1247 height 667
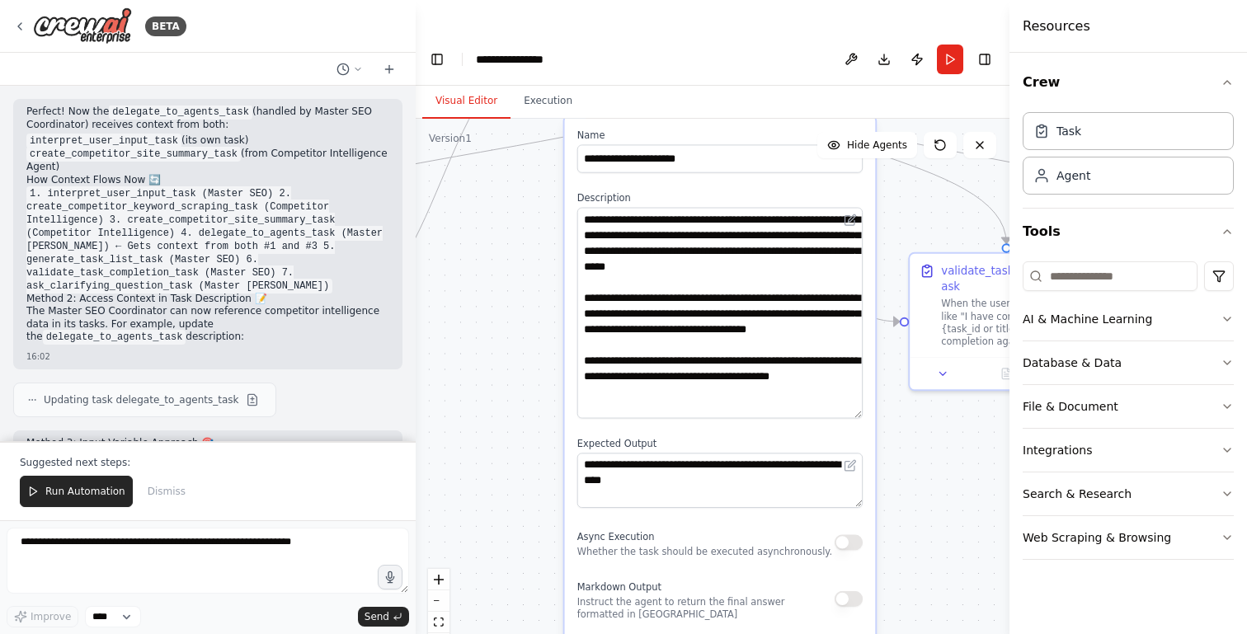
drag, startPoint x: 582, startPoint y: 384, endPoint x: 765, endPoint y: 144, distance: 301.4
click at [765, 144] on div "**********" at bounding box center [720, 451] width 311 height 670
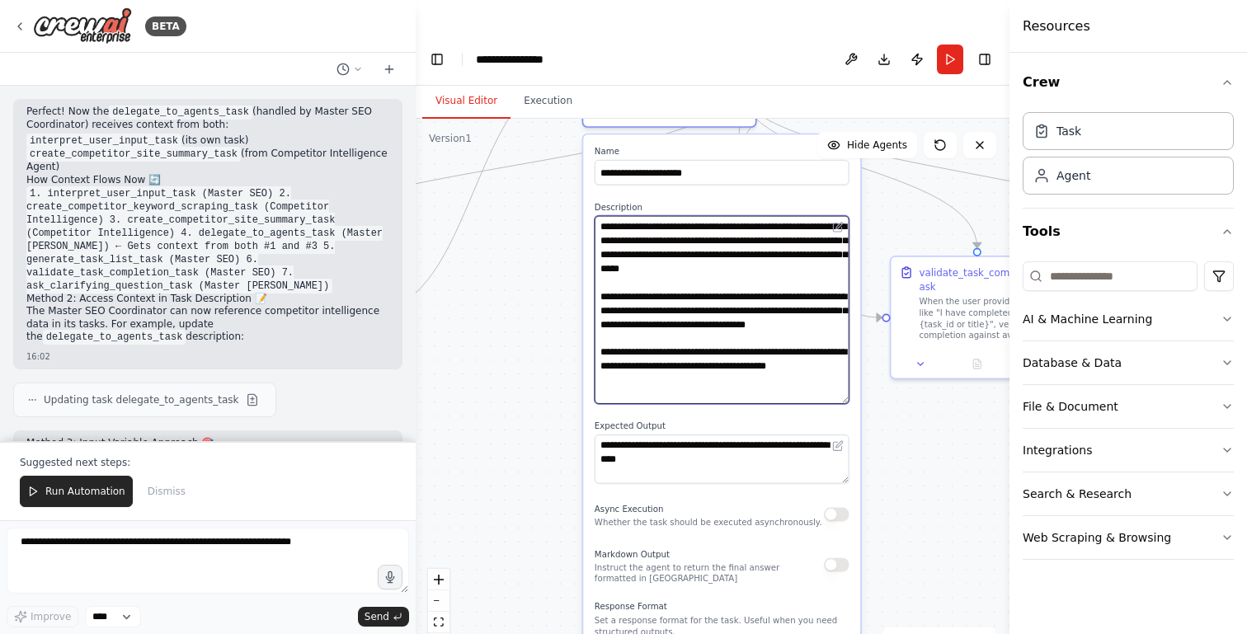
click at [737, 283] on textarea "**********" at bounding box center [722, 310] width 255 height 188
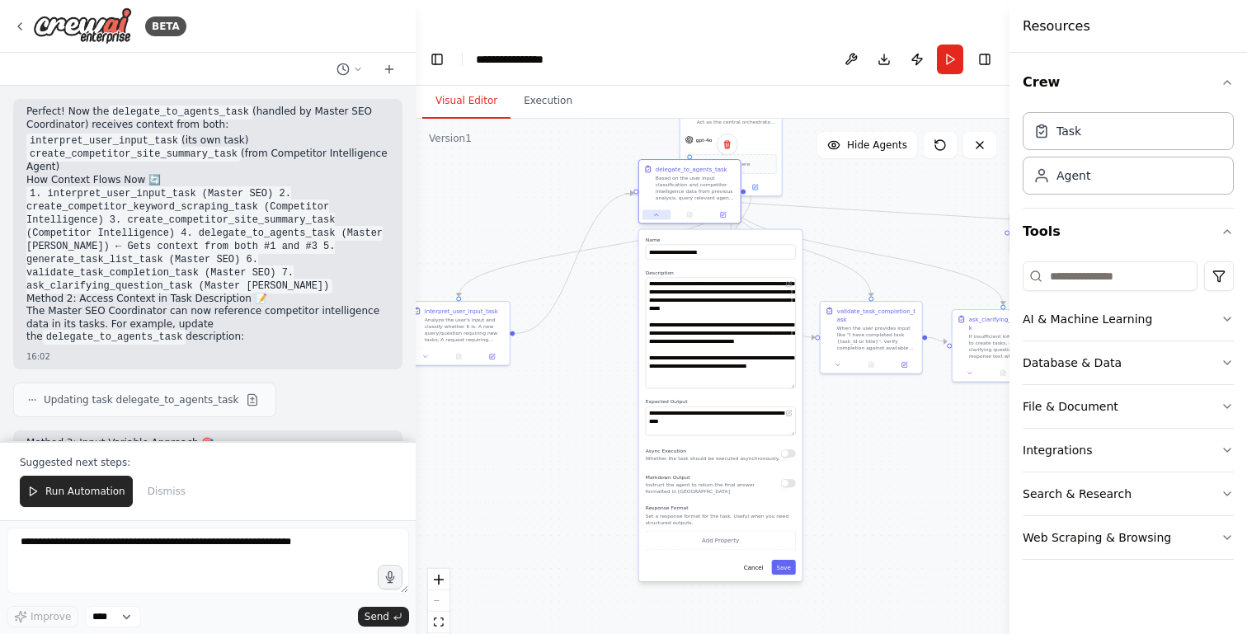
click at [661, 210] on button at bounding box center [656, 215] width 28 height 10
click at [658, 206] on div at bounding box center [689, 214] width 101 height 17
click at [655, 212] on icon at bounding box center [656, 215] width 7 height 7
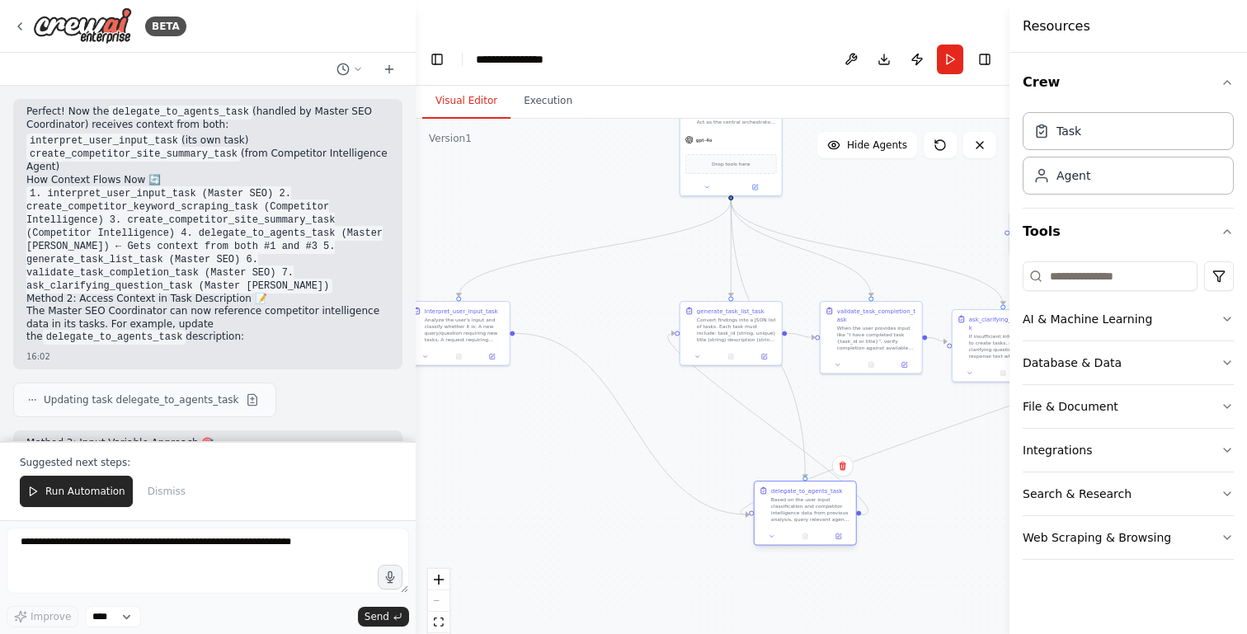
drag, startPoint x: 685, startPoint y: 143, endPoint x: 801, endPoint y: 463, distance: 341.2
click at [801, 496] on div "Based on the user input classification and competitor intelligence data from pr…" at bounding box center [811, 509] width 80 height 26
drag, startPoint x: 797, startPoint y: 486, endPoint x: 736, endPoint y: 521, distance: 70.6
click at [788, 521] on div "Based on the user input classification and competitor intelligence data from pr…" at bounding box center [828, 518] width 80 height 26
drag, startPoint x: 731, startPoint y: 287, endPoint x: 624, endPoint y: 259, distance: 110.0
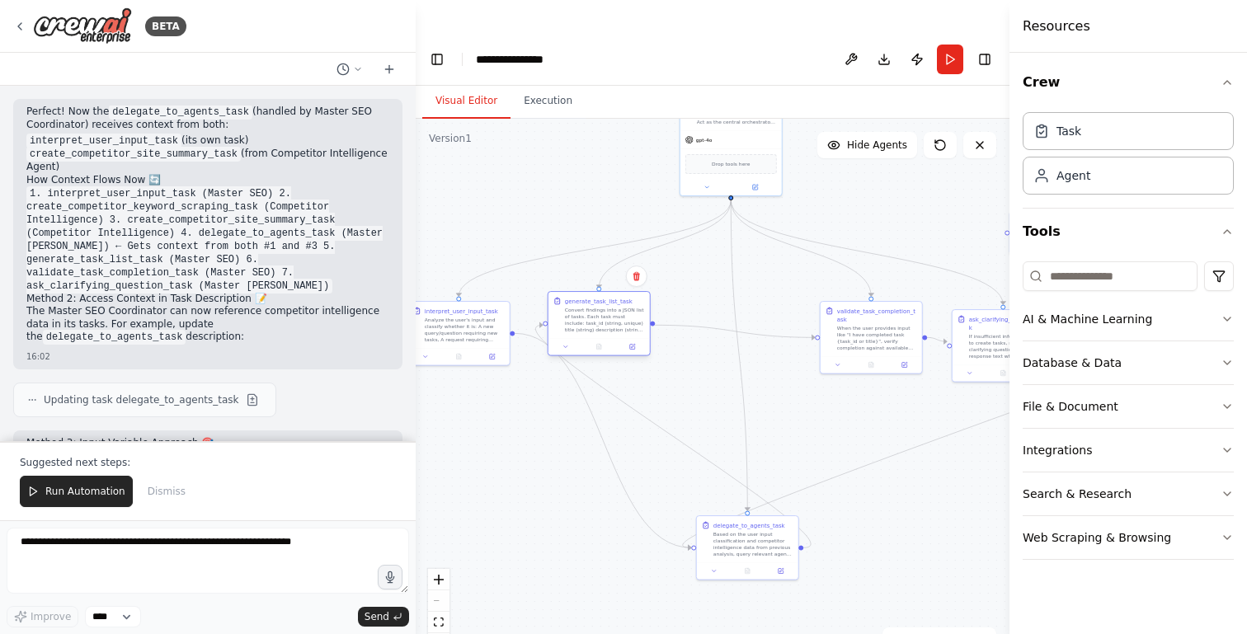
click at [624, 307] on div "Convert findings into a JSON list of tasks. Each task must include: task_id (st…" at bounding box center [605, 320] width 80 height 26
drag, startPoint x: 722, startPoint y: 511, endPoint x: 697, endPoint y: 458, distance: 59.0
click at [697, 480] on div "Based on the user input classification and competitor intelligence data from pr…" at bounding box center [729, 493] width 80 height 26
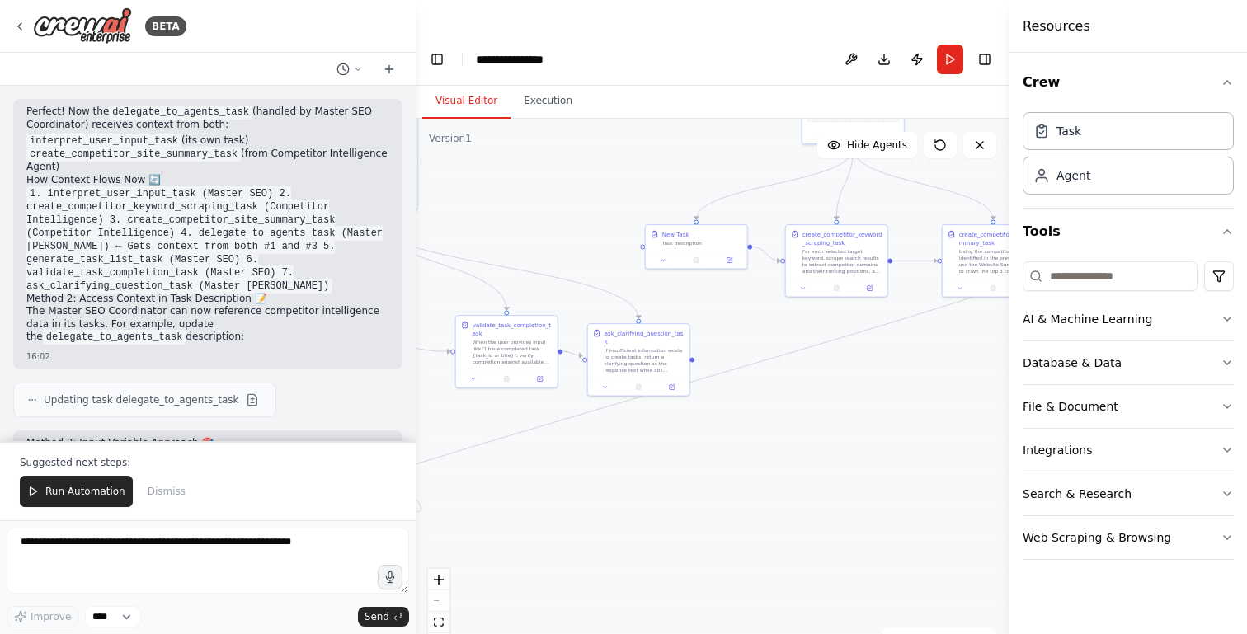
drag, startPoint x: 919, startPoint y: 484, endPoint x: 540, endPoint y: 504, distance: 379.1
click at [541, 503] on div ".deletable-edge-delete-btn { width: 20px; height: 20px; border: 0px solid #ffff…" at bounding box center [713, 393] width 594 height 548
drag, startPoint x: 798, startPoint y: 439, endPoint x: 541, endPoint y: 535, distance: 274.8
click at [541, 535] on div ".deletable-edge-delete-btn { width: 20px; height: 20px; border: 0px solid #ffff…" at bounding box center [713, 393] width 594 height 548
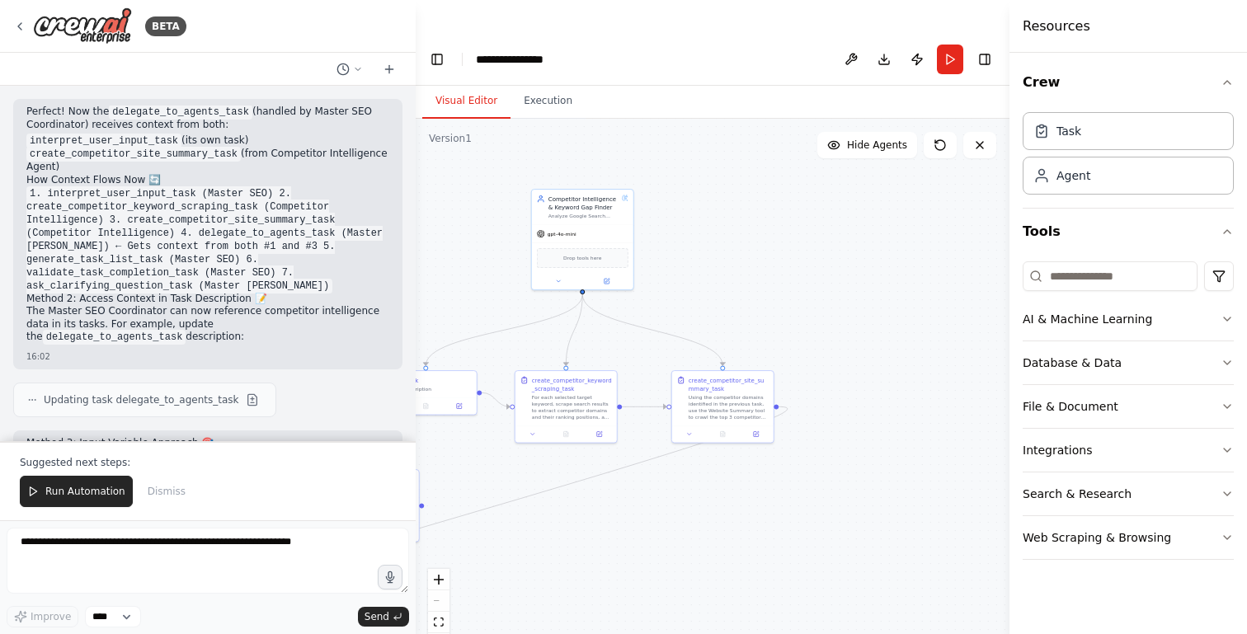
drag, startPoint x: 667, startPoint y: 426, endPoint x: 667, endPoint y: 471, distance: 44.5
click at [667, 471] on div ".deletable-edge-delete-btn { width: 20px; height: 20px; border: 0px solid #ffff…" at bounding box center [713, 393] width 594 height 548
drag, startPoint x: 653, startPoint y: 462, endPoint x: 985, endPoint y: 340, distance: 353.3
click at [983, 341] on div ".deletable-edge-delete-btn { width: 20px; height: 20px; border: 0px solid #ffff…" at bounding box center [713, 393] width 594 height 548
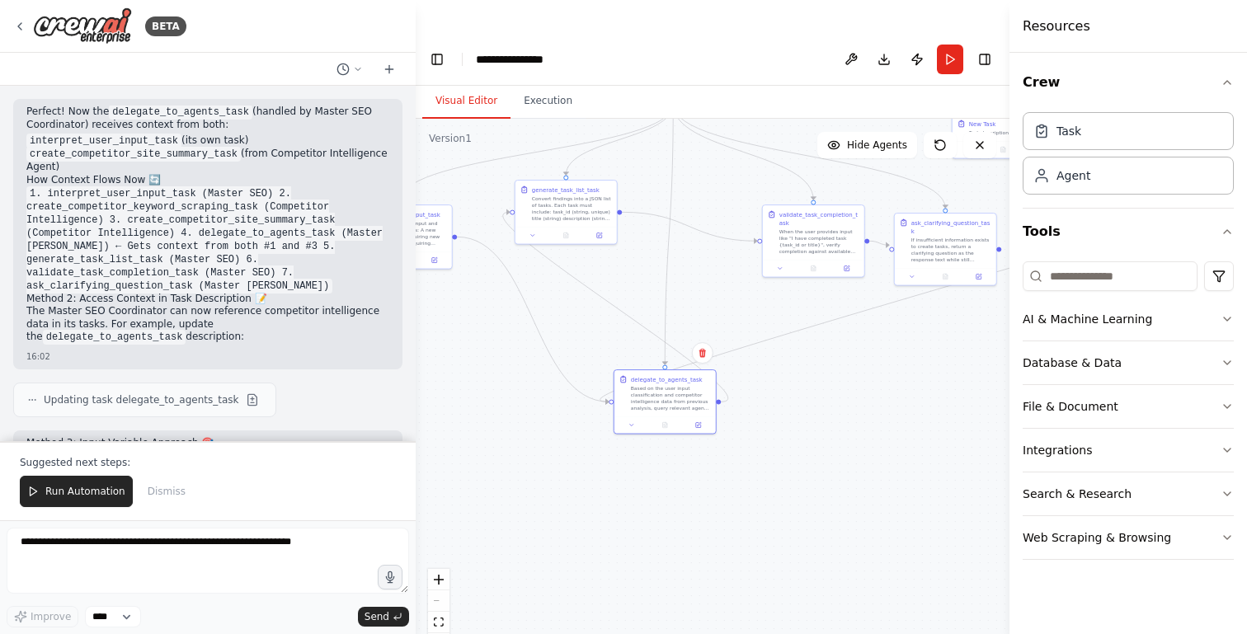
drag, startPoint x: 668, startPoint y: 532, endPoint x: 1020, endPoint y: 343, distance: 399.6
click at [1020, 343] on div "BETA Hello! I'm the CrewAI assistant. What kind of automation do you want to bu…" at bounding box center [623, 350] width 1247 height 634
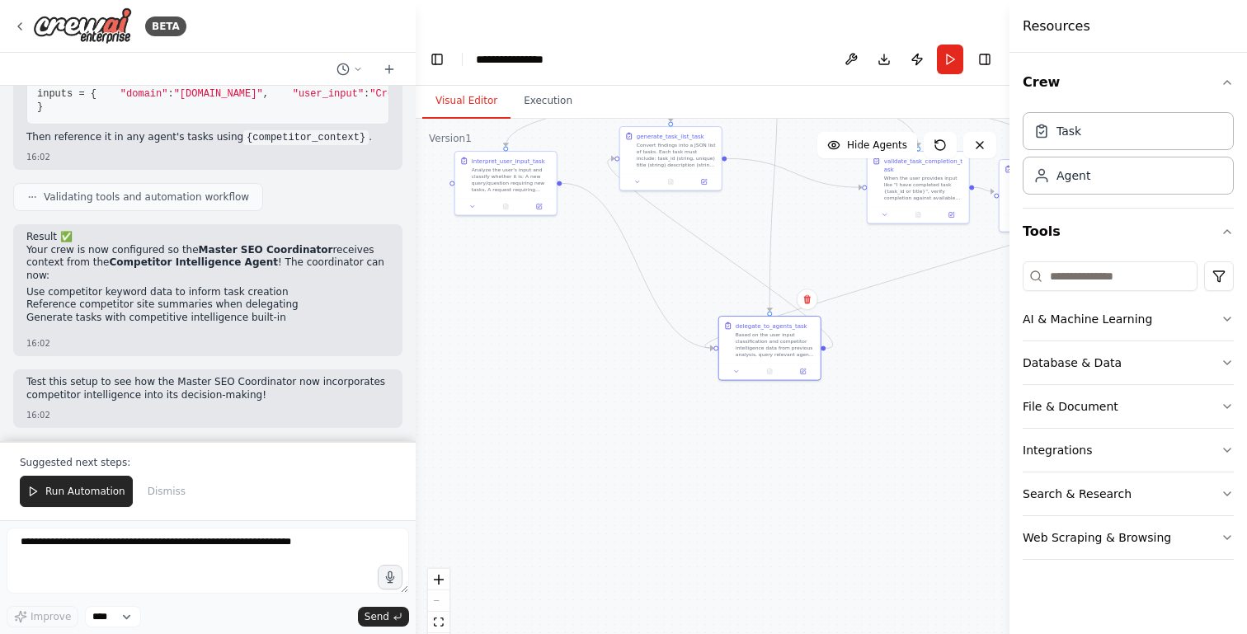
scroll to position [3921, 0]
click at [878, 195] on div ".deletable-edge-delete-btn { width: 20px; height: 20px; border: 0px solid #ffff…" at bounding box center [713, 393] width 594 height 548
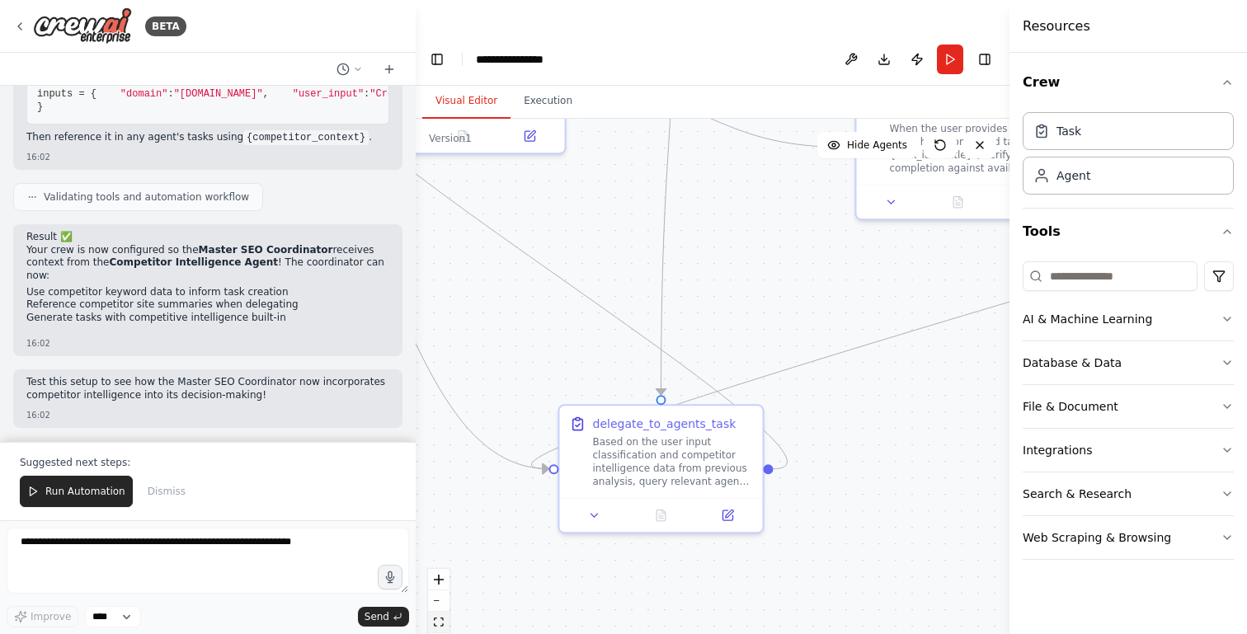
click at [440, 612] on button "fit view" at bounding box center [438, 622] width 21 height 21
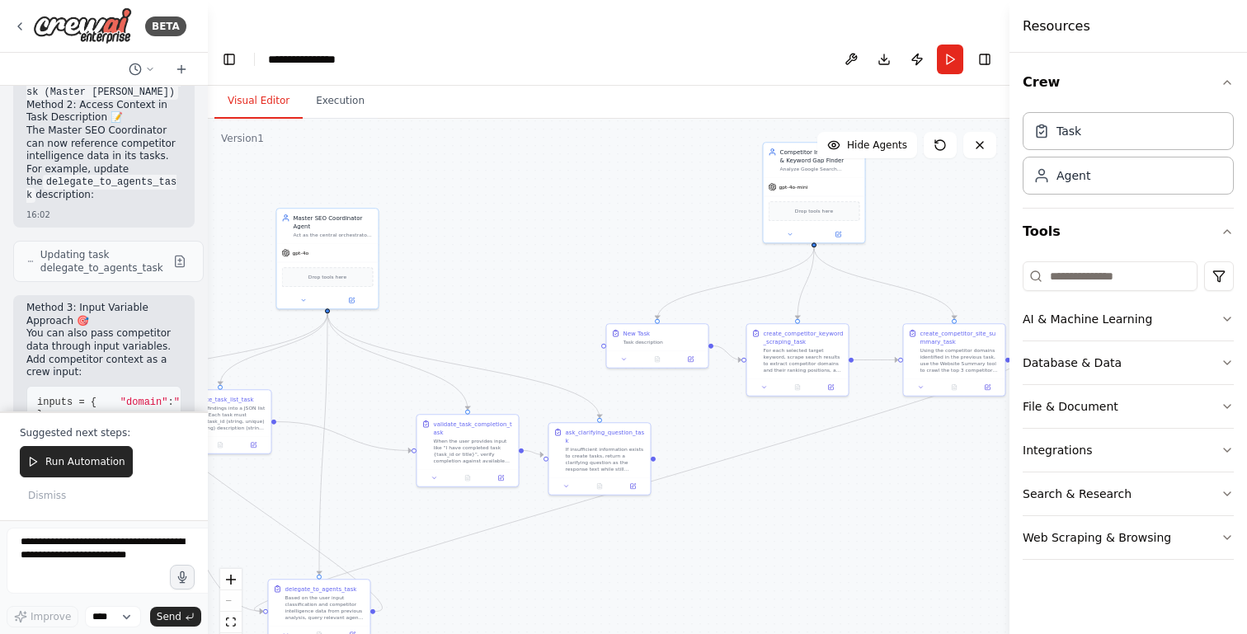
scroll to position [6938, 0]
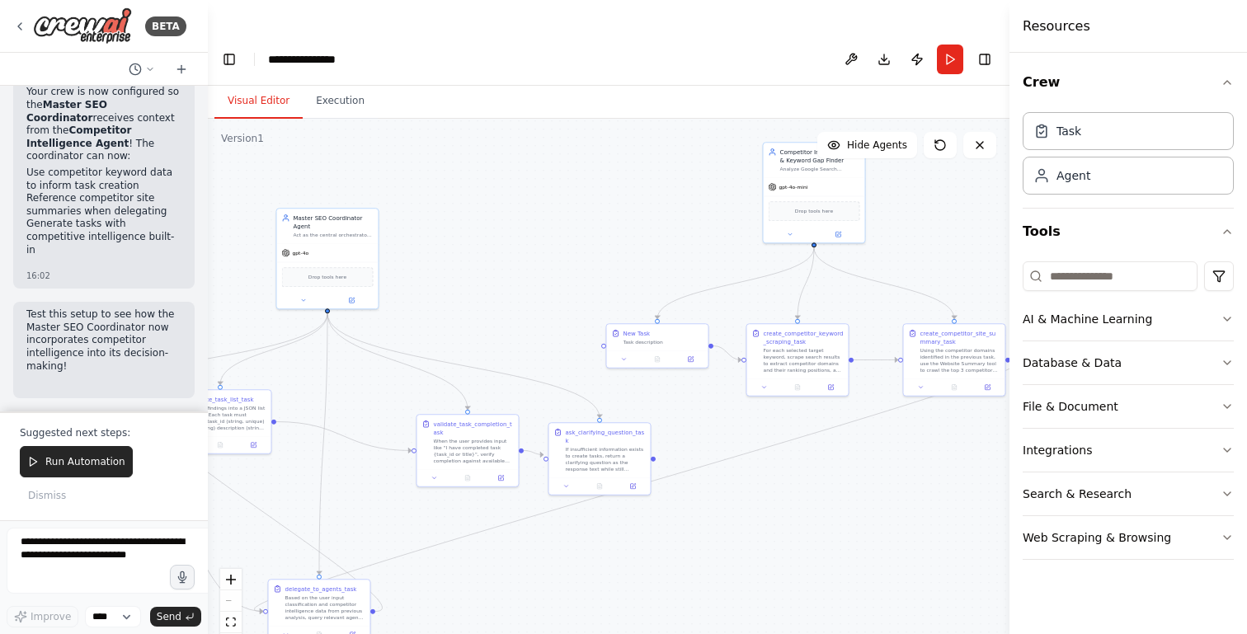
drag, startPoint x: 412, startPoint y: 133, endPoint x: 134, endPoint y: 144, distance: 279.0
click at [135, 144] on div "BETA Hello! I'm the CrewAI assistant. What kind of automation do you want to bu…" at bounding box center [104, 317] width 208 height 634
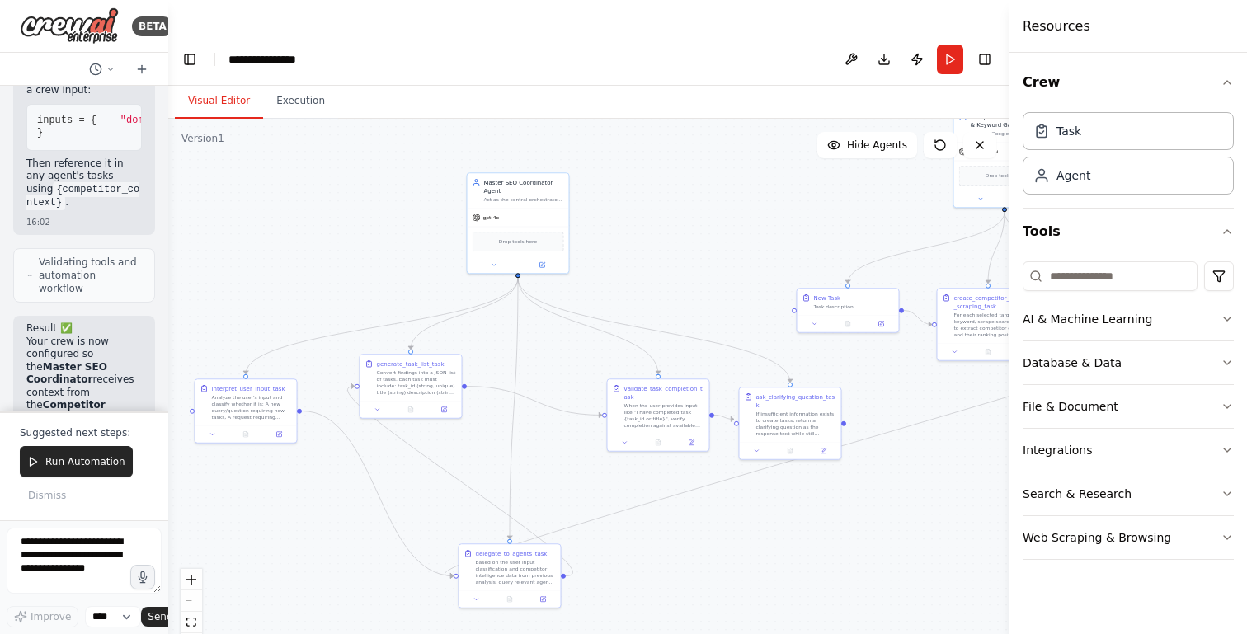
drag, startPoint x: 340, startPoint y: 534, endPoint x: 527, endPoint y: 528, distance: 187.3
click at [527, 528] on div ".deletable-edge-delete-btn { width: 20px; height: 20px; border: 0px solid #ffff…" at bounding box center [588, 393] width 841 height 548
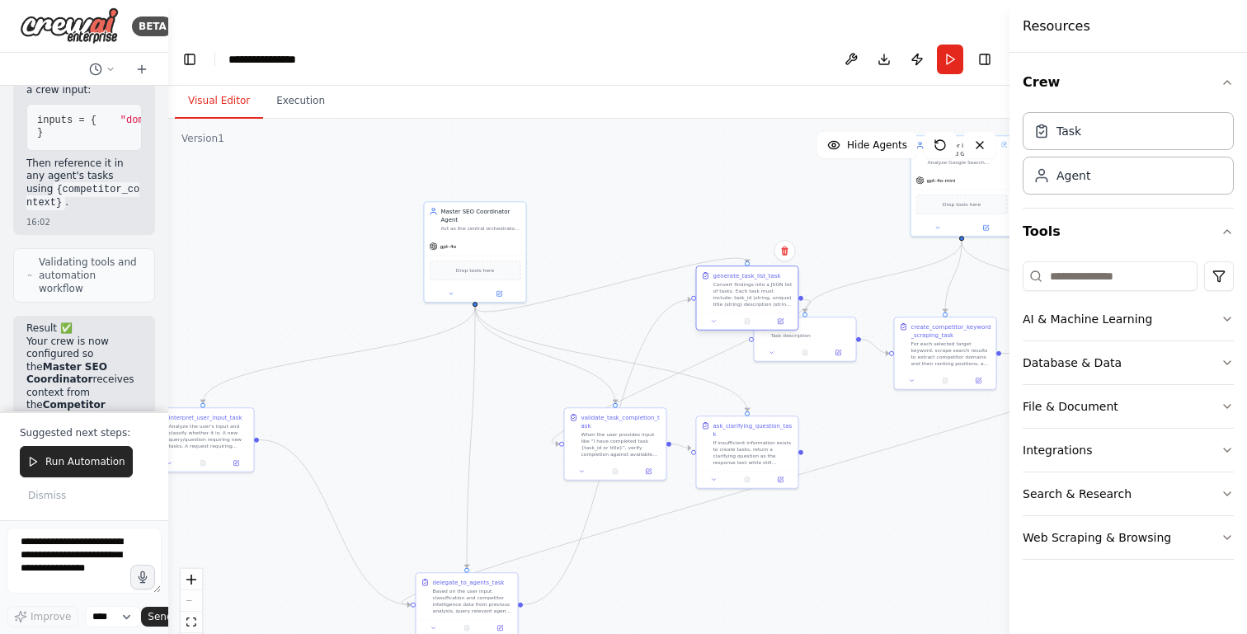
drag, startPoint x: 369, startPoint y: 371, endPoint x: 744, endPoint y: 260, distance: 391.4
click at [745, 281] on div "Convert findings into a JSON list of tasks. Each task must include: task_id (st…" at bounding box center [753, 294] width 80 height 26
drag, startPoint x: 594, startPoint y: 401, endPoint x: 836, endPoint y: 529, distance: 274.1
click at [836, 586] on div "When the user provides input like "I have completed task {task_id or title}", v…" at bounding box center [836, 599] width 80 height 26
drag, startPoint x: 713, startPoint y: 425, endPoint x: 701, endPoint y: 278, distance: 147.3
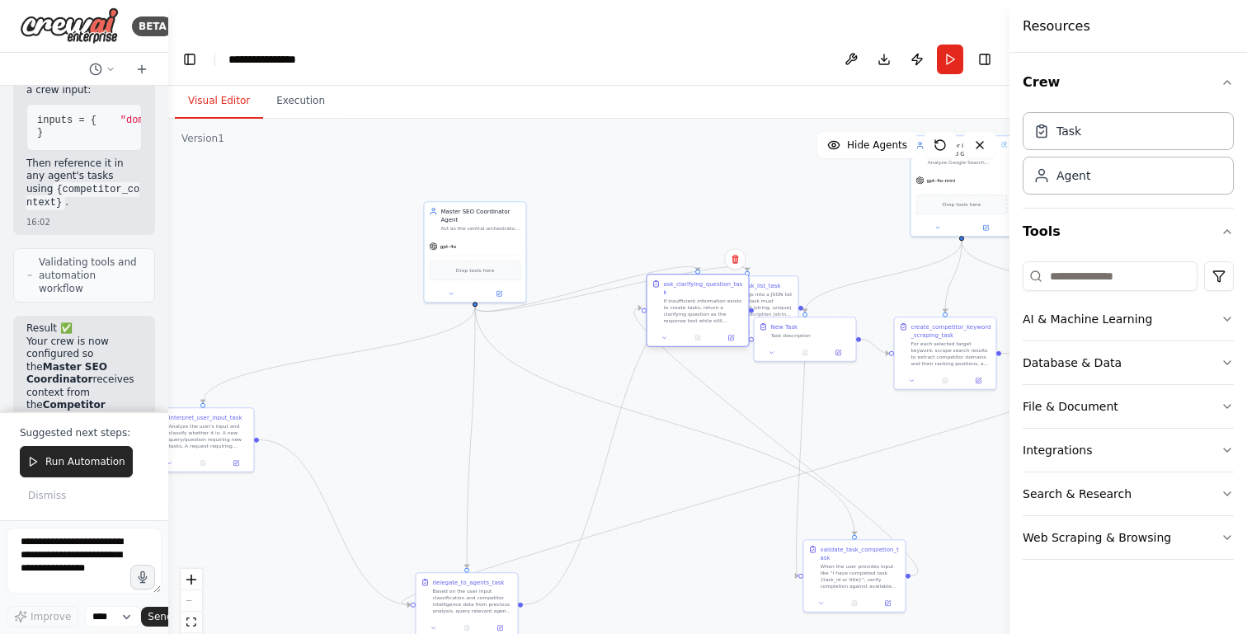
click at [701, 278] on div "ask_clarifying_question_task If insufficient information exists to create tasks…" at bounding box center [697, 302] width 101 height 54
click at [80, 564] on textarea at bounding box center [84, 561] width 155 height 66
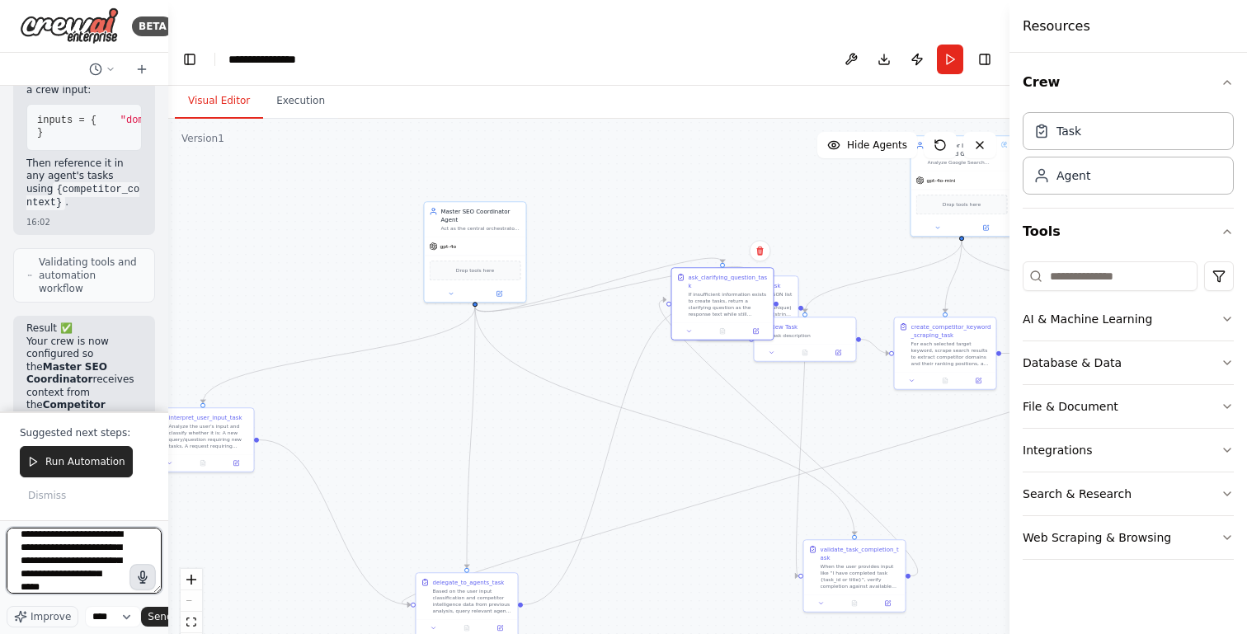
scroll to position [21, 0]
type textarea "**********"
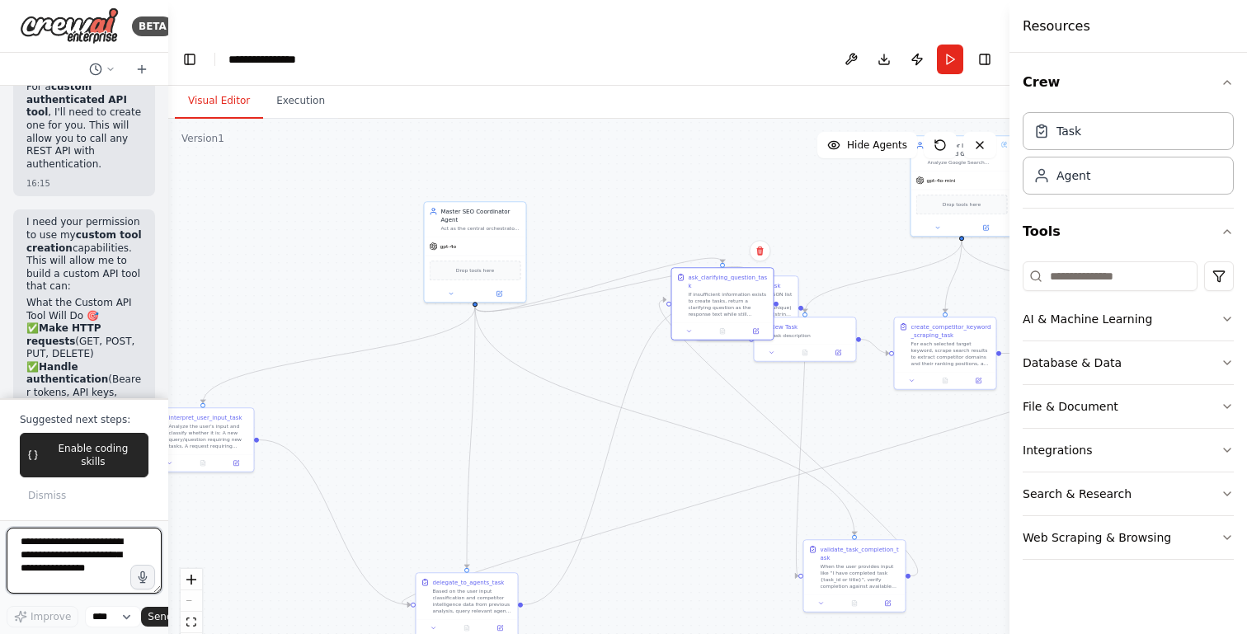
scroll to position [8265, 0]
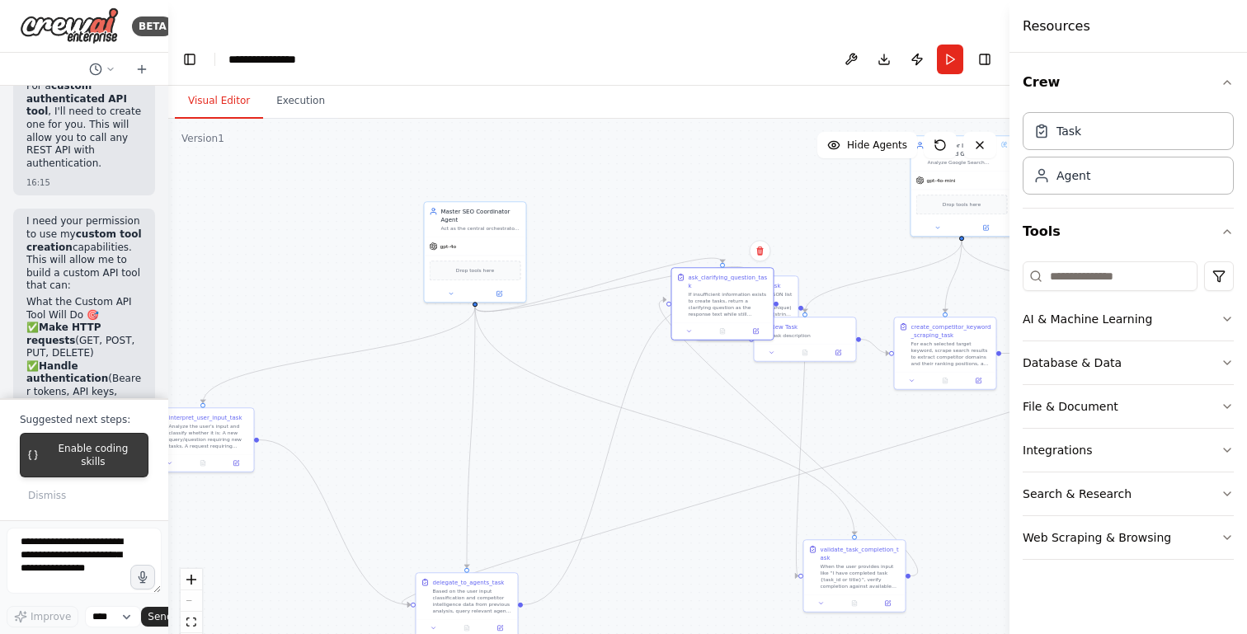
click at [101, 463] on span "Enable coding skills" at bounding box center [93, 455] width 96 height 26
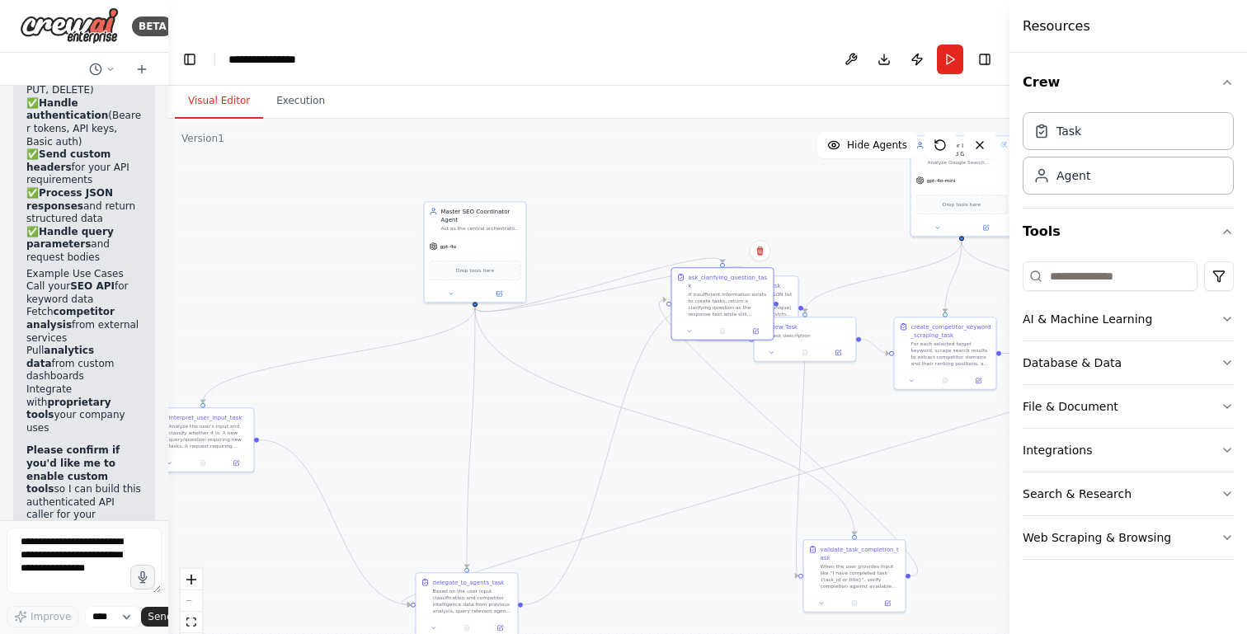
scroll to position [8533, 0]
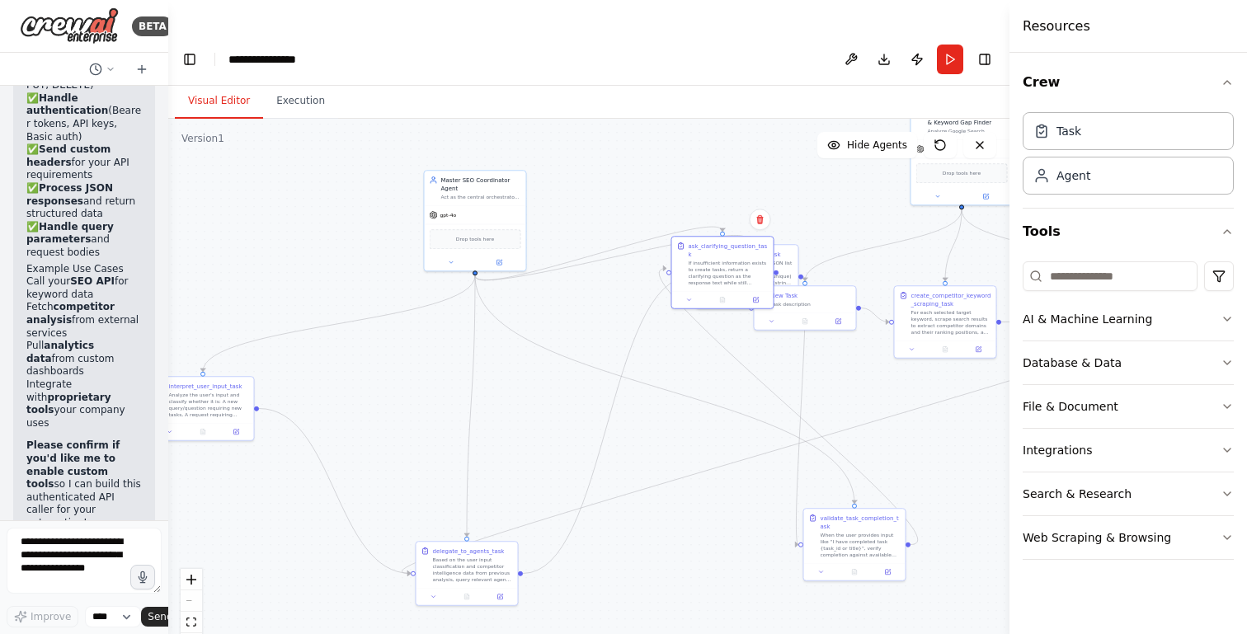
drag, startPoint x: 601, startPoint y: 409, endPoint x: 628, endPoint y: 173, distance: 237.4
click at [626, 179] on div ".deletable-edge-delete-btn { width: 20px; height: 20px; border: 0px solid #ffff…" at bounding box center [588, 393] width 841 height 548
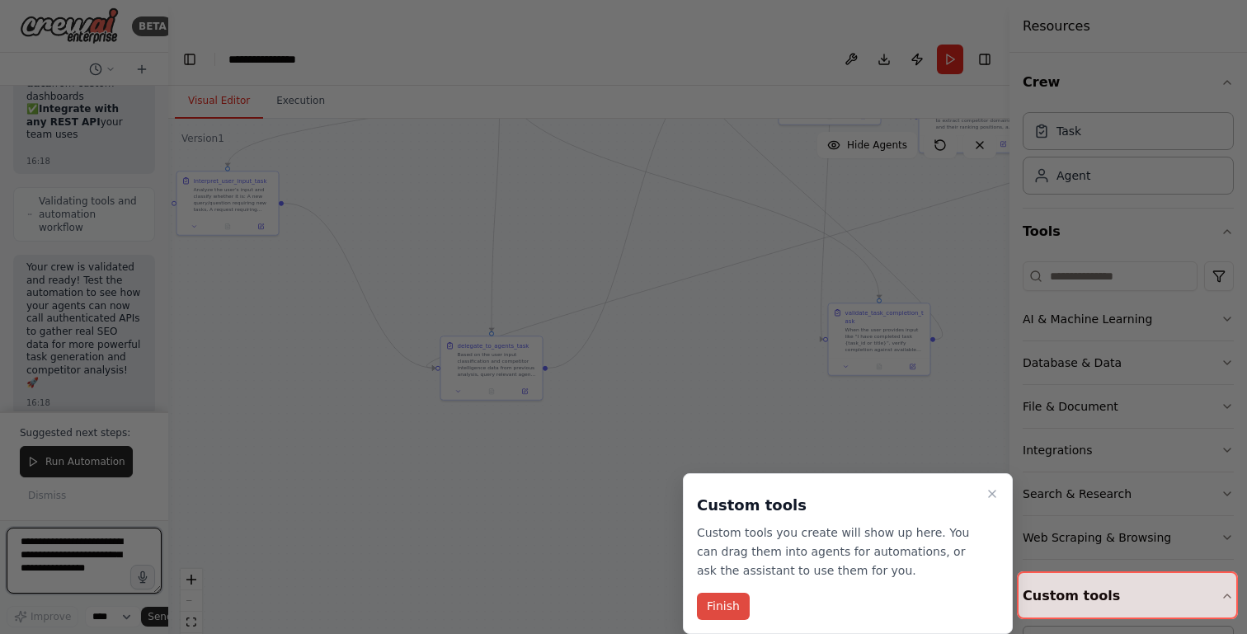
scroll to position [11811, 0]
click at [727, 608] on button "Finish" at bounding box center [723, 606] width 53 height 27
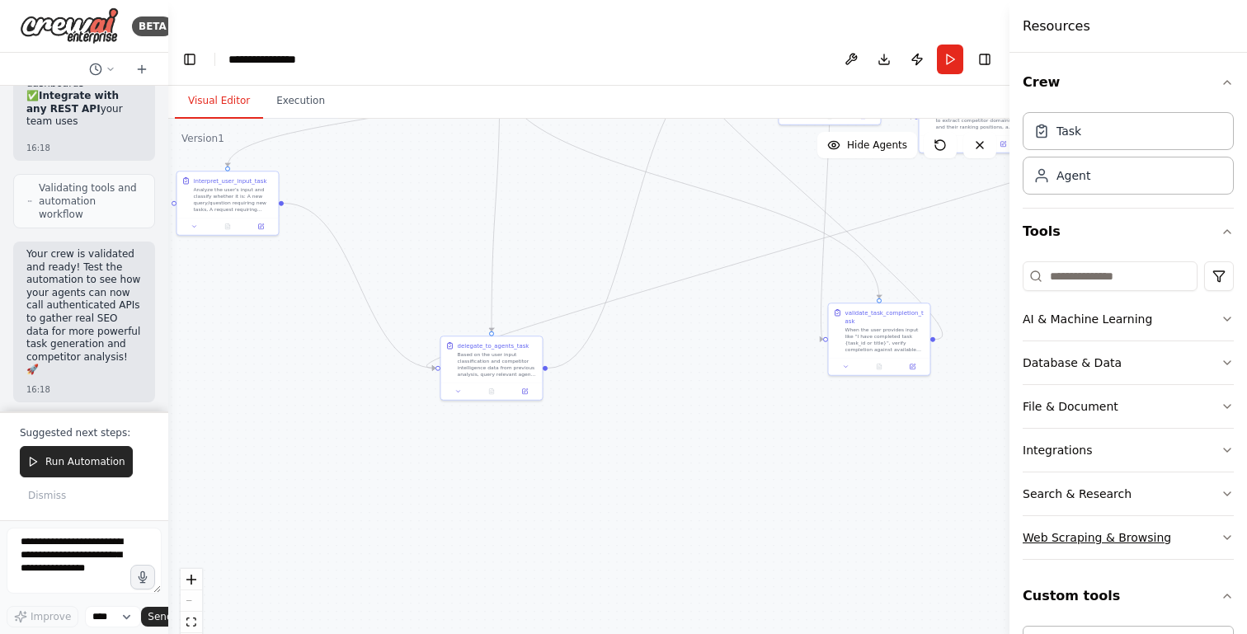
scroll to position [71, 0]
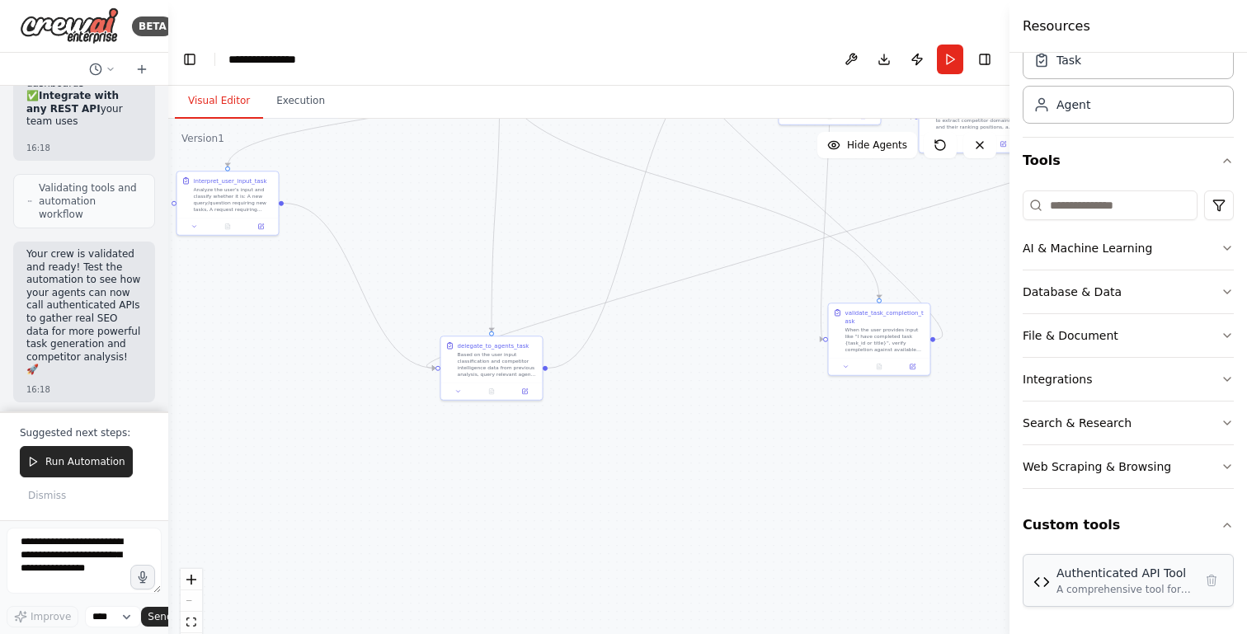
click at [1111, 599] on div "Authenticated API Tool A comprehensive tool for making authenticated HTTP reque…" at bounding box center [1128, 580] width 211 height 53
click at [1080, 578] on div "Authenticated API Tool" at bounding box center [1124, 573] width 137 height 16
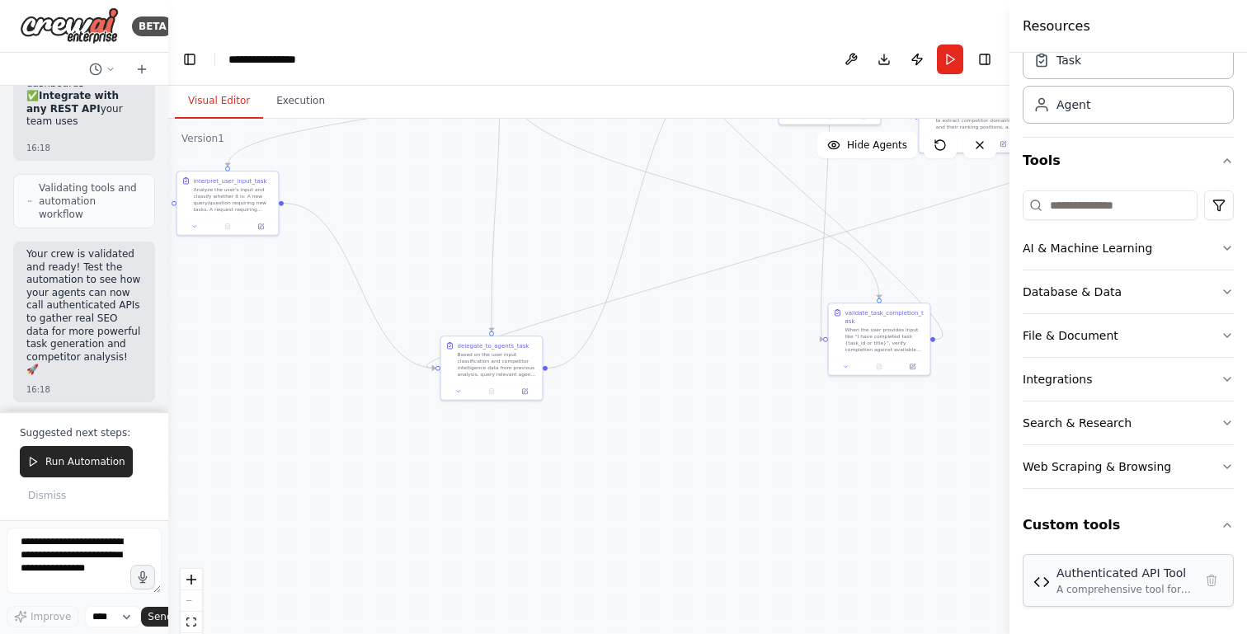
click at [1080, 578] on div "Authenticated API Tool" at bounding box center [1124, 573] width 137 height 16
click at [1094, 592] on div "A comprehensive tool for making authenticated HTTP requests to any REST API wit…" at bounding box center [1124, 589] width 137 height 13
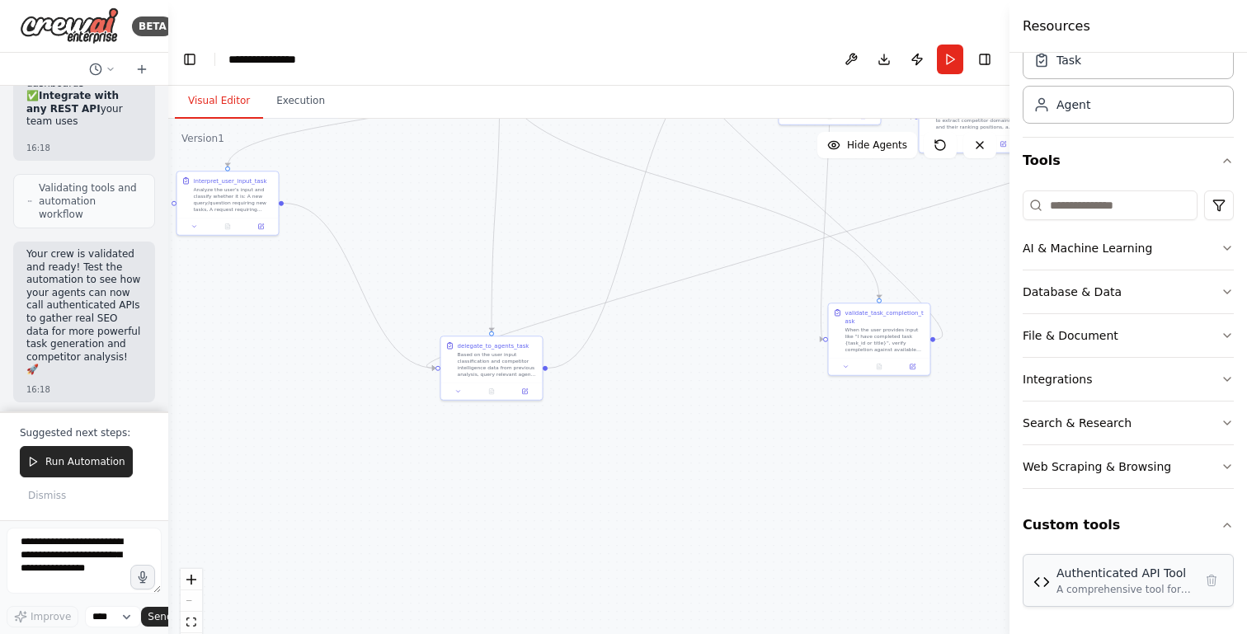
click at [1094, 592] on div "A comprehensive tool for making authenticated HTTP requests to any REST API wit…" at bounding box center [1124, 589] width 137 height 13
click at [1103, 533] on button "Custom tools" at bounding box center [1128, 525] width 211 height 46
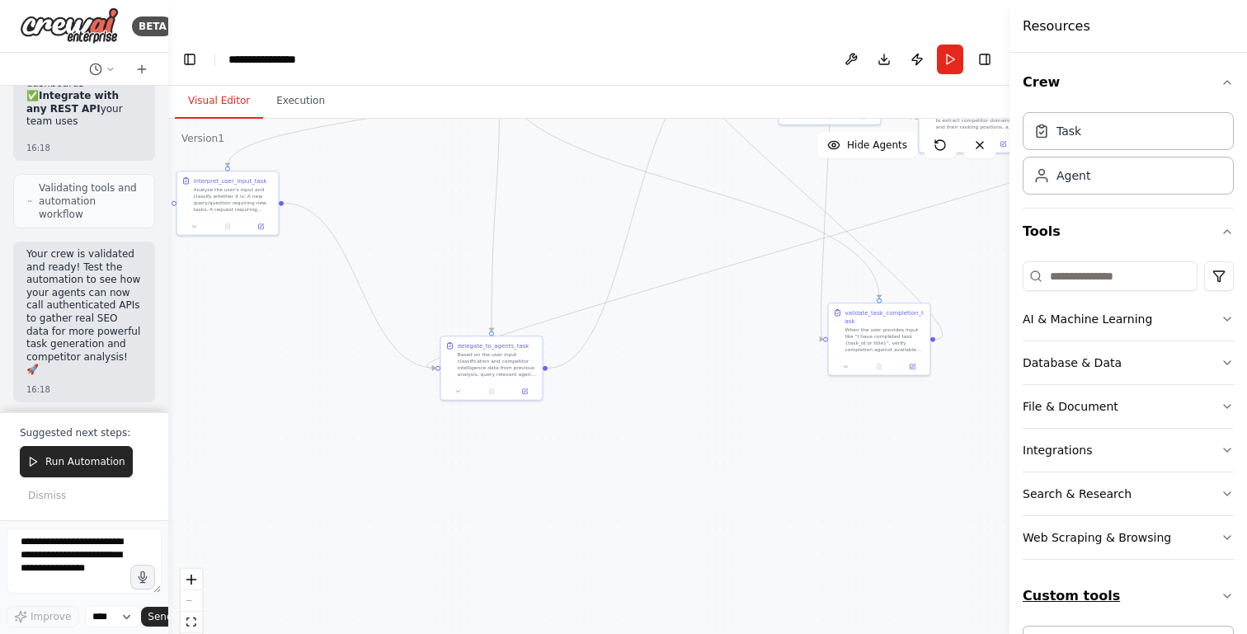
scroll to position [0, 0]
click at [1226, 595] on icon "button" at bounding box center [1227, 596] width 13 height 13
drag, startPoint x: 1146, startPoint y: 573, endPoint x: 1146, endPoint y: 416, distance: 157.5
click at [1146, 425] on div "Crew Task Agent Tools AI & Machine Learning Database & Data File & Document Int…" at bounding box center [1128, 375] width 211 height 633
click at [48, 500] on span "Dismiss" at bounding box center [47, 495] width 38 height 13
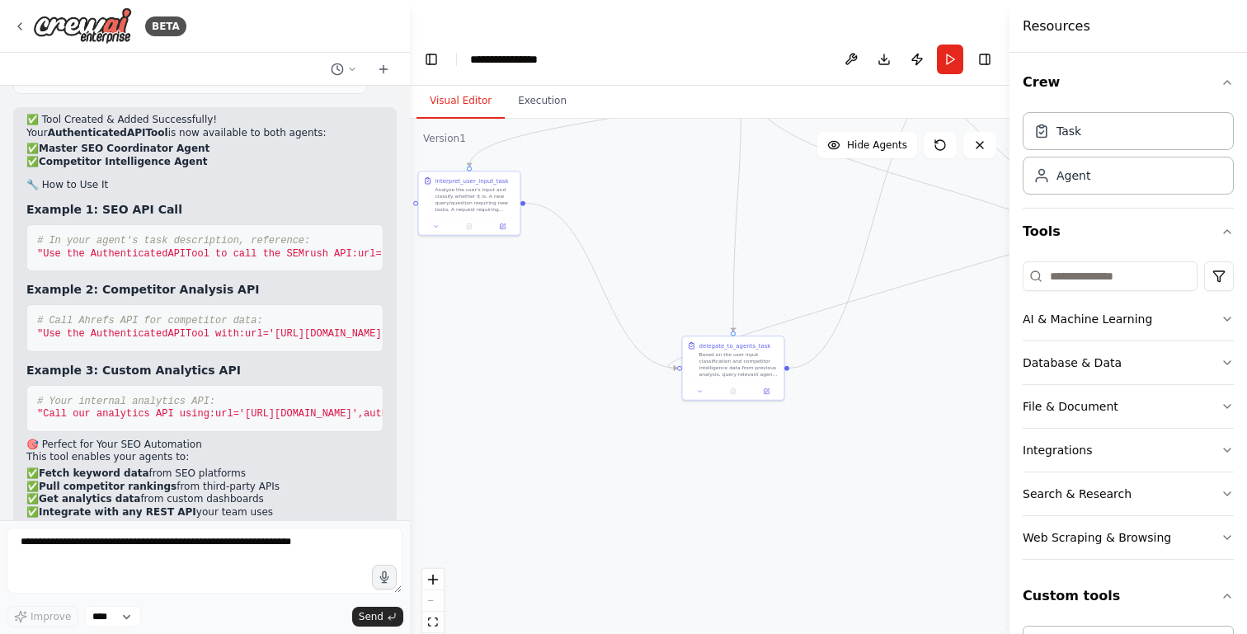
scroll to position [6009, 0]
drag, startPoint x: 165, startPoint y: 321, endPoint x: 420, endPoint y: 350, distance: 256.5
click at [420, 350] on div "BETA Hello! I'm the CrewAI assistant. What kind of automation do you want to bu…" at bounding box center [623, 350] width 1247 height 634
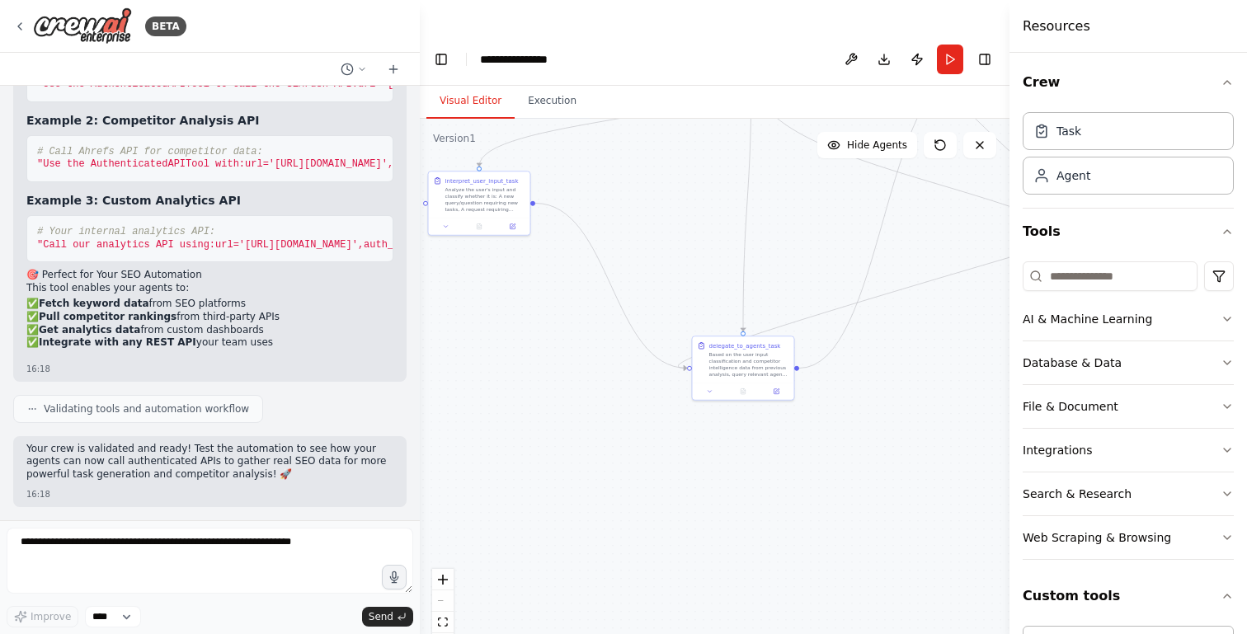
scroll to position [6429, 0]
